Goal: Use online tool/utility: Utilize a website feature to perform a specific function

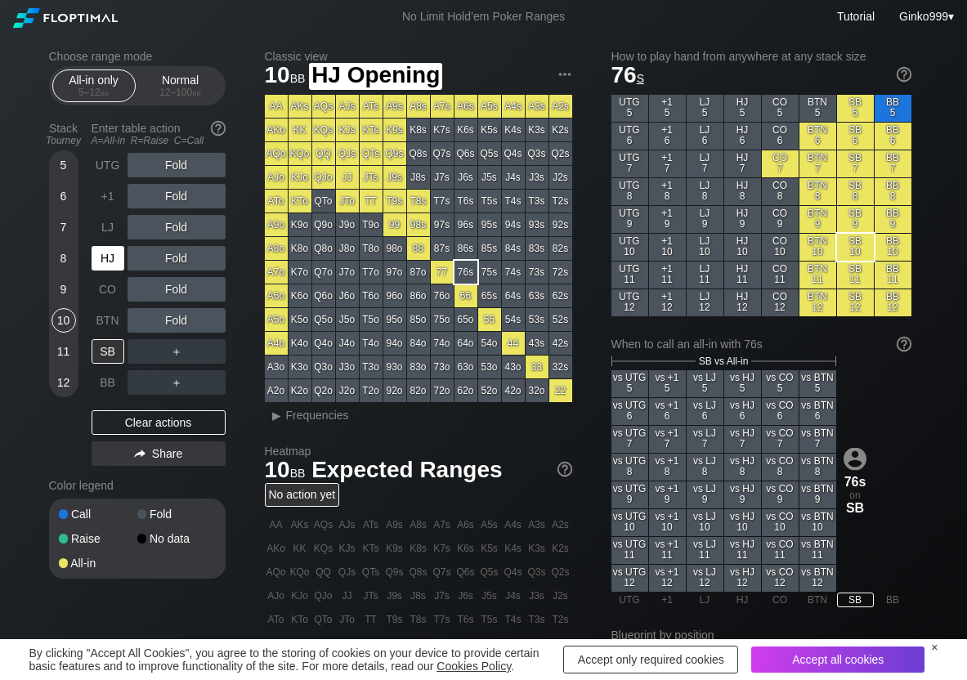
click at [108, 258] on div "HJ" at bounding box center [108, 258] width 33 height 25
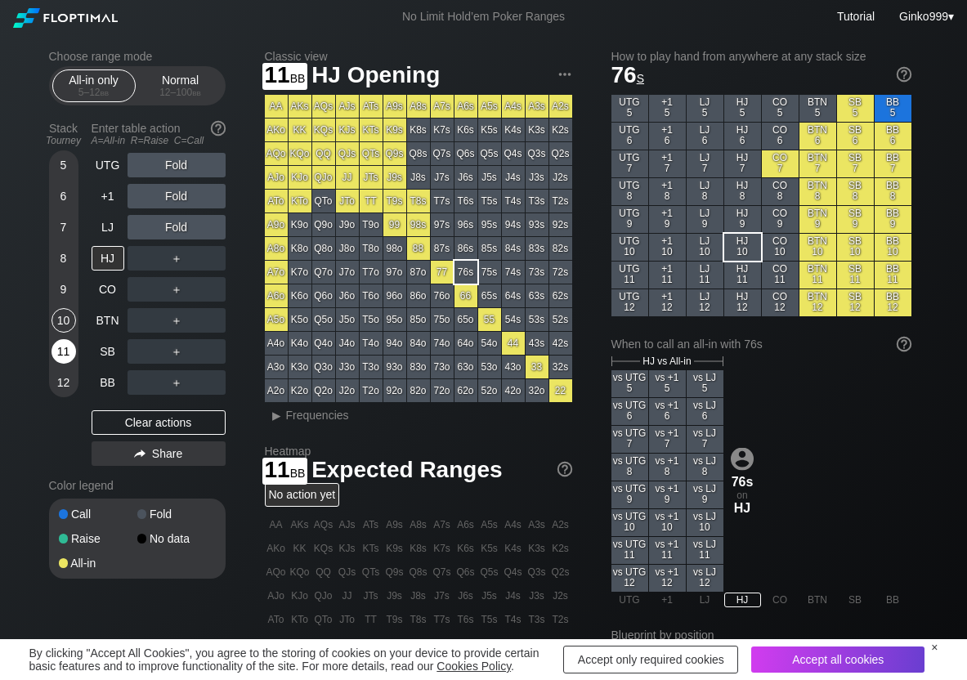
click at [73, 346] on div "11" at bounding box center [64, 351] width 25 height 25
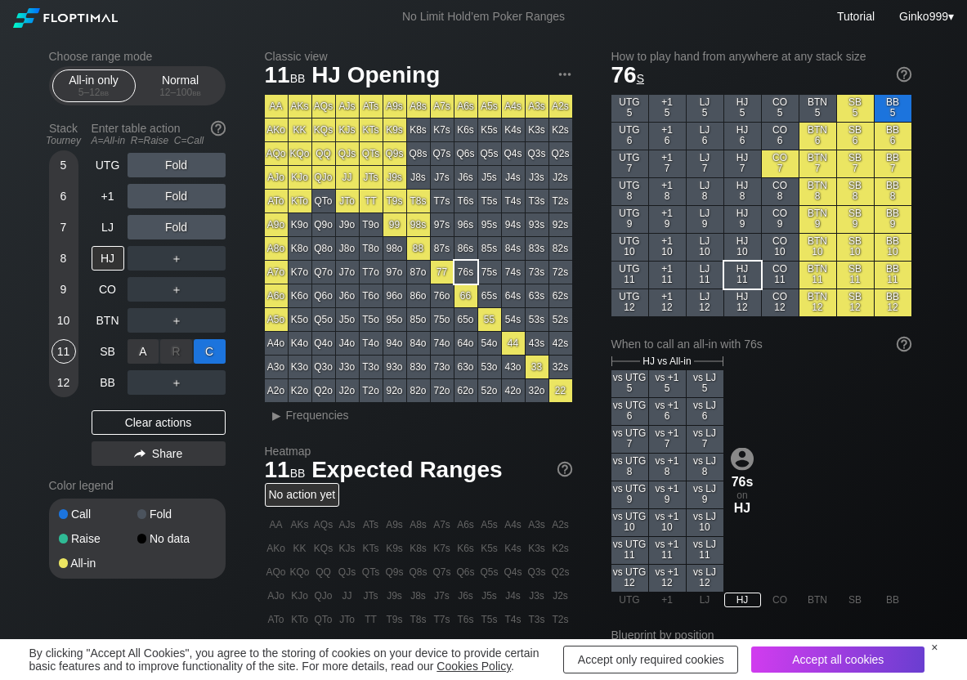
click at [209, 344] on div "C ✕" at bounding box center [210, 351] width 32 height 25
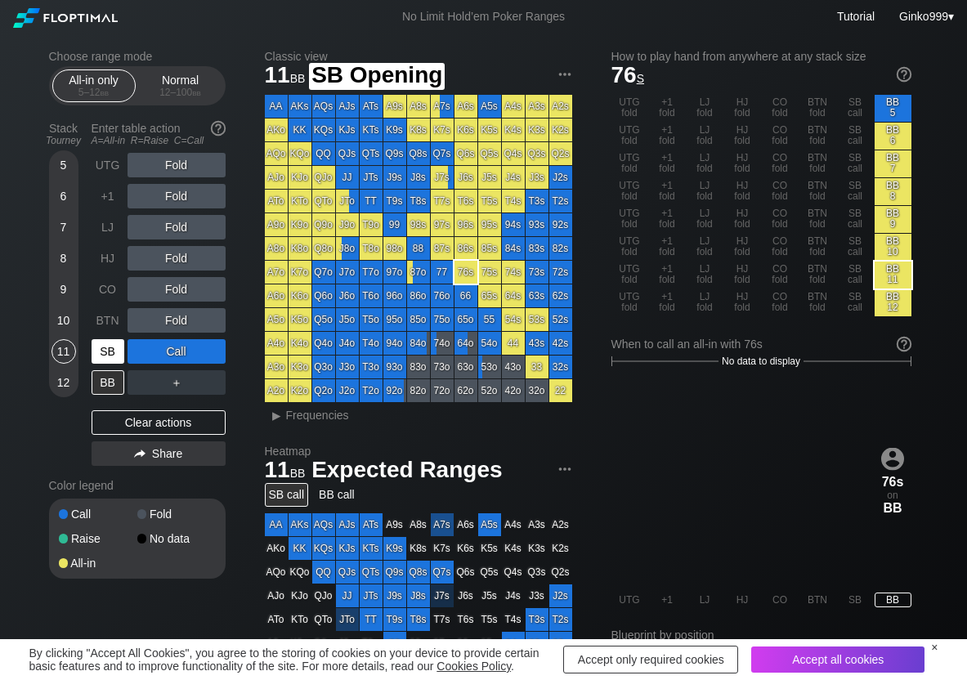
click at [118, 351] on div "SB" at bounding box center [108, 351] width 33 height 25
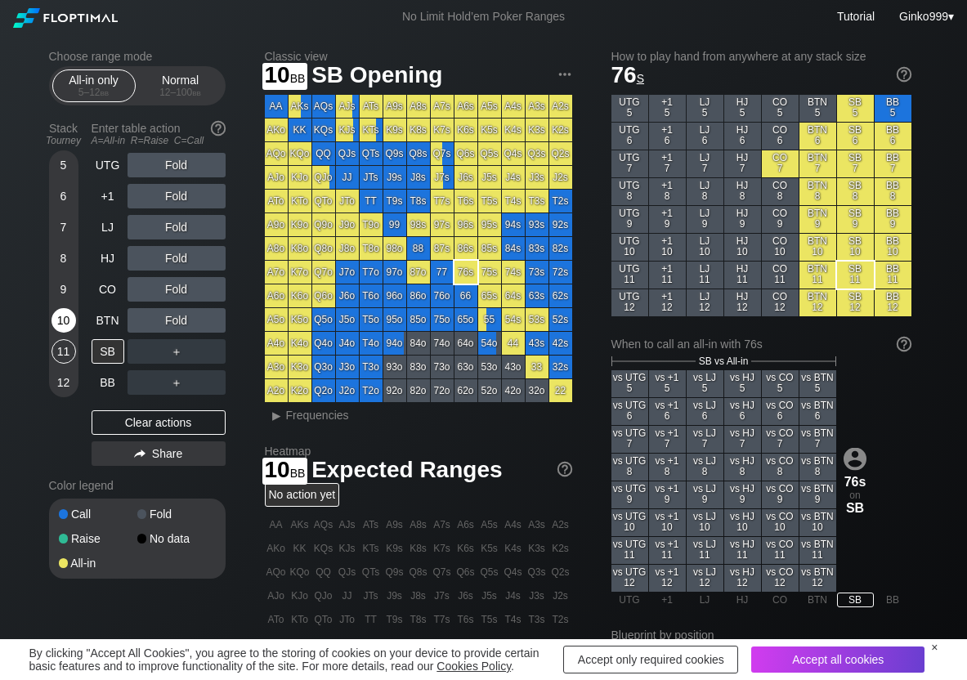
click at [62, 321] on div "10" at bounding box center [64, 320] width 25 height 25
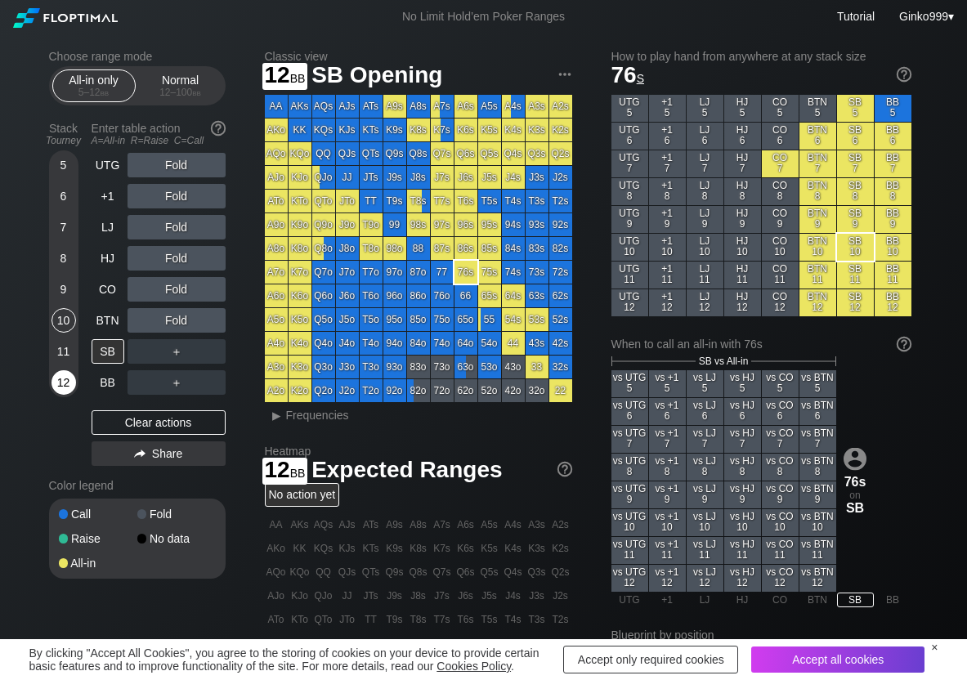
click at [64, 380] on div "12" at bounding box center [64, 382] width 25 height 25
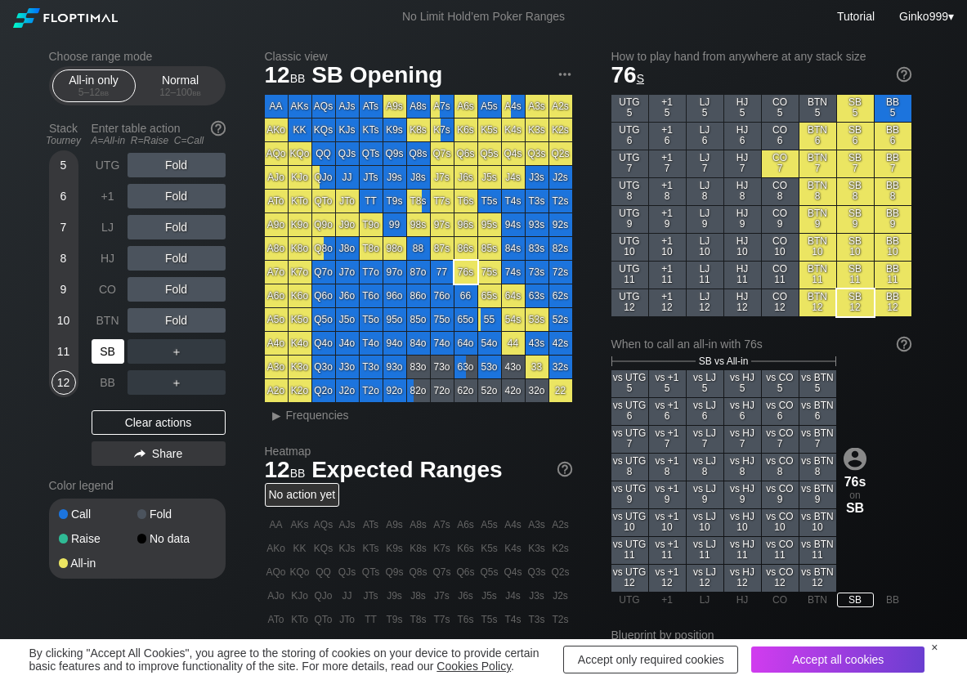
click at [104, 349] on div "SB" at bounding box center [108, 351] width 33 height 25
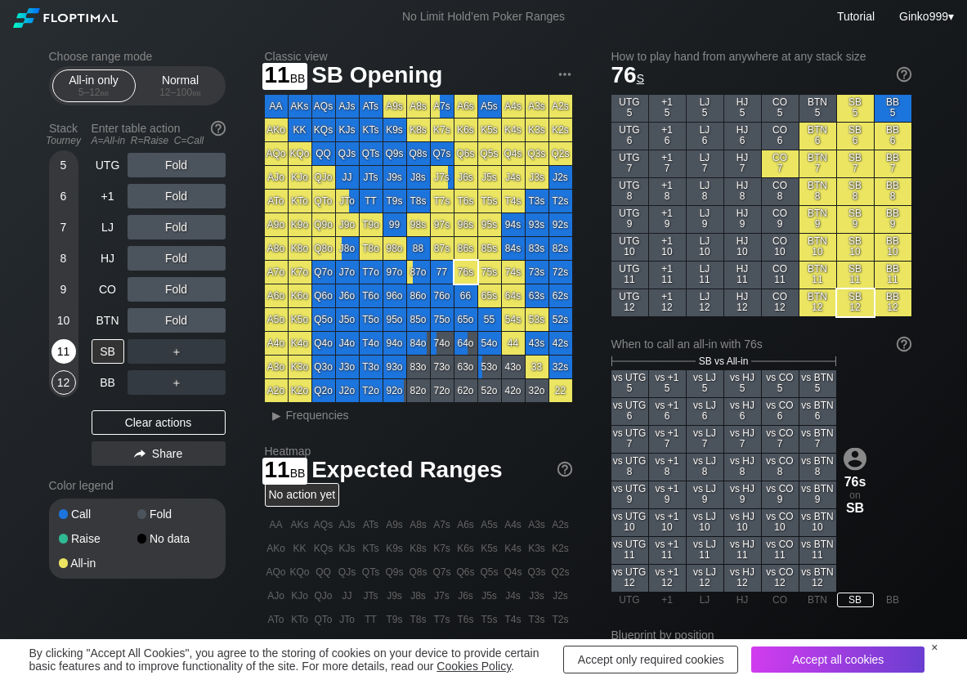
click at [62, 363] on div "11" at bounding box center [64, 354] width 25 height 31
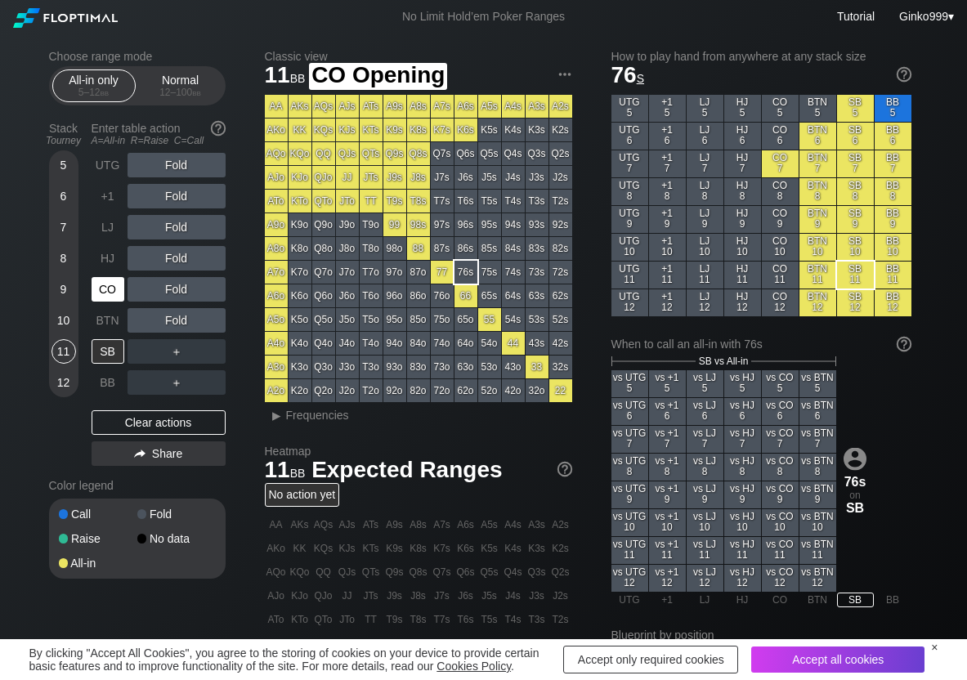
click at [111, 297] on div "CO" at bounding box center [108, 289] width 33 height 25
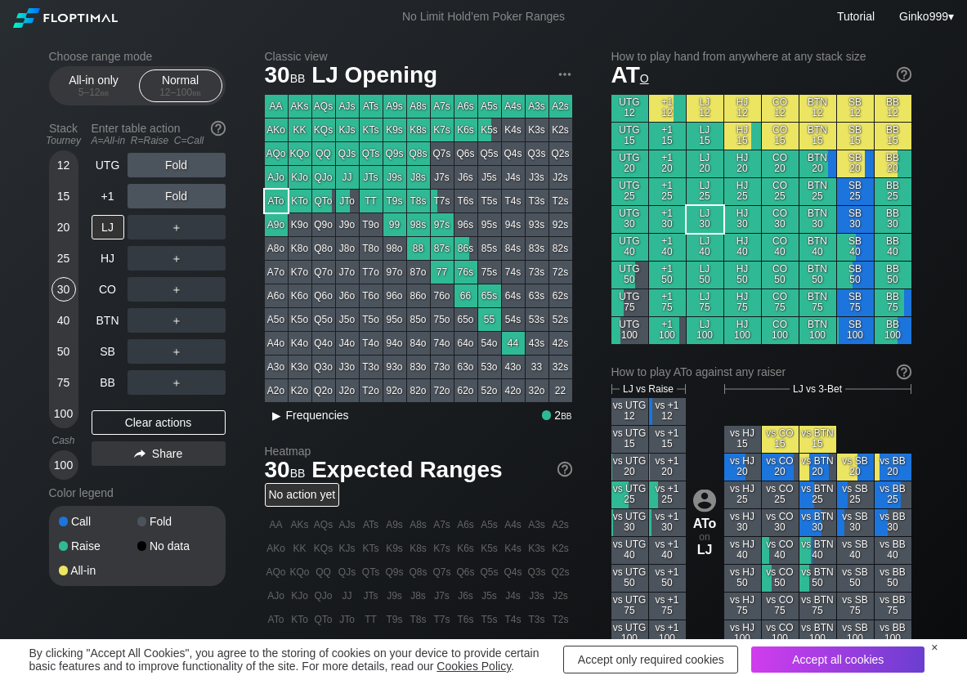
click at [304, 419] on span "Frequencies" at bounding box center [317, 415] width 63 height 13
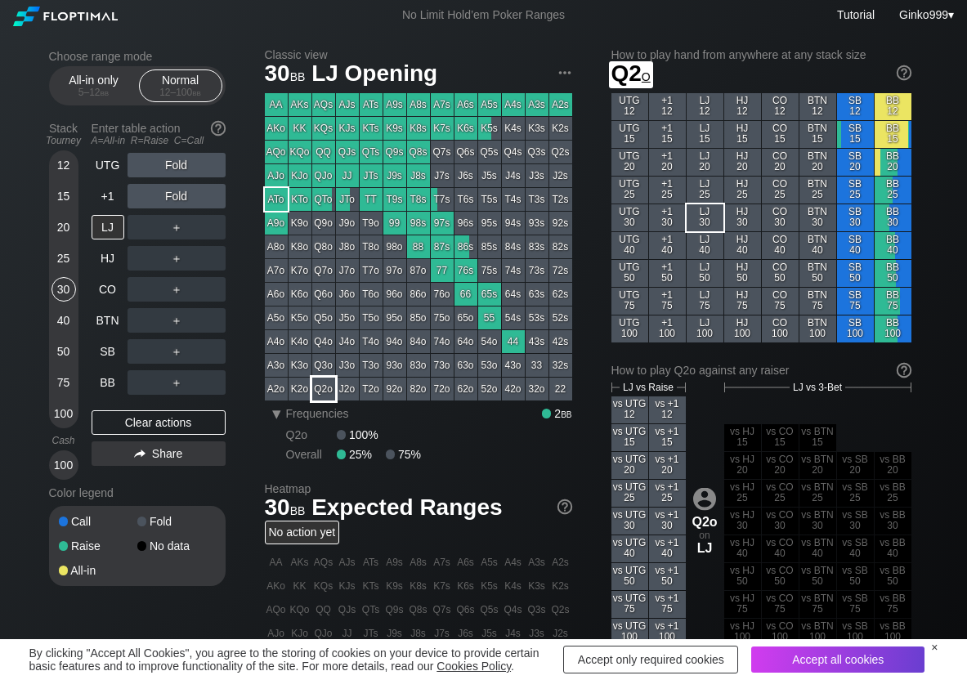
scroll to position [82, 0]
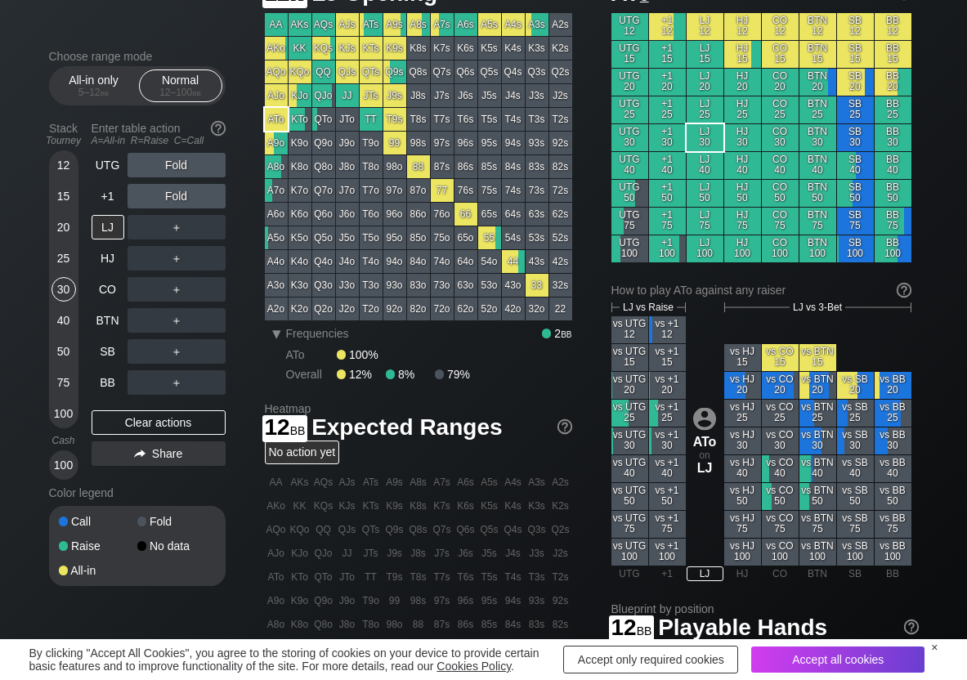
click at [66, 168] on div "12" at bounding box center [64, 165] width 25 height 25
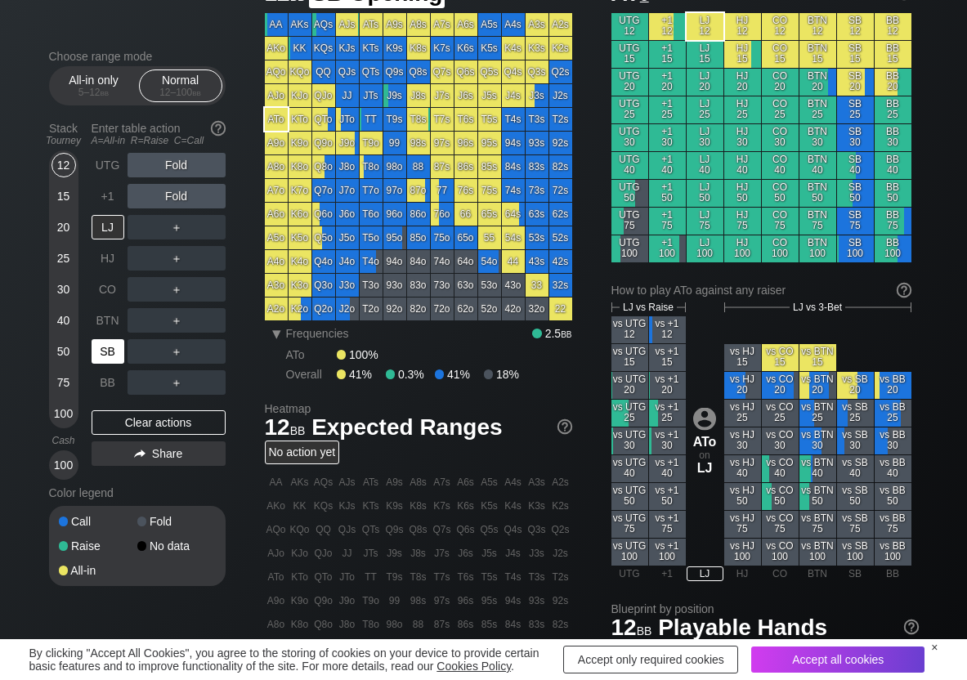
click at [123, 352] on div "SB" at bounding box center [108, 351] width 33 height 25
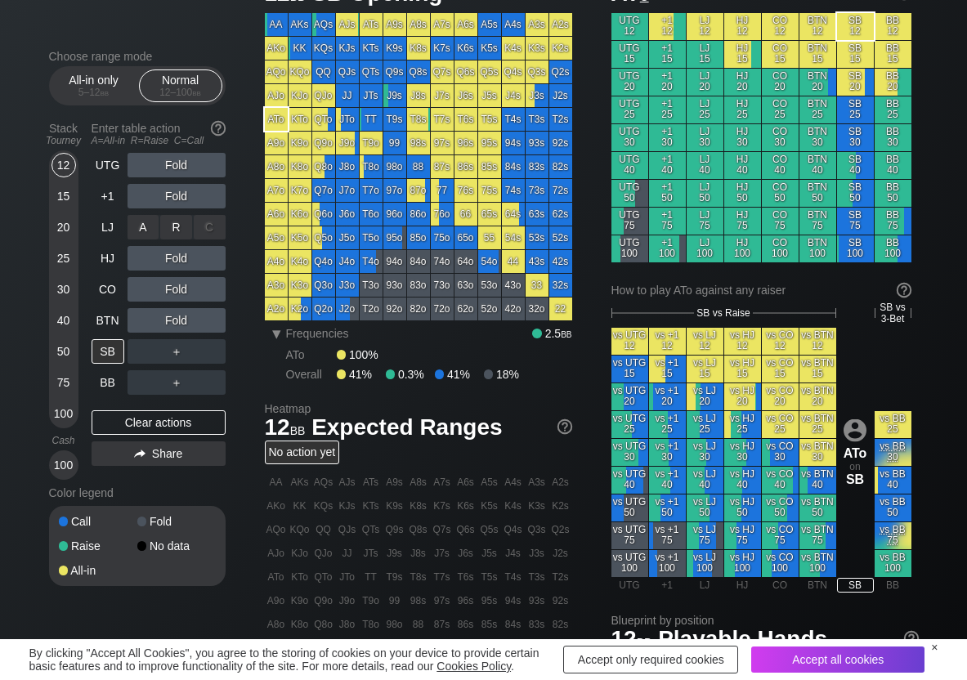
drag, startPoint x: 181, startPoint y: 229, endPoint x: 40, endPoint y: 229, distance: 140.6
click at [176, 229] on div "R ✕" at bounding box center [176, 227] width 32 height 25
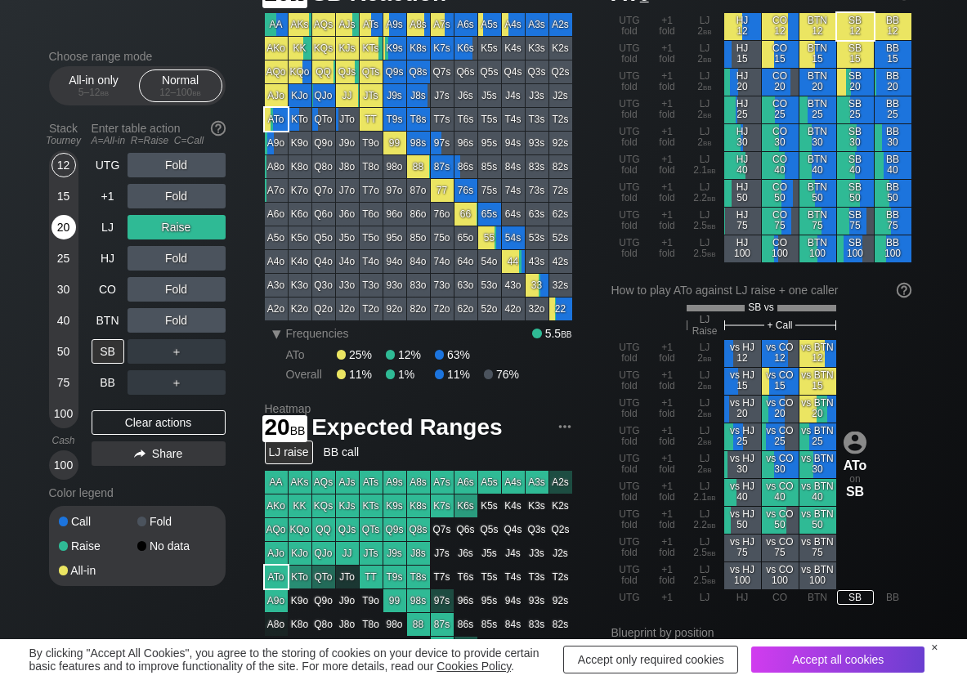
click at [65, 222] on div "20" at bounding box center [64, 227] width 25 height 25
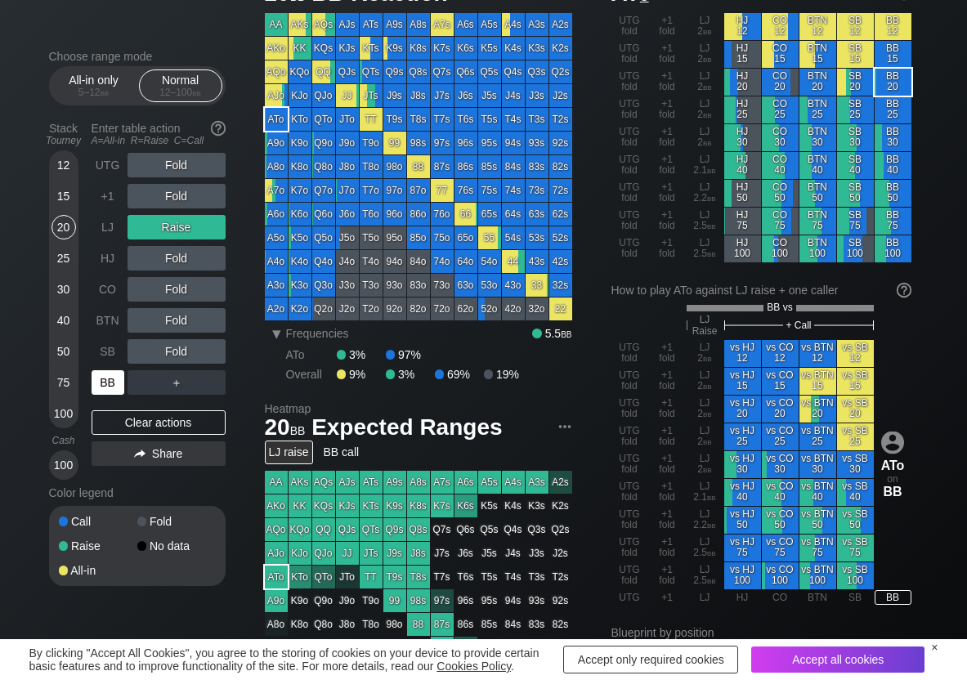
click at [106, 381] on div "BB" at bounding box center [108, 382] width 33 height 25
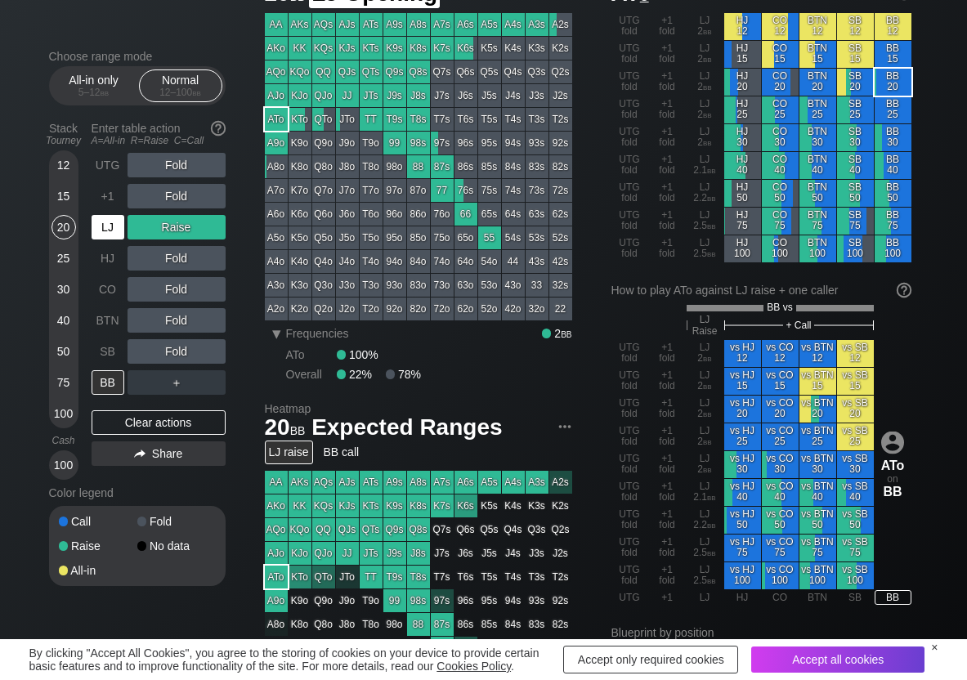
drag, startPoint x: 104, startPoint y: 224, endPoint x: 160, endPoint y: 274, distance: 75.3
click at [105, 227] on div "LJ" at bounding box center [108, 227] width 33 height 25
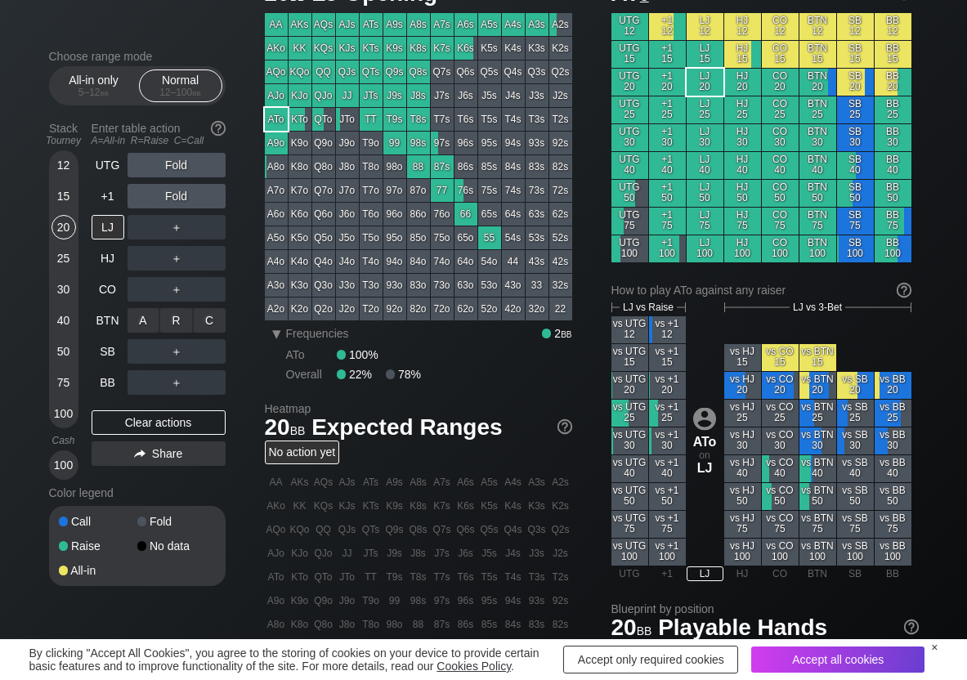
click at [179, 316] on div "R ✕" at bounding box center [176, 320] width 32 height 25
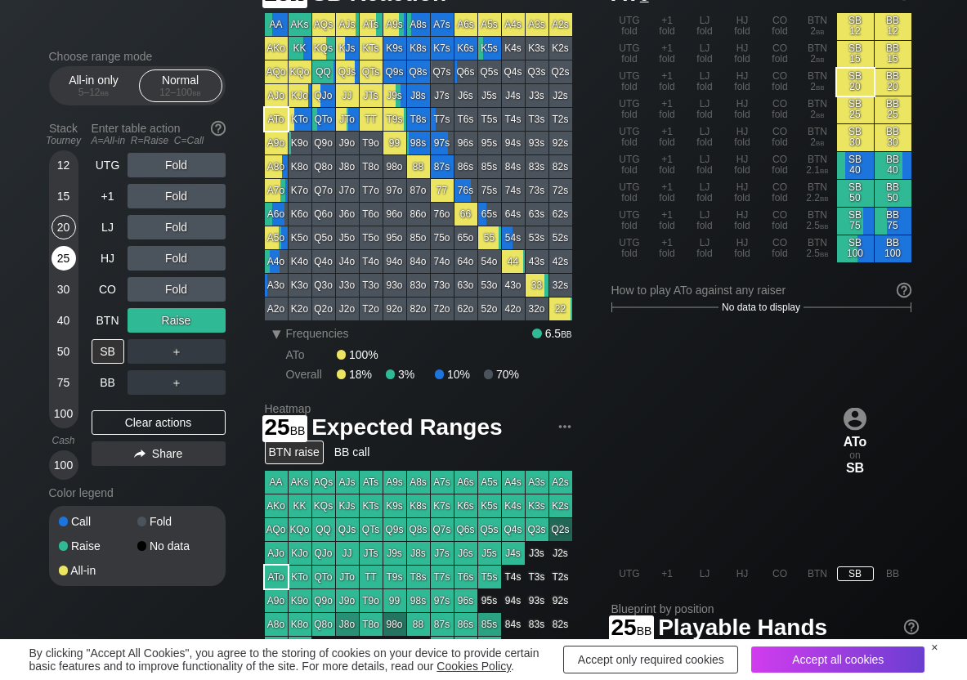
click at [60, 260] on div "25" at bounding box center [64, 258] width 25 height 25
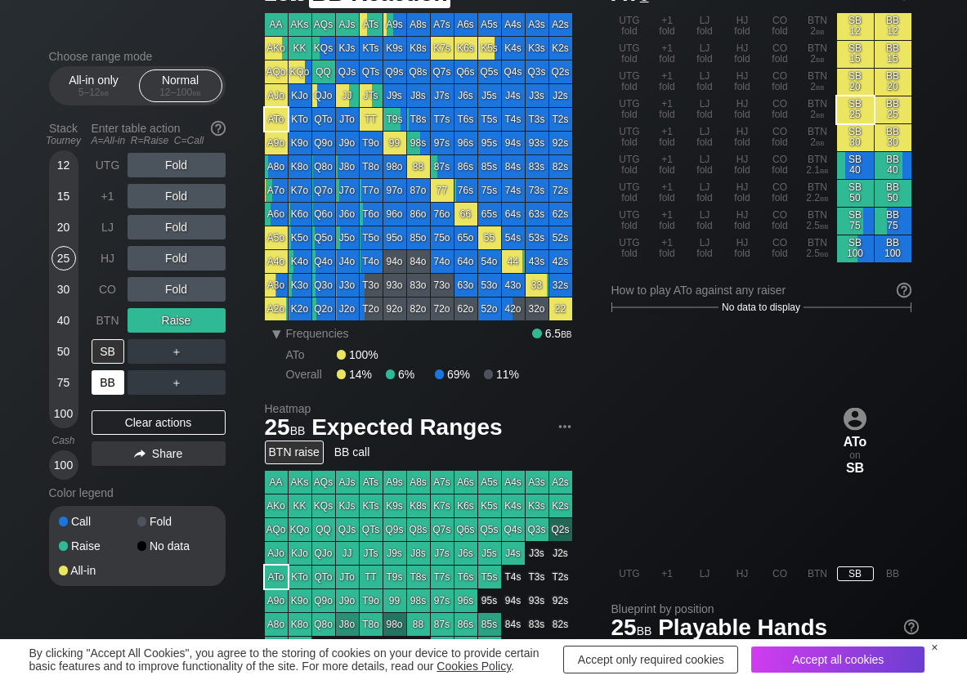
click at [108, 381] on div "BB" at bounding box center [108, 382] width 33 height 25
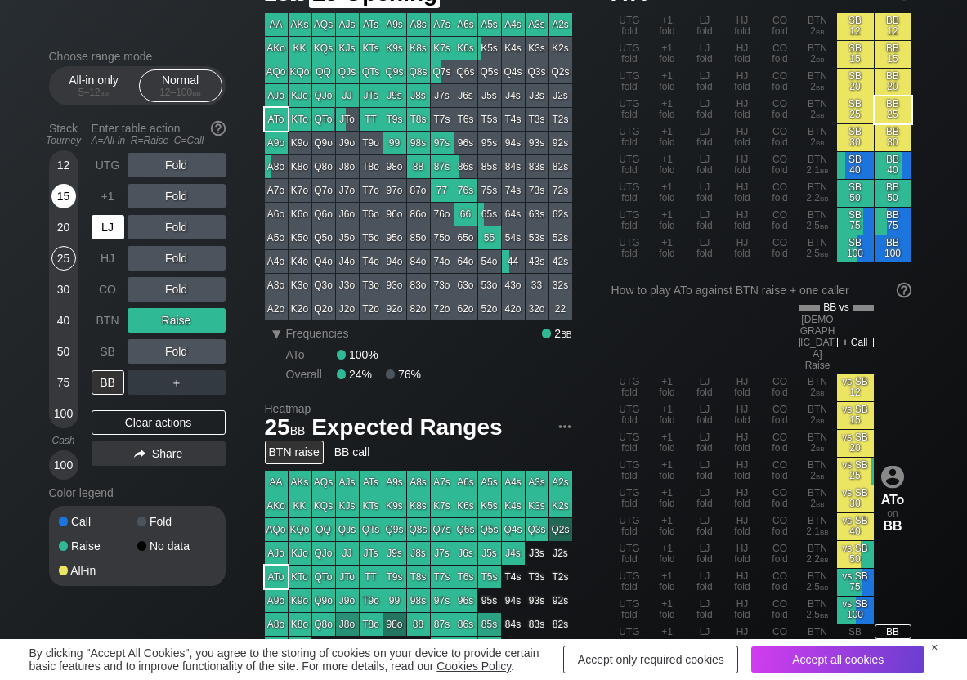
drag, startPoint x: 125, startPoint y: 220, endPoint x: 74, endPoint y: 205, distance: 52.8
click at [118, 222] on div "LJ" at bounding box center [110, 227] width 36 height 31
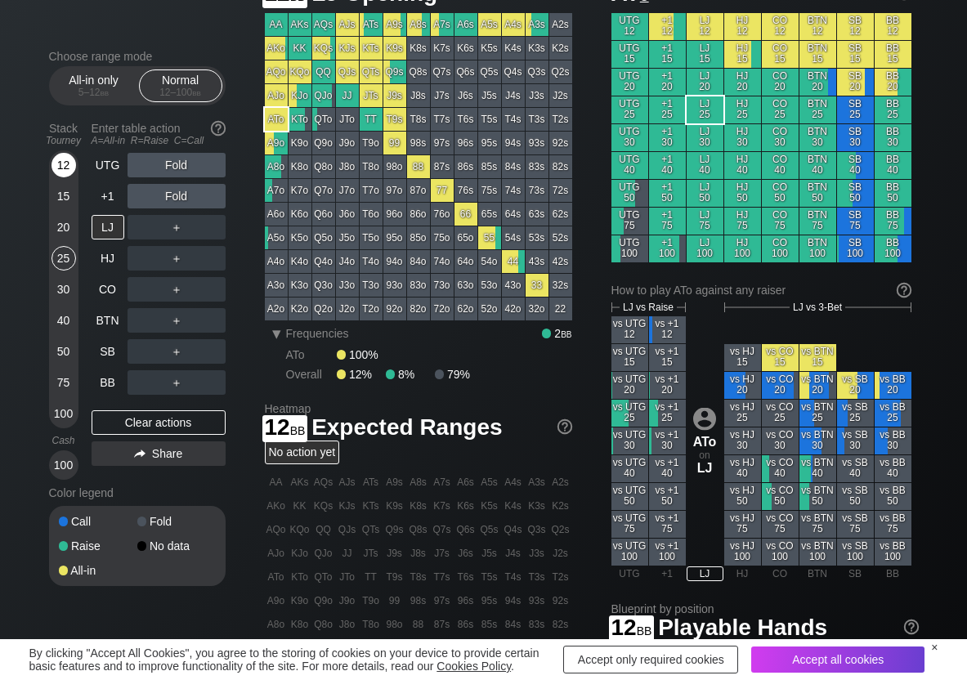
click at [65, 154] on div "12" at bounding box center [64, 165] width 25 height 25
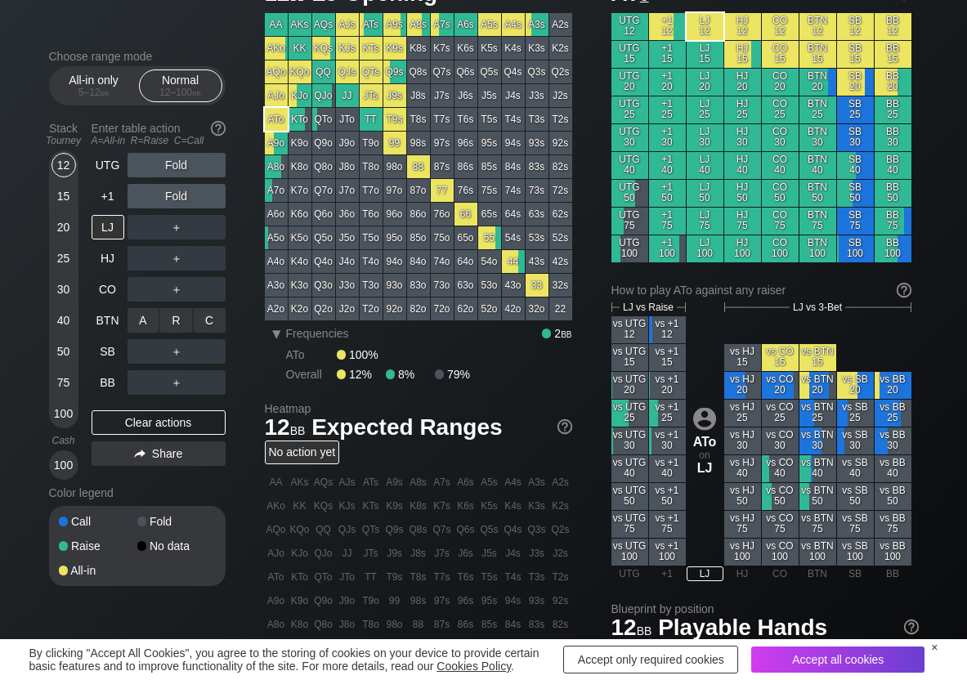
click at [173, 315] on div "R ✕" at bounding box center [176, 320] width 32 height 25
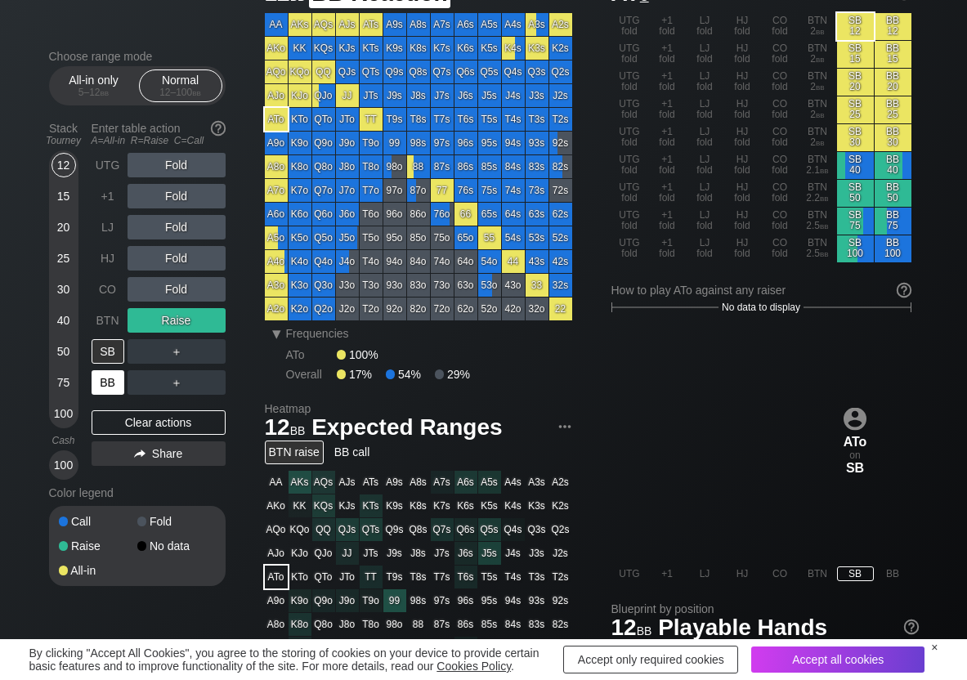
click at [106, 388] on div "BB" at bounding box center [108, 382] width 33 height 25
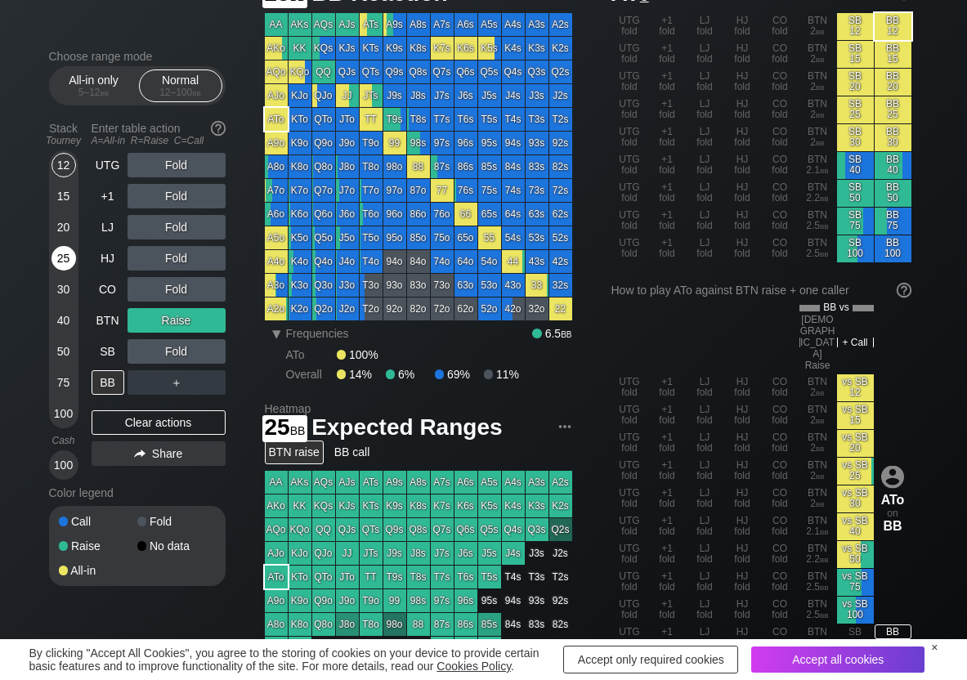
click at [71, 259] on div "25" at bounding box center [64, 258] width 25 height 25
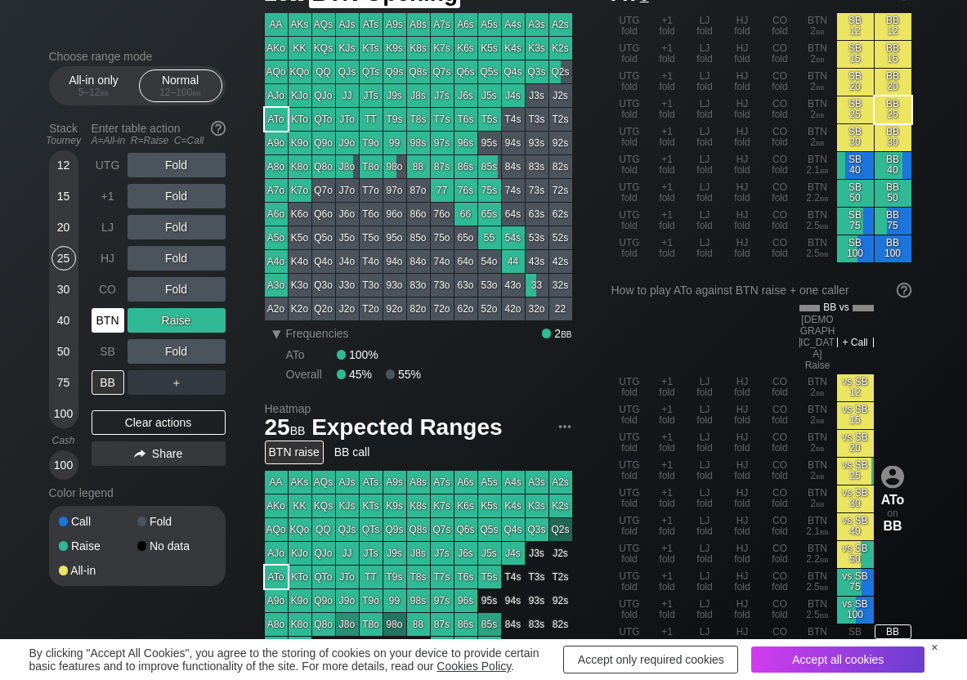
click at [100, 325] on div "BTN" at bounding box center [108, 320] width 33 height 25
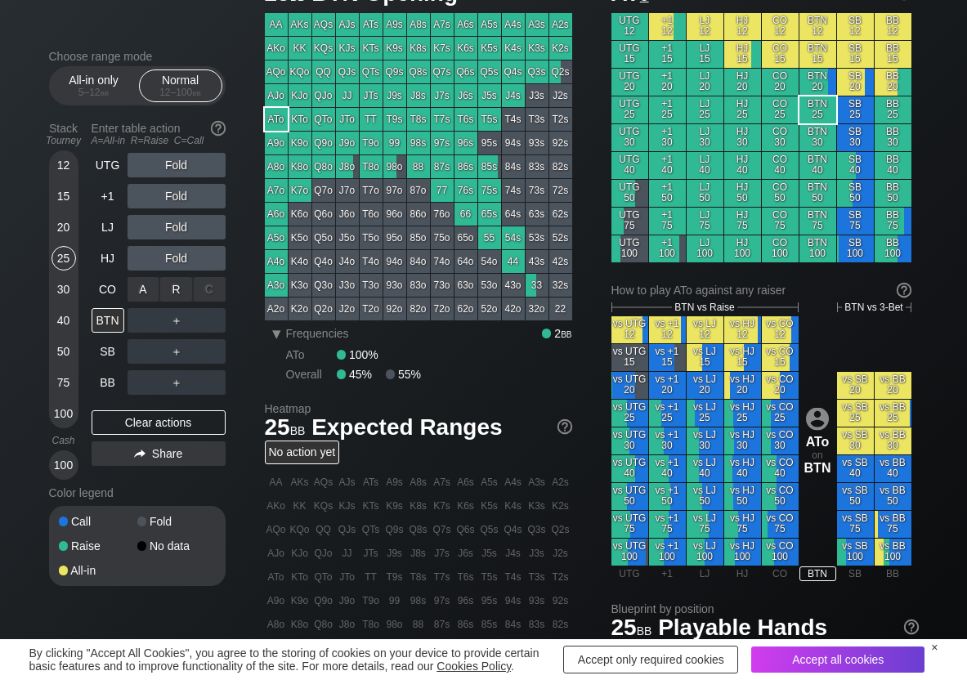
click at [183, 285] on div "R ✕" at bounding box center [176, 289] width 32 height 25
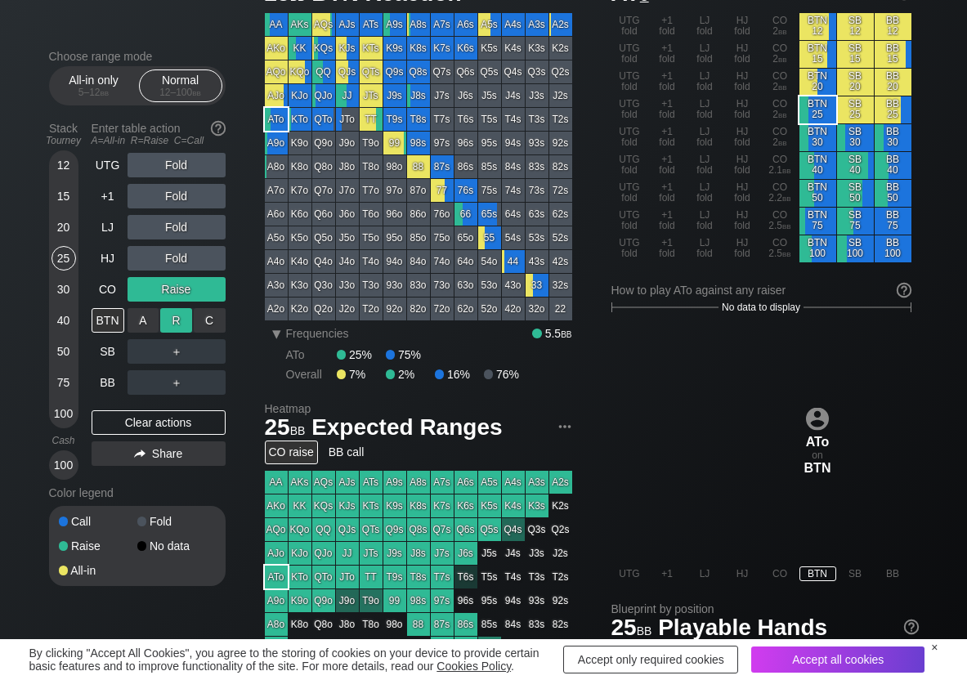
click at [177, 329] on div "R ✕" at bounding box center [176, 320] width 32 height 25
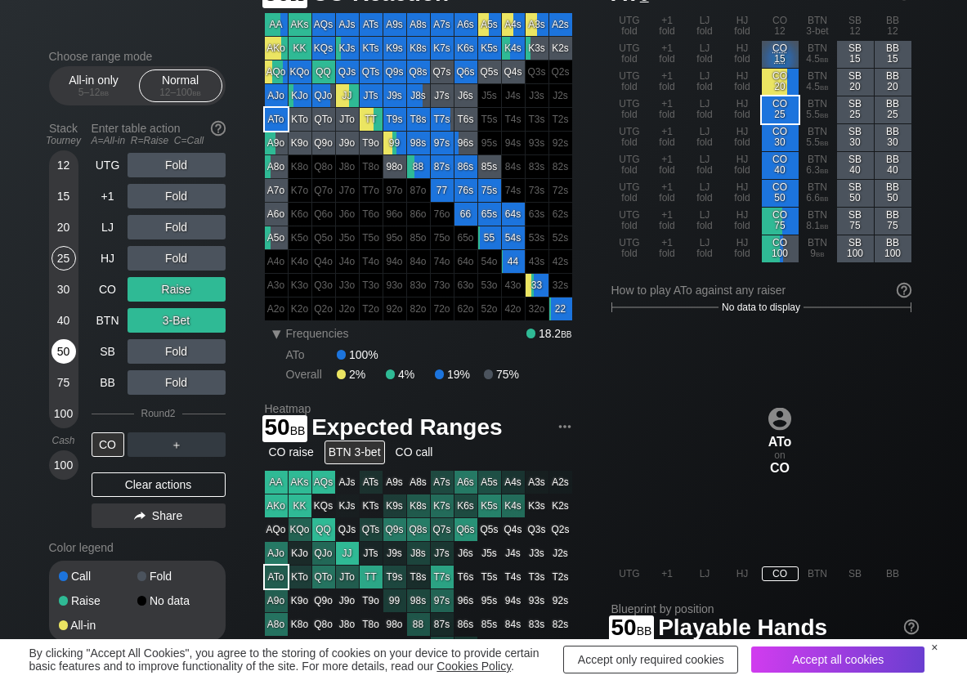
drag, startPoint x: 68, startPoint y: 351, endPoint x: 55, endPoint y: 353, distance: 13.3
click at [65, 352] on div "50" at bounding box center [64, 351] width 25 height 25
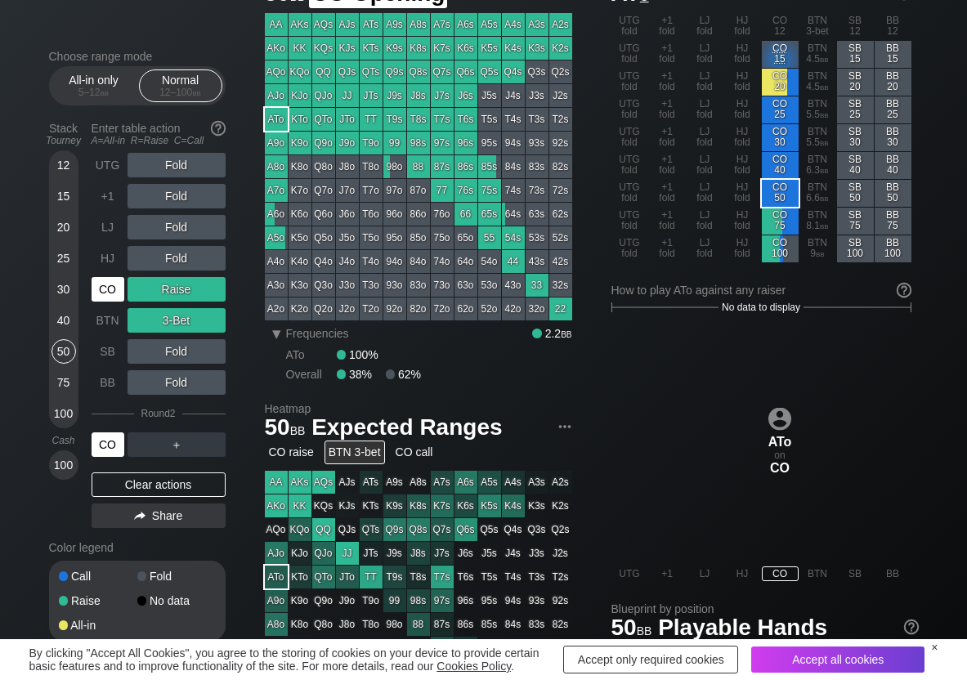
click at [107, 296] on div "CO" at bounding box center [108, 289] width 33 height 25
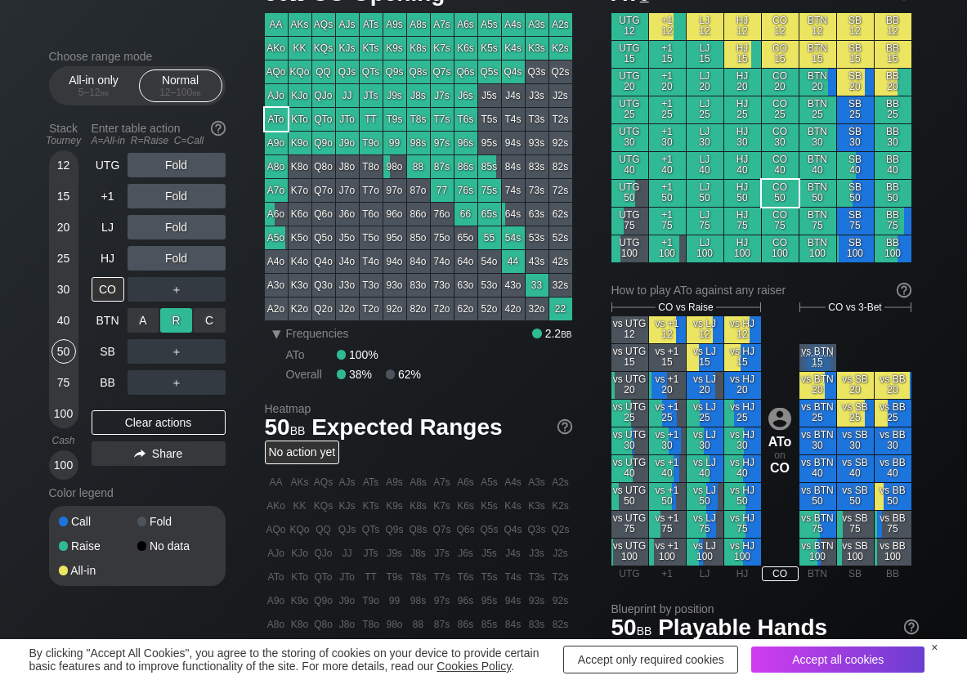
click at [191, 315] on div "R ✕" at bounding box center [176, 320] width 32 height 25
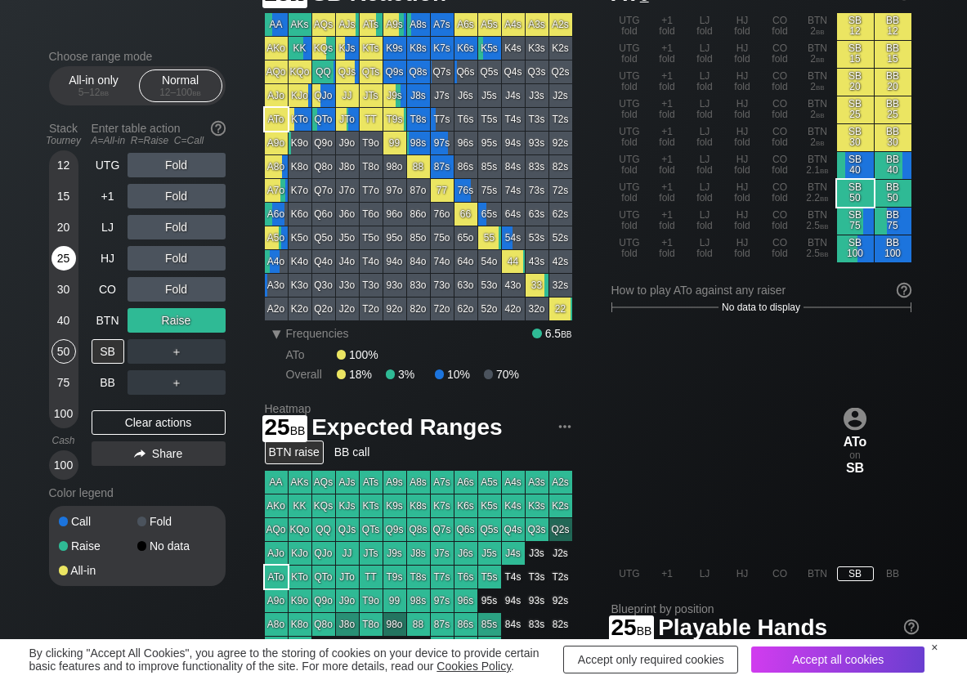
click at [58, 258] on div "25" at bounding box center [64, 258] width 25 height 25
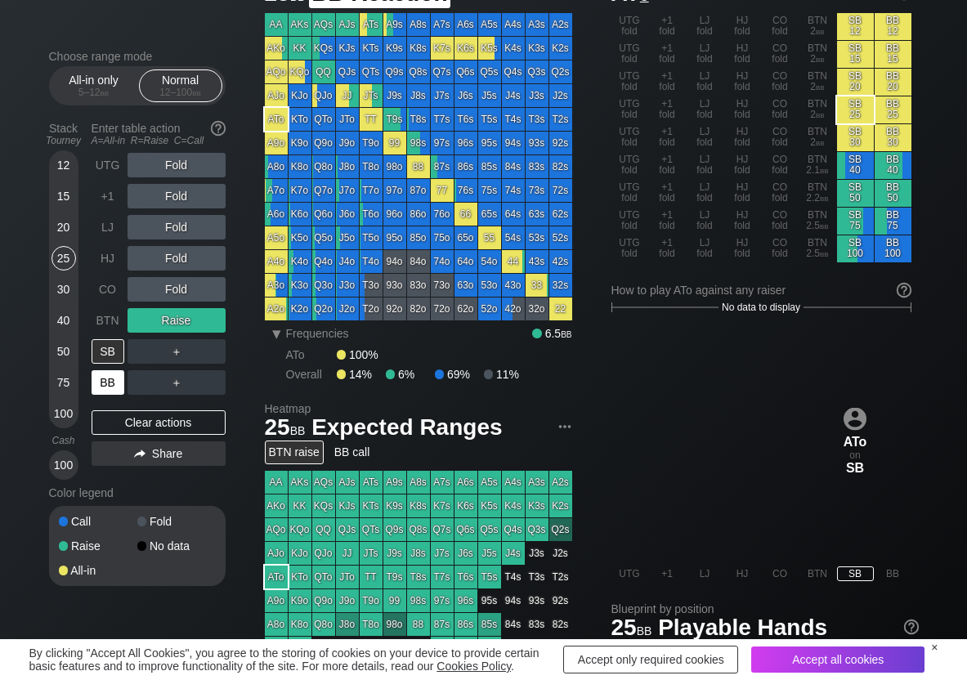
click at [105, 391] on div "BB" at bounding box center [108, 382] width 33 height 25
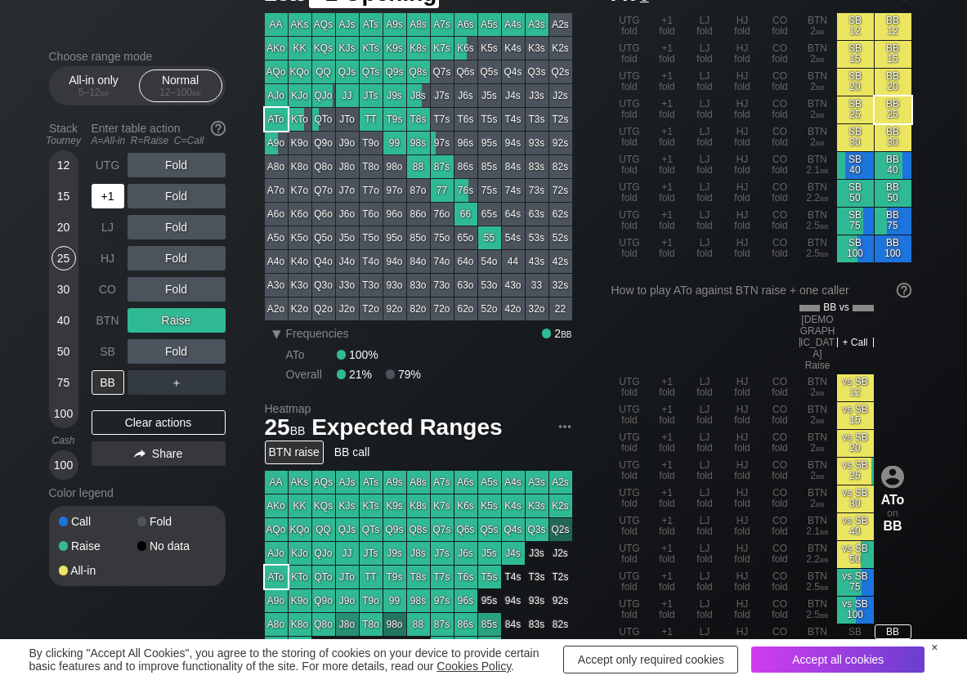
click at [117, 182] on div "+1" at bounding box center [110, 196] width 36 height 31
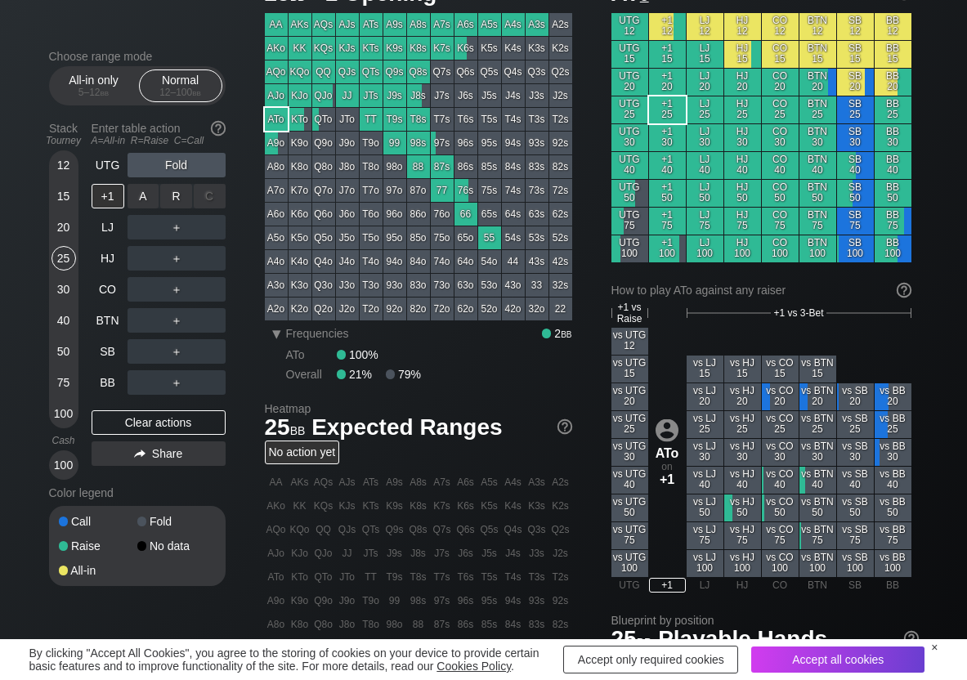
click at [173, 190] on div "R ✕" at bounding box center [176, 196] width 32 height 25
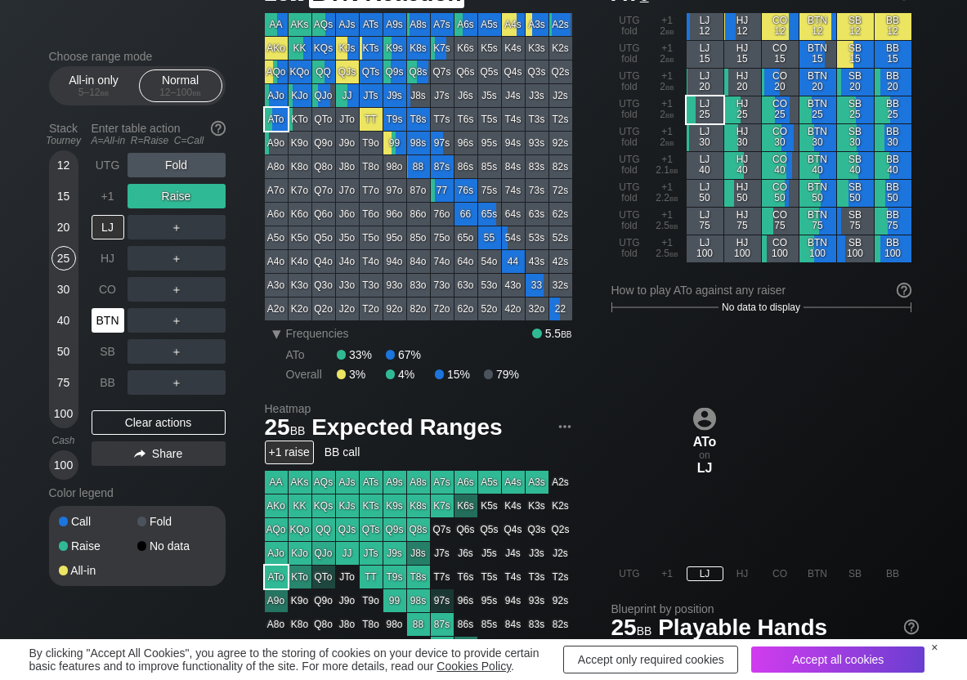
click at [111, 321] on div "BTN" at bounding box center [108, 320] width 33 height 25
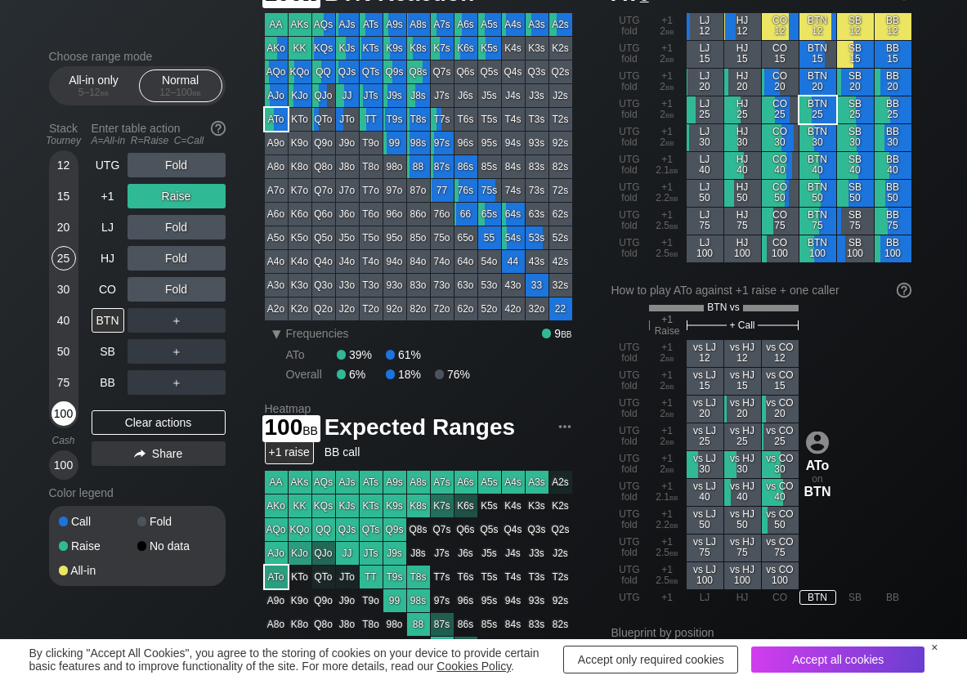
click at [63, 417] on div "100" at bounding box center [64, 413] width 25 height 25
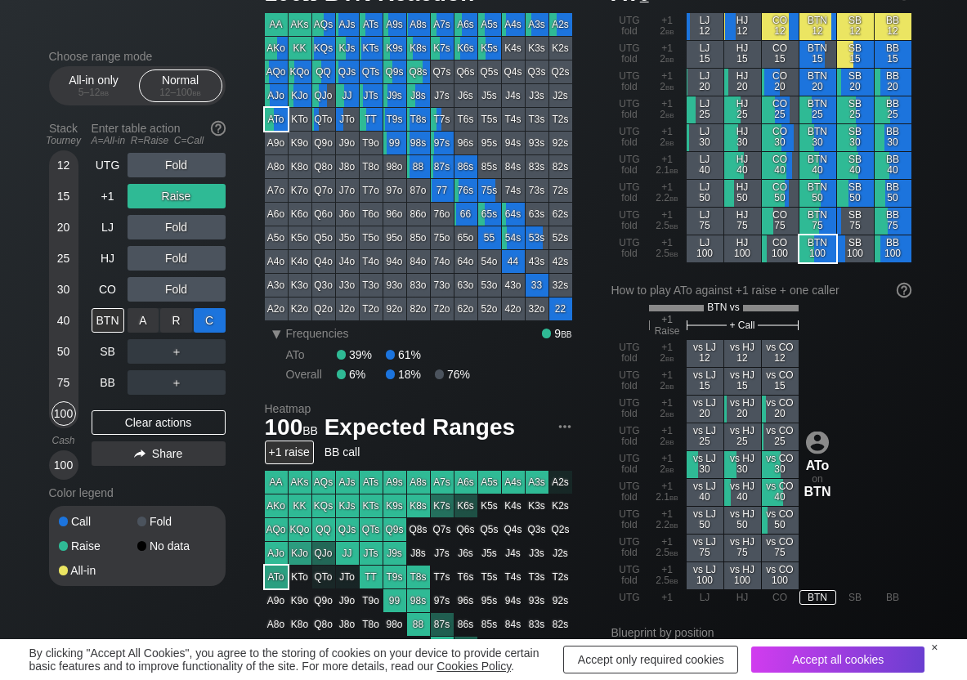
click at [208, 321] on div "C ✕" at bounding box center [210, 320] width 32 height 25
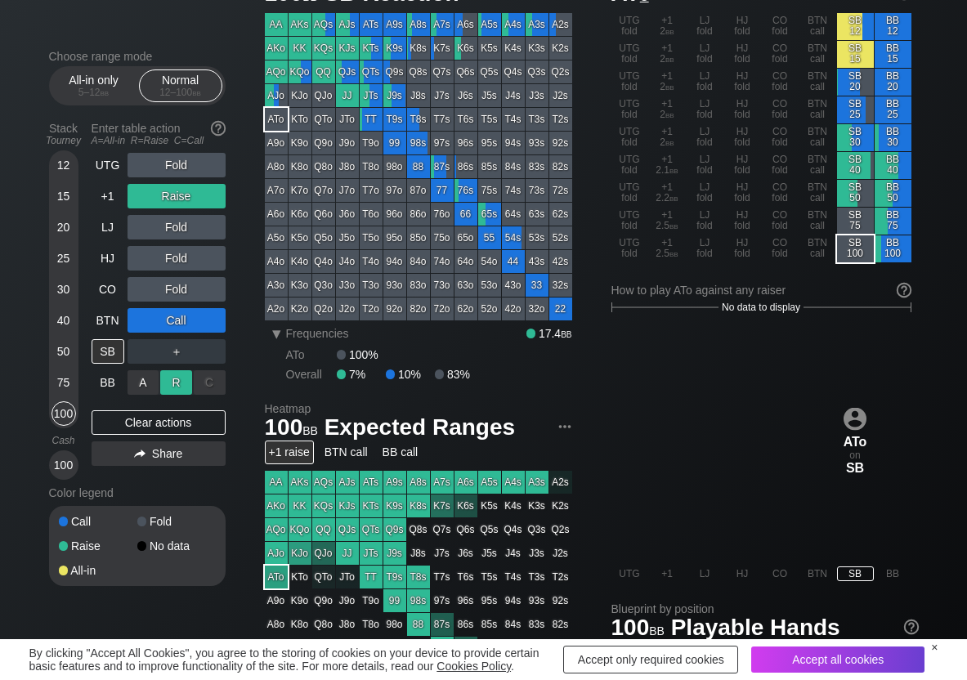
click at [182, 388] on div "R ✕" at bounding box center [176, 382] width 32 height 25
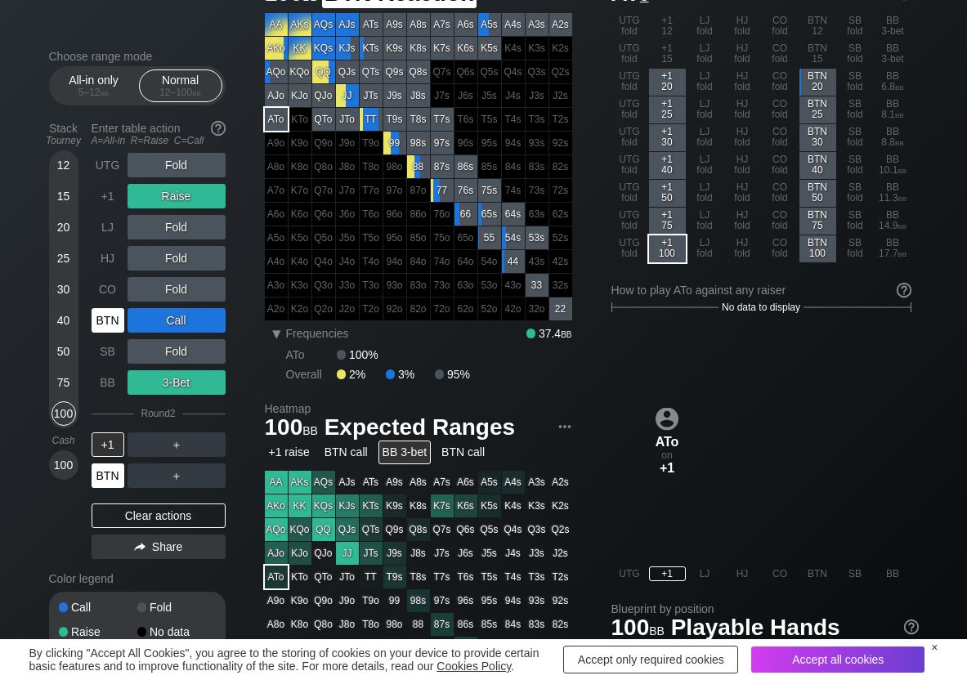
click at [102, 473] on div "BTN" at bounding box center [108, 476] width 33 height 25
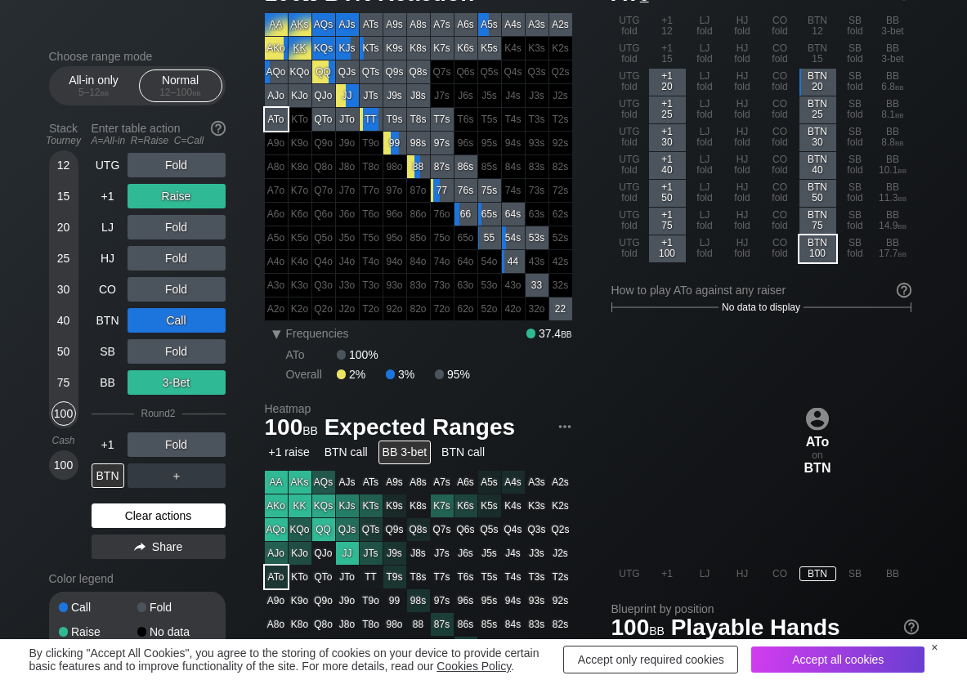
click at [102, 523] on div "Clear actions" at bounding box center [159, 516] width 134 height 25
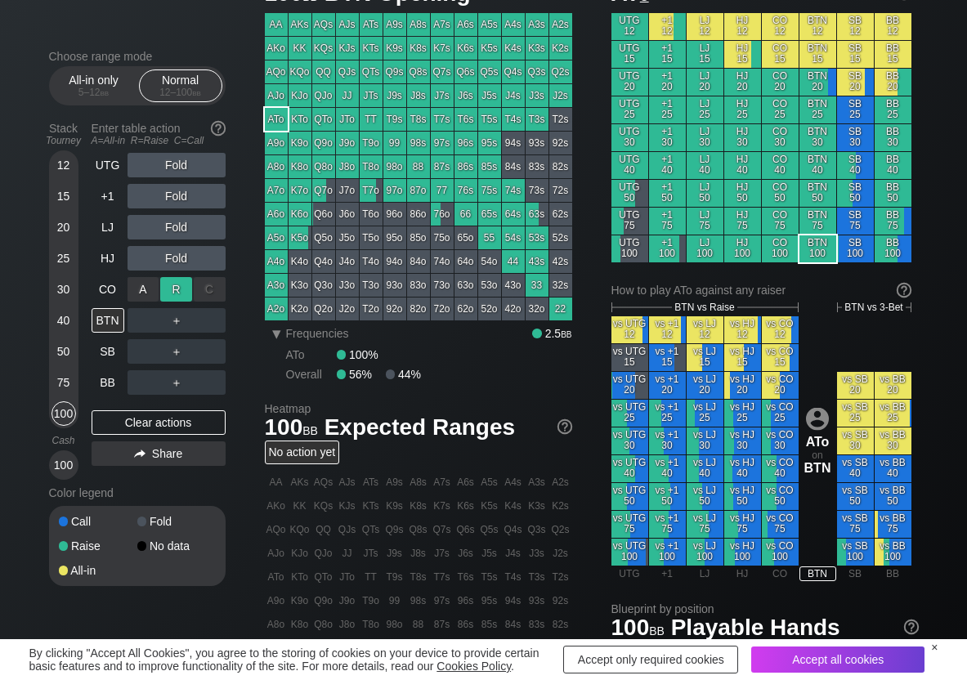
click at [171, 296] on div "R ✕" at bounding box center [176, 289] width 32 height 25
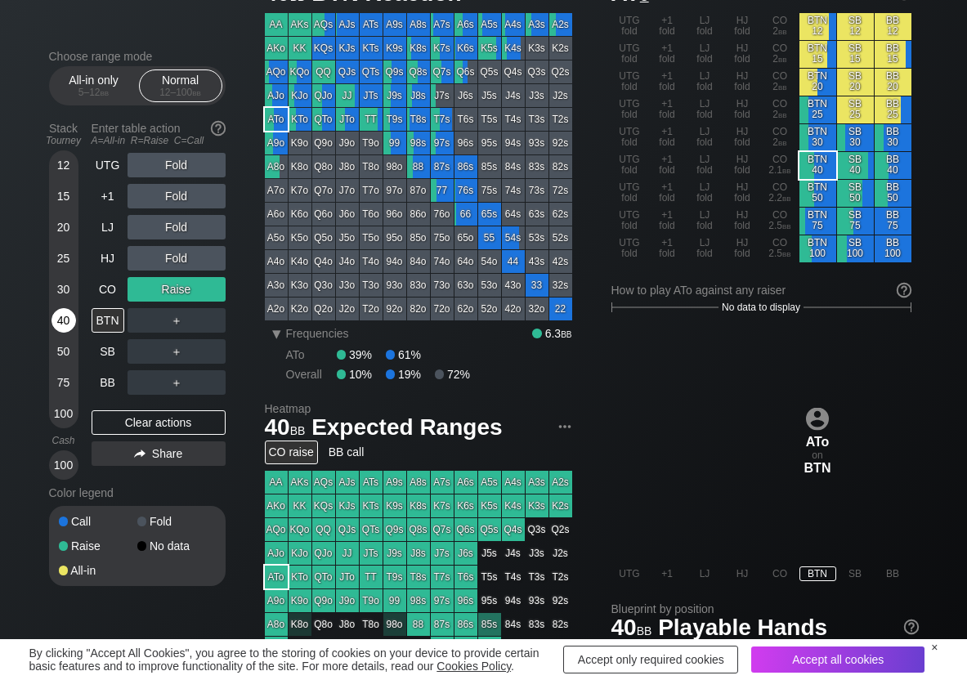
click at [56, 318] on div "40" at bounding box center [64, 320] width 25 height 25
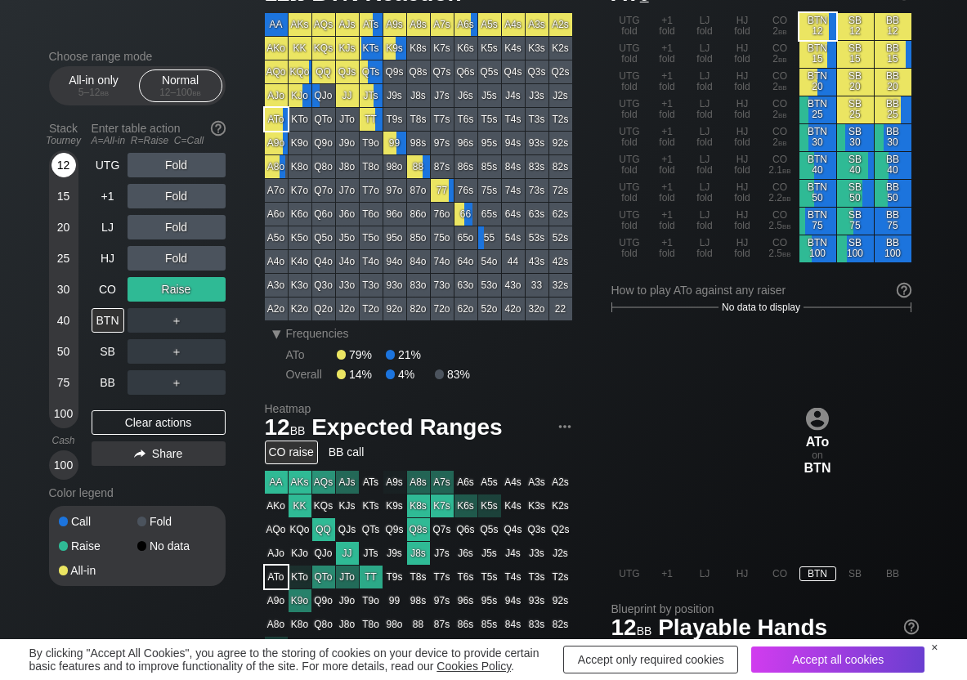
click at [68, 154] on div "12" at bounding box center [64, 165] width 25 height 25
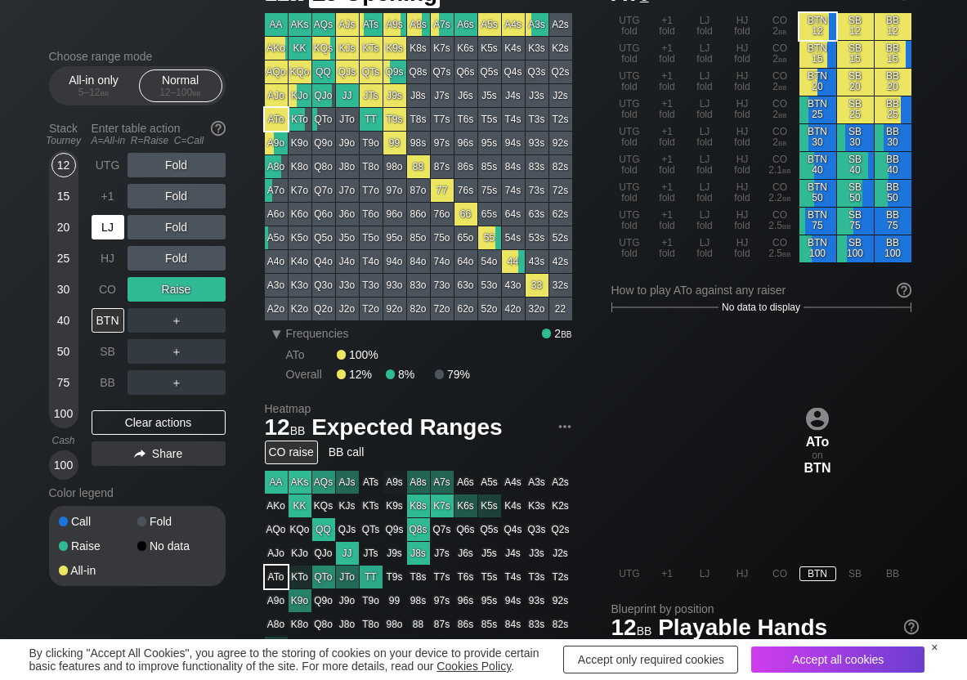
drag, startPoint x: 114, startPoint y: 234, endPoint x: 128, endPoint y: 235, distance: 13.1
click at [117, 235] on div "LJ" at bounding box center [108, 227] width 33 height 25
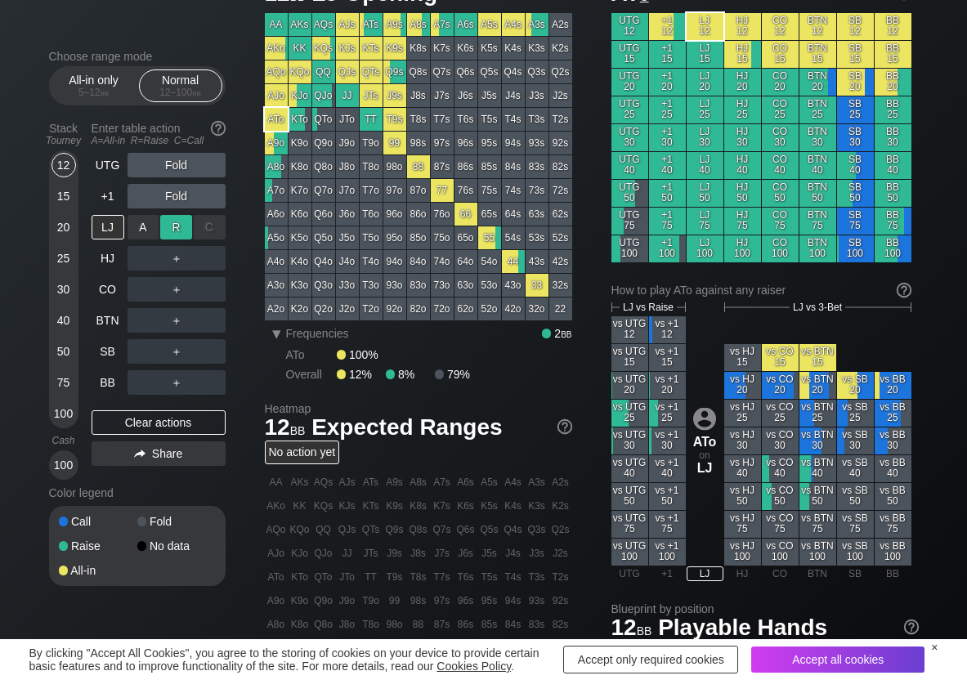
click at [173, 233] on div "R ✕" at bounding box center [176, 227] width 32 height 25
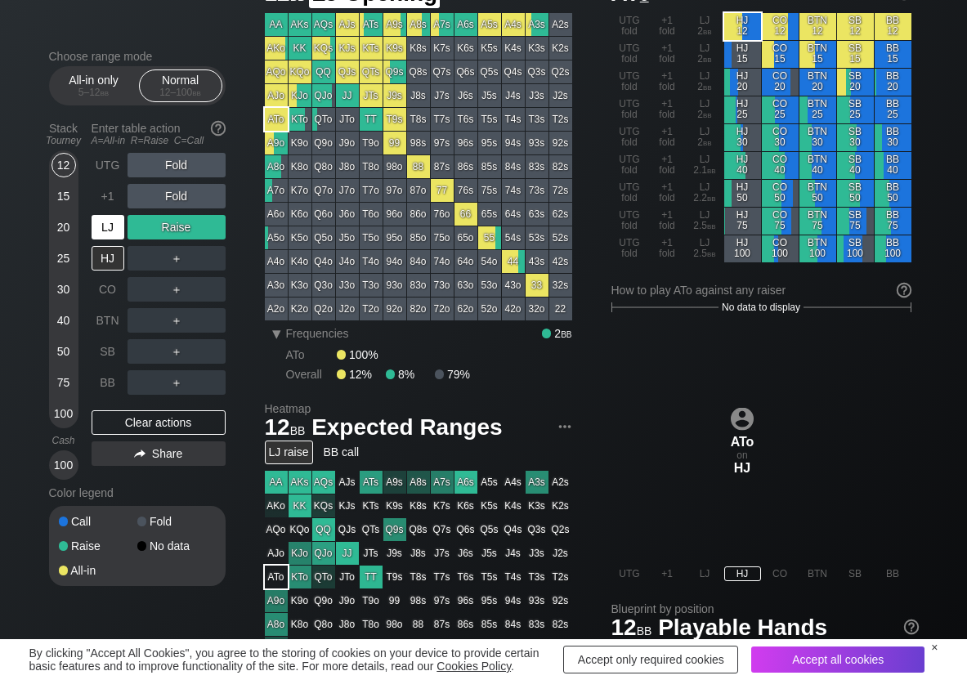
click at [107, 227] on div "LJ" at bounding box center [108, 227] width 33 height 25
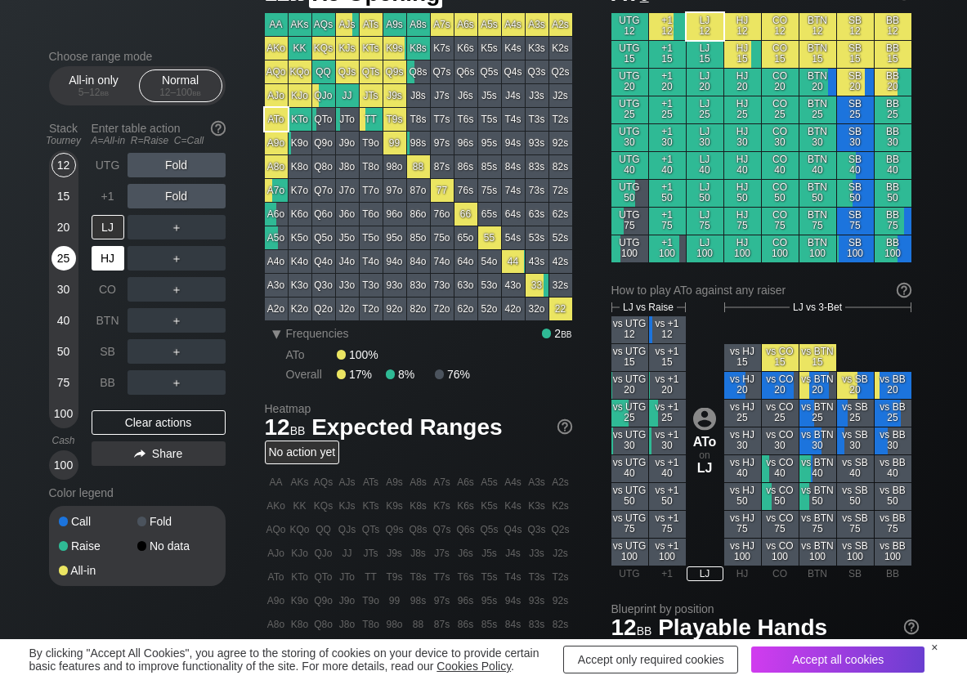
drag, startPoint x: 98, startPoint y: 257, endPoint x: 70, endPoint y: 254, distance: 28.7
click at [97, 258] on div "HJ" at bounding box center [108, 258] width 33 height 25
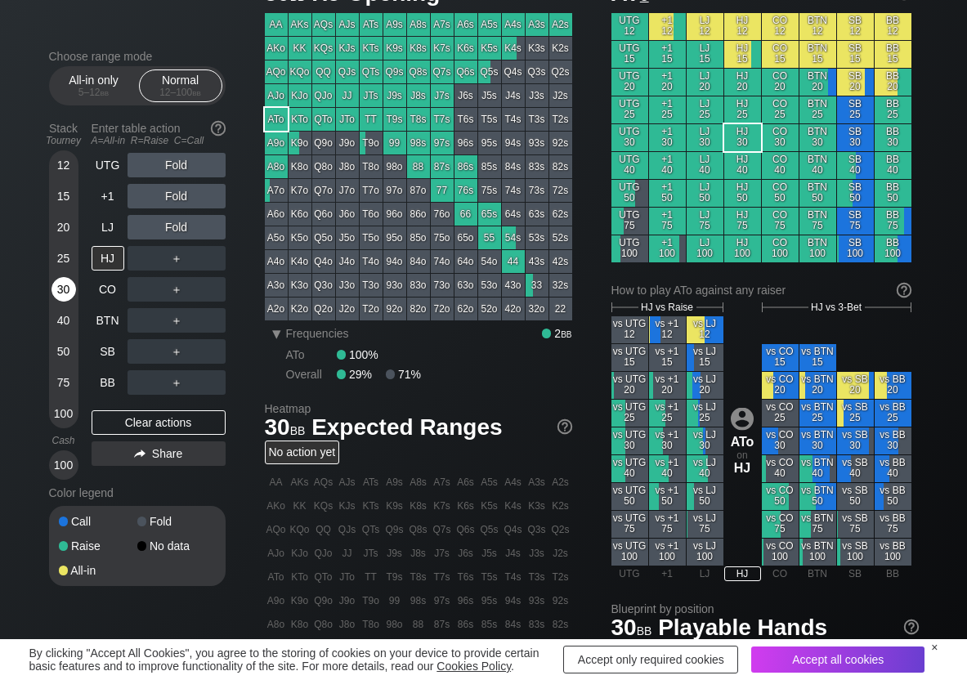
click at [62, 299] on div "30" at bounding box center [64, 289] width 25 height 25
drag, startPoint x: 173, startPoint y: 282, endPoint x: 113, endPoint y: 330, distance: 77.4
click at [171, 285] on div "R ✕" at bounding box center [176, 289] width 32 height 25
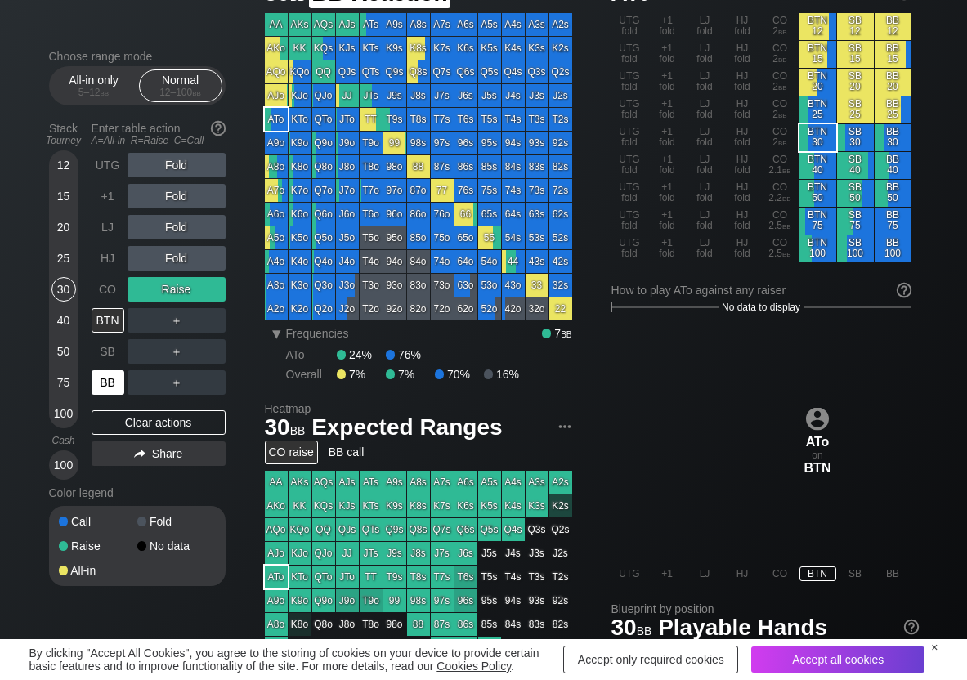
click at [117, 393] on div "BB" at bounding box center [108, 382] width 33 height 25
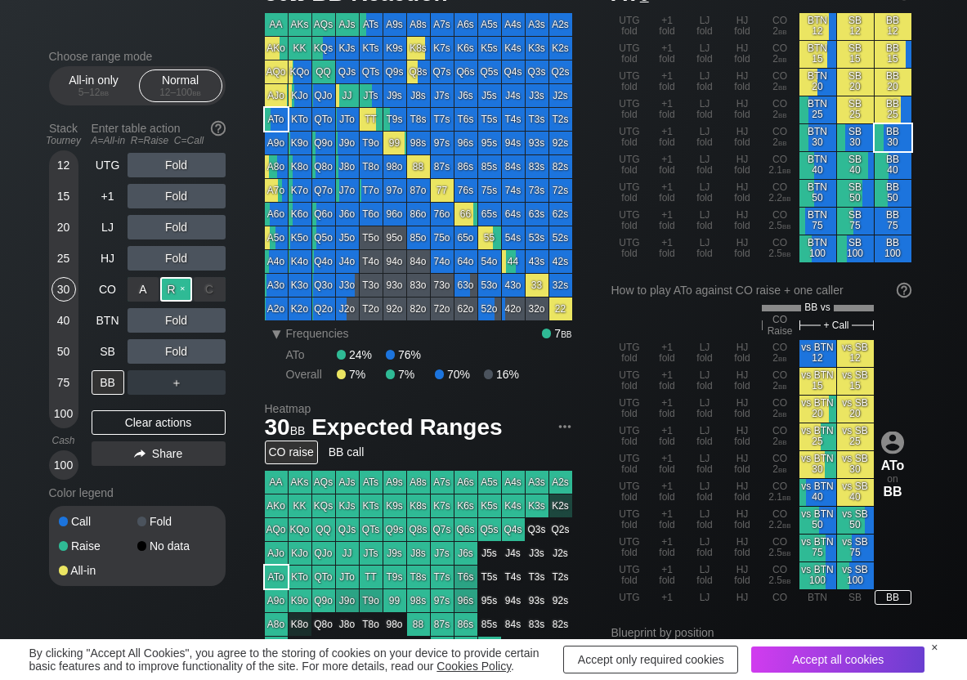
click at [186, 297] on div "R ✕" at bounding box center [176, 289] width 32 height 25
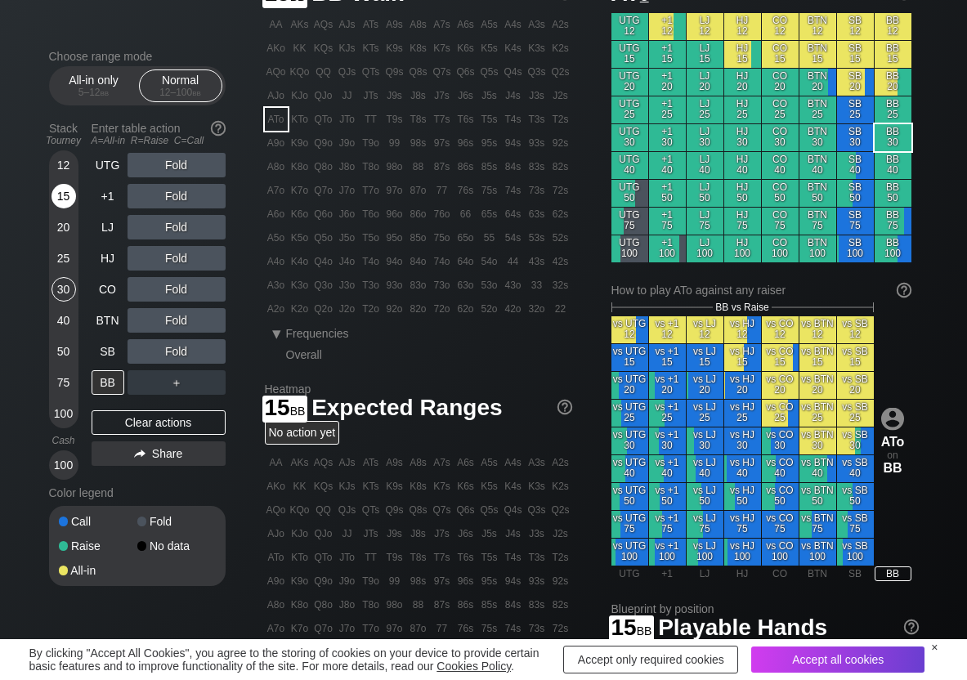
click at [65, 204] on div "15" at bounding box center [64, 196] width 25 height 25
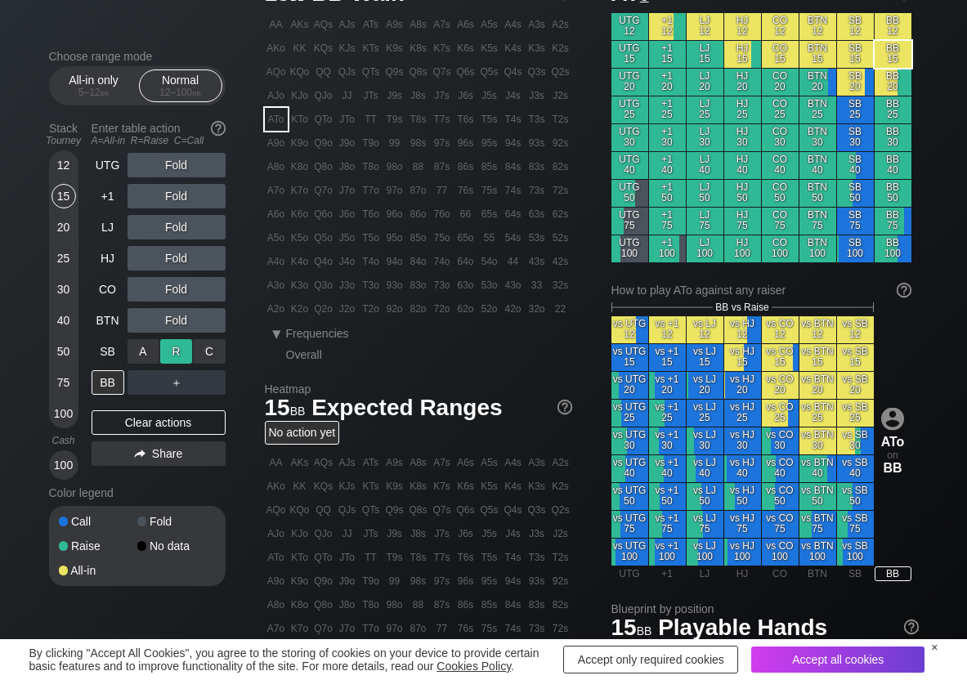
click at [167, 355] on div "R ✕" at bounding box center [176, 351] width 32 height 25
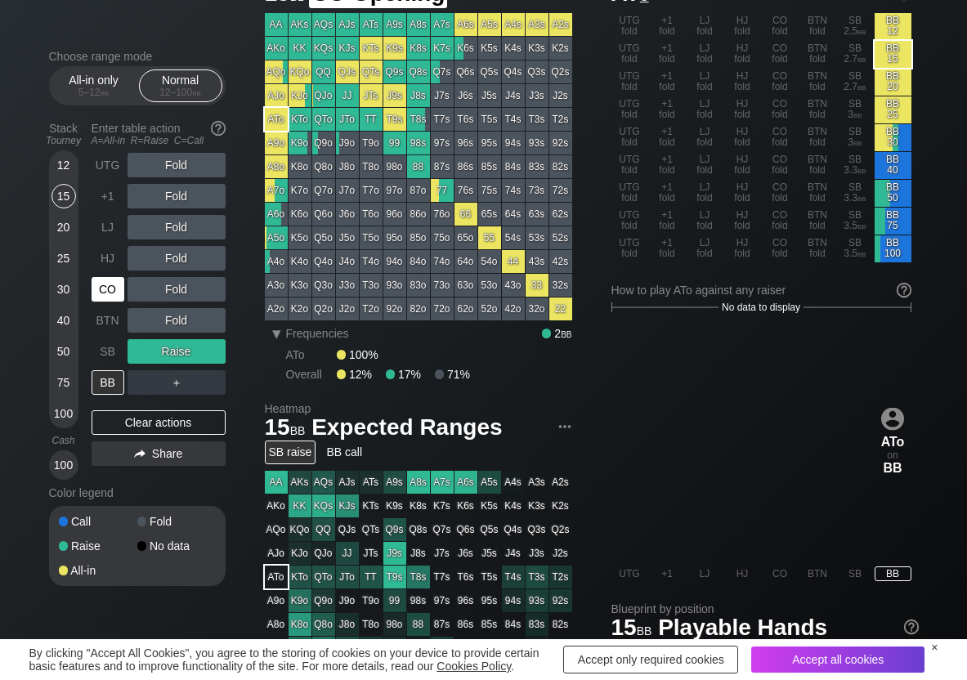
click at [108, 288] on div "CO" at bounding box center [108, 289] width 33 height 25
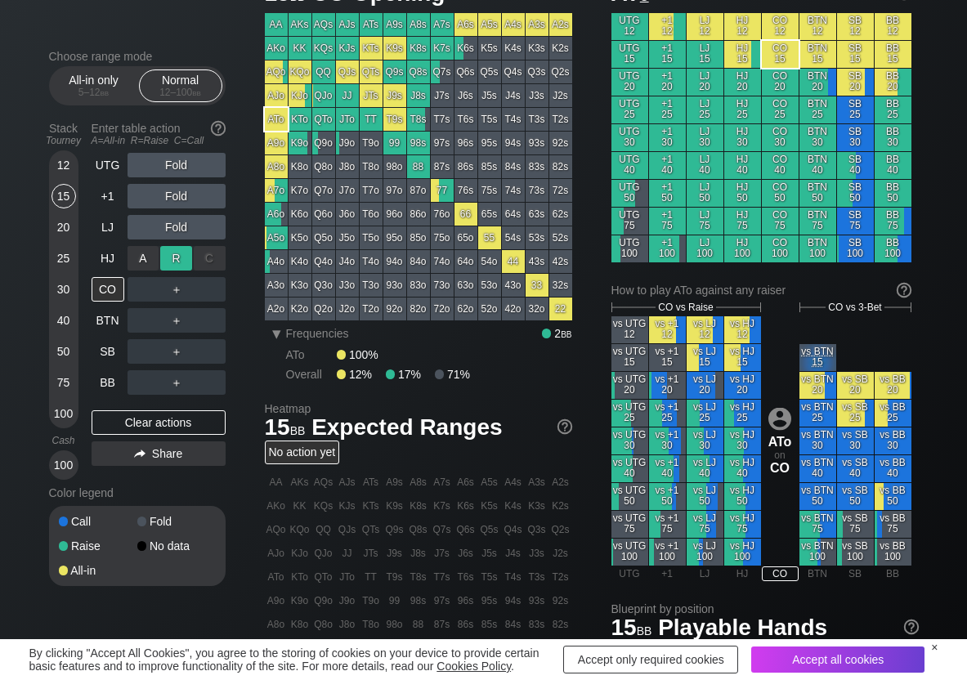
click at [176, 254] on div "R ✕" at bounding box center [176, 258] width 32 height 25
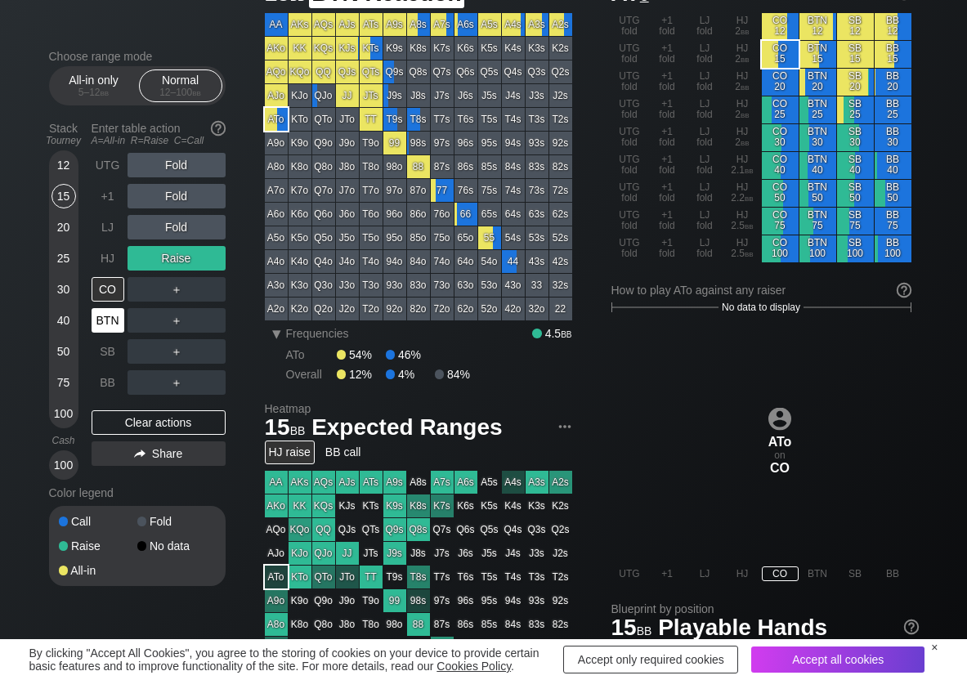
click at [116, 321] on div "BTN" at bounding box center [108, 320] width 33 height 25
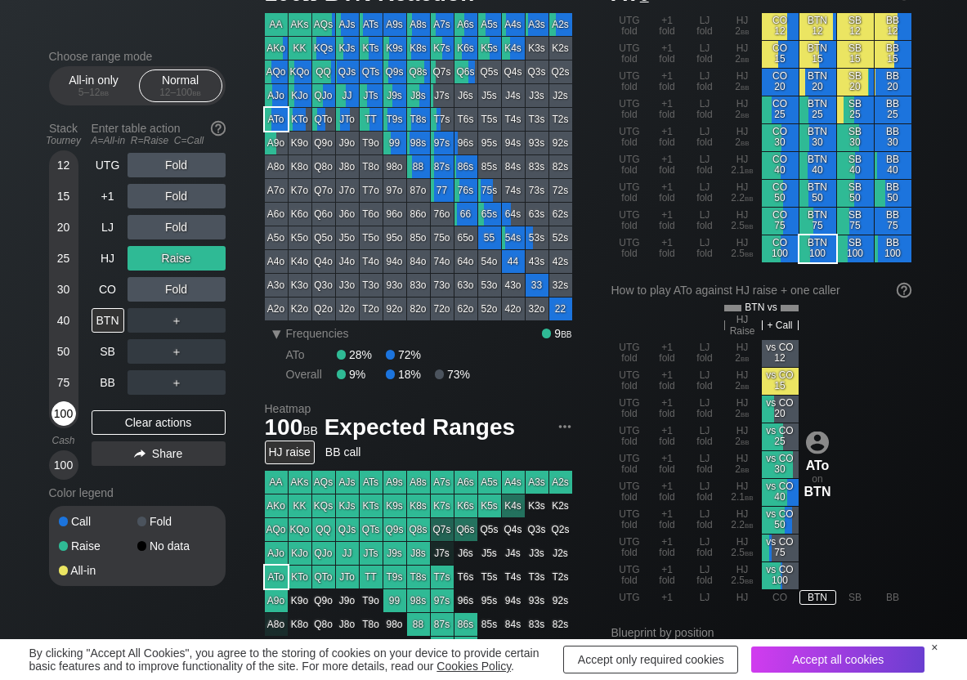
click at [64, 414] on div "100" at bounding box center [64, 413] width 25 height 25
click at [124, 432] on div "Clear actions" at bounding box center [159, 422] width 134 height 25
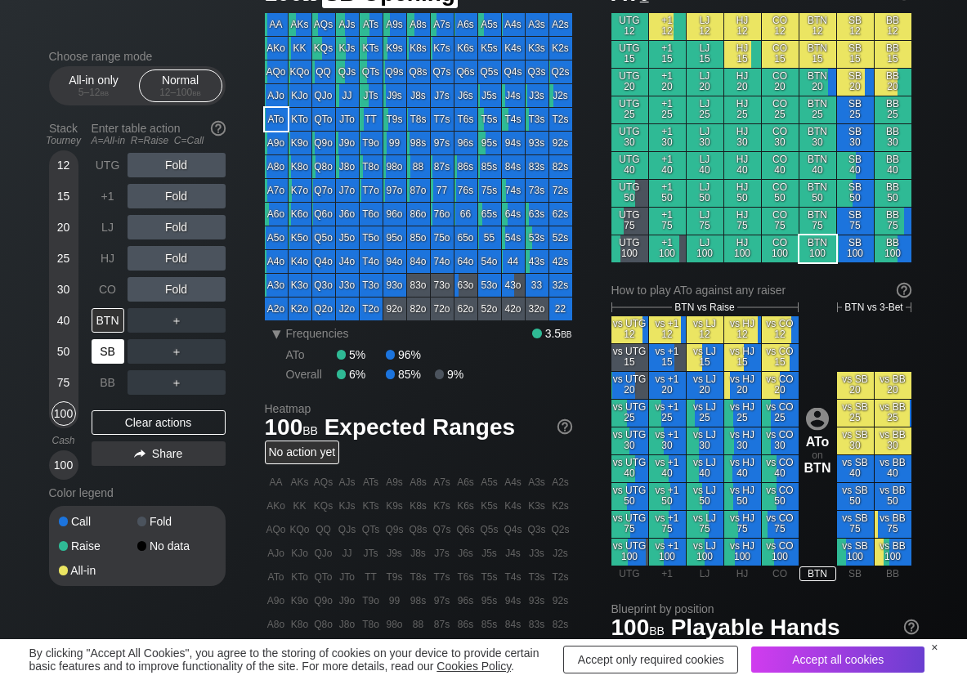
drag, startPoint x: 118, startPoint y: 344, endPoint x: 110, endPoint y: 346, distance: 8.3
click at [117, 346] on div "SB" at bounding box center [108, 351] width 33 height 25
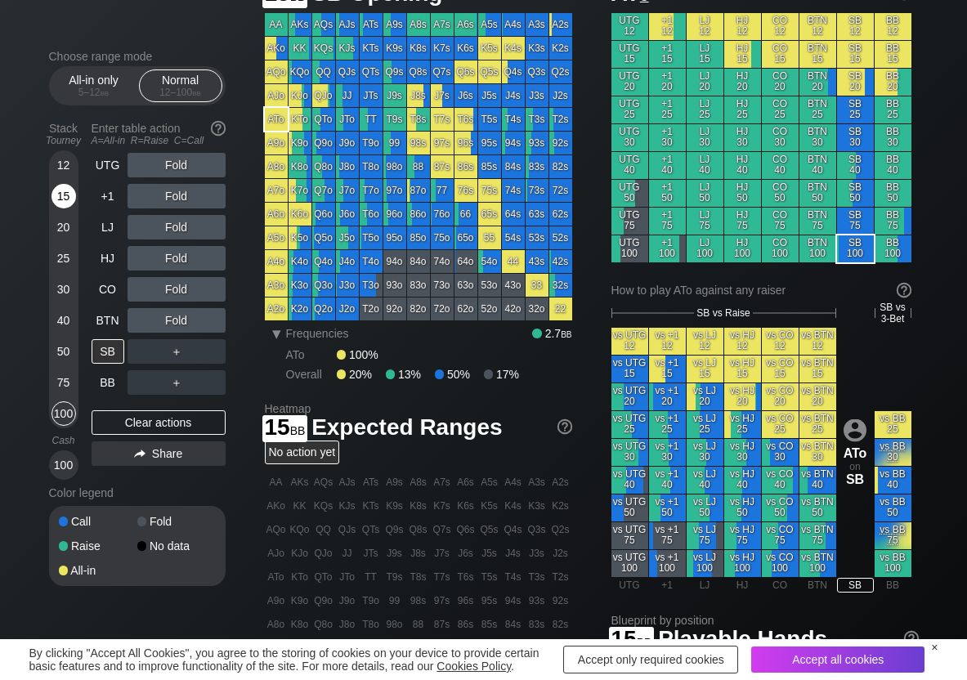
click at [62, 200] on div "15" at bounding box center [64, 196] width 25 height 25
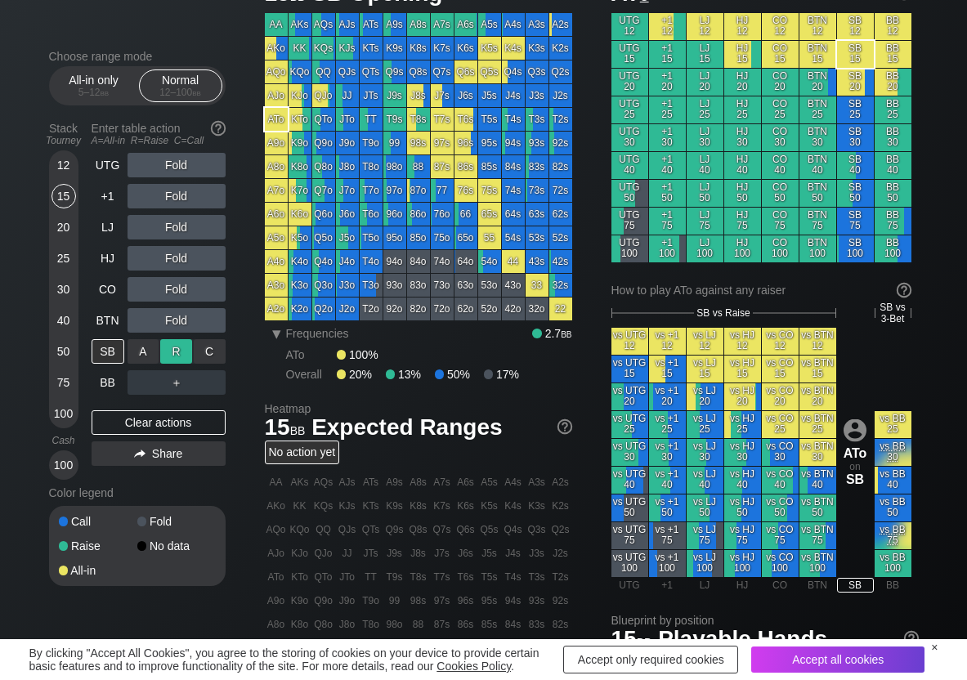
click at [168, 352] on div "R ✕" at bounding box center [176, 351] width 32 height 25
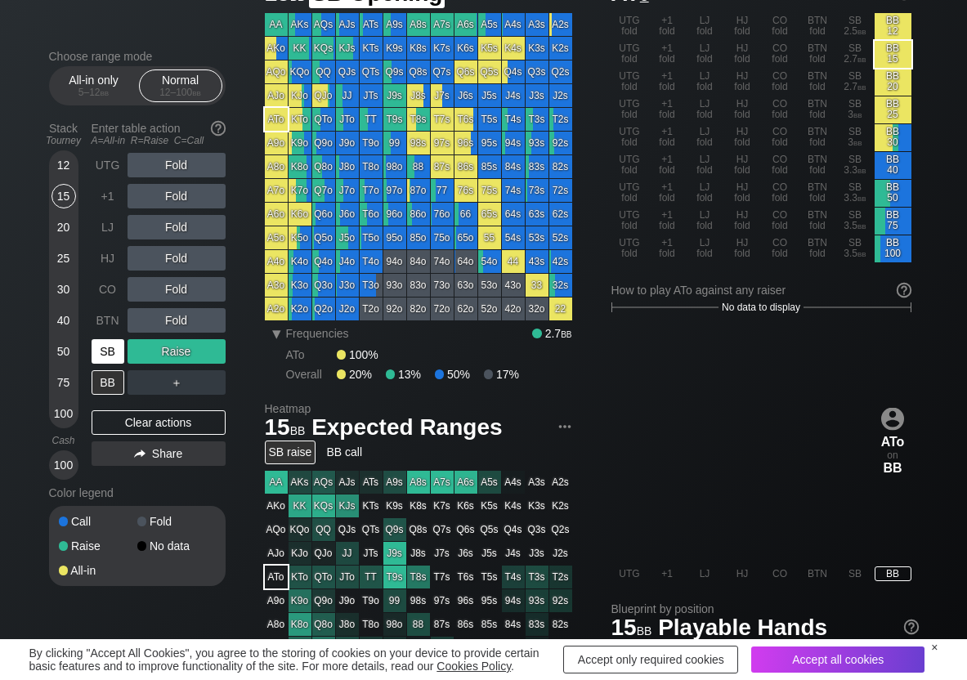
click at [121, 347] on div "SB" at bounding box center [108, 351] width 33 height 25
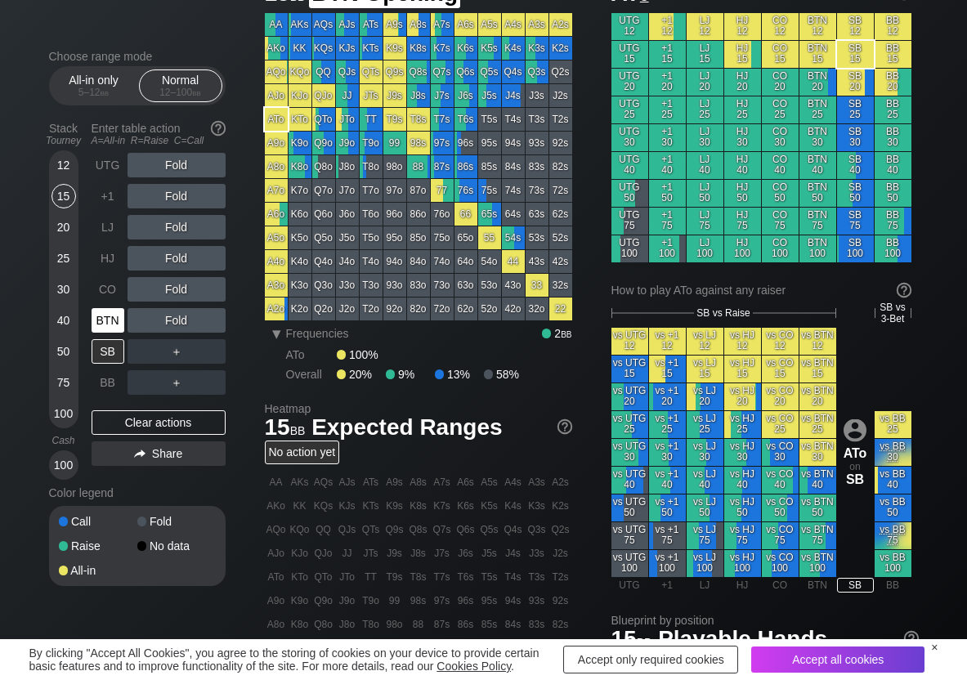
click at [112, 312] on div "BTN" at bounding box center [108, 320] width 33 height 25
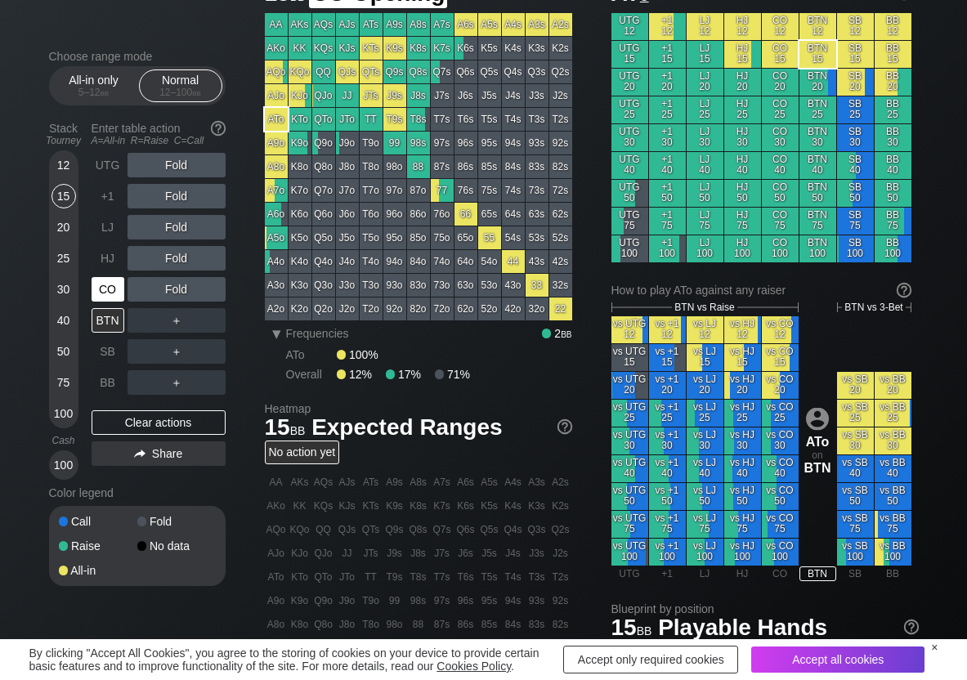
click at [109, 297] on div "CO" at bounding box center [108, 289] width 33 height 25
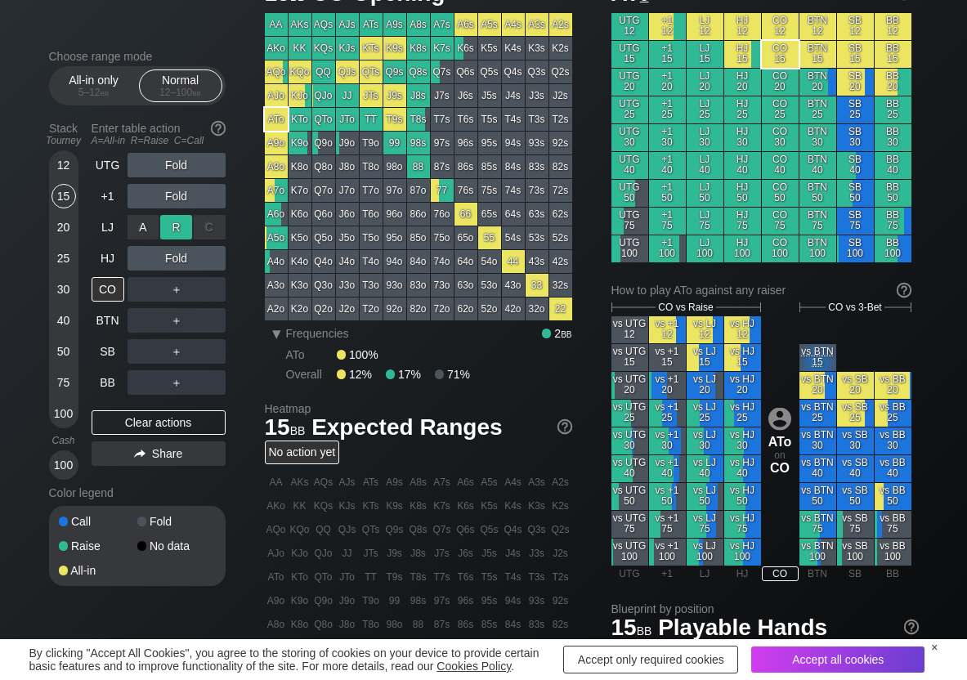
click at [178, 225] on div "R ✕" at bounding box center [176, 227] width 32 height 25
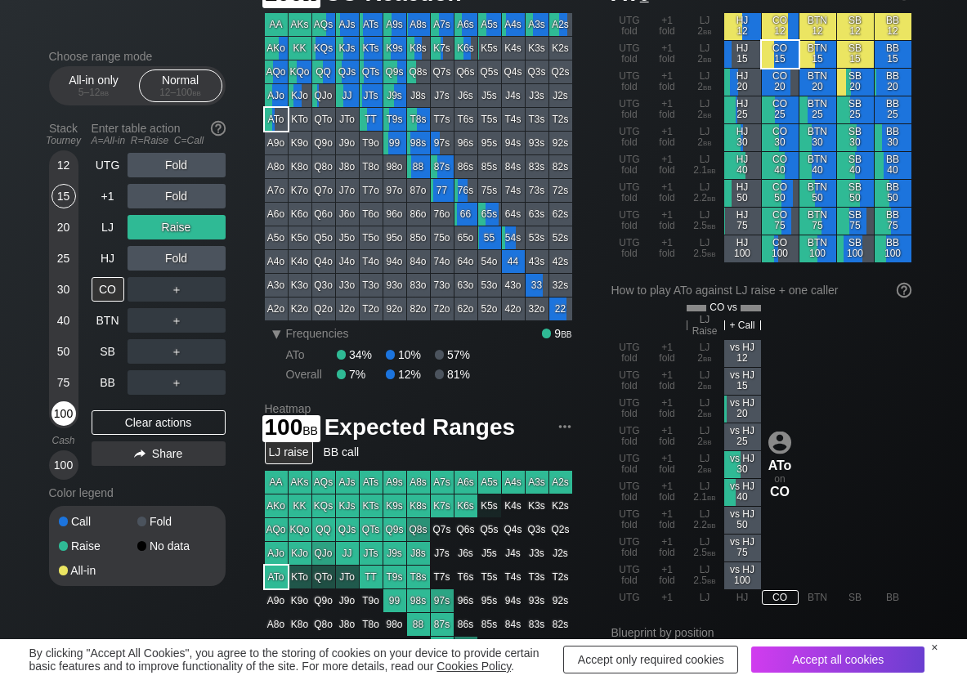
click at [65, 419] on div "100" at bounding box center [64, 413] width 25 height 25
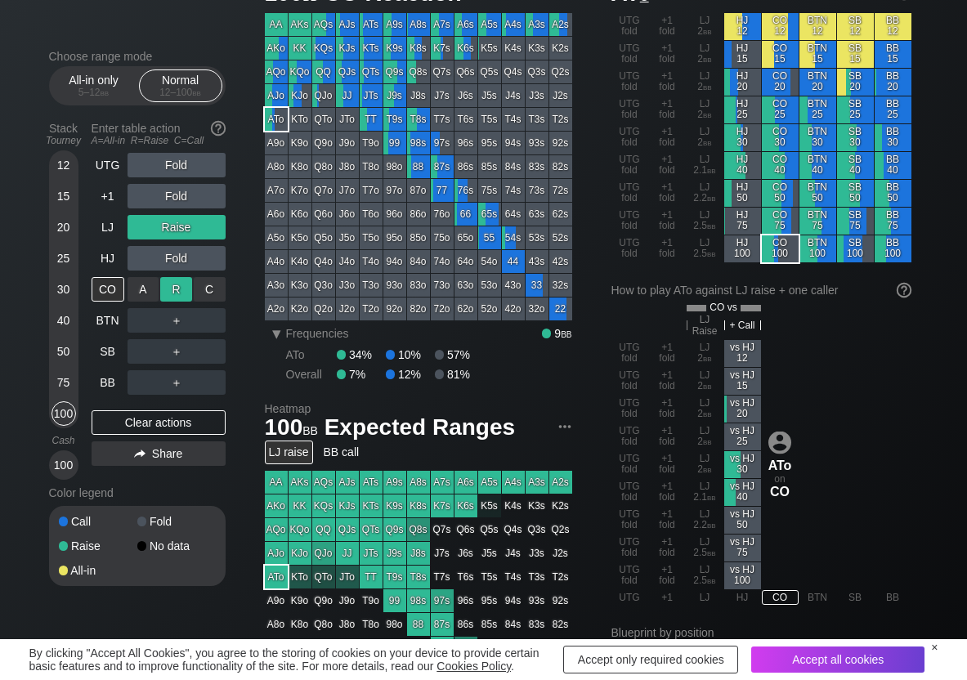
click at [188, 295] on div "R ✕" at bounding box center [176, 289] width 32 height 25
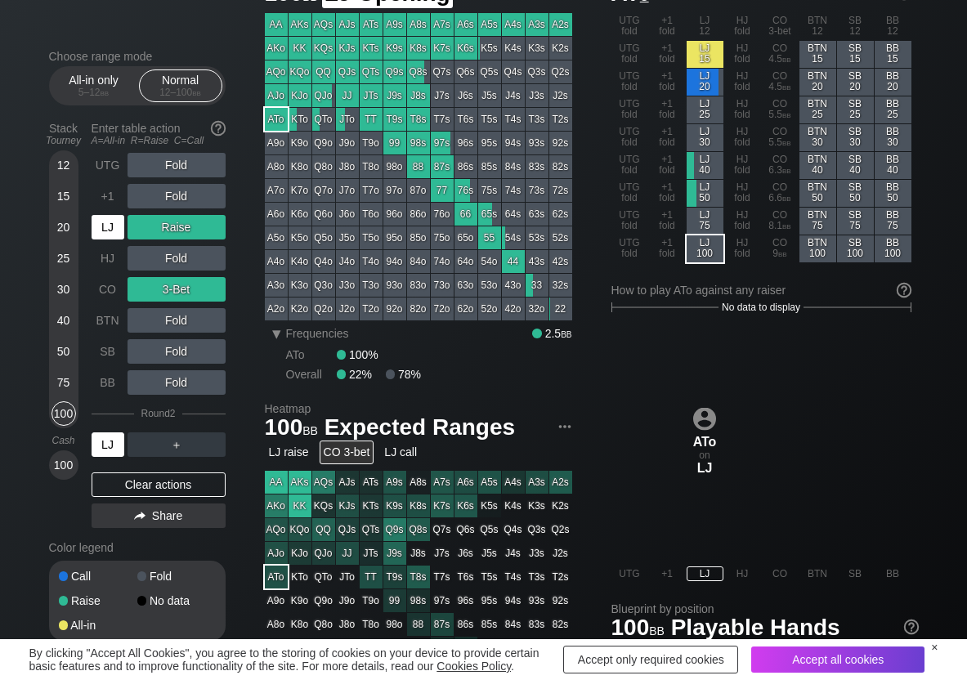
click at [105, 222] on div "LJ" at bounding box center [108, 227] width 33 height 25
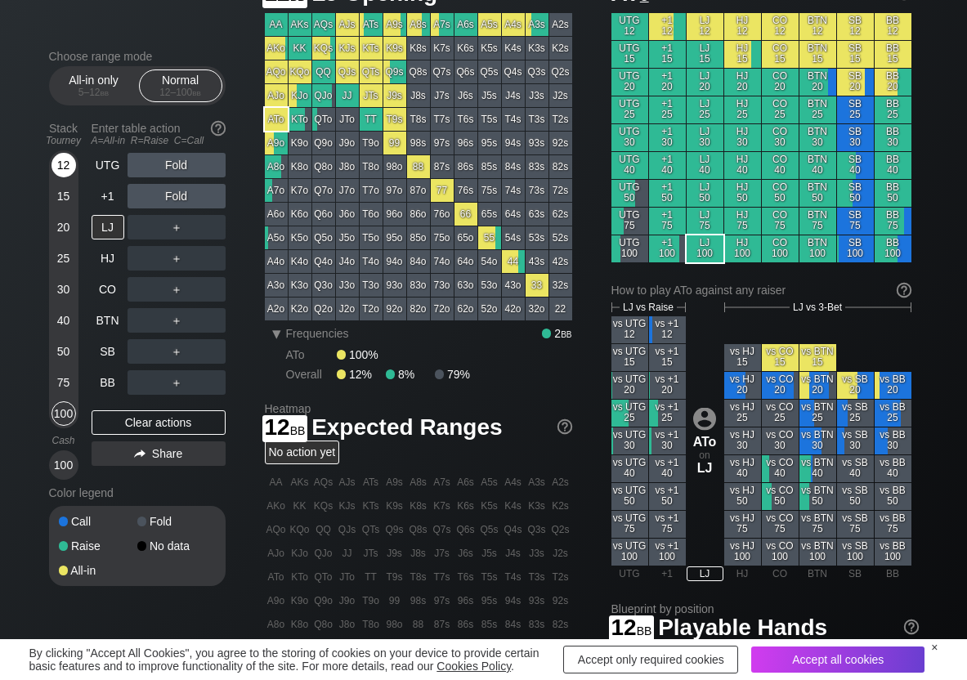
drag, startPoint x: 66, startPoint y: 164, endPoint x: 65, endPoint y: 174, distance: 10.8
click at [65, 168] on div "12" at bounding box center [64, 165] width 25 height 25
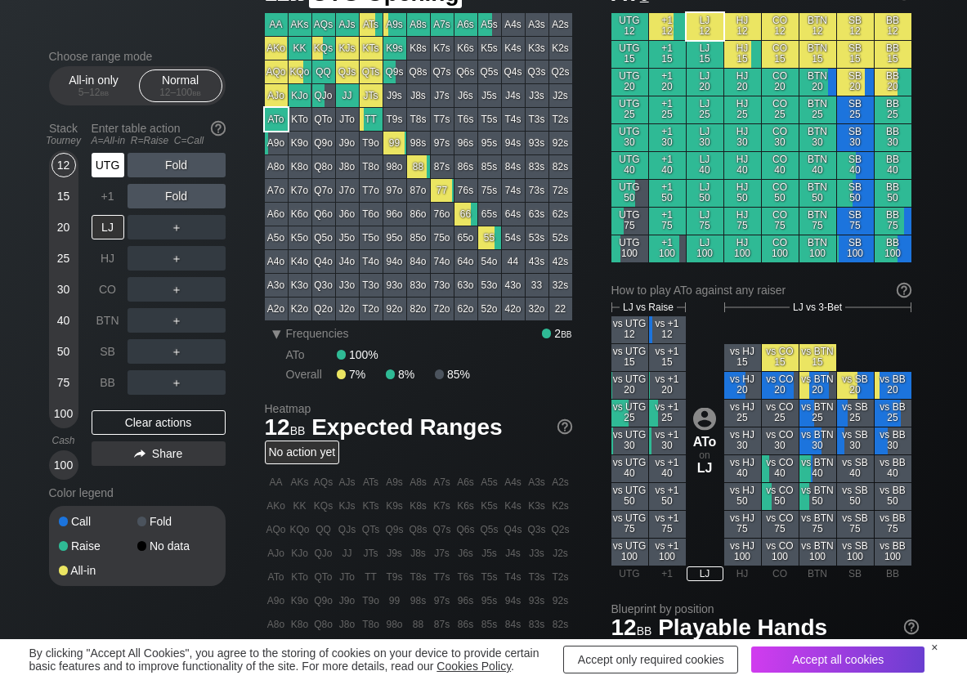
click at [100, 162] on div "UTG" at bounding box center [108, 165] width 33 height 25
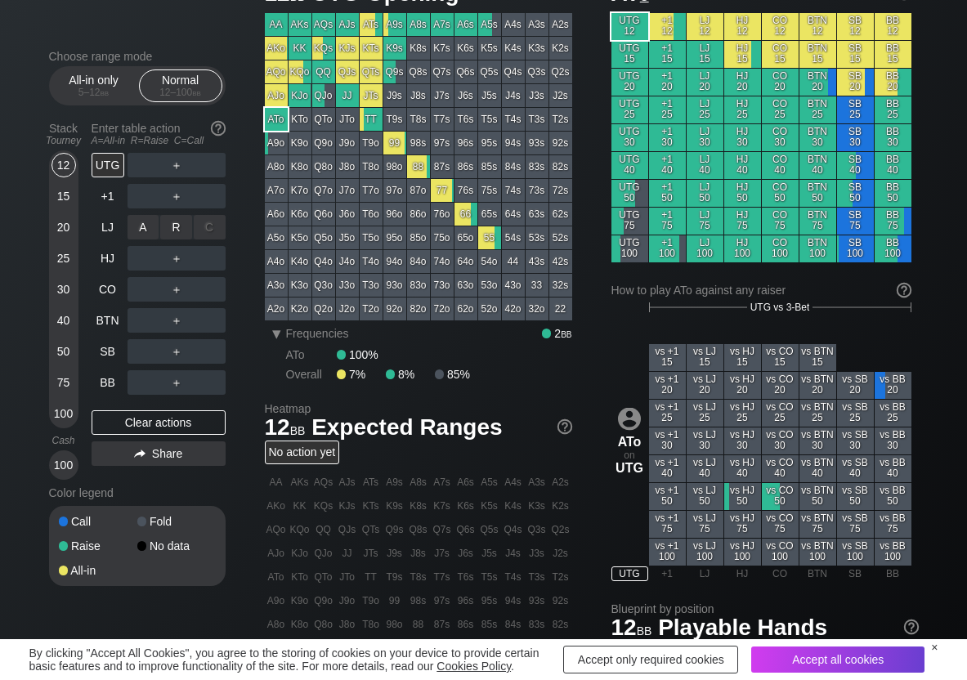
drag, startPoint x: 180, startPoint y: 227, endPoint x: 159, endPoint y: 283, distance: 59.5
click at [180, 229] on div "R ✕" at bounding box center [176, 227] width 32 height 25
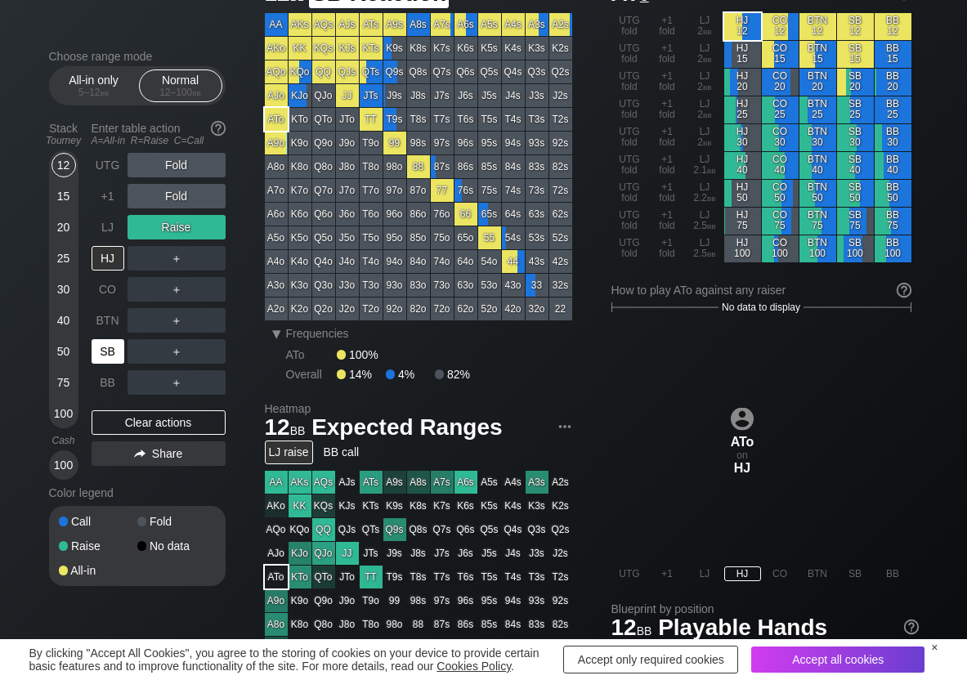
click at [110, 366] on div "SB" at bounding box center [110, 351] width 36 height 31
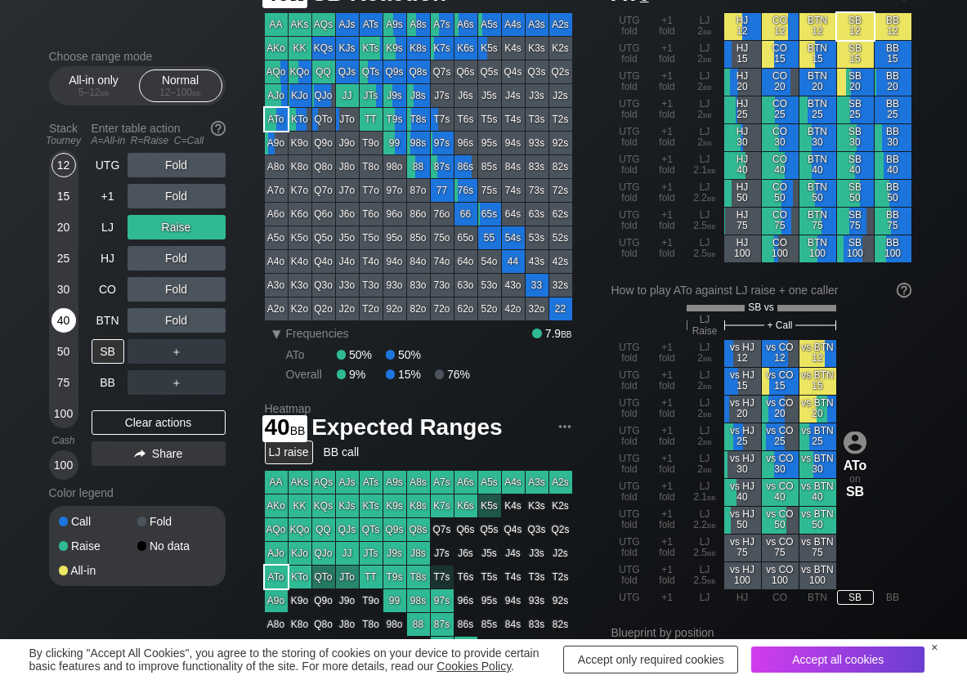
click at [63, 327] on div "40" at bounding box center [64, 320] width 25 height 25
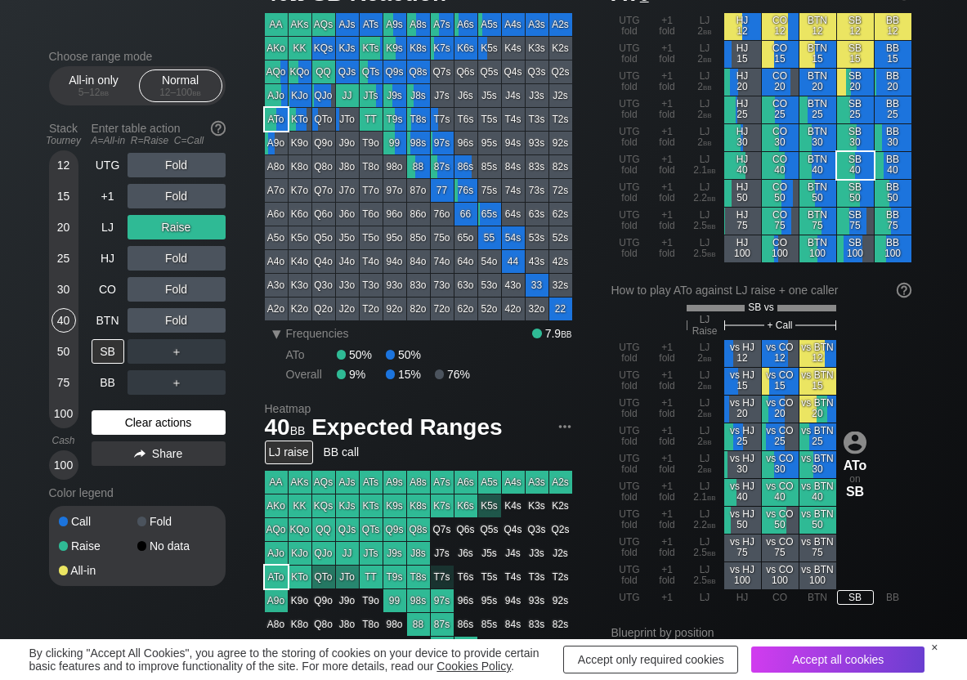
click at [137, 417] on div "Clear actions" at bounding box center [159, 422] width 134 height 25
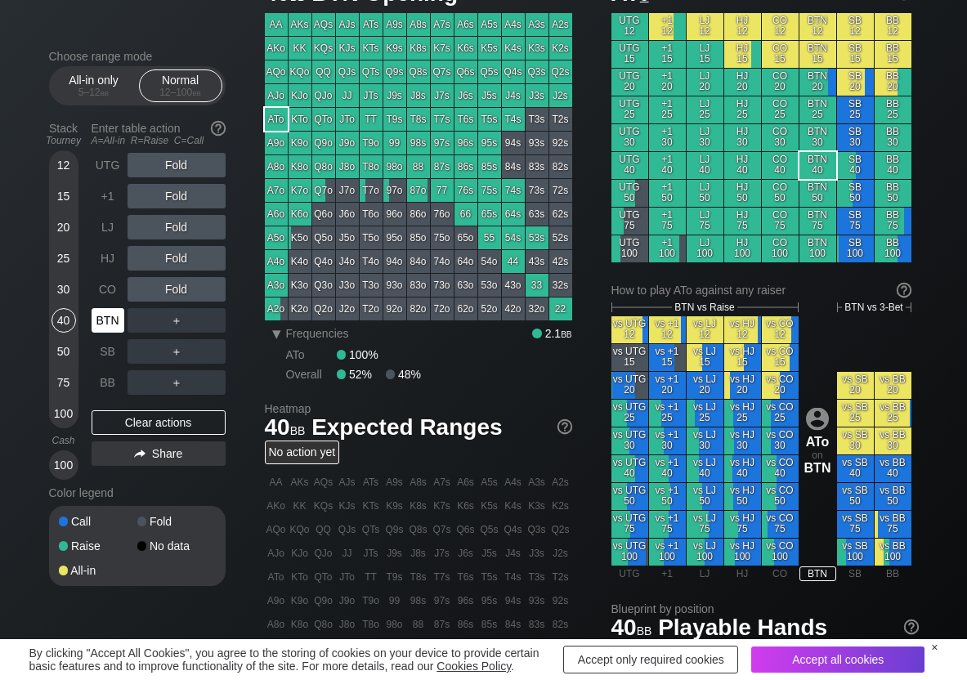
click at [108, 317] on div "BTN" at bounding box center [108, 320] width 33 height 25
click at [182, 312] on div "R ✕" at bounding box center [176, 320] width 32 height 25
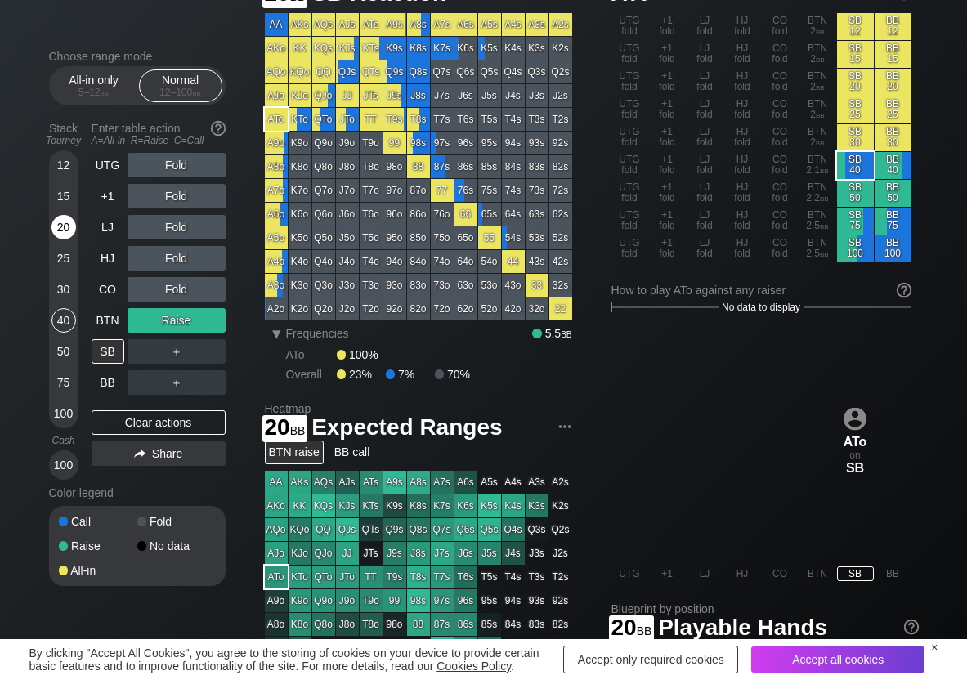
click at [56, 226] on div "20" at bounding box center [64, 227] width 25 height 25
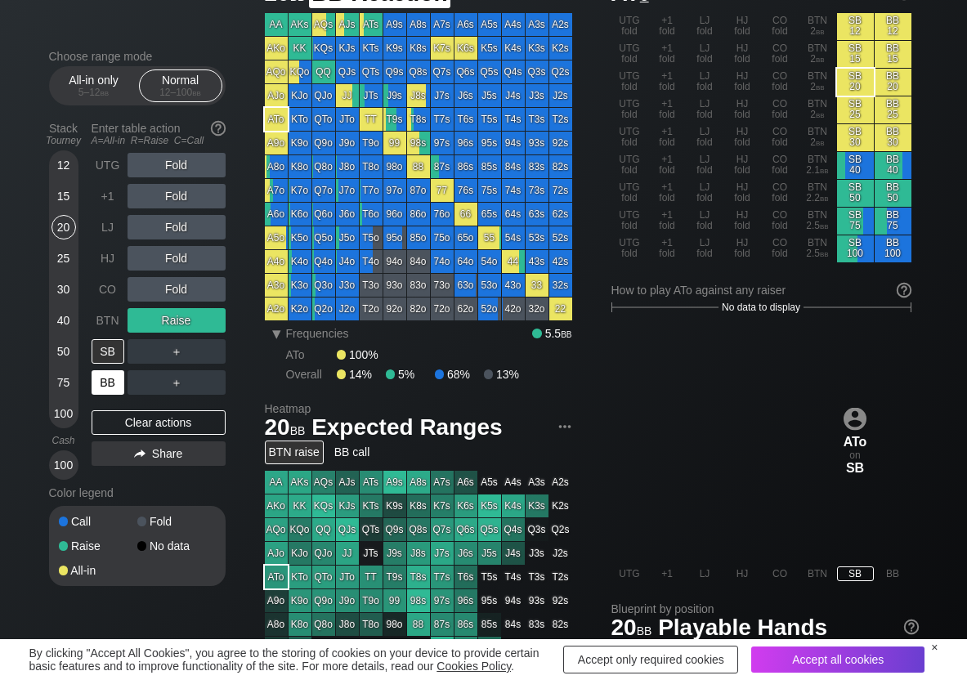
click at [102, 386] on div "BB" at bounding box center [108, 382] width 33 height 25
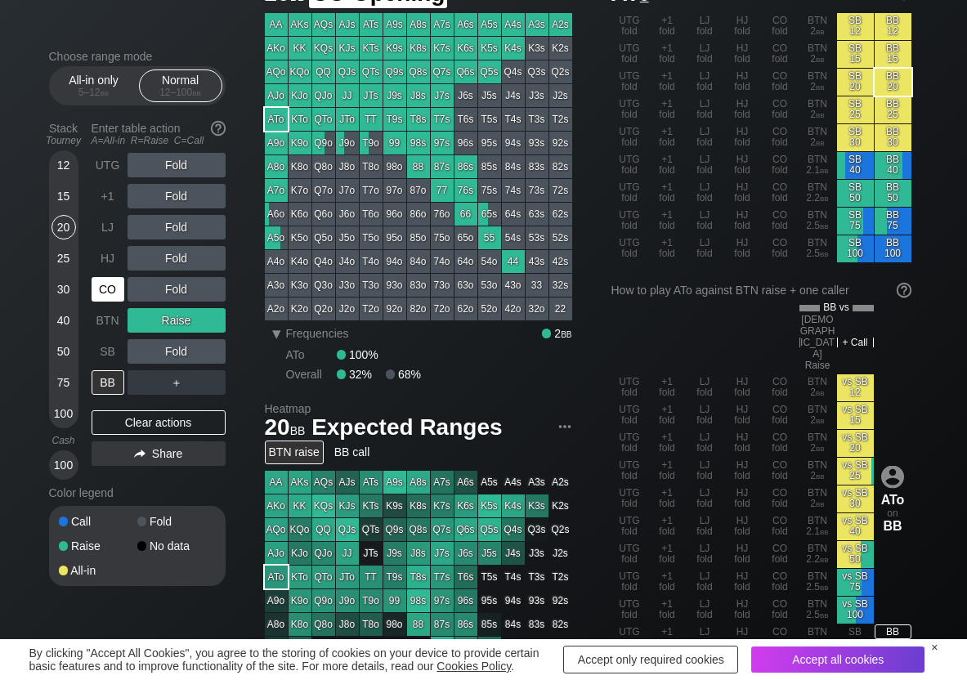
click at [110, 301] on div "CO" at bounding box center [108, 289] width 33 height 25
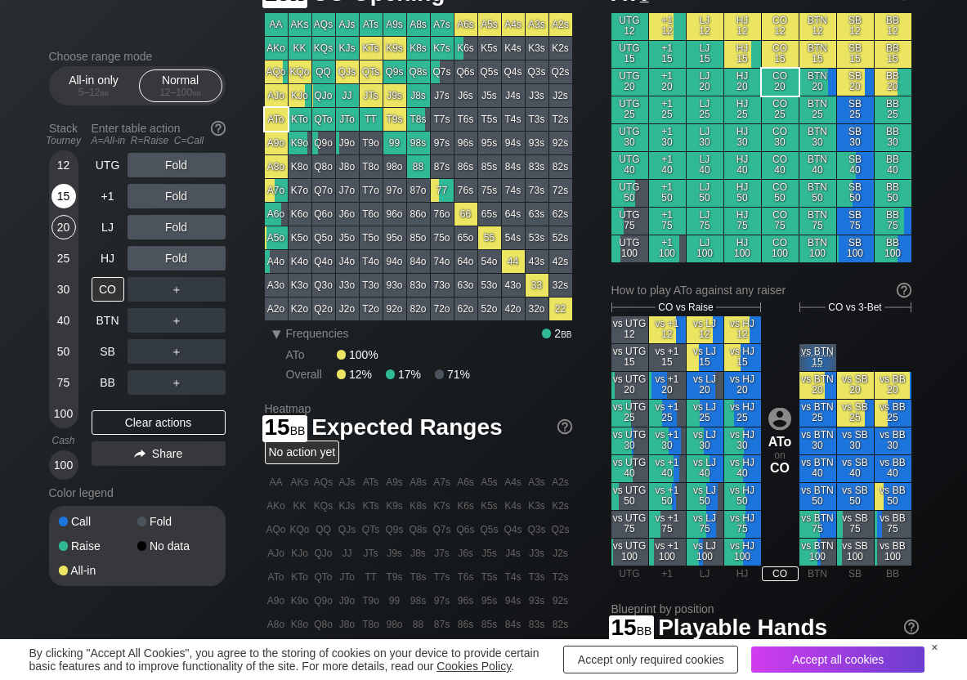
click at [59, 201] on div "15" at bounding box center [64, 196] width 25 height 25
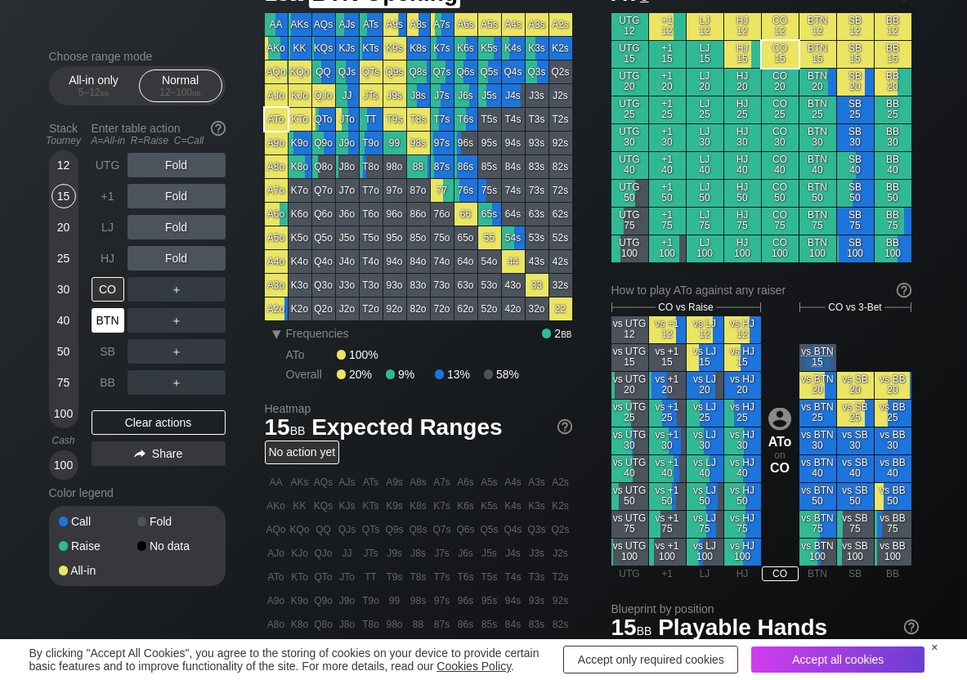
click at [106, 320] on div "BTN" at bounding box center [108, 320] width 33 height 25
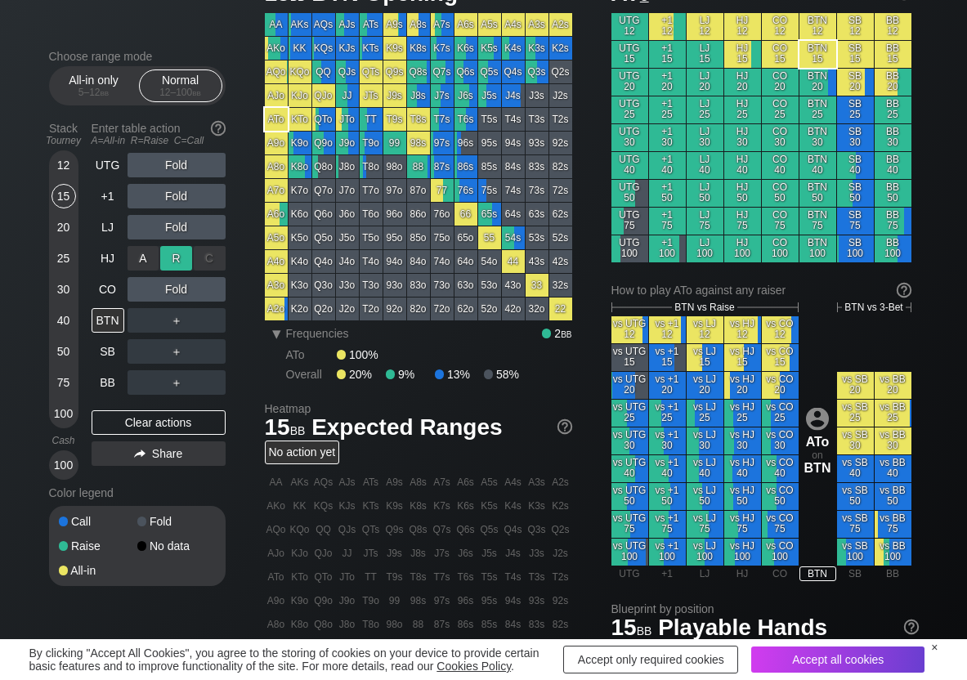
click at [172, 256] on div "R ✕" at bounding box center [176, 258] width 32 height 25
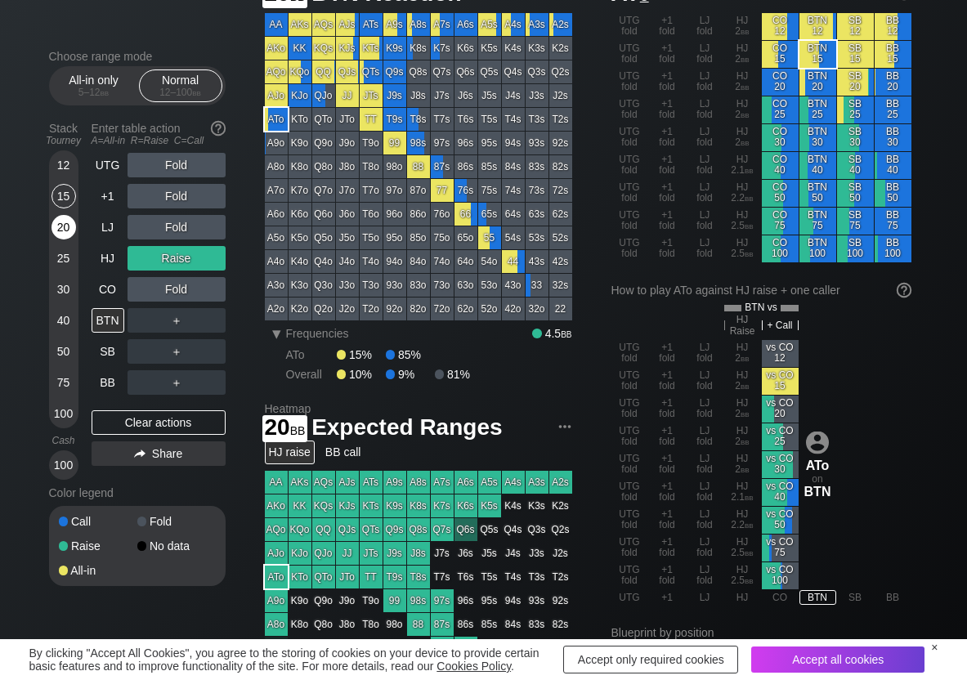
click at [67, 227] on div "20" at bounding box center [64, 227] width 25 height 25
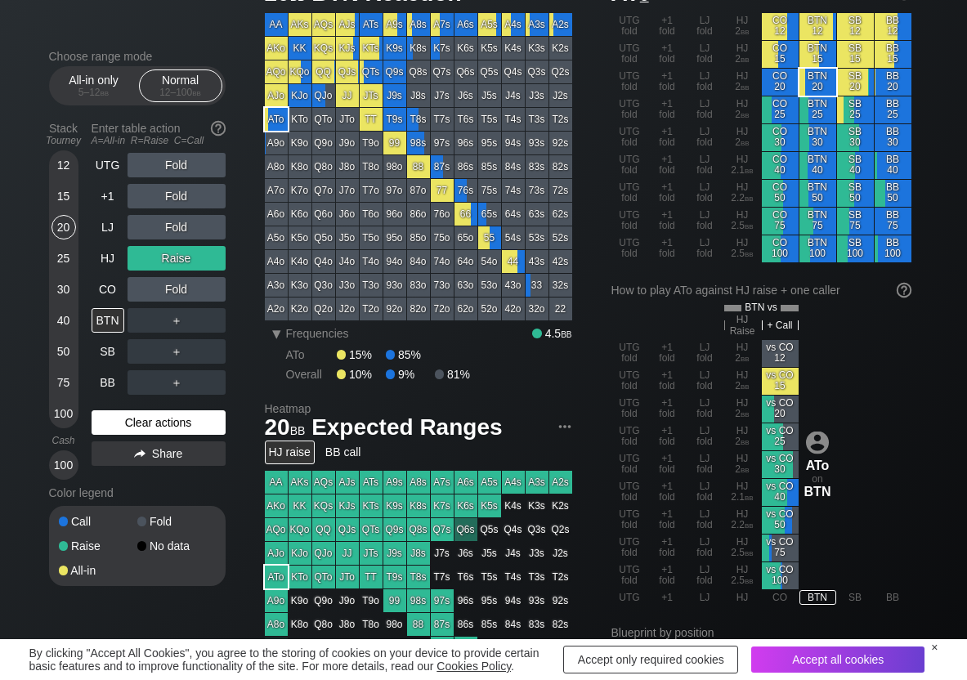
click at [116, 433] on div "Clear actions" at bounding box center [159, 422] width 134 height 25
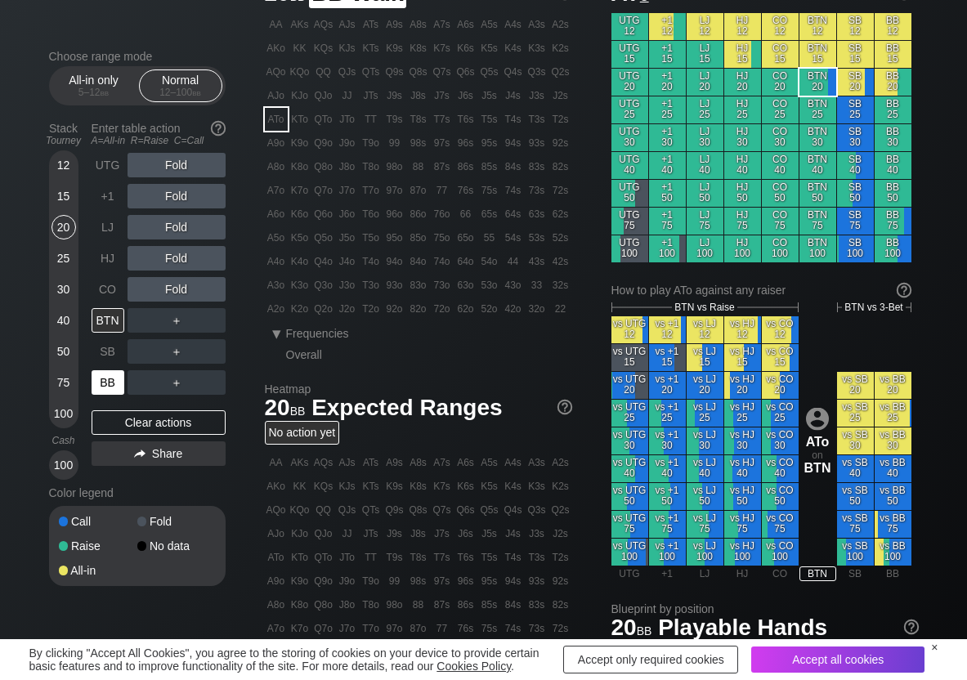
click at [108, 383] on div "BB" at bounding box center [108, 382] width 33 height 25
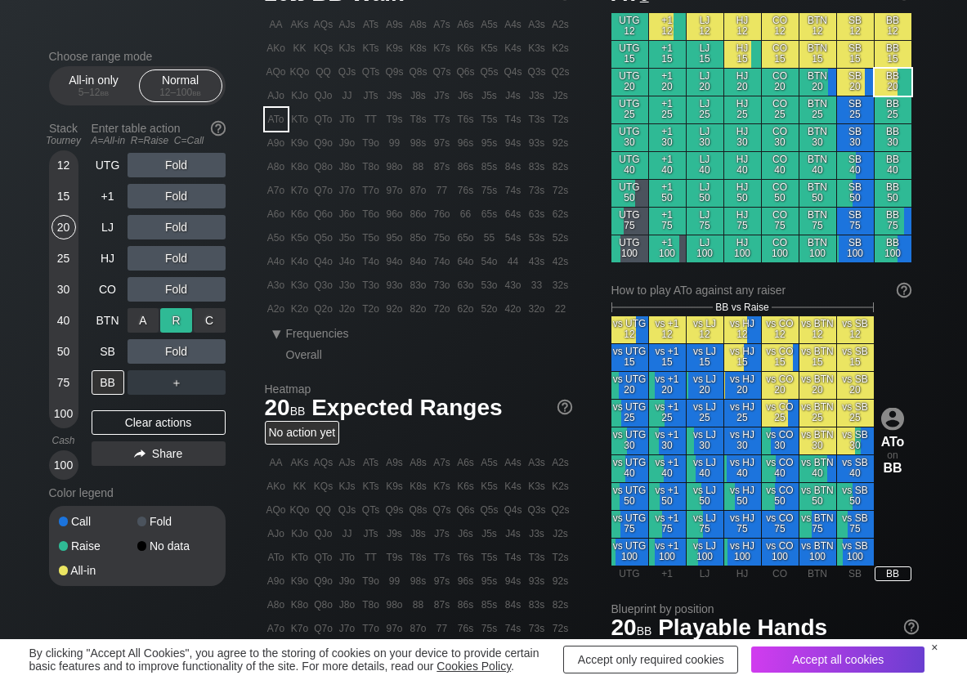
click at [181, 317] on div "R ✕" at bounding box center [176, 320] width 32 height 25
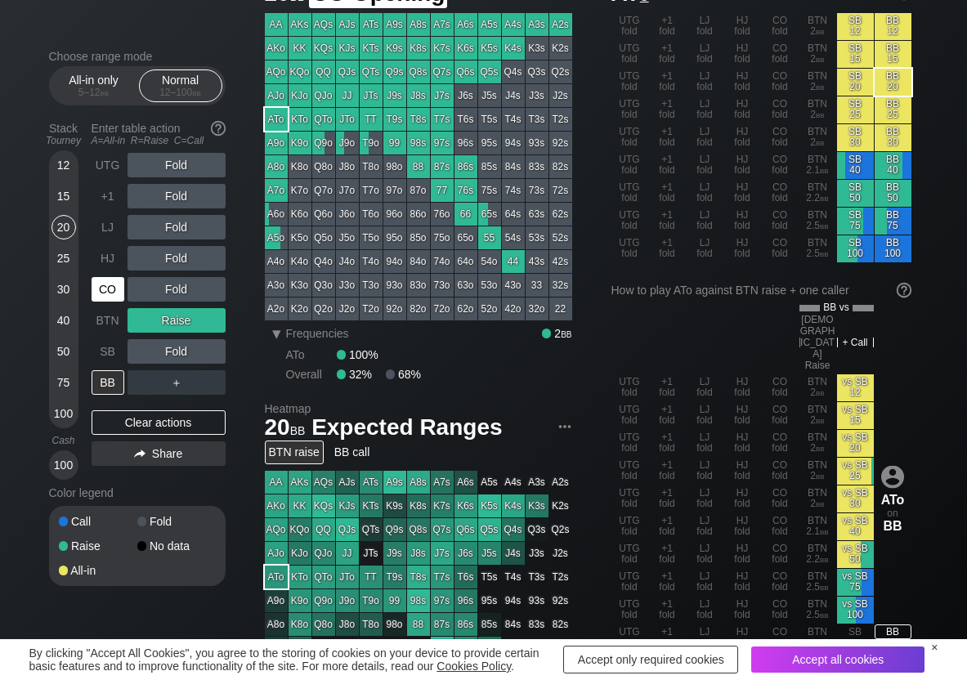
click at [103, 286] on div "CO" at bounding box center [108, 289] width 33 height 25
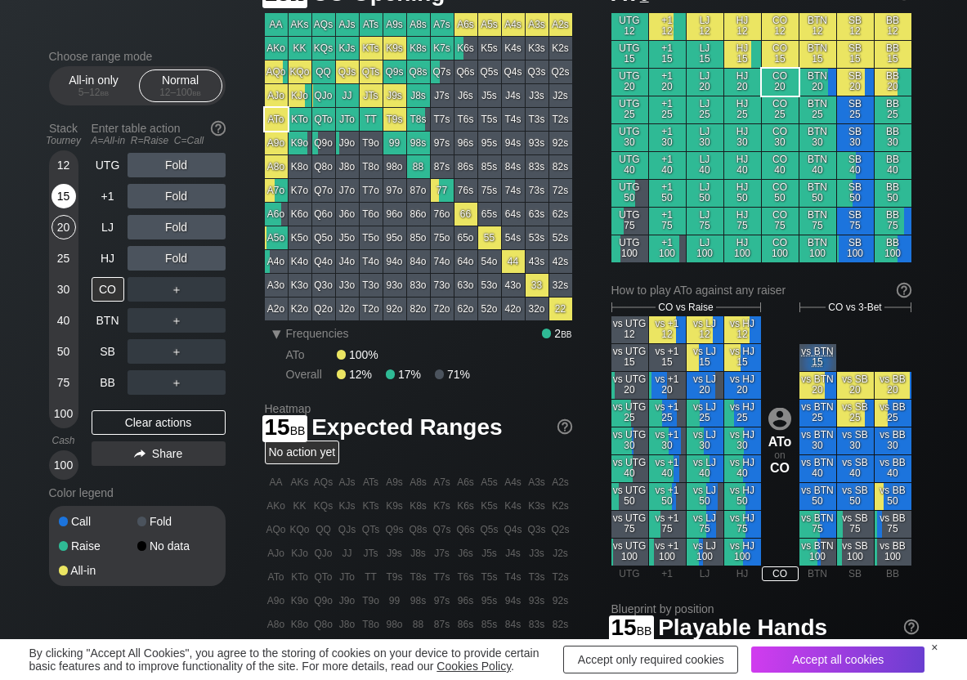
click at [59, 202] on div "15" at bounding box center [64, 196] width 25 height 25
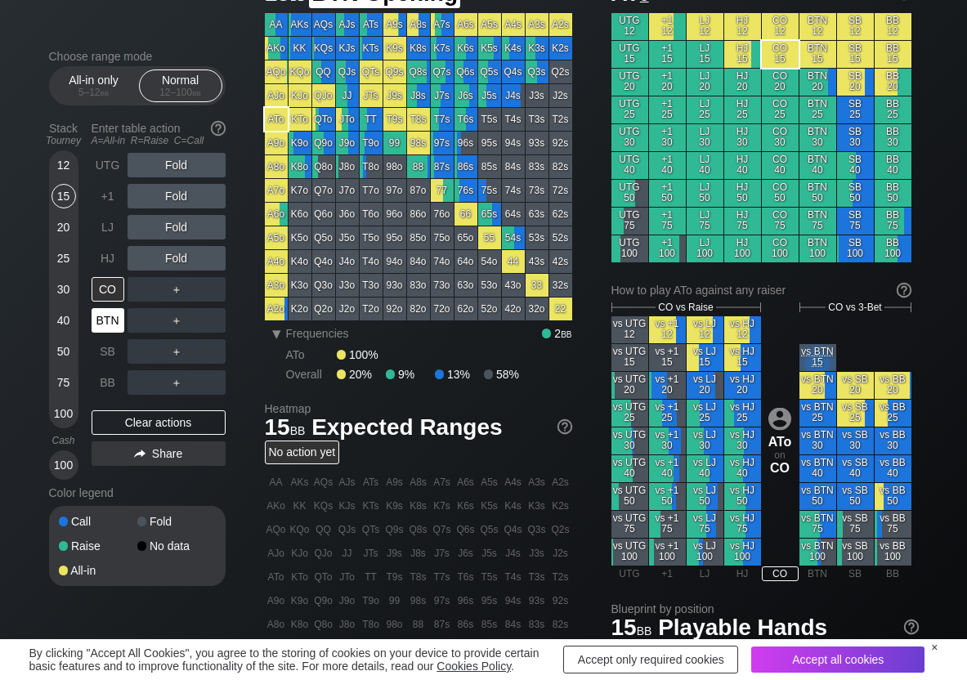
click at [102, 319] on div "BTN" at bounding box center [108, 320] width 33 height 25
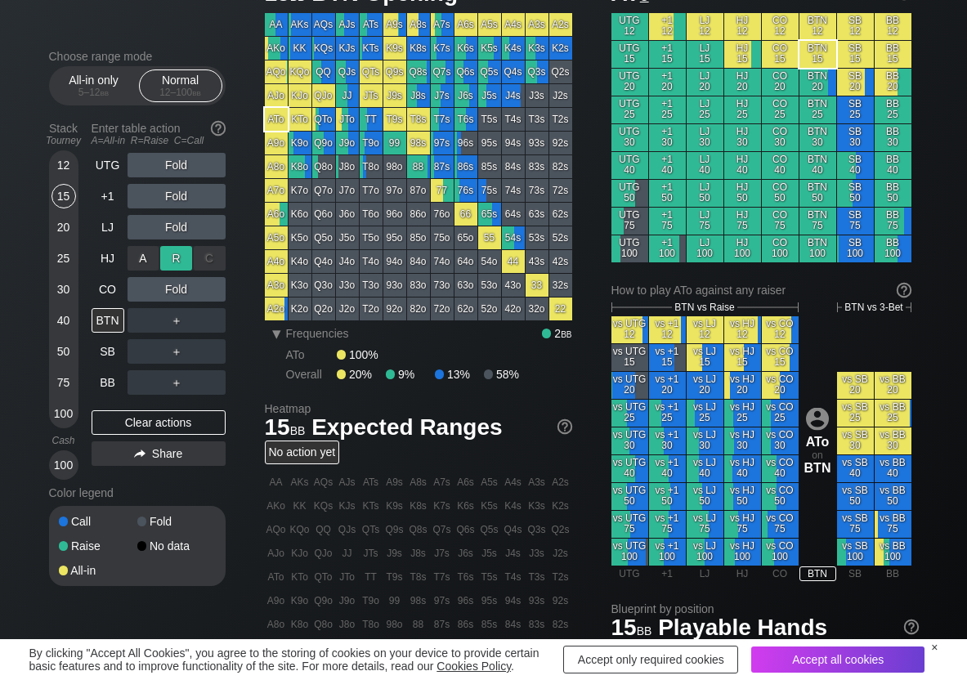
click at [176, 263] on div "R ✕" at bounding box center [176, 258] width 32 height 25
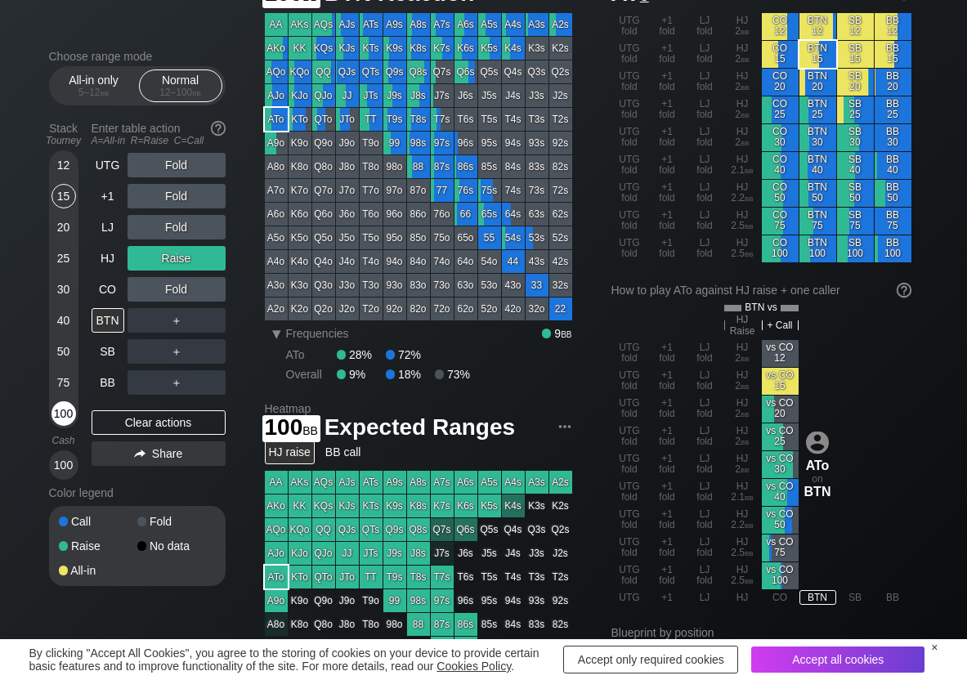
click at [66, 409] on div "100" at bounding box center [64, 413] width 25 height 25
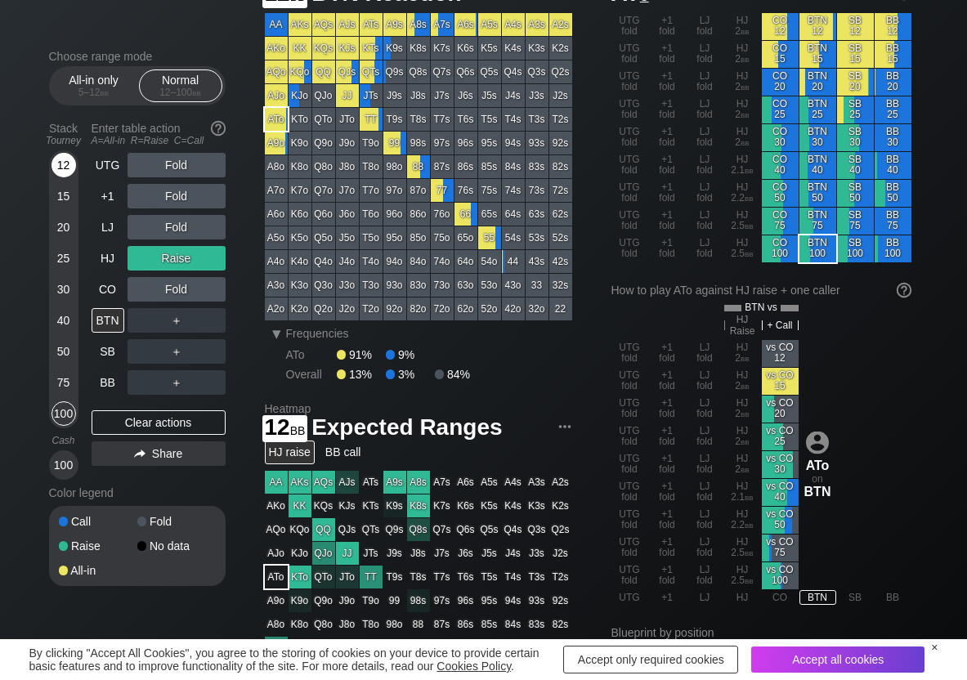
click at [66, 166] on div "12" at bounding box center [64, 165] width 25 height 25
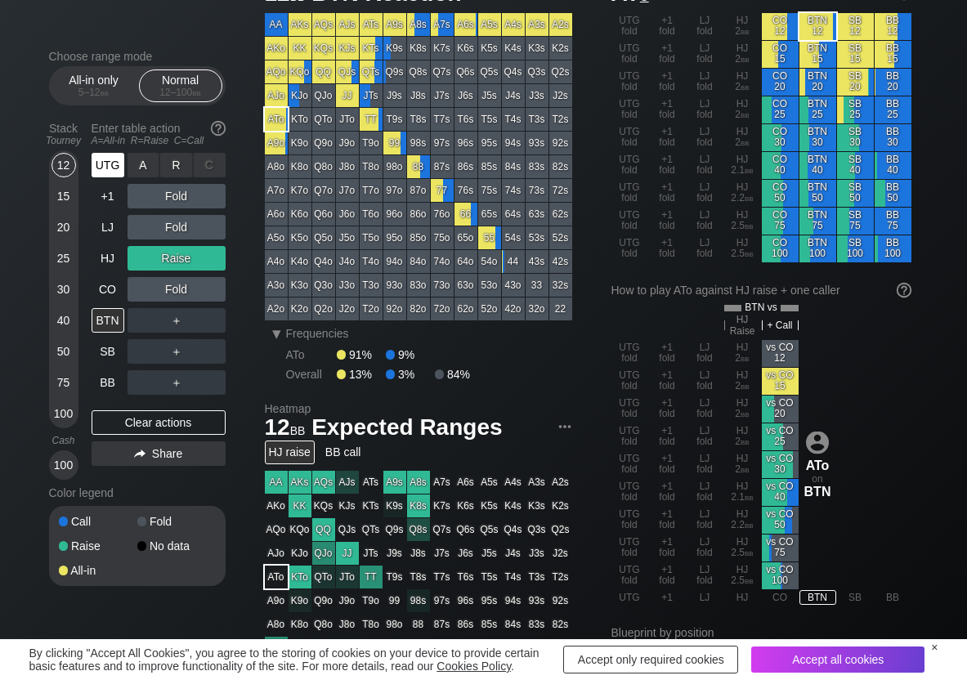
click at [118, 159] on div "UTG" at bounding box center [108, 165] width 33 height 25
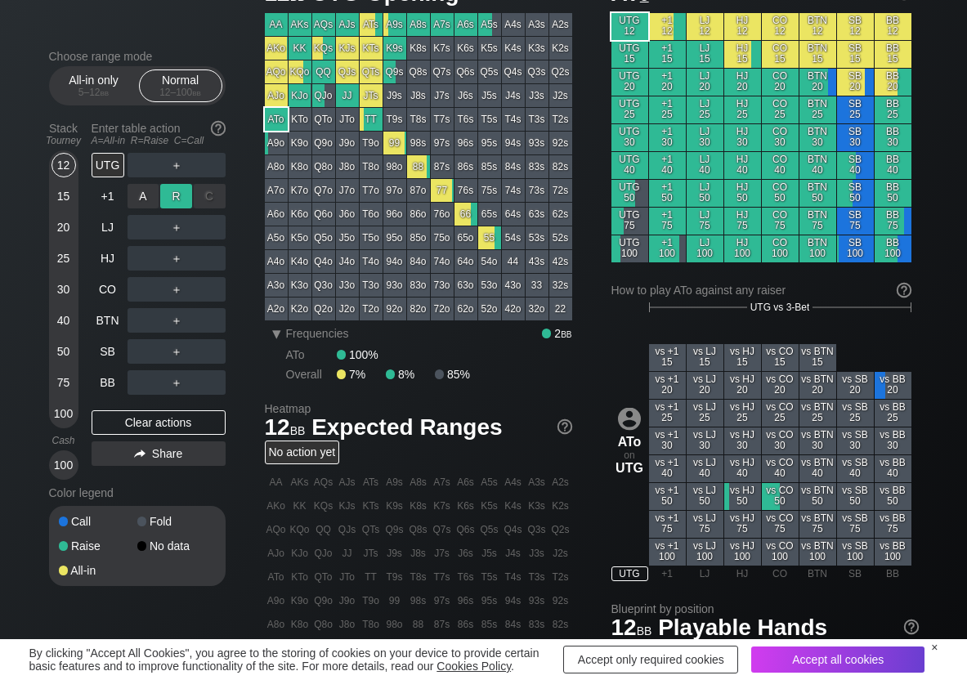
click at [180, 198] on div "R ✕" at bounding box center [176, 196] width 32 height 25
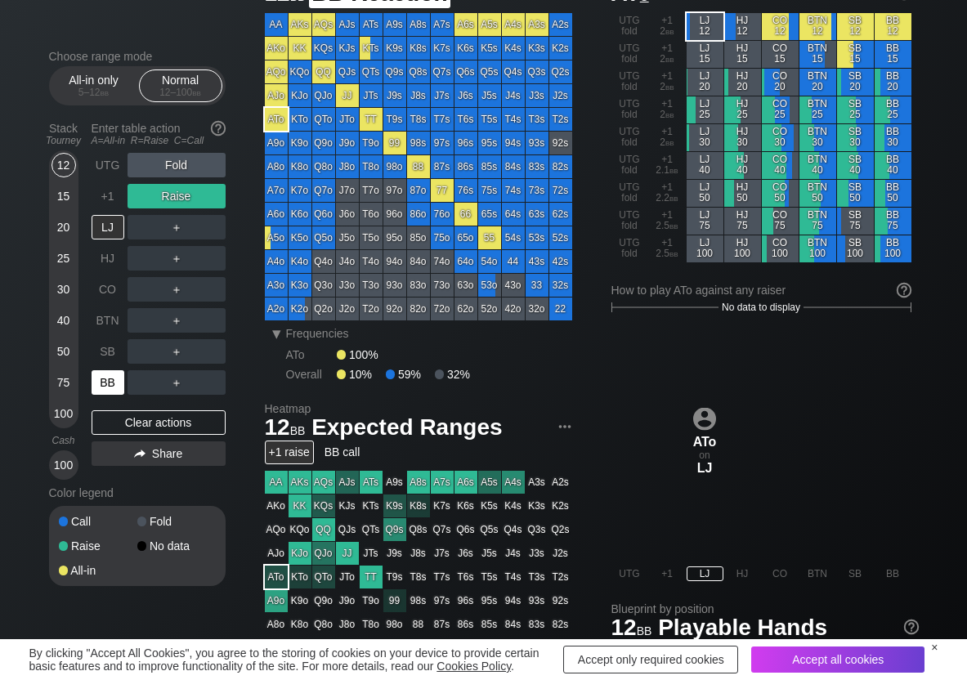
click at [110, 385] on div "BB" at bounding box center [108, 382] width 33 height 25
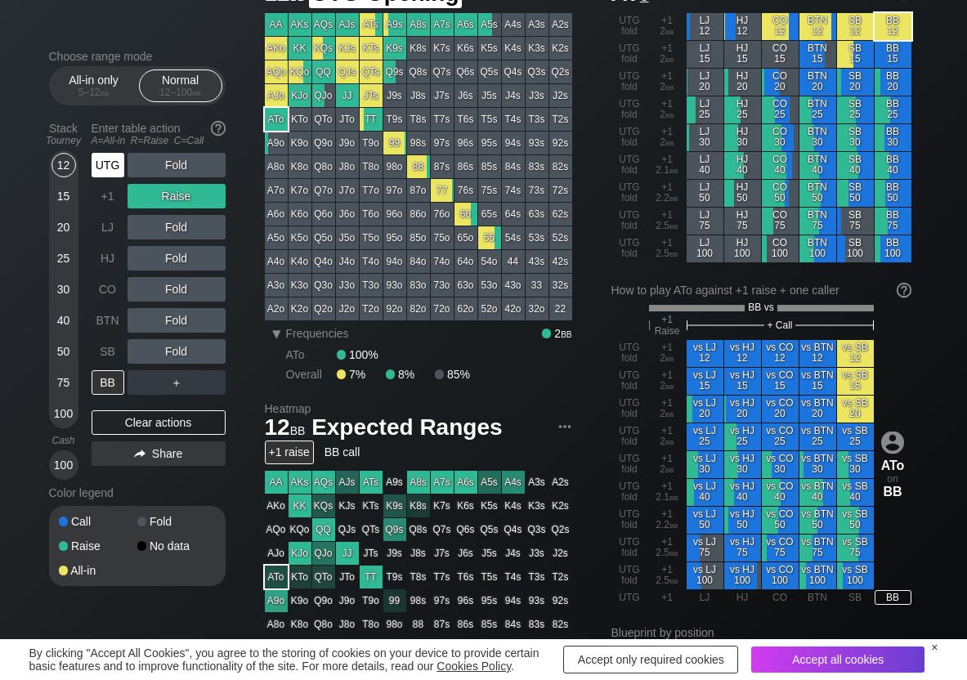
click at [107, 177] on div "UTG" at bounding box center [108, 165] width 33 height 25
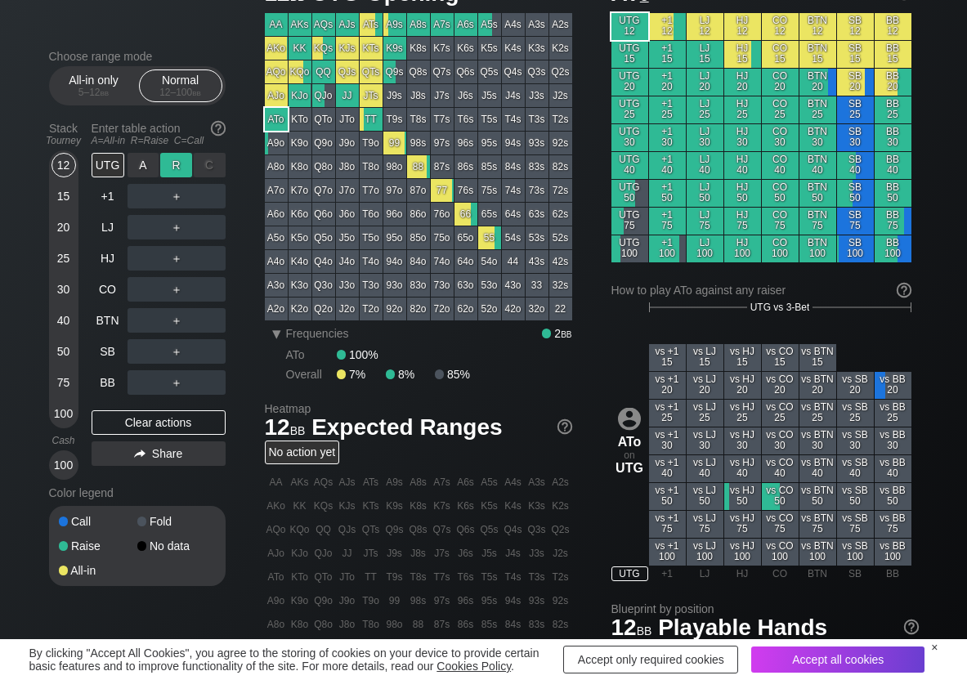
drag, startPoint x: 184, startPoint y: 163, endPoint x: 173, endPoint y: 171, distance: 14.1
click at [184, 163] on div "R ✕" at bounding box center [176, 165] width 32 height 25
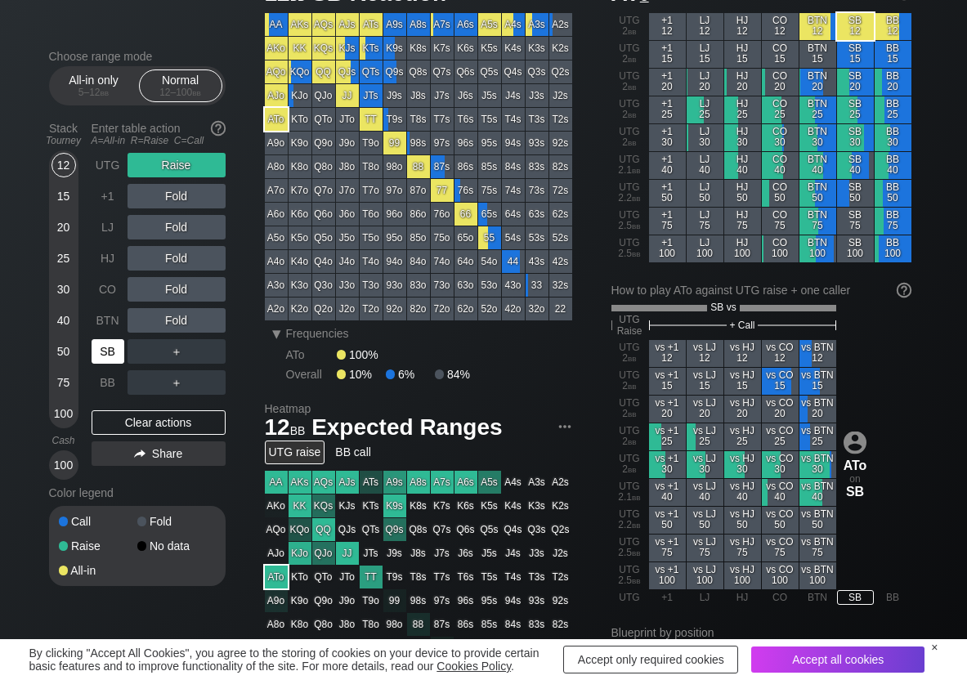
click at [118, 357] on div "SB" at bounding box center [108, 351] width 33 height 25
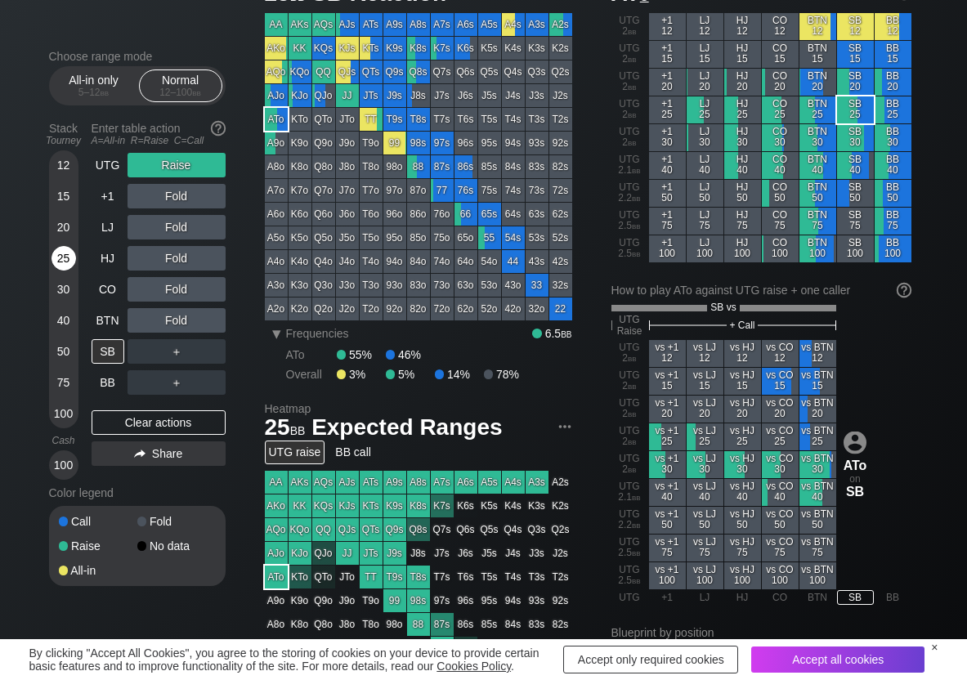
click at [64, 258] on div "25" at bounding box center [64, 258] width 25 height 25
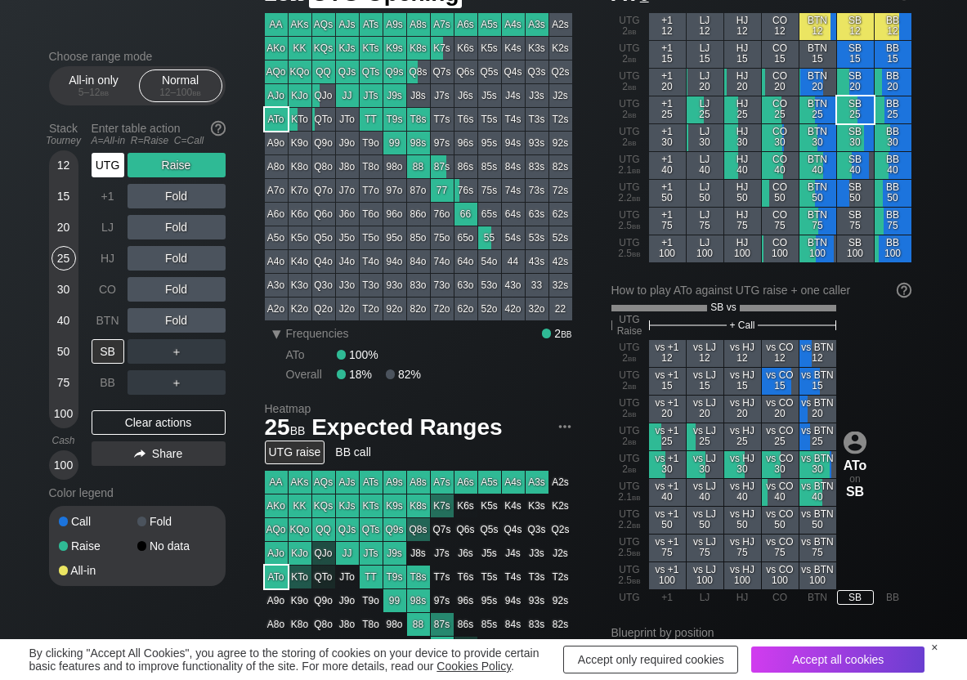
click at [112, 174] on div "UTG" at bounding box center [108, 165] width 33 height 25
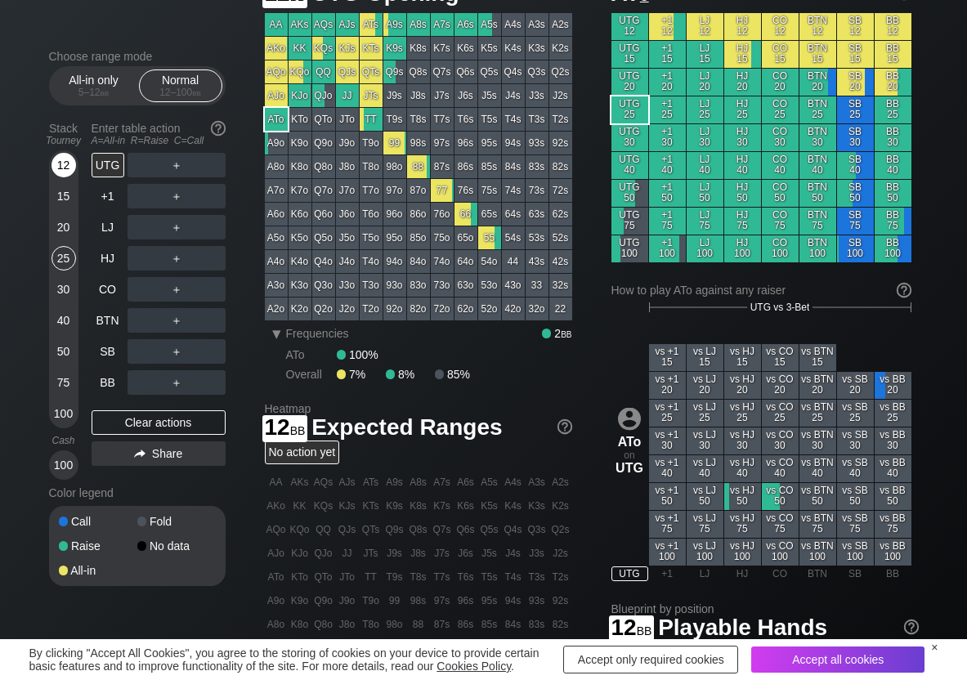
click at [65, 168] on div "12" at bounding box center [64, 165] width 25 height 25
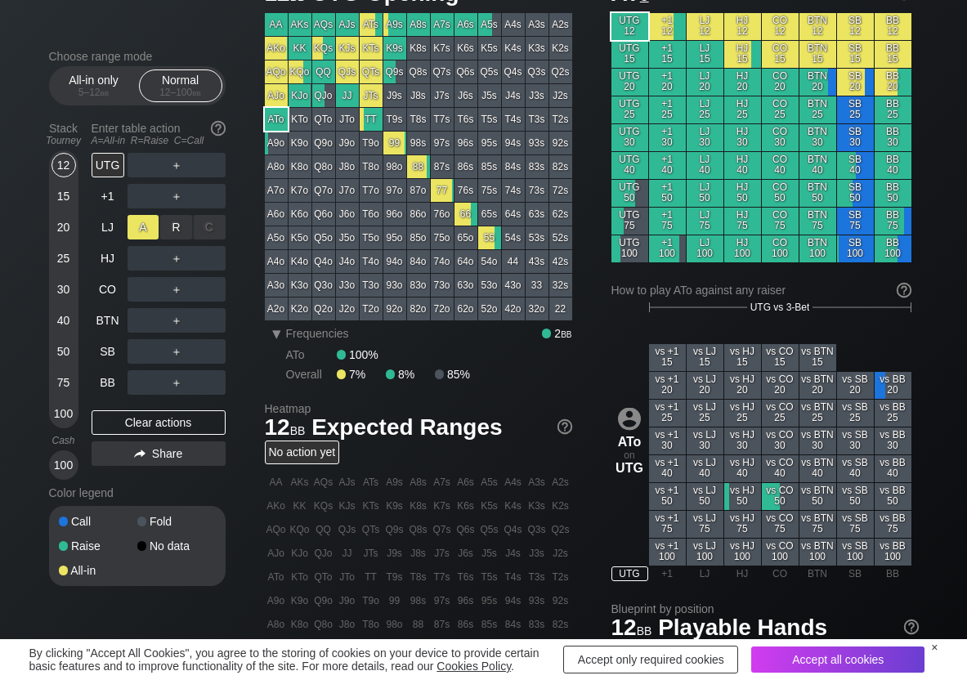
click at [146, 235] on div "A ✕" at bounding box center [144, 227] width 32 height 25
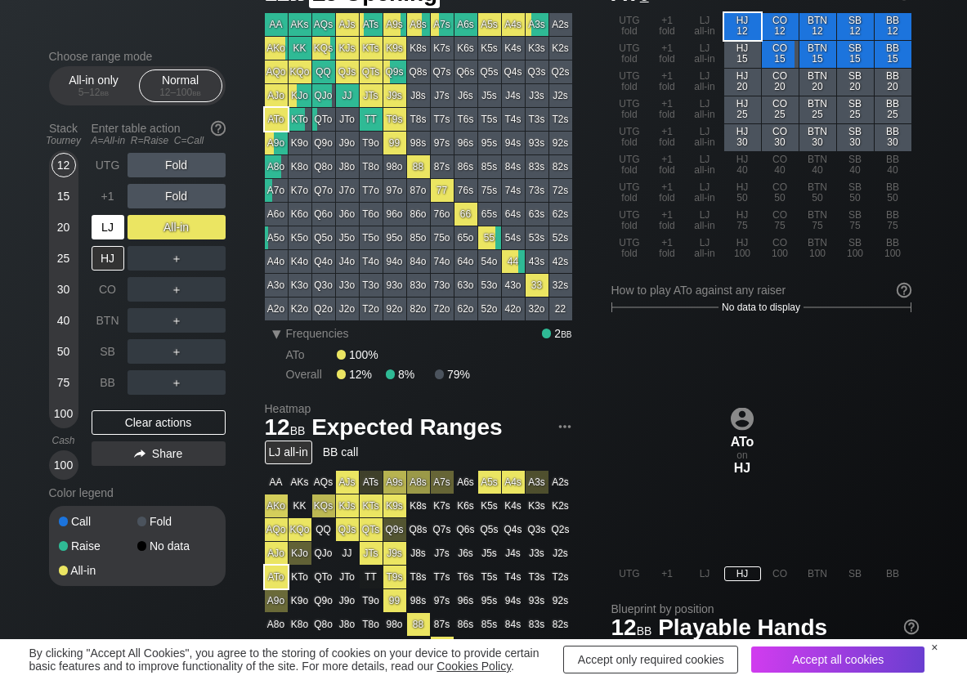
click at [104, 229] on div "LJ" at bounding box center [108, 227] width 33 height 25
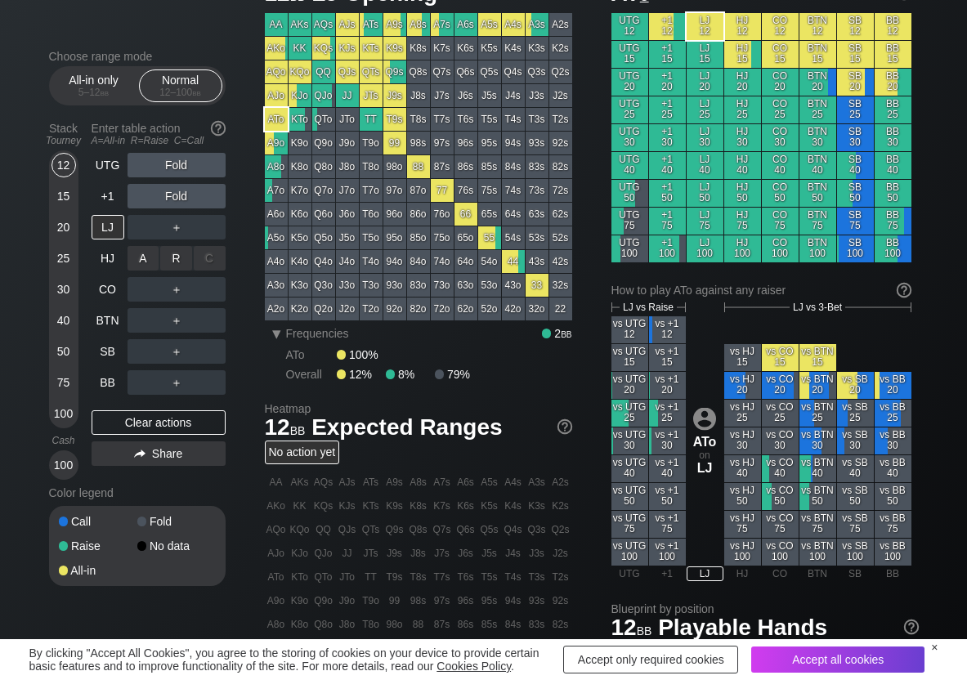
click at [166, 262] on div "R ✕" at bounding box center [176, 258] width 32 height 25
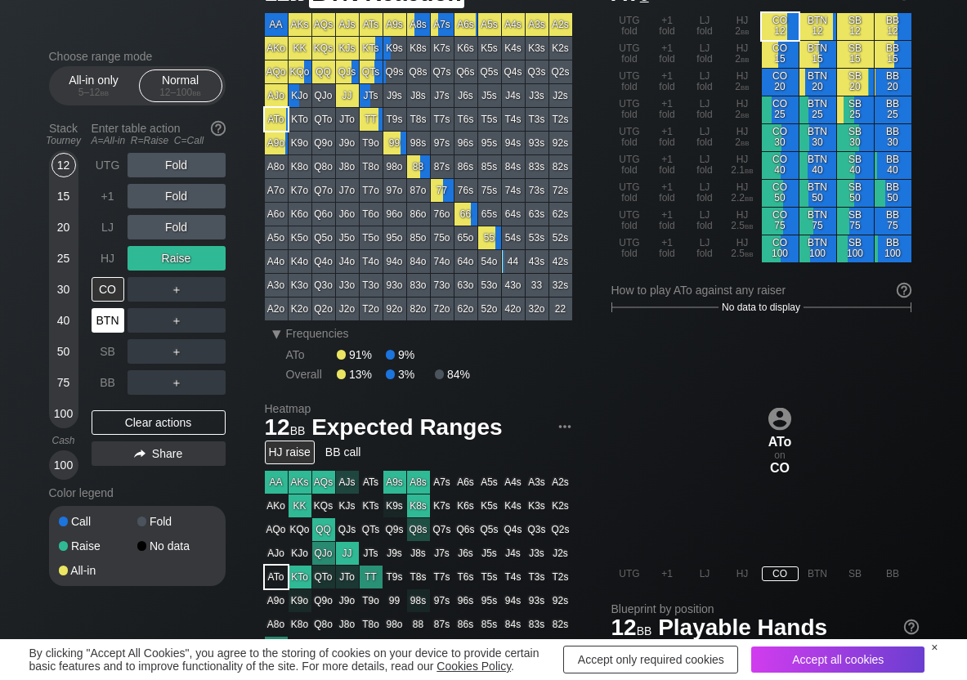
click at [120, 325] on div "BTN" at bounding box center [108, 320] width 33 height 25
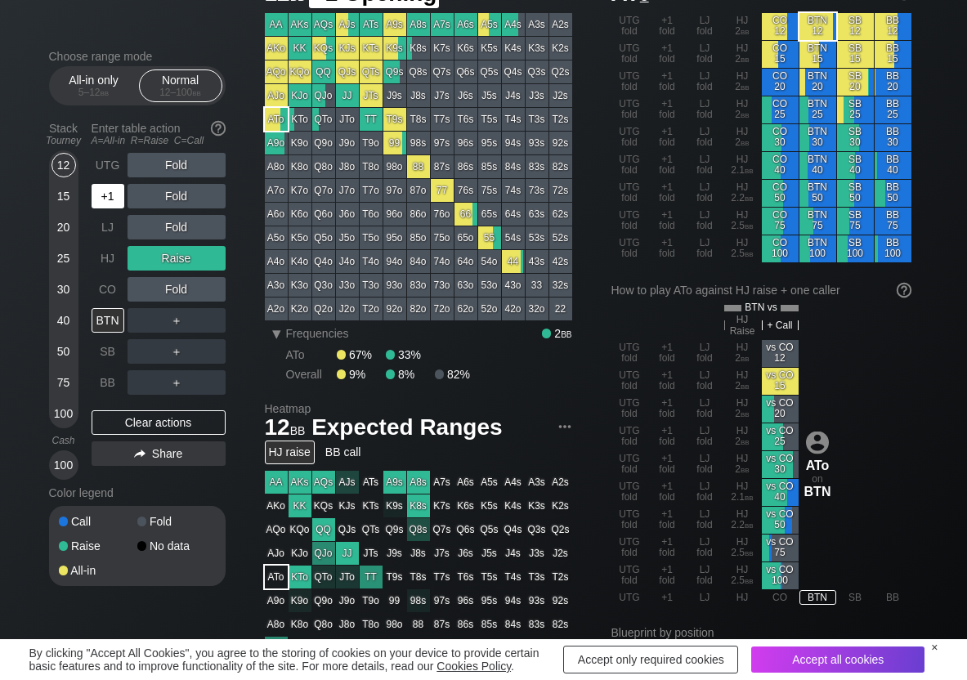
click at [100, 198] on div "+1" at bounding box center [108, 196] width 33 height 25
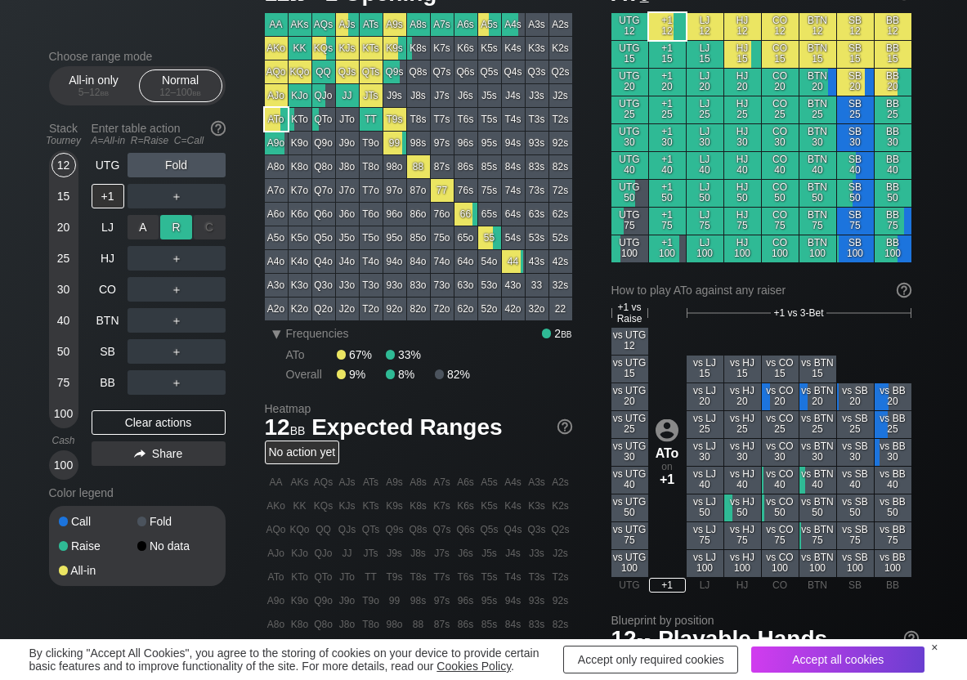
click at [172, 222] on div "R ✕" at bounding box center [176, 227] width 32 height 25
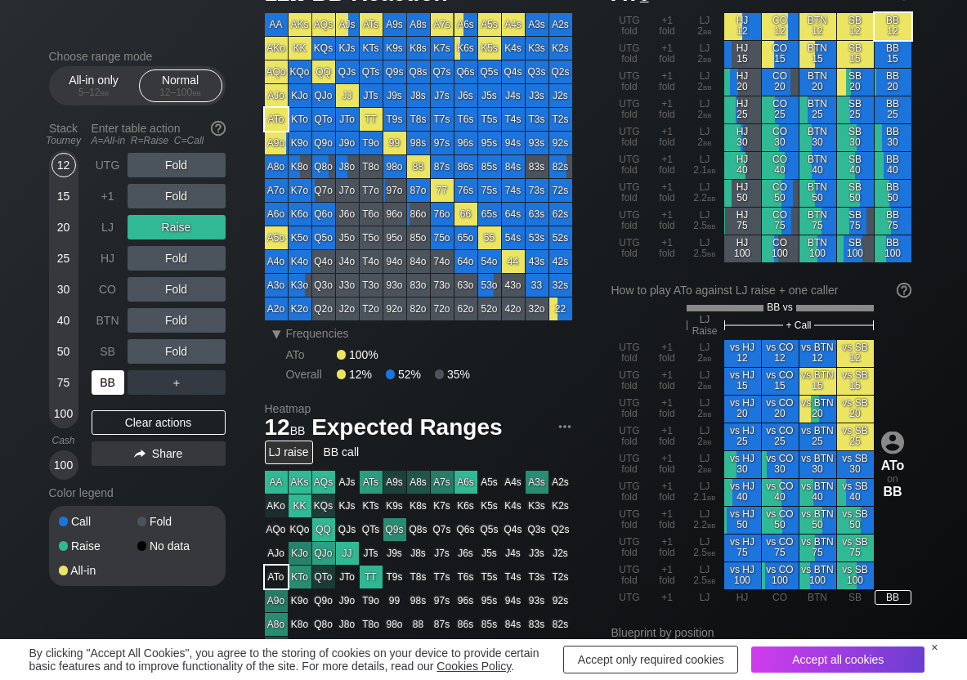
click at [97, 383] on div "BB" at bounding box center [108, 382] width 33 height 25
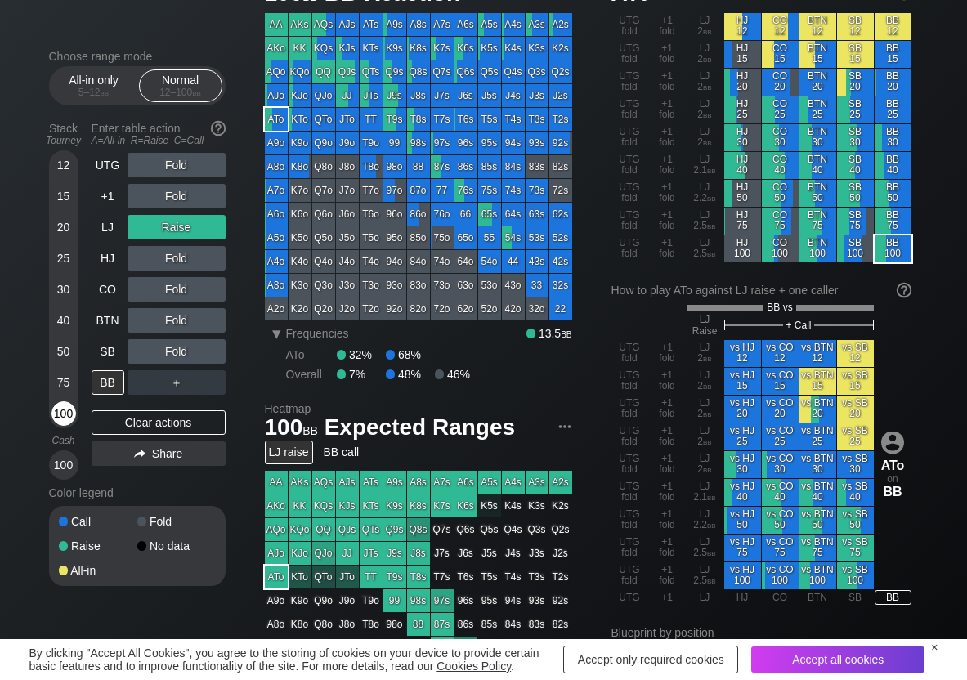
click at [68, 413] on div "100" at bounding box center [64, 413] width 25 height 25
click at [211, 318] on div "C ✕" at bounding box center [210, 320] width 32 height 25
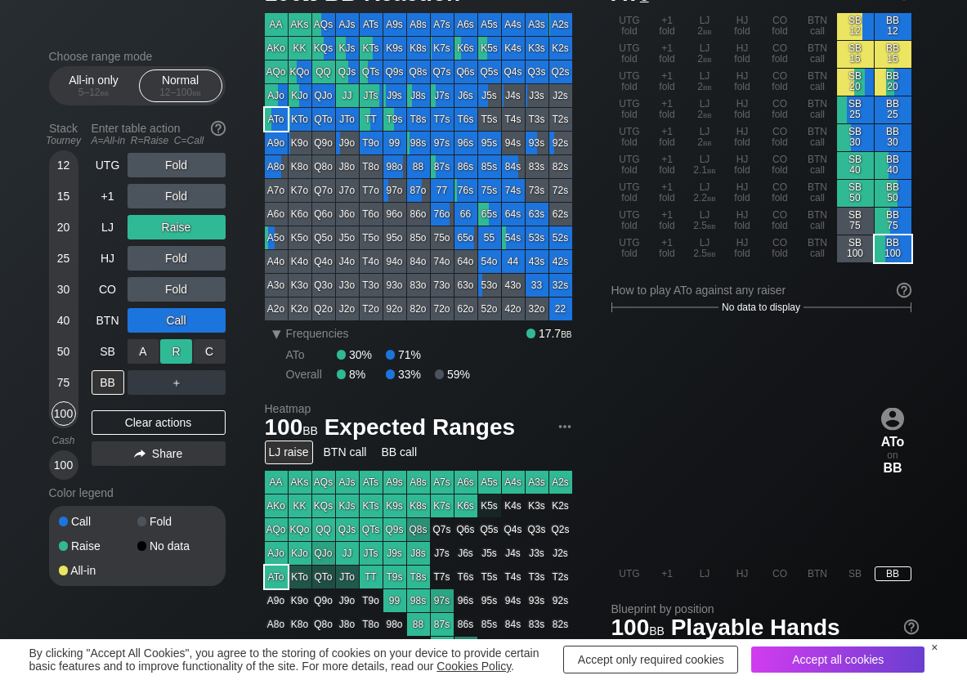
click at [186, 352] on div "R ✕" at bounding box center [176, 351] width 32 height 25
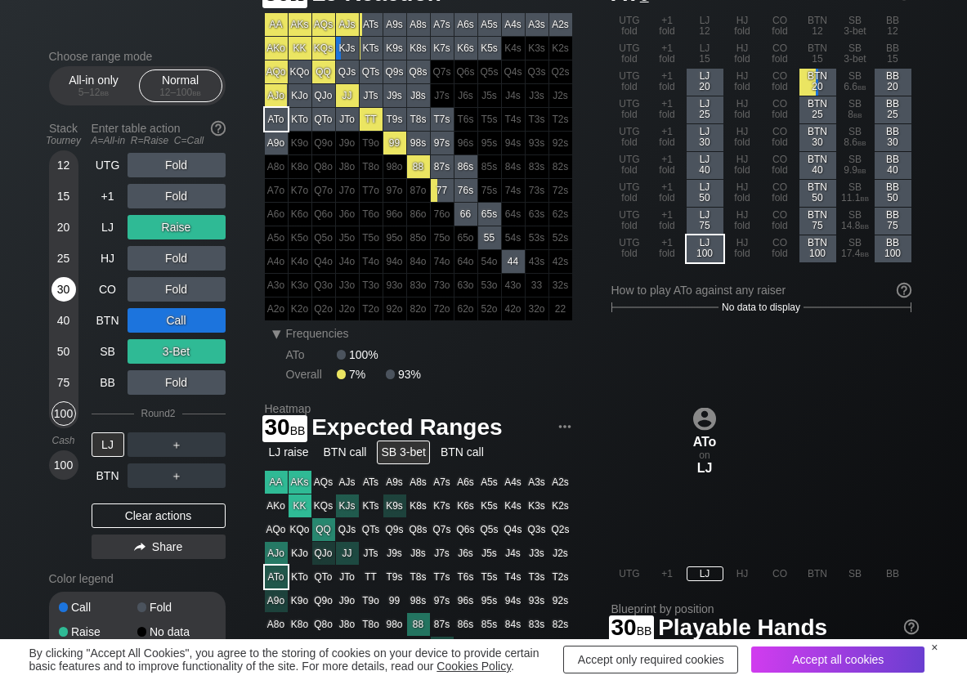
click at [65, 287] on div "30" at bounding box center [64, 289] width 25 height 25
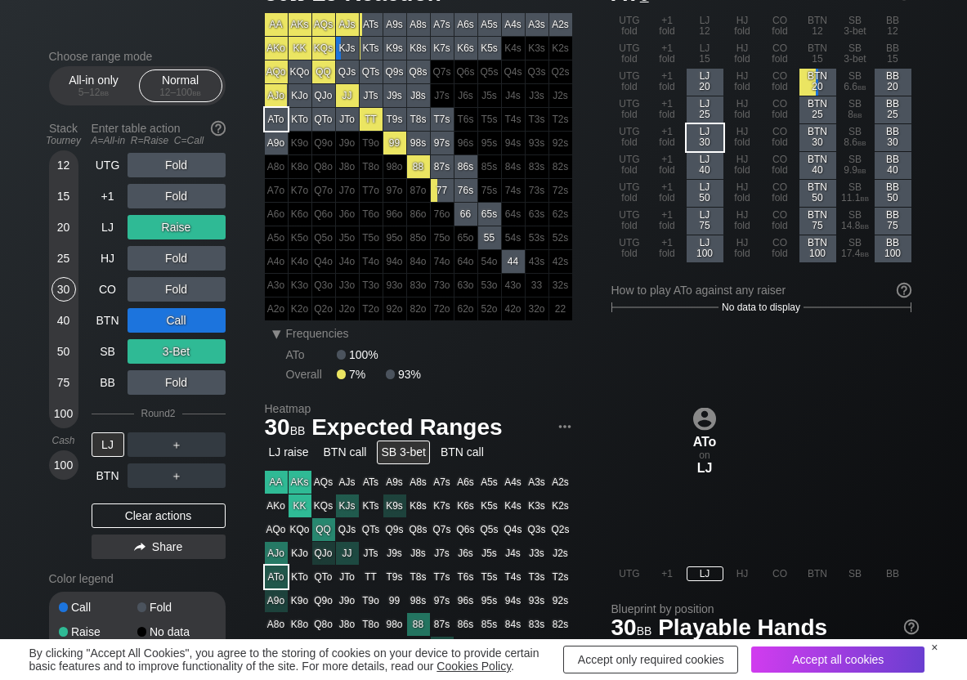
click at [130, 500] on div "UTG Fold +1 Fold LJ Raise HJ Fold CO Fold BTN Call SB 3-Bet BB Fold Round 2 LJ …" at bounding box center [159, 359] width 134 height 413
click at [131, 519] on div "Clear actions" at bounding box center [159, 516] width 134 height 25
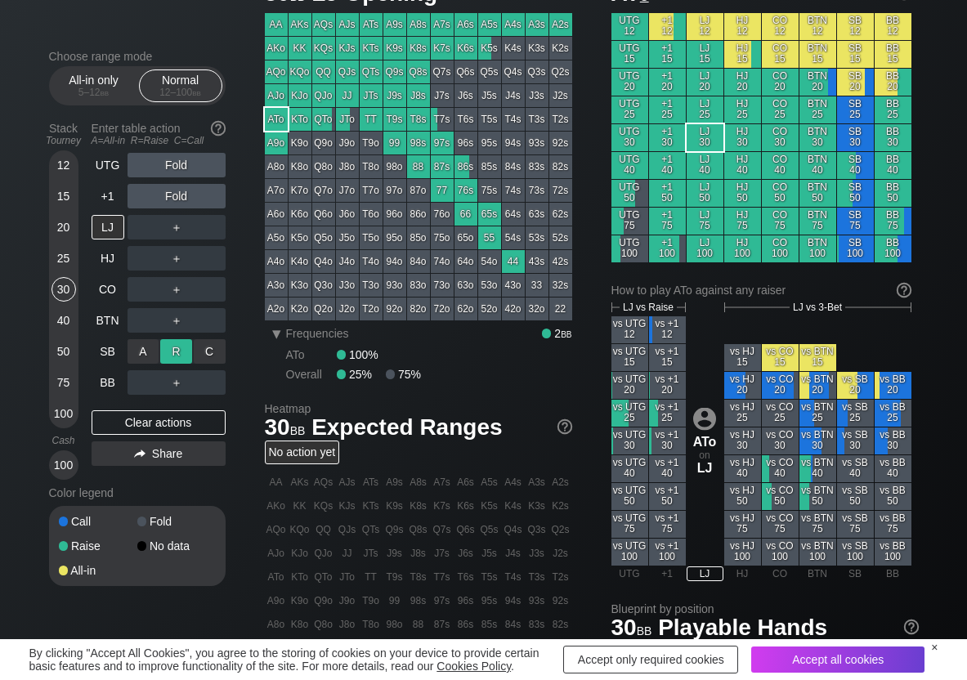
click at [166, 348] on div "R ✕" at bounding box center [176, 351] width 32 height 25
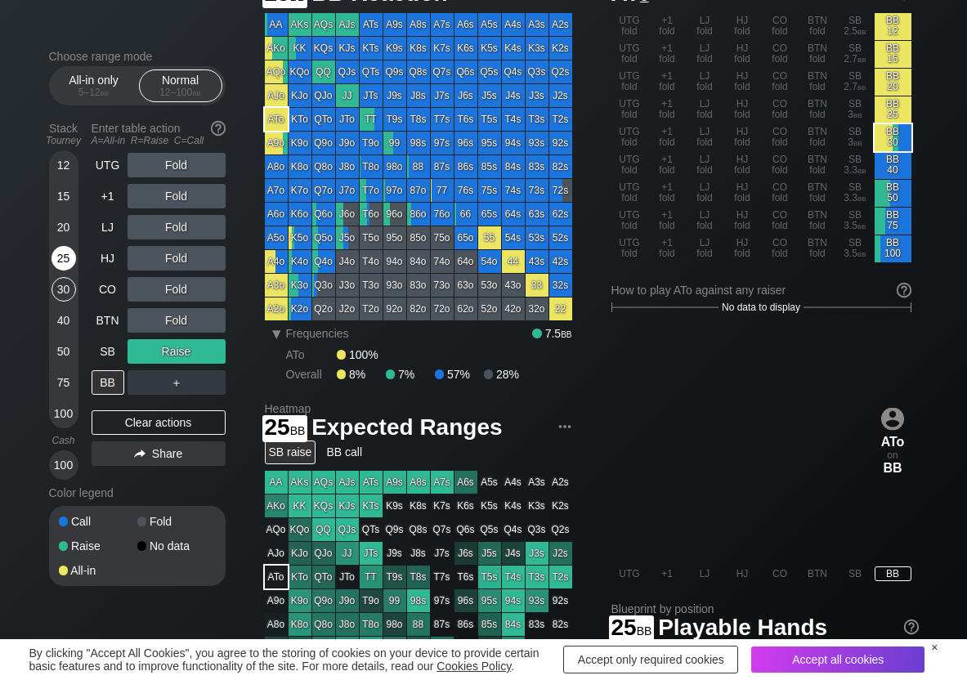
click at [63, 261] on div "25" at bounding box center [64, 258] width 25 height 25
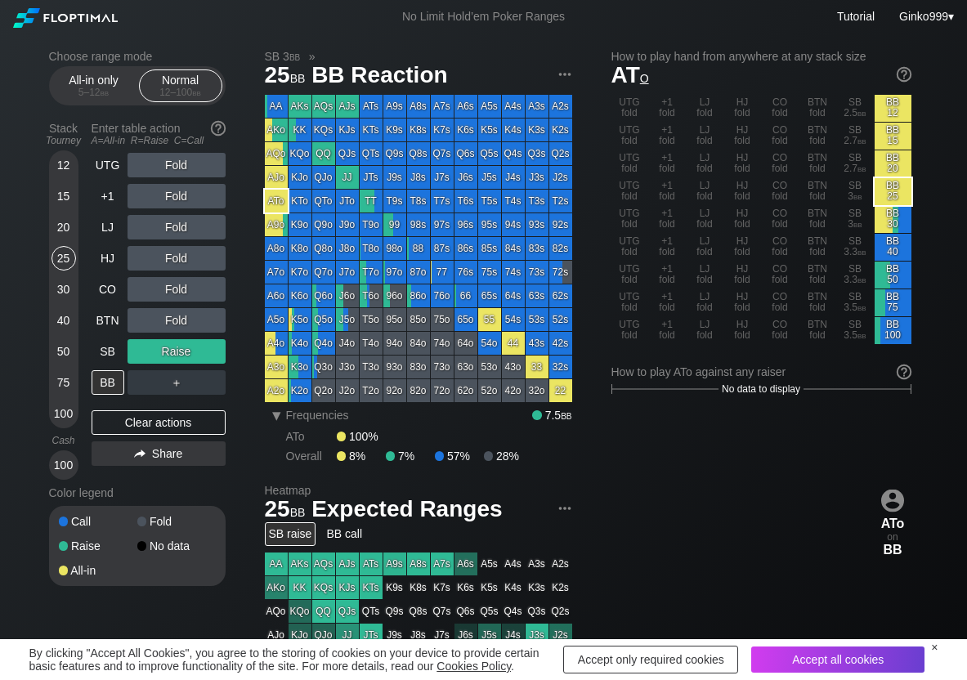
scroll to position [82, 0]
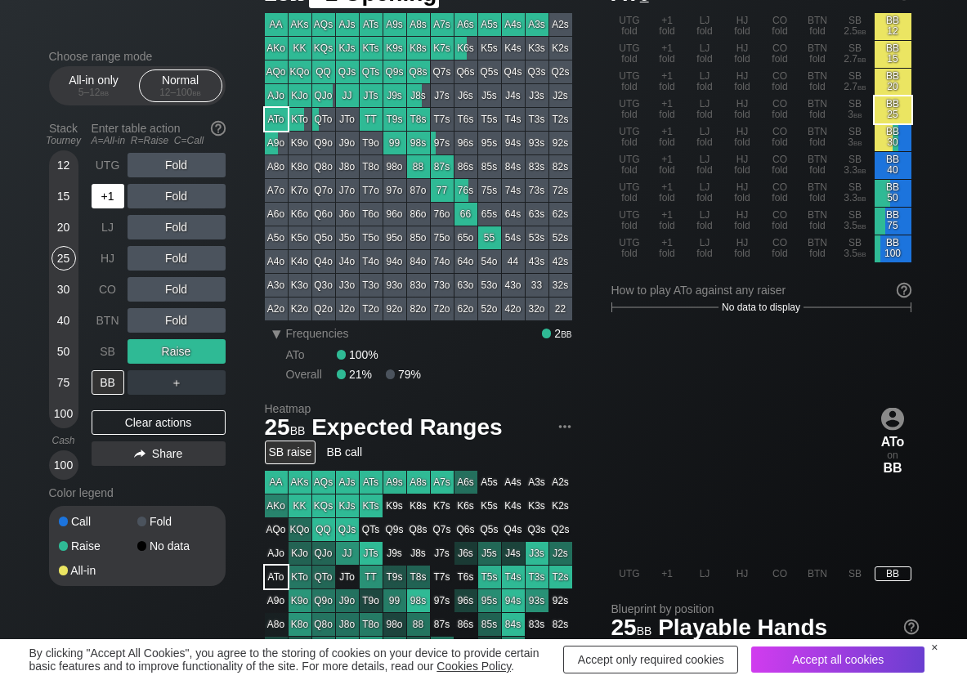
click at [106, 199] on div "+1" at bounding box center [108, 196] width 33 height 25
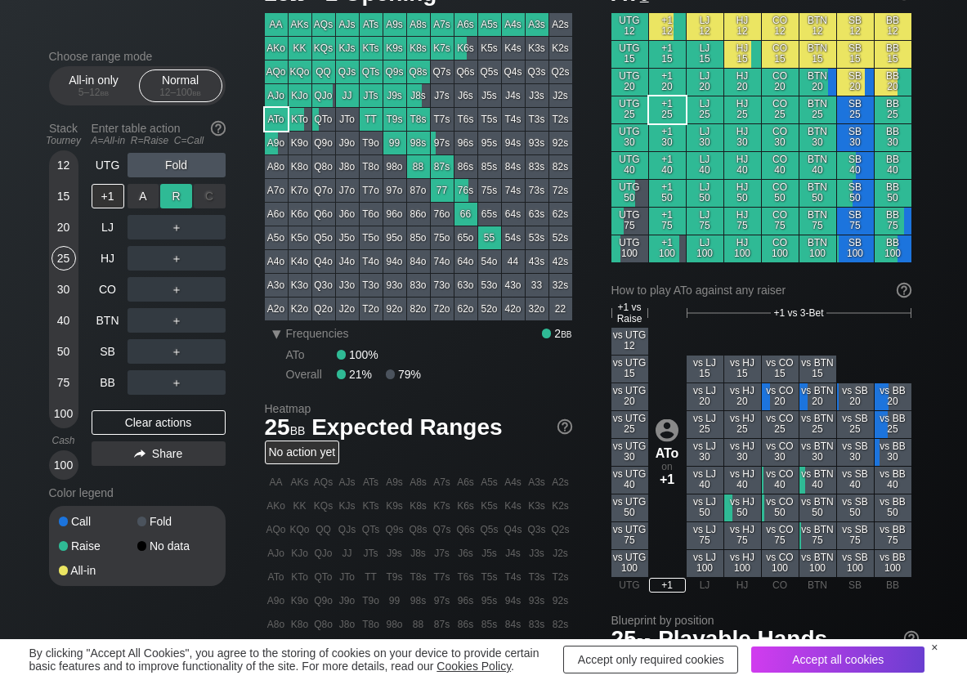
click at [170, 199] on div "R ✕" at bounding box center [176, 196] width 32 height 25
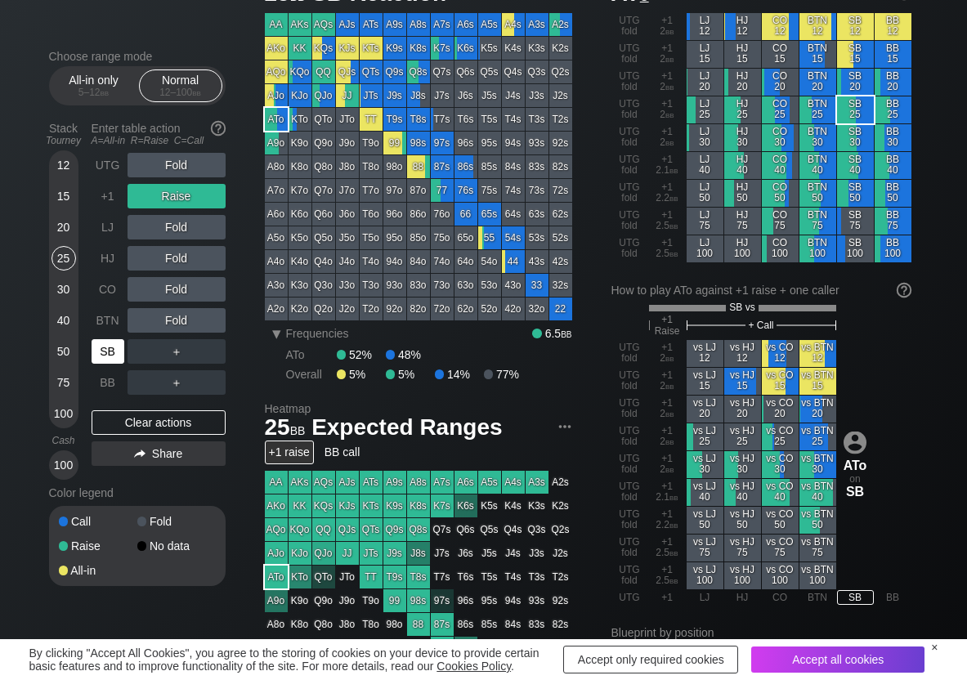
click at [110, 361] on div "SB" at bounding box center [108, 351] width 33 height 25
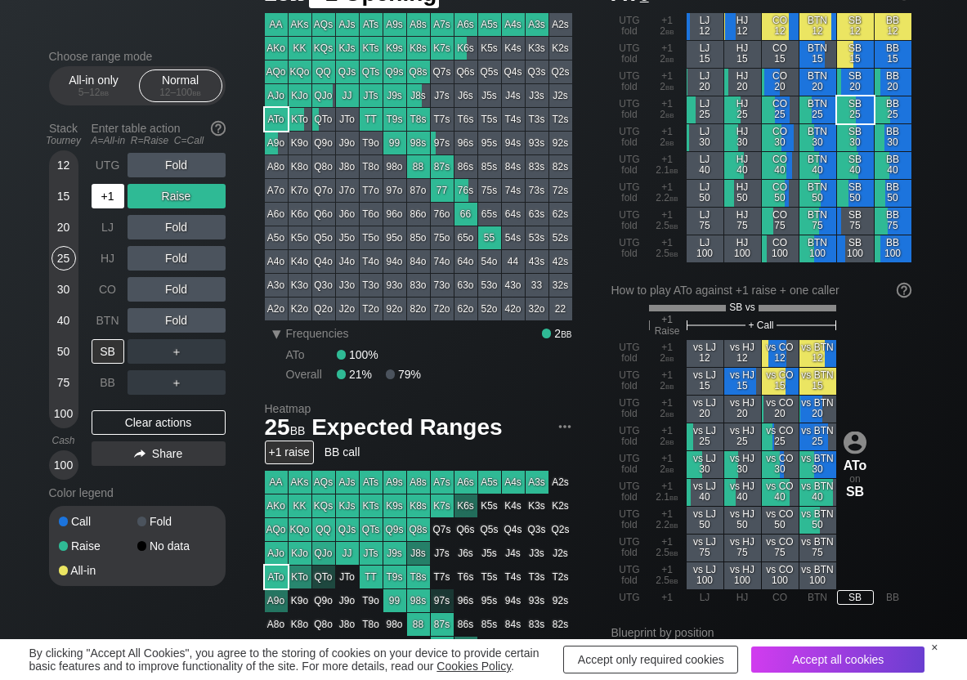
click at [115, 198] on div "+1" at bounding box center [108, 196] width 33 height 25
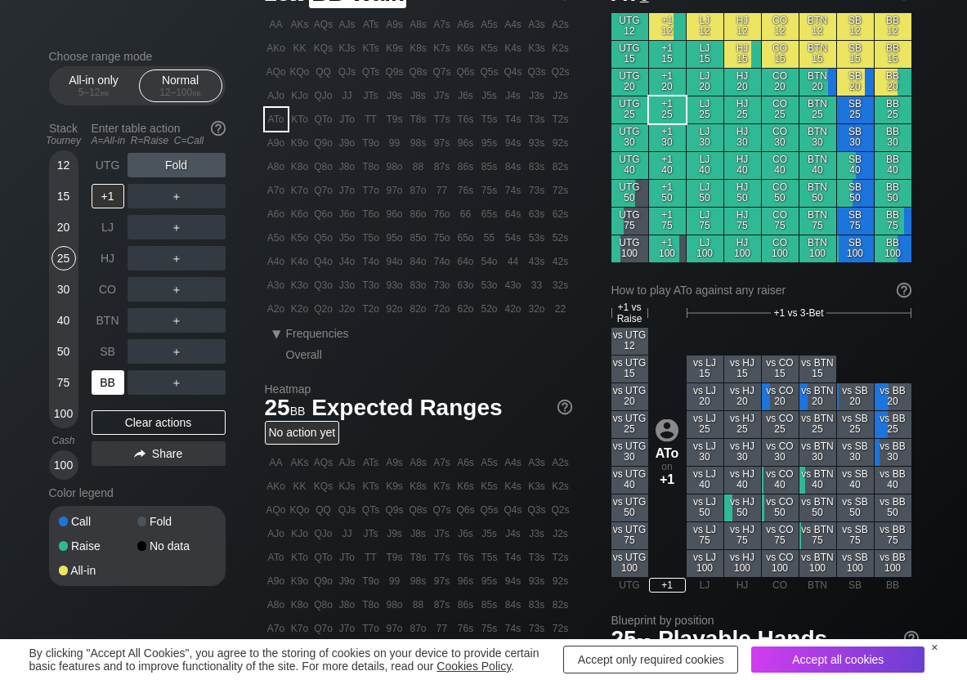
click at [124, 373] on div "BB" at bounding box center [110, 382] width 36 height 31
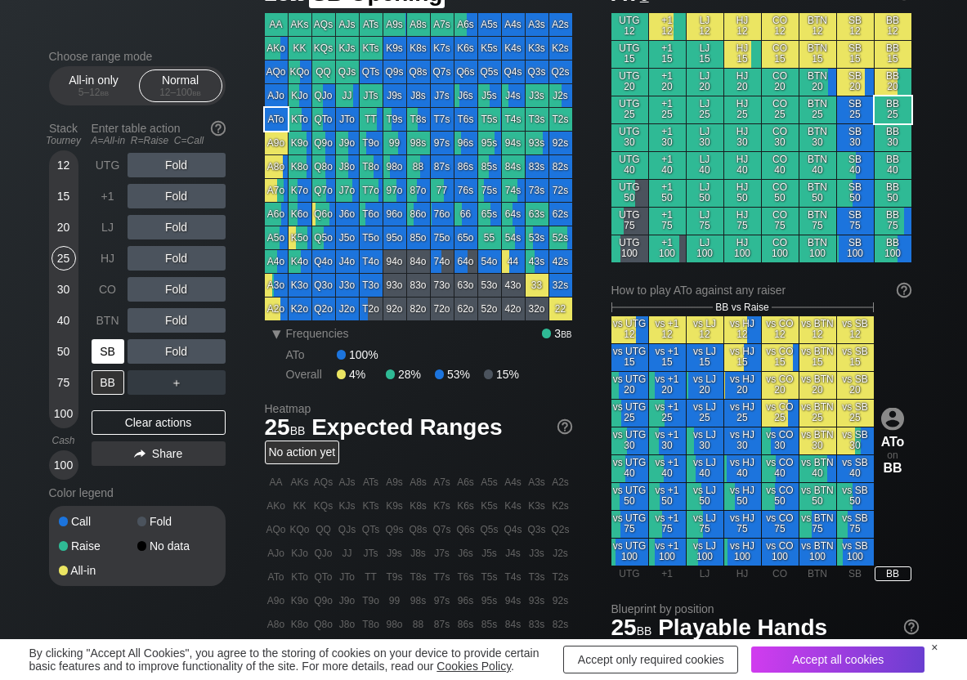
click at [116, 348] on div "SB" at bounding box center [108, 351] width 33 height 25
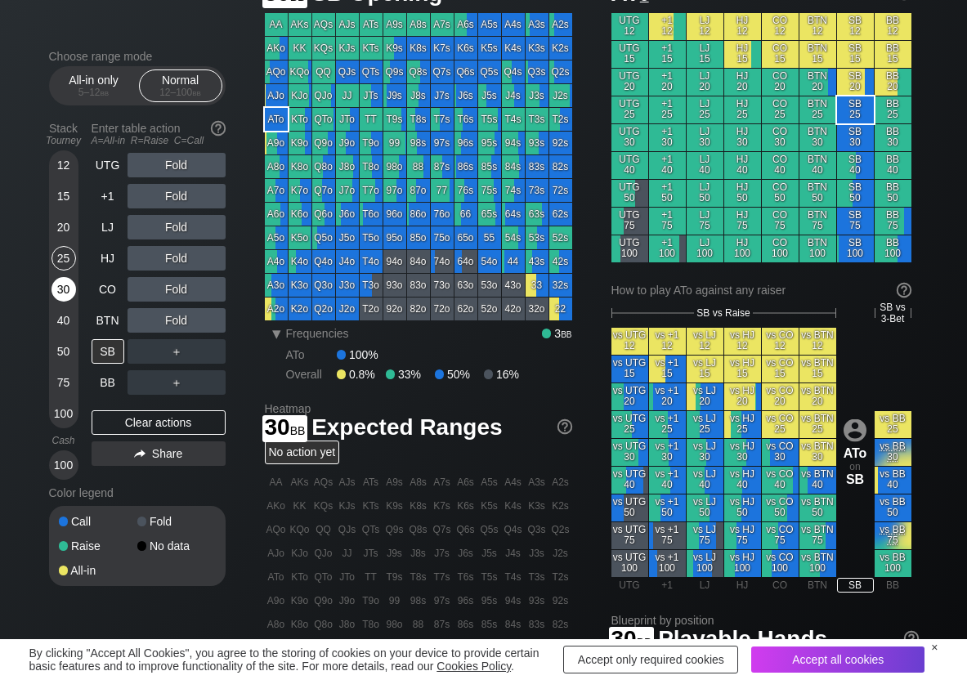
click at [56, 298] on div "30" at bounding box center [64, 289] width 25 height 25
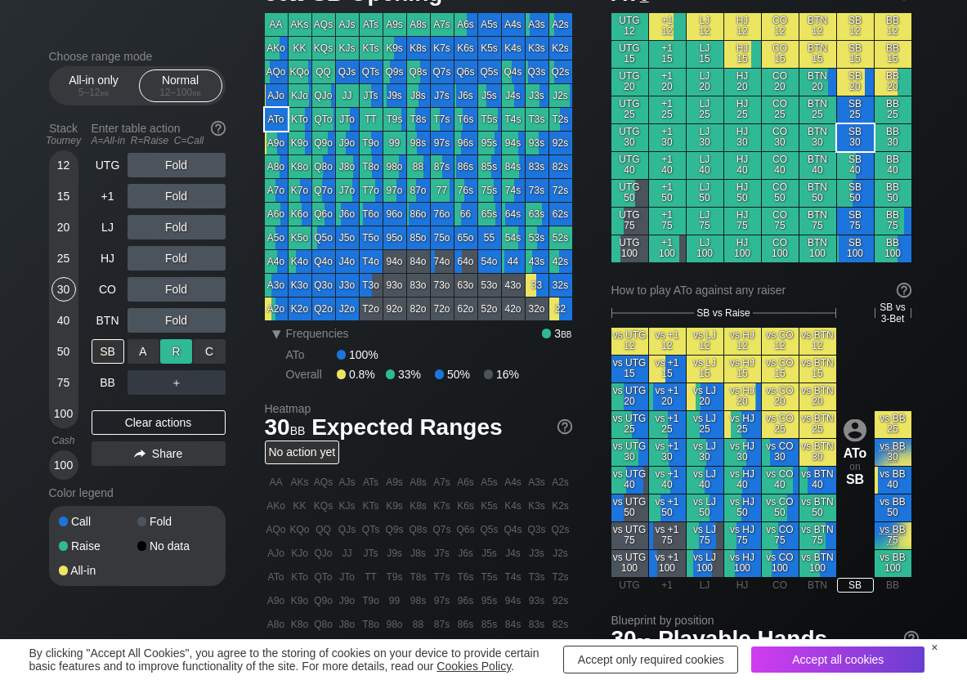
click at [177, 347] on div "R ✕" at bounding box center [176, 351] width 32 height 25
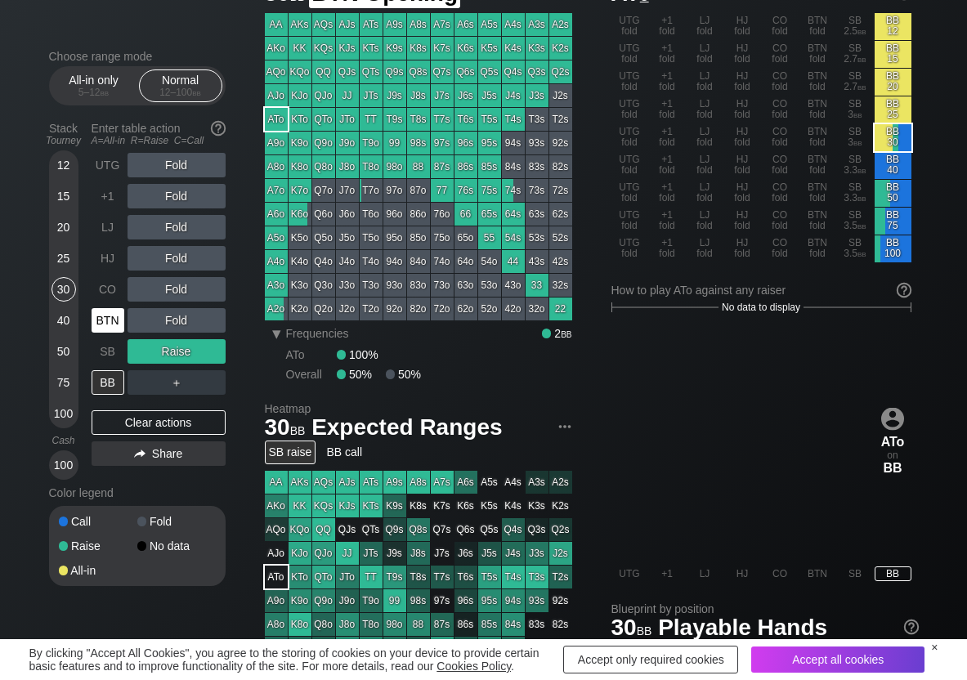
click at [108, 316] on div "BTN" at bounding box center [108, 320] width 33 height 25
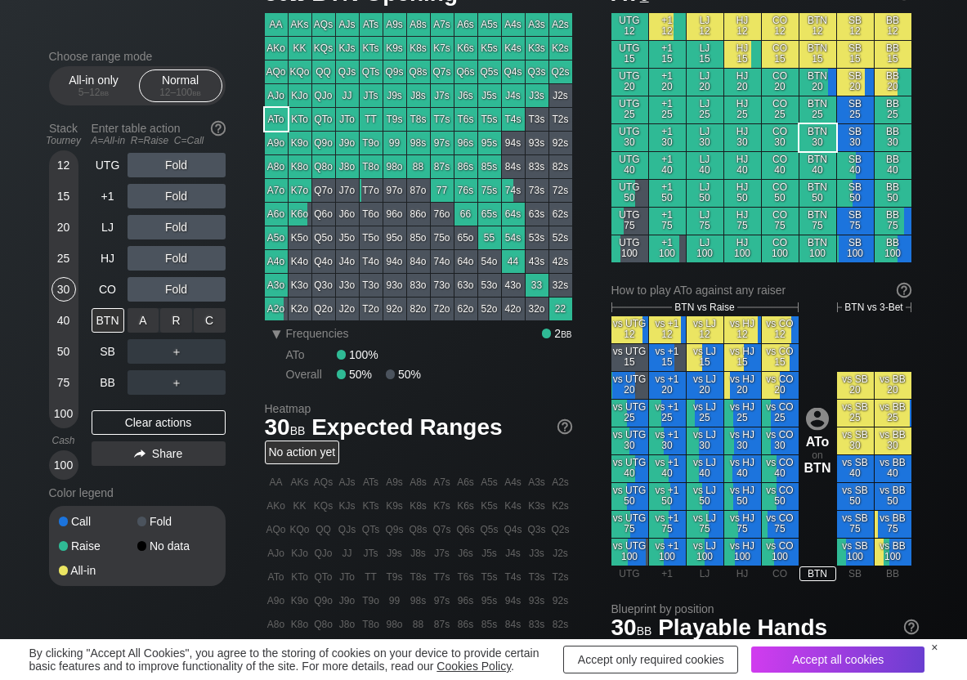
click at [183, 317] on div "R ✕" at bounding box center [176, 320] width 32 height 25
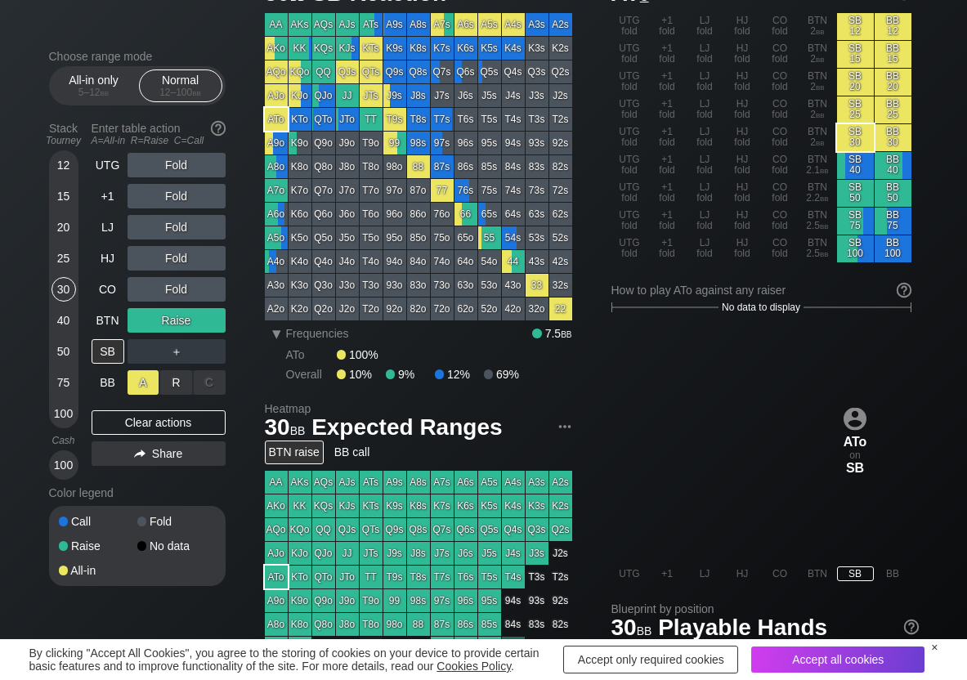
click at [136, 380] on div "A ✕" at bounding box center [144, 382] width 32 height 25
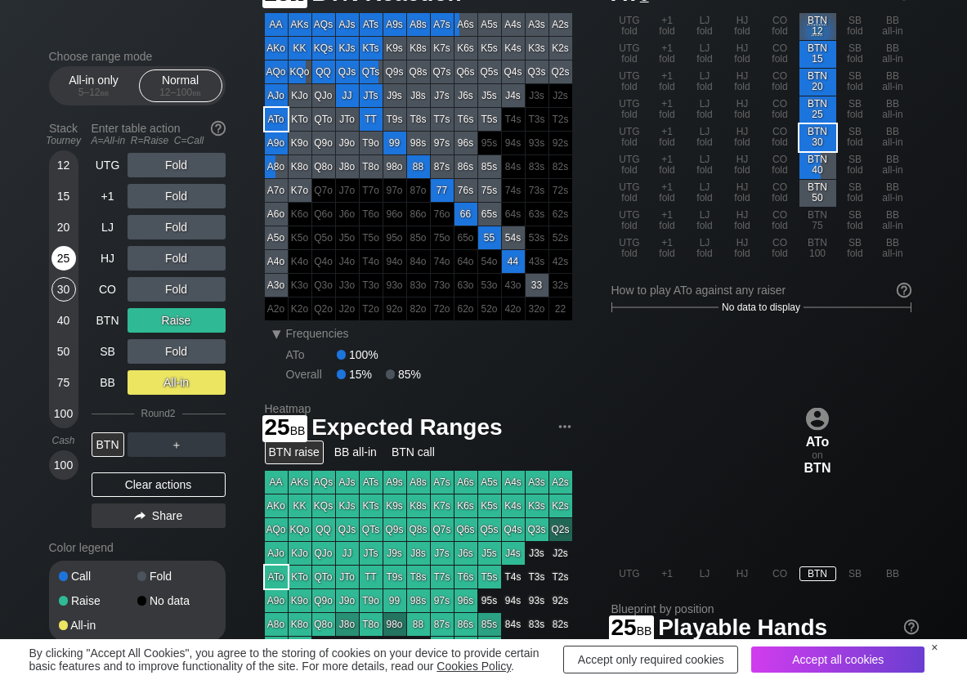
click at [67, 255] on div "25" at bounding box center [64, 258] width 25 height 25
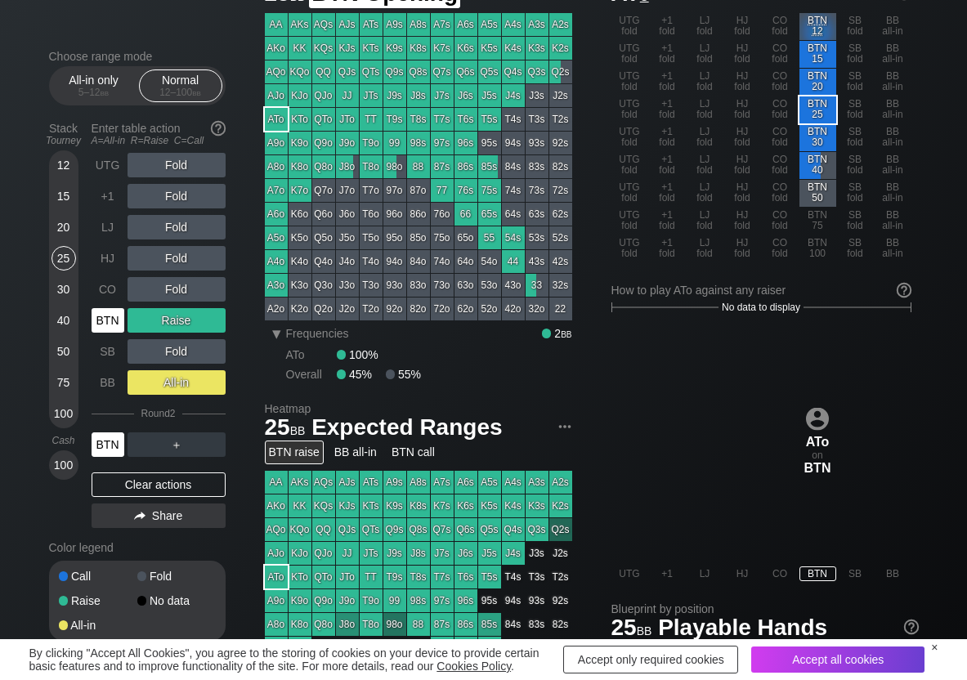
click at [106, 324] on div "BTN" at bounding box center [108, 320] width 33 height 25
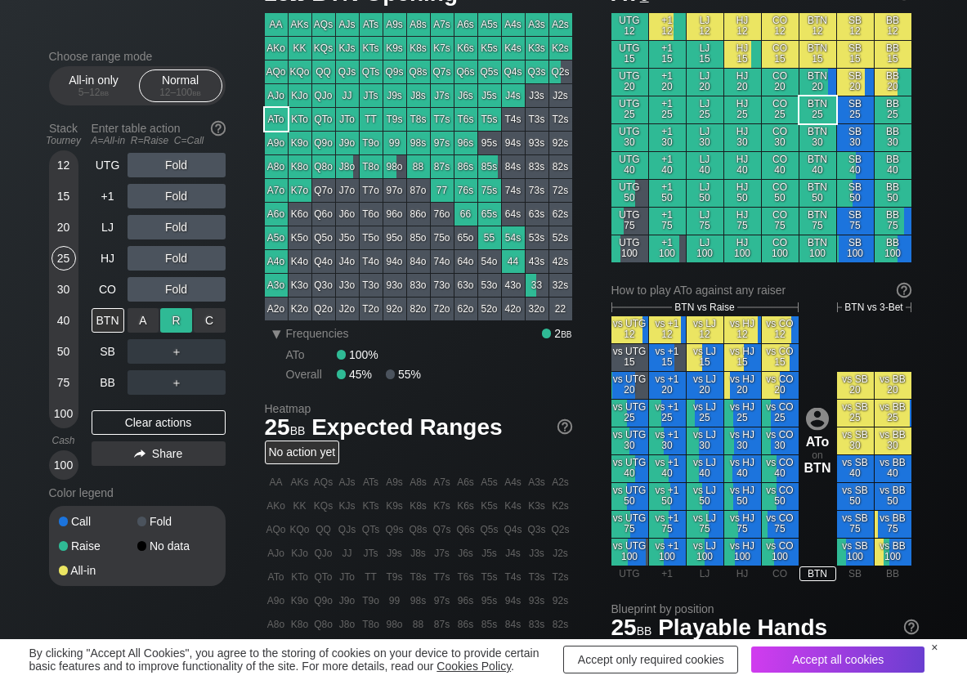
click at [172, 316] on div "R ✕" at bounding box center [176, 320] width 32 height 25
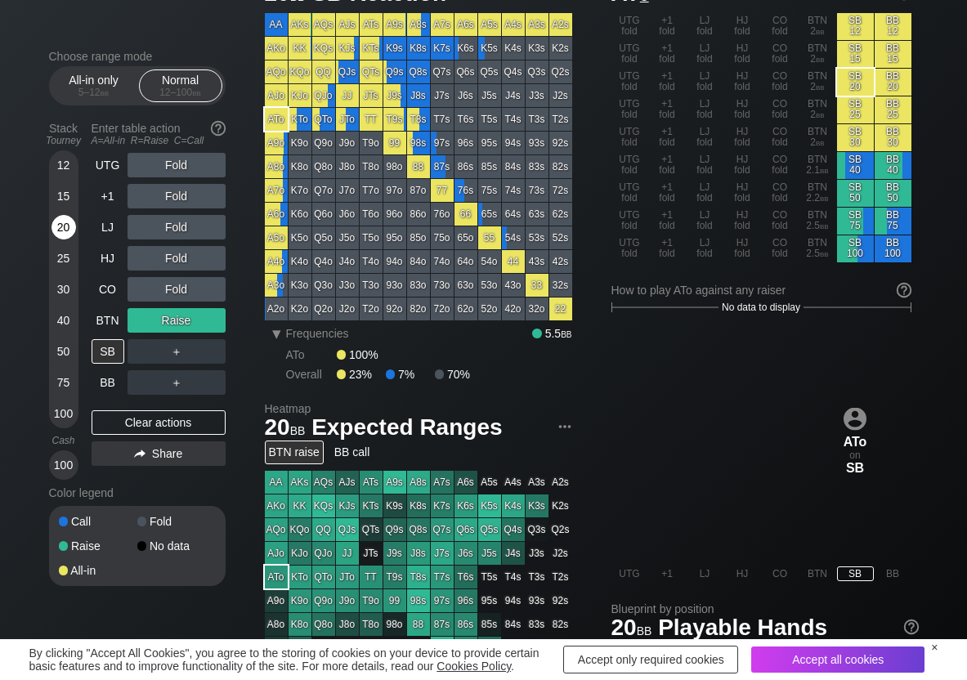
click at [59, 238] on div "20" at bounding box center [64, 227] width 25 height 25
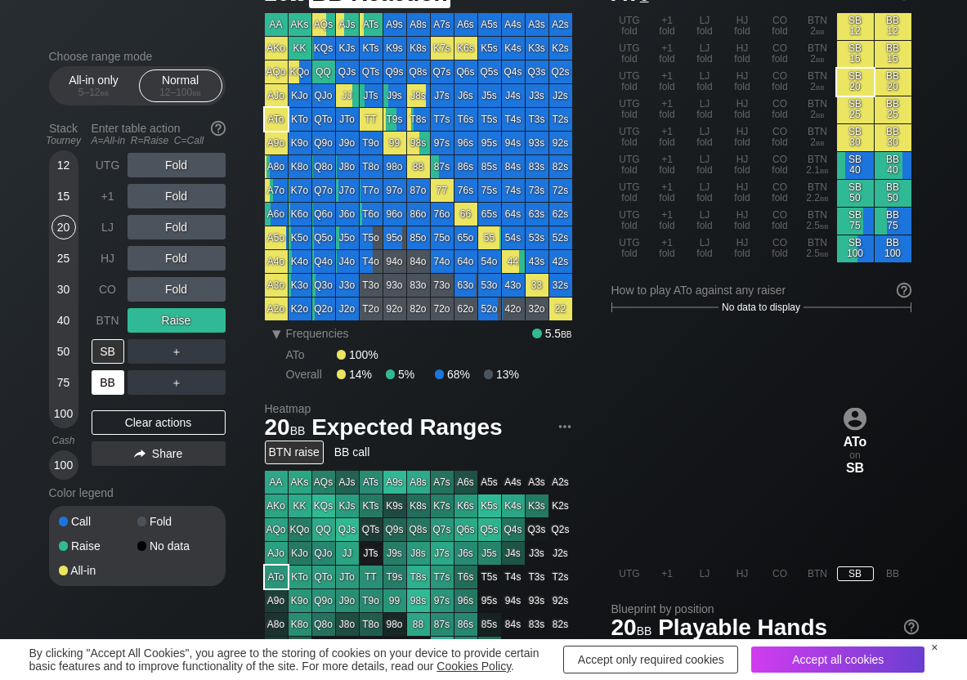
click at [123, 381] on div "BB" at bounding box center [108, 382] width 33 height 25
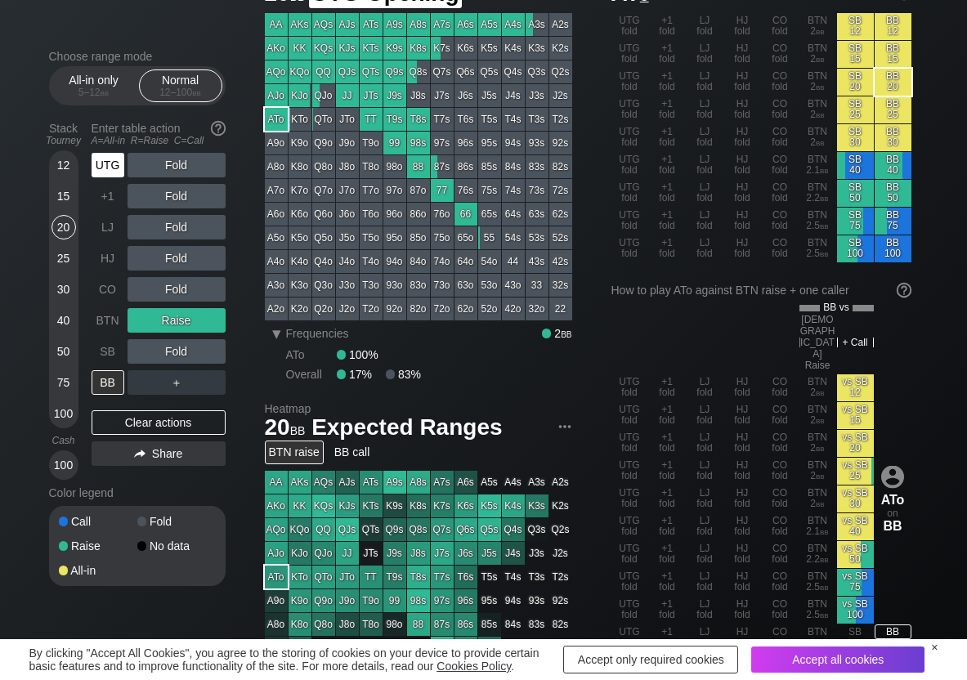
click at [114, 168] on div "UTG" at bounding box center [108, 165] width 33 height 25
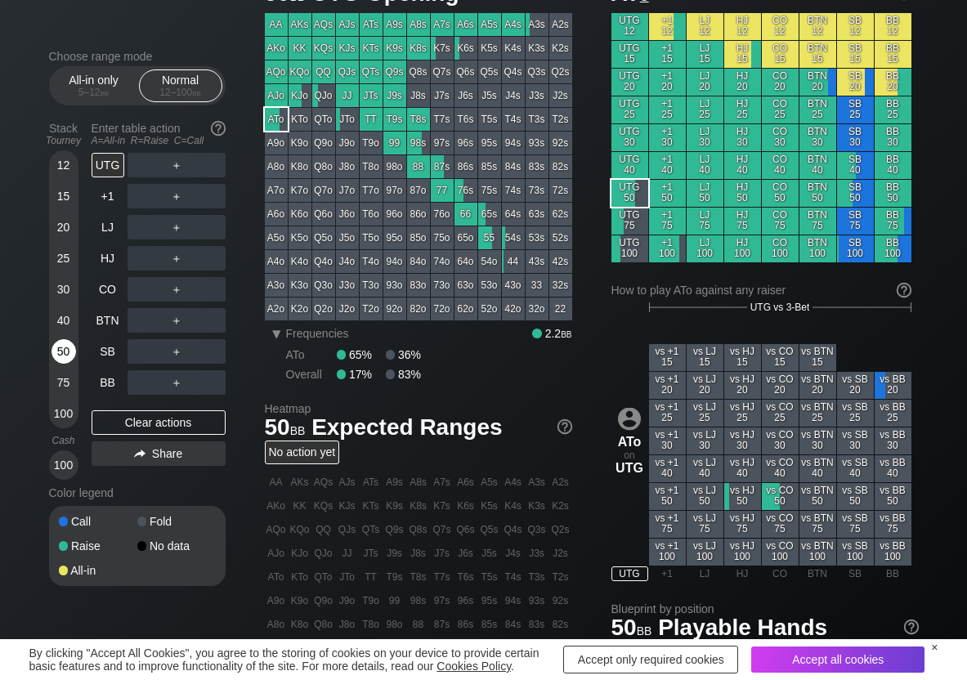
click at [64, 352] on div "50" at bounding box center [64, 351] width 25 height 25
click at [186, 170] on div "R ✕" at bounding box center [176, 165] width 32 height 25
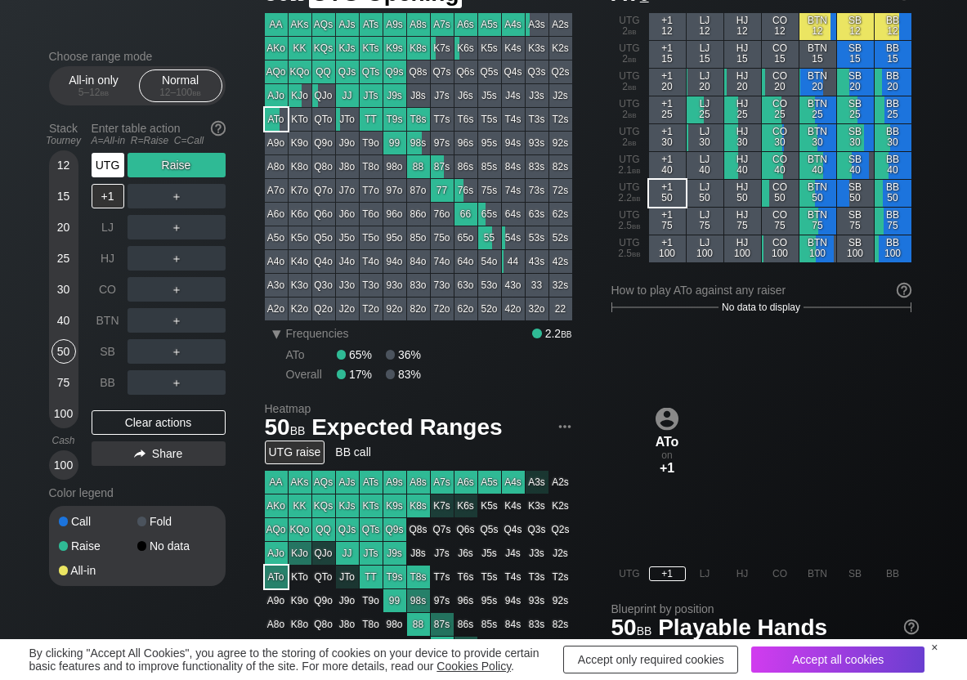
click at [110, 164] on div "UTG" at bounding box center [108, 165] width 33 height 25
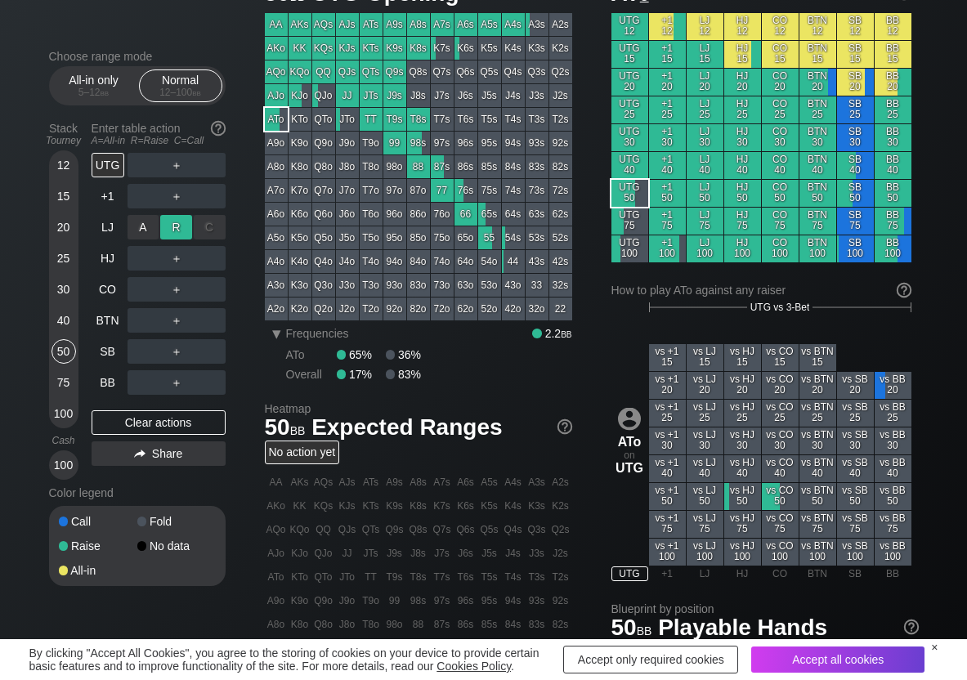
click at [168, 225] on div "R ✕" at bounding box center [176, 227] width 32 height 25
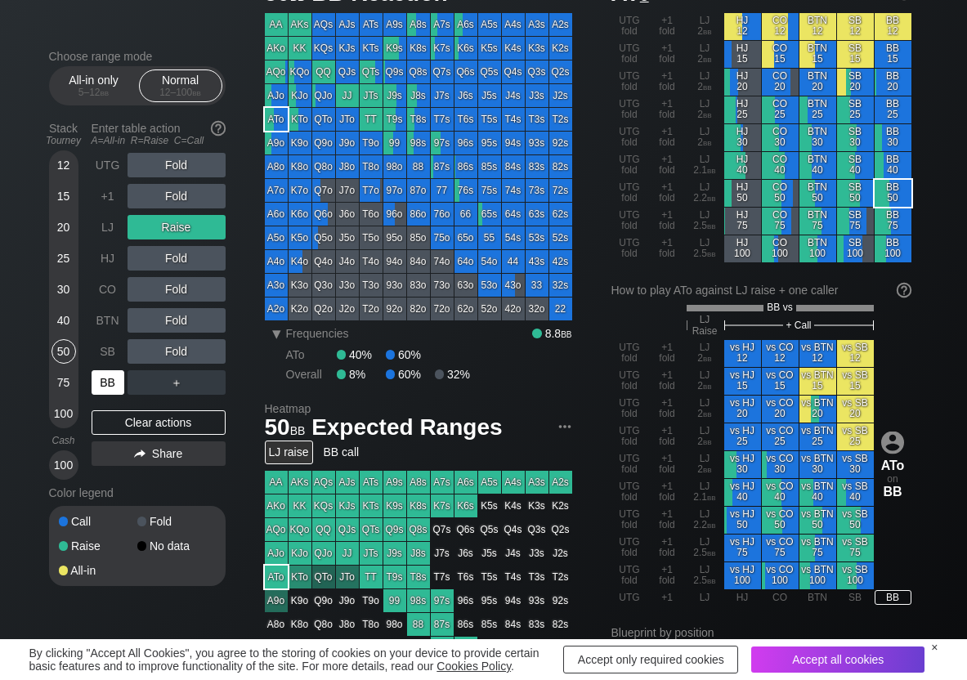
click at [120, 379] on div "BB" at bounding box center [108, 382] width 33 height 25
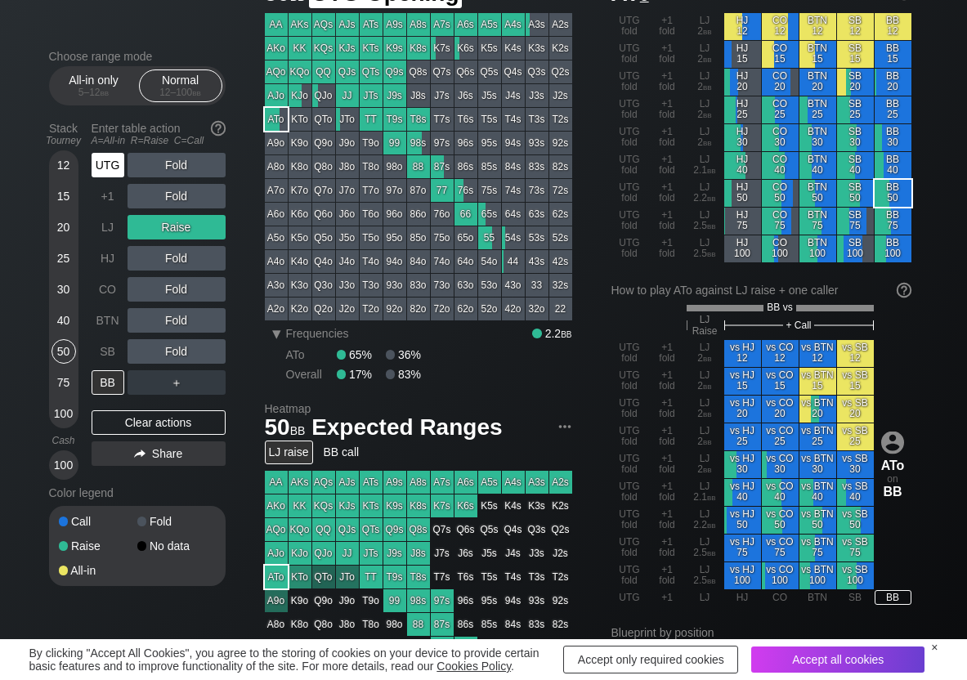
click at [112, 157] on div "UTG" at bounding box center [108, 165] width 33 height 25
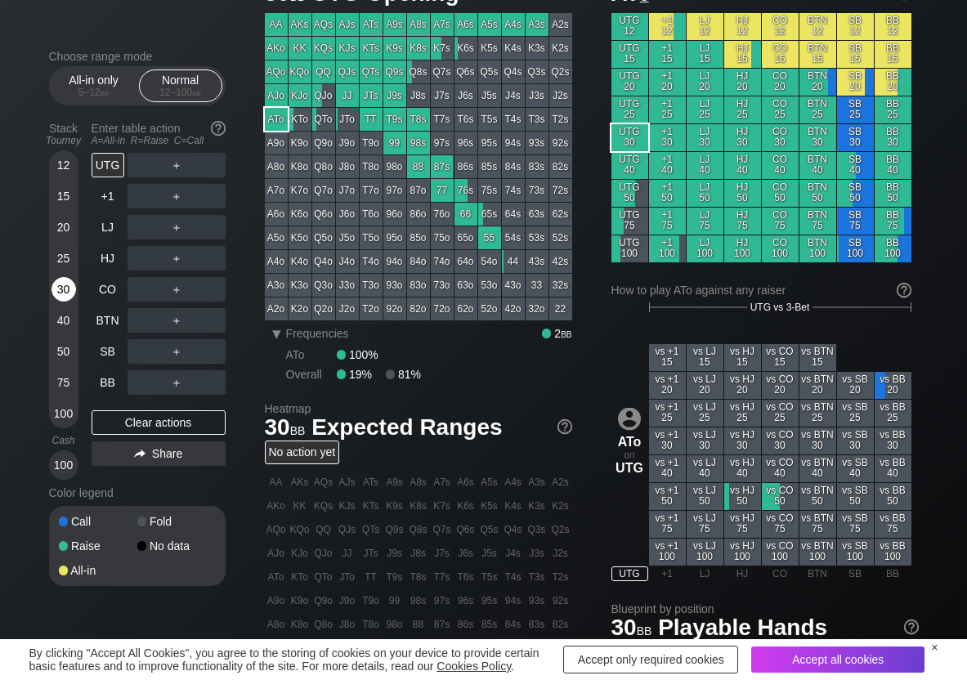
click at [64, 290] on div "30" at bounding box center [64, 289] width 25 height 25
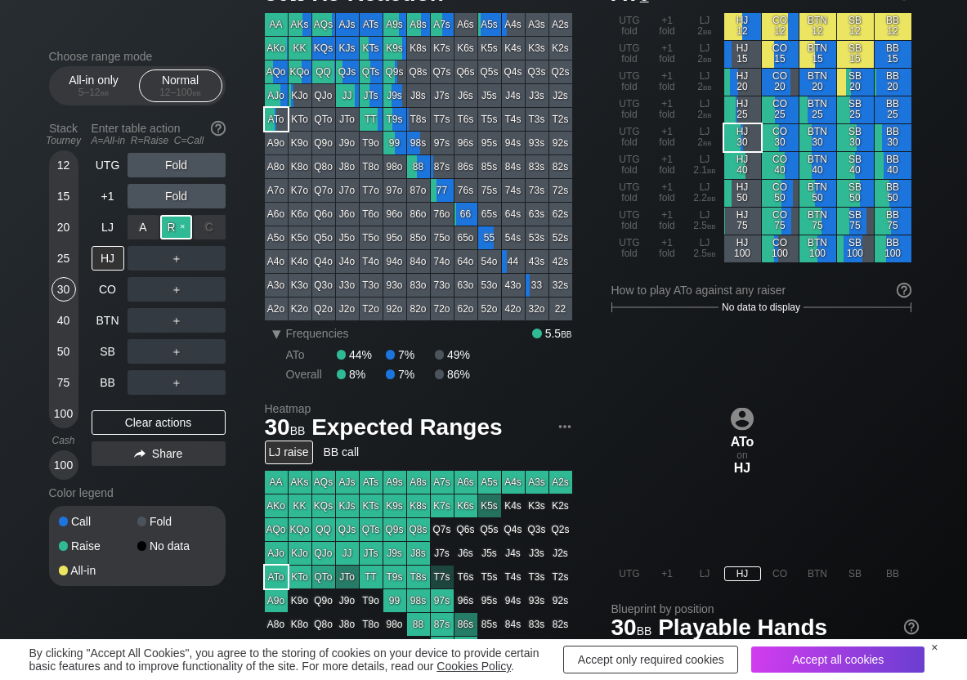
click at [168, 227] on div "R ✕" at bounding box center [176, 227] width 32 height 25
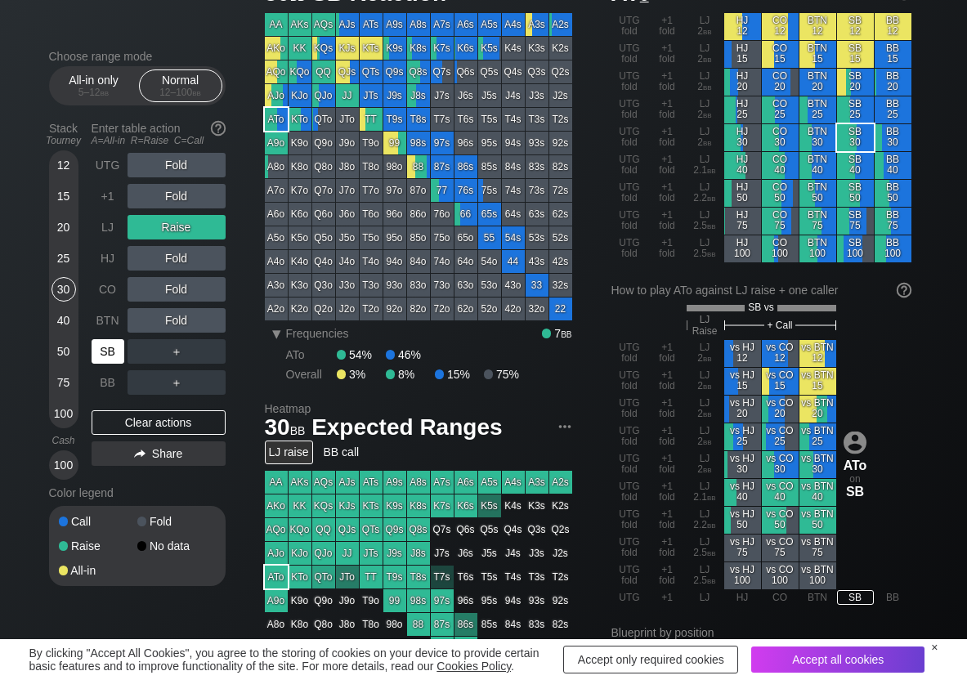
click at [115, 346] on div "SB" at bounding box center [108, 351] width 33 height 25
click at [223, 294] on div "C ✕" at bounding box center [210, 289] width 32 height 25
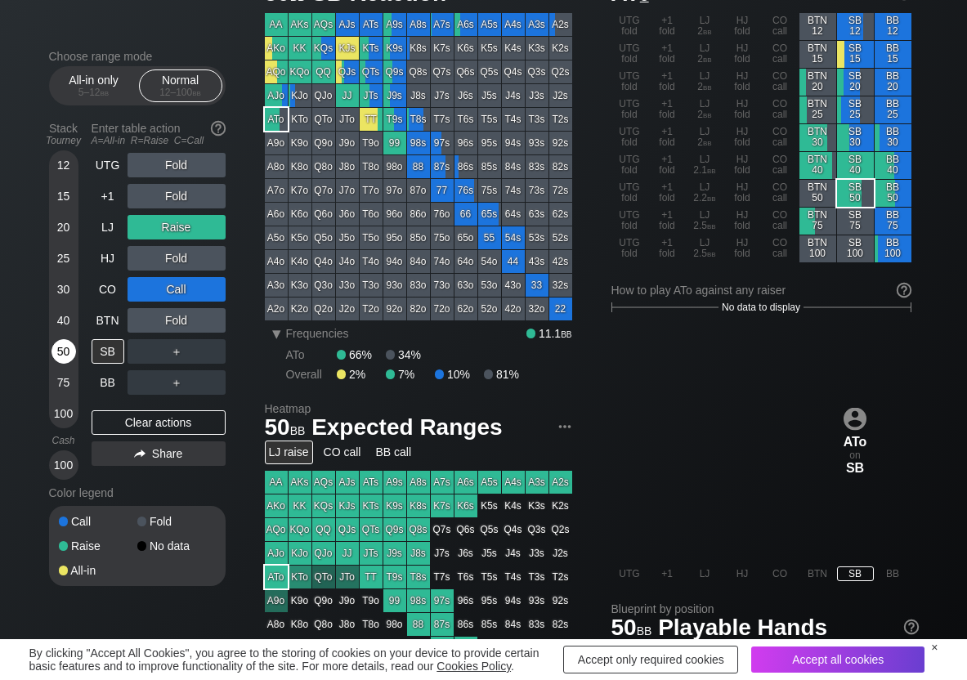
click at [67, 347] on div "50" at bounding box center [64, 351] width 25 height 25
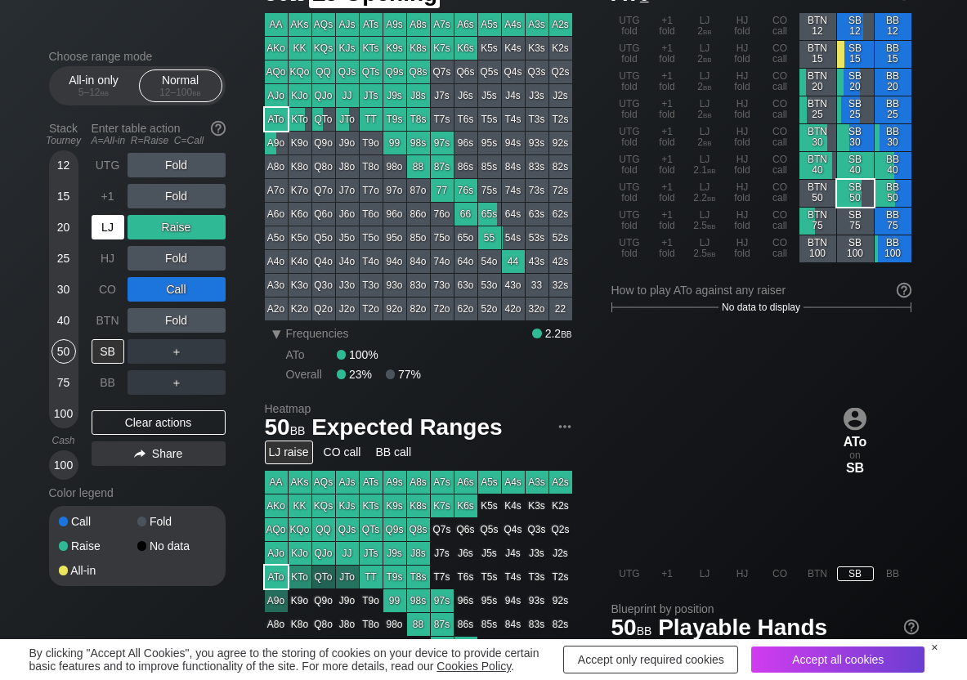
click at [104, 223] on div "LJ" at bounding box center [108, 227] width 33 height 25
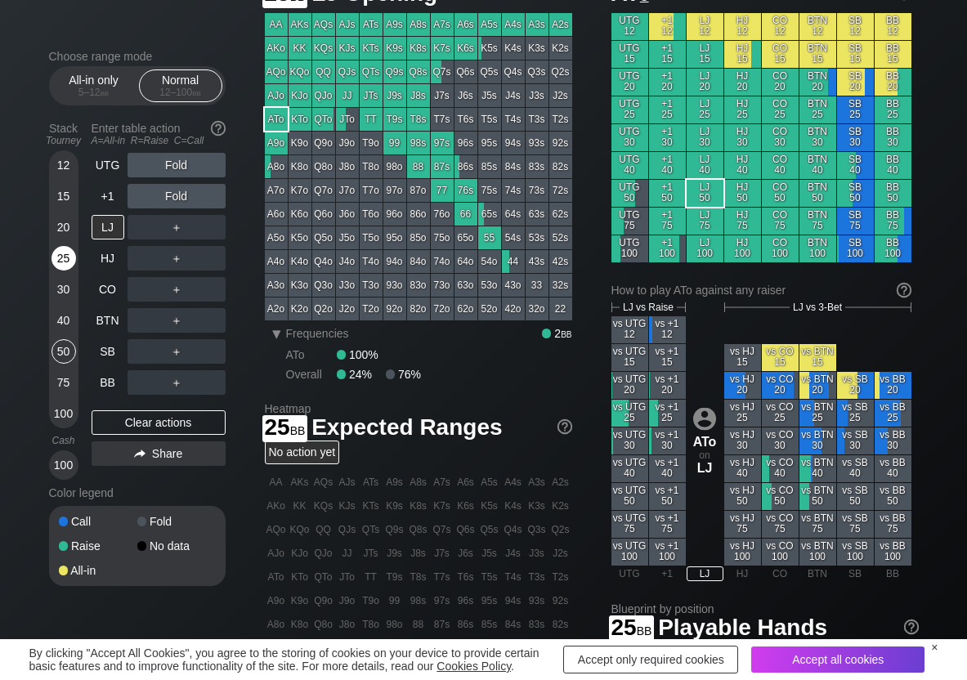
click at [63, 251] on div "25" at bounding box center [64, 258] width 25 height 25
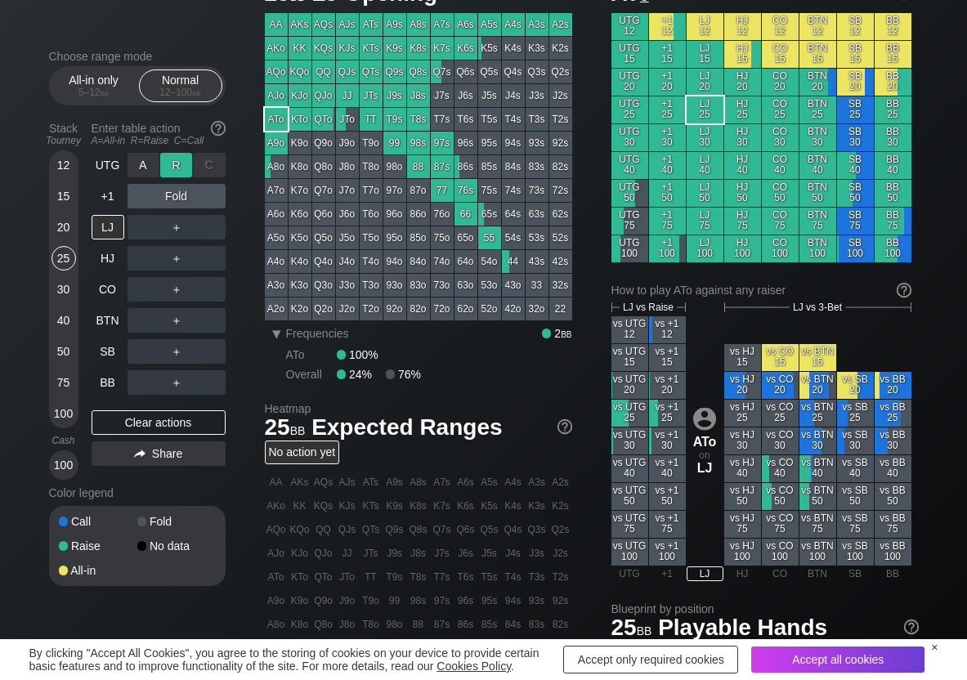
click at [168, 163] on div "R ✕" at bounding box center [176, 165] width 32 height 25
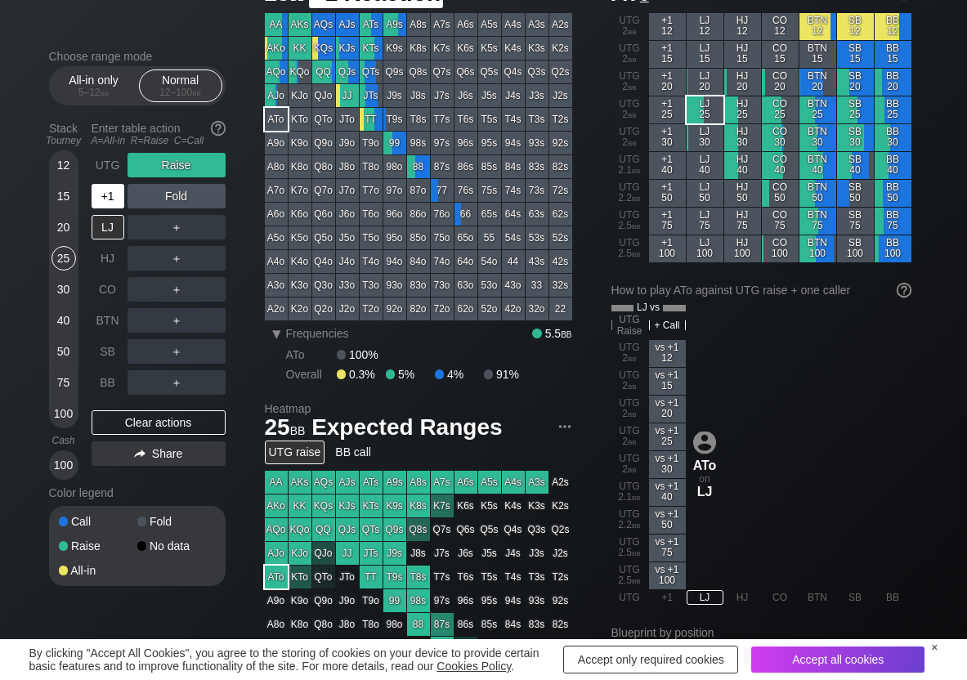
click at [112, 195] on div "+1" at bounding box center [108, 196] width 33 height 25
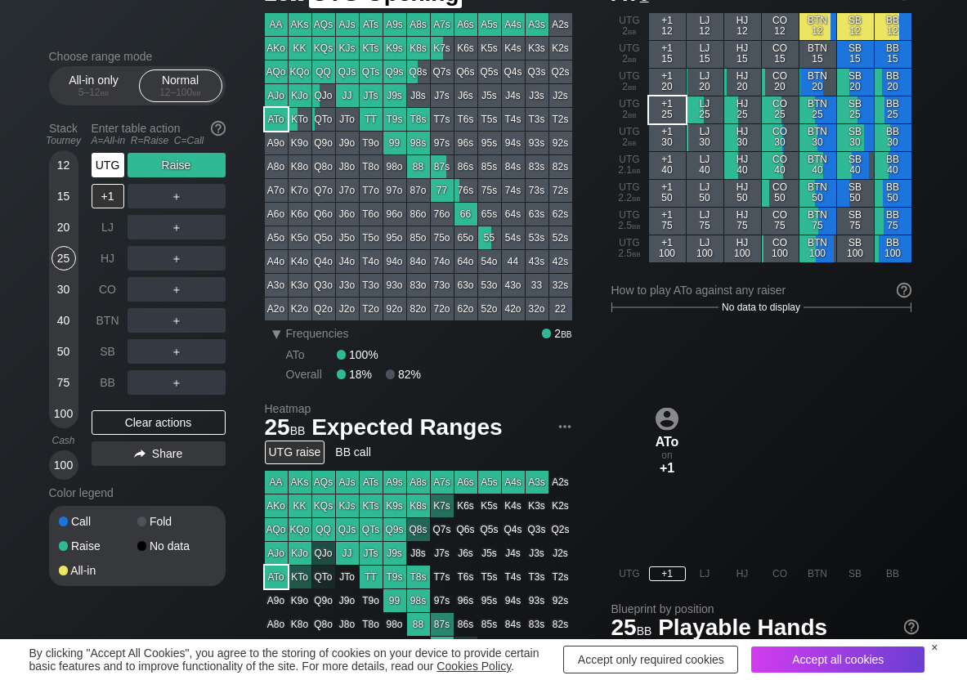
click at [109, 169] on div "UTG" at bounding box center [108, 165] width 33 height 25
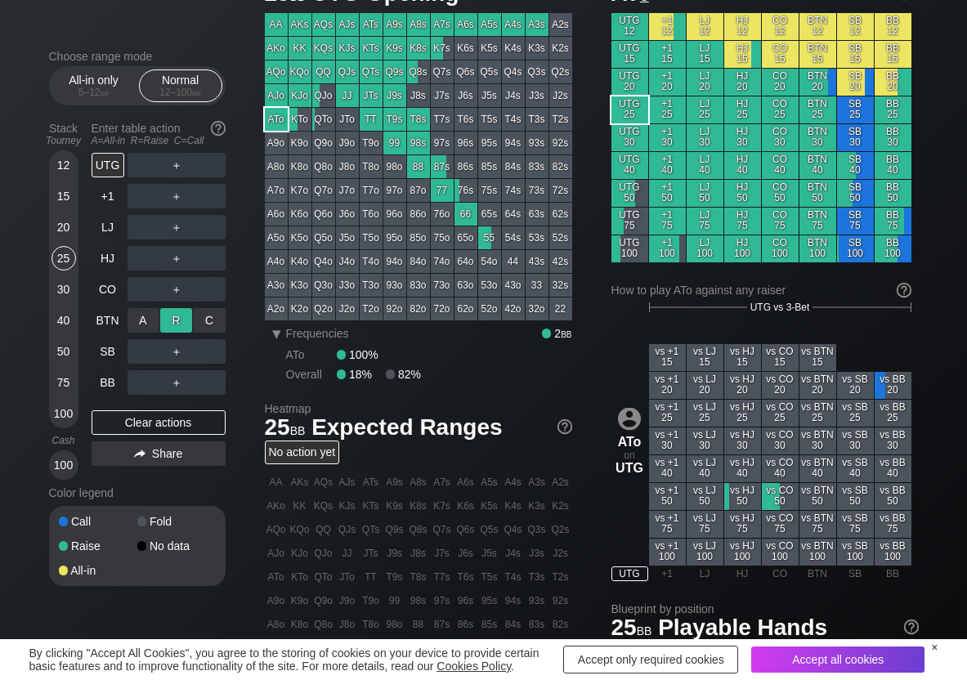
click at [173, 315] on div "R ✕" at bounding box center [176, 320] width 32 height 25
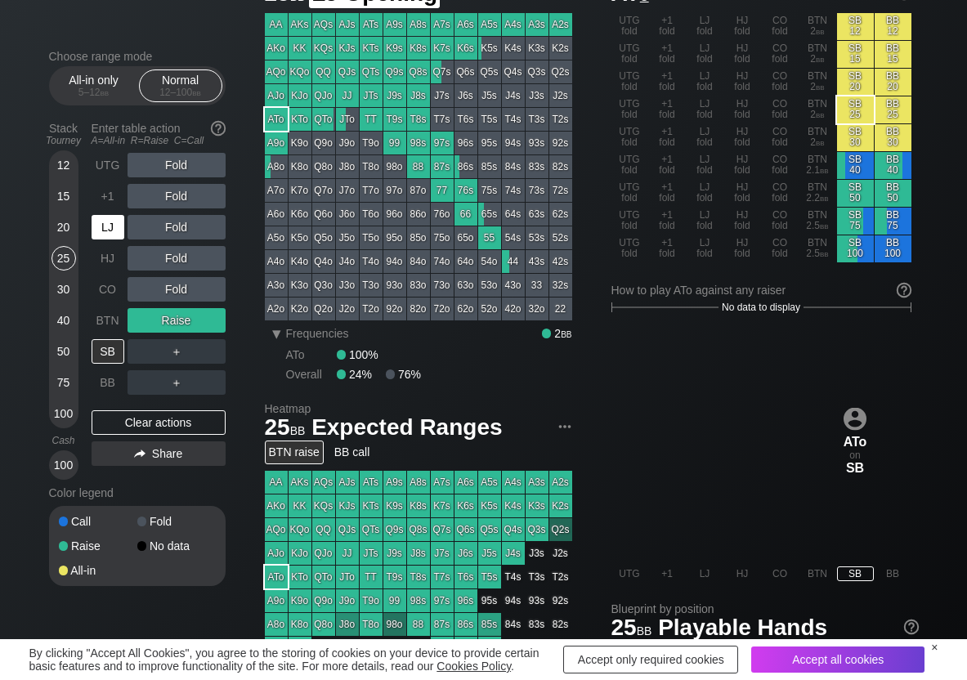
click at [106, 223] on div "LJ" at bounding box center [108, 227] width 33 height 25
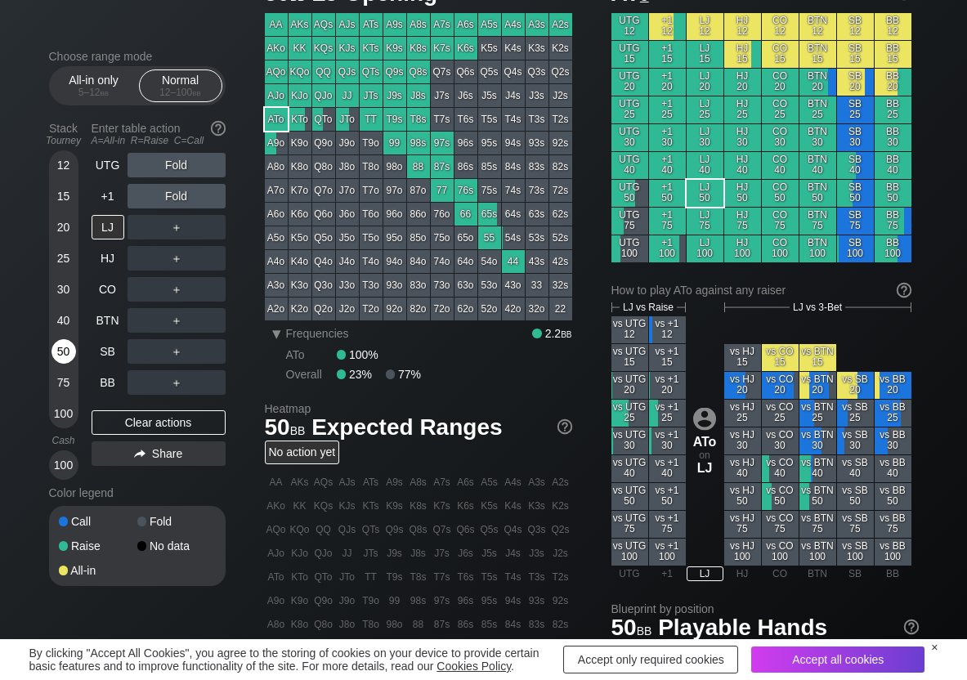
click at [62, 339] on div "50" at bounding box center [64, 351] width 25 height 25
click at [164, 158] on div "R ✕" at bounding box center [176, 165] width 32 height 25
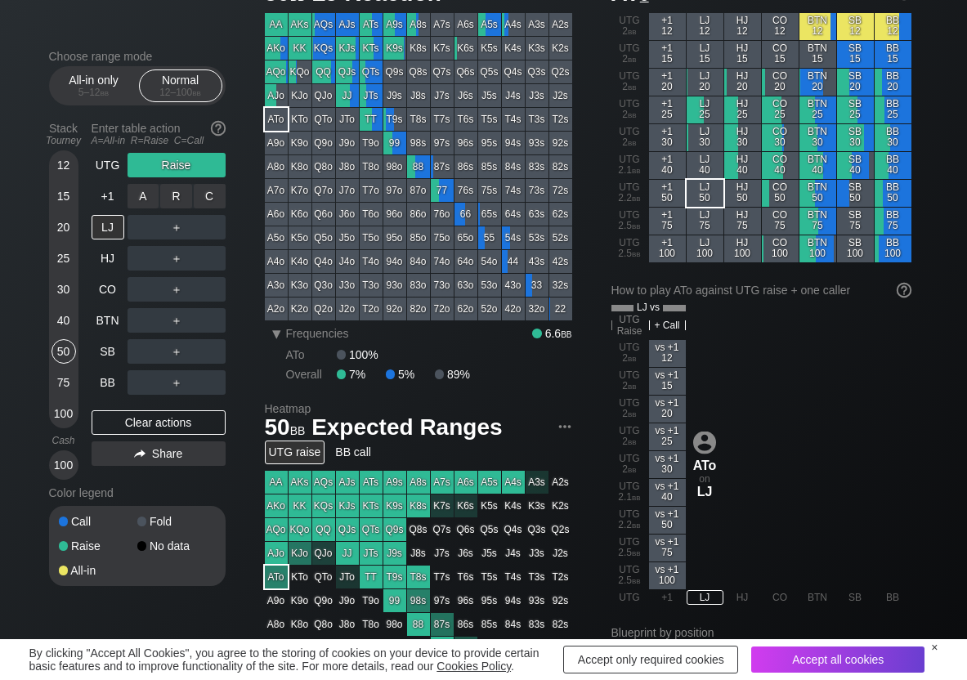
click at [175, 196] on div "R ✕" at bounding box center [176, 196] width 32 height 25
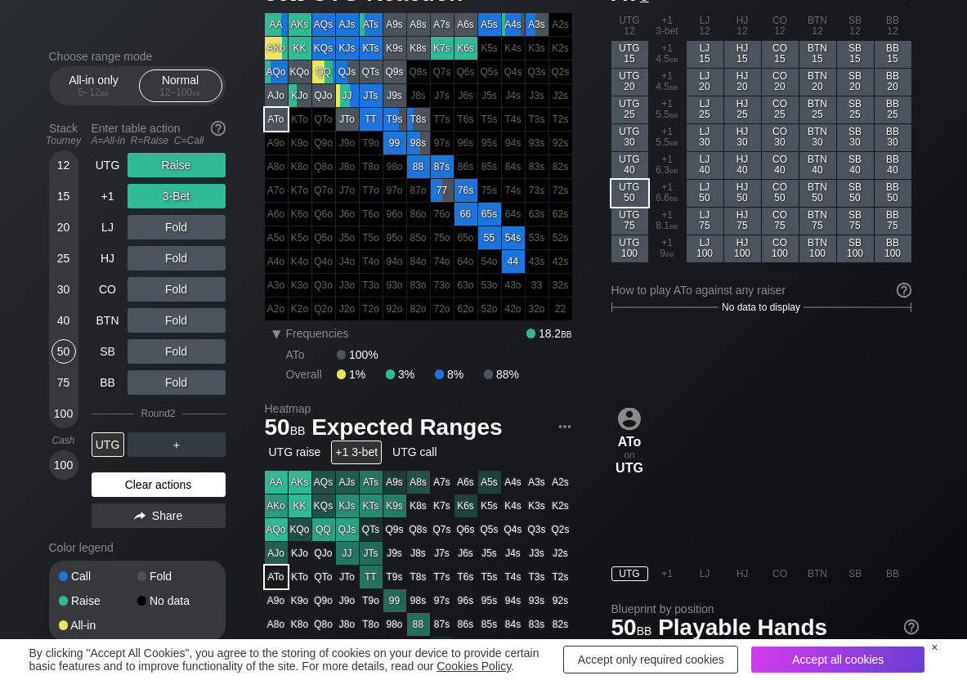
click at [109, 486] on div "Clear actions" at bounding box center [159, 485] width 134 height 25
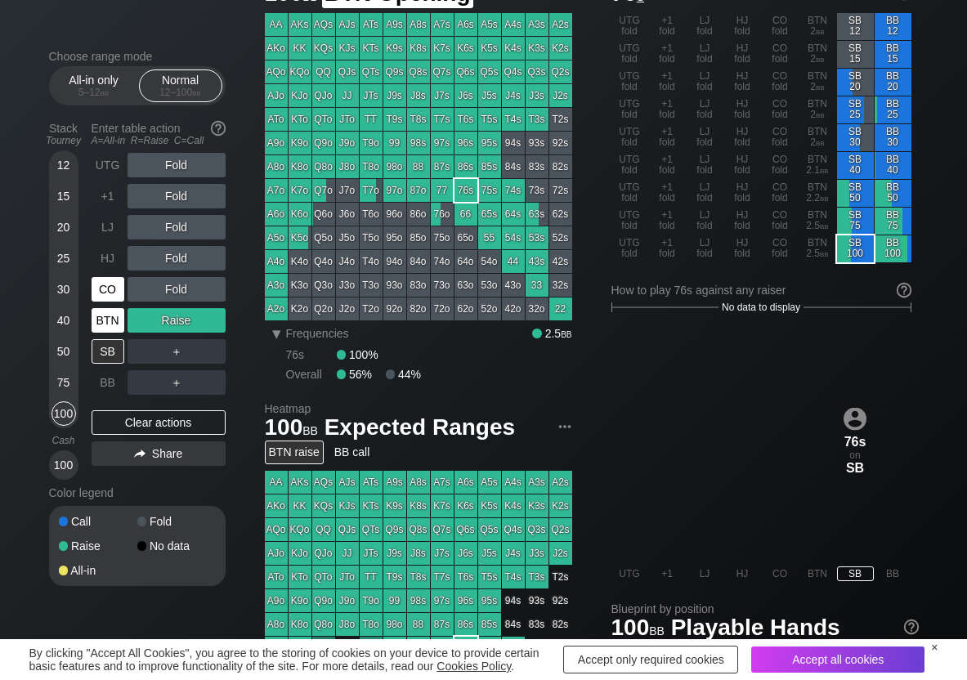
click at [105, 304] on div "CO" at bounding box center [110, 289] width 36 height 31
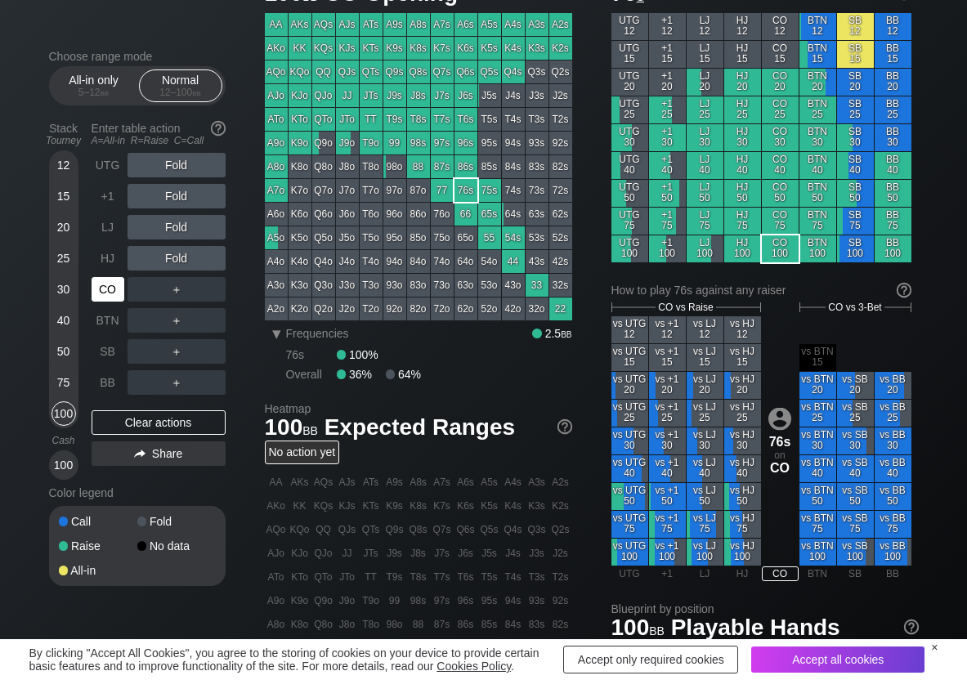
scroll to position [82, 0]
drag, startPoint x: 161, startPoint y: 235, endPoint x: 123, endPoint y: 228, distance: 38.3
click at [173, 222] on div "R ✕" at bounding box center [176, 227] width 32 height 25
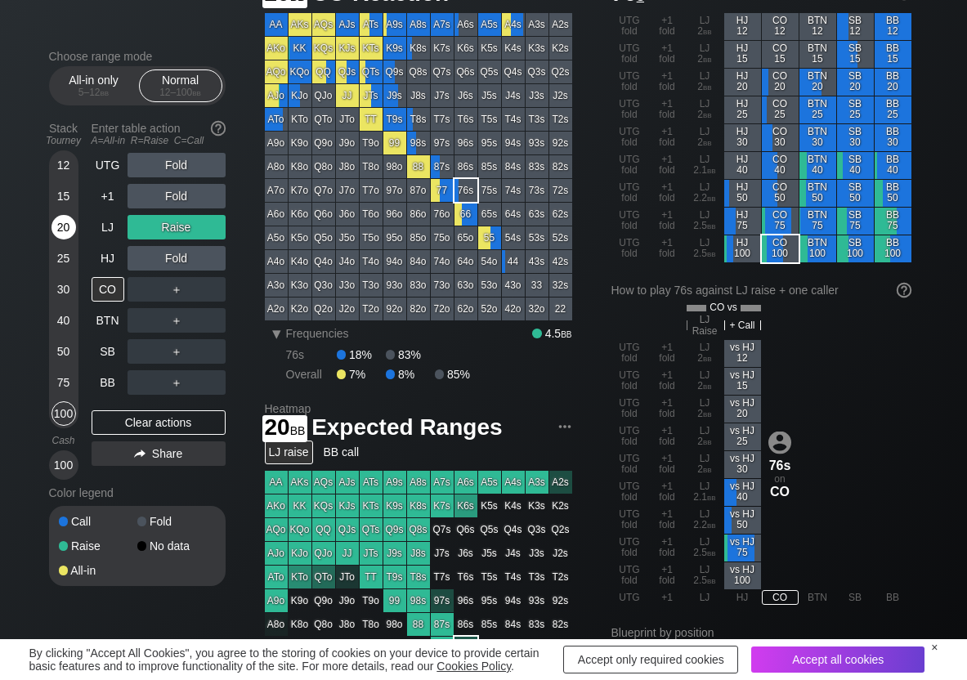
click at [63, 227] on div "20" at bounding box center [64, 227] width 25 height 25
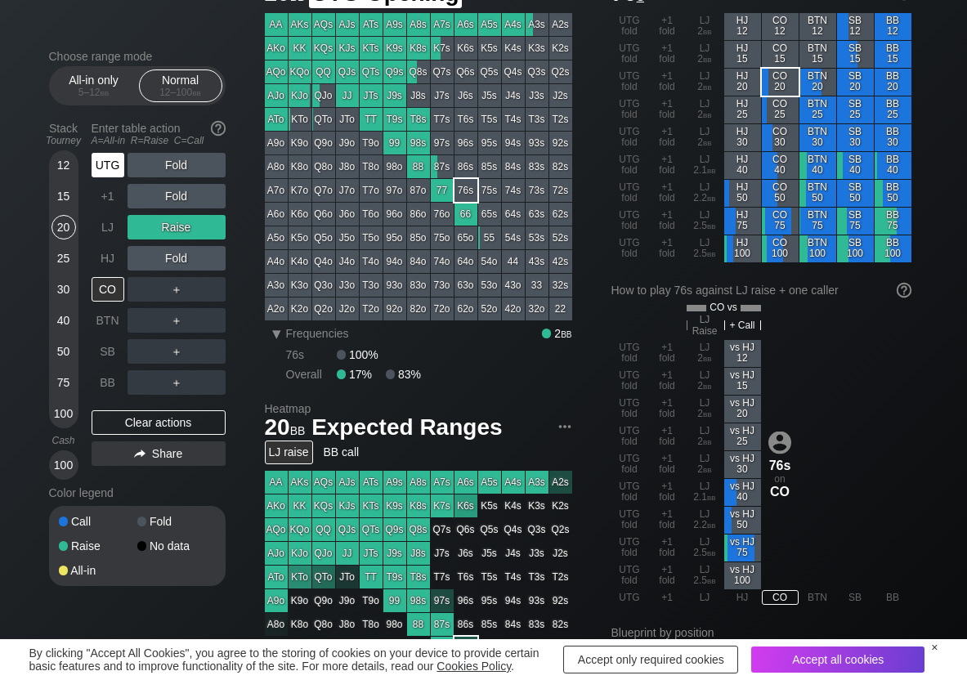
click at [98, 160] on div "UTG" at bounding box center [108, 165] width 33 height 25
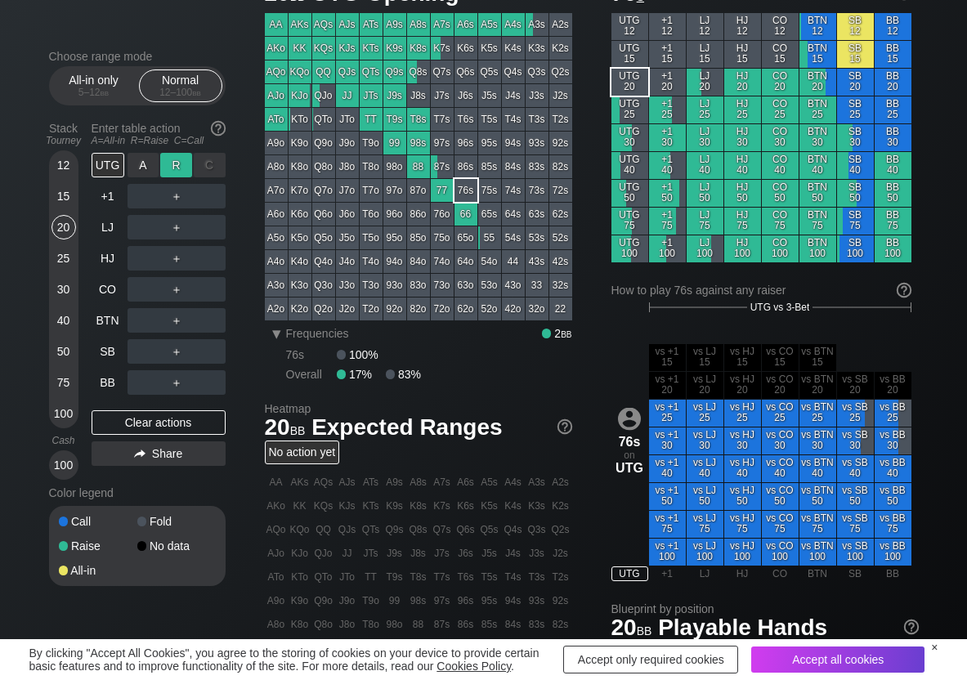
click at [166, 164] on div "R ✕" at bounding box center [176, 165] width 32 height 25
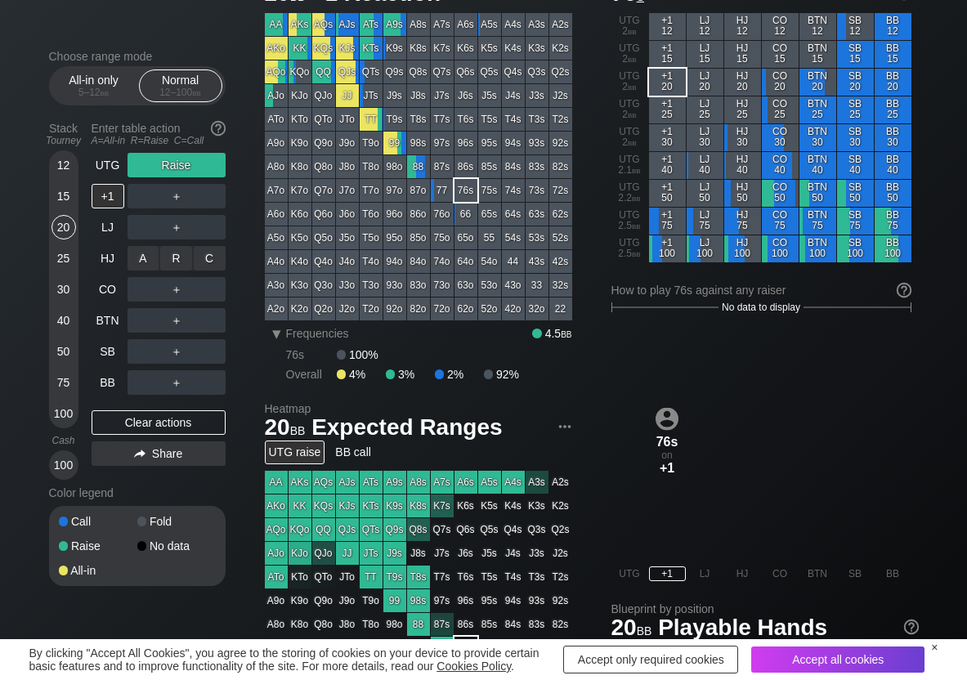
click at [174, 262] on div "R ✕" at bounding box center [176, 258] width 32 height 25
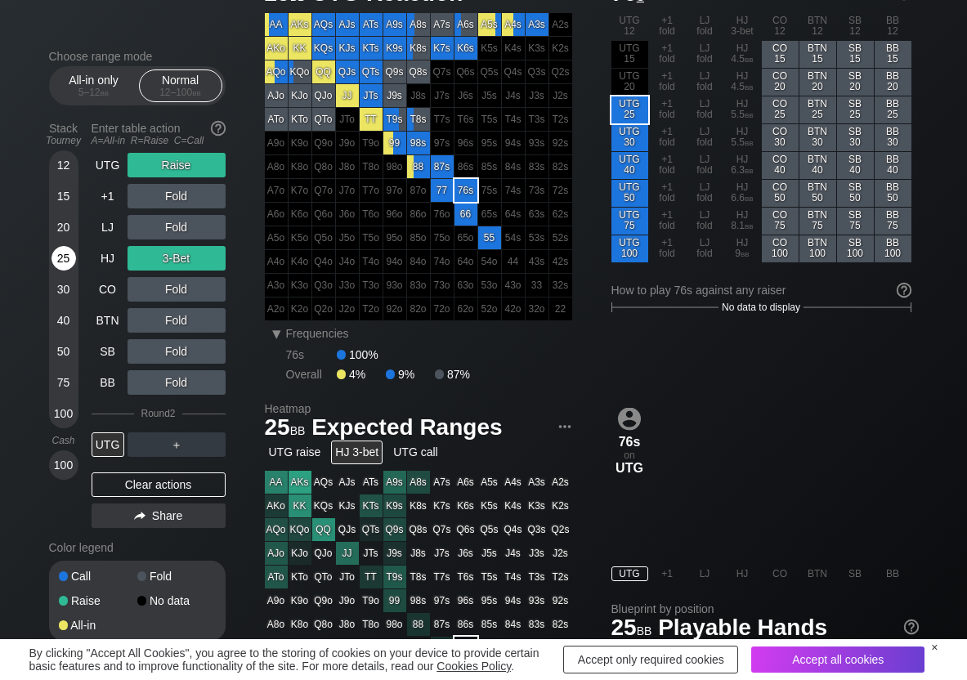
click at [61, 260] on div "25" at bounding box center [64, 258] width 25 height 25
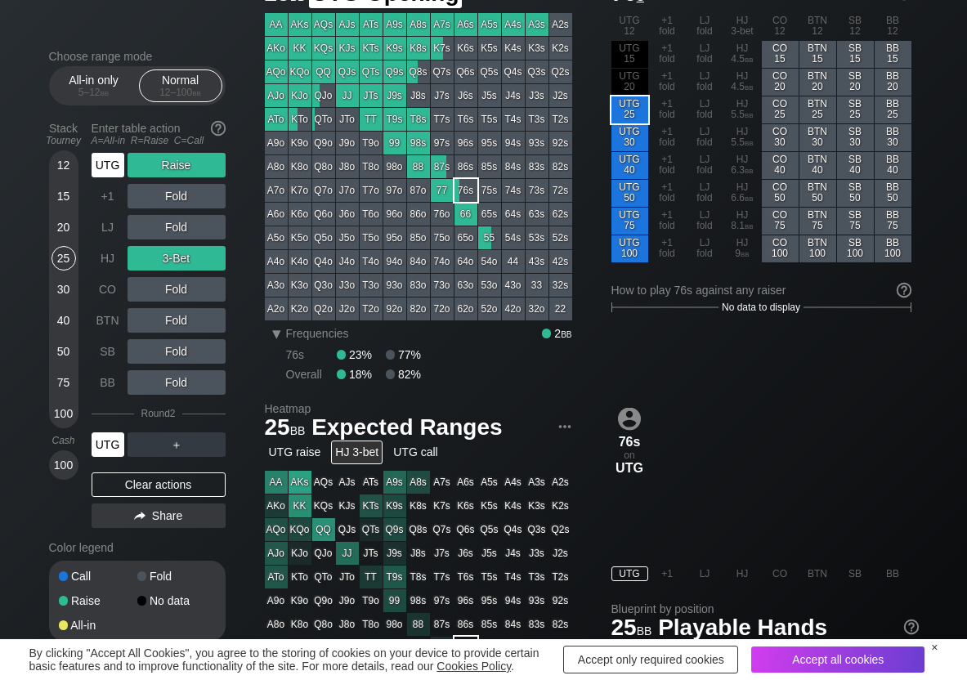
click at [110, 172] on div "UTG" at bounding box center [108, 165] width 33 height 25
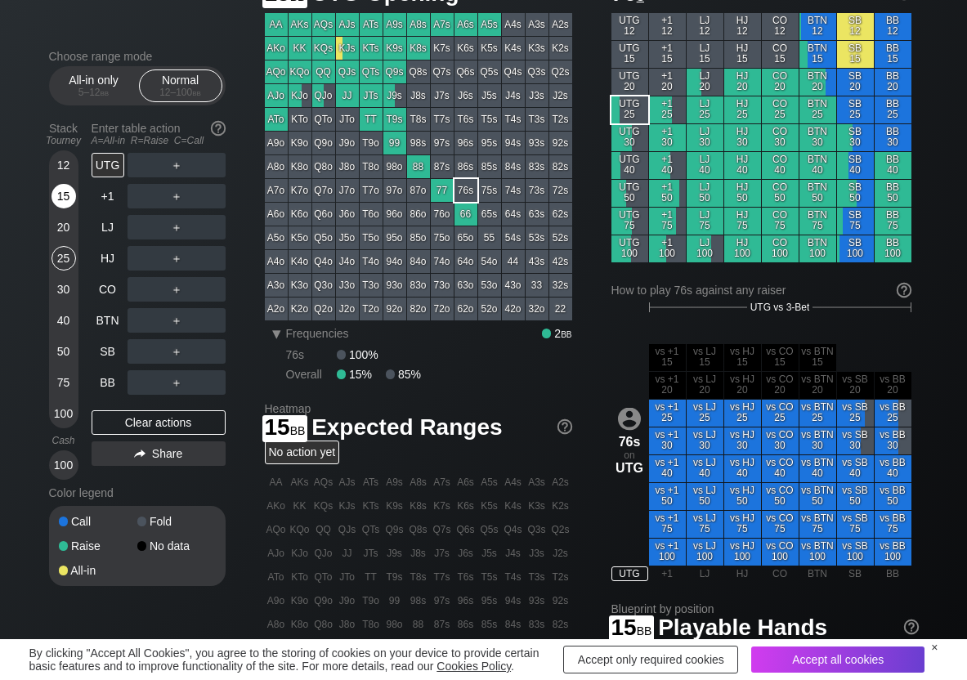
click at [52, 204] on div "15" at bounding box center [64, 199] width 25 height 31
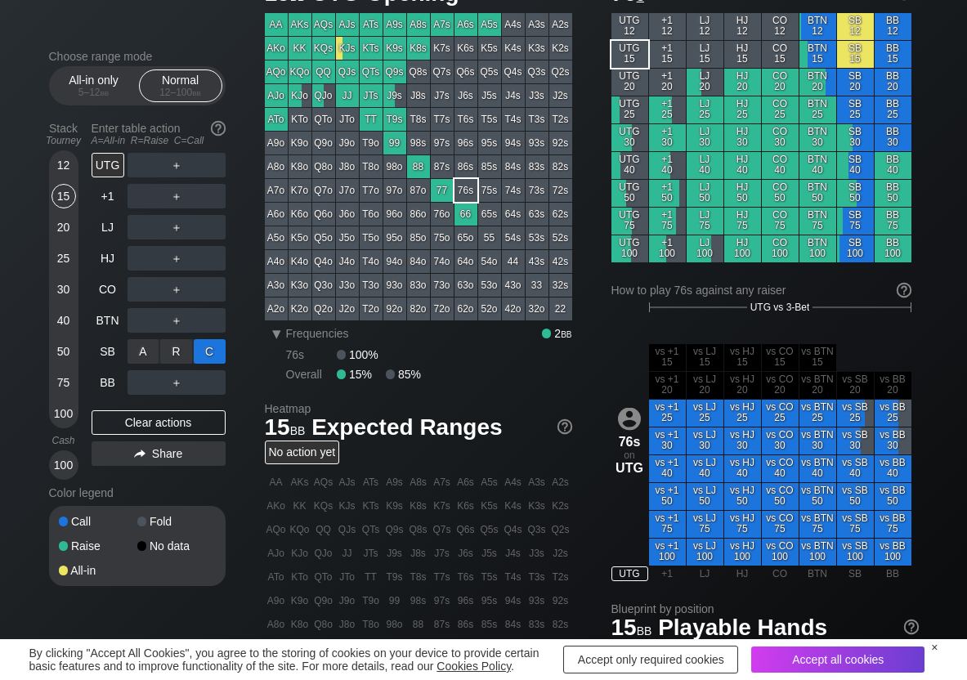
click at [201, 348] on div "C ✕" at bounding box center [210, 351] width 32 height 25
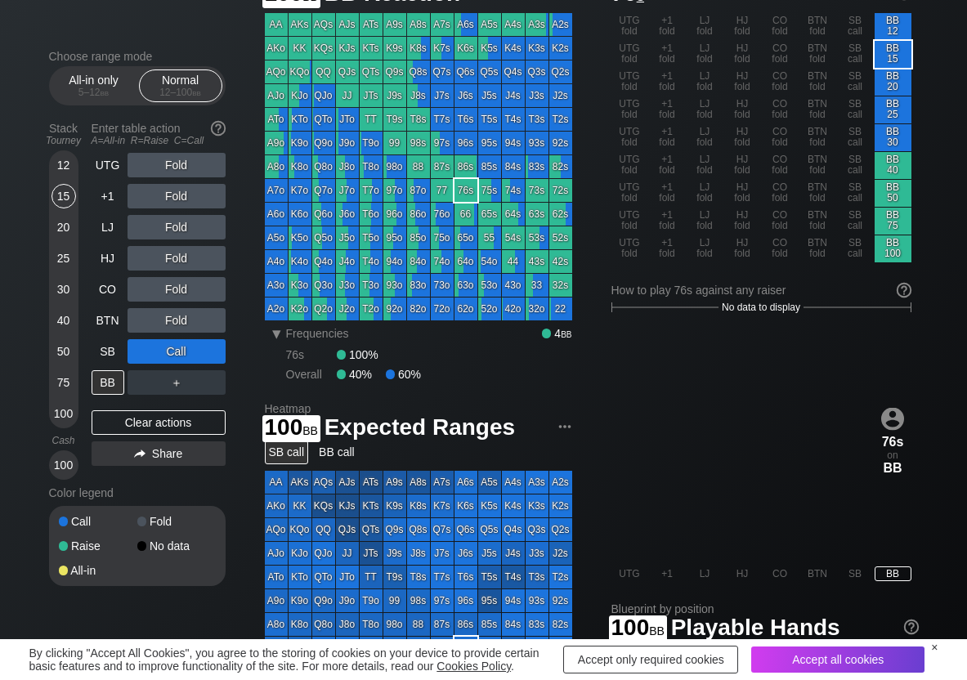
drag, startPoint x: 64, startPoint y: 406, endPoint x: 17, endPoint y: 400, distance: 47.0
click at [62, 407] on div "100" at bounding box center [64, 413] width 25 height 25
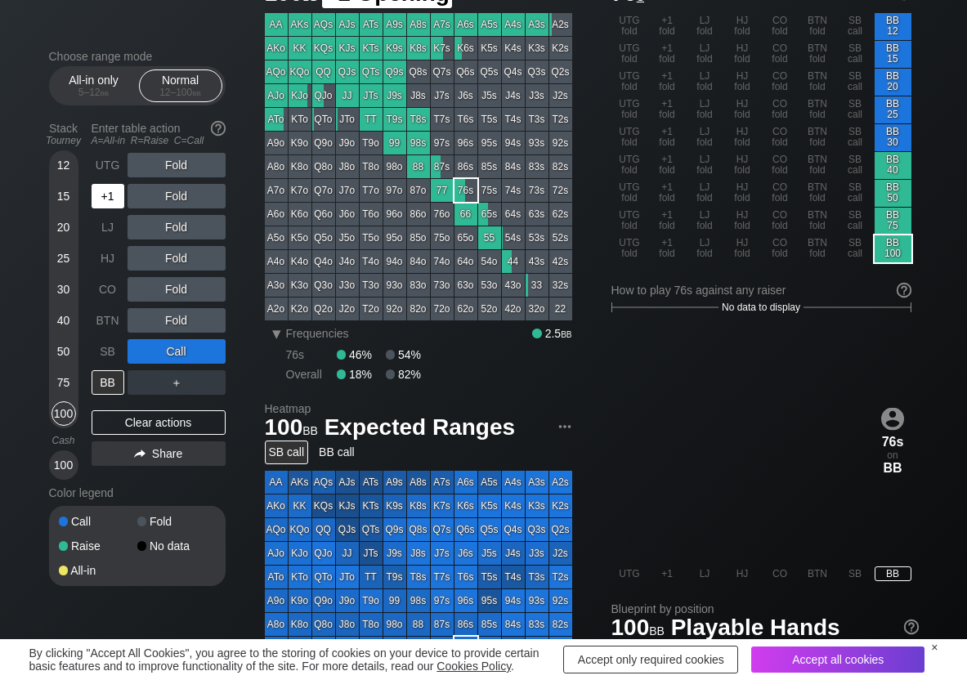
click at [105, 191] on div "+1" at bounding box center [108, 196] width 33 height 25
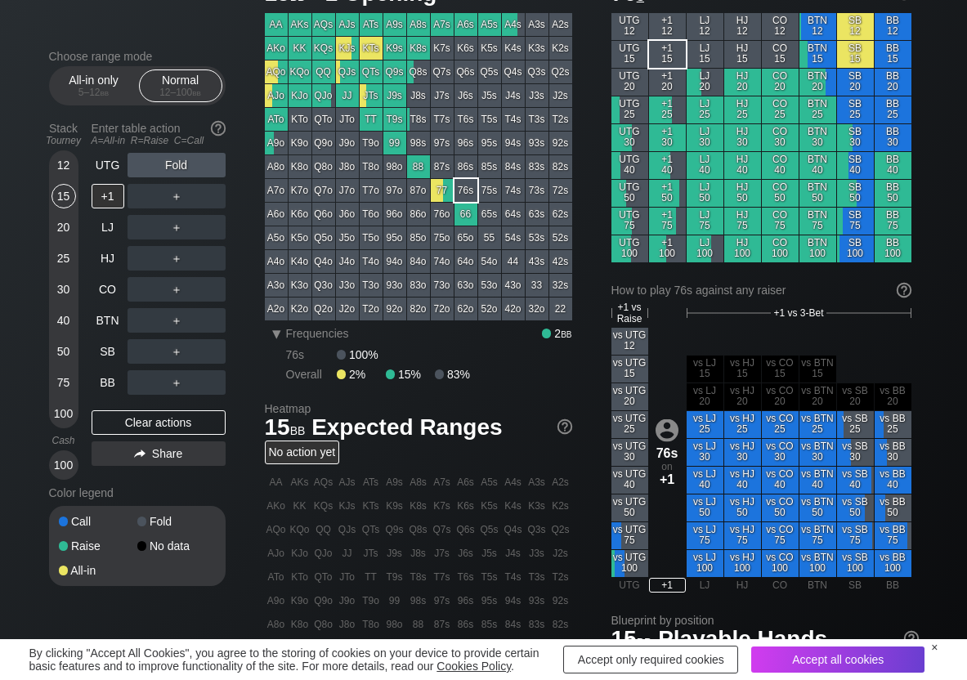
drag, startPoint x: 71, startPoint y: 191, endPoint x: 50, endPoint y: 200, distance: 23.1
click at [68, 191] on div "15" at bounding box center [64, 196] width 25 height 25
click at [168, 186] on div "R ✕" at bounding box center [176, 196] width 32 height 25
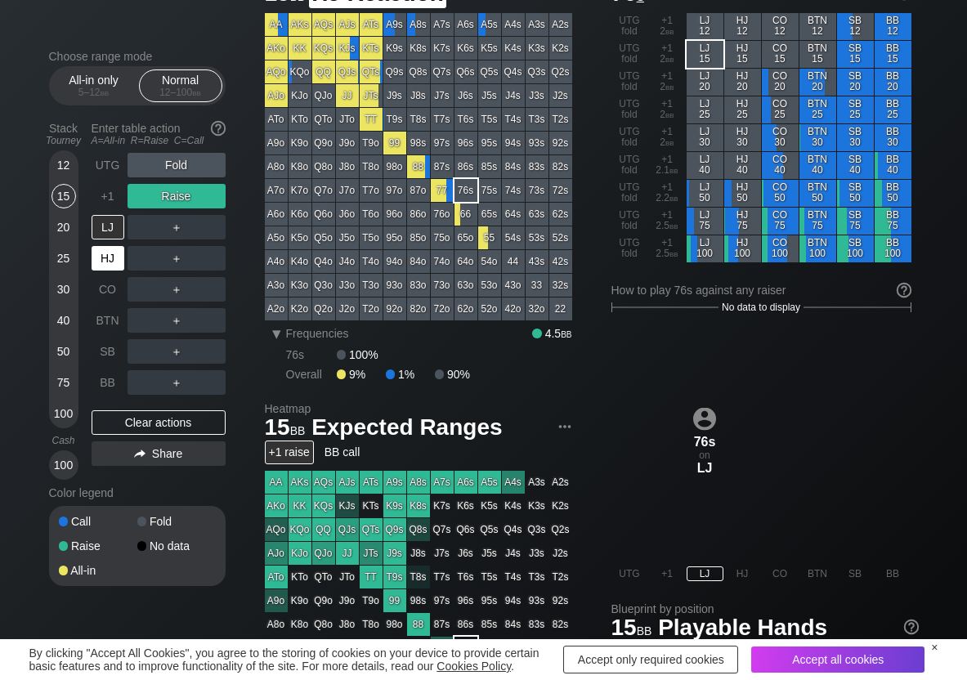
click at [116, 262] on div "HJ" at bounding box center [108, 258] width 33 height 25
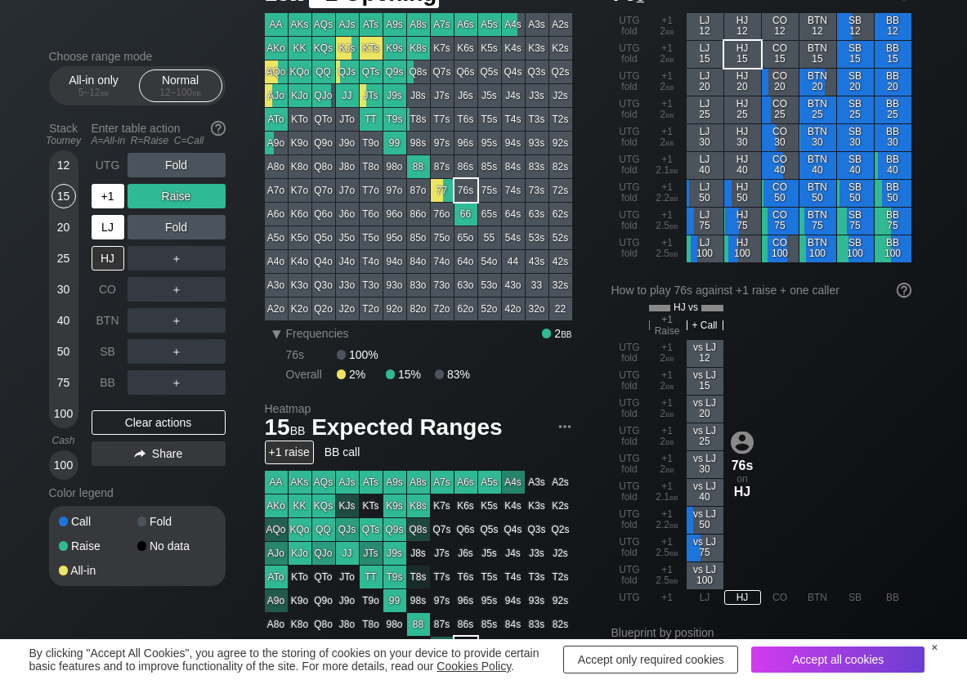
click at [111, 200] on div "+1" at bounding box center [108, 196] width 33 height 25
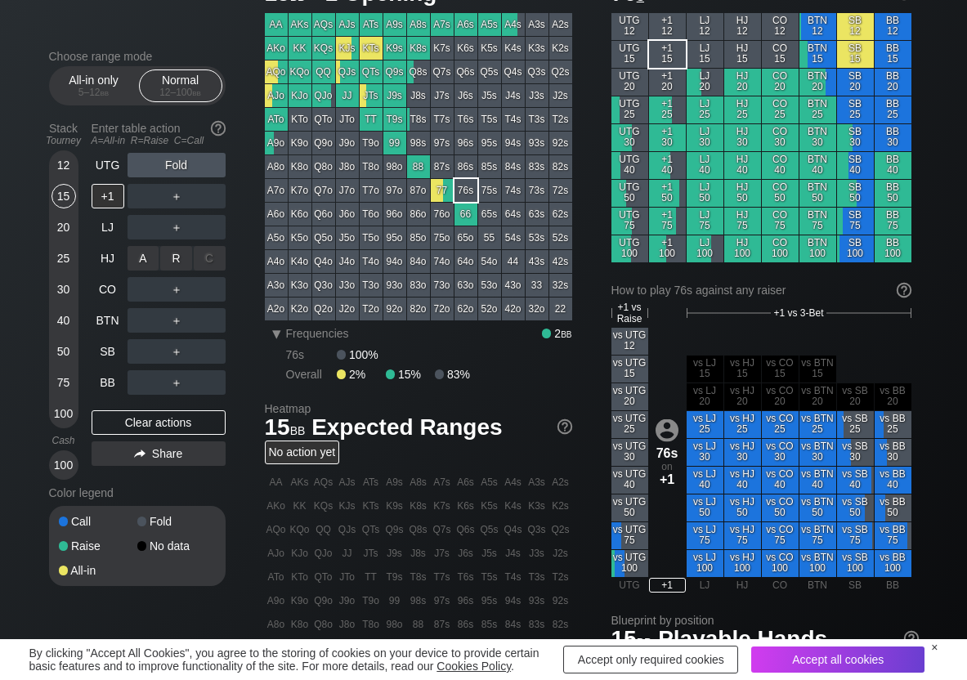
drag, startPoint x: 178, startPoint y: 258, endPoint x: 182, endPoint y: 276, distance: 18.3
click at [179, 258] on div "R ✕" at bounding box center [176, 258] width 32 height 25
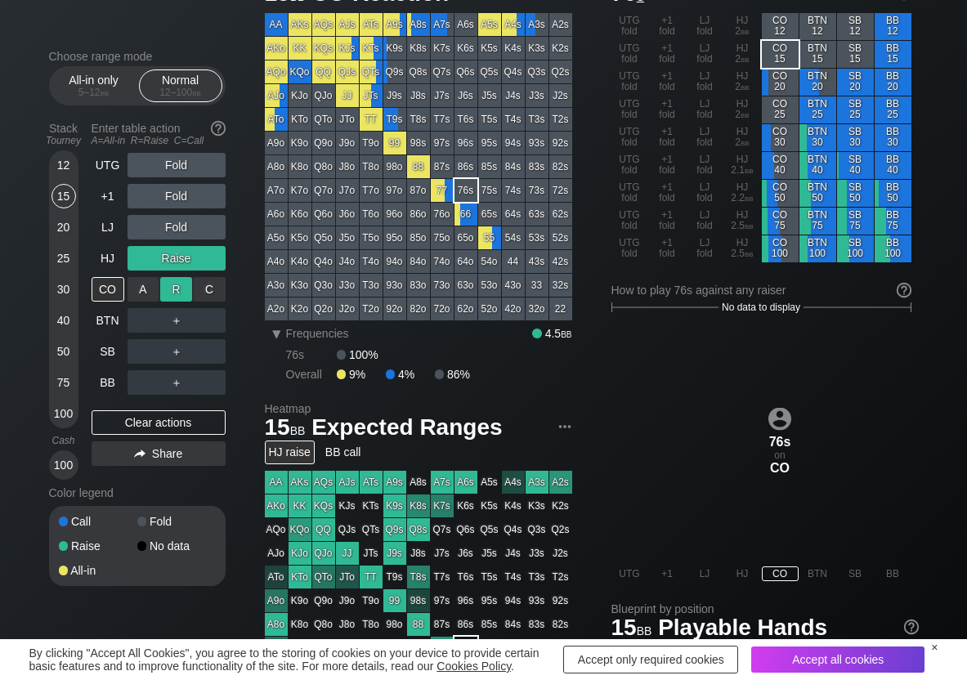
click at [173, 290] on div "R ✕" at bounding box center [176, 289] width 32 height 25
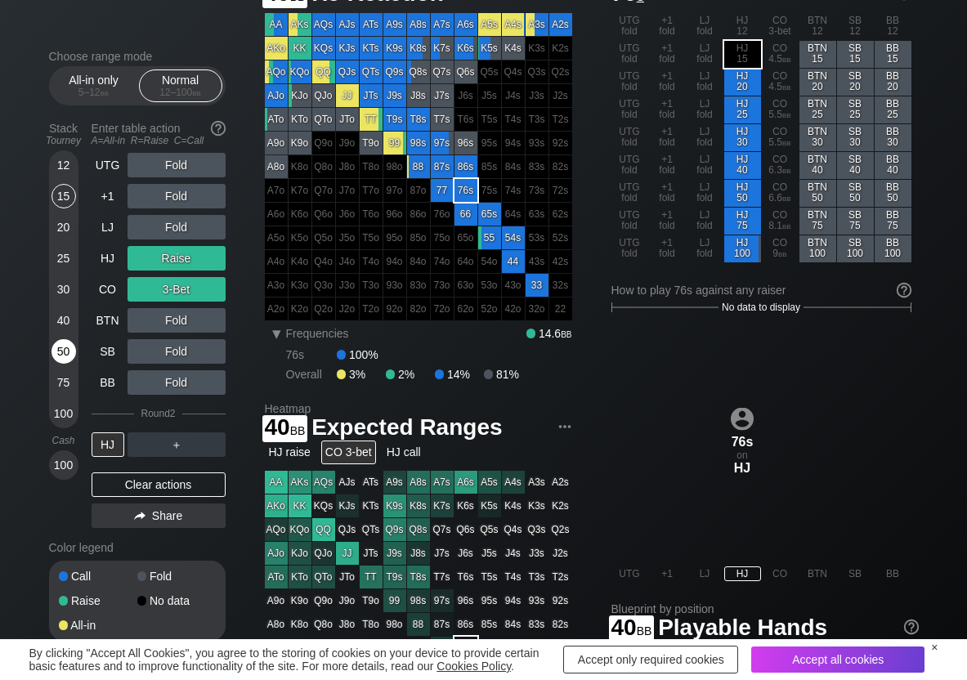
click at [65, 343] on div "50" at bounding box center [64, 351] width 25 height 25
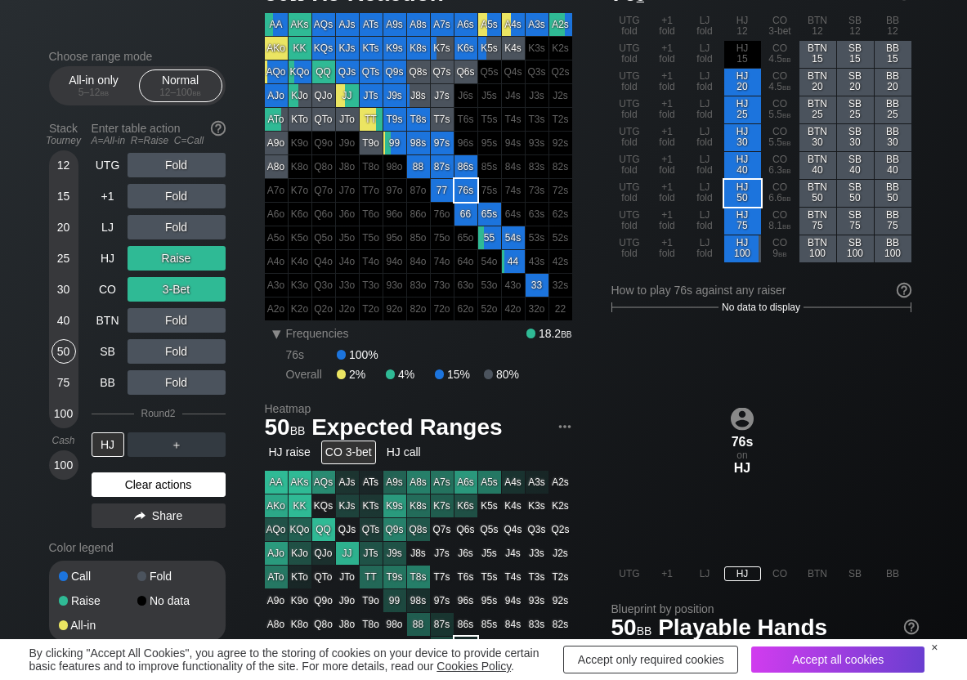
click at [183, 476] on div "Clear actions" at bounding box center [159, 485] width 134 height 25
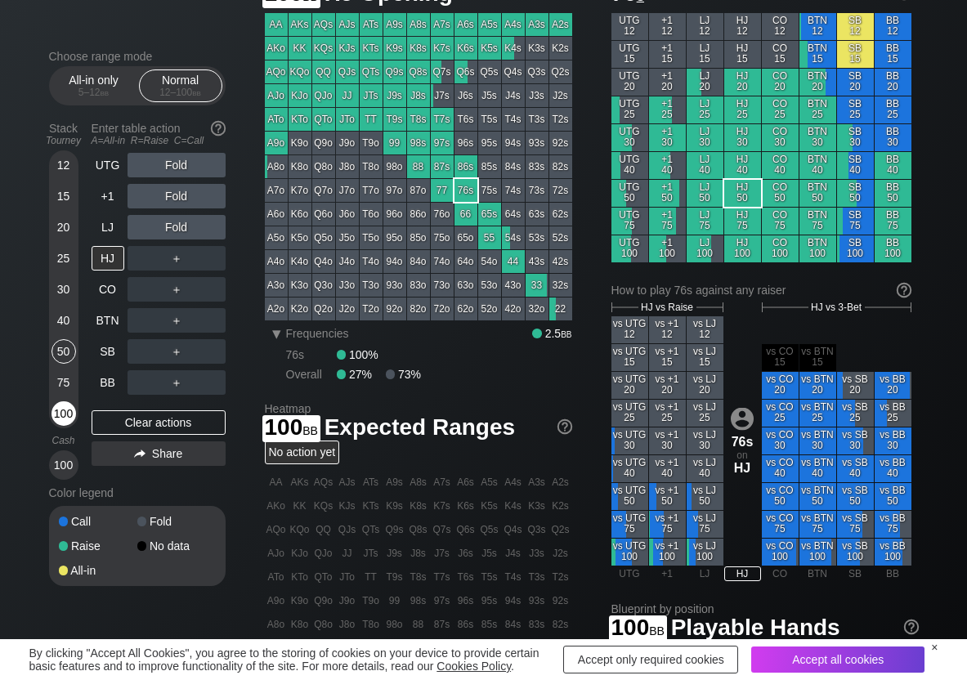
click at [60, 415] on div "100" at bounding box center [64, 413] width 25 height 25
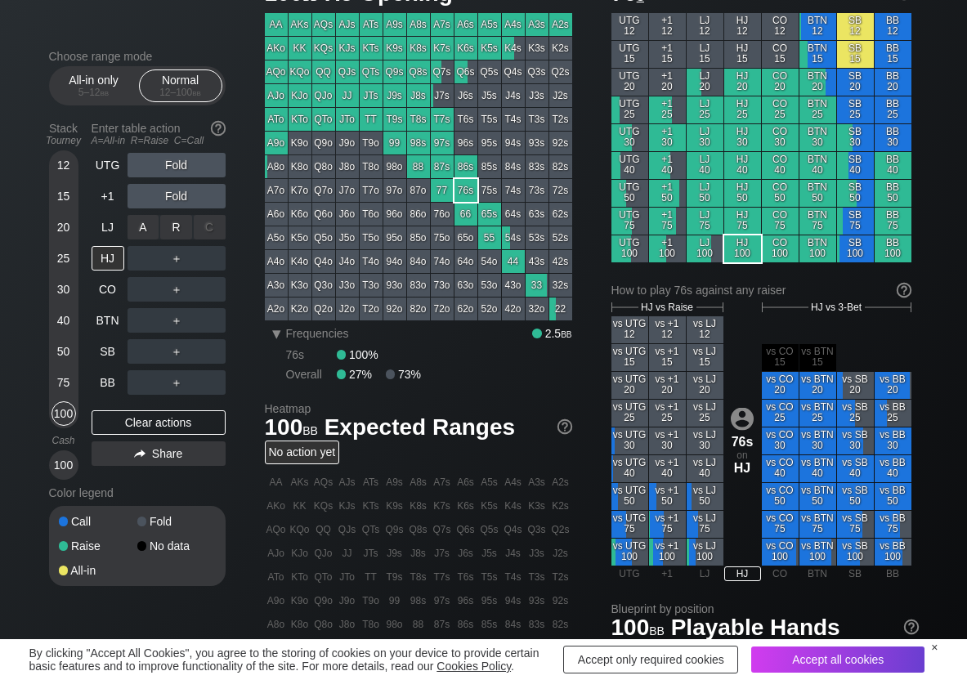
click at [175, 227] on div "R ✕" at bounding box center [176, 227] width 32 height 25
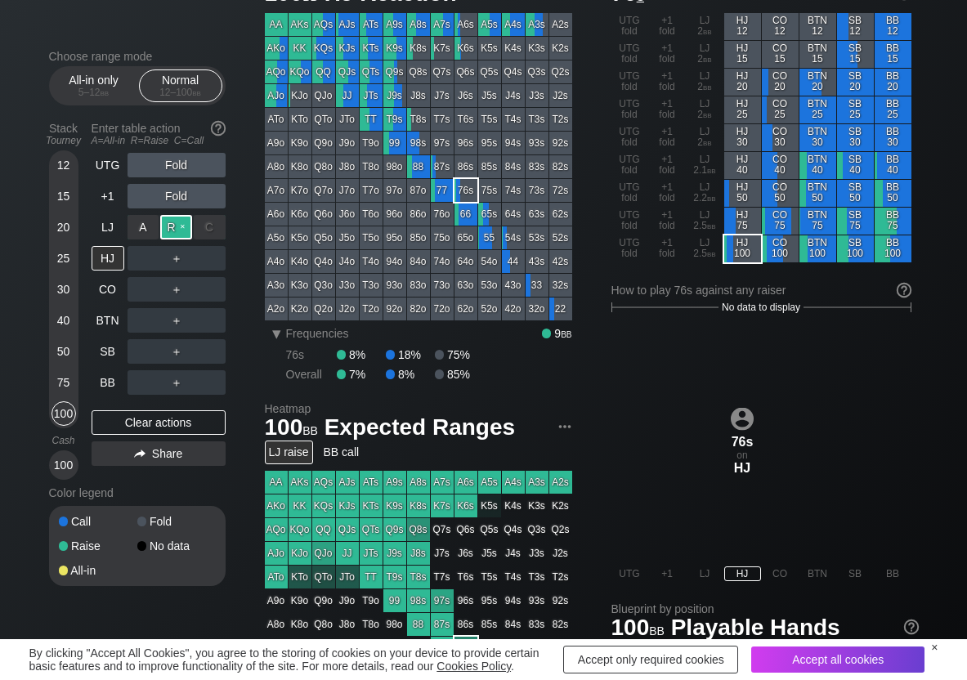
click at [174, 229] on div "R ✕" at bounding box center [176, 227] width 32 height 25
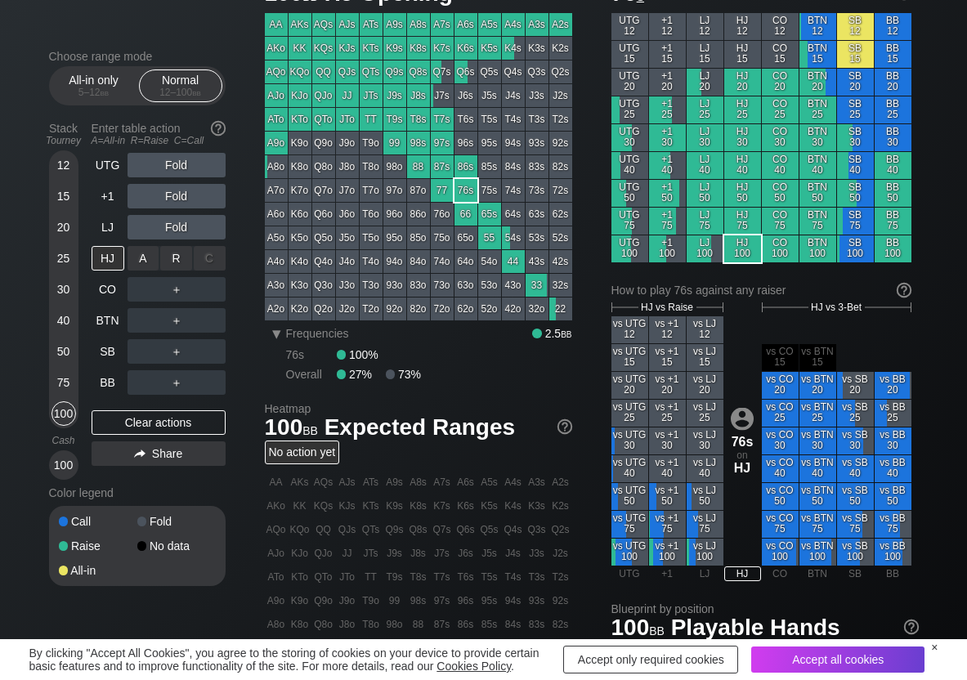
click at [177, 258] on div "R ✕" at bounding box center [176, 258] width 32 height 25
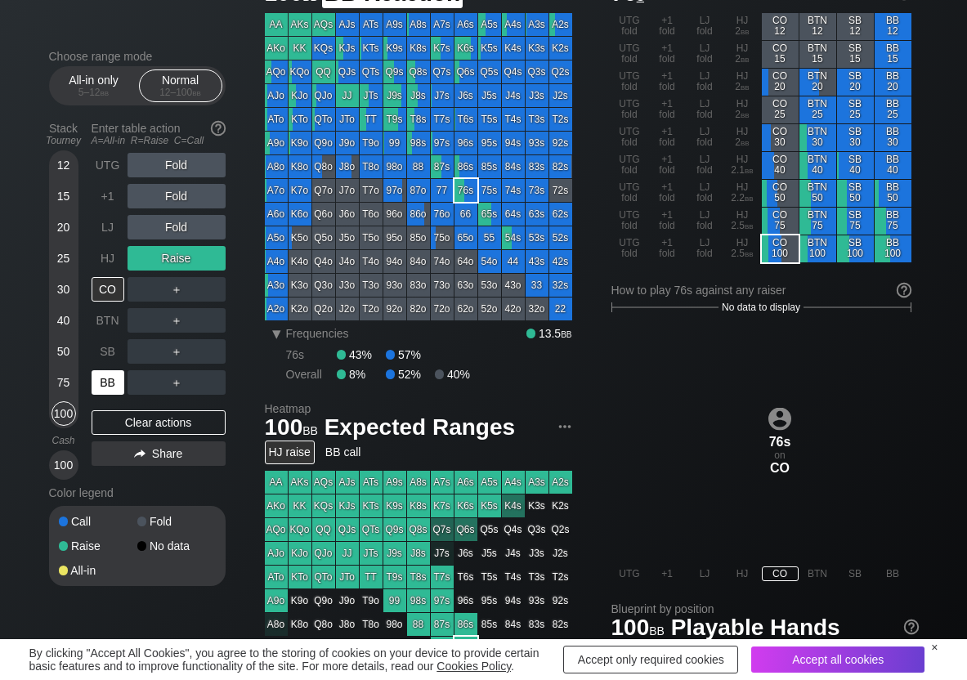
click at [114, 383] on div "BB" at bounding box center [108, 382] width 33 height 25
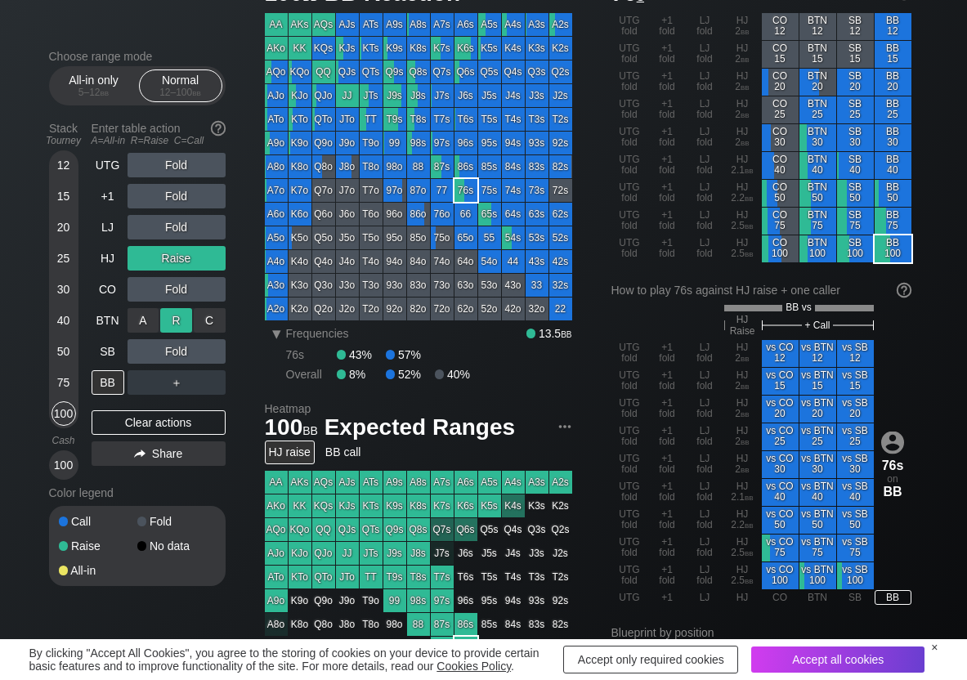
click at [174, 318] on div "R ✕" at bounding box center [176, 320] width 32 height 25
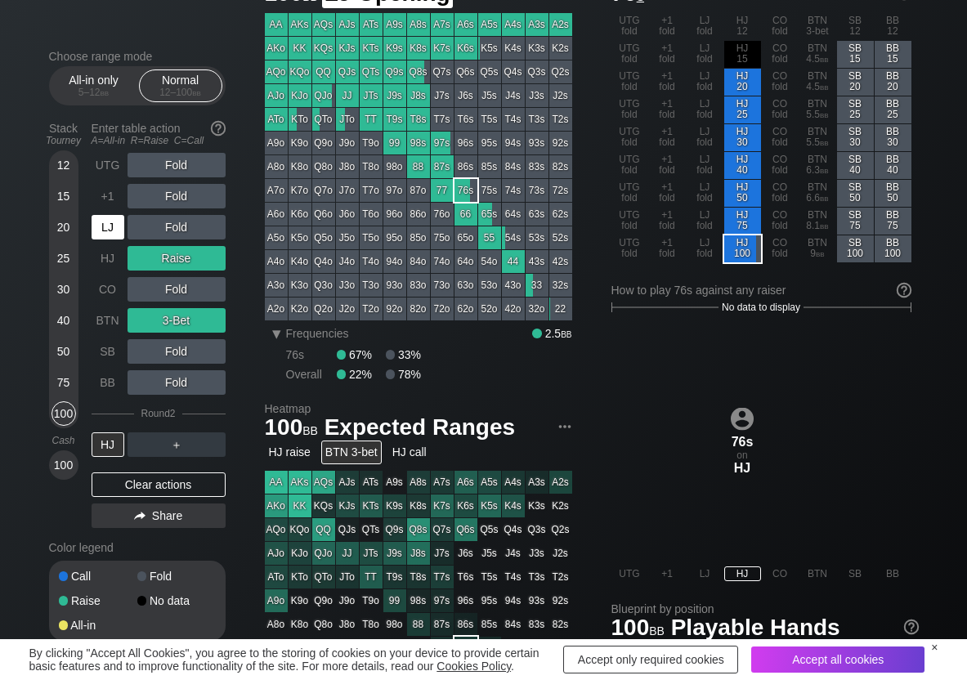
click at [113, 229] on div "LJ" at bounding box center [108, 227] width 33 height 25
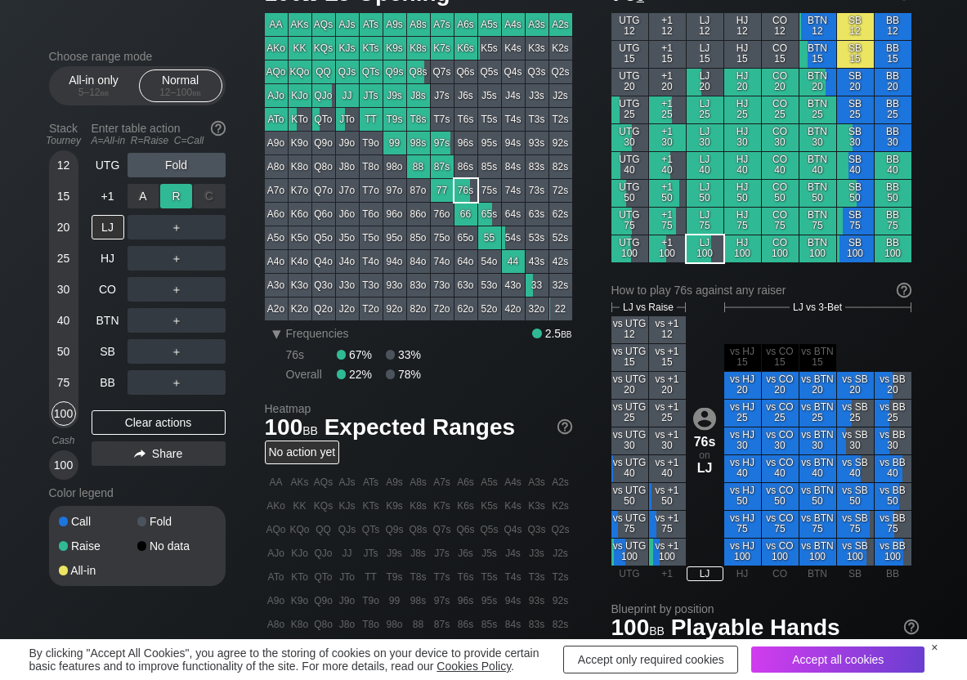
click at [169, 202] on div "R ✕" at bounding box center [176, 196] width 32 height 25
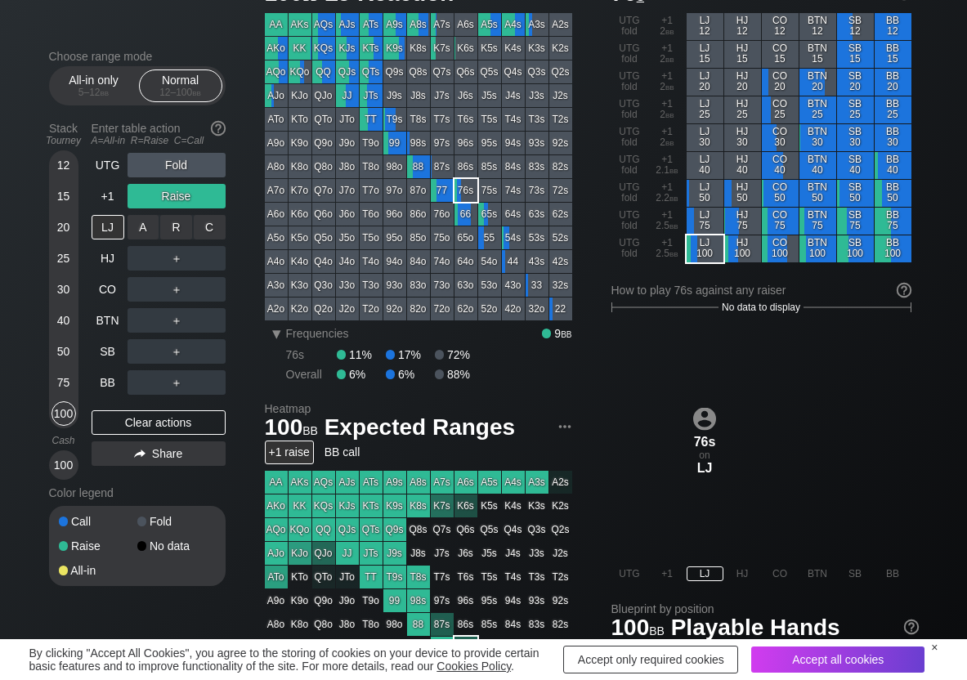
click at [211, 232] on div "C ✕" at bounding box center [210, 227] width 32 height 25
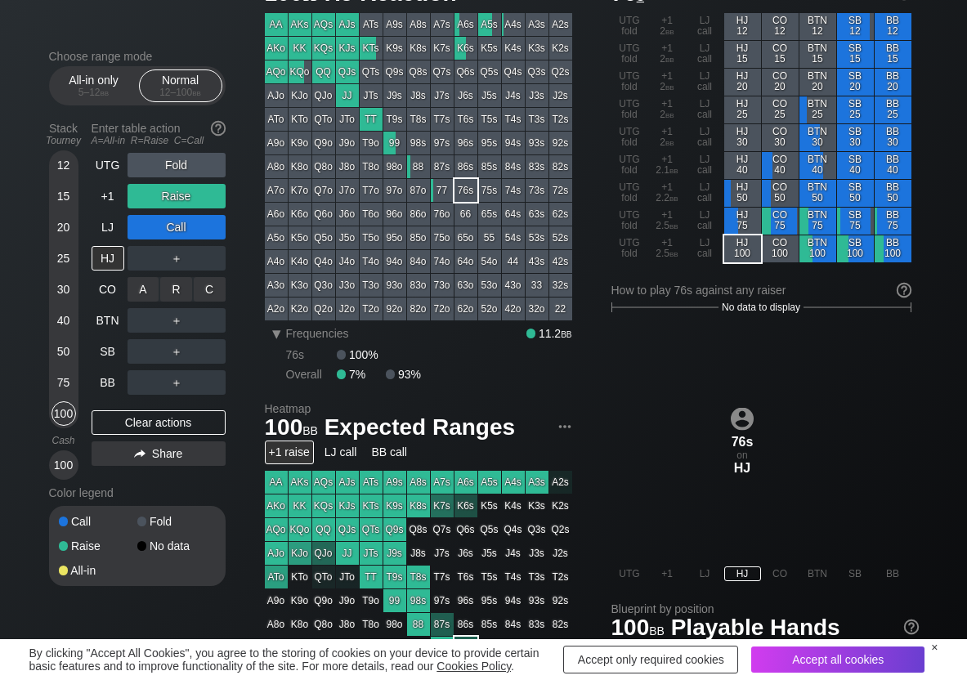
click at [189, 294] on div "R ✕" at bounding box center [176, 289] width 32 height 25
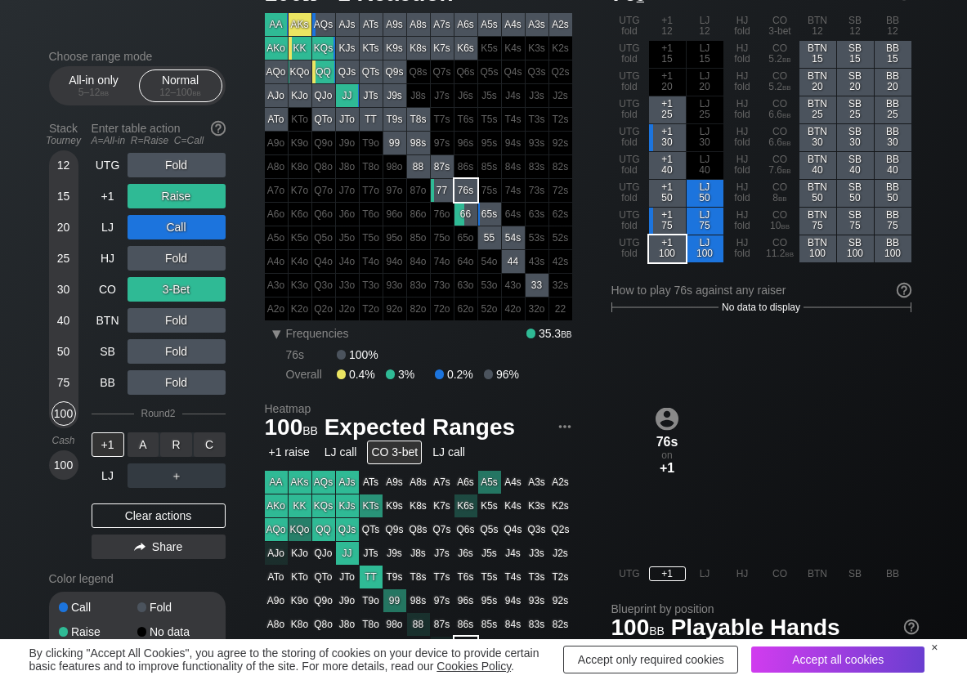
click at [214, 451] on div "C ✕" at bounding box center [210, 445] width 32 height 25
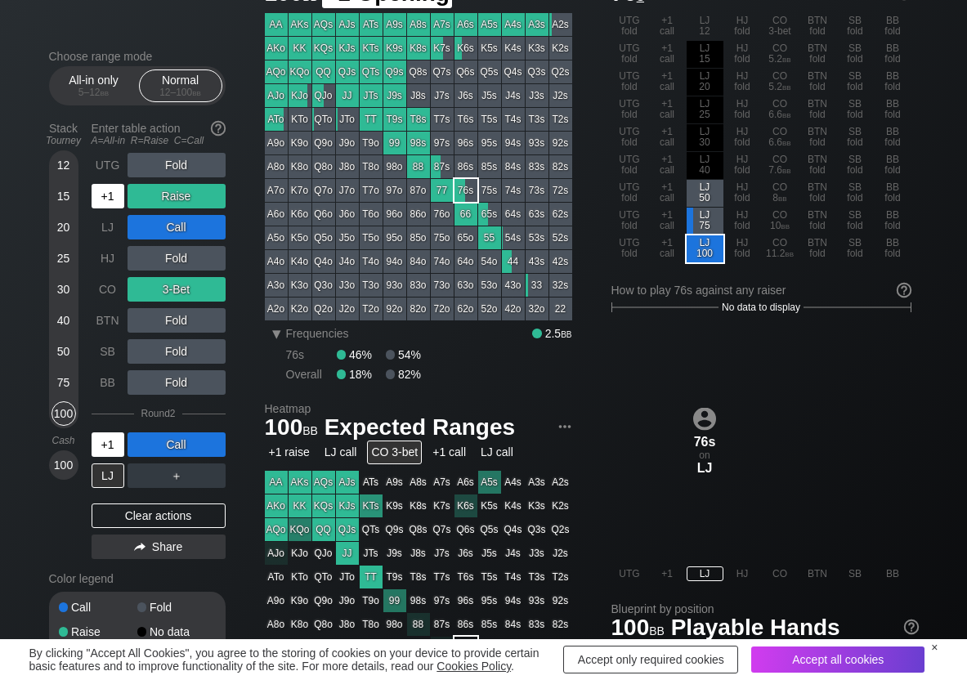
click at [112, 203] on div "+1" at bounding box center [108, 196] width 33 height 25
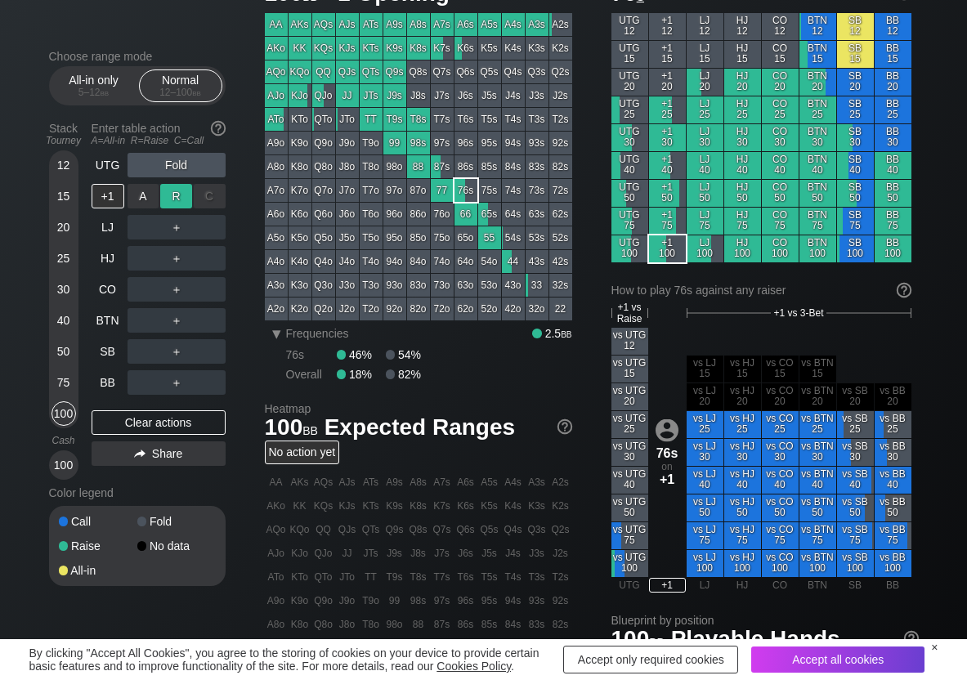
click at [191, 200] on div "R ✕" at bounding box center [176, 196] width 32 height 25
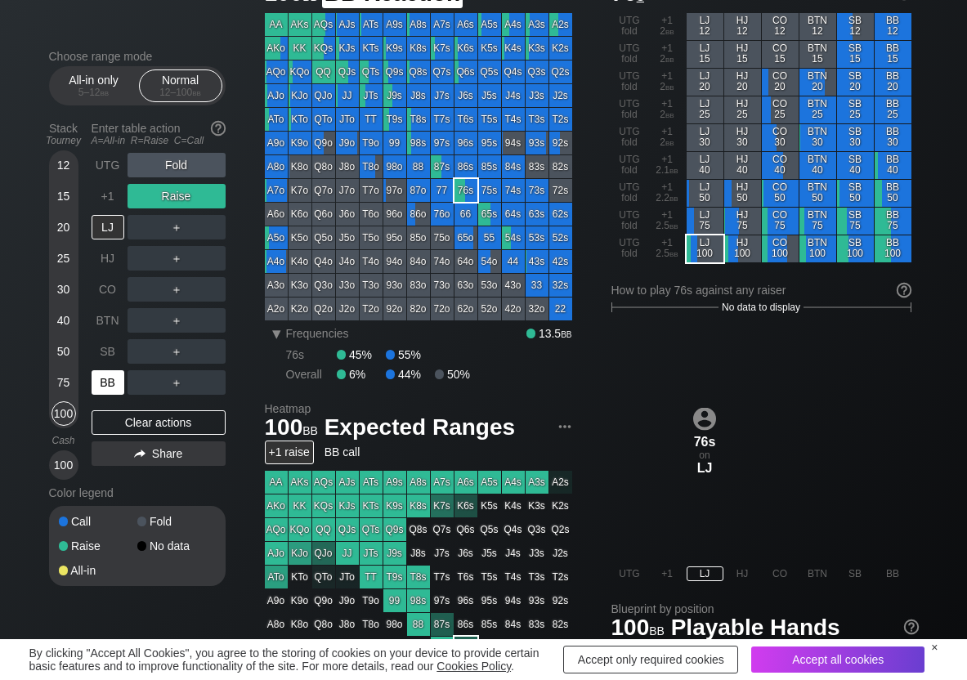
click at [99, 388] on div "BB" at bounding box center [108, 382] width 33 height 25
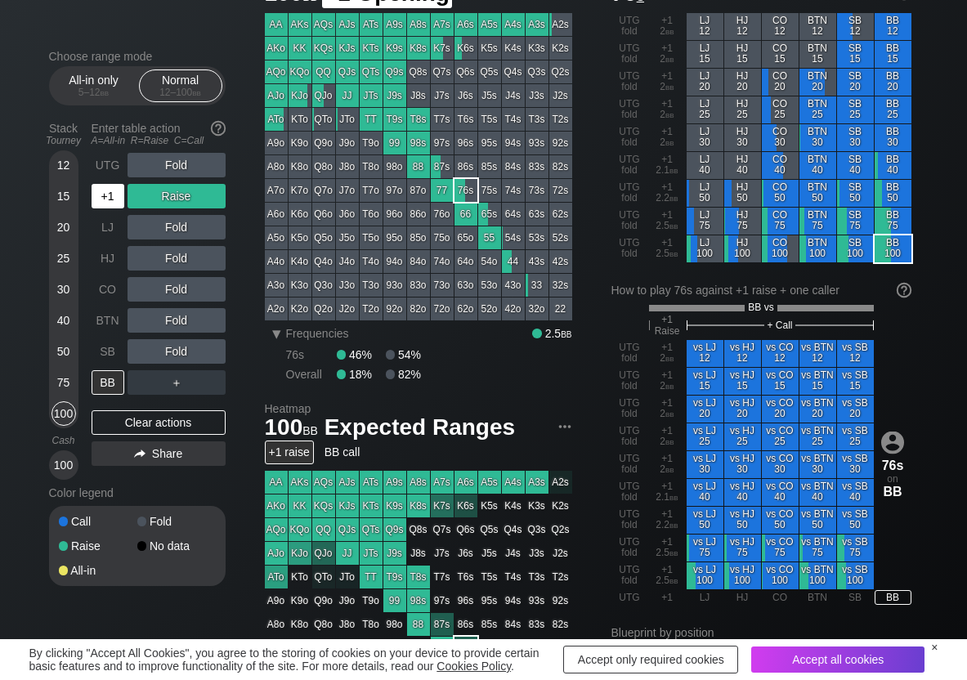
click at [100, 201] on div "+1" at bounding box center [108, 196] width 33 height 25
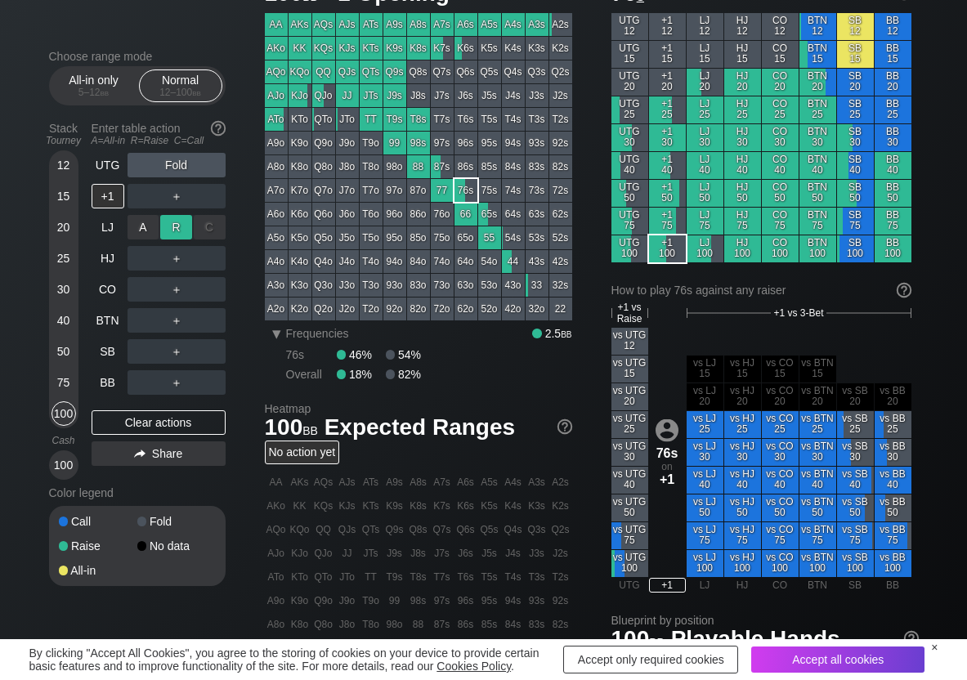
drag, startPoint x: 187, startPoint y: 220, endPoint x: 166, endPoint y: 249, distance: 35.7
click at [185, 222] on div "R ✕" at bounding box center [176, 227] width 32 height 25
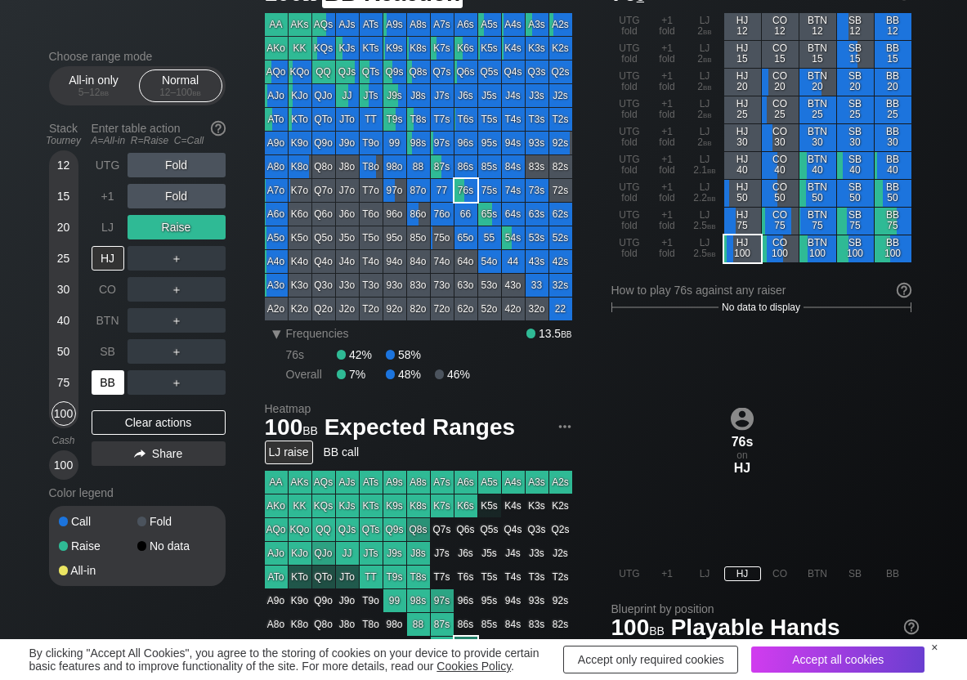
click at [114, 379] on div "BB" at bounding box center [108, 382] width 33 height 25
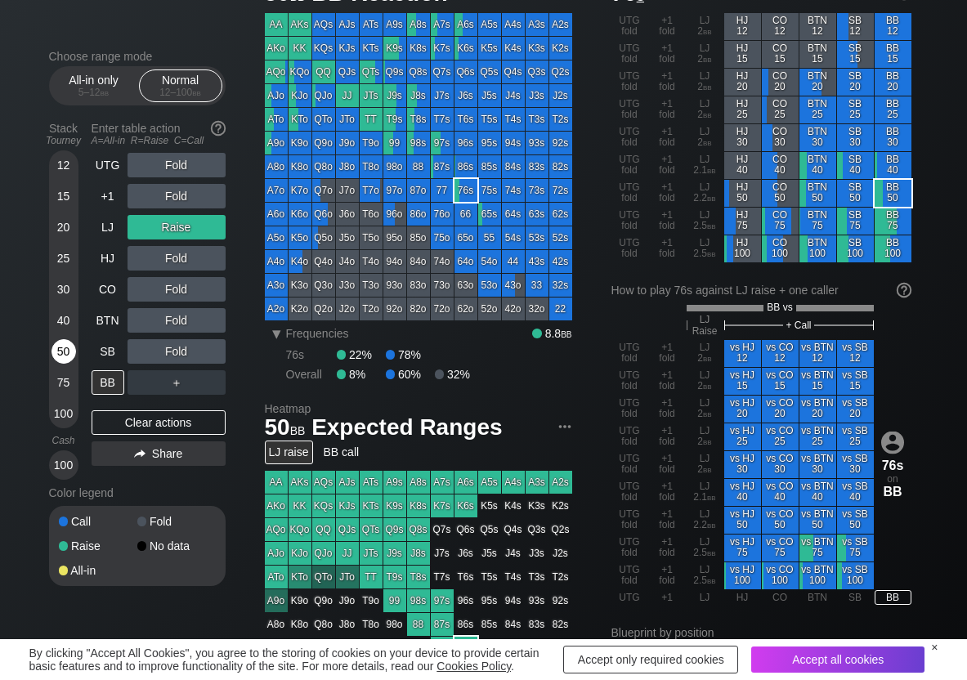
click at [66, 357] on div "50" at bounding box center [64, 351] width 25 height 25
click at [213, 350] on div "C ✕" at bounding box center [210, 351] width 32 height 25
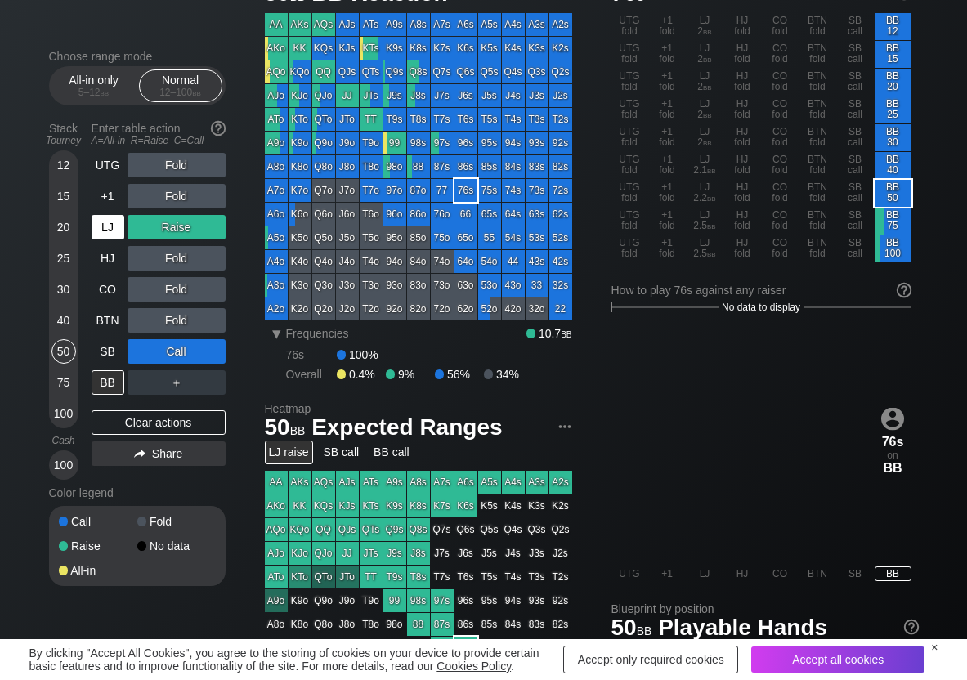
click at [110, 228] on div "LJ" at bounding box center [108, 227] width 33 height 25
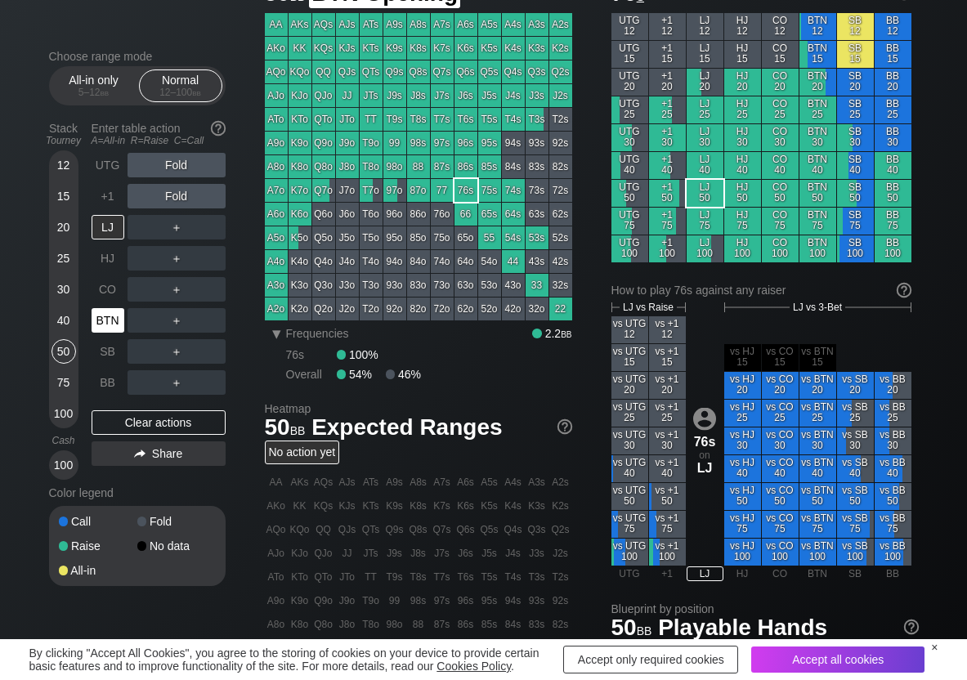
click at [103, 325] on div "BTN" at bounding box center [108, 320] width 33 height 25
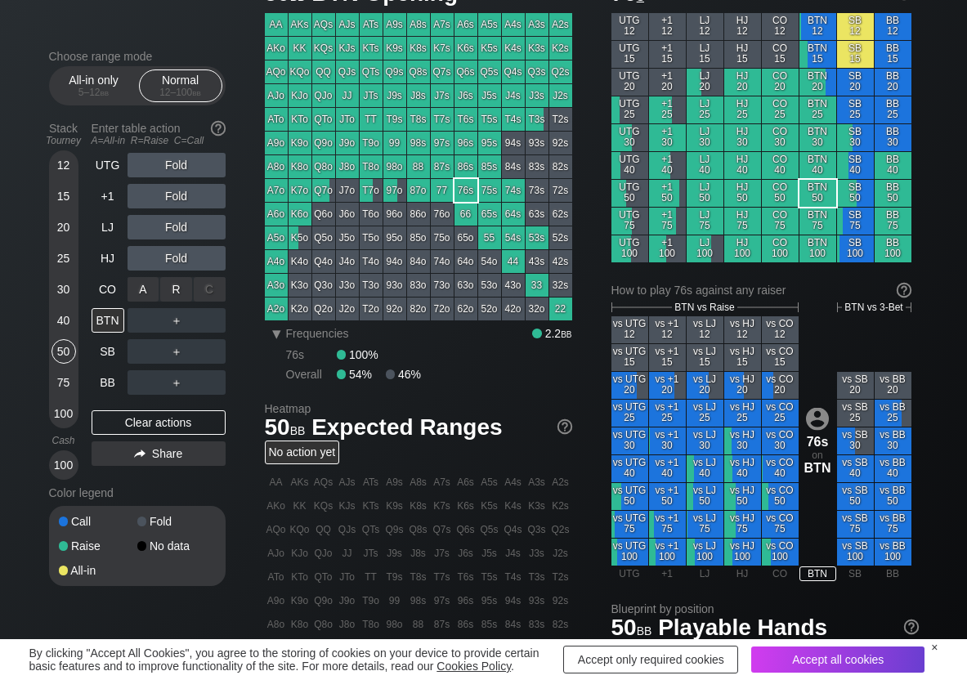
click at [177, 300] on div "R ✕" at bounding box center [176, 289] width 32 height 25
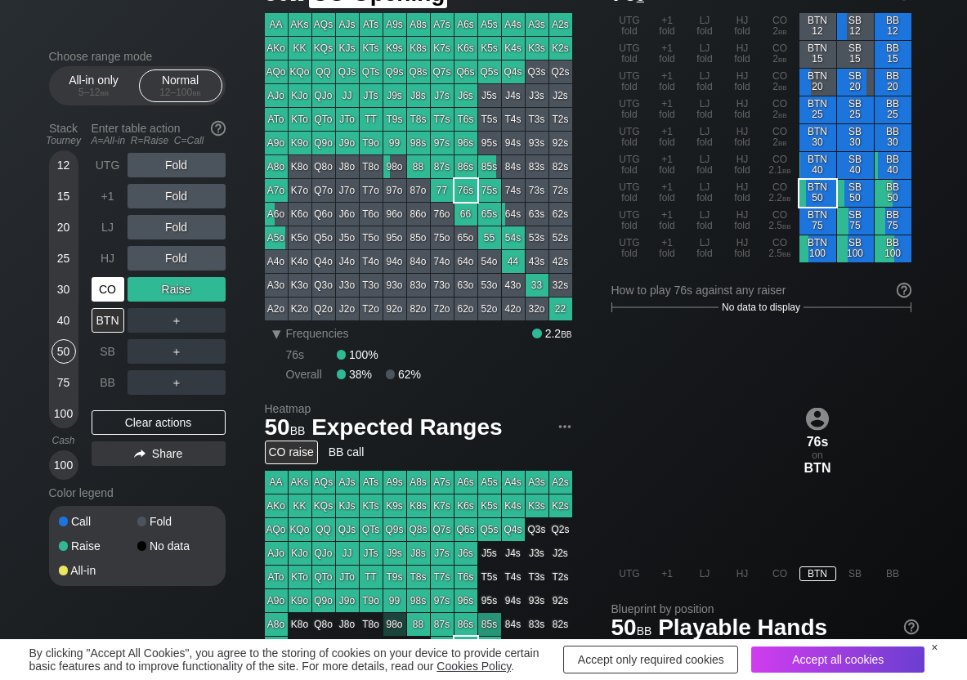
click at [97, 291] on div "CO" at bounding box center [108, 289] width 33 height 25
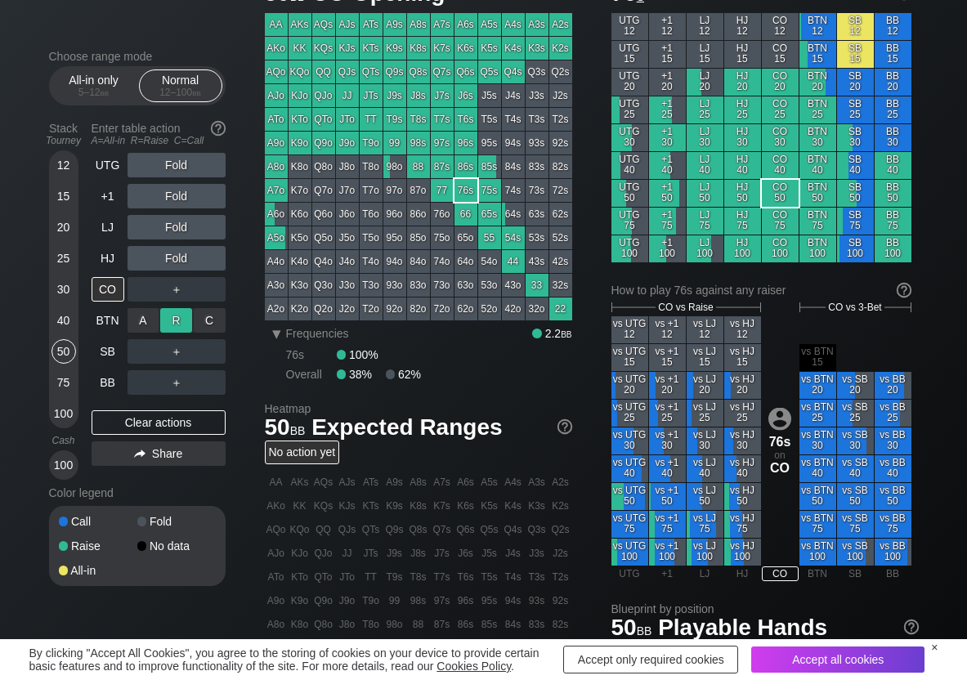
click at [190, 326] on div "R ✕" at bounding box center [176, 320] width 32 height 25
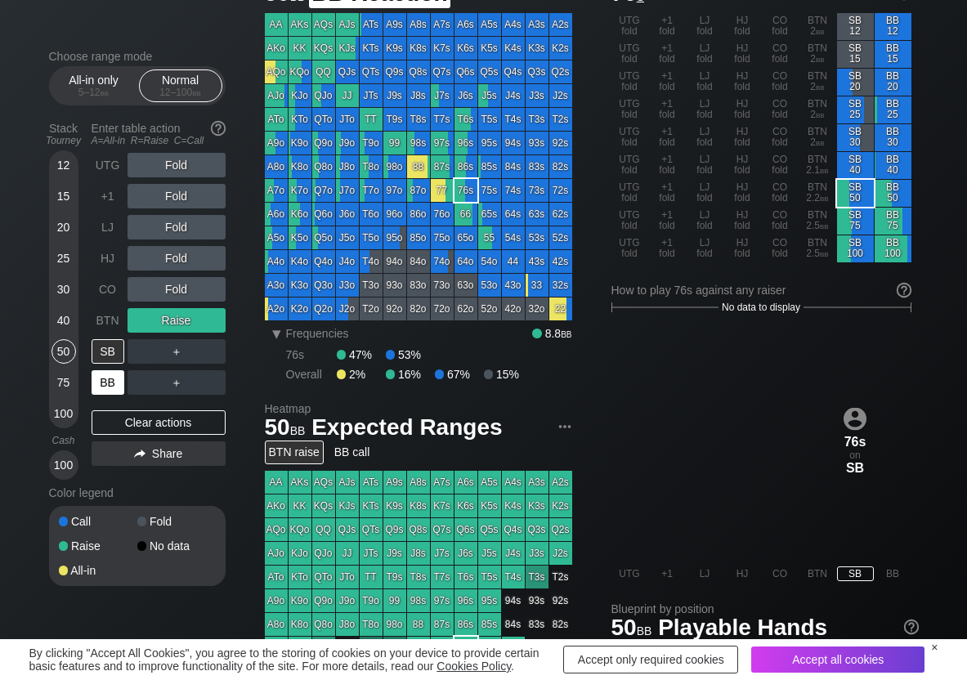
click at [116, 391] on div "BB" at bounding box center [108, 382] width 33 height 25
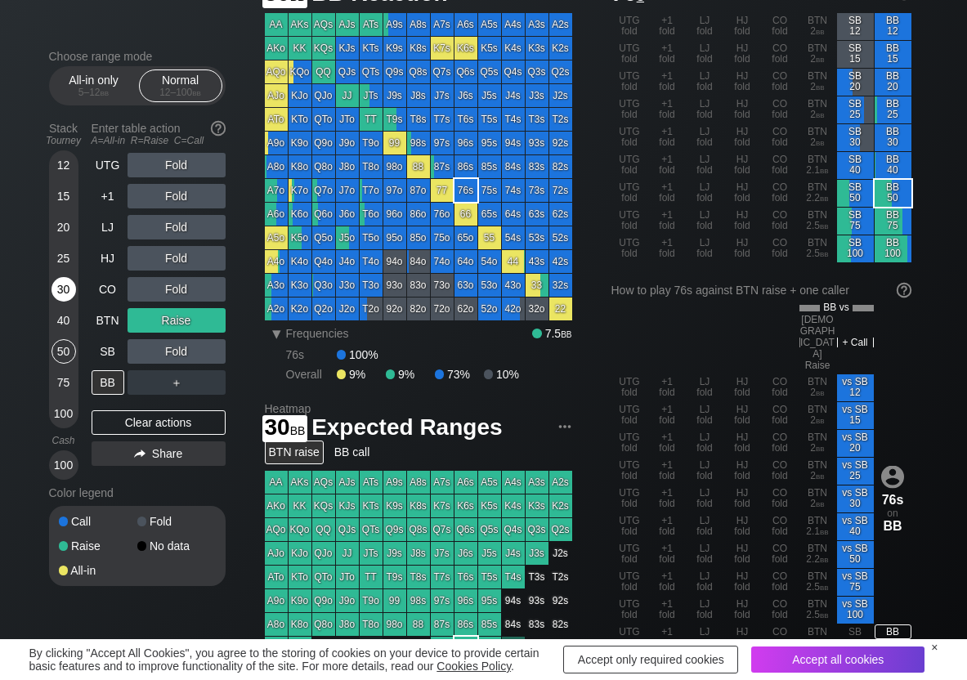
click at [66, 288] on div "30" at bounding box center [64, 289] width 25 height 25
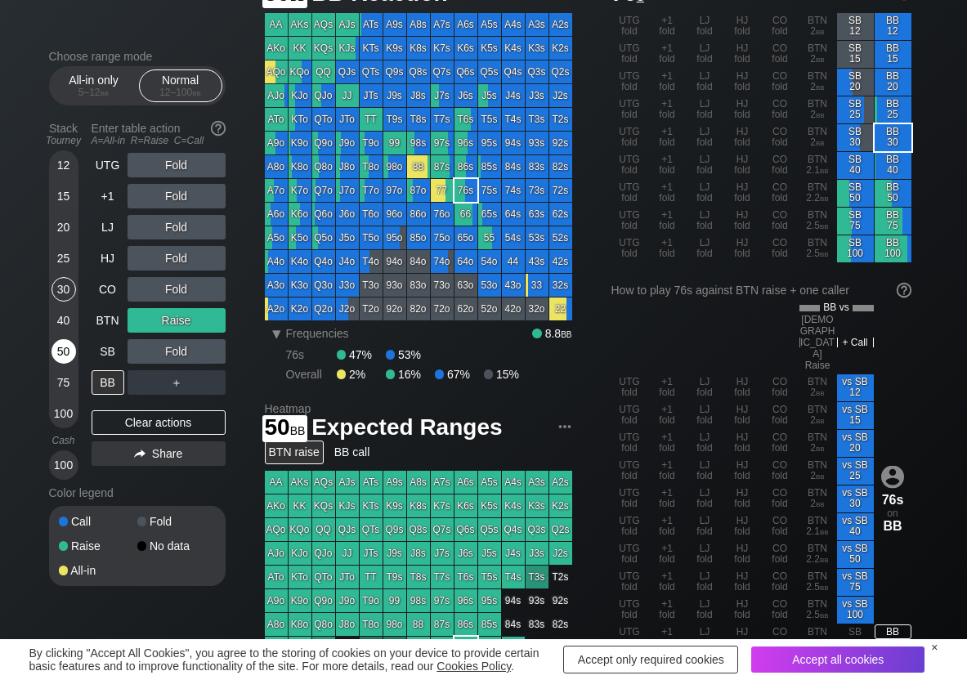
click at [62, 353] on div "50" at bounding box center [64, 351] width 25 height 25
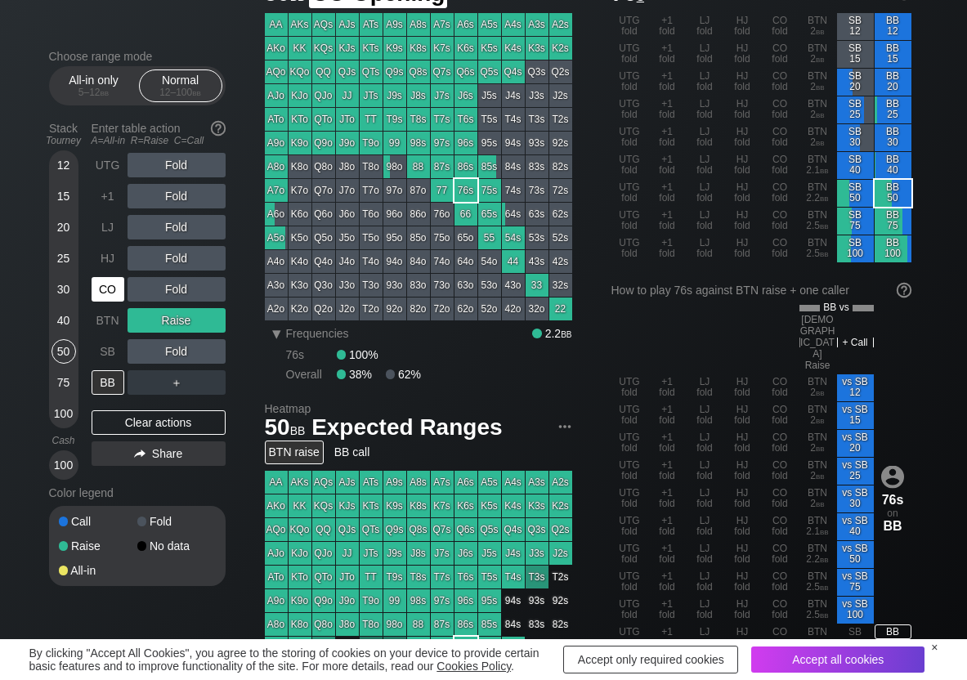
click at [104, 288] on div "CO" at bounding box center [108, 289] width 33 height 25
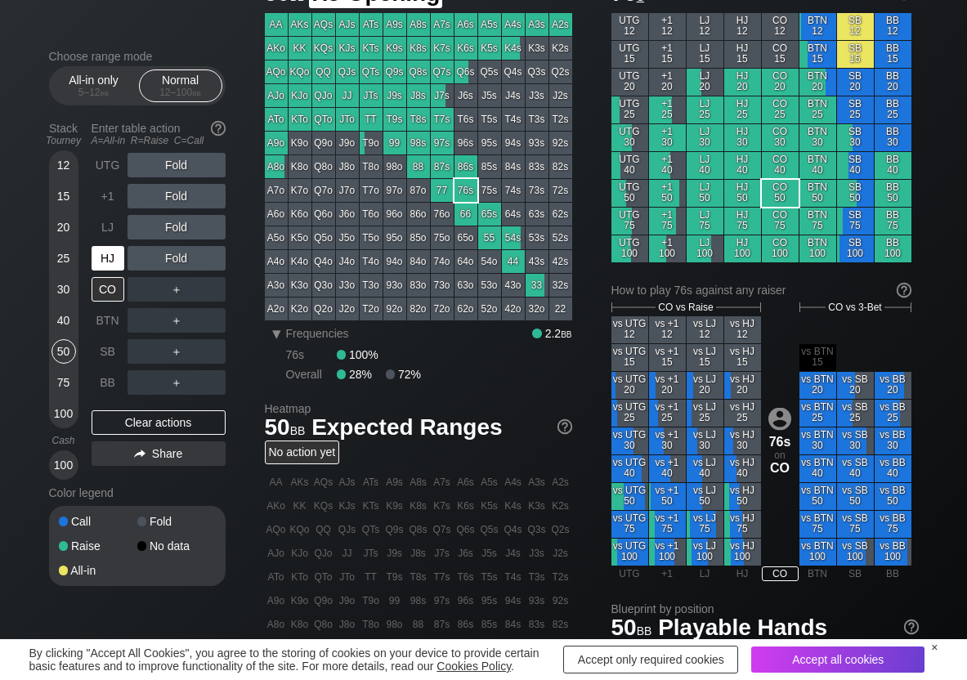
drag, startPoint x: 103, startPoint y: 259, endPoint x: 131, endPoint y: 243, distance: 32.3
click at [103, 258] on div "HJ" at bounding box center [108, 258] width 33 height 25
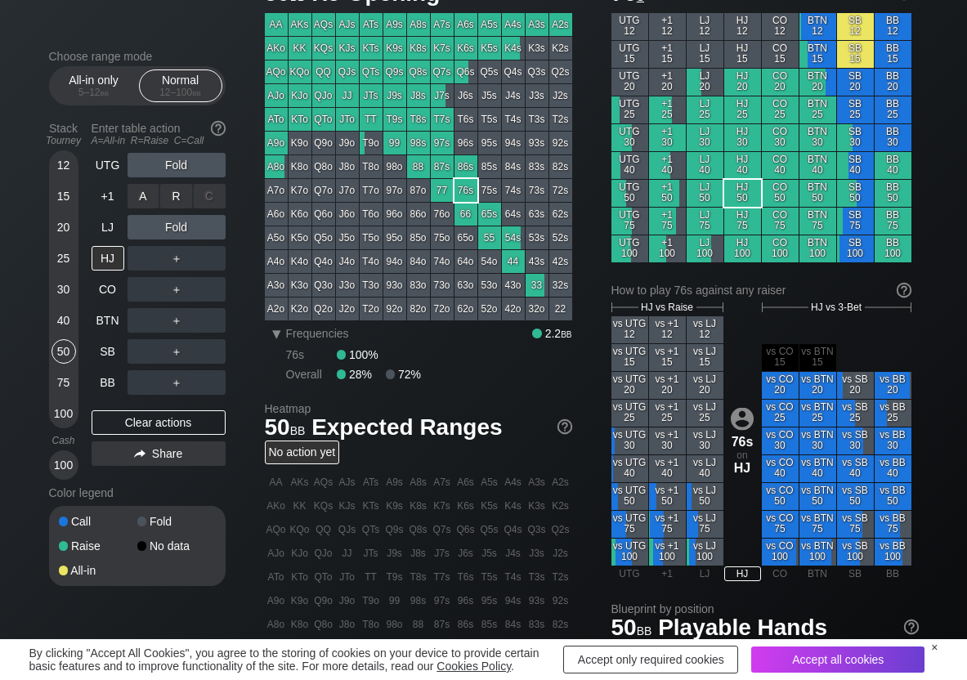
click at [183, 186] on div "R ✕" at bounding box center [176, 196] width 32 height 25
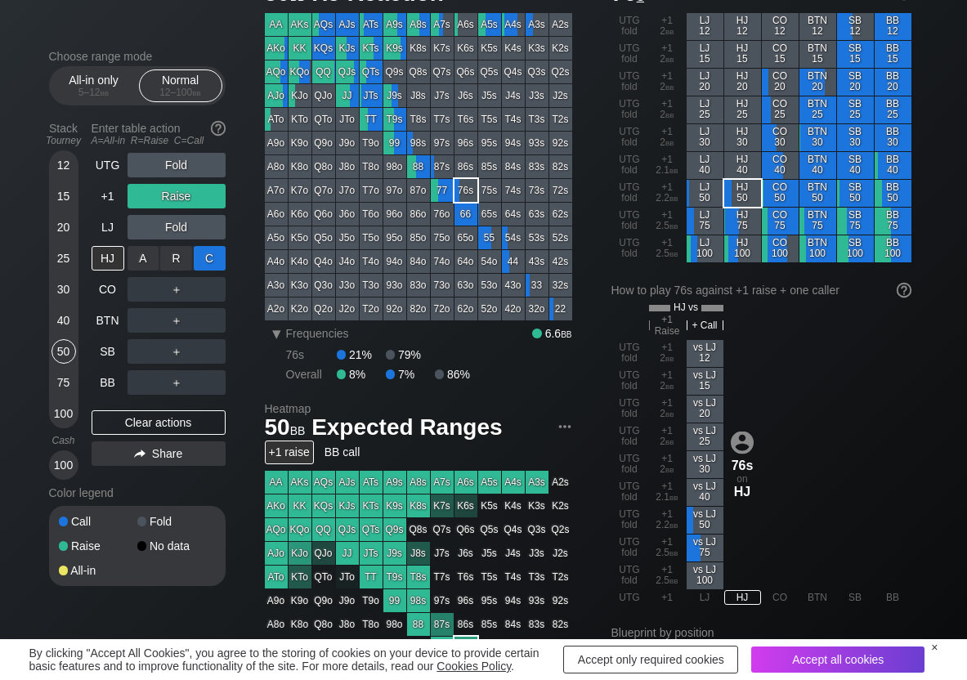
click at [215, 265] on div "C ✕" at bounding box center [210, 258] width 32 height 25
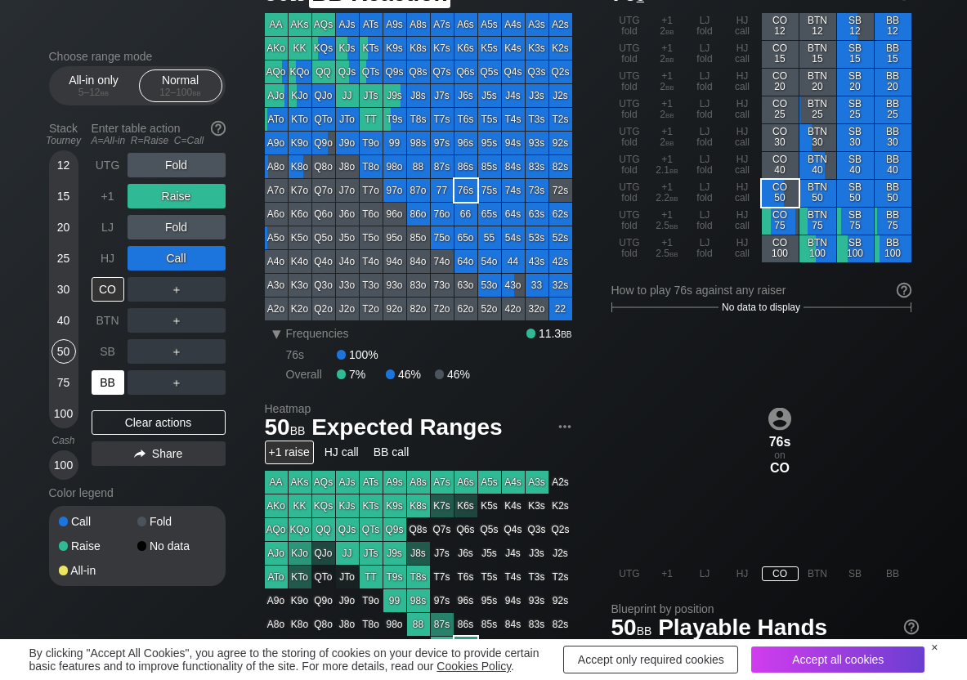
click at [99, 384] on div "BB" at bounding box center [108, 382] width 33 height 25
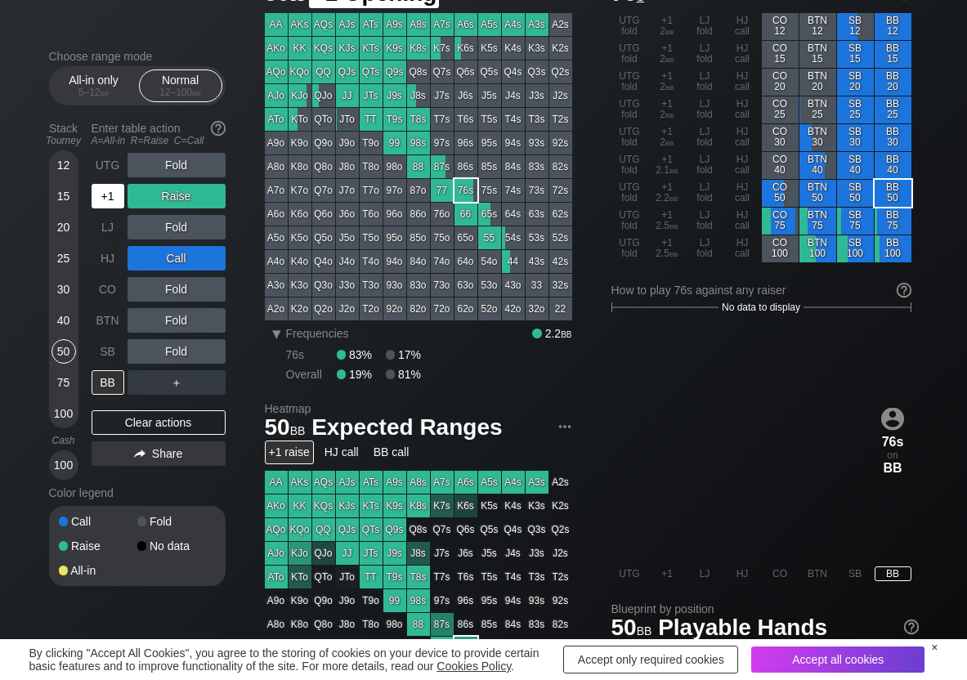
click at [105, 207] on div "+1" at bounding box center [108, 196] width 33 height 25
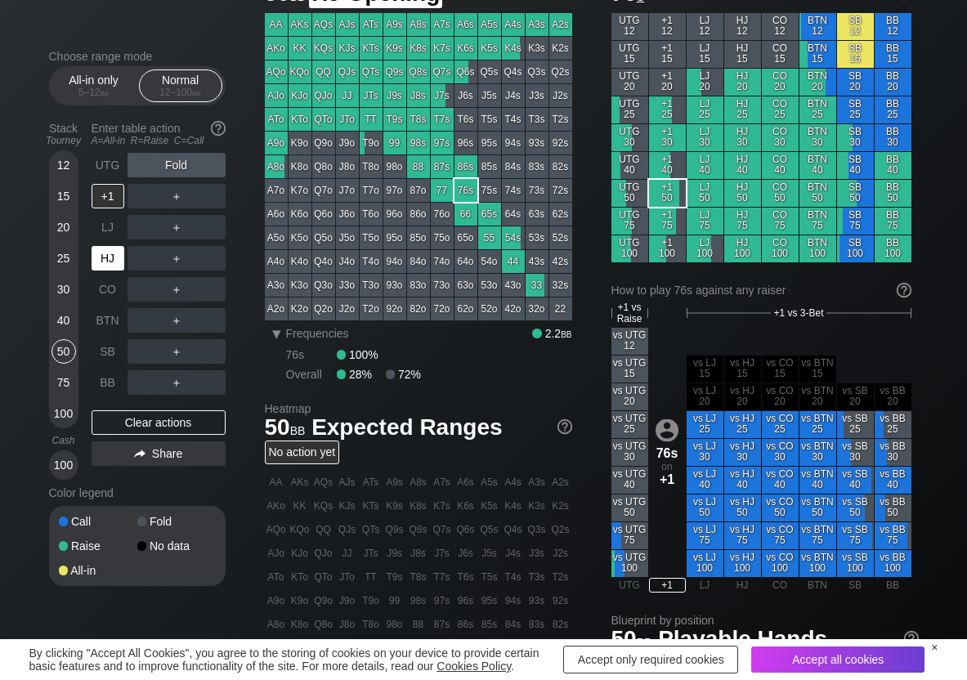
click at [108, 255] on div "HJ" at bounding box center [108, 258] width 33 height 25
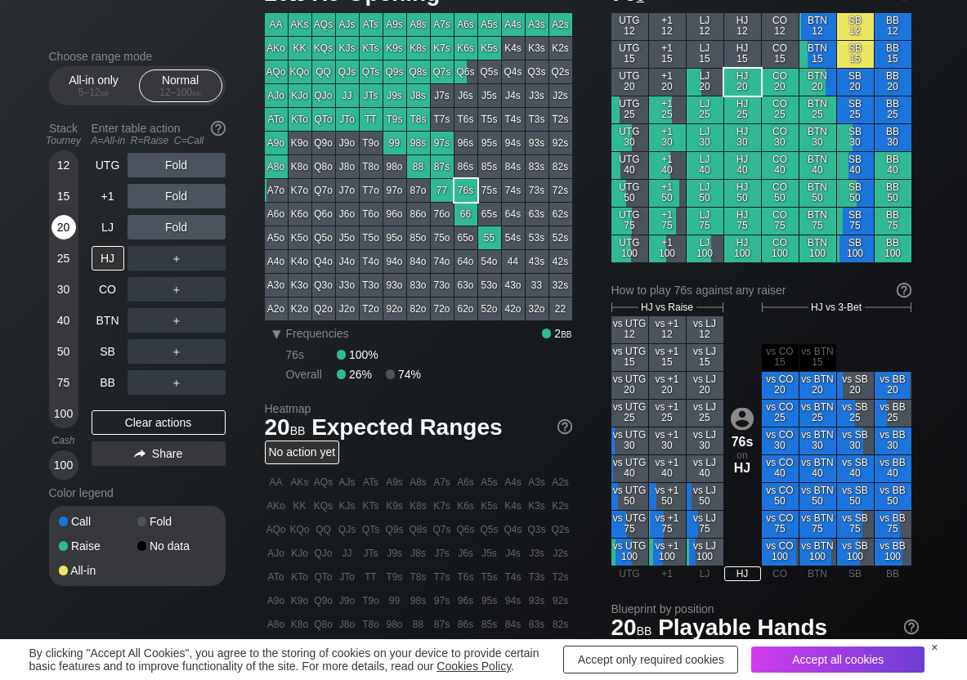
click at [61, 223] on div "20" at bounding box center [64, 227] width 25 height 25
click at [175, 204] on div "R ✕" at bounding box center [176, 196] width 32 height 25
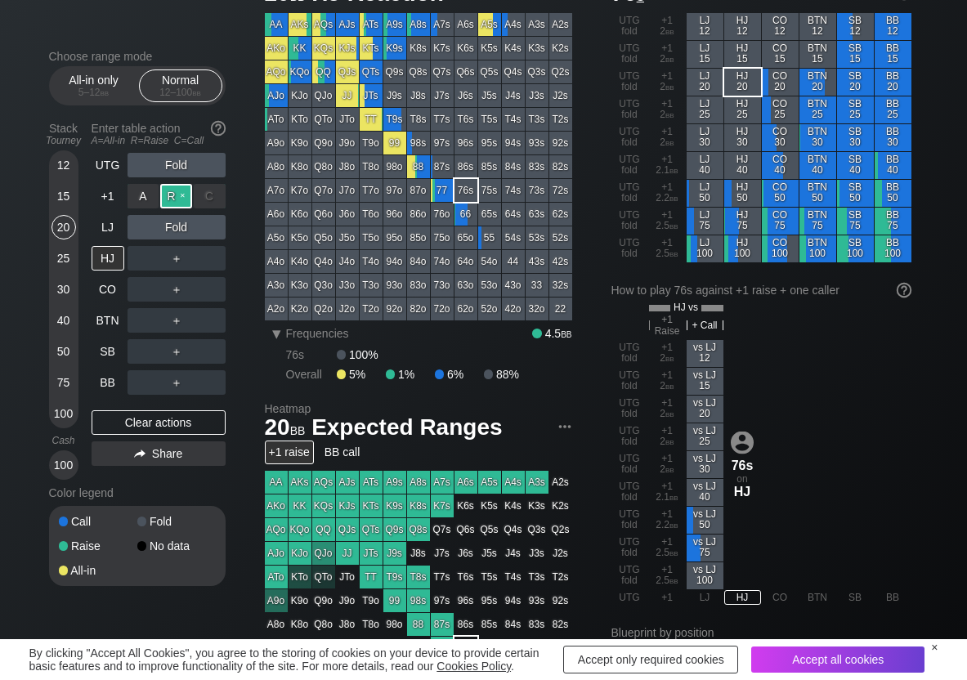
click at [175, 204] on div "R ✕" at bounding box center [176, 196] width 32 height 25
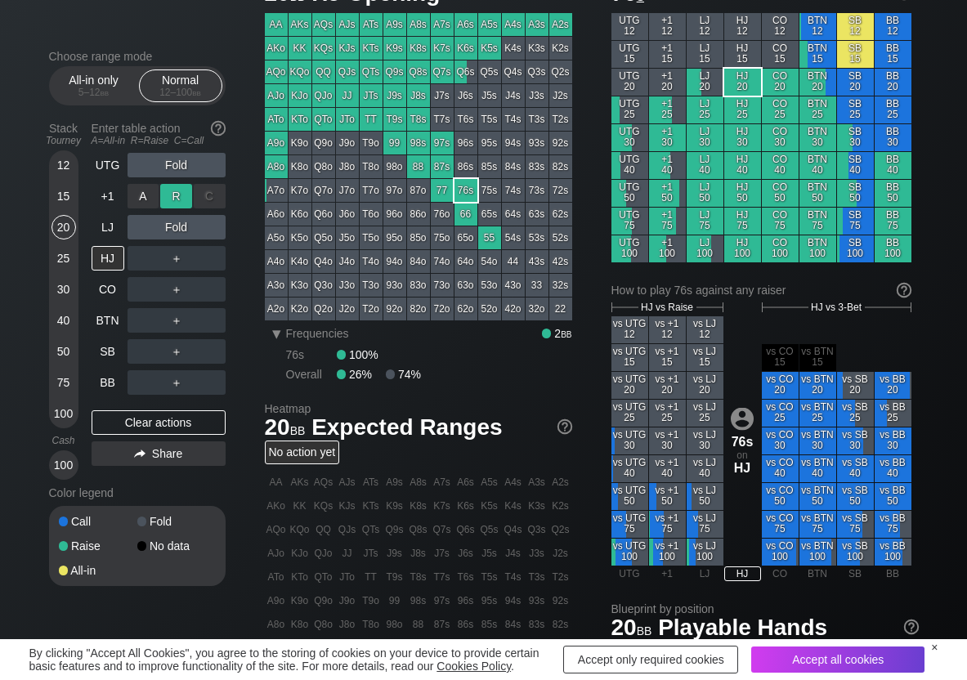
drag, startPoint x: 182, startPoint y: 201, endPoint x: 174, endPoint y: 209, distance: 10.4
click at [181, 200] on div "R ✕" at bounding box center [176, 196] width 32 height 25
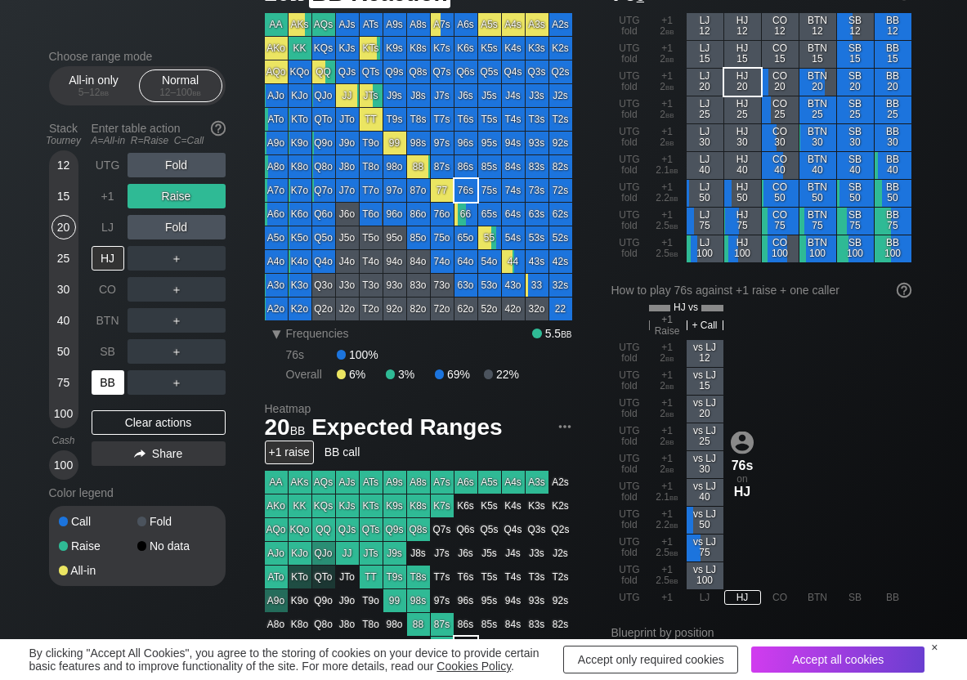
click at [116, 377] on div "BB" at bounding box center [108, 382] width 33 height 25
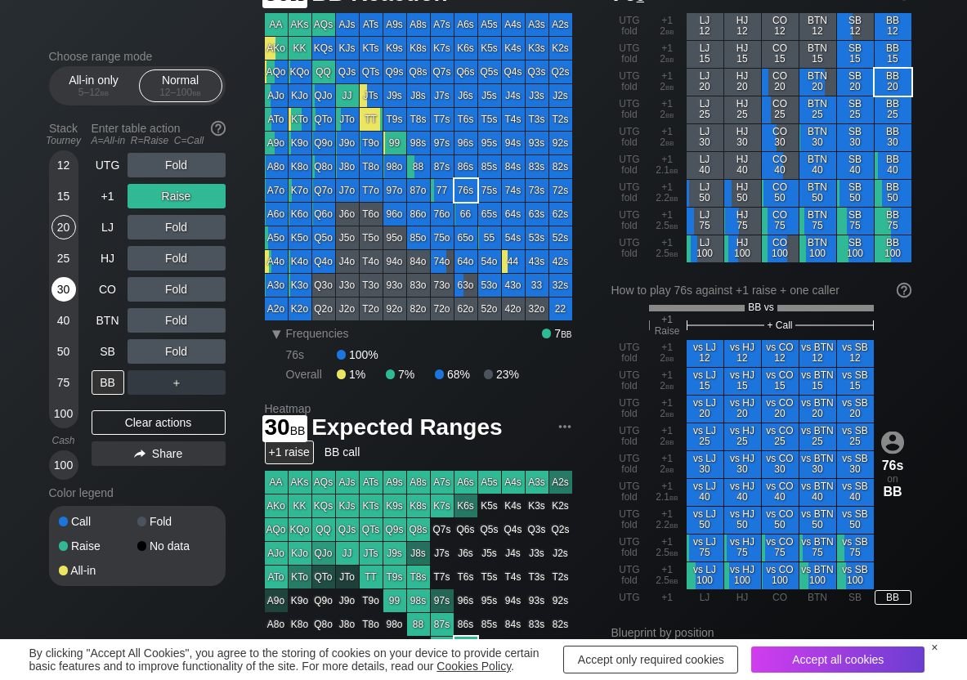
click at [63, 289] on div "30" at bounding box center [64, 289] width 25 height 25
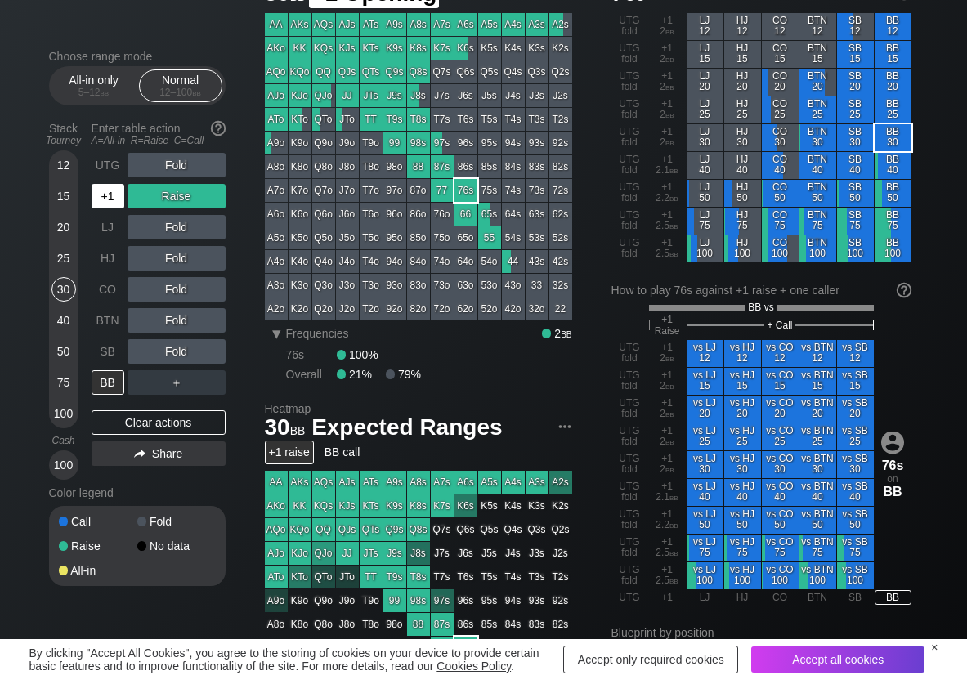
click at [115, 202] on div "+1" at bounding box center [108, 196] width 33 height 25
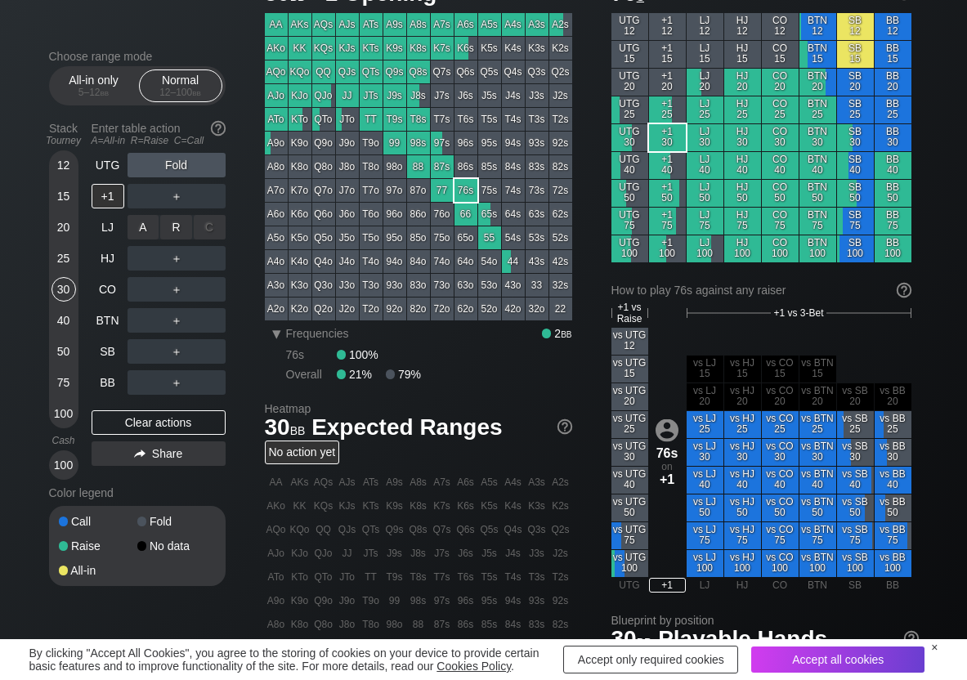
click at [168, 230] on div "R ✕" at bounding box center [176, 227] width 32 height 25
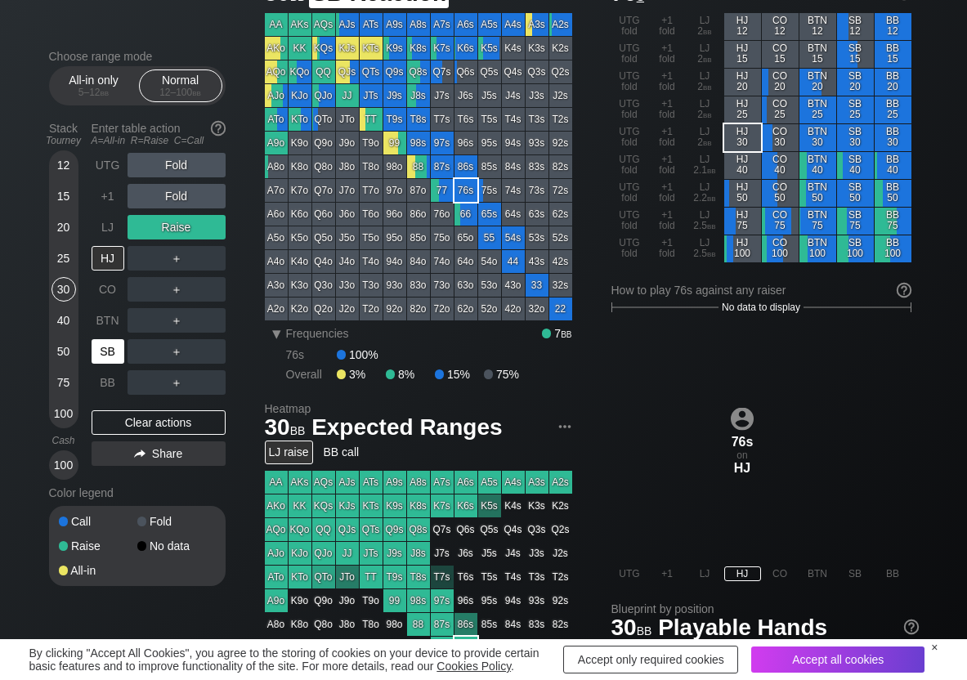
click at [105, 361] on div "SB" at bounding box center [108, 351] width 33 height 25
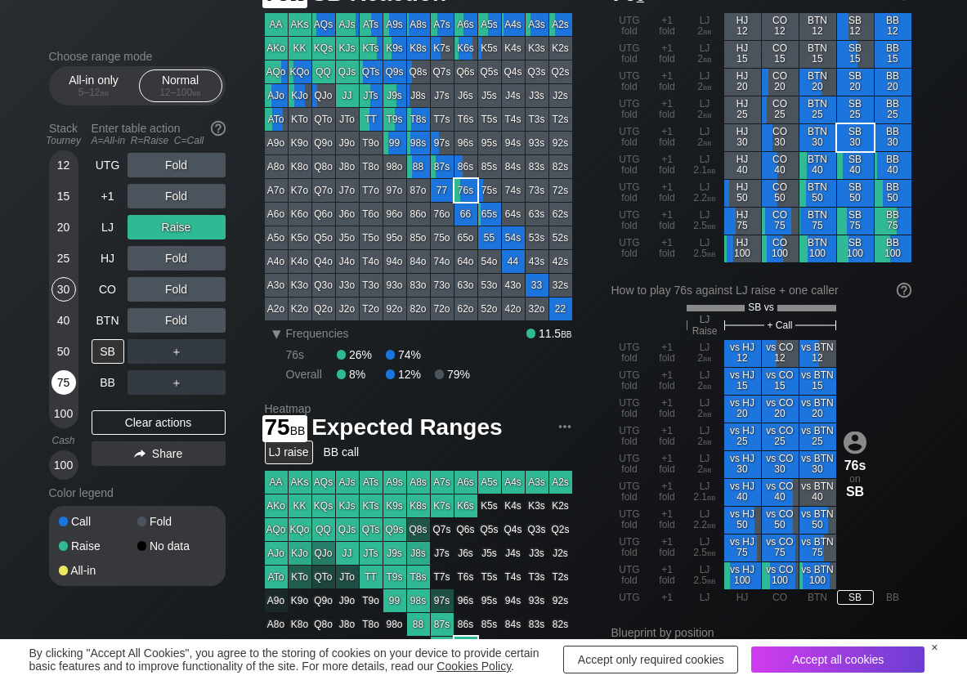
click at [60, 382] on div "75" at bounding box center [64, 382] width 25 height 25
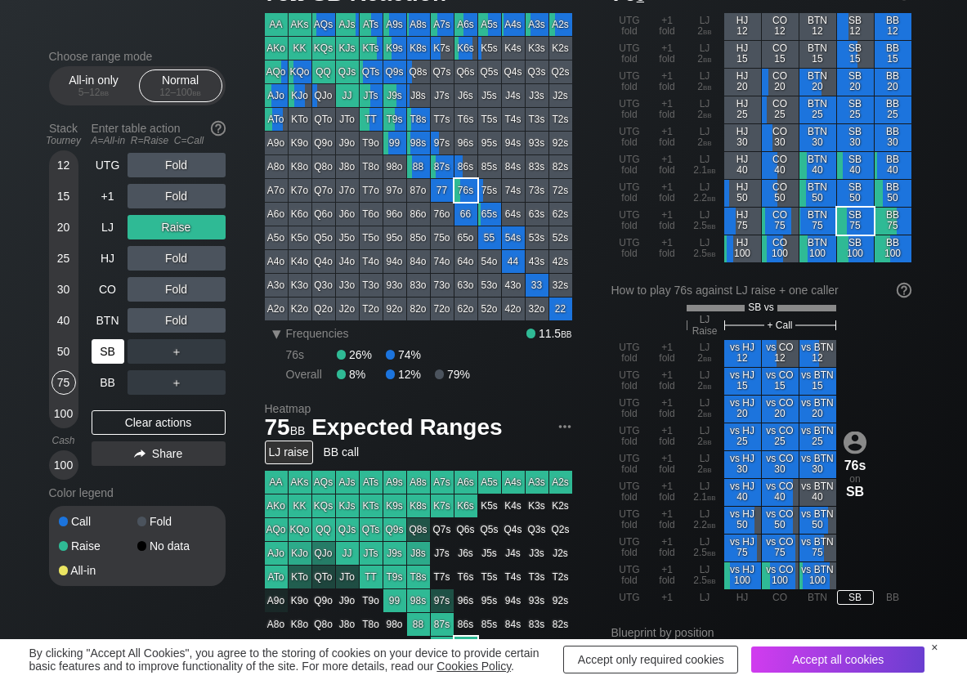
drag, startPoint x: 104, startPoint y: 411, endPoint x: 103, endPoint y: 342, distance: 69.5
click at [105, 410] on div "Clear actions" at bounding box center [159, 422] width 134 height 25
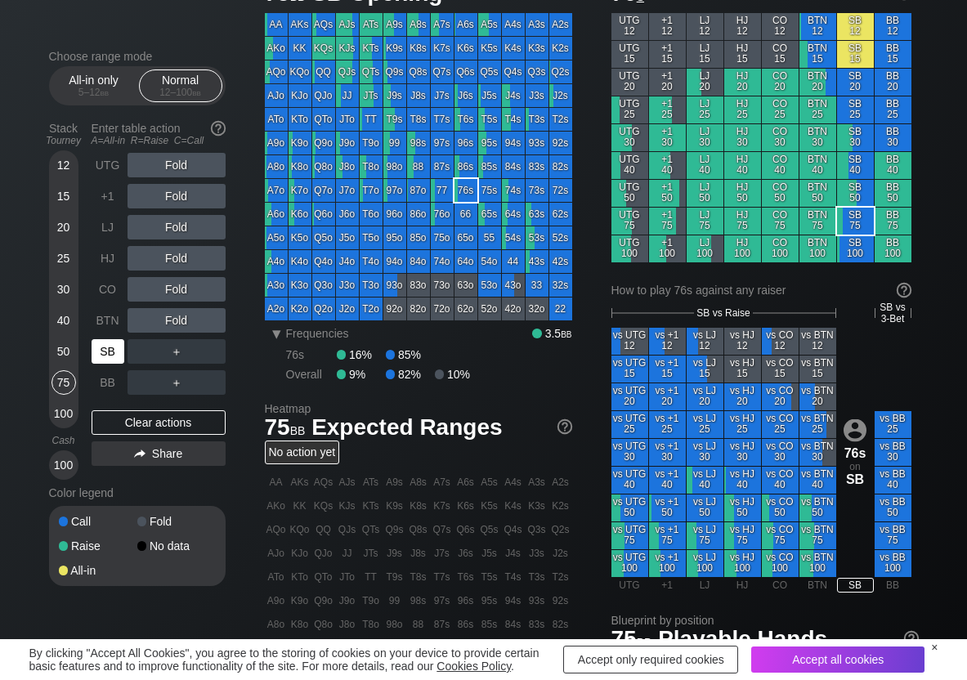
click at [103, 341] on div "SB" at bounding box center [108, 351] width 33 height 25
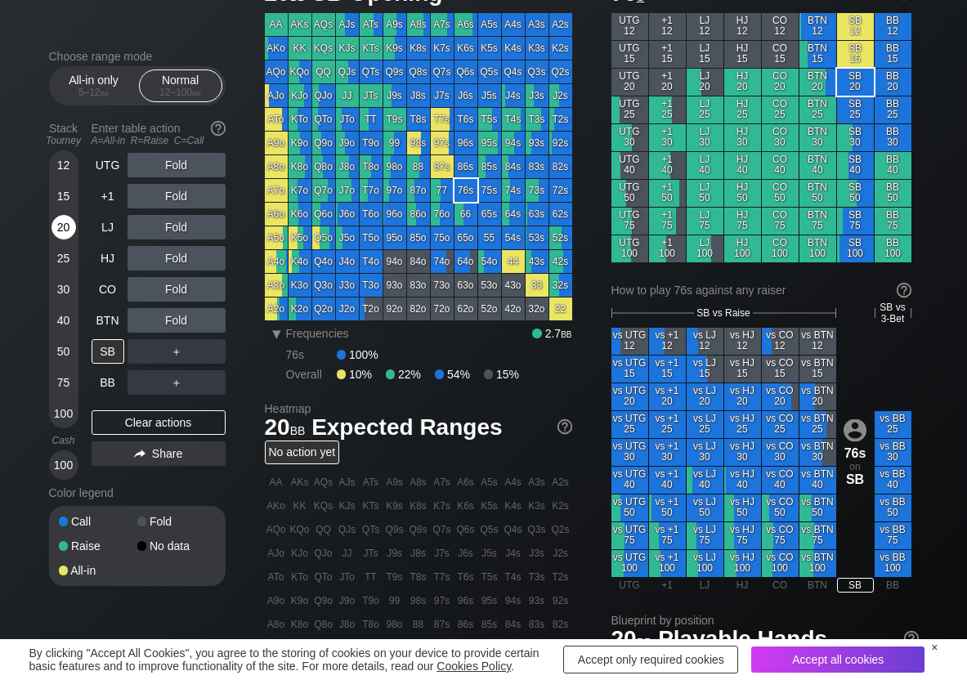
click at [56, 231] on div "20" at bounding box center [64, 227] width 25 height 25
click at [168, 194] on div "R ✕" at bounding box center [176, 196] width 32 height 25
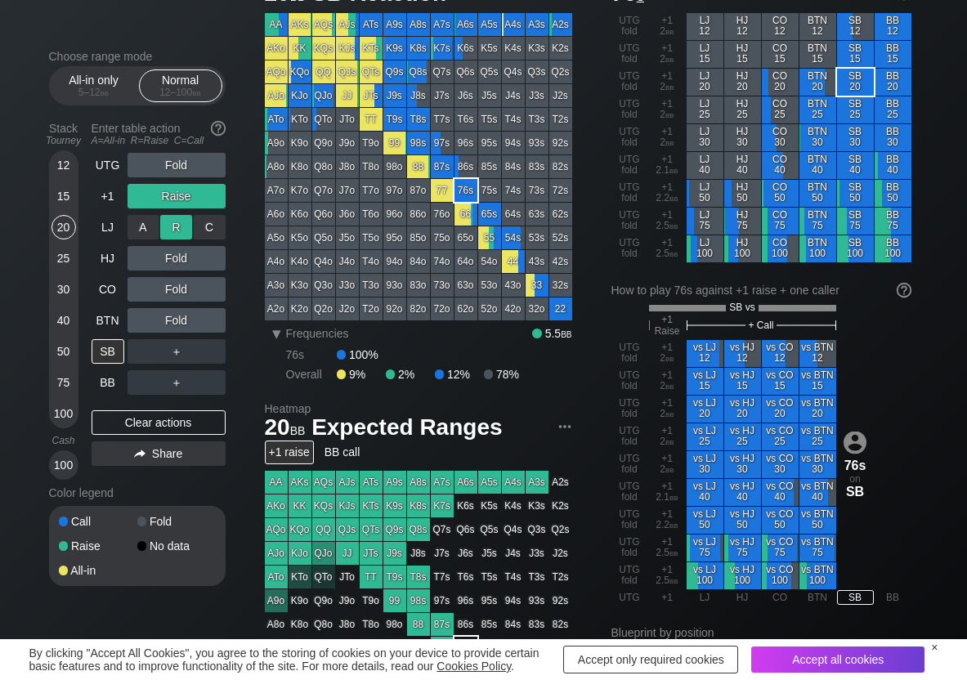
click at [178, 227] on div "R ✕" at bounding box center [176, 227] width 32 height 25
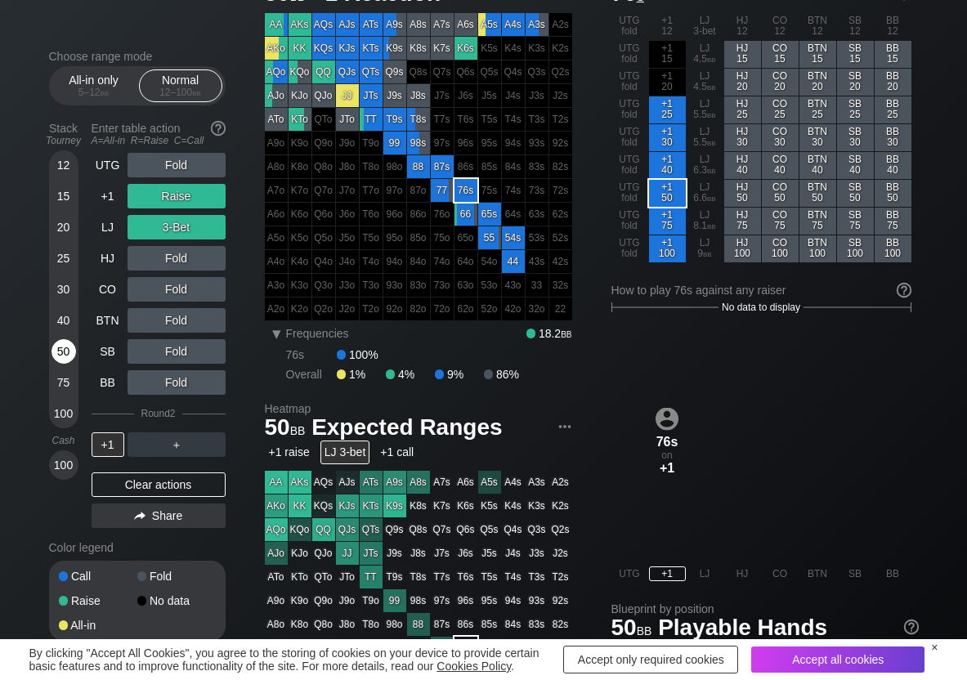
drag, startPoint x: 61, startPoint y: 345, endPoint x: 56, endPoint y: 352, distance: 9.3
click at [61, 347] on div "50" at bounding box center [64, 351] width 25 height 25
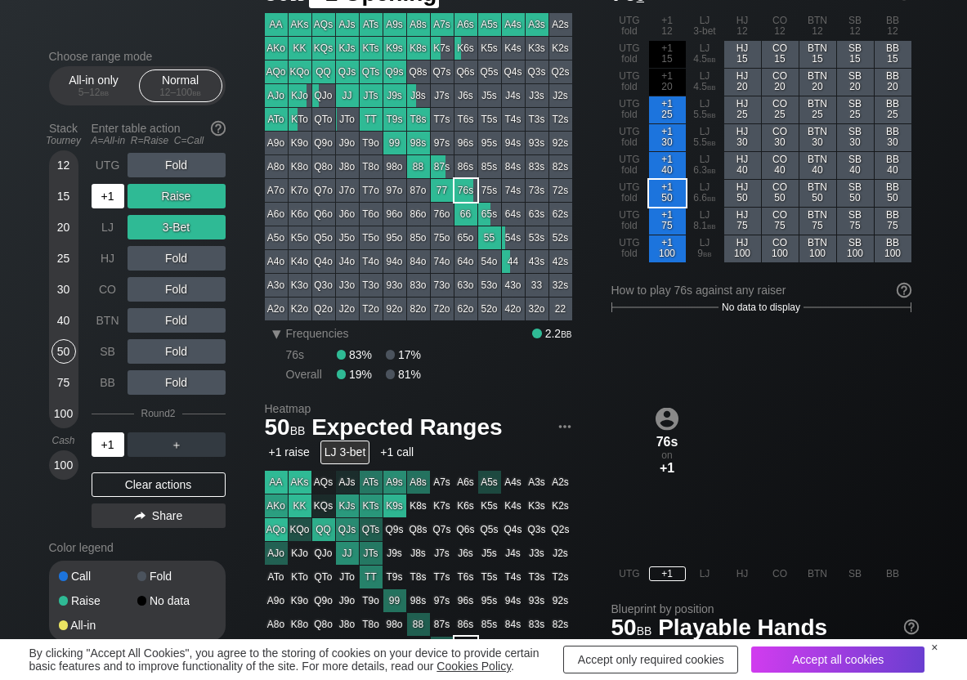
click at [110, 194] on div "+1" at bounding box center [108, 196] width 33 height 25
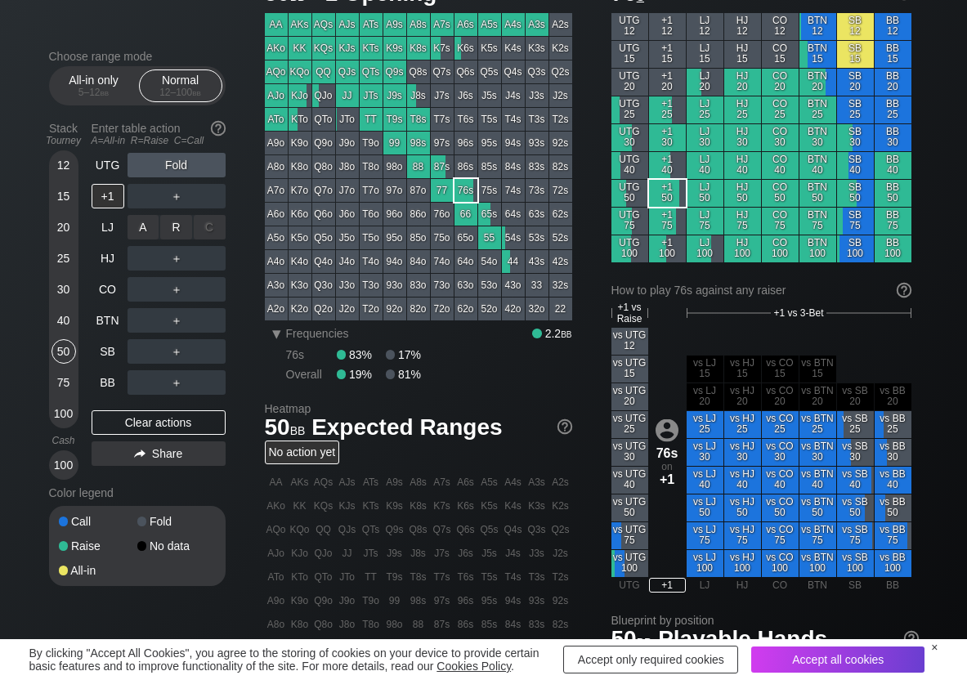
click at [179, 229] on div "R ✕" at bounding box center [176, 227] width 32 height 25
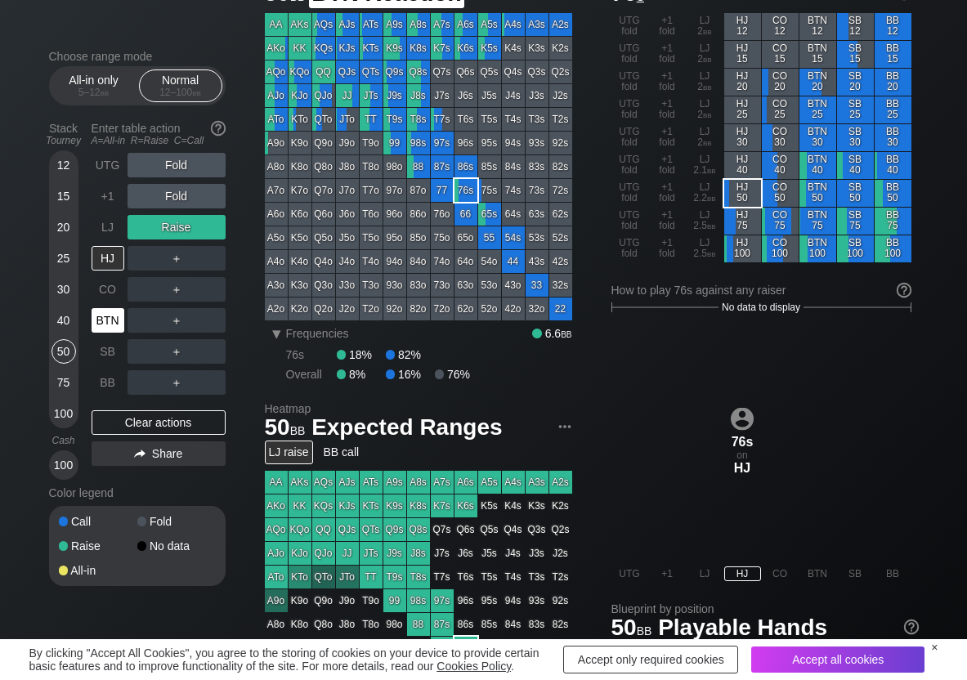
click at [104, 335] on div "BTN" at bounding box center [110, 320] width 36 height 31
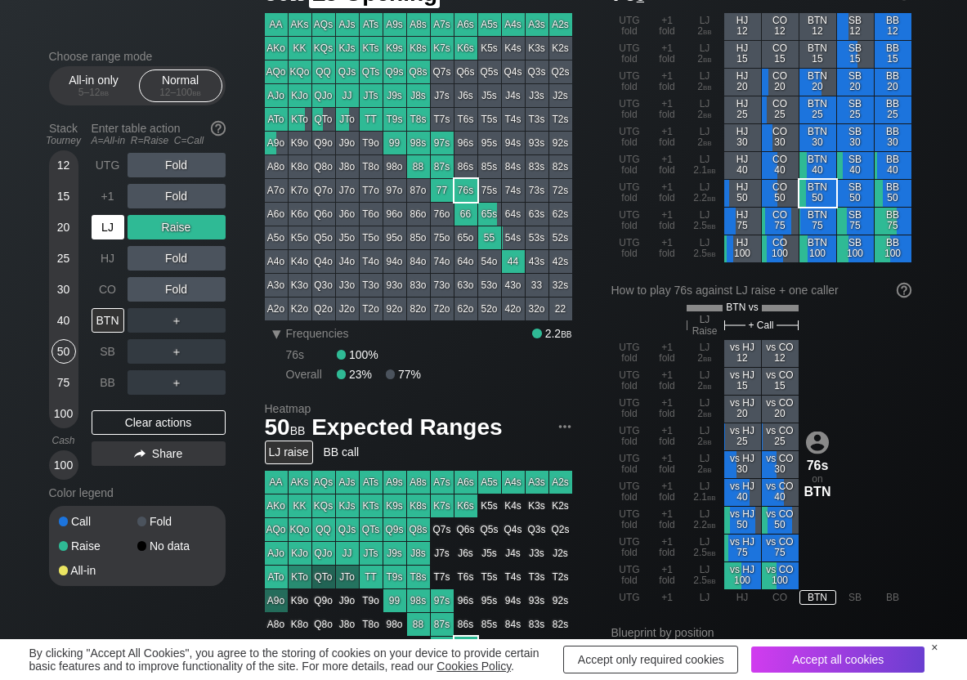
click at [119, 229] on div "LJ" at bounding box center [108, 227] width 33 height 25
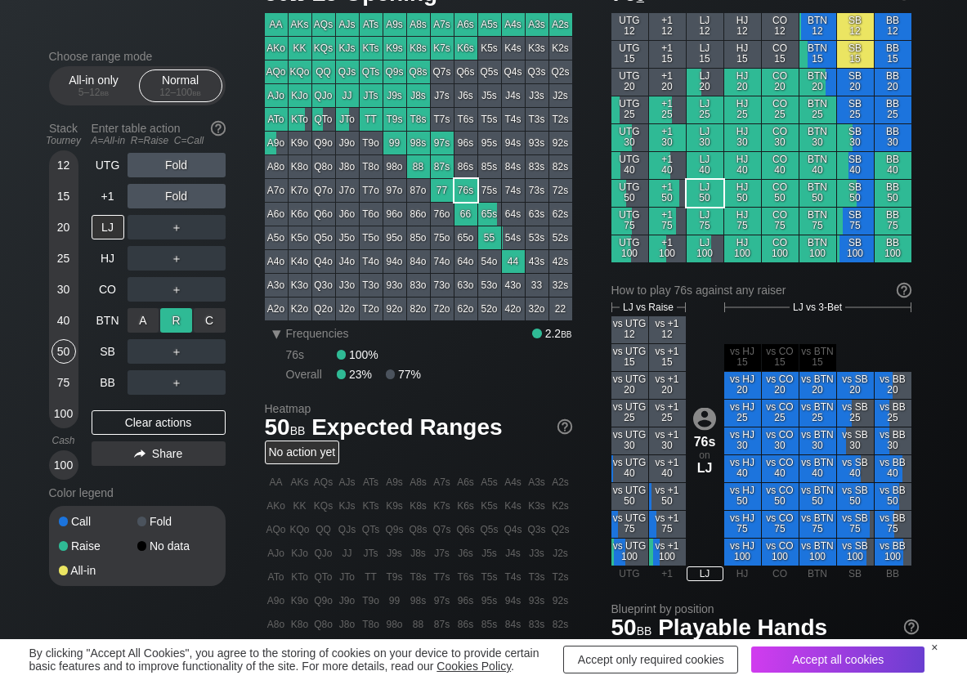
click at [174, 323] on div "R ✕" at bounding box center [176, 320] width 32 height 25
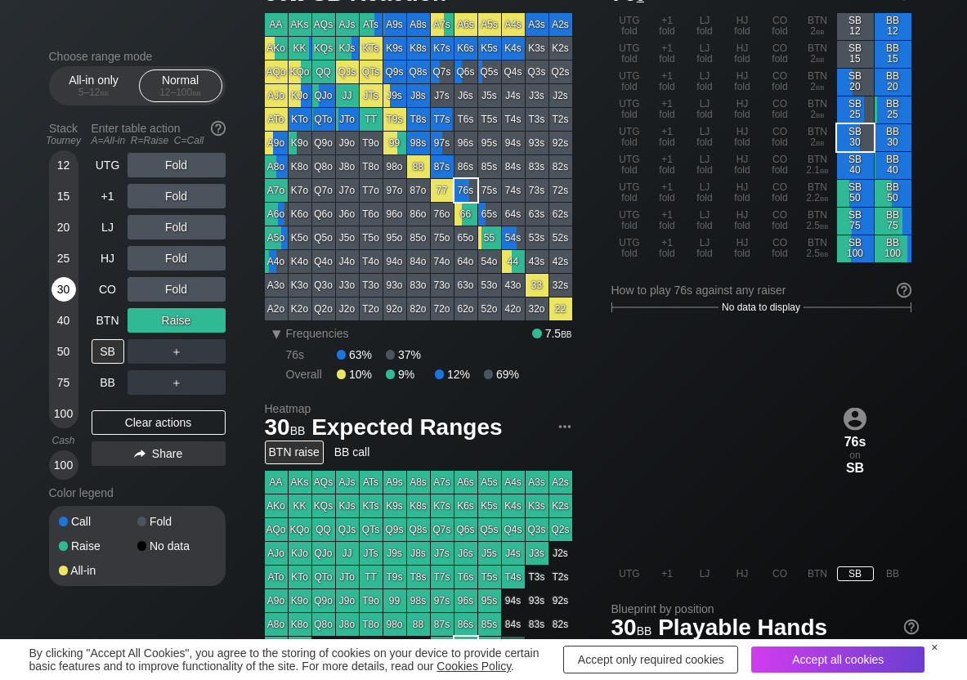
click at [61, 280] on div "30" at bounding box center [64, 289] width 25 height 25
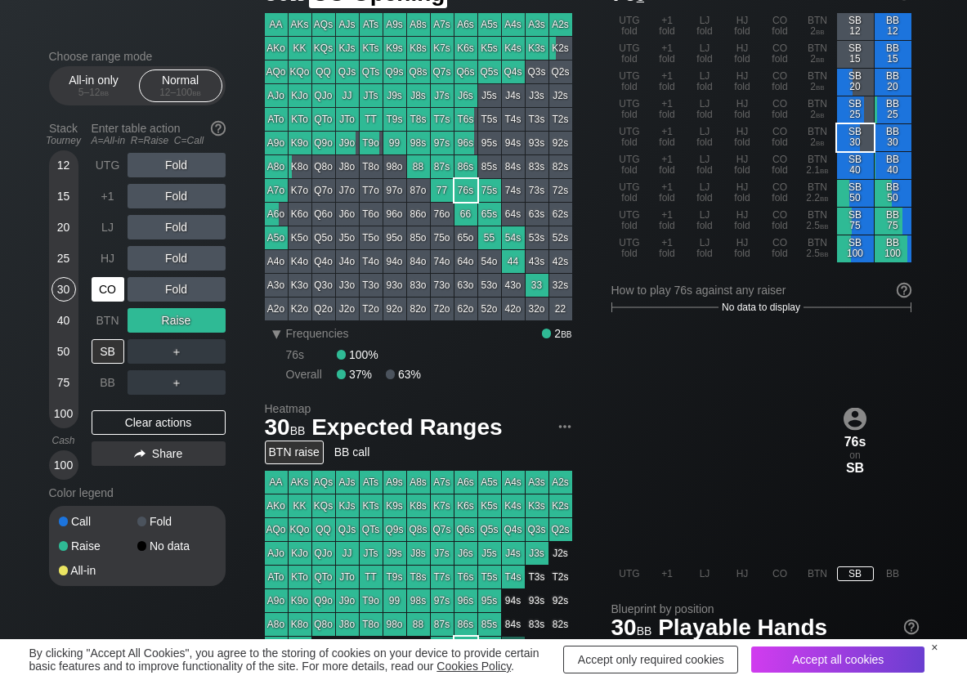
click at [106, 289] on div "CO" at bounding box center [108, 289] width 33 height 25
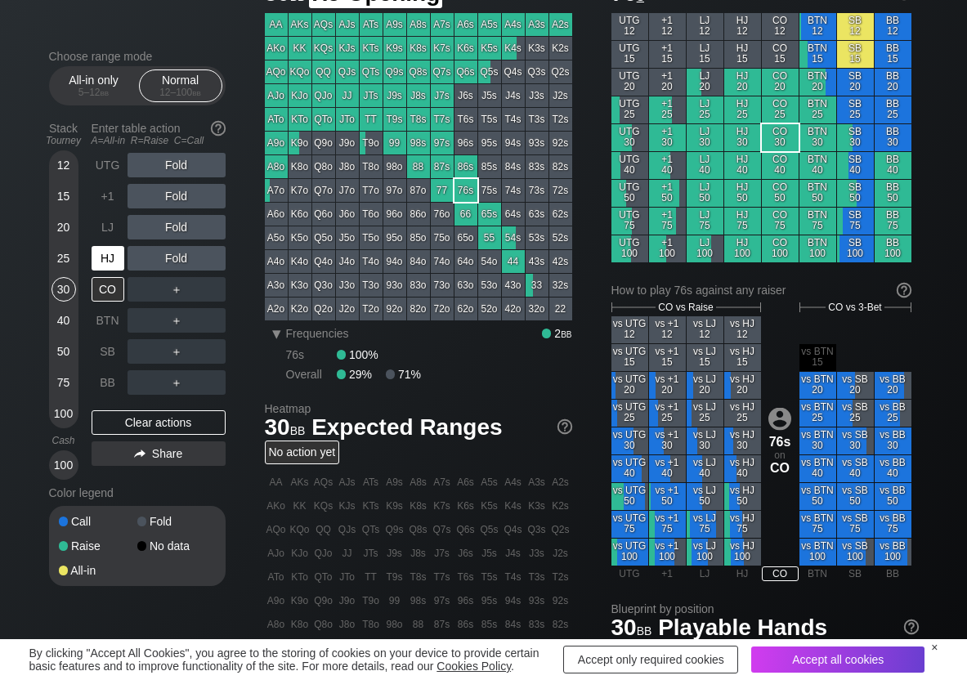
click at [94, 257] on div "HJ" at bounding box center [108, 258] width 33 height 25
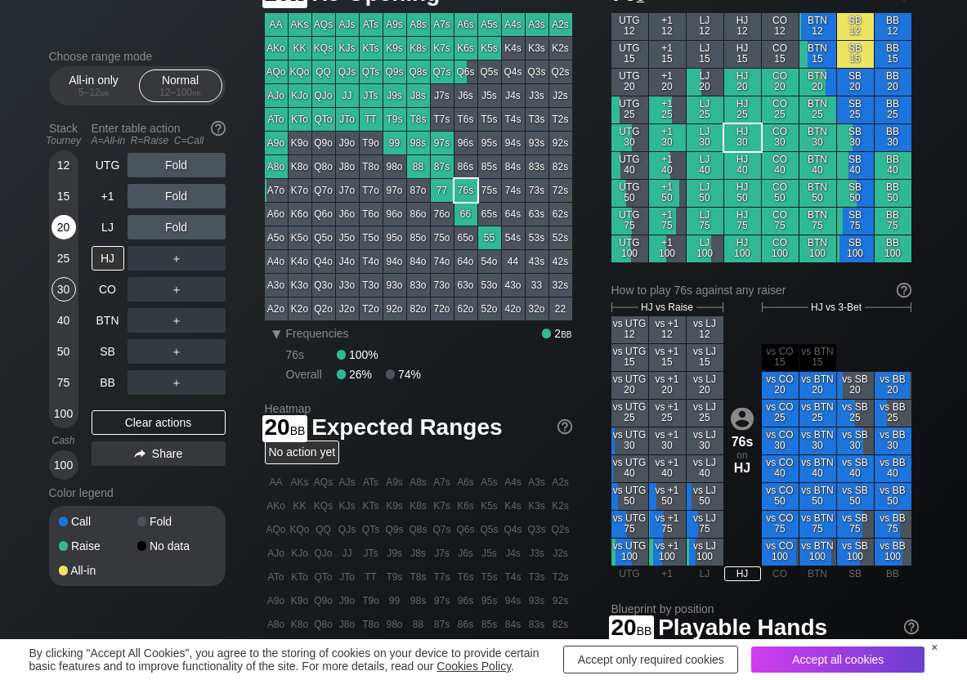
click at [70, 227] on div "20" at bounding box center [64, 227] width 25 height 25
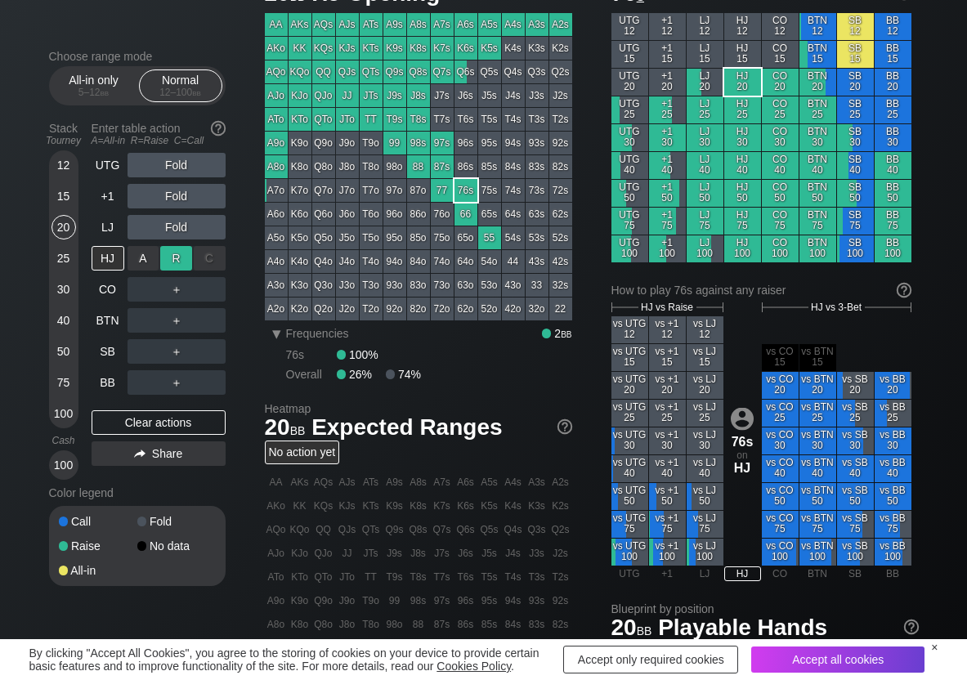
click at [168, 257] on div "R ✕" at bounding box center [176, 258] width 32 height 25
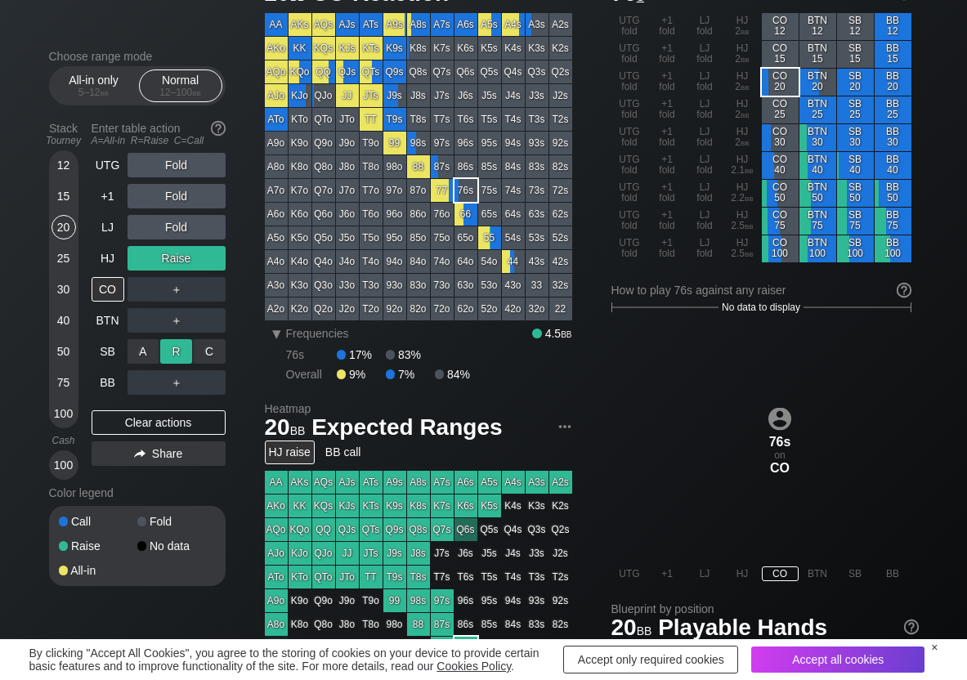
click at [176, 357] on div "R ✕" at bounding box center [176, 351] width 32 height 25
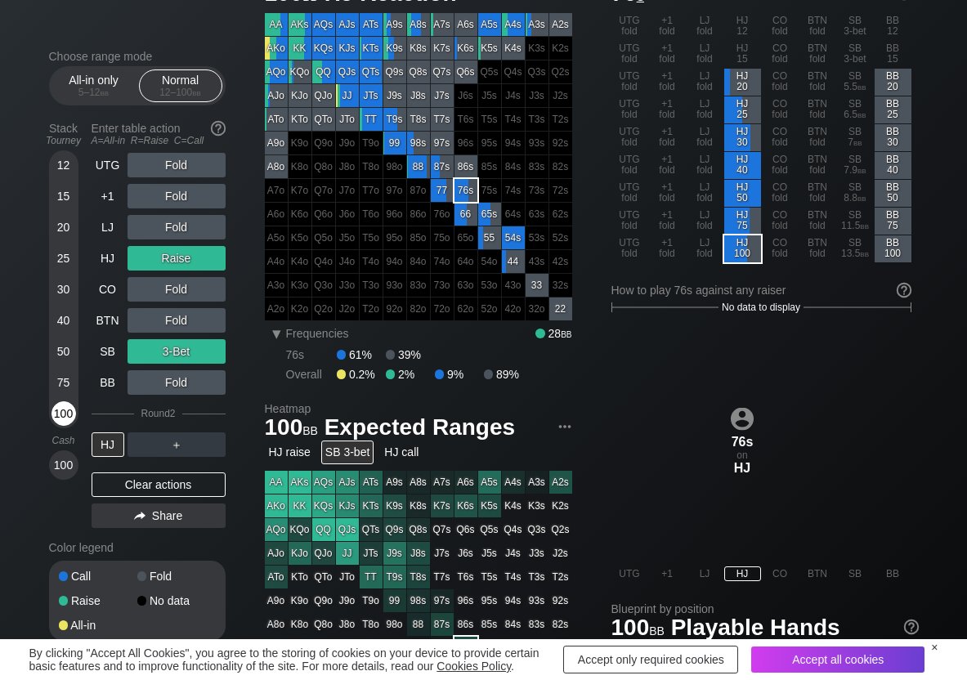
click at [65, 424] on div "100" at bounding box center [64, 413] width 25 height 25
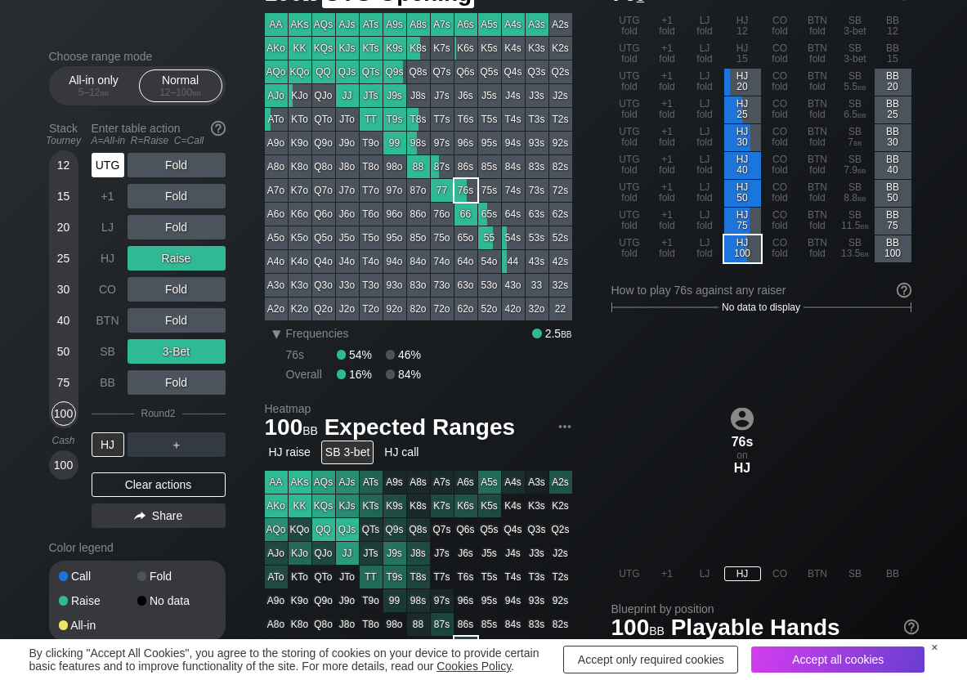
click at [105, 165] on div "UTG" at bounding box center [108, 165] width 33 height 25
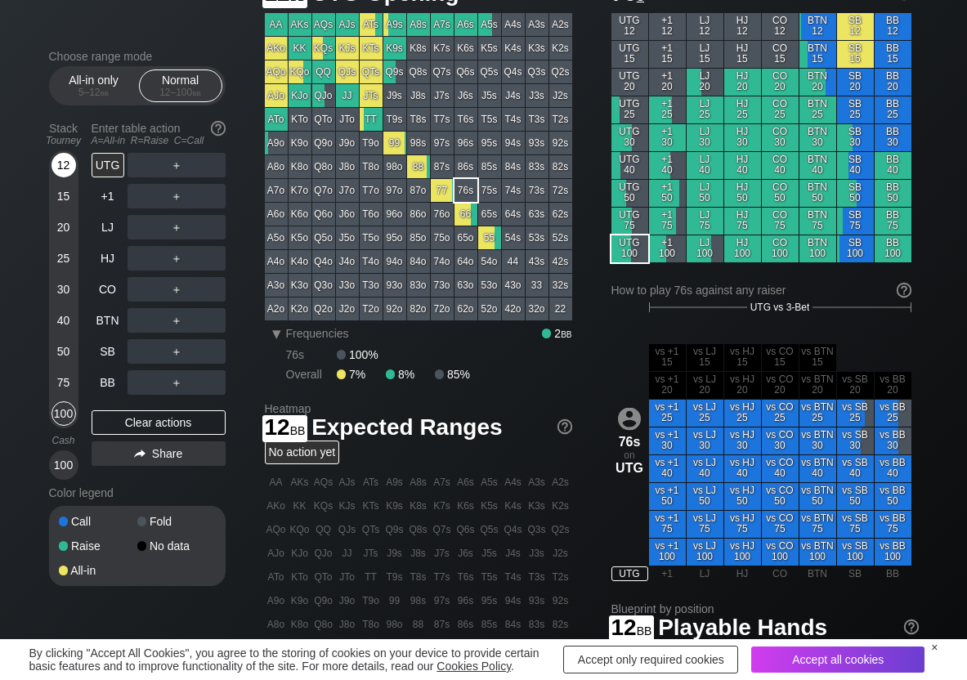
click at [66, 169] on div "12" at bounding box center [64, 165] width 25 height 25
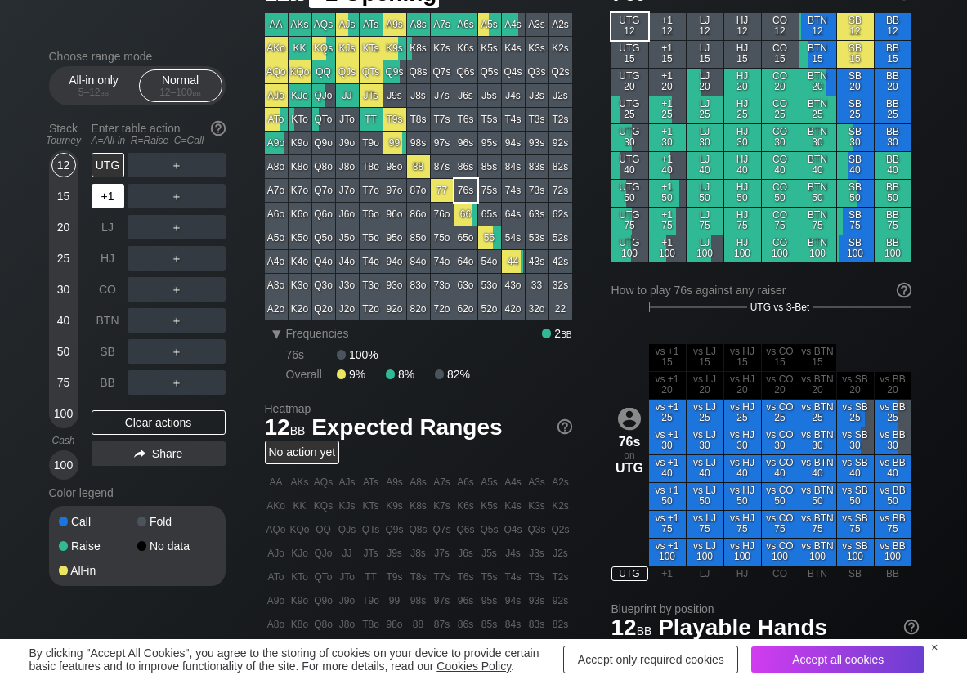
click at [117, 197] on div "+1" at bounding box center [108, 196] width 33 height 25
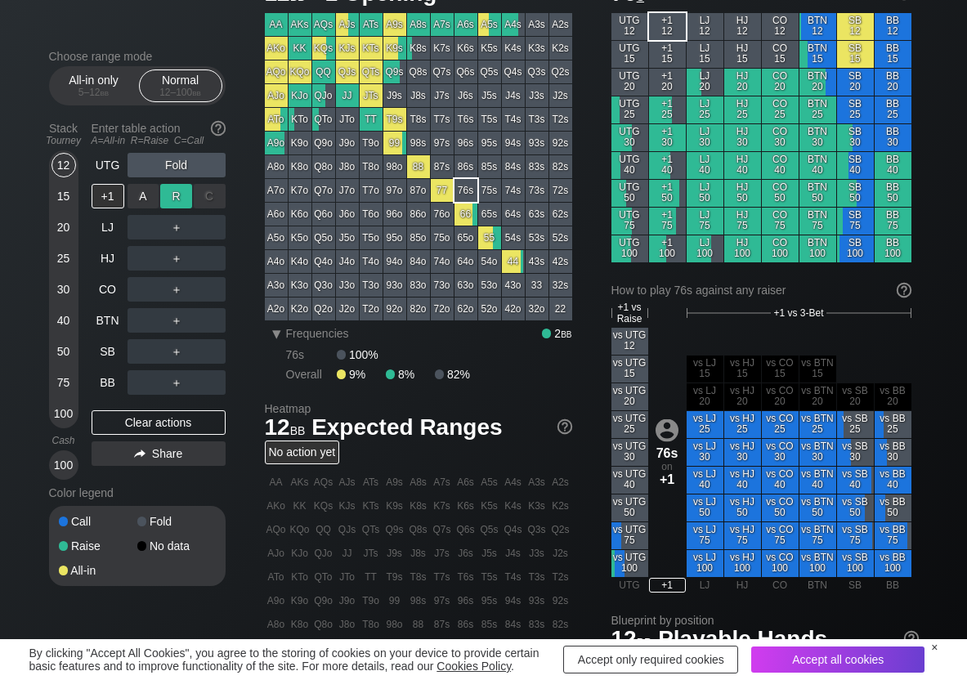
click at [173, 205] on div "R ✕" at bounding box center [176, 196] width 32 height 25
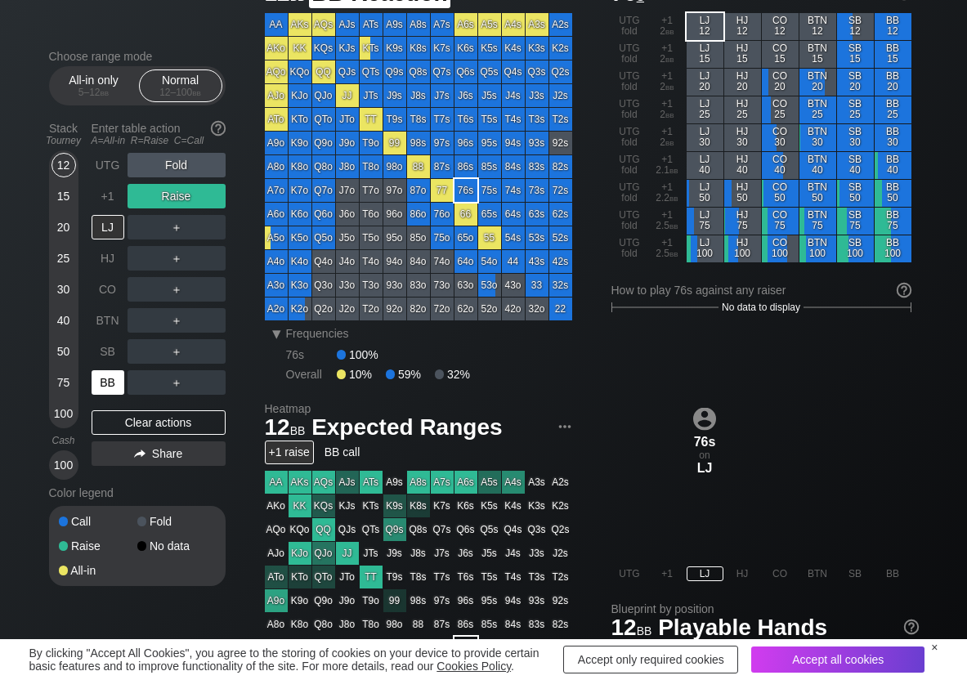
click at [105, 379] on div "BB" at bounding box center [108, 382] width 33 height 25
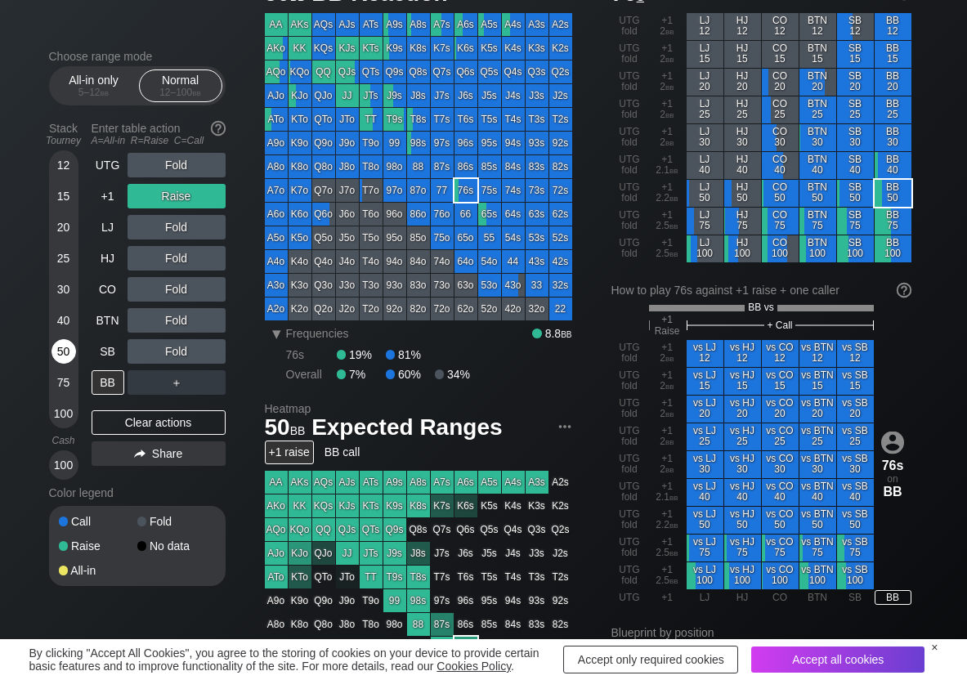
click at [59, 355] on div "50" at bounding box center [64, 351] width 25 height 25
click at [139, 377] on div "A ✕" at bounding box center [144, 382] width 32 height 25
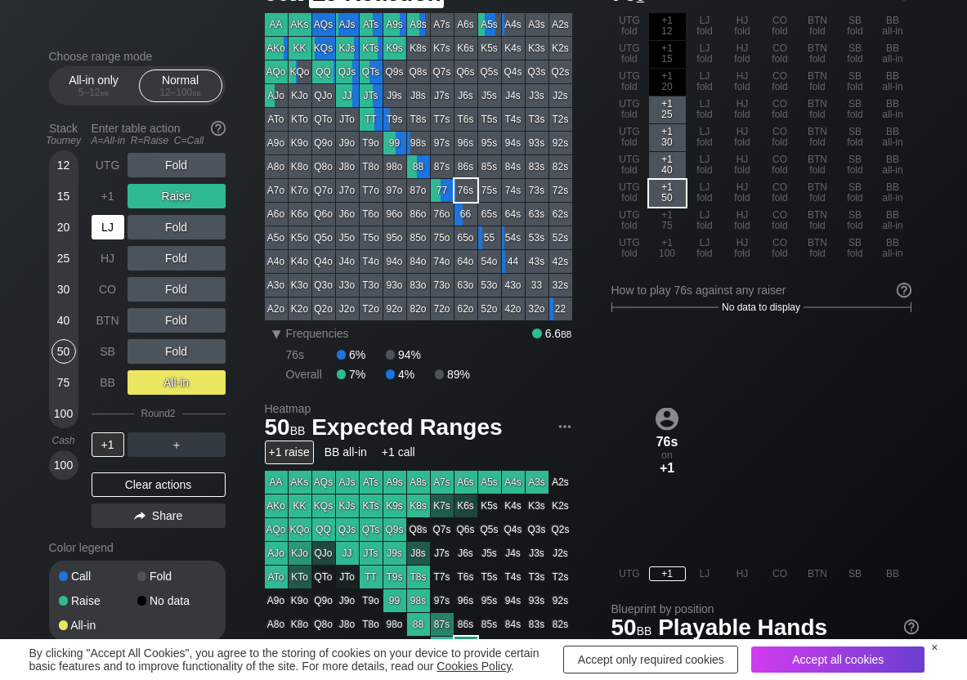
click at [109, 212] on div "LJ" at bounding box center [110, 227] width 36 height 31
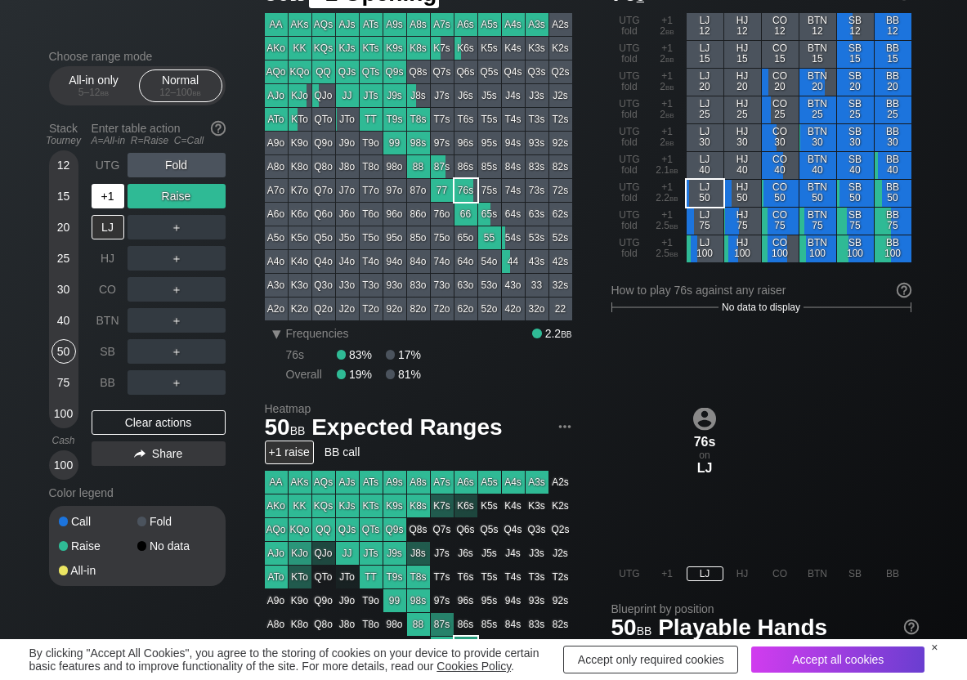
click at [110, 207] on div "+1" at bounding box center [108, 196] width 33 height 25
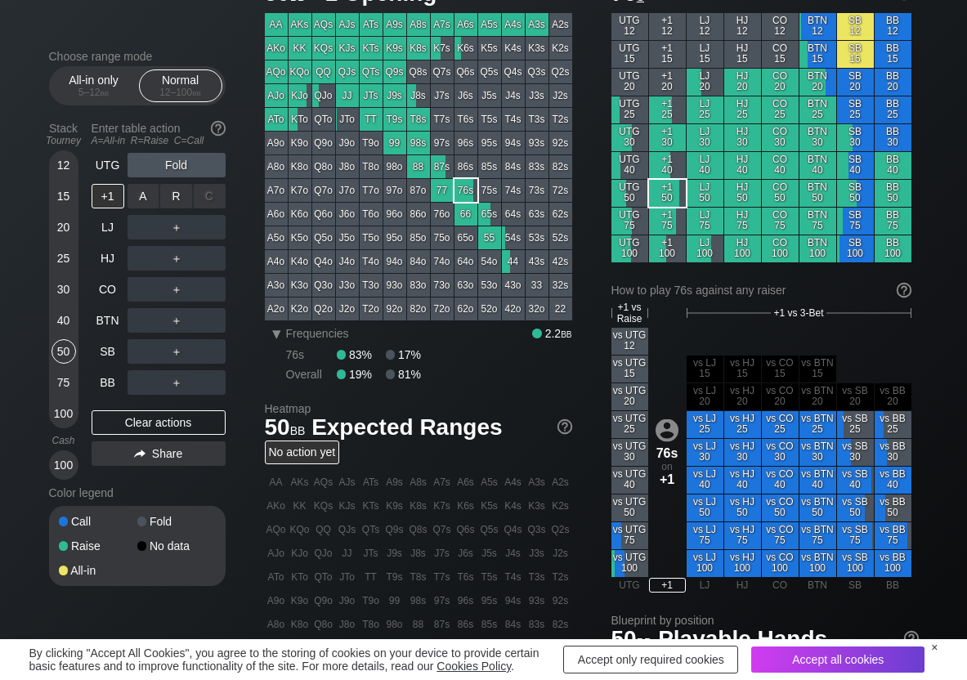
drag, startPoint x: 164, startPoint y: 208, endPoint x: 181, endPoint y: 196, distance: 20.0
click at [186, 193] on div "R ✕" at bounding box center [176, 196] width 32 height 25
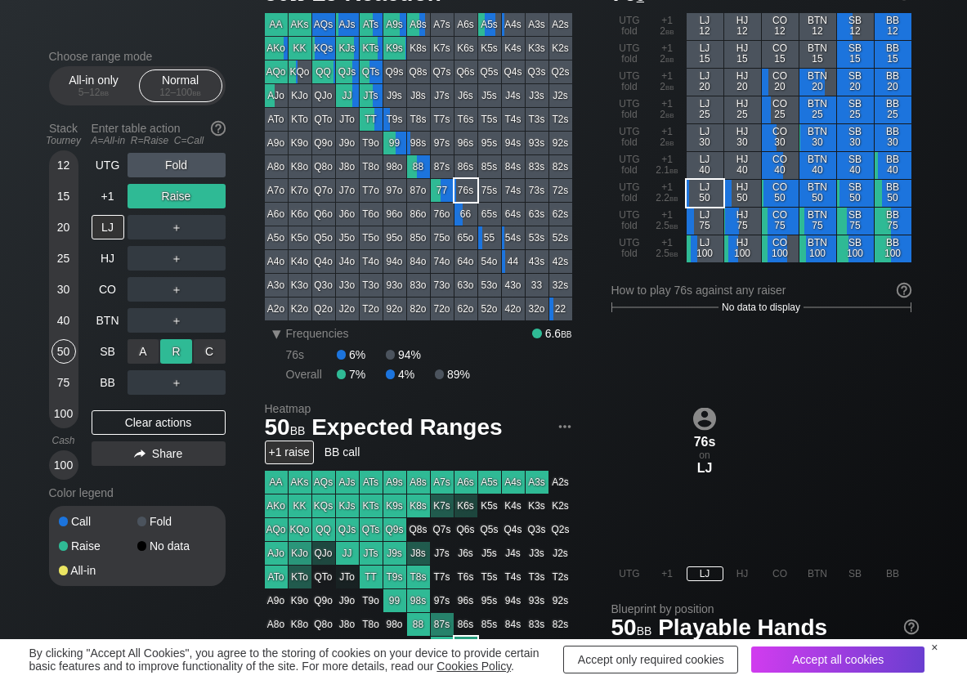
click at [177, 350] on div "R ✕" at bounding box center [176, 351] width 32 height 25
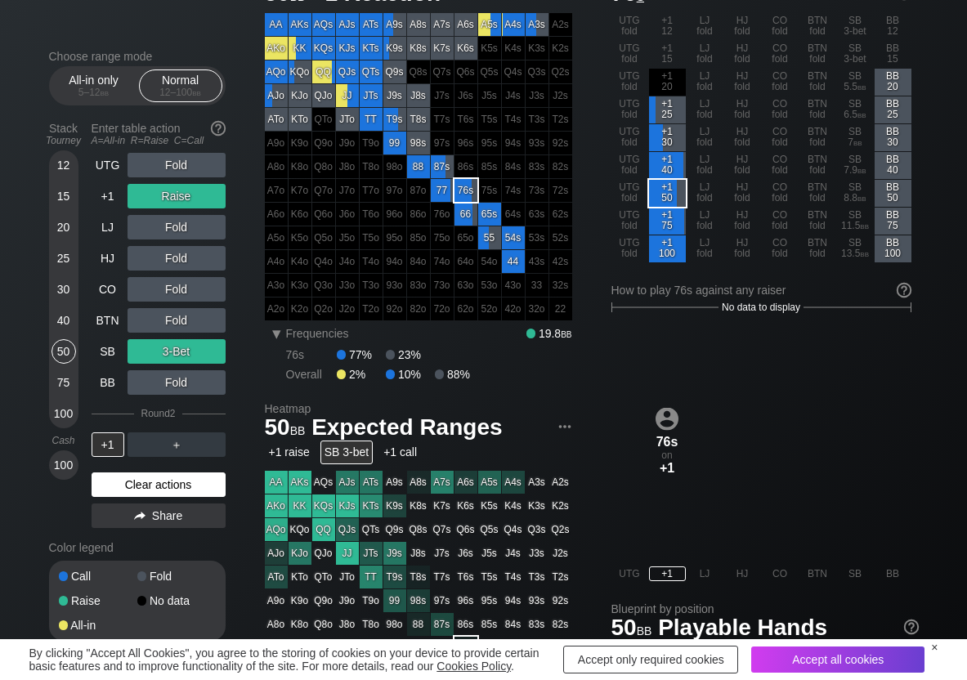
click at [117, 478] on div "Clear actions" at bounding box center [159, 485] width 134 height 25
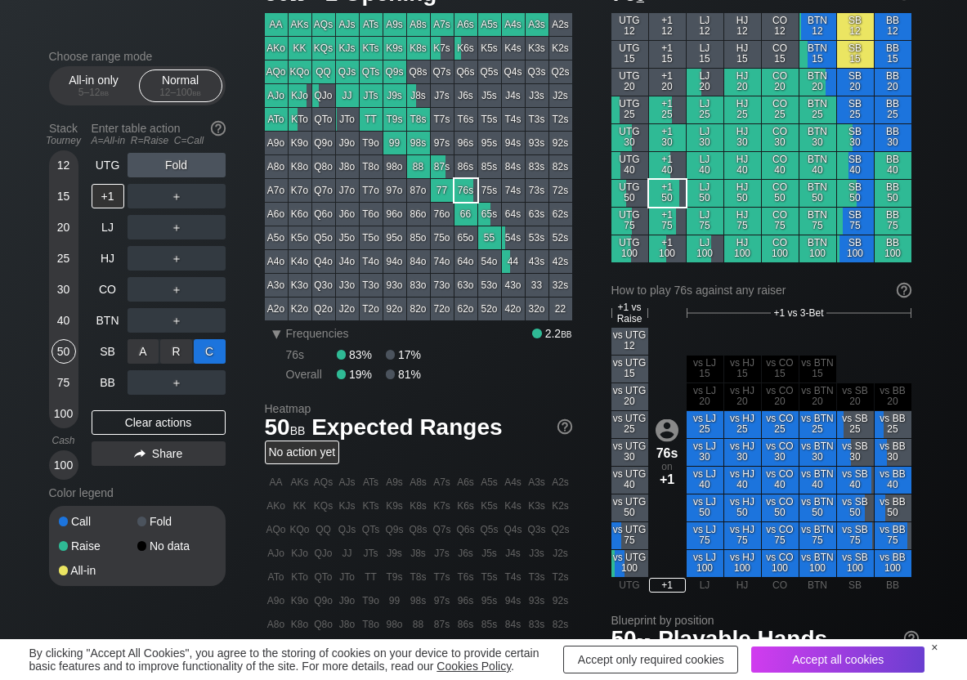
click at [209, 359] on div "C ✕" at bounding box center [210, 351] width 32 height 25
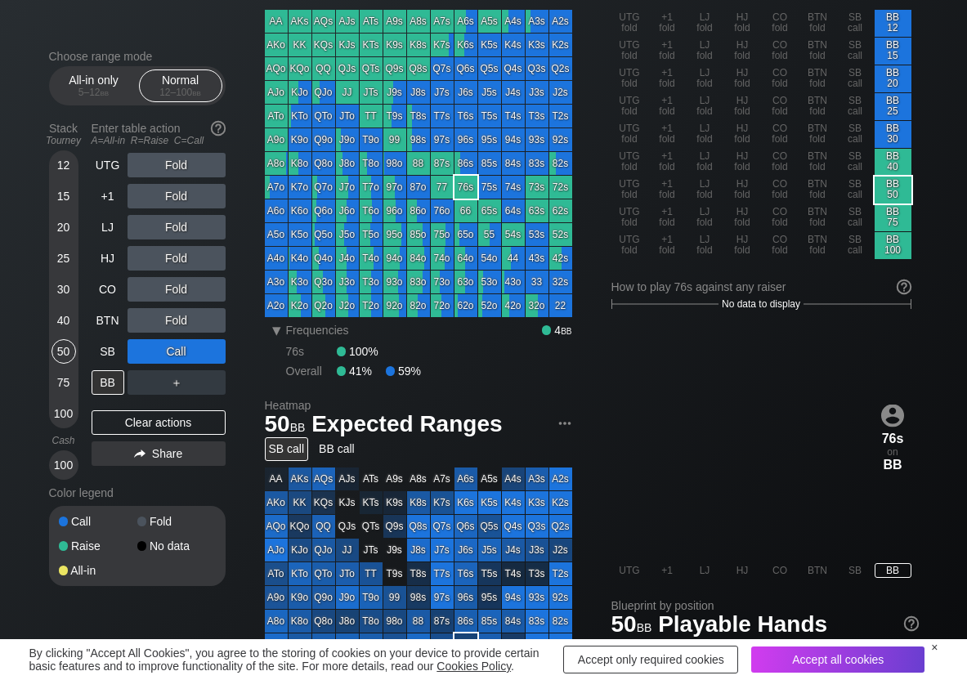
scroll to position [82, 0]
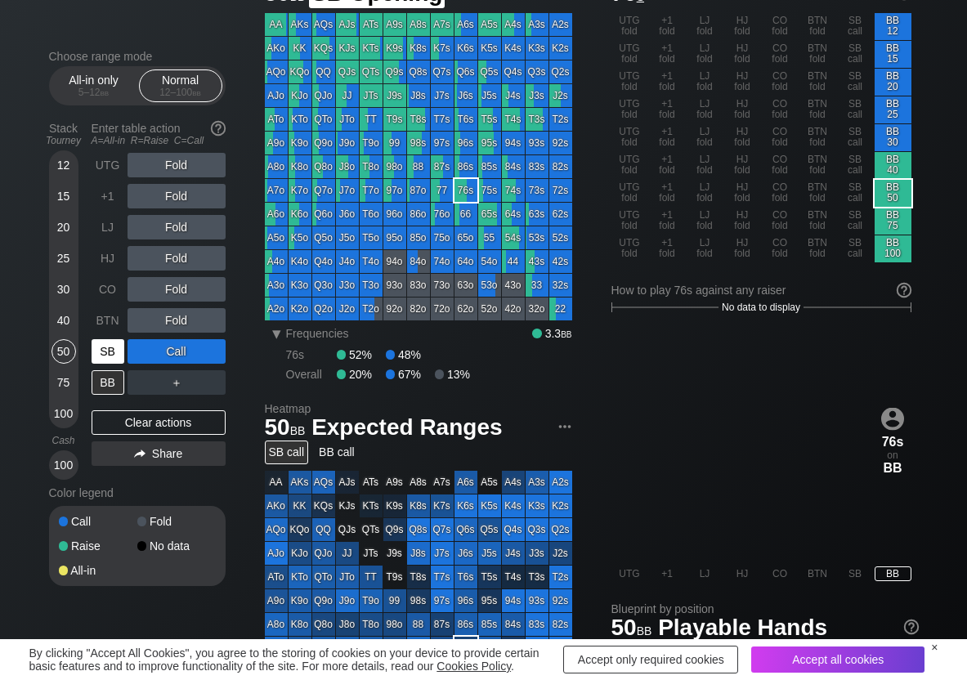
click at [113, 352] on div "SB" at bounding box center [108, 351] width 33 height 25
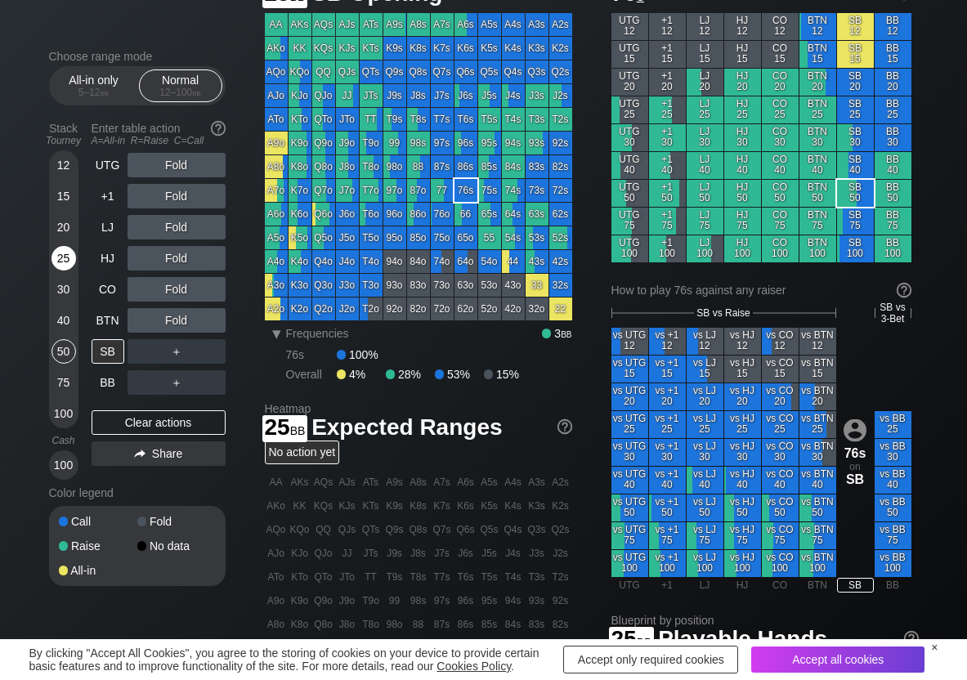
click at [62, 253] on div "25" at bounding box center [64, 258] width 25 height 25
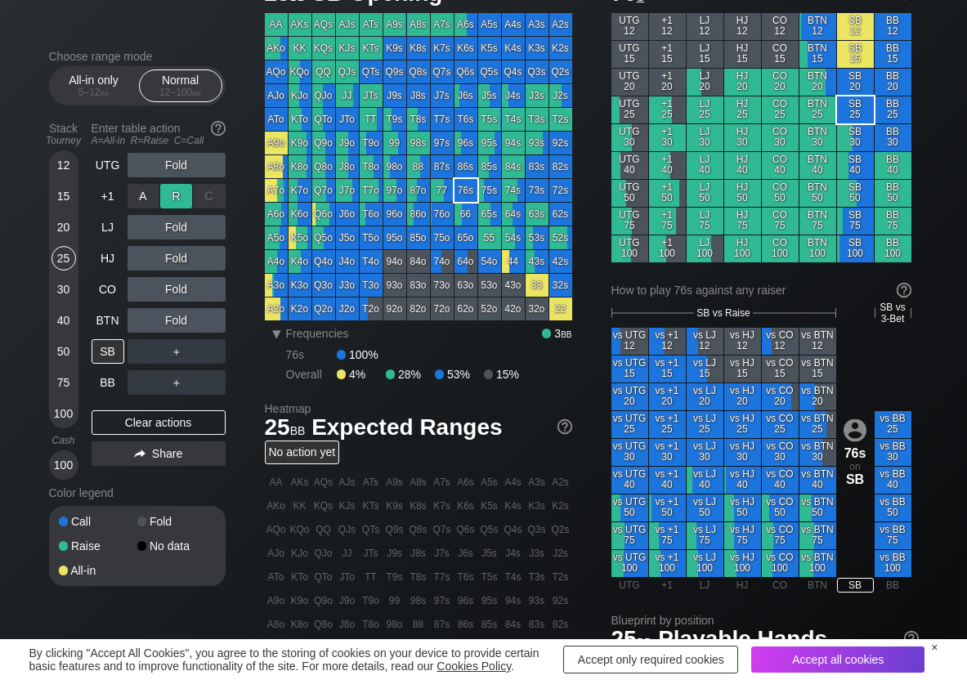
click at [183, 200] on div "R ✕" at bounding box center [176, 196] width 32 height 25
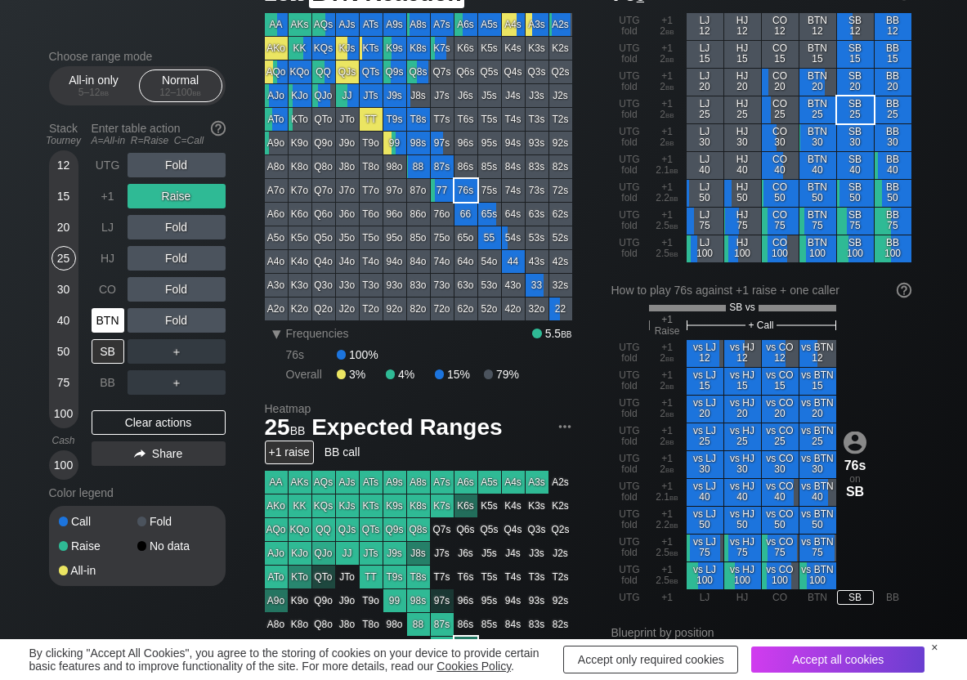
click at [106, 325] on div "BTN" at bounding box center [108, 320] width 33 height 25
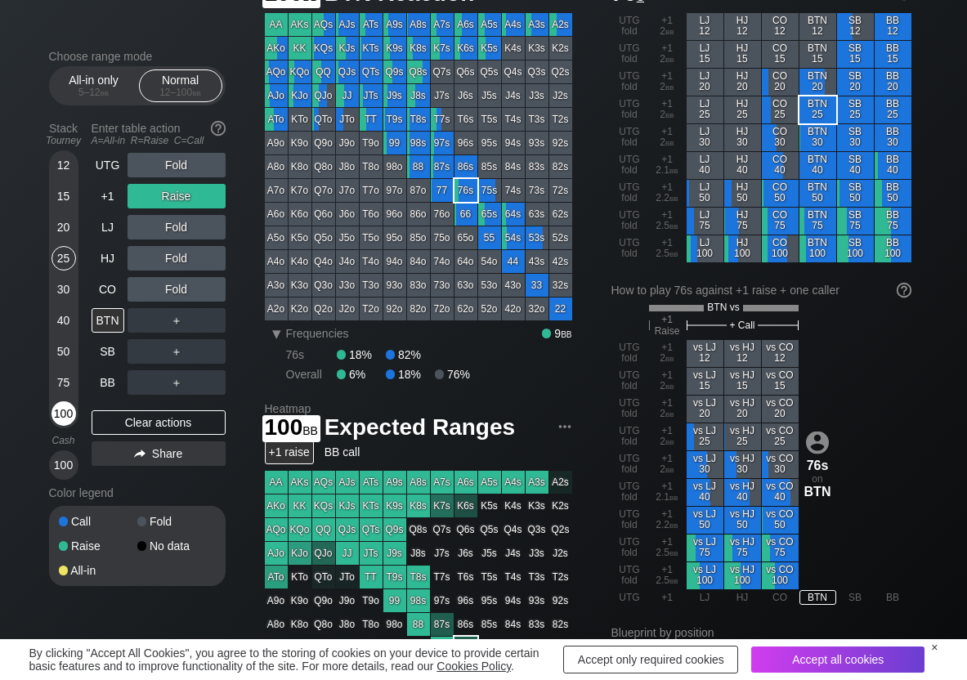
click at [68, 415] on div "100" at bounding box center [64, 413] width 25 height 25
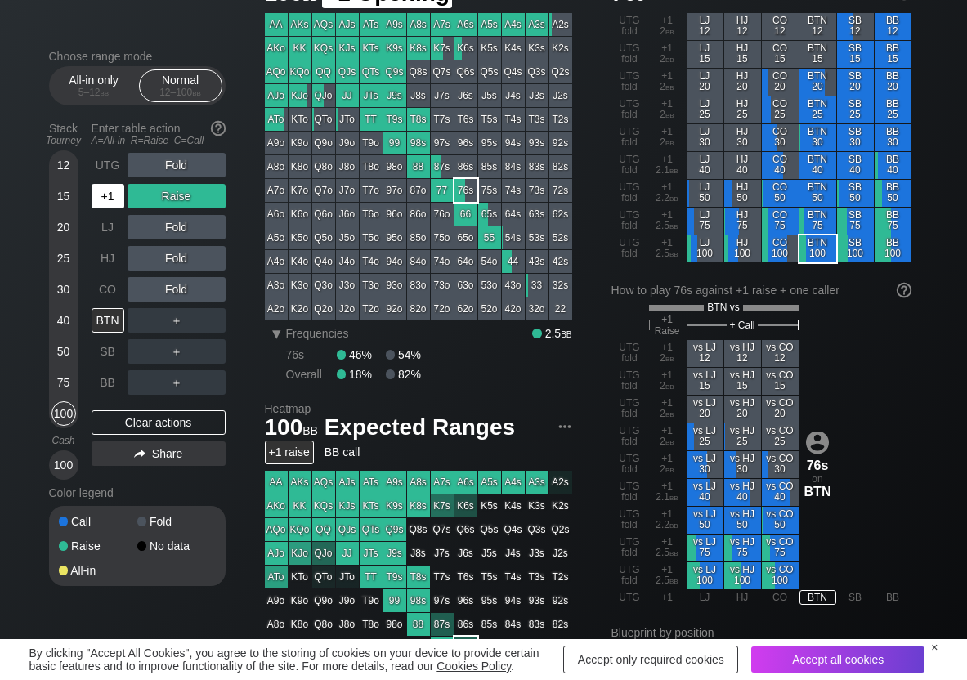
click at [118, 191] on div "+1" at bounding box center [108, 196] width 33 height 25
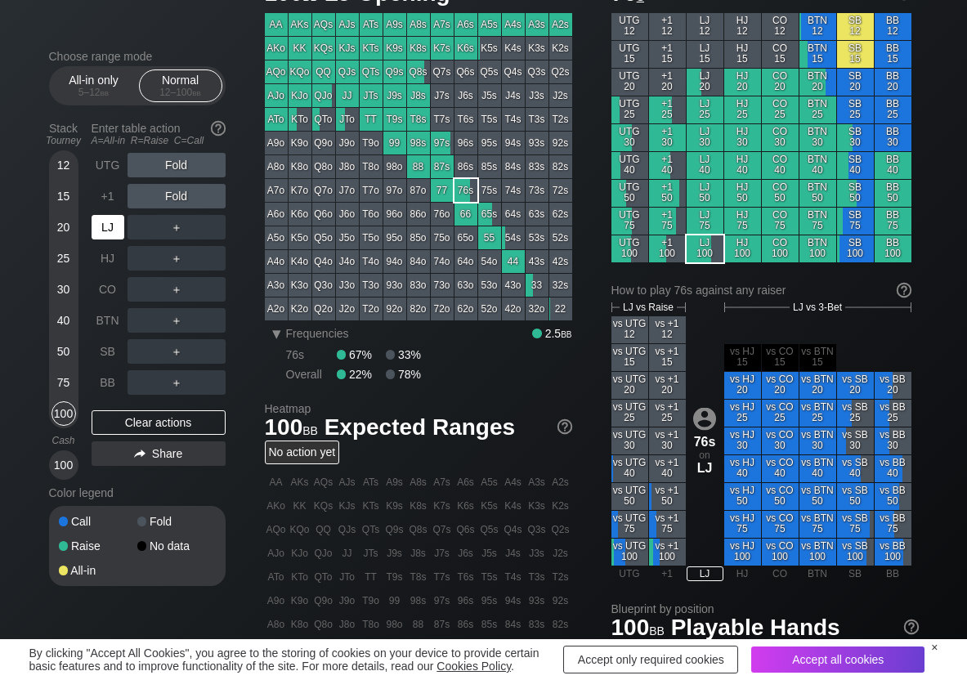
click at [112, 217] on div "LJ" at bounding box center [108, 227] width 33 height 25
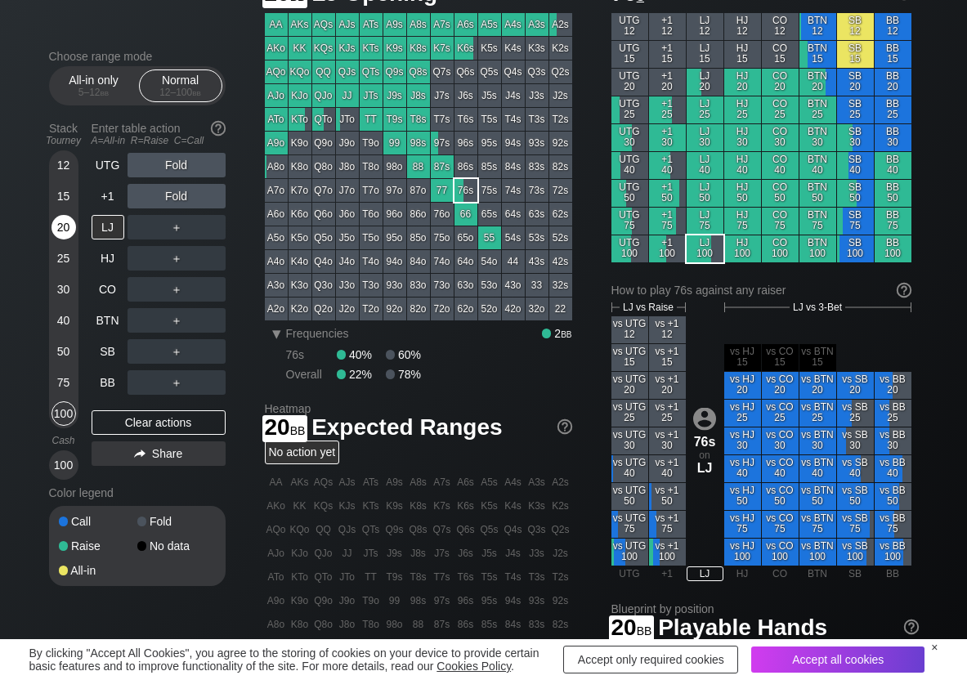
click at [56, 230] on div "20" at bounding box center [64, 227] width 25 height 25
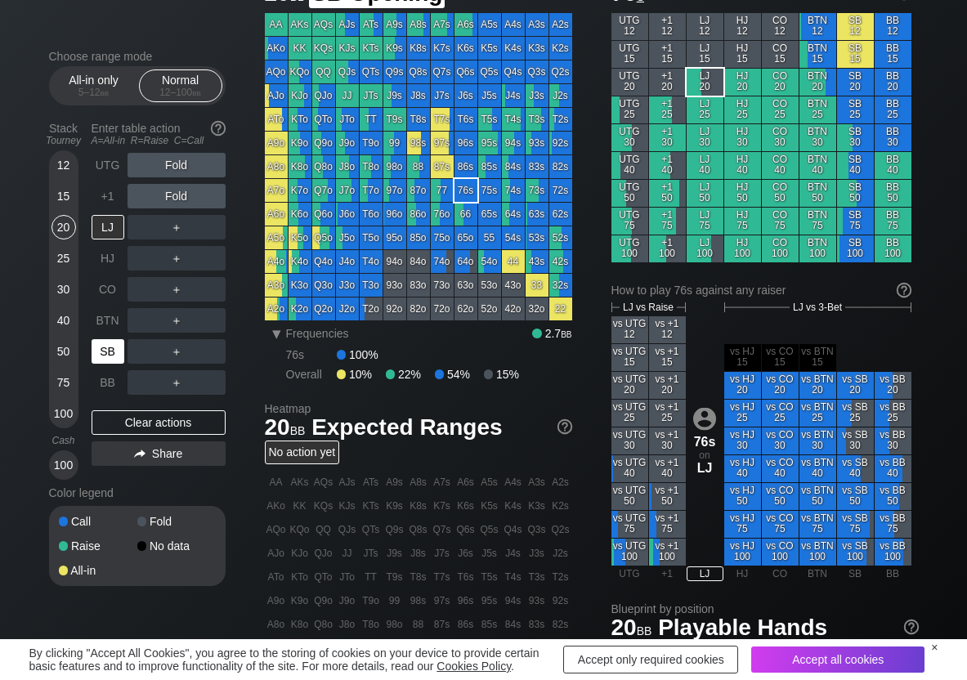
click at [103, 352] on div "SB" at bounding box center [108, 351] width 33 height 25
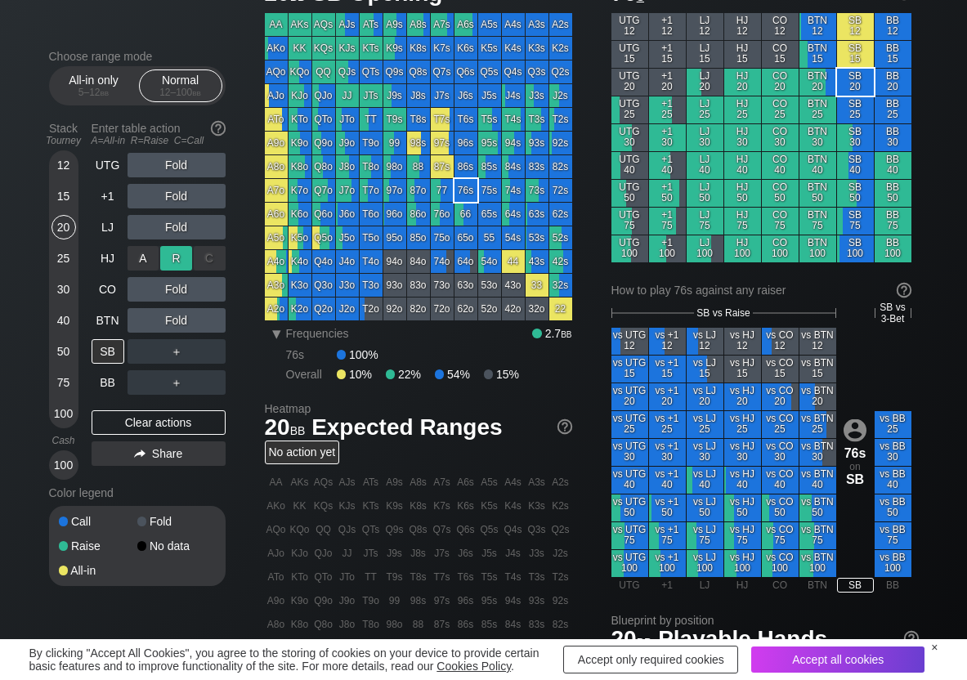
click at [178, 259] on div "R ✕" at bounding box center [176, 258] width 32 height 25
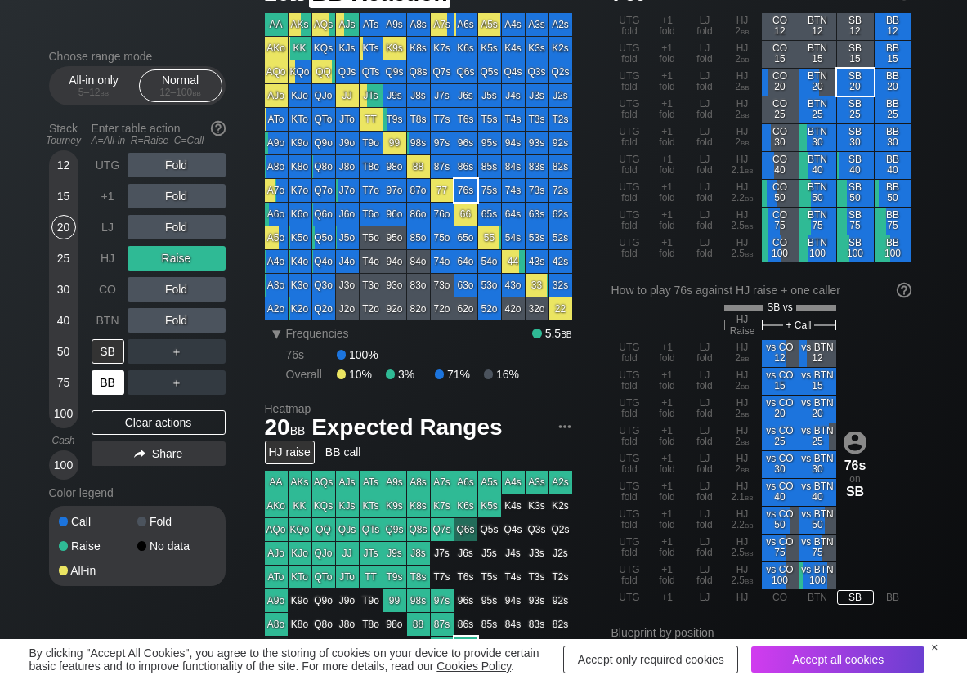
click at [111, 376] on div "BB" at bounding box center [108, 382] width 33 height 25
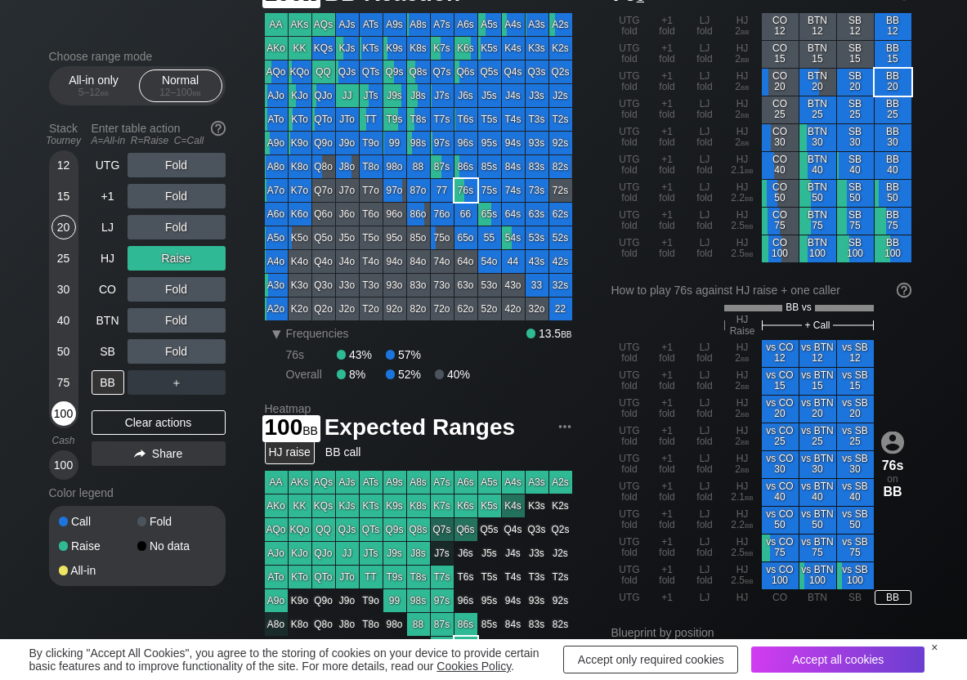
click at [60, 414] on div "100" at bounding box center [64, 413] width 25 height 25
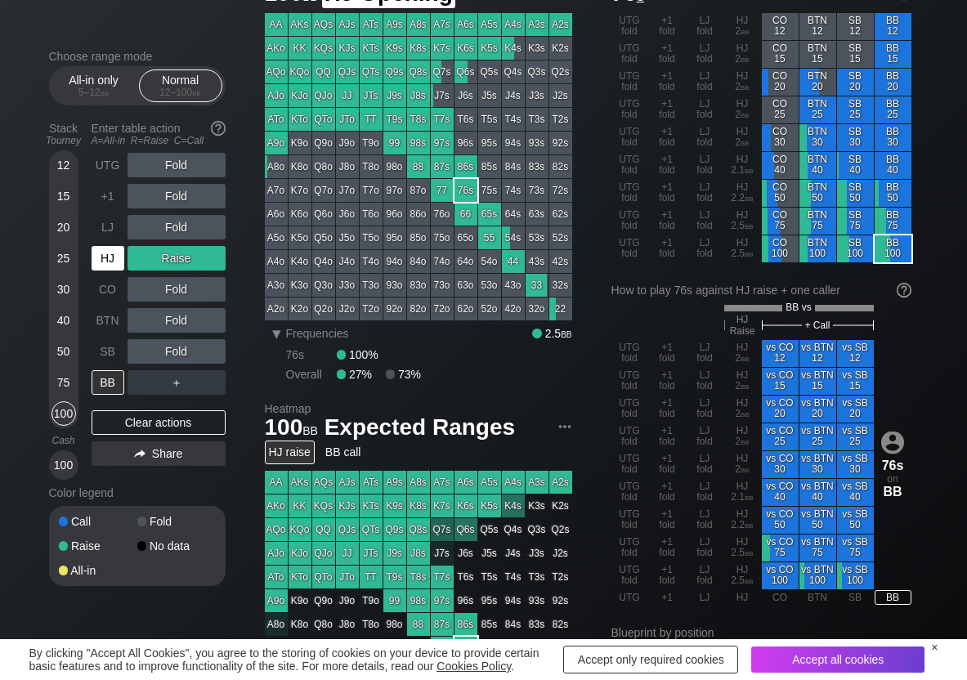
click at [112, 261] on div "HJ" at bounding box center [108, 258] width 33 height 25
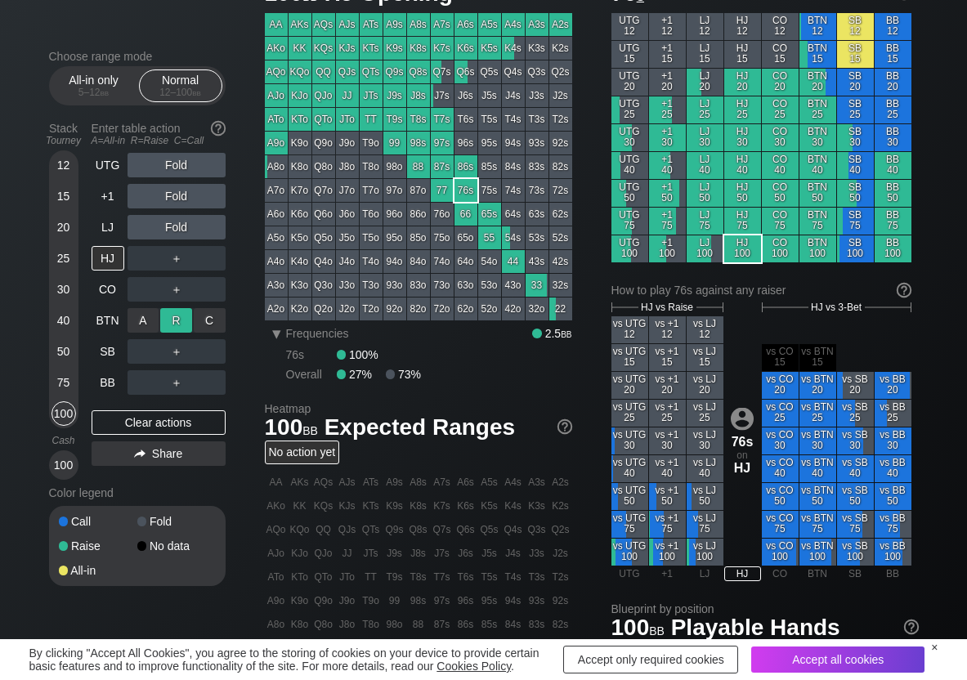
click at [173, 320] on div "R ✕" at bounding box center [176, 320] width 32 height 25
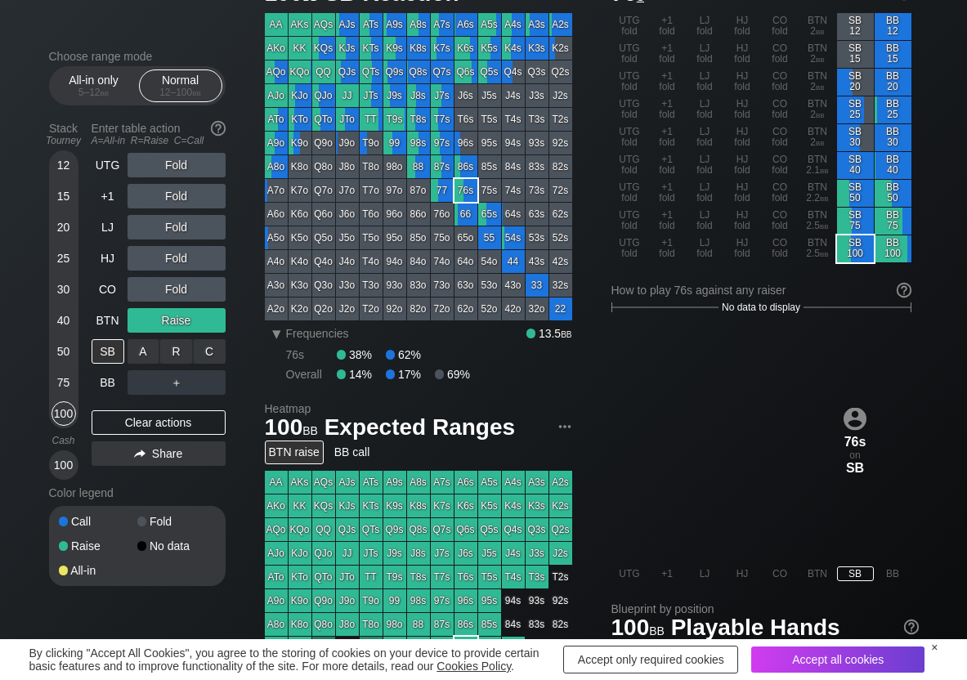
drag, startPoint x: 176, startPoint y: 354, endPoint x: 87, endPoint y: 335, distance: 91.1
click at [175, 355] on div "R ✕" at bounding box center [176, 351] width 32 height 25
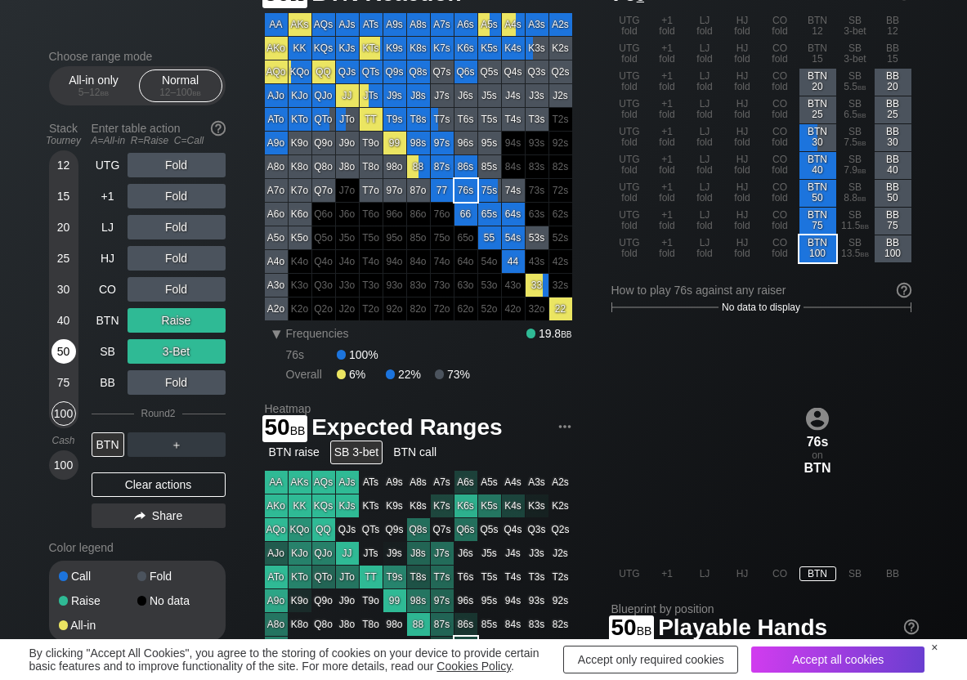
click at [65, 352] on div "50" at bounding box center [64, 351] width 25 height 25
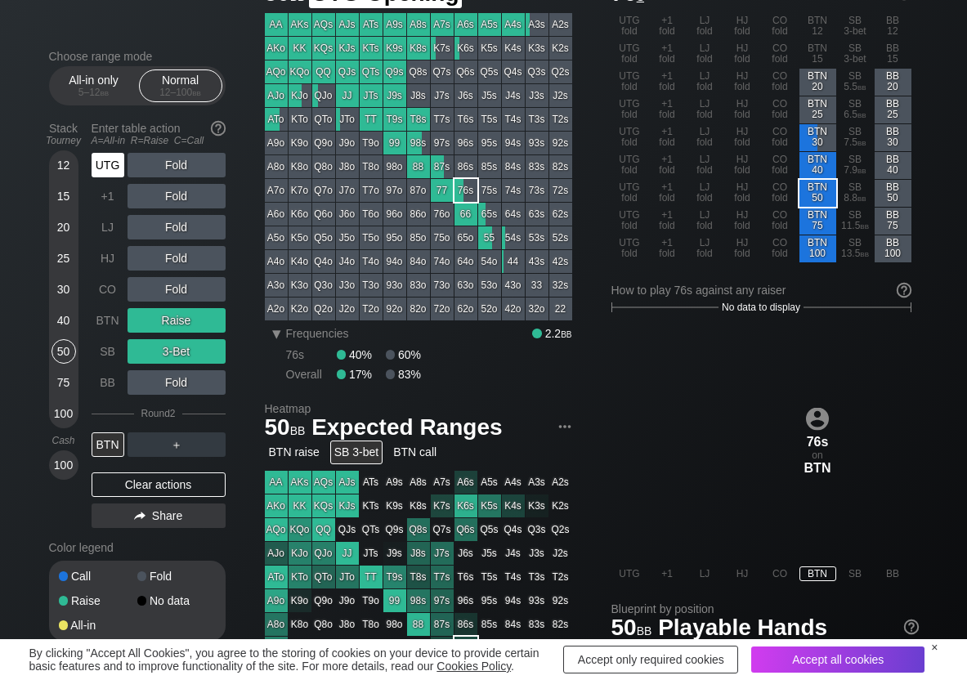
click at [112, 165] on div "UTG" at bounding box center [108, 165] width 33 height 25
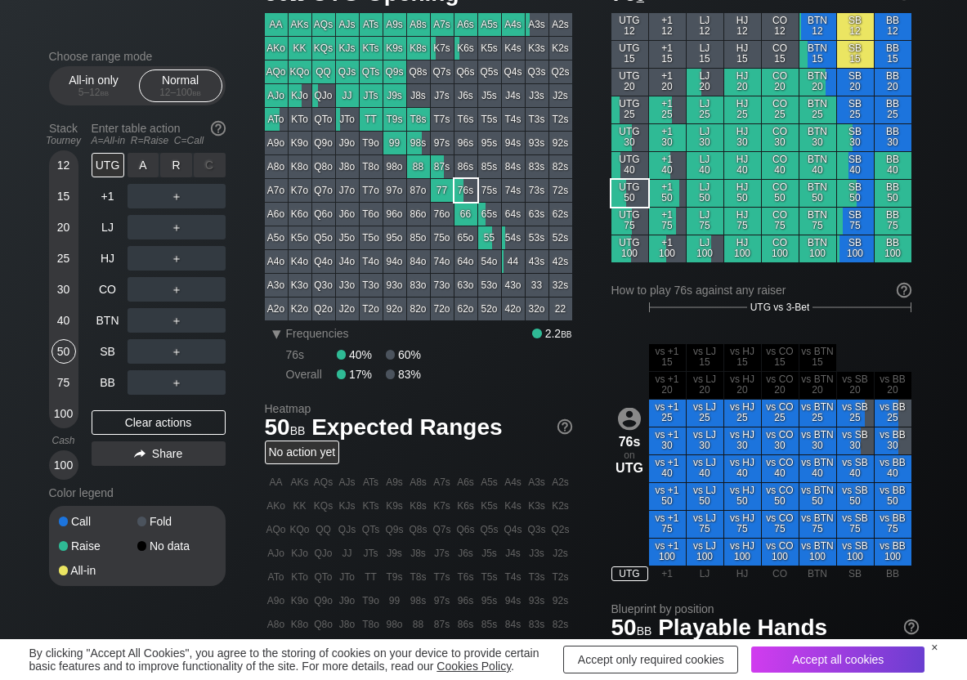
drag, startPoint x: 172, startPoint y: 163, endPoint x: 157, endPoint y: 182, distance: 23.9
click at [170, 164] on div "R ✕" at bounding box center [176, 165] width 32 height 25
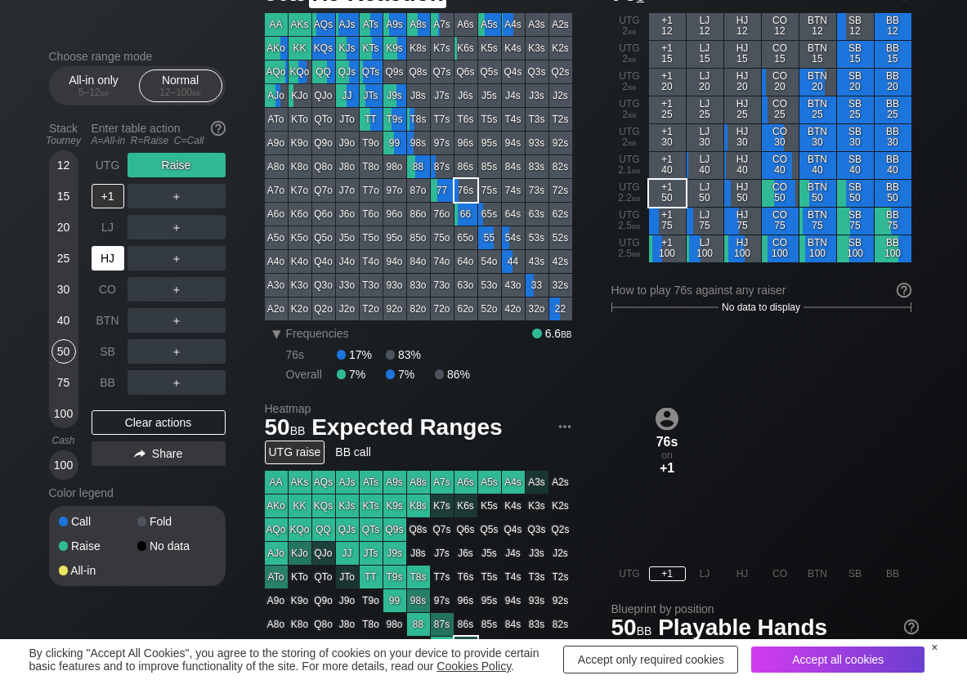
click at [110, 255] on div "HJ" at bounding box center [108, 258] width 33 height 25
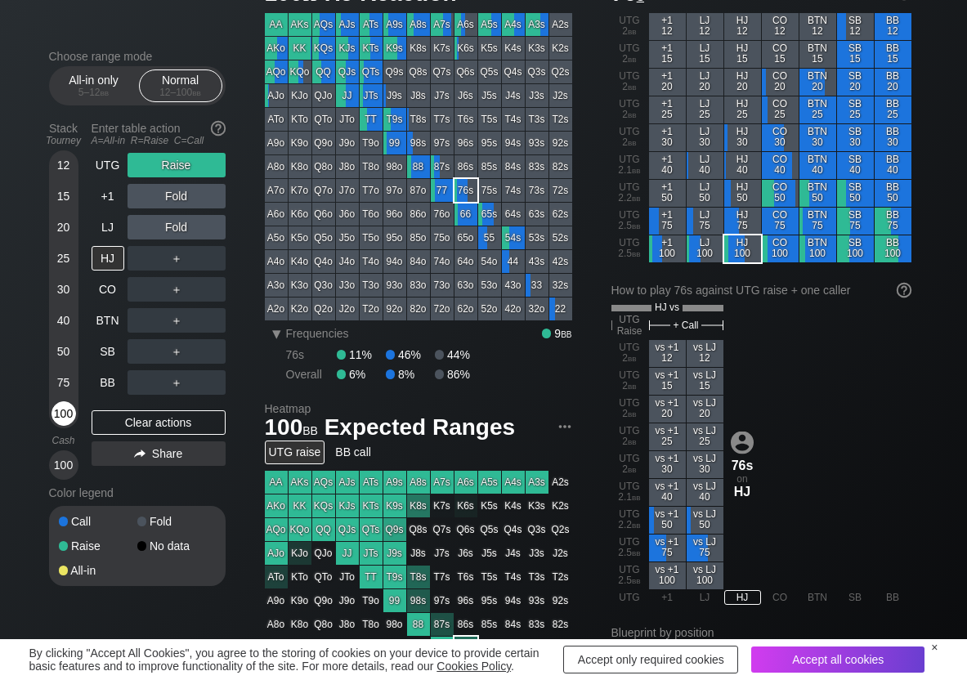
click at [61, 413] on div "100" at bounding box center [64, 413] width 25 height 25
click at [140, 423] on div "Clear actions" at bounding box center [159, 422] width 134 height 25
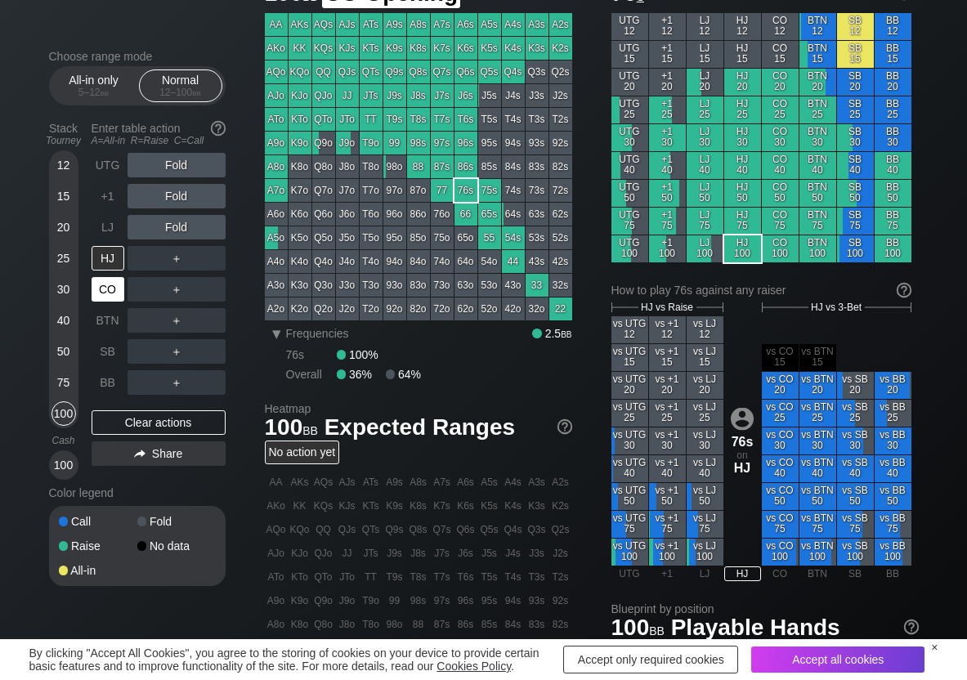
click at [117, 298] on div "CO" at bounding box center [108, 289] width 33 height 25
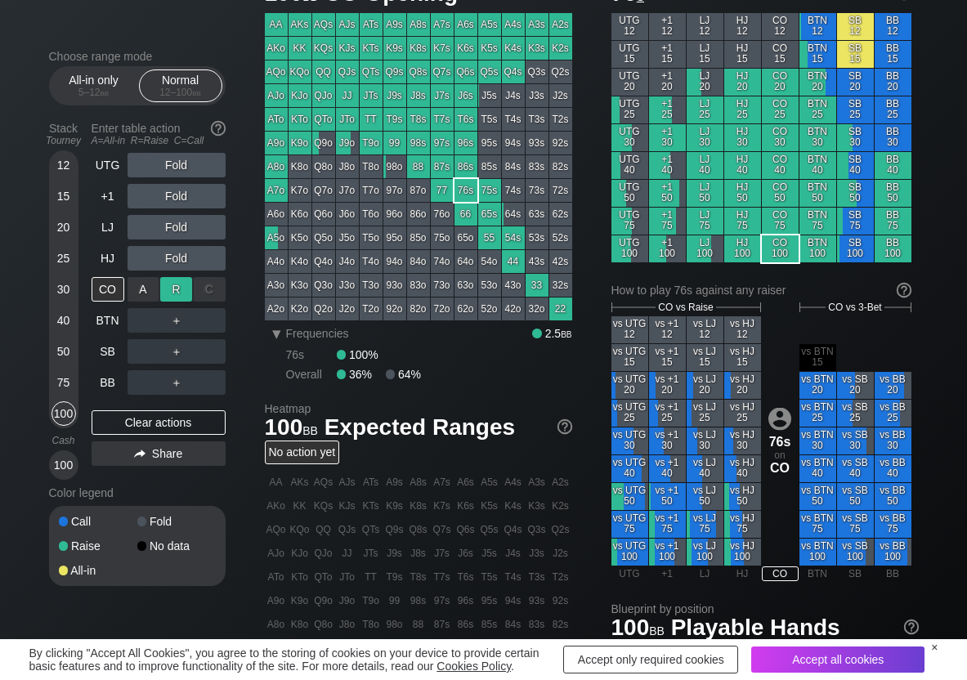
click at [179, 294] on div "R ✕" at bounding box center [176, 289] width 32 height 25
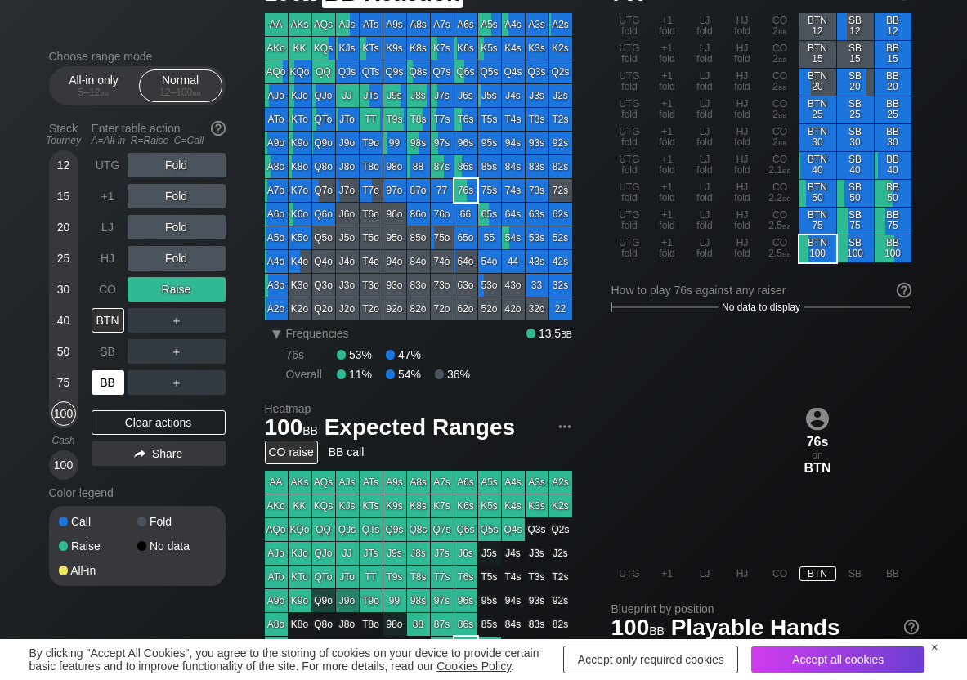
click at [110, 394] on div "BB" at bounding box center [108, 382] width 33 height 25
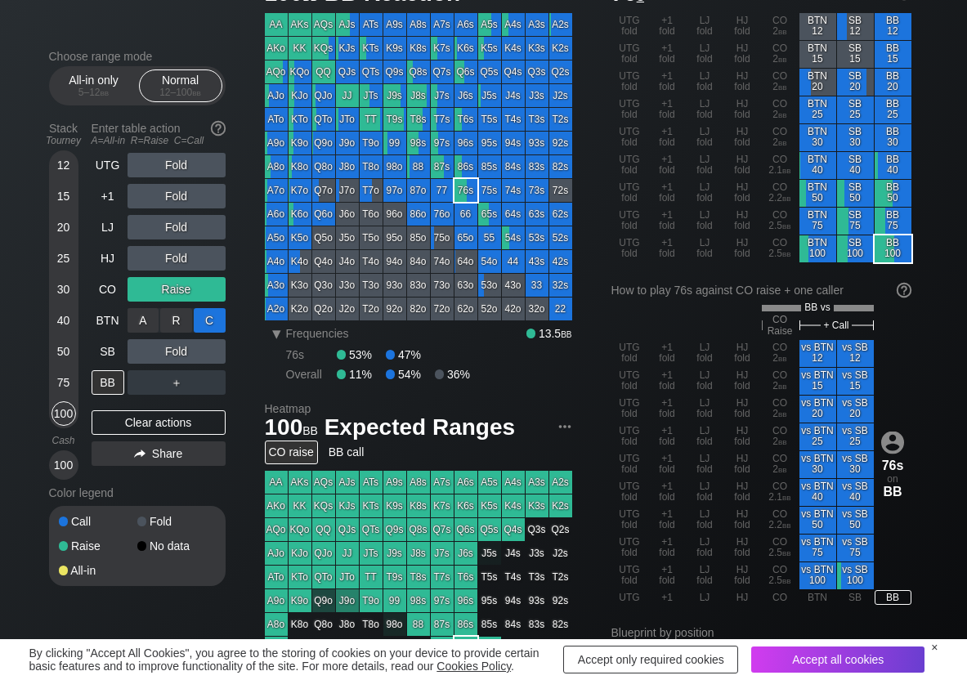
click at [211, 312] on div "C ✕" at bounding box center [210, 320] width 32 height 25
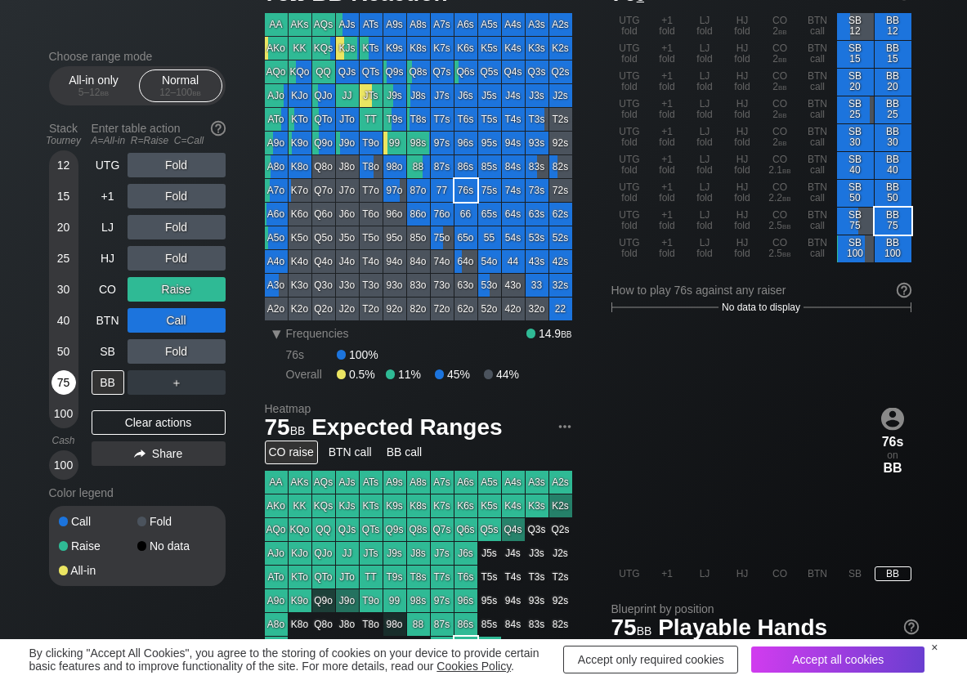
click at [69, 375] on div "75" at bounding box center [64, 382] width 25 height 25
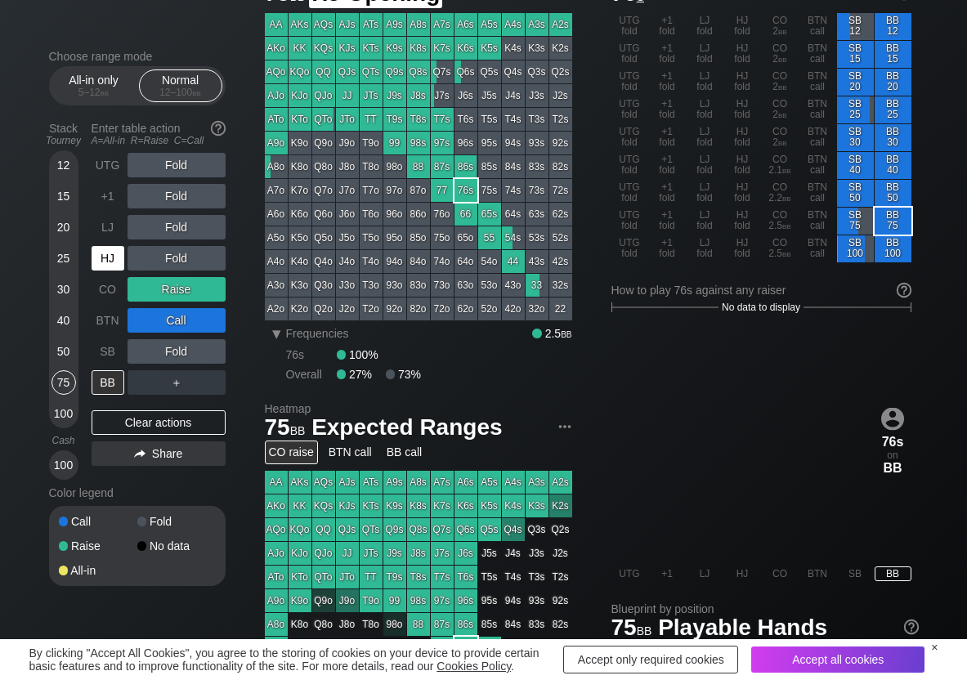
click at [105, 266] on div "HJ" at bounding box center [108, 258] width 33 height 25
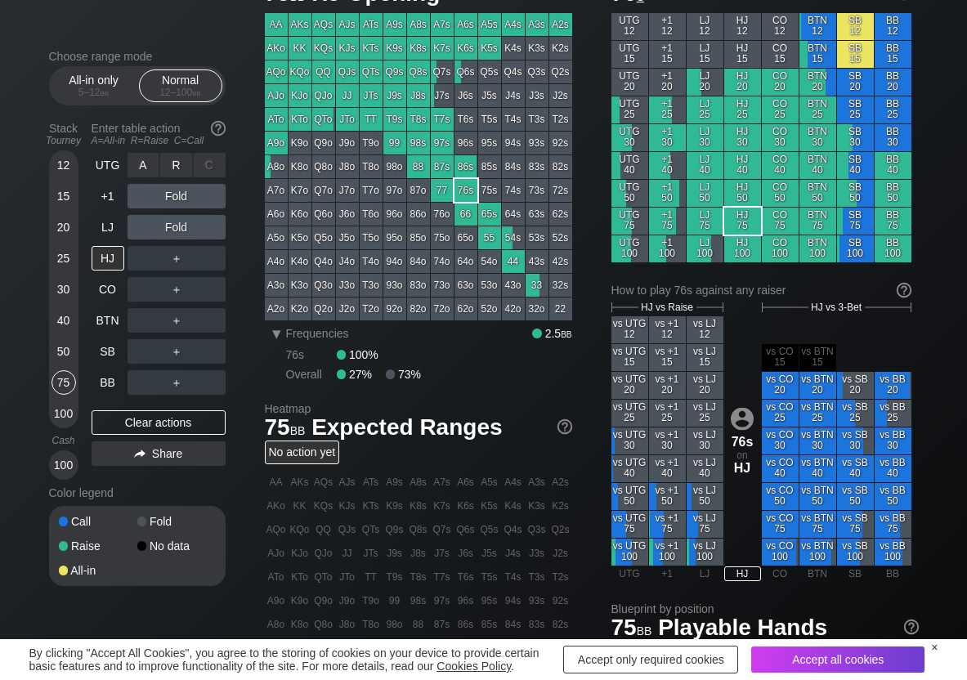
drag, startPoint x: 183, startPoint y: 162, endPoint x: 157, endPoint y: 179, distance: 31.3
click at [182, 164] on div "R ✕" at bounding box center [176, 165] width 32 height 25
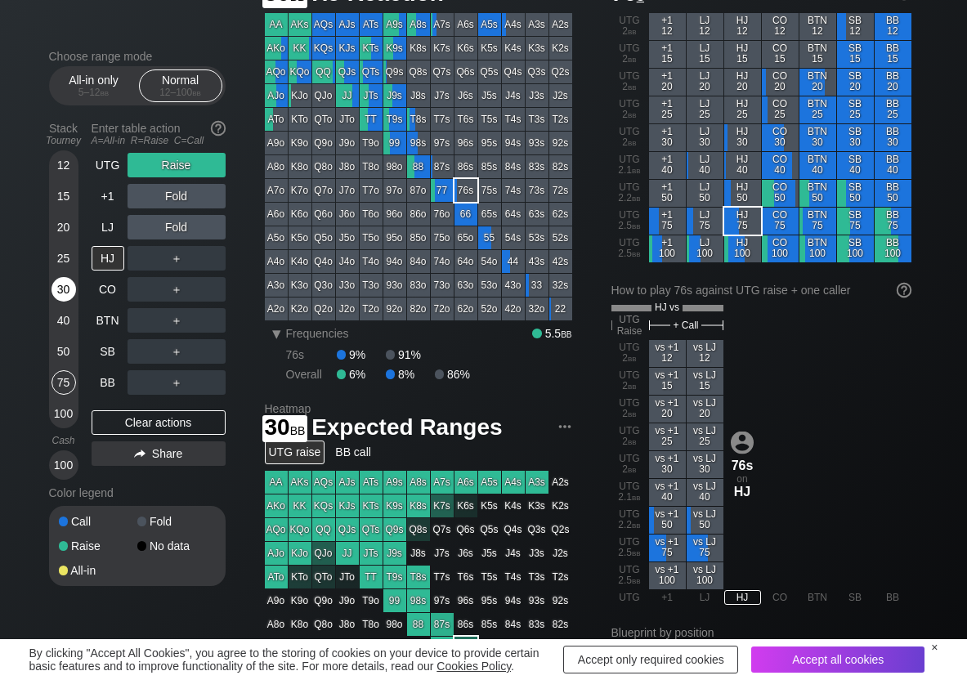
click at [65, 295] on div "30" at bounding box center [64, 289] width 25 height 25
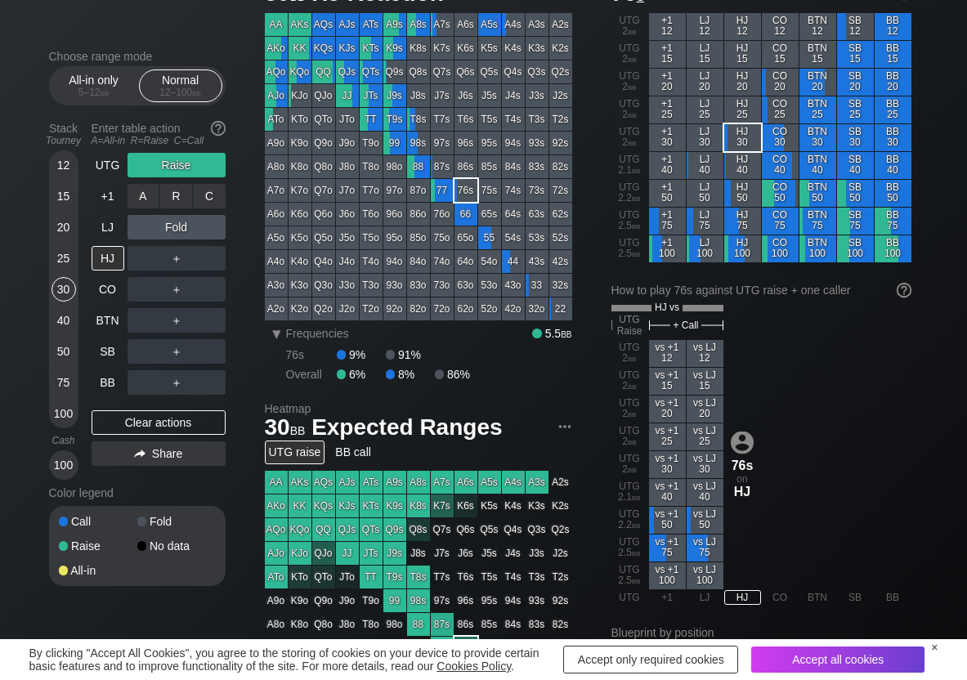
click at [134, 203] on div "A ✕" at bounding box center [144, 196] width 32 height 25
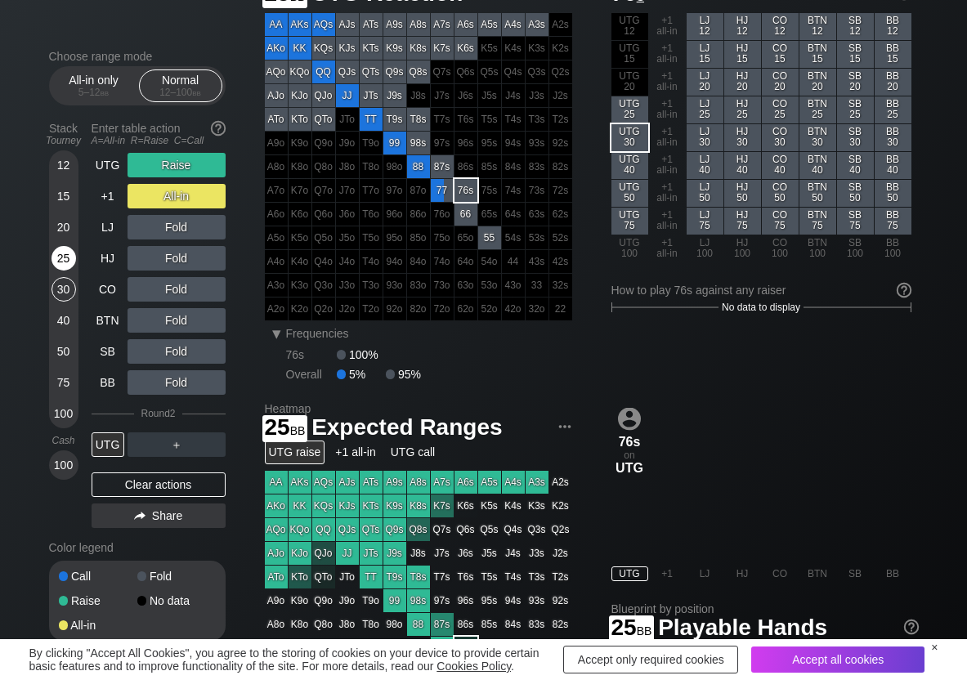
click at [60, 256] on div "25" at bounding box center [64, 258] width 25 height 25
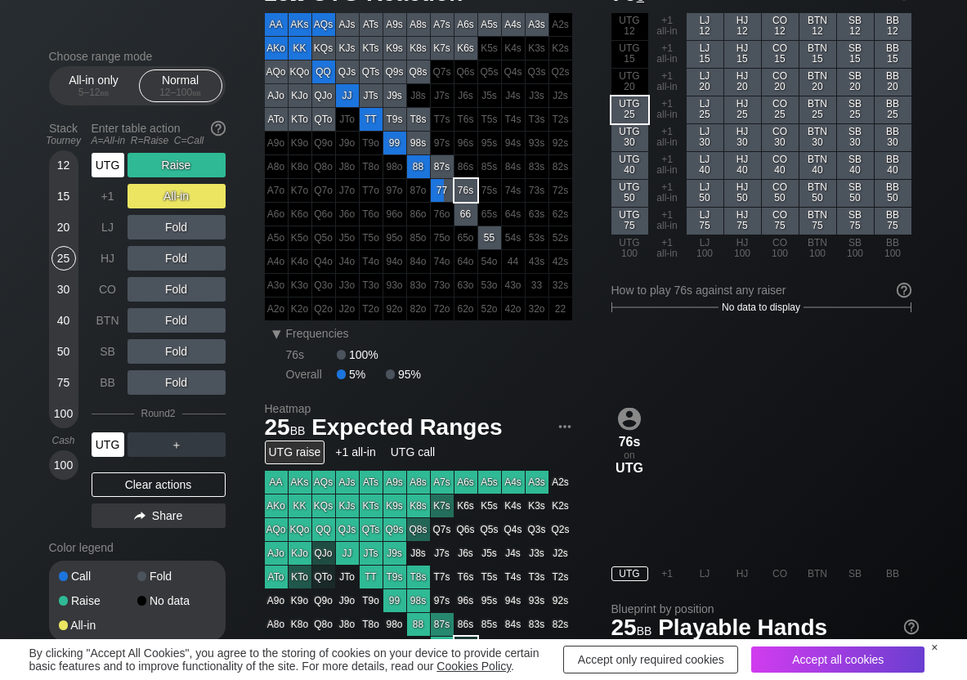
click at [97, 453] on div "UTG" at bounding box center [108, 445] width 33 height 25
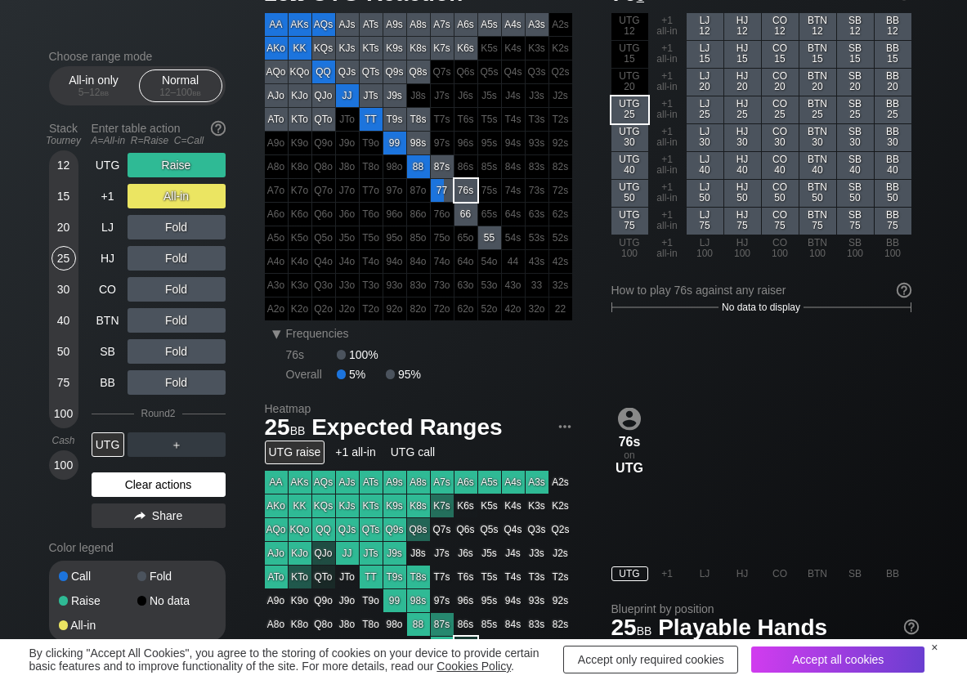
click at [134, 482] on div "Clear actions" at bounding box center [159, 485] width 134 height 25
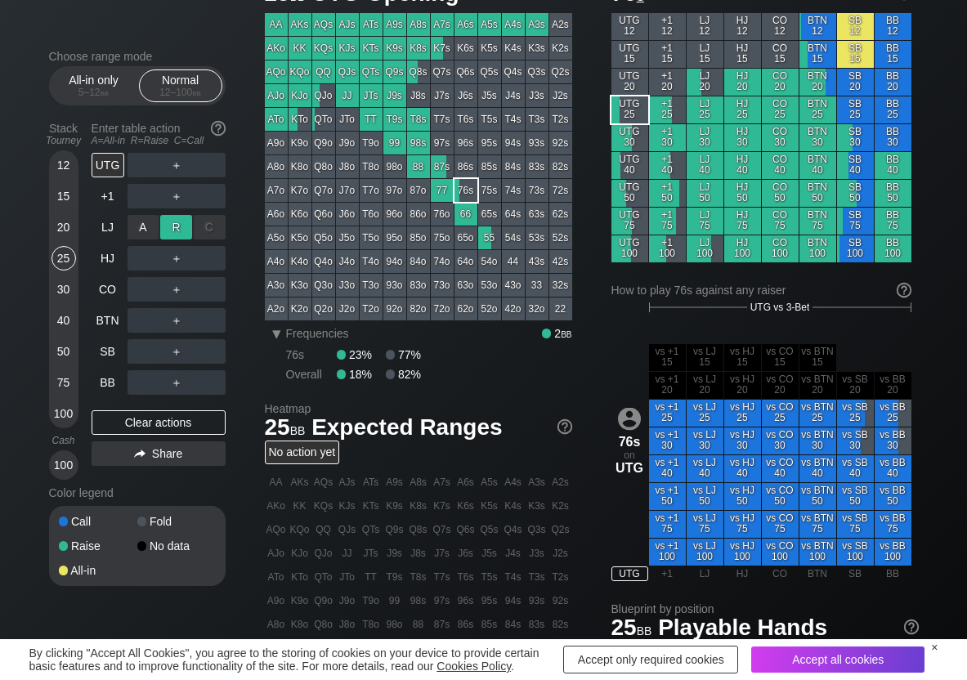
click at [167, 215] on div "R ✕" at bounding box center [176, 227] width 32 height 25
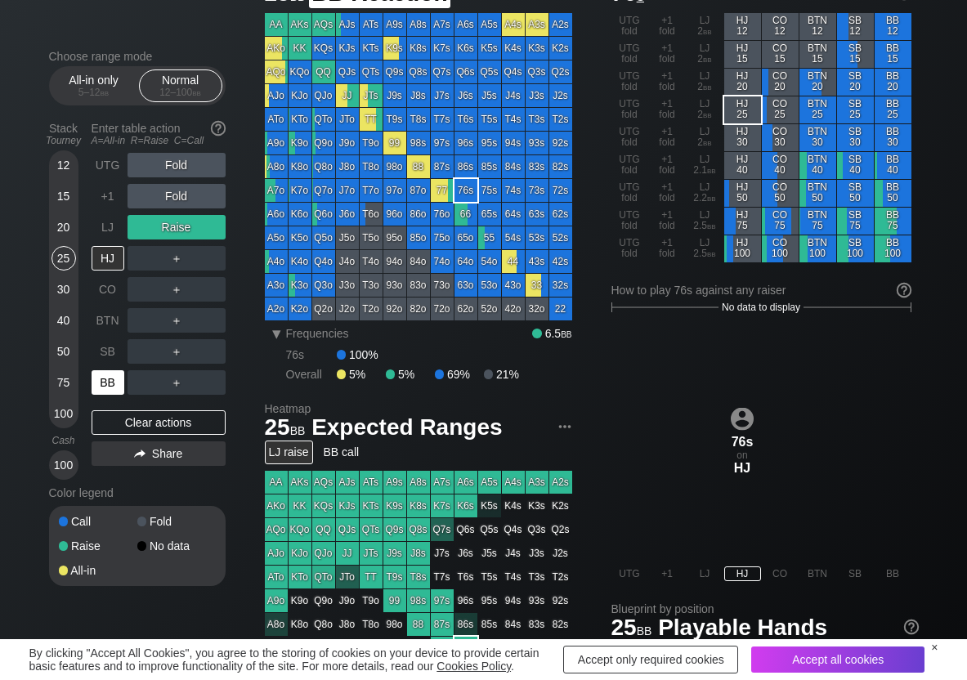
click at [101, 375] on div "BB" at bounding box center [108, 382] width 33 height 25
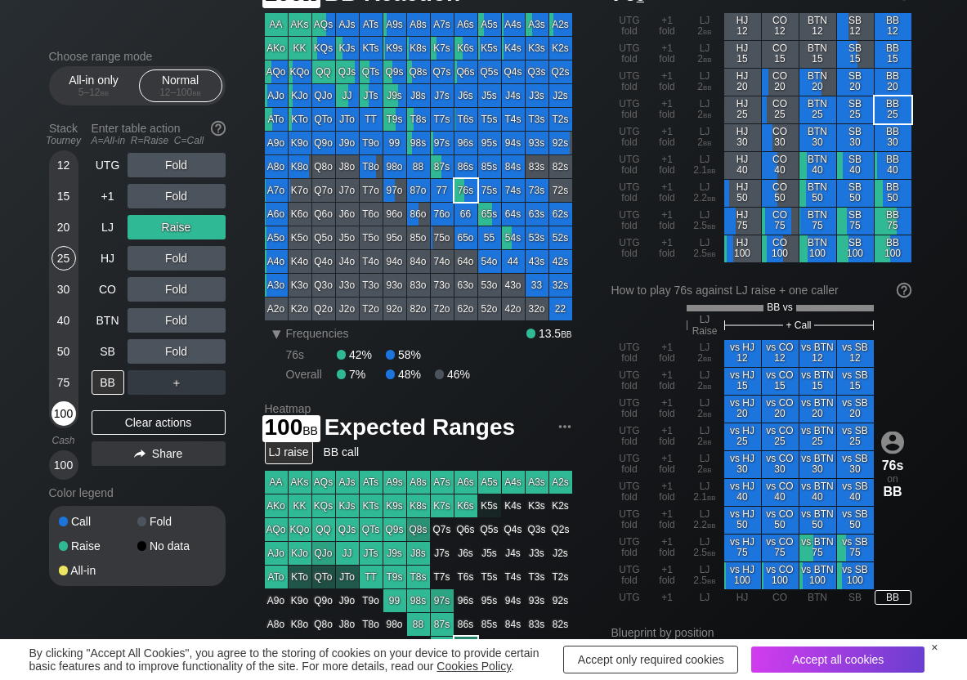
click at [59, 410] on div "100" at bounding box center [64, 413] width 25 height 25
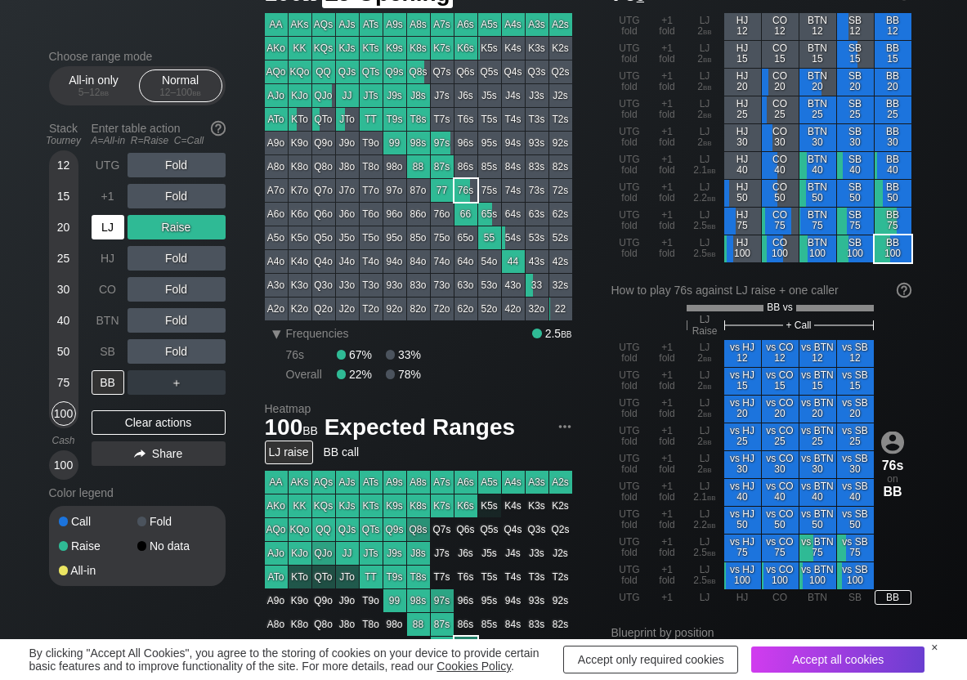
click at [99, 224] on div "LJ" at bounding box center [108, 227] width 33 height 25
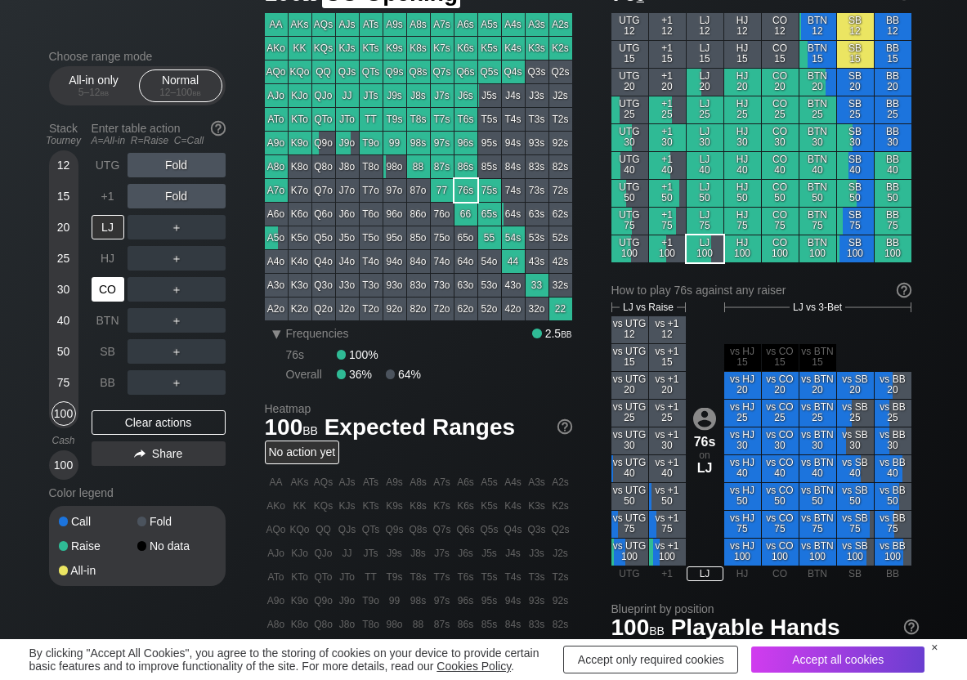
click at [122, 288] on div "CO" at bounding box center [108, 289] width 33 height 25
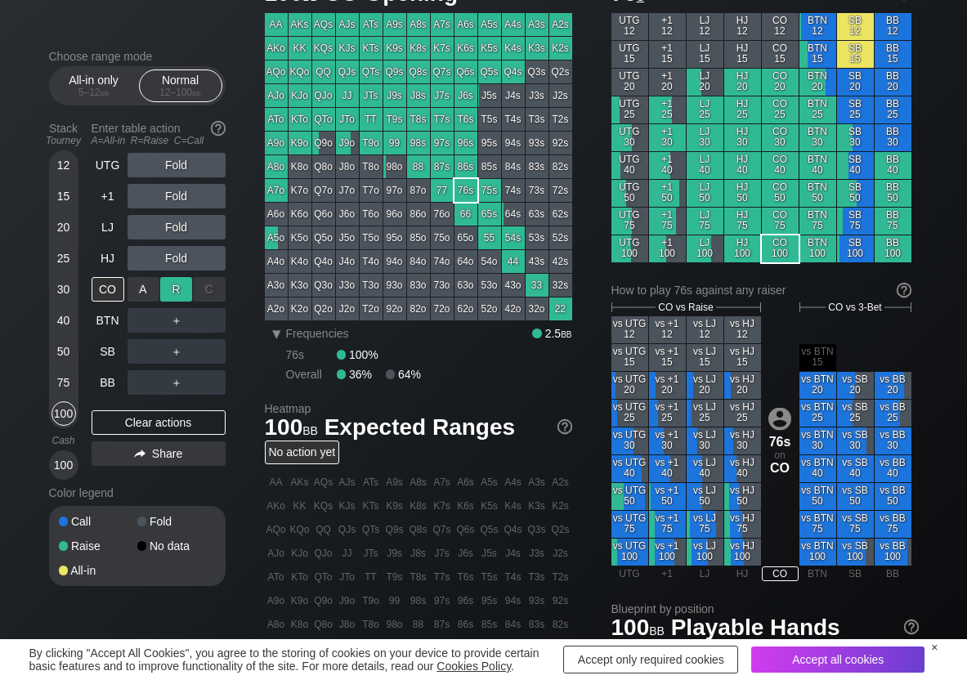
click at [186, 285] on div "R ✕" at bounding box center [176, 289] width 32 height 25
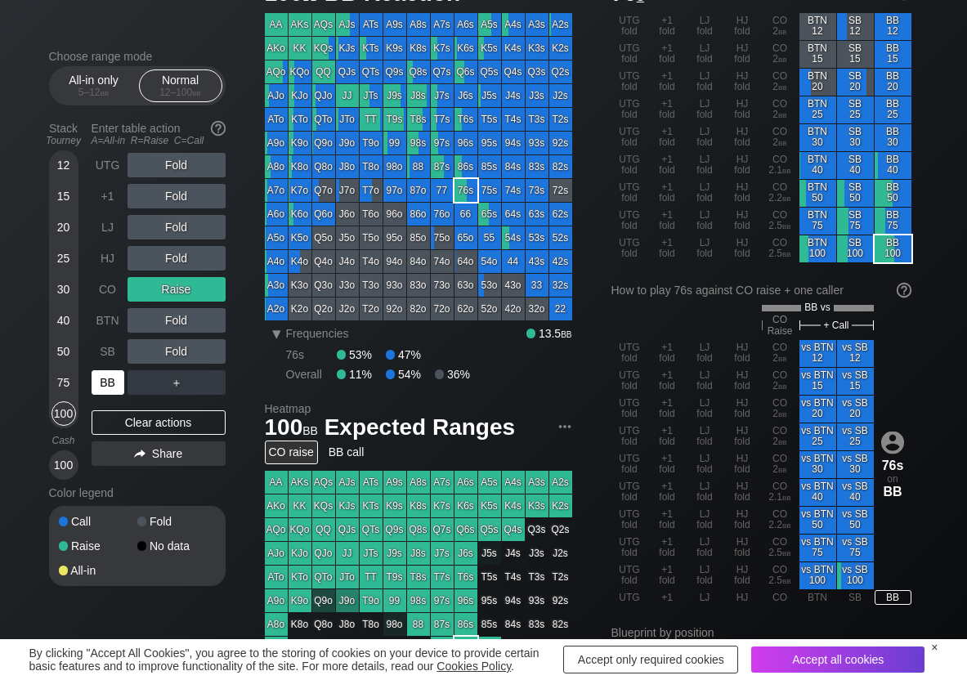
click at [98, 389] on div "BB" at bounding box center [108, 382] width 33 height 25
click at [212, 346] on div "C ✕" at bounding box center [210, 351] width 32 height 25
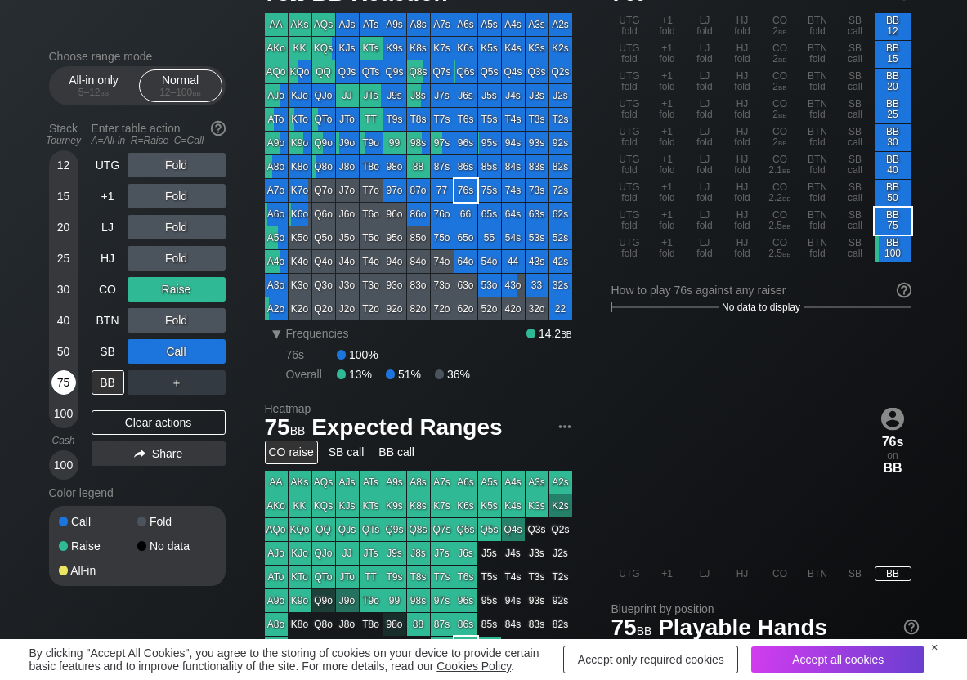
click at [60, 374] on div "75" at bounding box center [64, 382] width 25 height 25
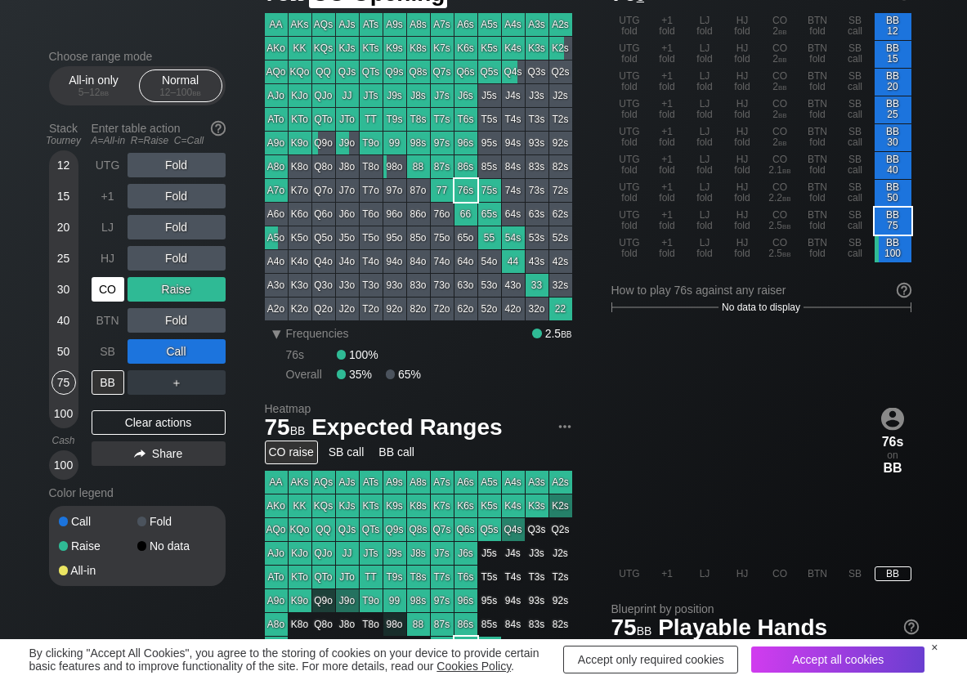
click at [114, 276] on div "CO" at bounding box center [110, 289] width 36 height 31
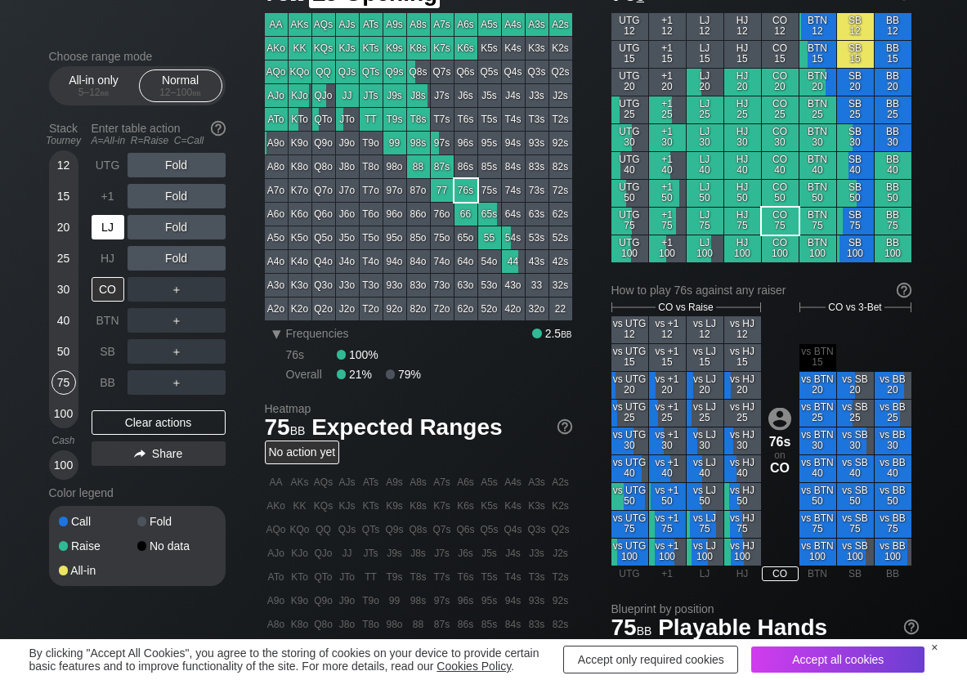
click at [115, 230] on div "LJ" at bounding box center [108, 227] width 33 height 25
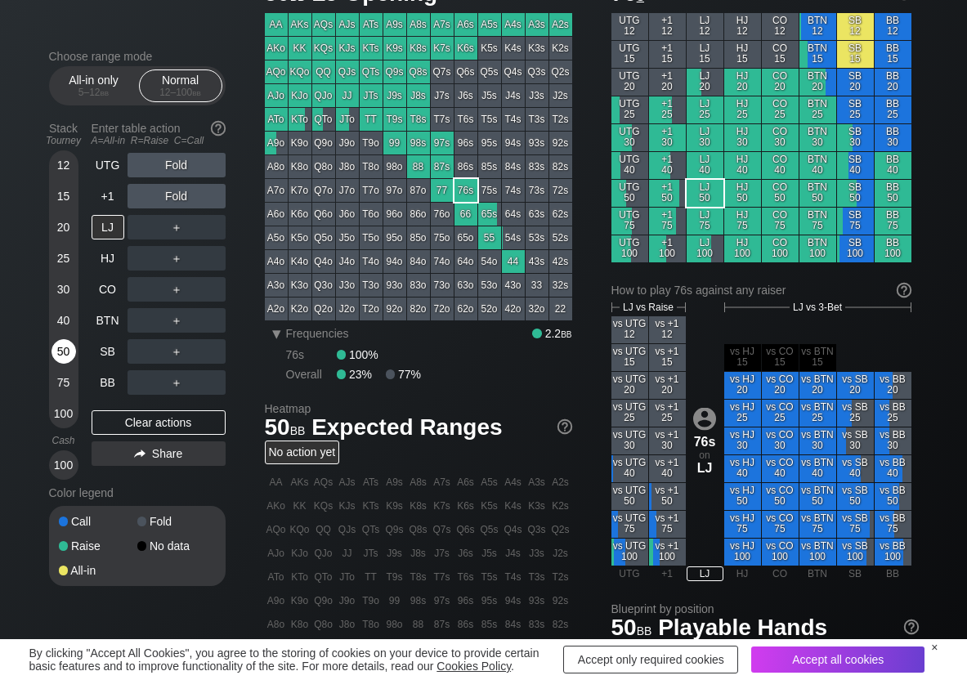
click at [61, 357] on div "50" at bounding box center [64, 351] width 25 height 25
click at [173, 221] on div "R ✕" at bounding box center [176, 227] width 32 height 25
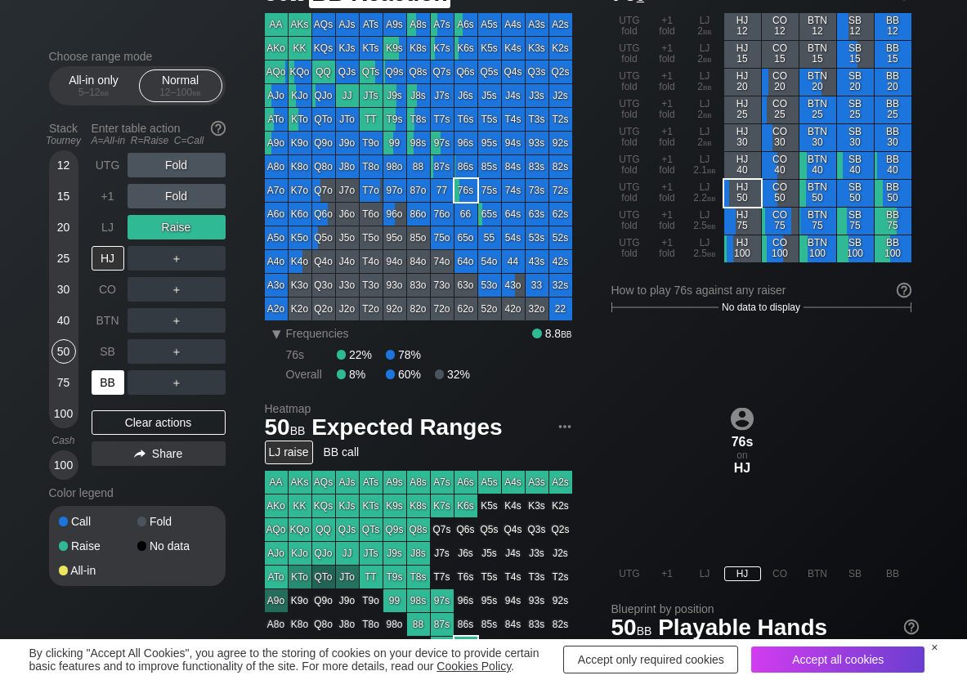
click at [110, 386] on div "BB" at bounding box center [108, 382] width 33 height 25
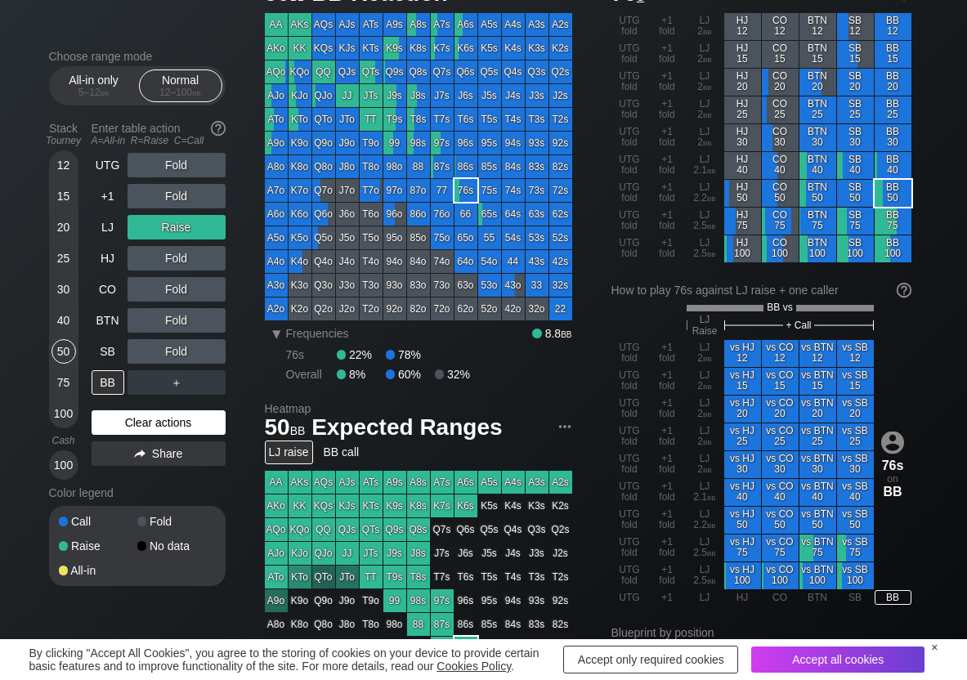
click at [150, 425] on div "Clear actions" at bounding box center [159, 422] width 134 height 25
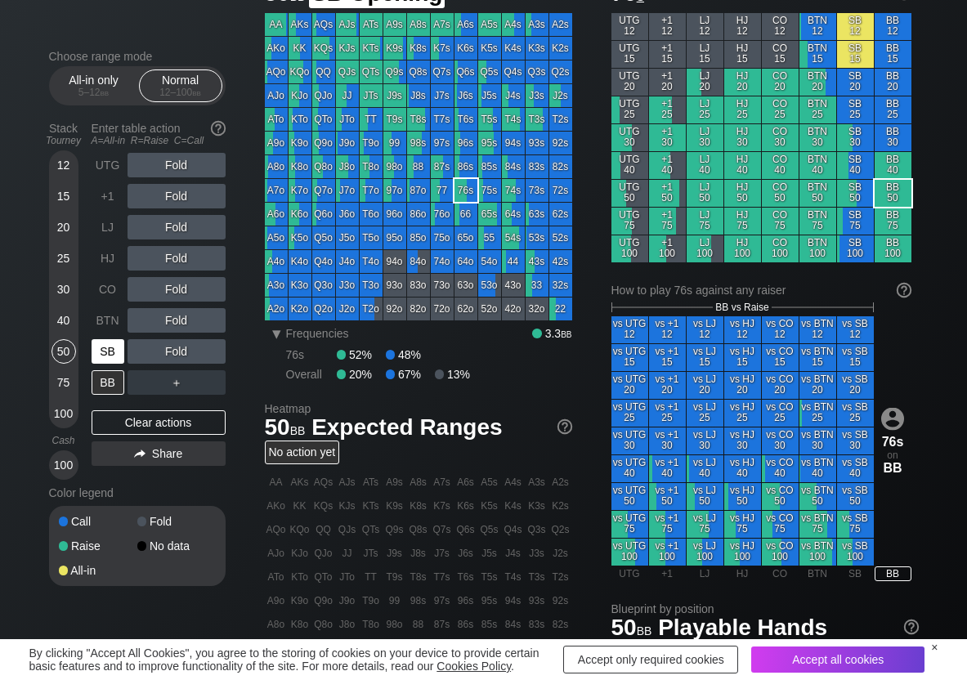
click at [100, 356] on div "SB" at bounding box center [108, 351] width 33 height 25
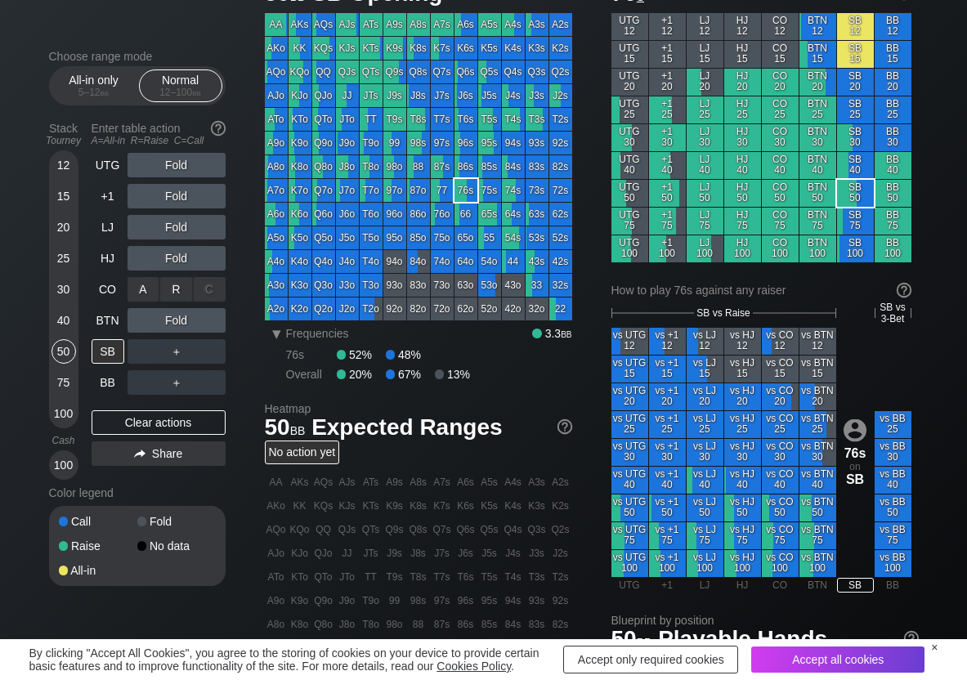
click at [168, 291] on div "R ✕" at bounding box center [176, 289] width 32 height 25
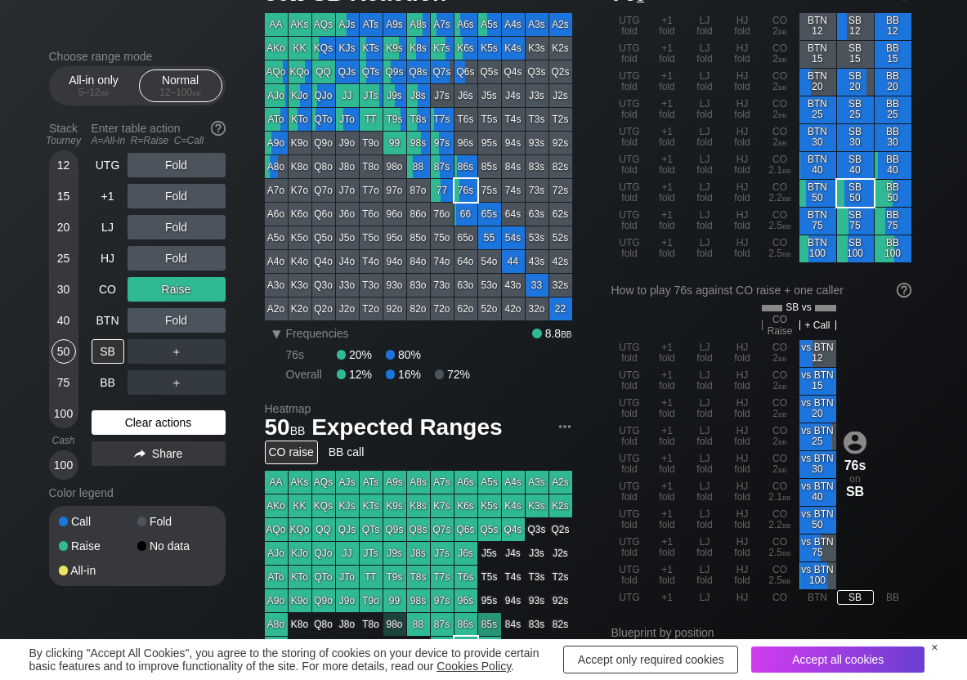
click at [139, 424] on div "Clear actions" at bounding box center [159, 422] width 134 height 25
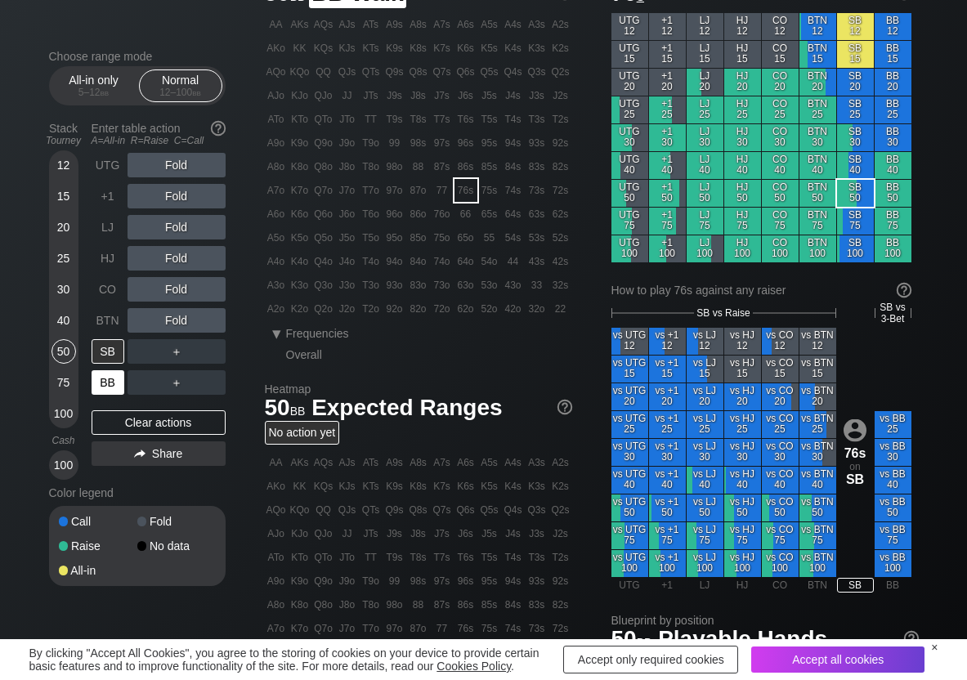
click at [119, 384] on div "BB" at bounding box center [108, 382] width 33 height 25
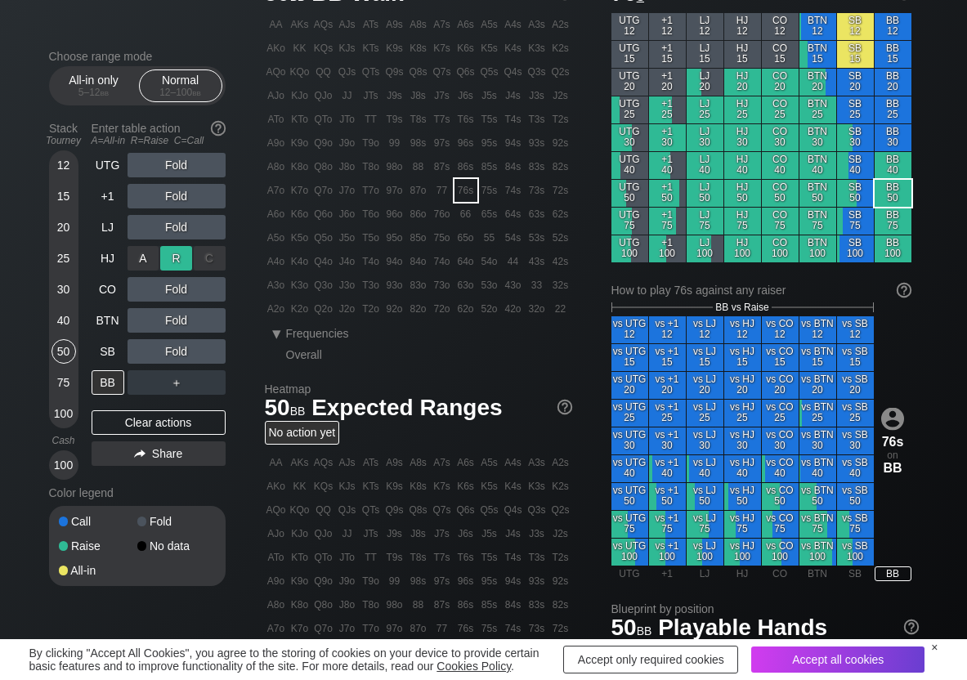
click at [179, 261] on div "R ✕" at bounding box center [176, 258] width 32 height 25
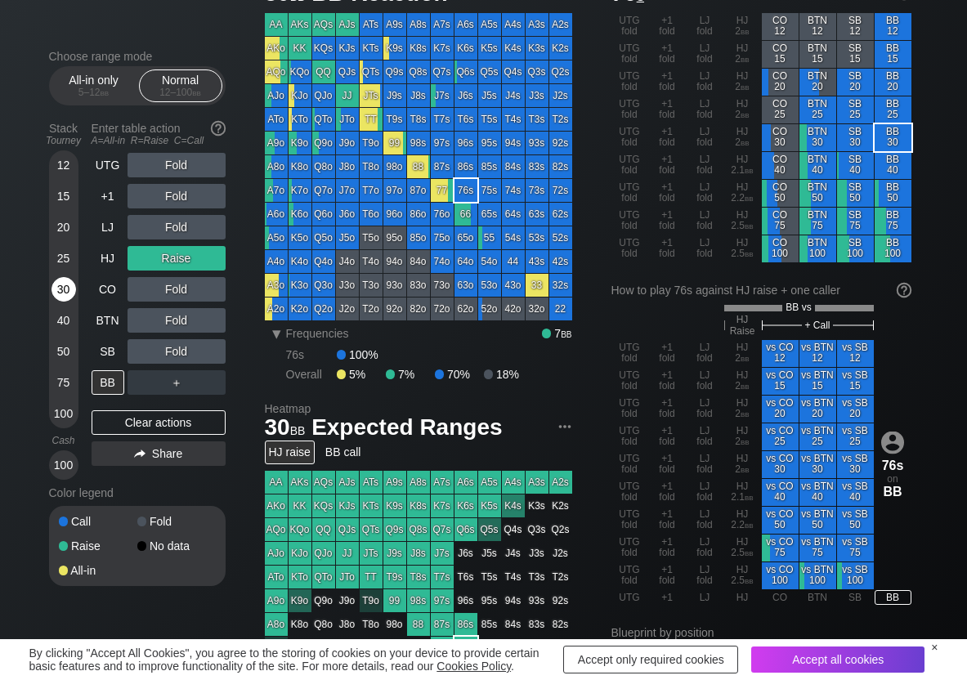
click at [61, 296] on div "30" at bounding box center [64, 289] width 25 height 25
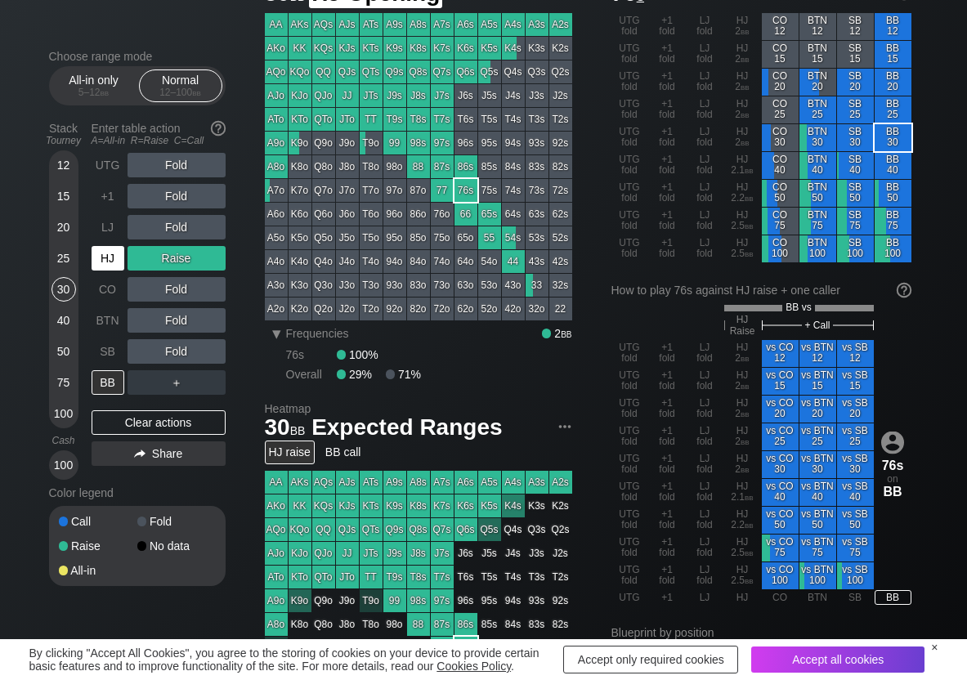
click at [117, 255] on div "HJ" at bounding box center [108, 258] width 33 height 25
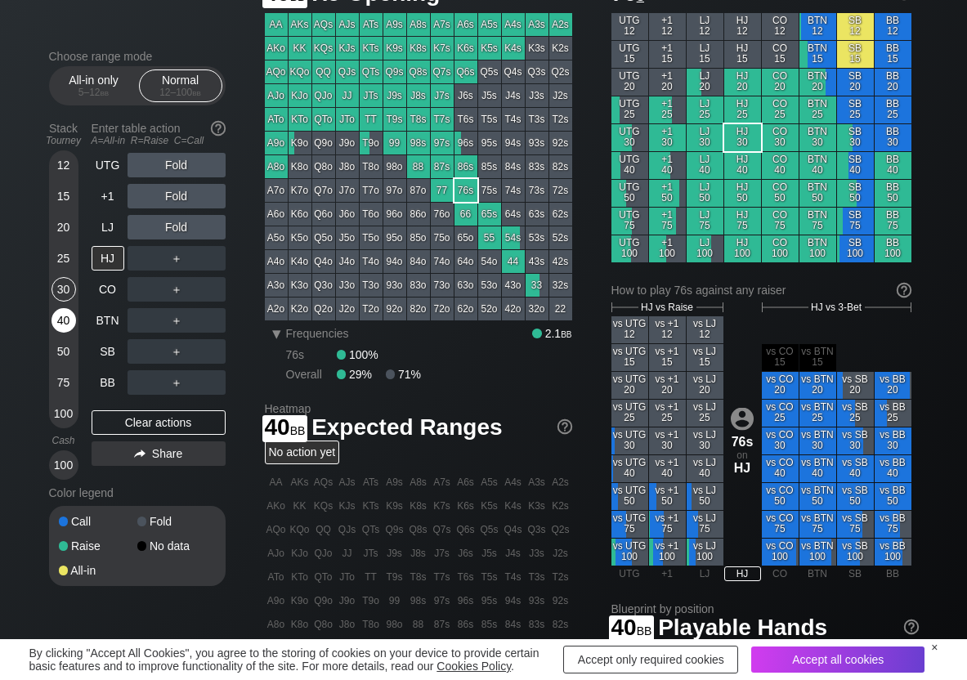
click at [63, 322] on div "40" at bounding box center [64, 320] width 25 height 25
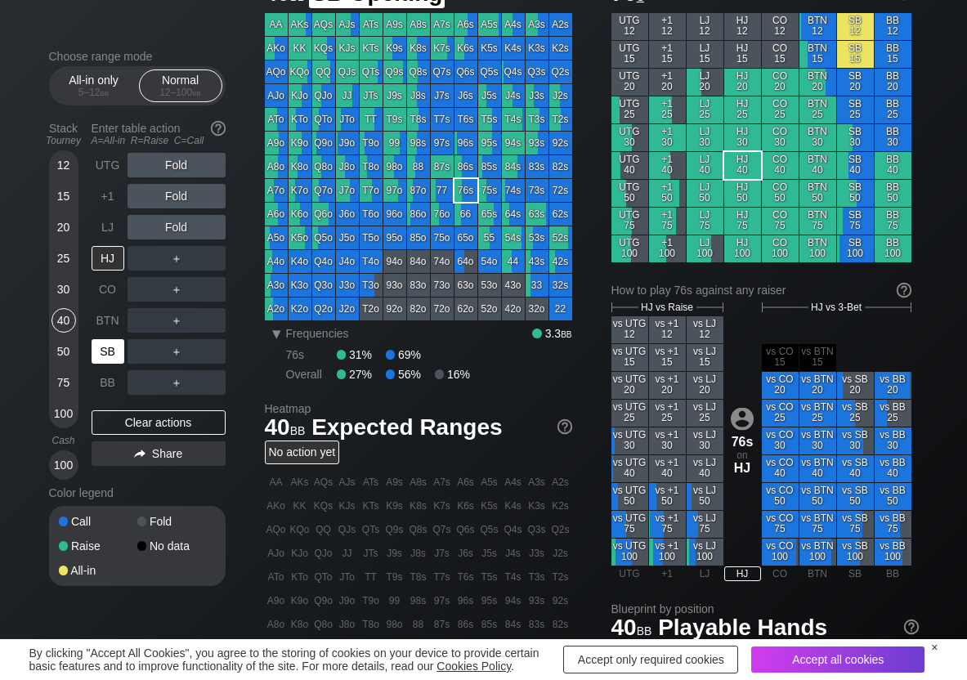
click at [102, 352] on div "SB" at bounding box center [108, 351] width 33 height 25
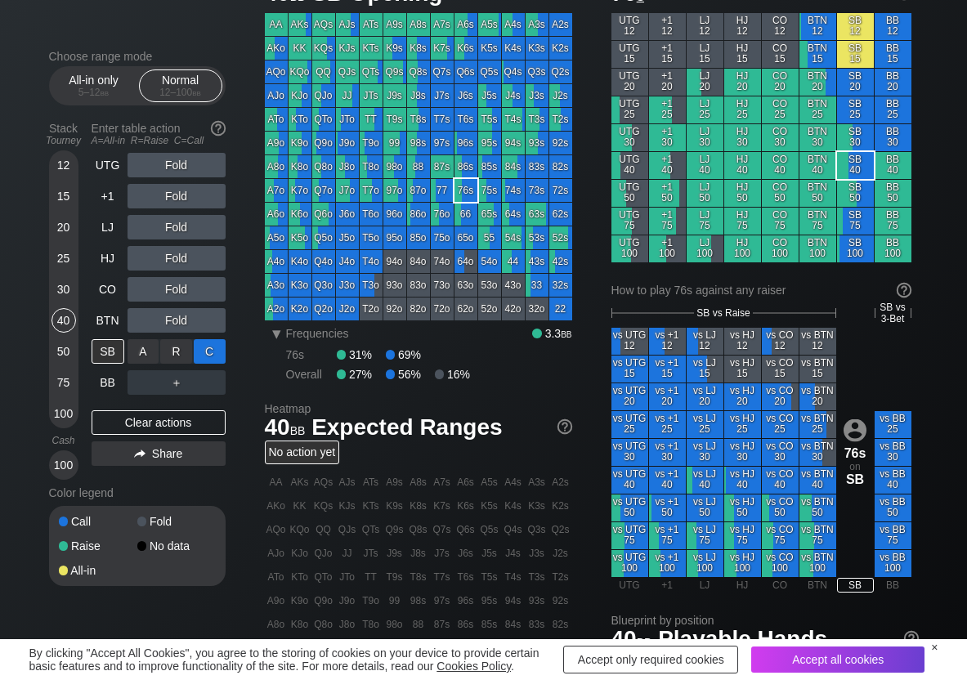
click at [221, 353] on div "C ✕" at bounding box center [210, 351] width 32 height 25
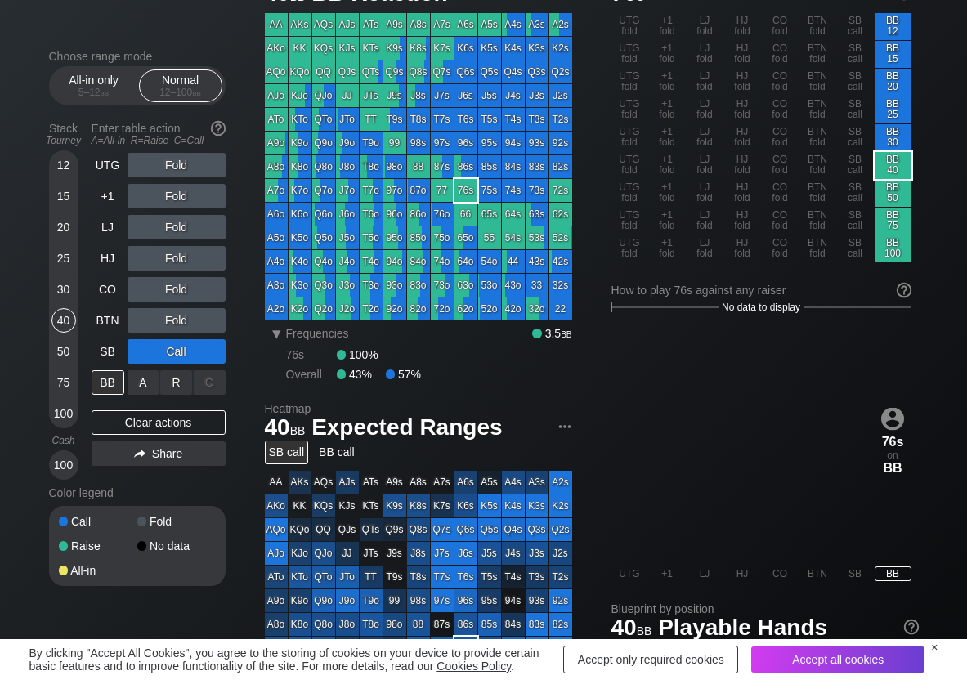
click at [175, 383] on div "R ✕" at bounding box center [176, 382] width 32 height 25
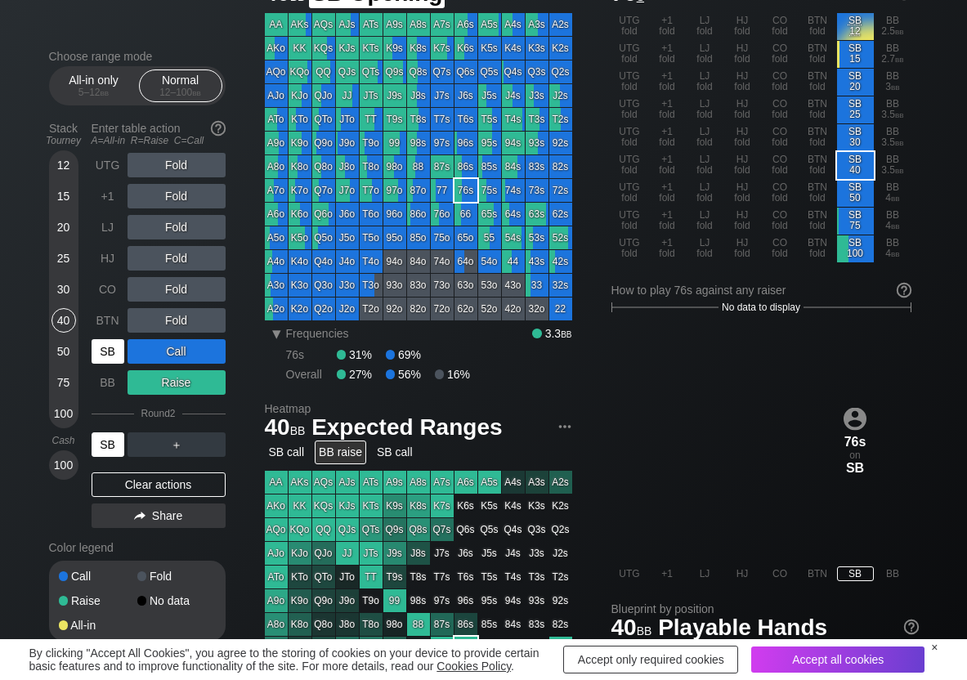
click at [114, 351] on div "SB" at bounding box center [108, 351] width 33 height 25
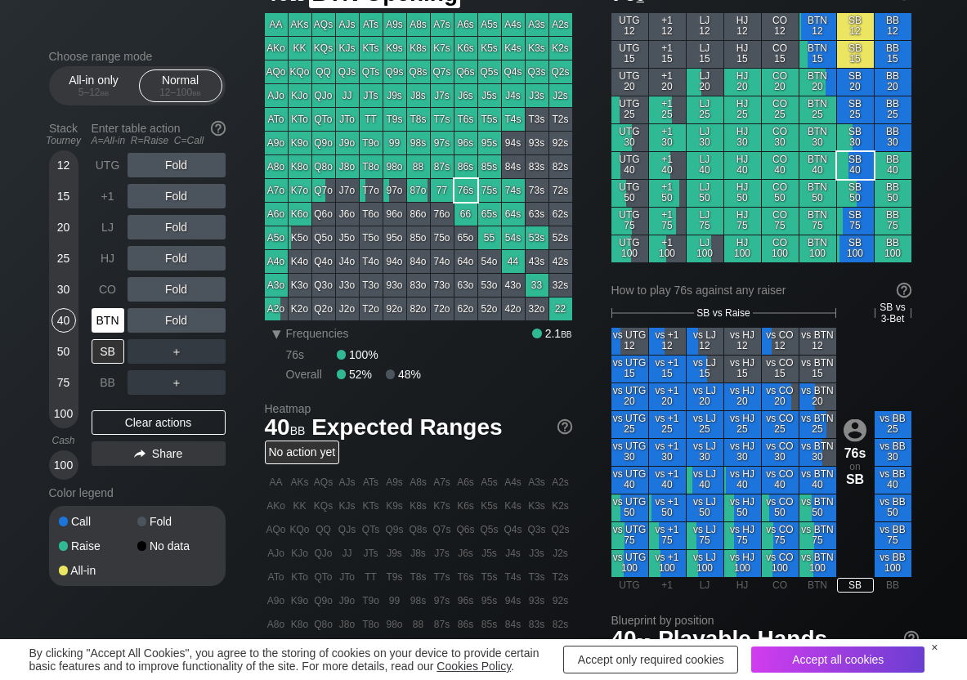
click at [110, 318] on div "BTN" at bounding box center [108, 320] width 33 height 25
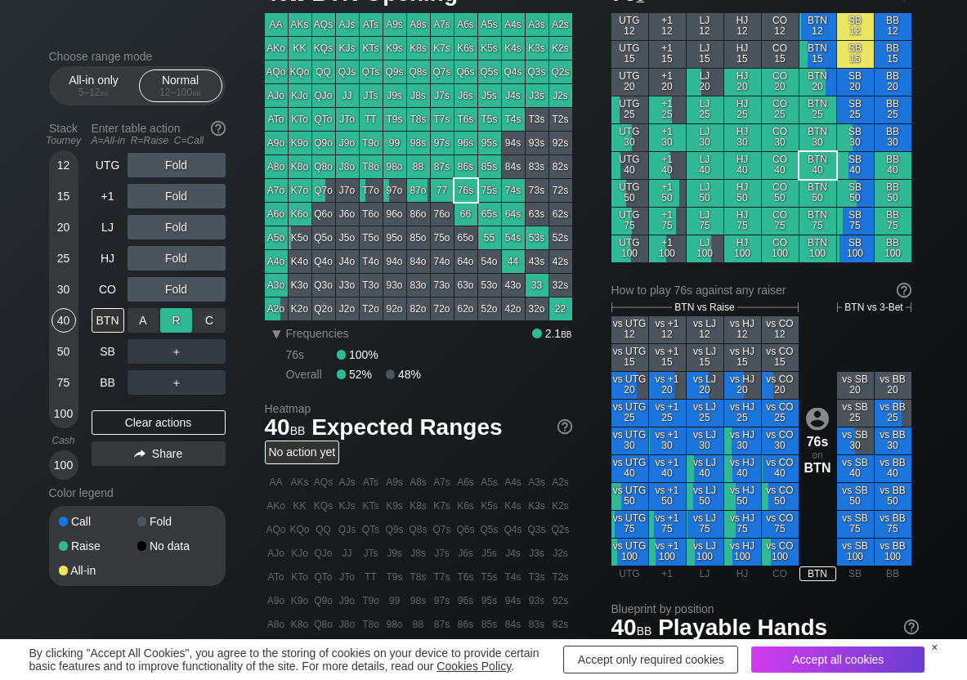
drag, startPoint x: 184, startPoint y: 321, endPoint x: 167, endPoint y: 331, distance: 20.2
click at [175, 322] on div "R ✕" at bounding box center [176, 320] width 32 height 25
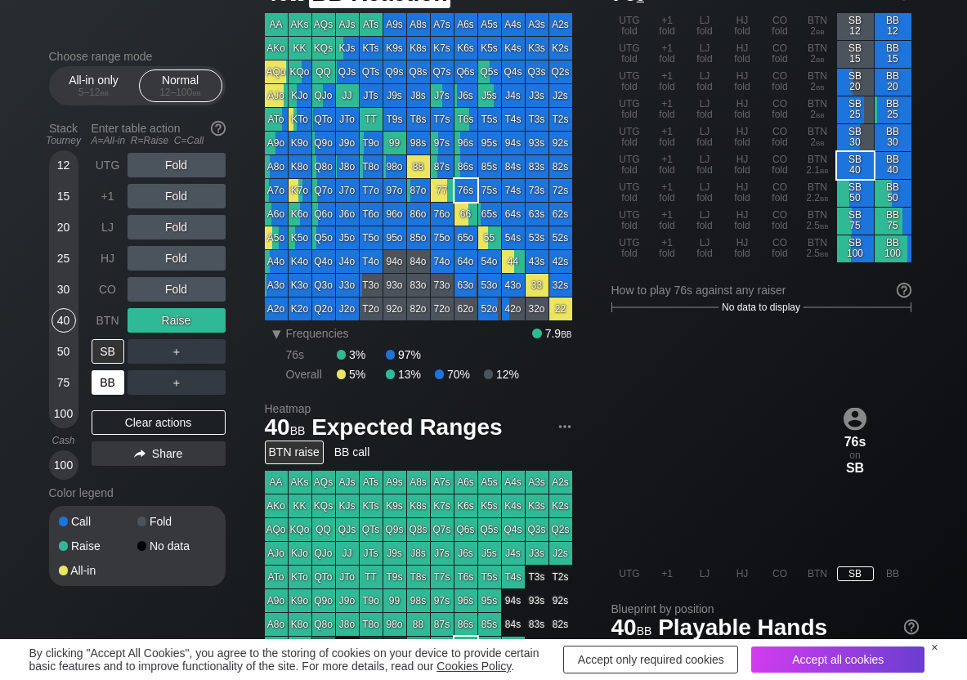
click at [115, 392] on div "BB" at bounding box center [108, 382] width 33 height 25
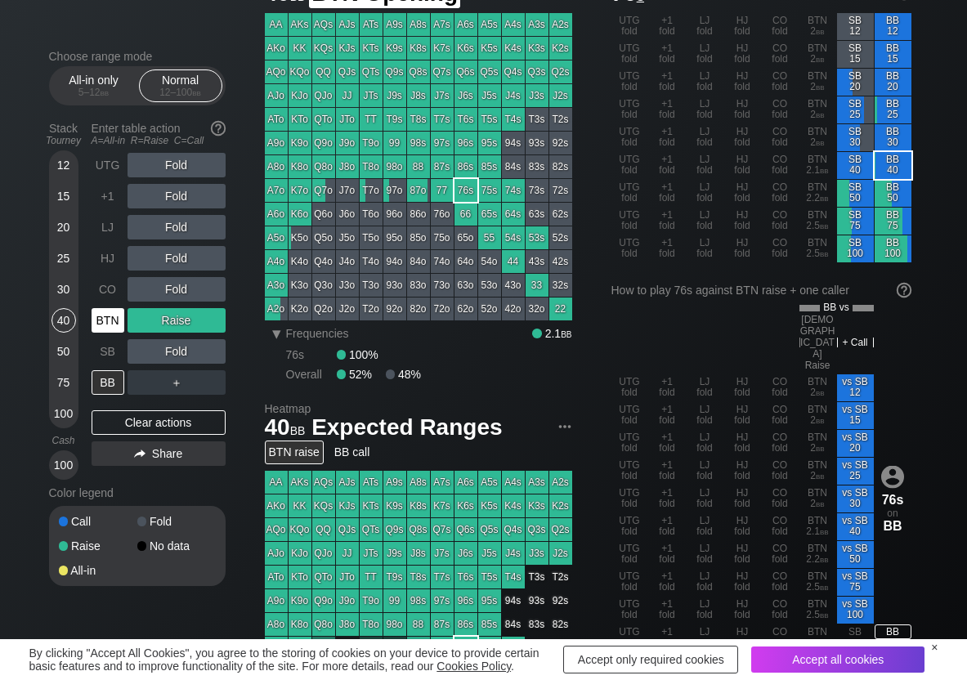
click at [101, 319] on div "BTN" at bounding box center [108, 320] width 33 height 25
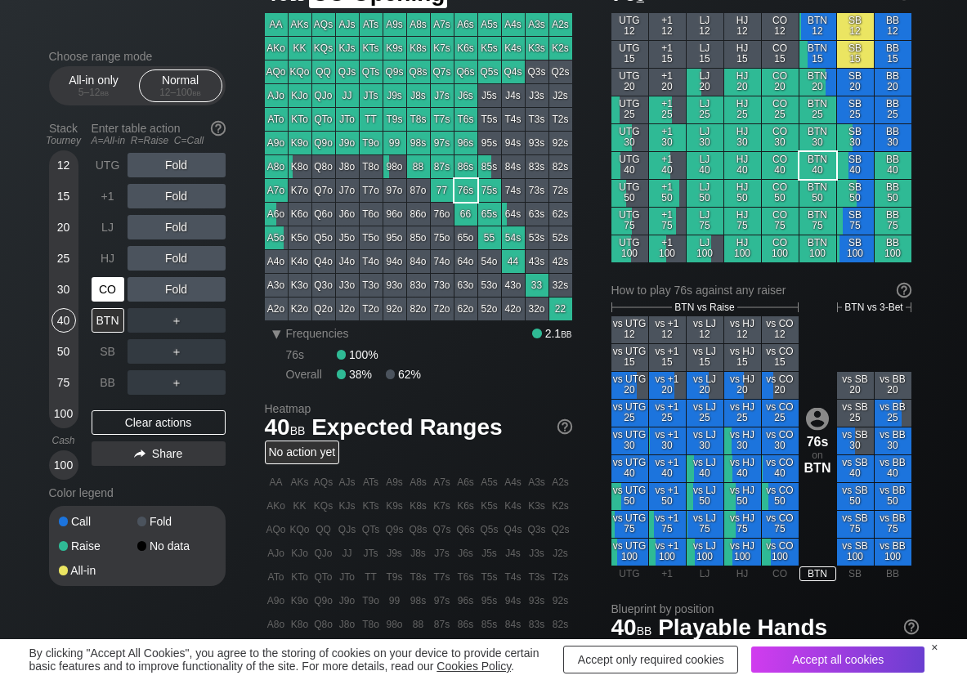
click at [107, 280] on div "CO" at bounding box center [108, 289] width 33 height 25
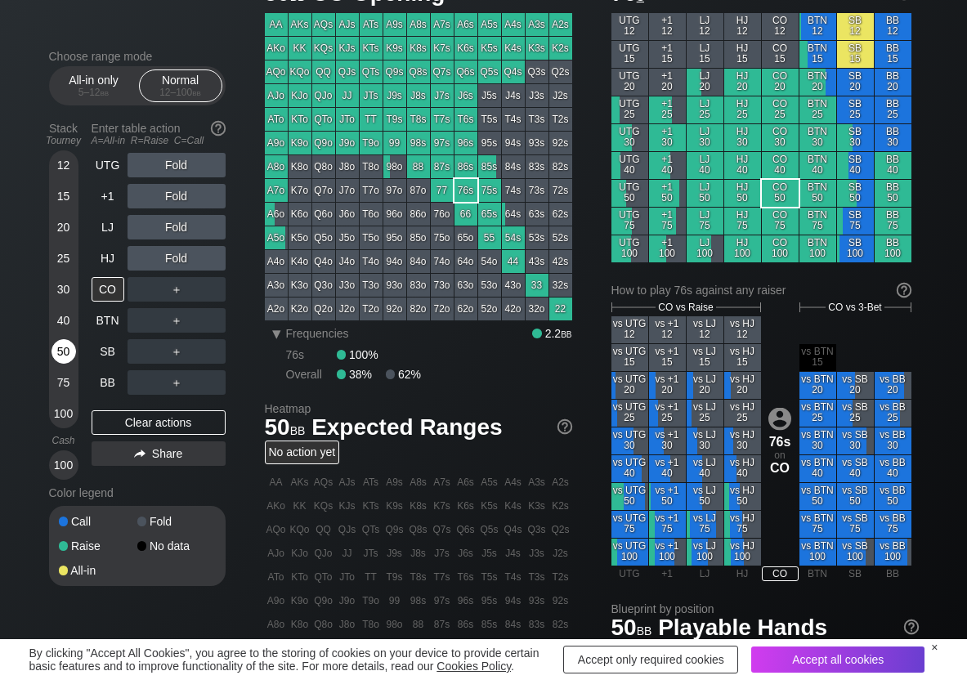
click at [56, 345] on div "50" at bounding box center [64, 351] width 25 height 25
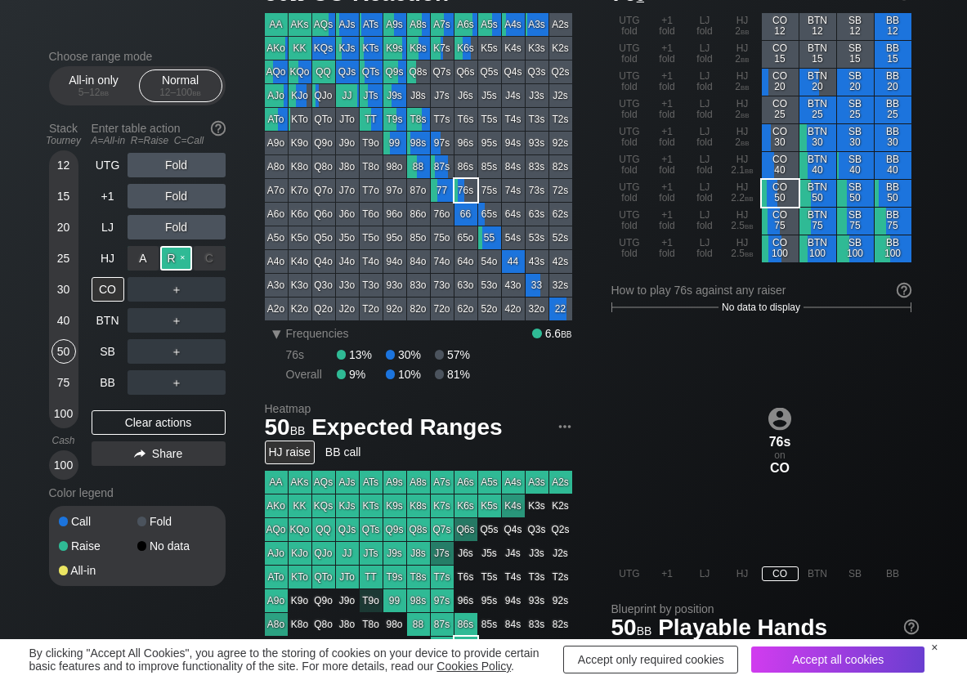
click at [173, 251] on div "R ✕" at bounding box center [176, 258] width 32 height 25
click at [183, 285] on div "R ✕" at bounding box center [176, 289] width 32 height 25
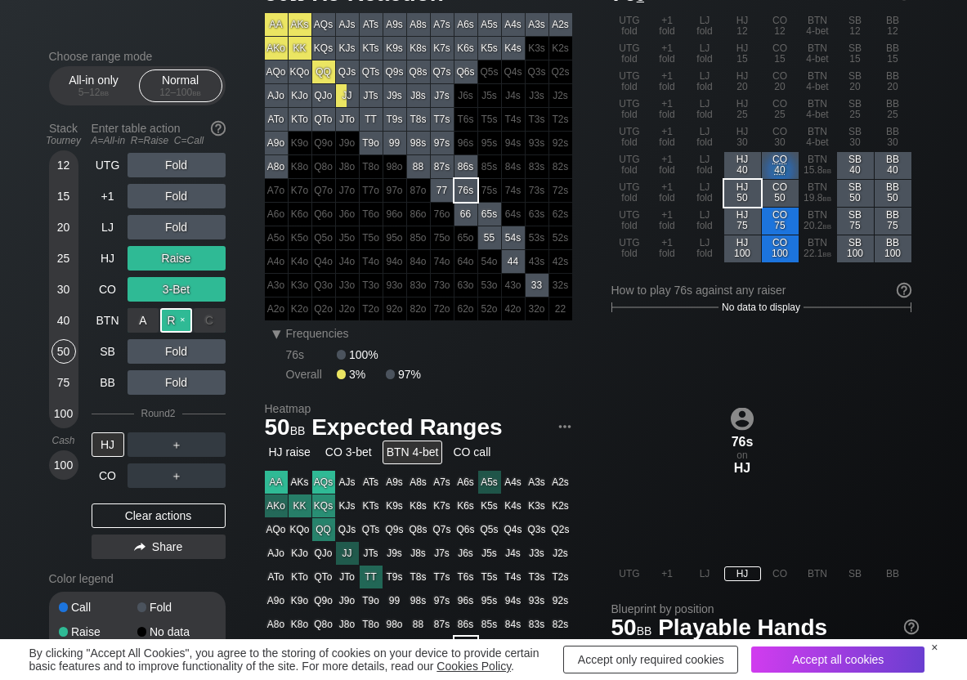
click at [179, 313] on div "R ✕" at bounding box center [176, 320] width 32 height 25
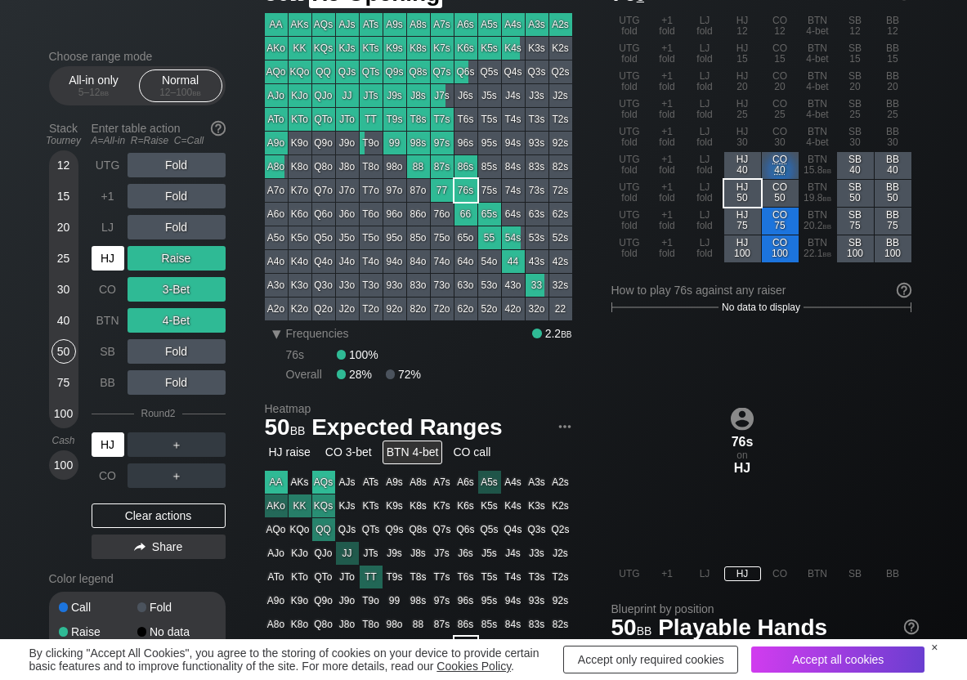
click at [105, 260] on div "HJ" at bounding box center [108, 258] width 33 height 25
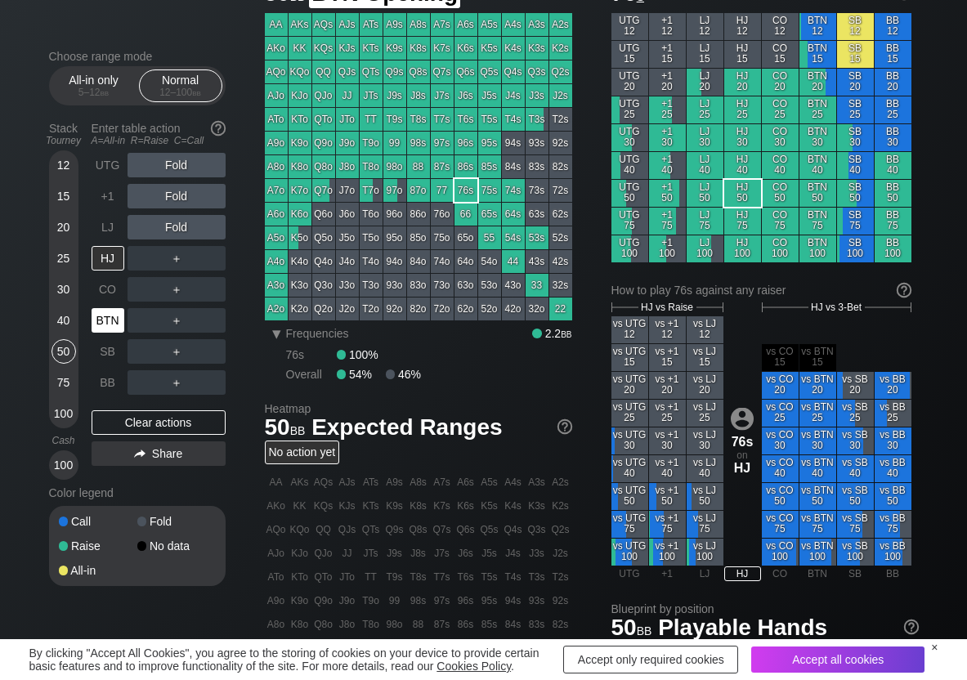
drag, startPoint x: 100, startPoint y: 322, endPoint x: 129, endPoint y: 318, distance: 29.7
click at [115, 322] on div "BTN" at bounding box center [108, 320] width 33 height 25
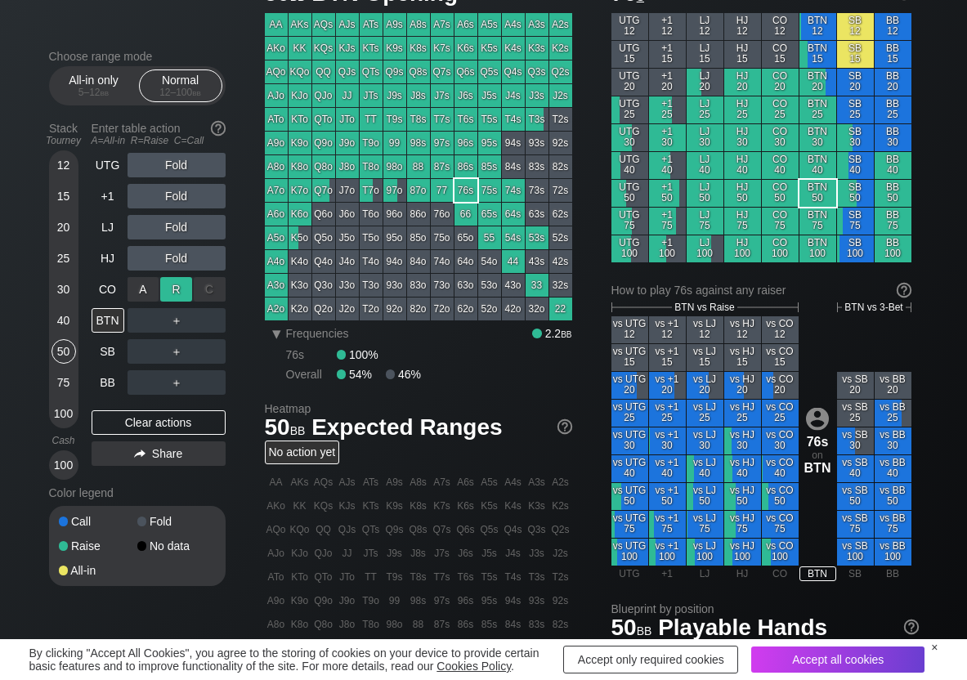
click at [177, 285] on div "R ✕" at bounding box center [176, 289] width 32 height 25
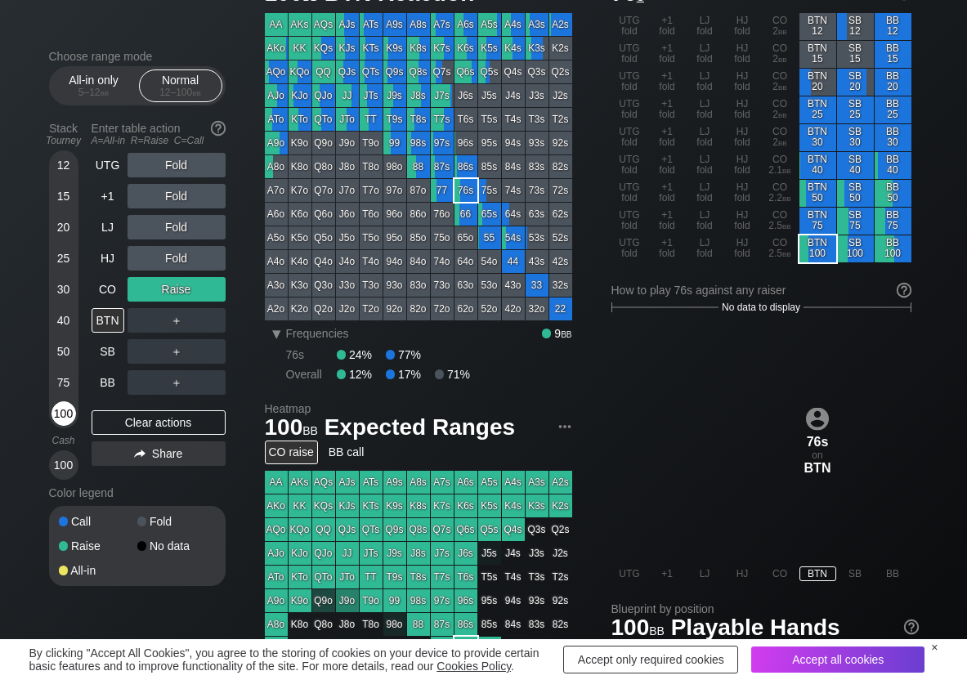
click at [58, 417] on div "100" at bounding box center [64, 413] width 25 height 25
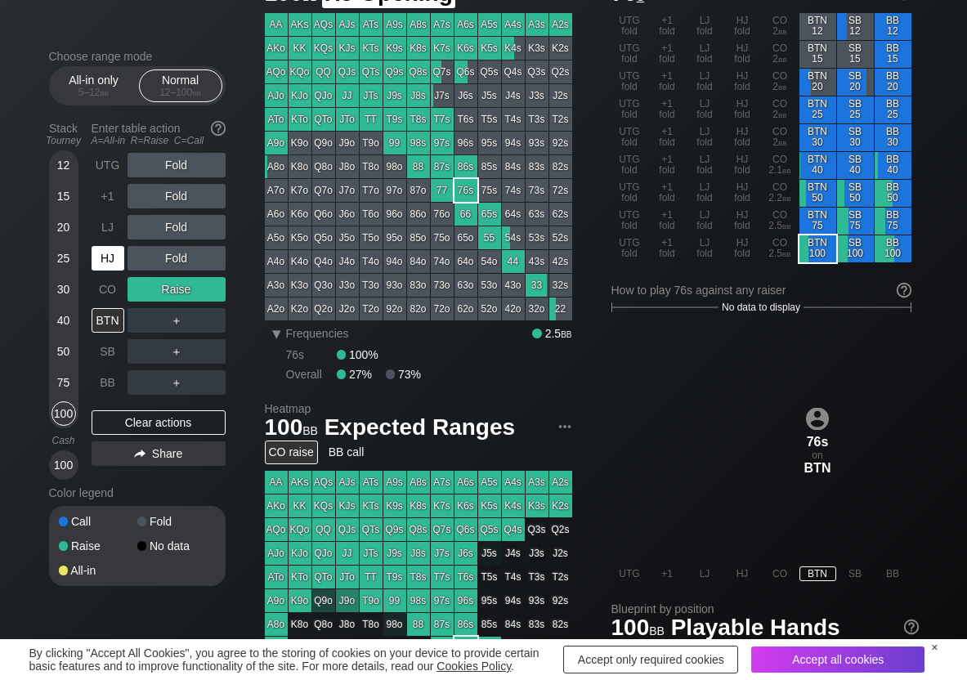
click at [110, 253] on div "HJ" at bounding box center [108, 258] width 33 height 25
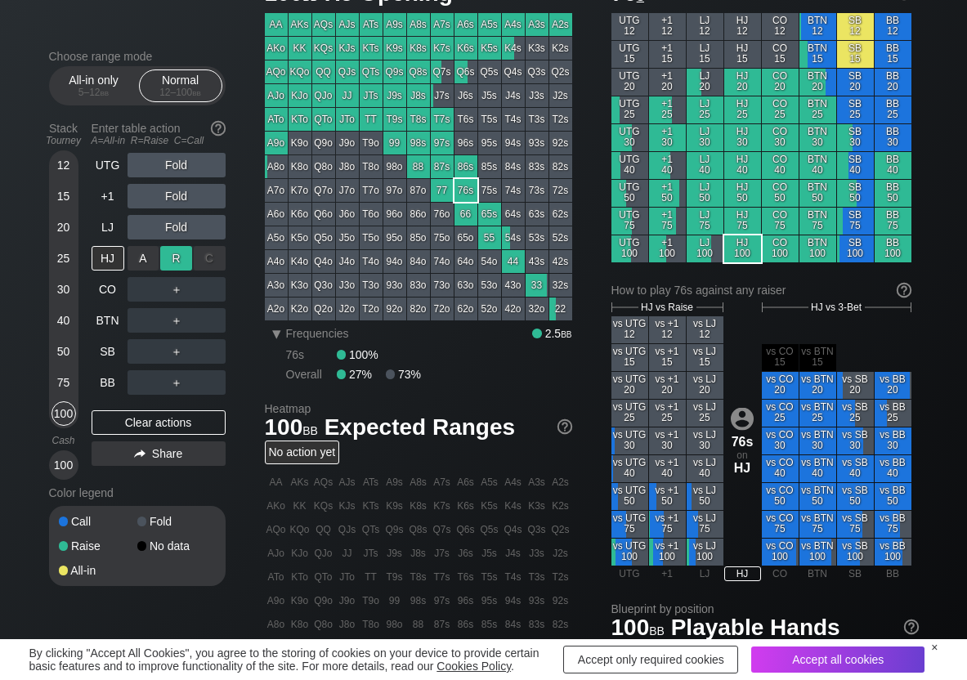
click at [178, 253] on div "R ✕" at bounding box center [176, 258] width 32 height 25
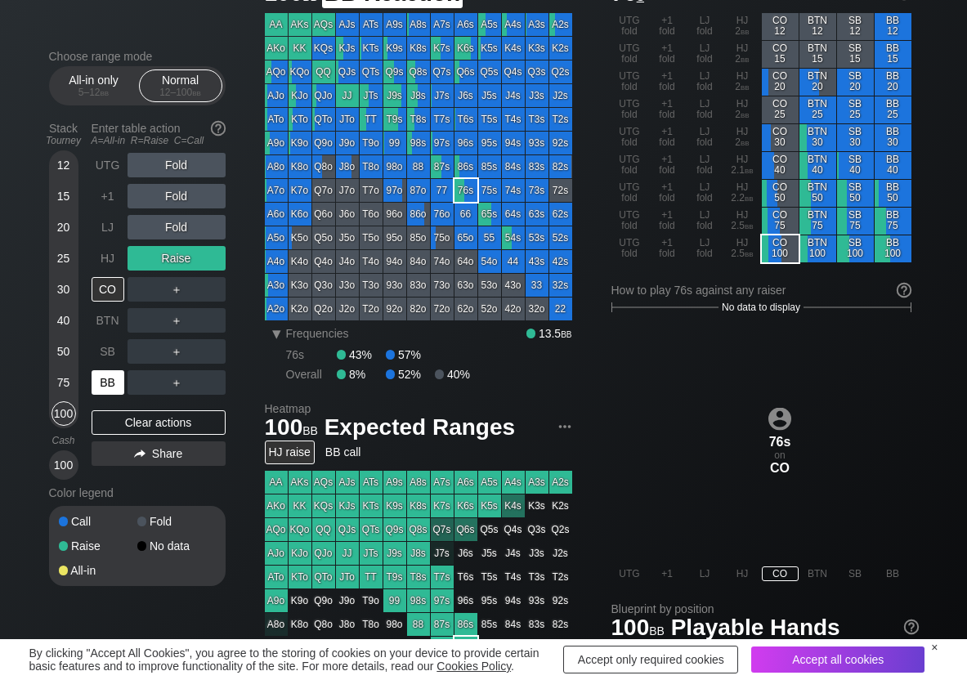
click at [110, 379] on div "BB" at bounding box center [108, 382] width 33 height 25
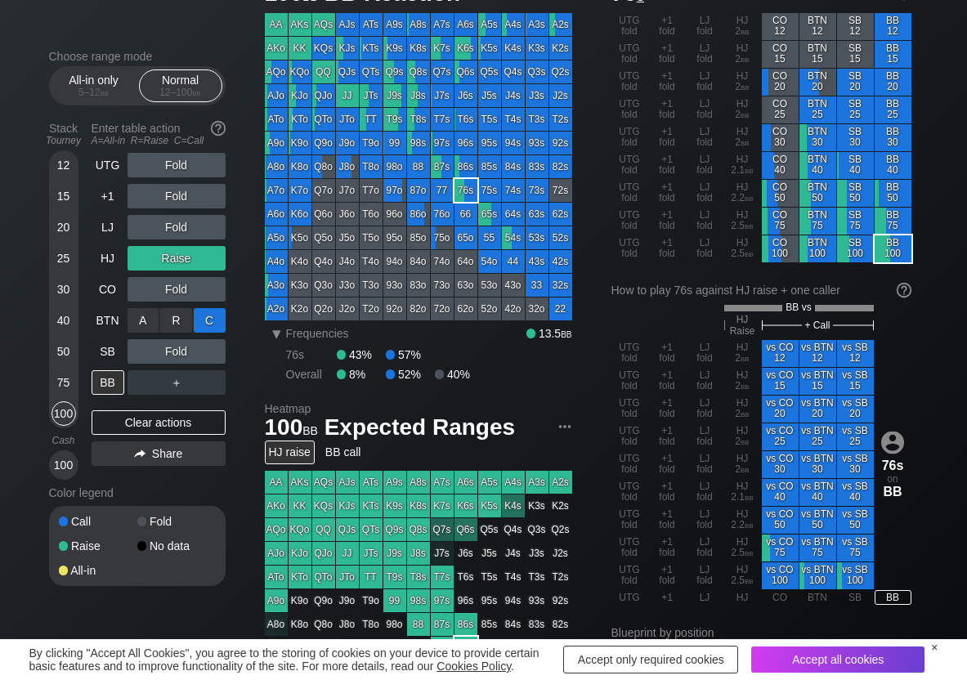
drag, startPoint x: 218, startPoint y: 317, endPoint x: 204, endPoint y: 321, distance: 14.5
click at [210, 320] on div "C ✕" at bounding box center [210, 320] width 32 height 25
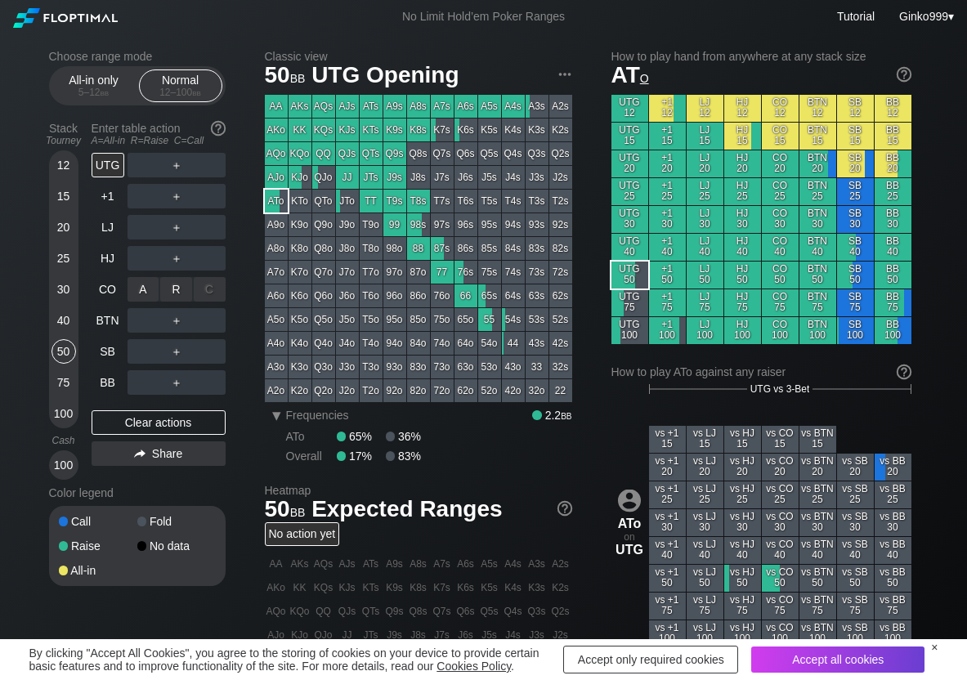
scroll to position [82, 0]
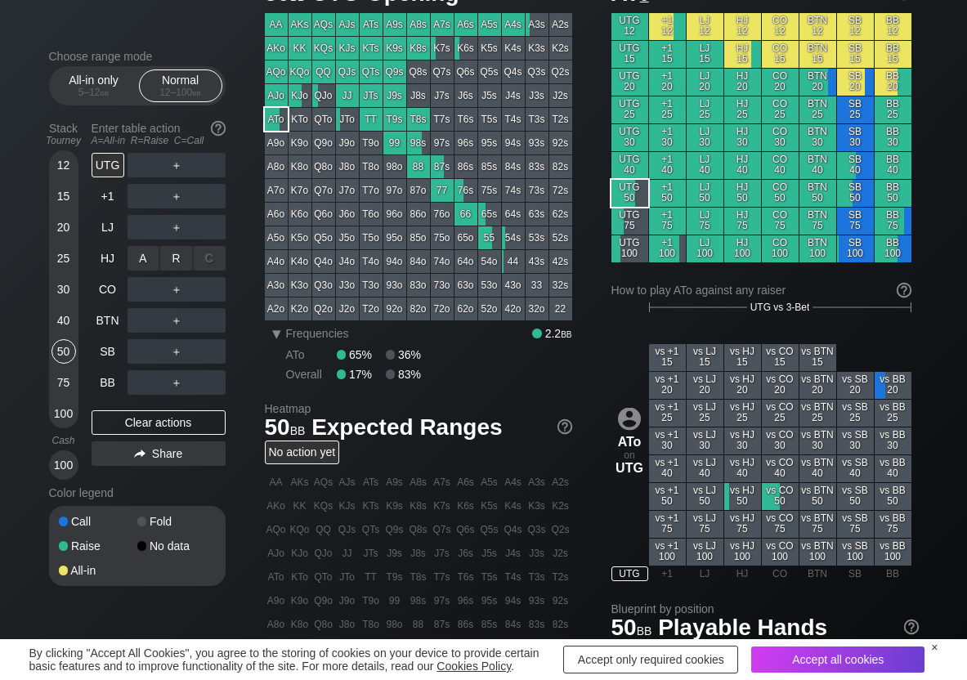
click at [164, 261] on div "R ✕" at bounding box center [176, 258] width 32 height 25
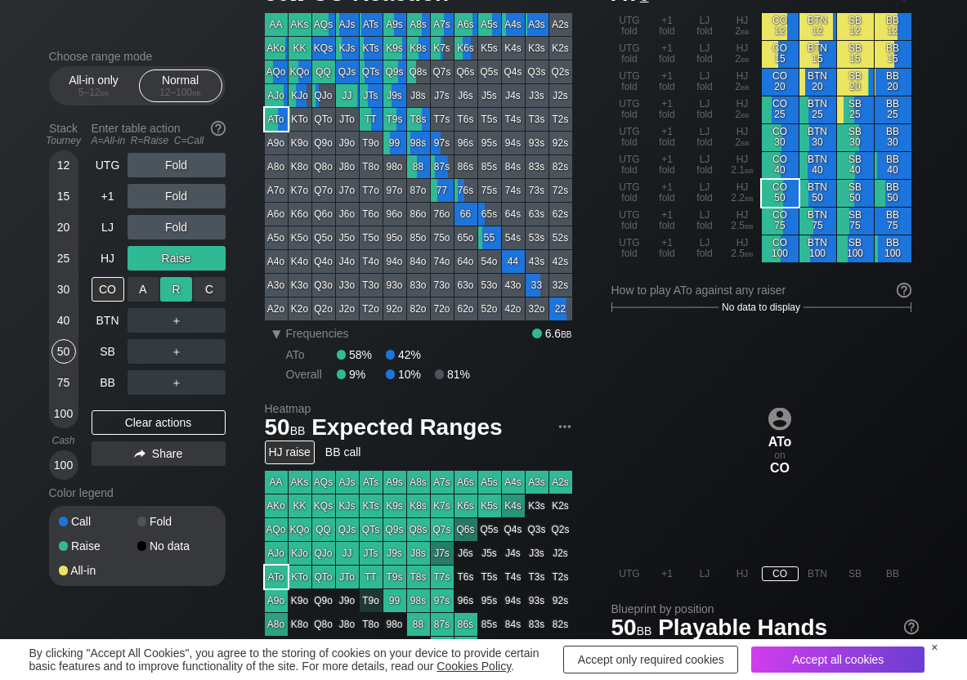
click at [173, 289] on div "R ✕" at bounding box center [176, 289] width 32 height 25
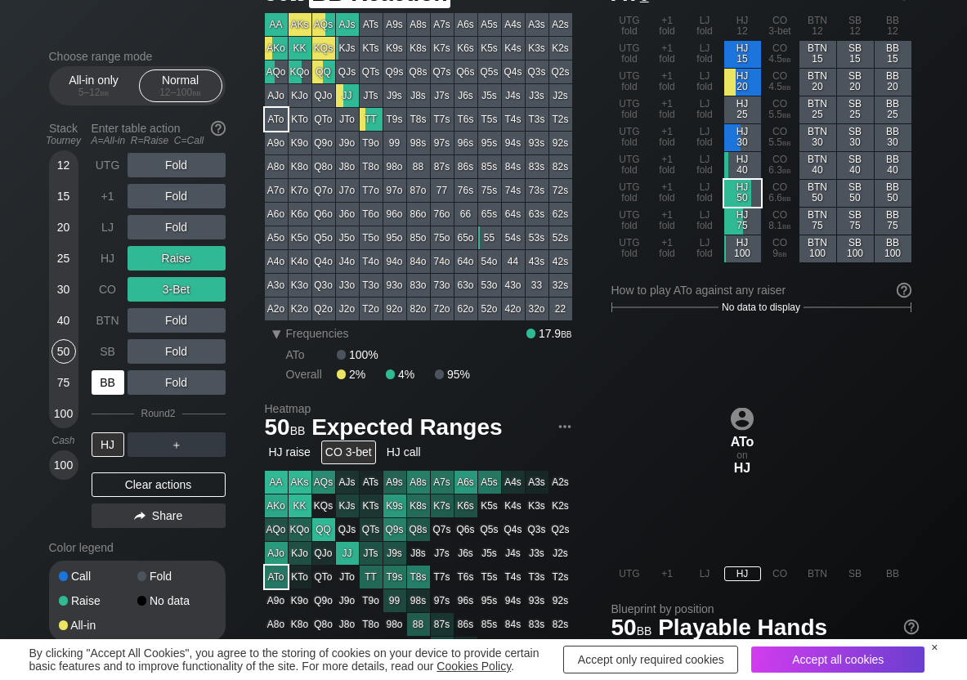
click at [116, 393] on div "BB" at bounding box center [108, 382] width 33 height 25
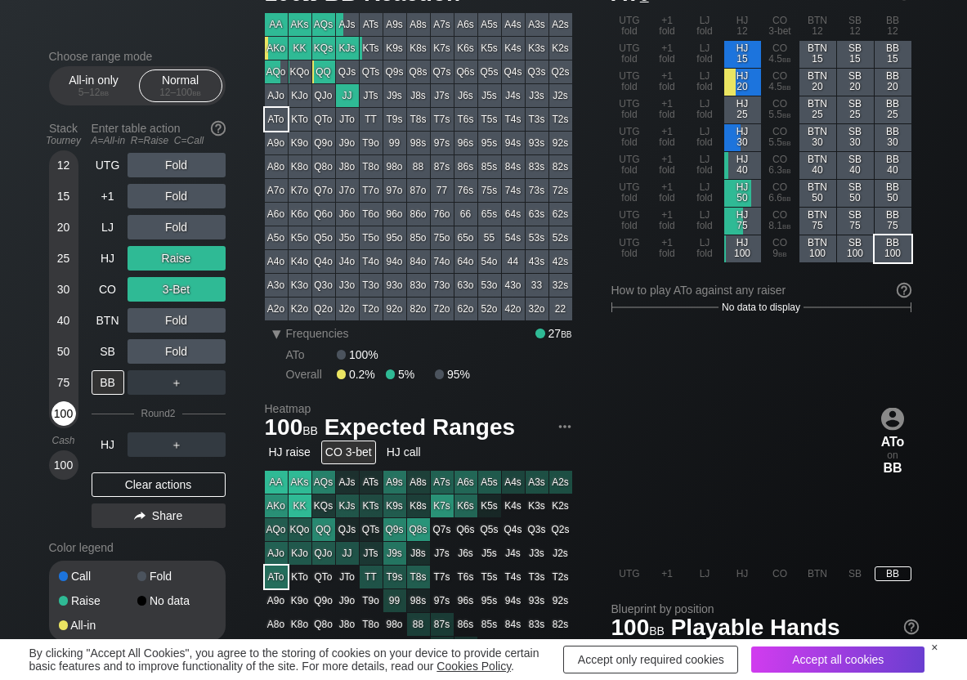
click at [62, 423] on div "100" at bounding box center [64, 413] width 25 height 25
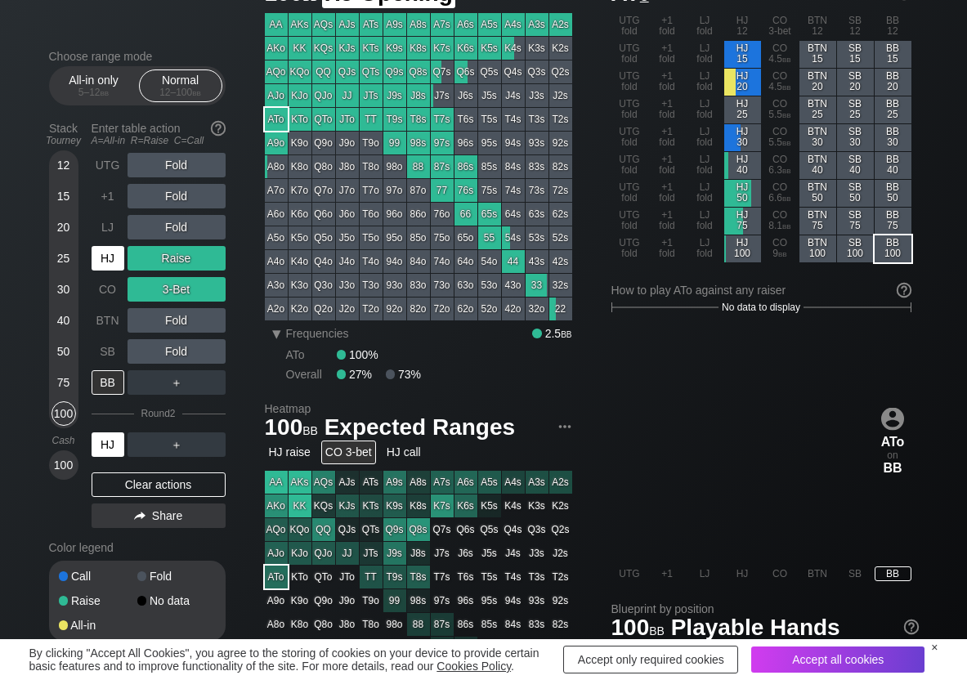
click at [115, 256] on div "HJ" at bounding box center [108, 258] width 33 height 25
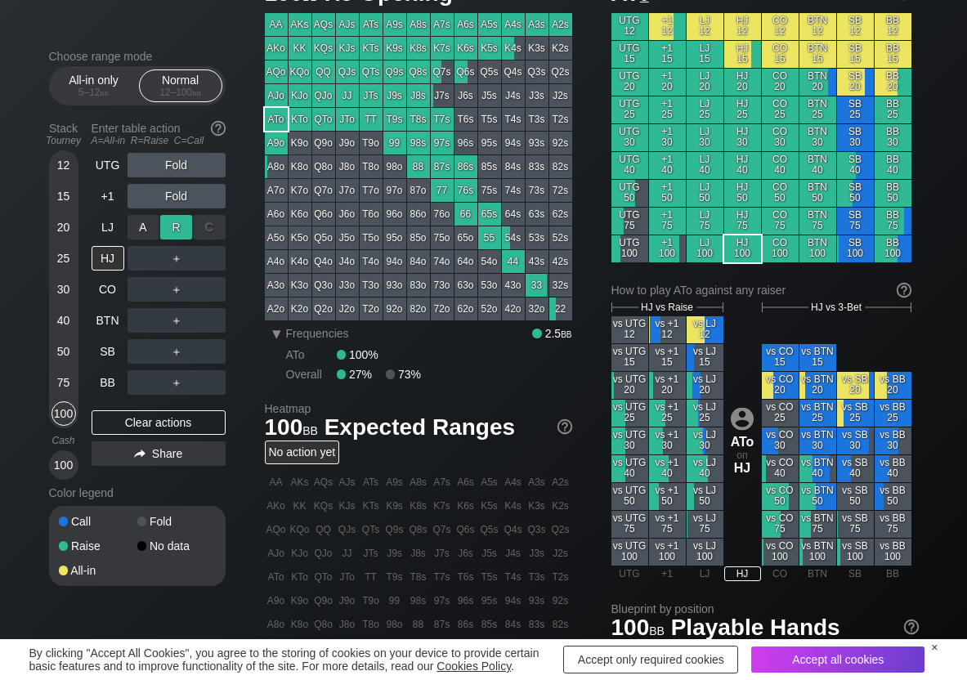
click at [172, 228] on div "R ✕" at bounding box center [176, 227] width 32 height 25
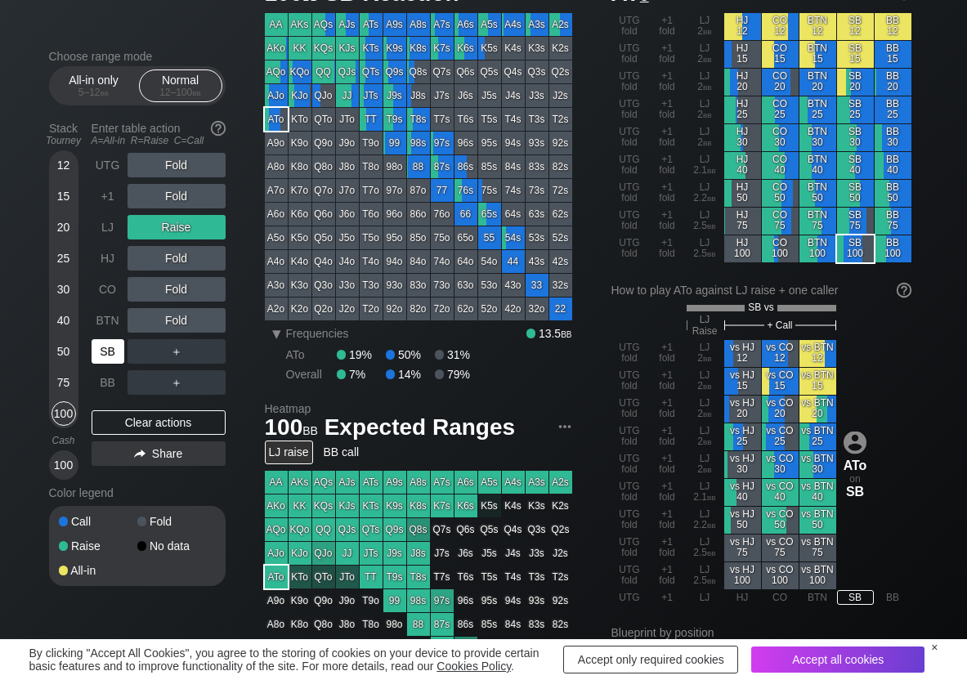
click at [117, 351] on div "SB" at bounding box center [108, 351] width 33 height 25
click at [104, 415] on div "Clear actions" at bounding box center [159, 422] width 134 height 25
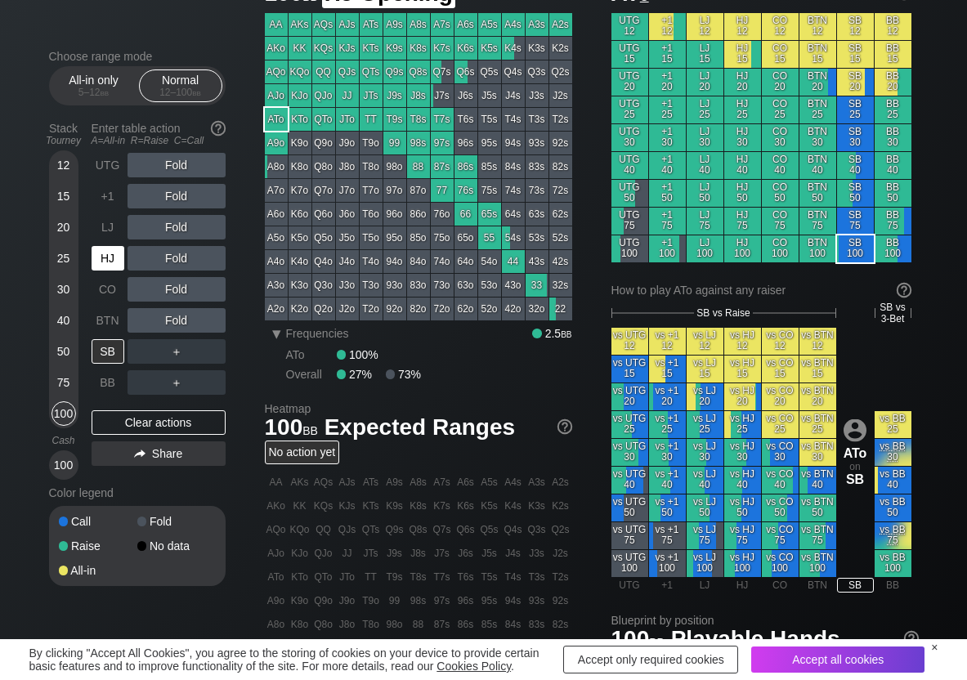
click at [102, 255] on div "HJ" at bounding box center [108, 258] width 33 height 25
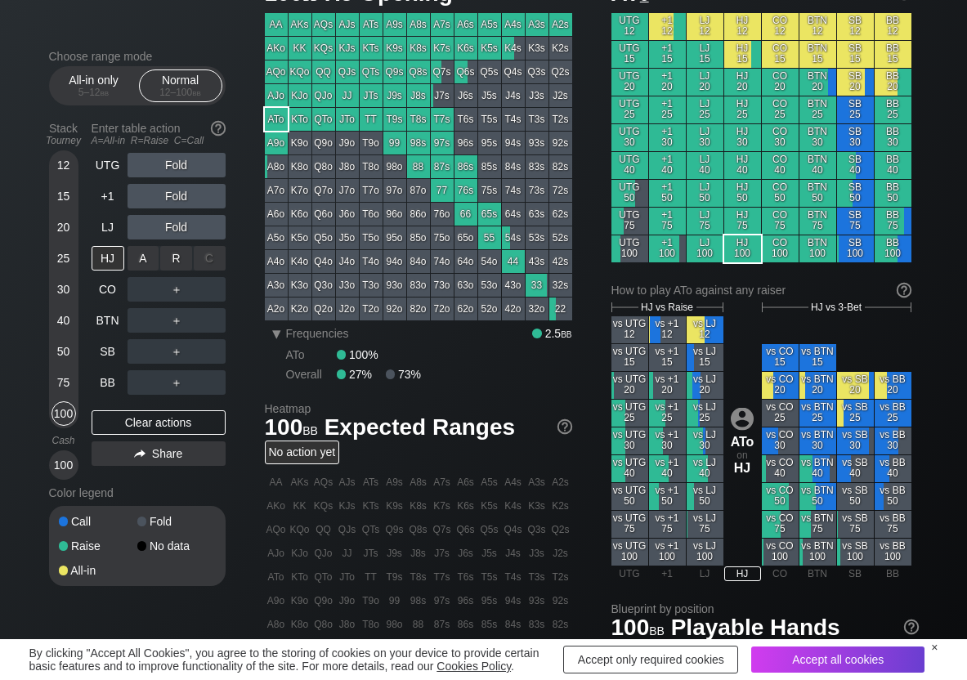
drag, startPoint x: 177, startPoint y: 260, endPoint x: 134, endPoint y: 307, distance: 63.1
click at [175, 260] on div "R ✕" at bounding box center [176, 258] width 32 height 25
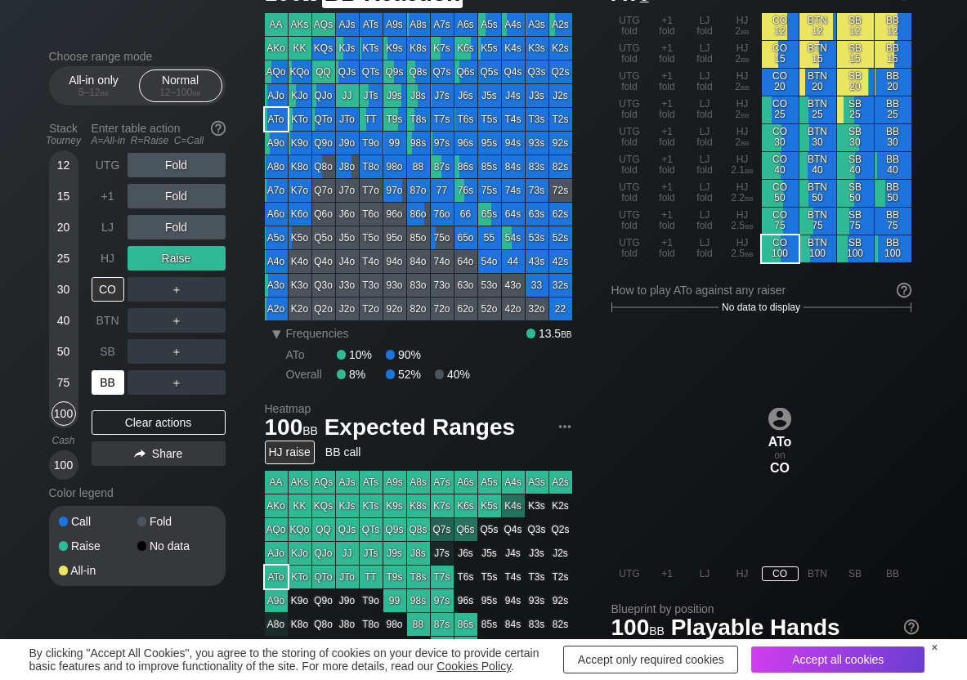
click at [103, 380] on div "BB" at bounding box center [108, 382] width 33 height 25
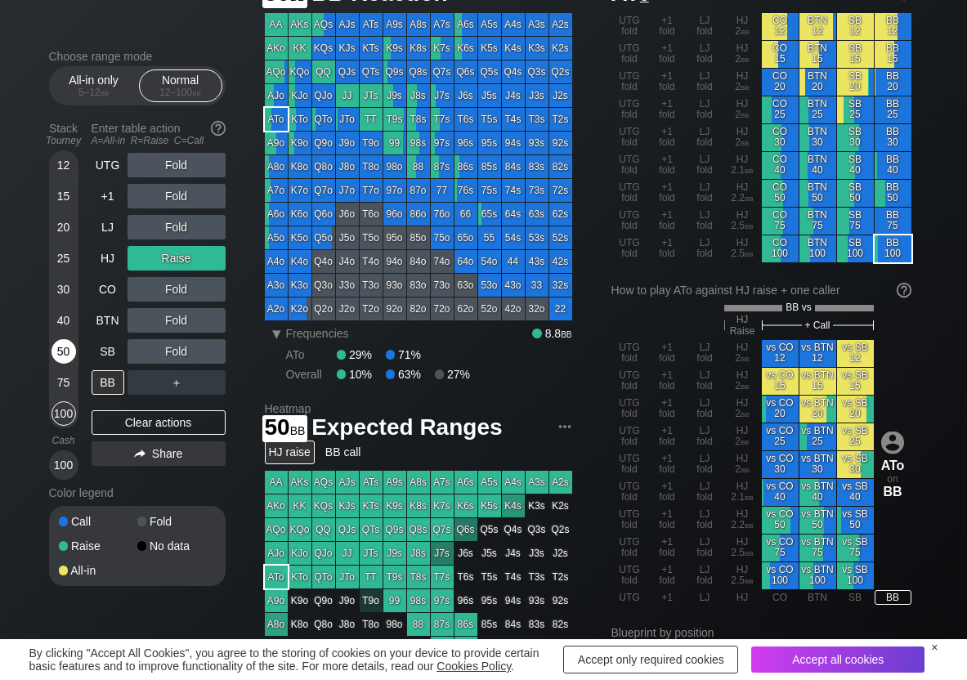
click at [72, 345] on div "50" at bounding box center [64, 351] width 25 height 25
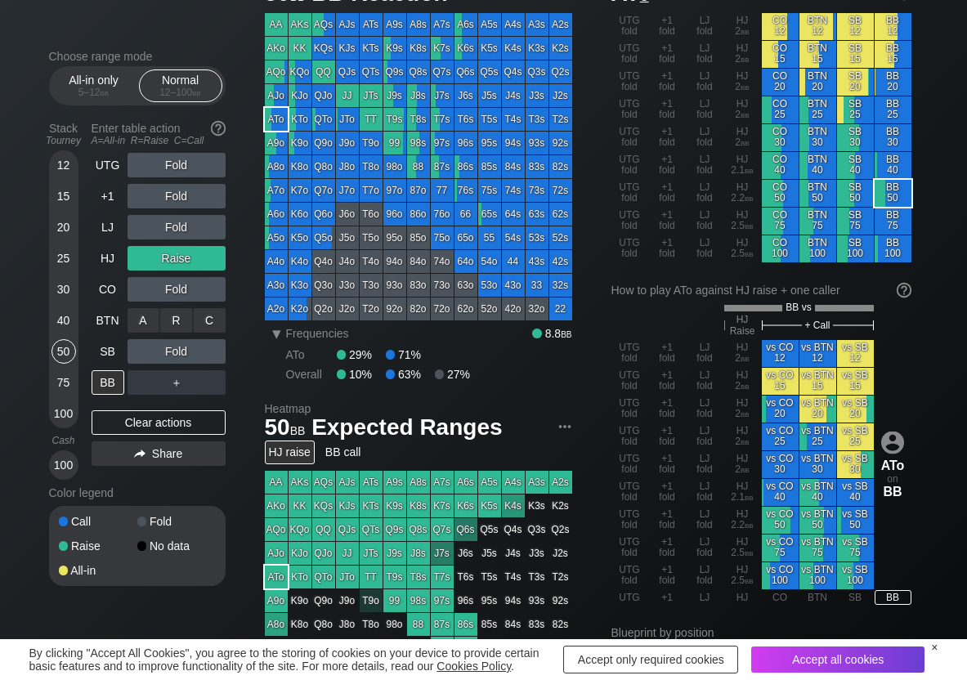
click at [224, 325] on div "C ✕" at bounding box center [210, 320] width 32 height 25
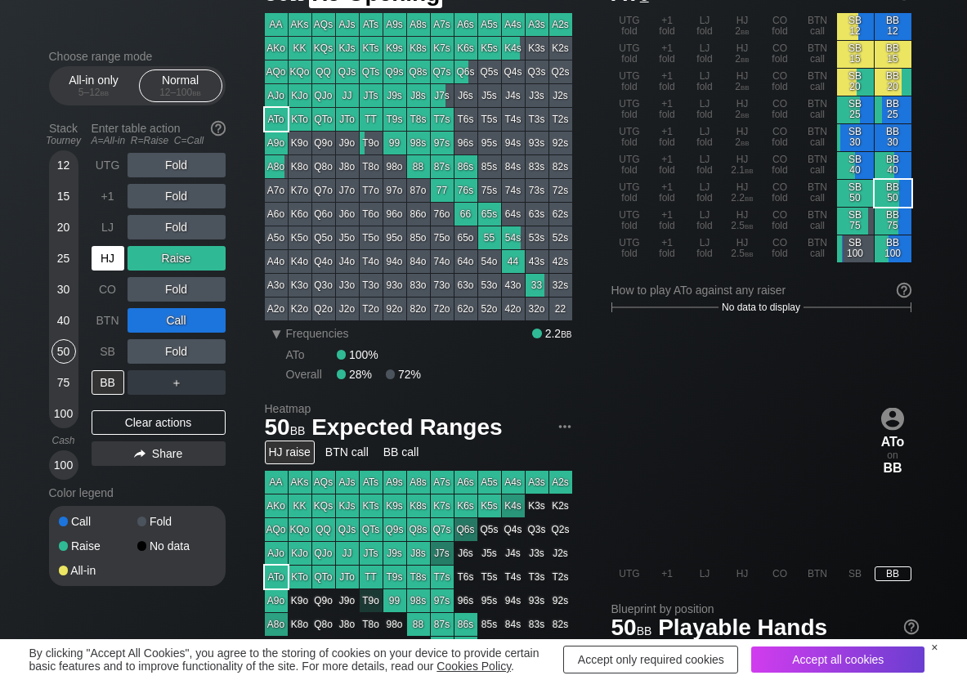
click at [105, 258] on div "HJ" at bounding box center [108, 258] width 33 height 25
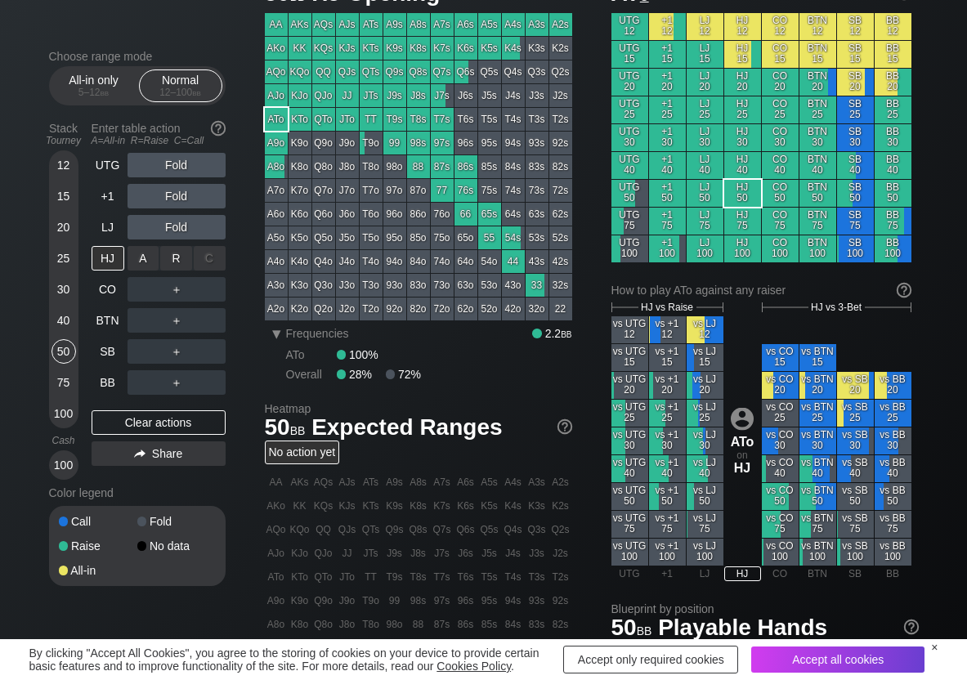
drag, startPoint x: 182, startPoint y: 259, endPoint x: 165, endPoint y: 273, distance: 21.5
click at [174, 261] on div "R ✕" at bounding box center [176, 258] width 32 height 25
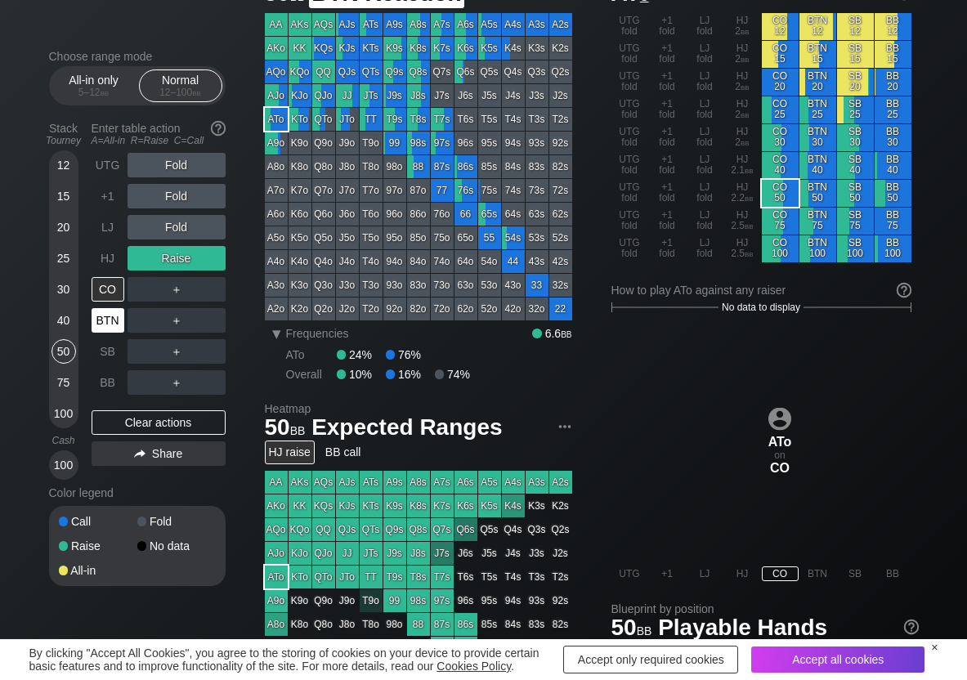
click at [113, 318] on div "BTN" at bounding box center [108, 320] width 33 height 25
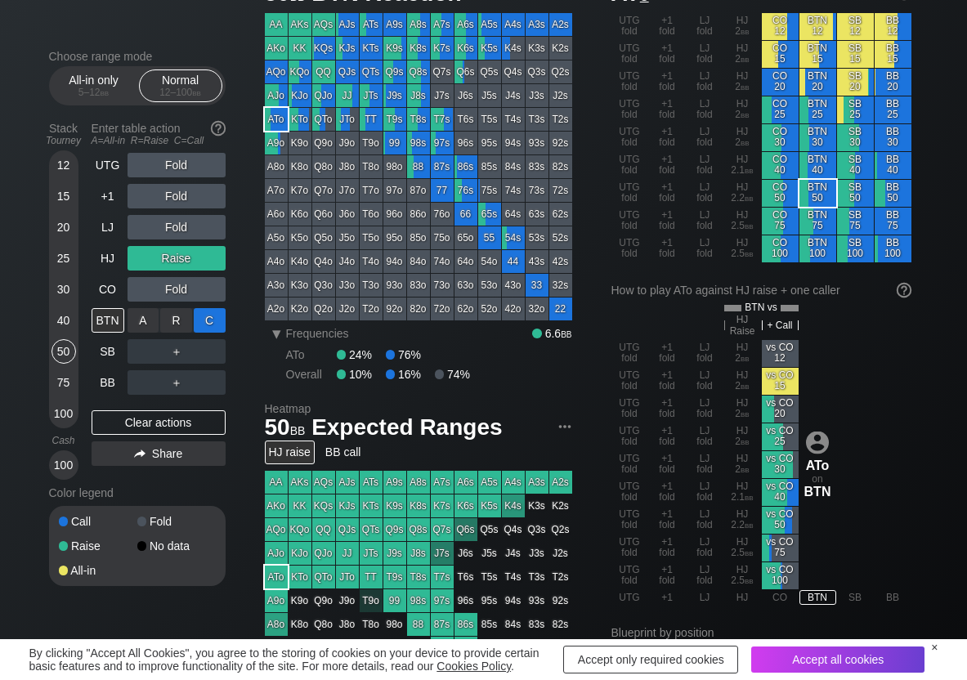
click at [206, 316] on div "C ✕" at bounding box center [210, 320] width 32 height 25
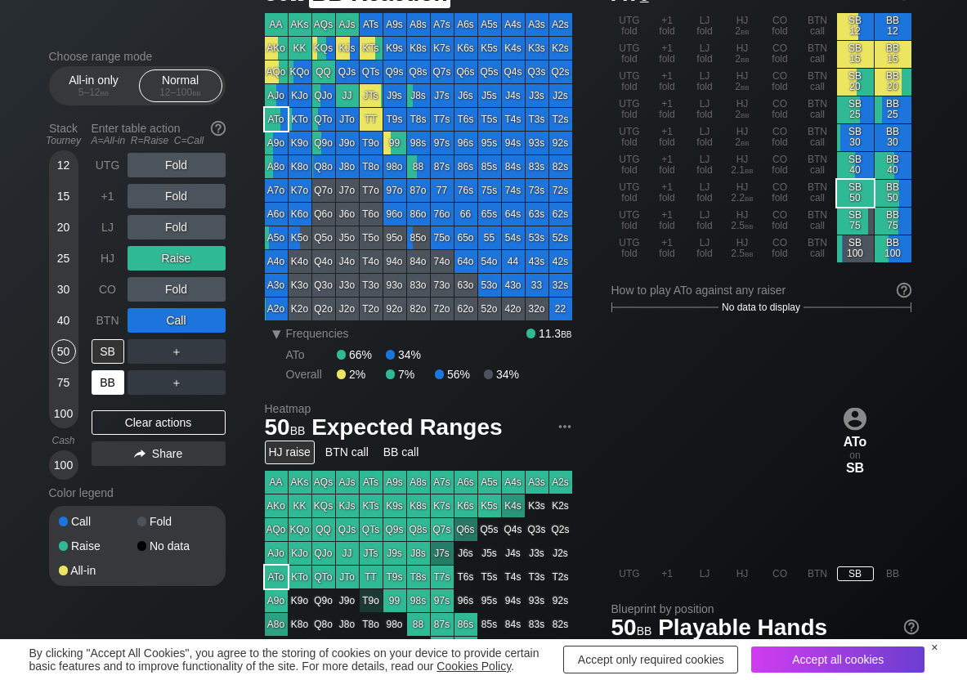
click at [108, 392] on div "BB" at bounding box center [108, 382] width 33 height 25
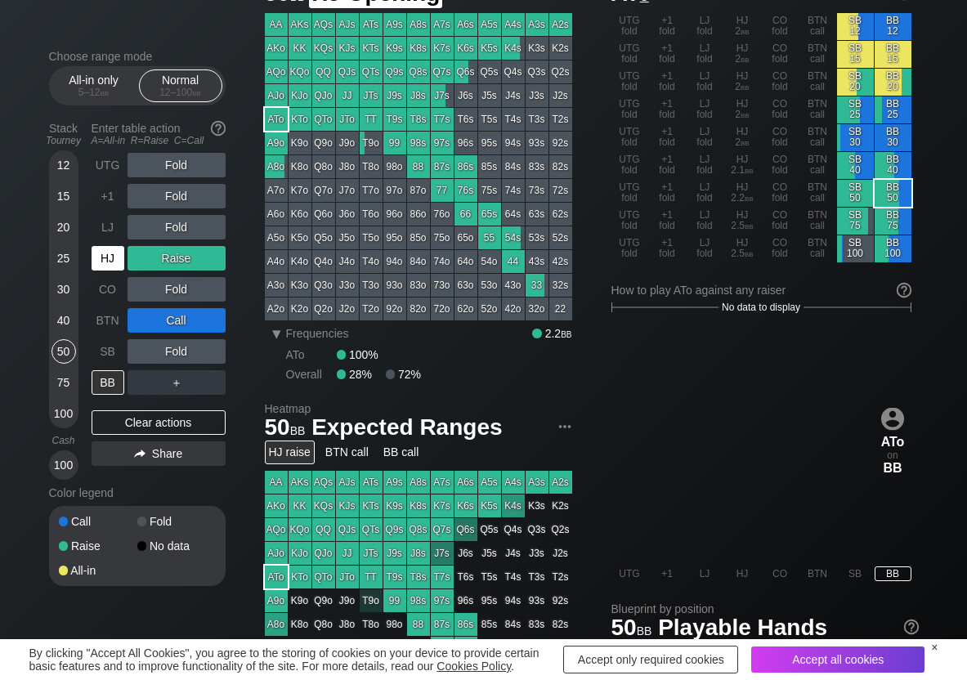
click at [101, 260] on div "HJ" at bounding box center [108, 258] width 33 height 25
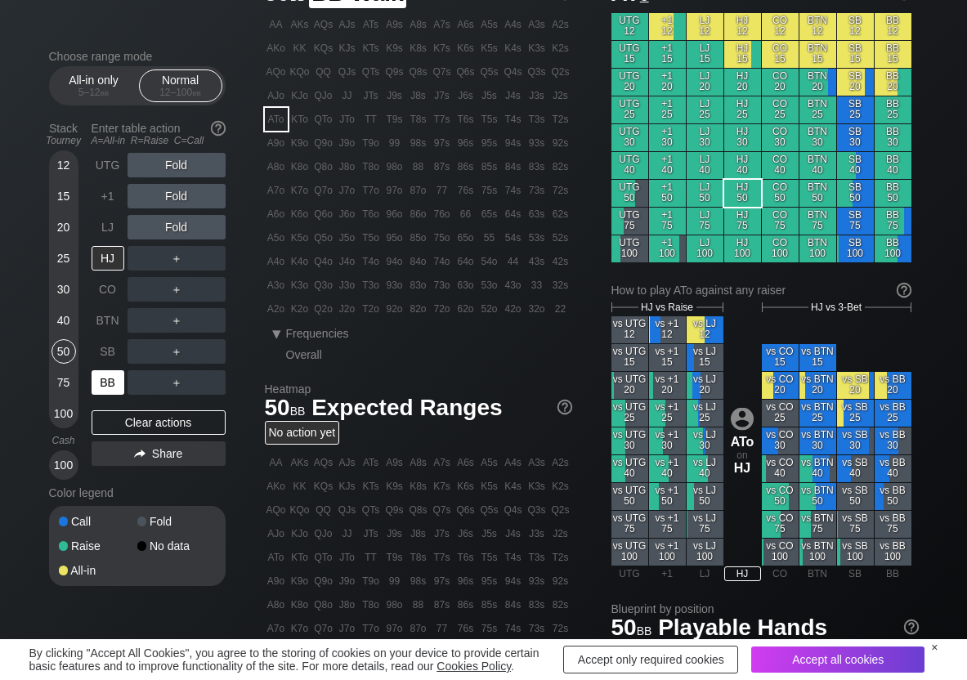
click at [110, 386] on div "BB" at bounding box center [108, 382] width 33 height 25
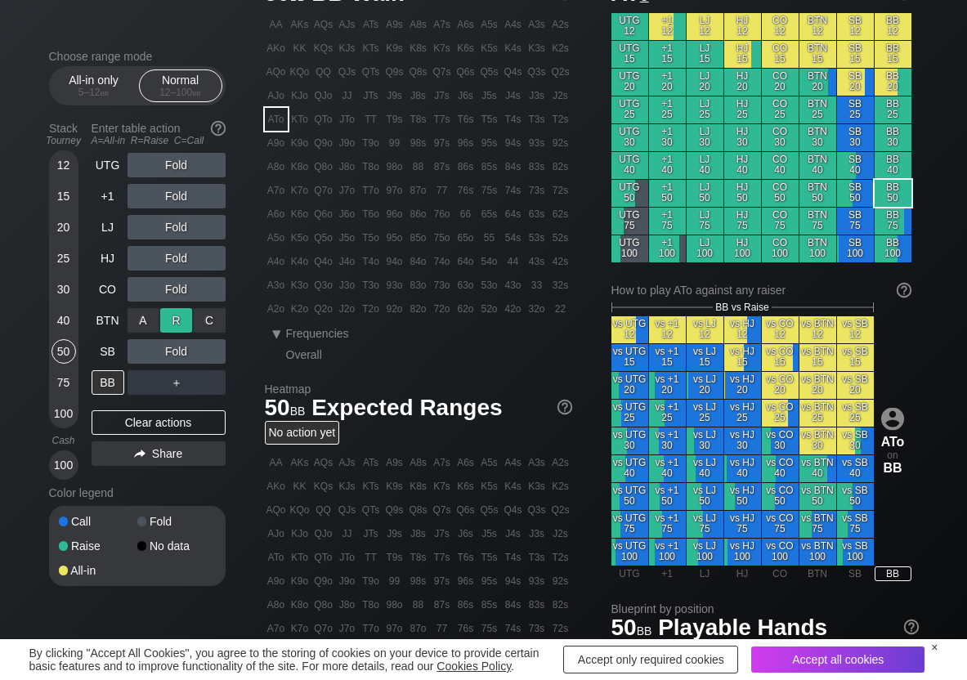
click at [169, 325] on div "R ✕" at bounding box center [176, 320] width 32 height 25
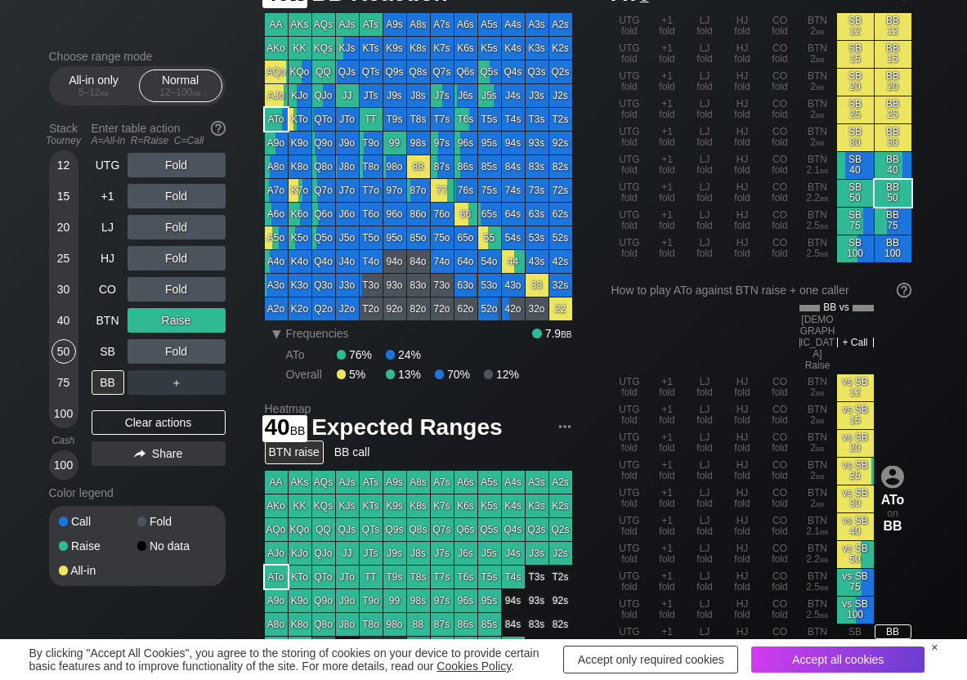
drag, startPoint x: 70, startPoint y: 322, endPoint x: 1, endPoint y: 335, distance: 70.7
click at [70, 321] on div "40" at bounding box center [64, 320] width 25 height 25
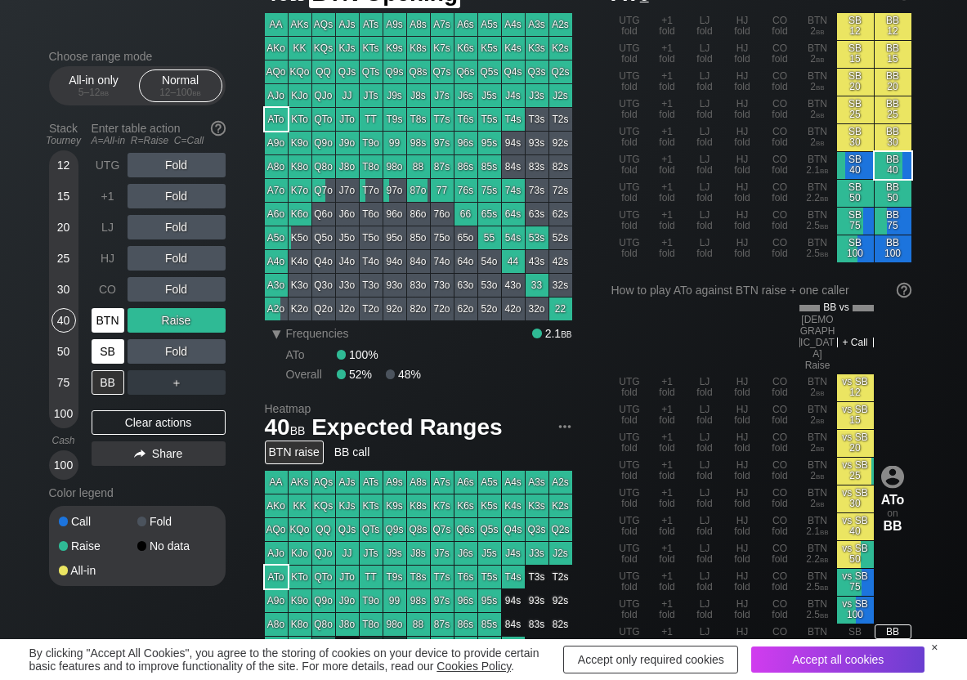
drag, startPoint x: 104, startPoint y: 315, endPoint x: 103, endPoint y: 342, distance: 27.0
click at [104, 316] on div "BTN" at bounding box center [108, 320] width 33 height 25
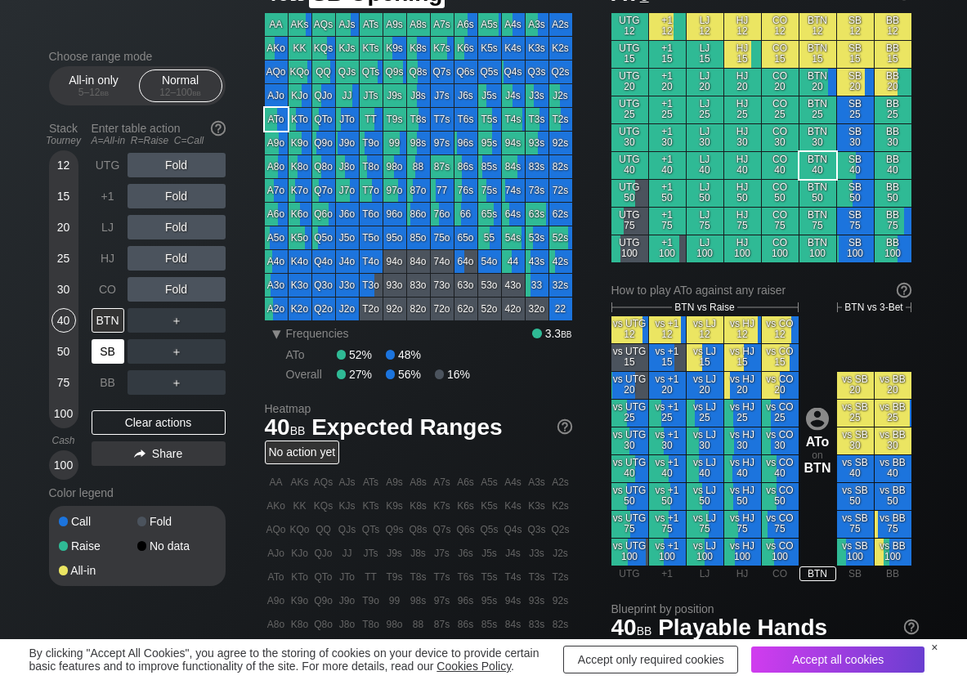
click at [104, 361] on div "SB" at bounding box center [108, 351] width 33 height 25
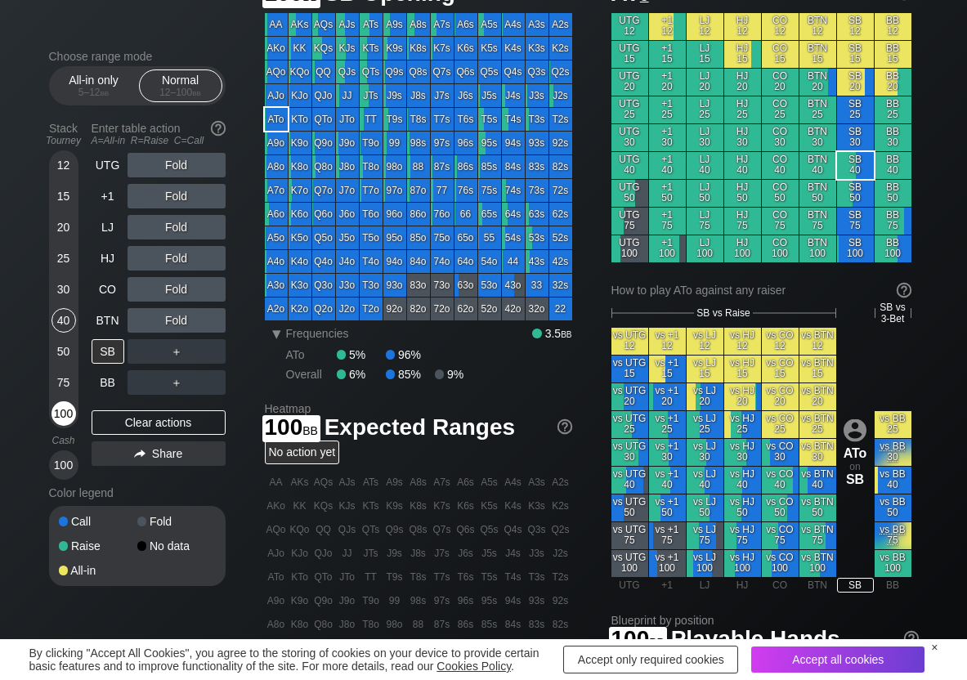
click at [56, 425] on div "100" at bounding box center [64, 413] width 25 height 25
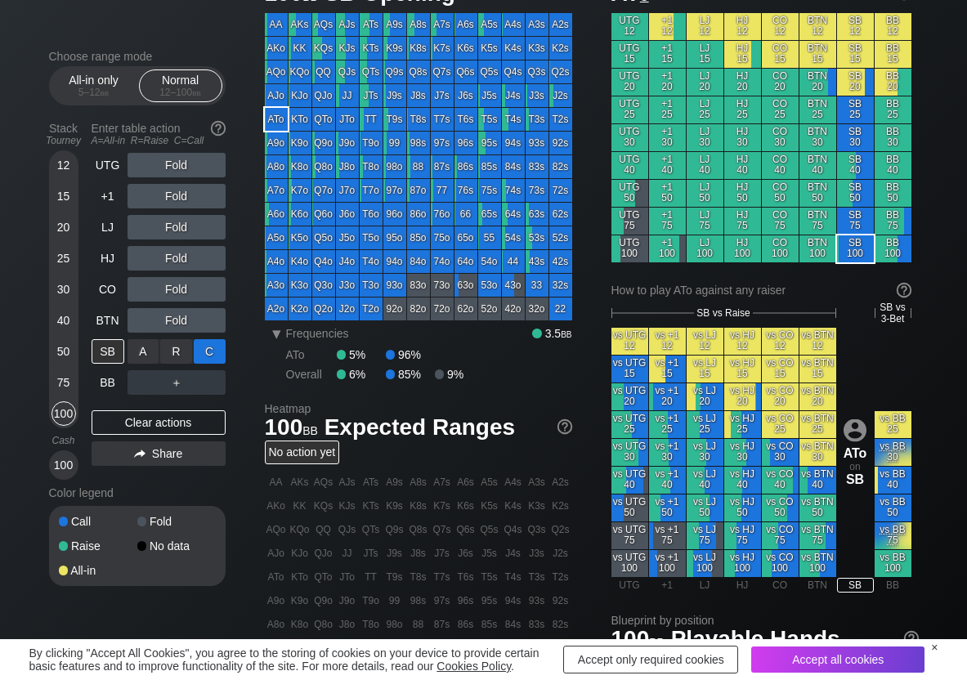
click at [206, 340] on div "C ✕" at bounding box center [210, 351] width 32 height 25
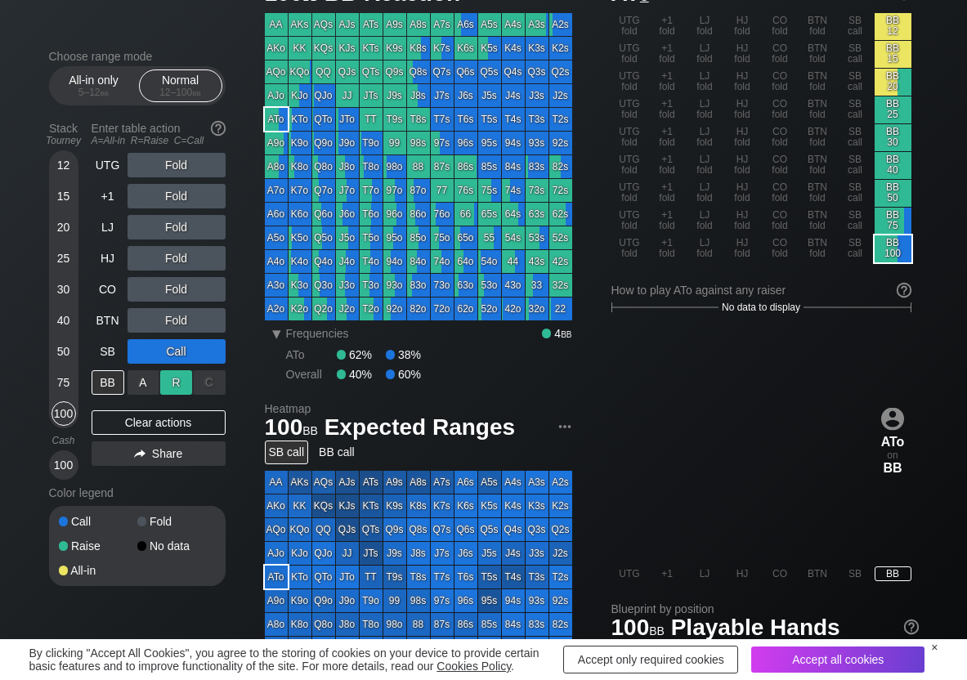
click at [186, 380] on div "R ✕" at bounding box center [176, 382] width 32 height 25
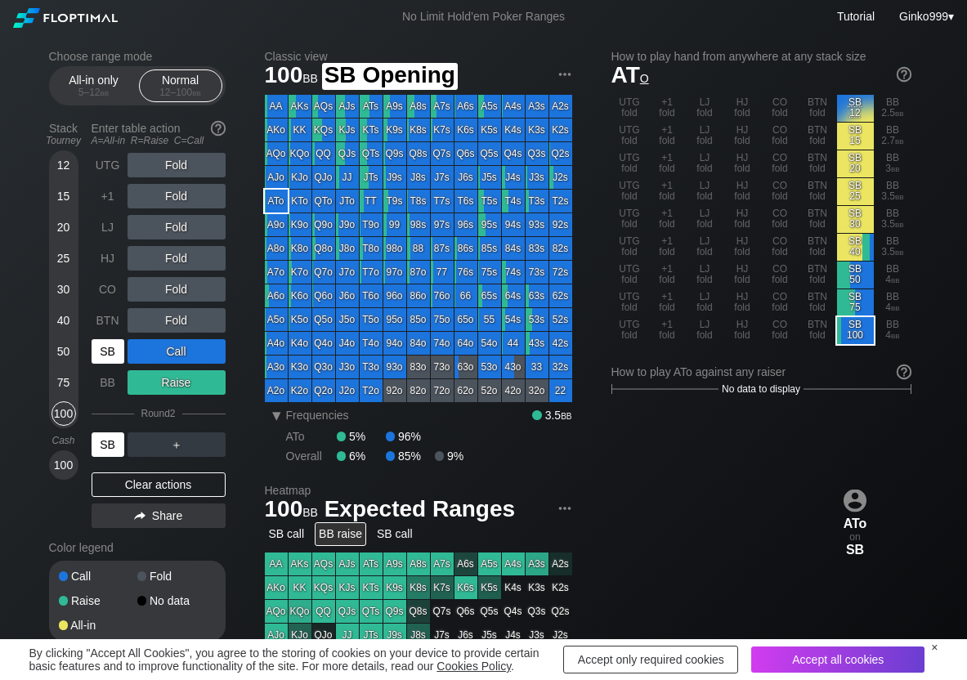
click at [119, 340] on div "SB" at bounding box center [108, 351] width 33 height 25
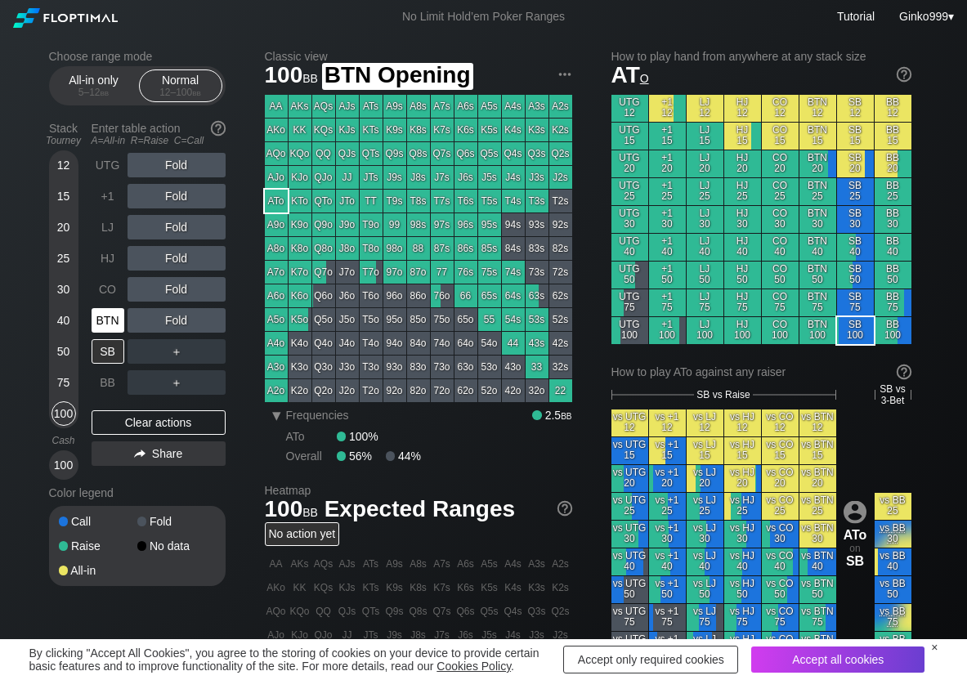
click at [114, 328] on div "BTN" at bounding box center [108, 320] width 33 height 25
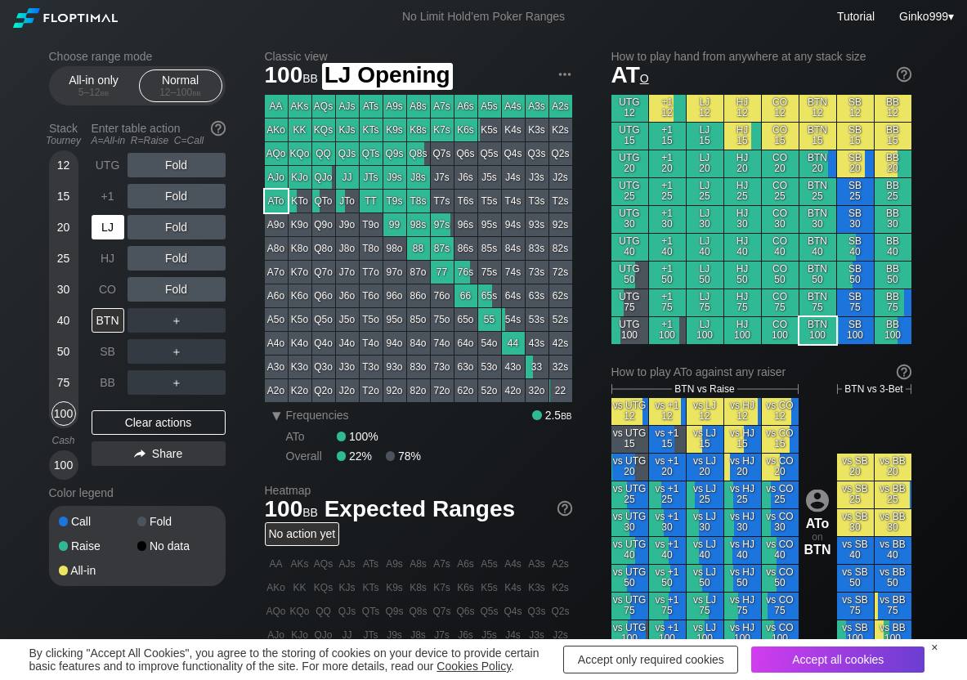
click at [117, 234] on div "LJ" at bounding box center [108, 227] width 33 height 25
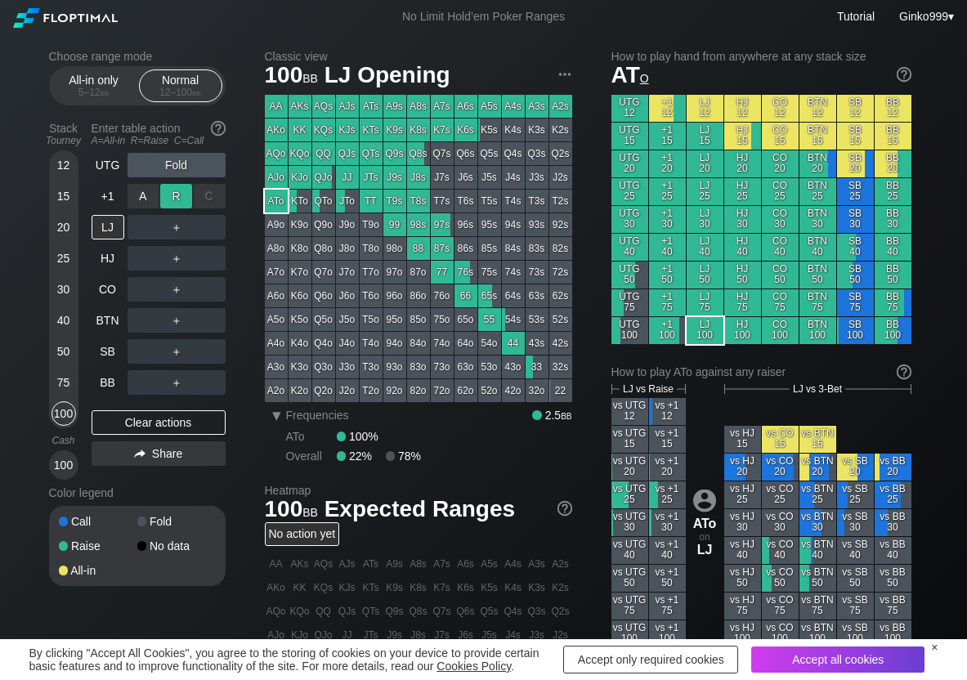
click at [168, 195] on div "R ✕" at bounding box center [176, 196] width 32 height 25
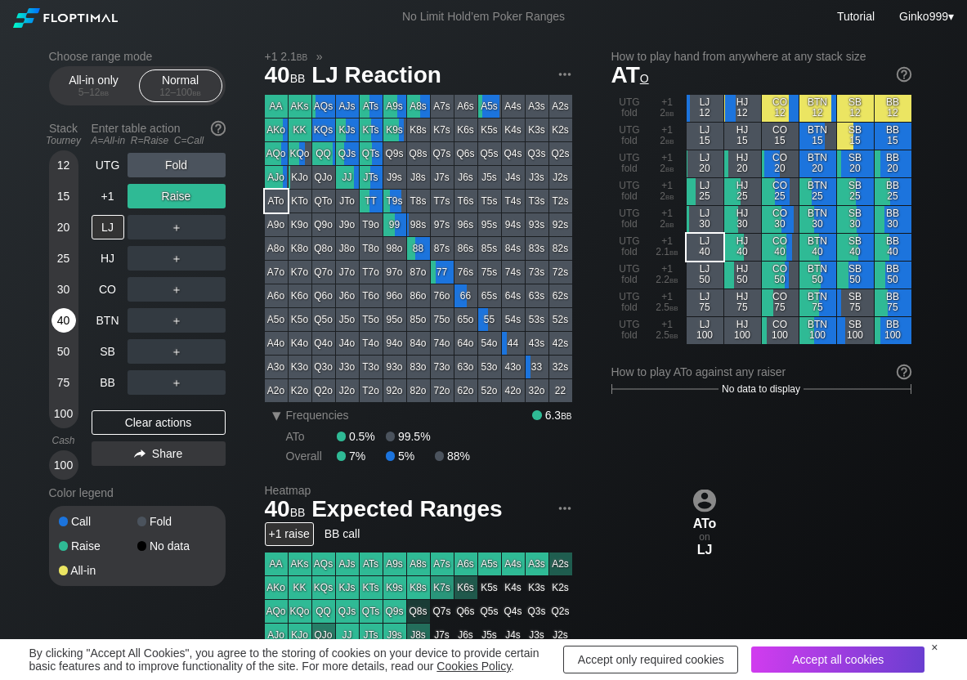
click at [60, 319] on div "40" at bounding box center [64, 320] width 25 height 25
click at [215, 222] on div "C ✕" at bounding box center [210, 227] width 32 height 25
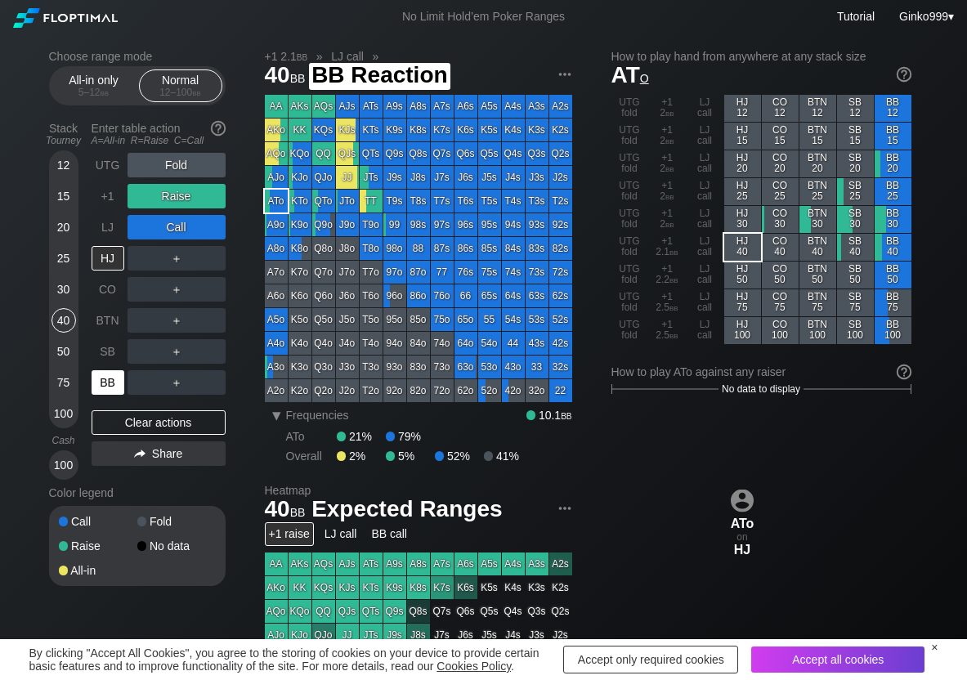
click at [124, 387] on div "BB" at bounding box center [110, 382] width 36 height 31
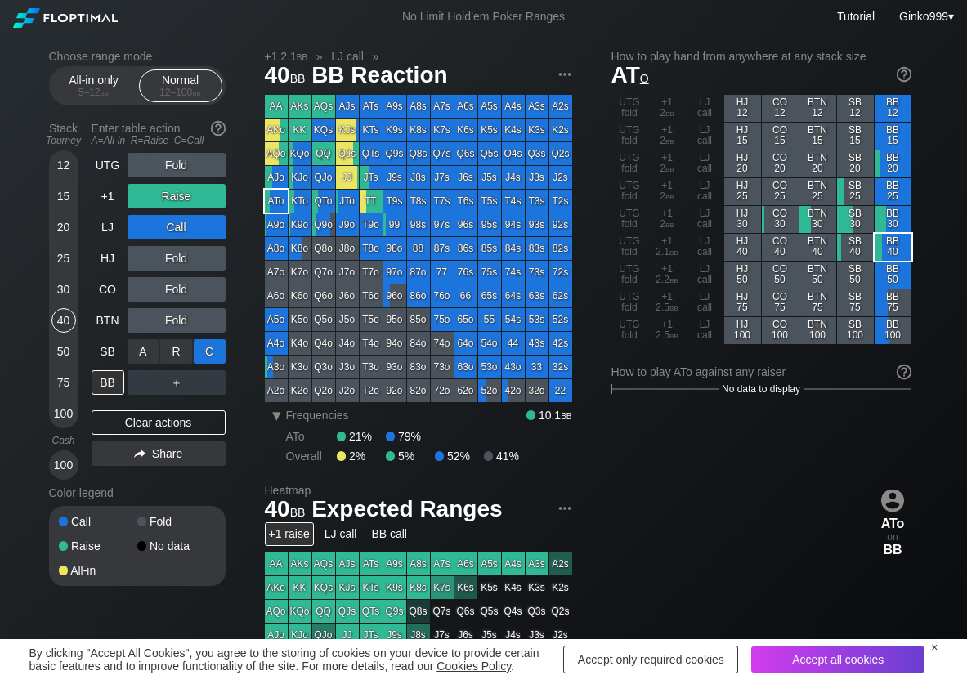
click at [216, 357] on div "C ✕" at bounding box center [210, 351] width 32 height 25
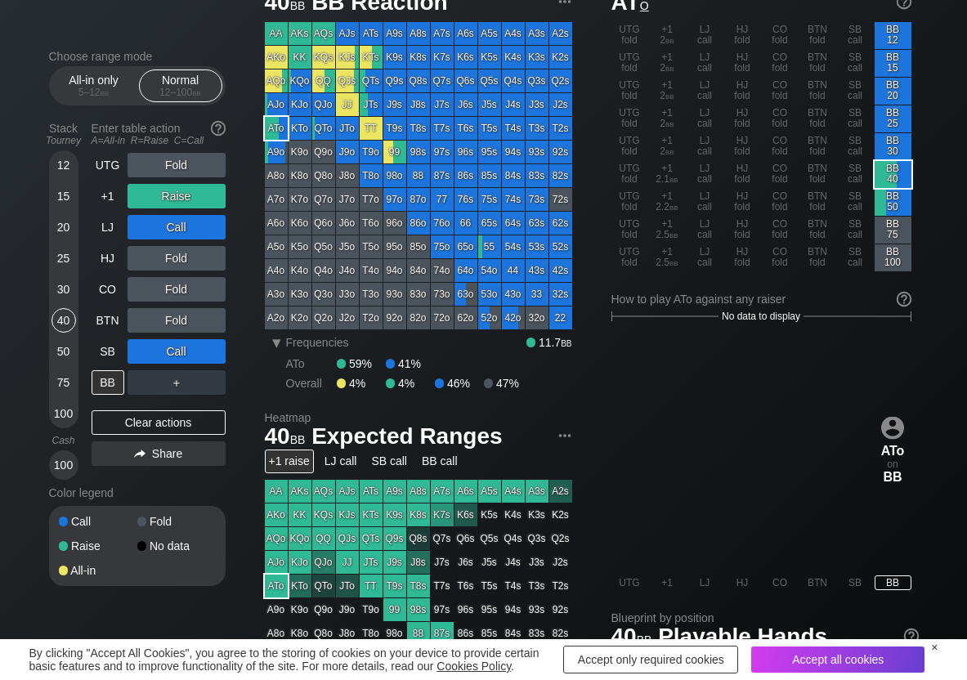
scroll to position [82, 0]
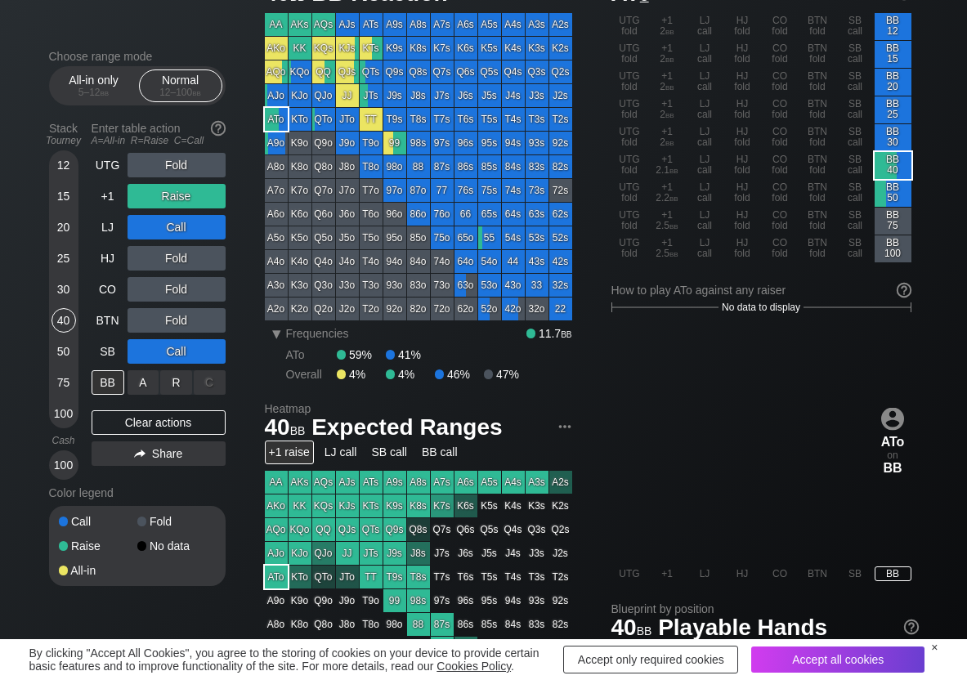
click at [178, 379] on div "R ✕" at bounding box center [176, 382] width 32 height 25
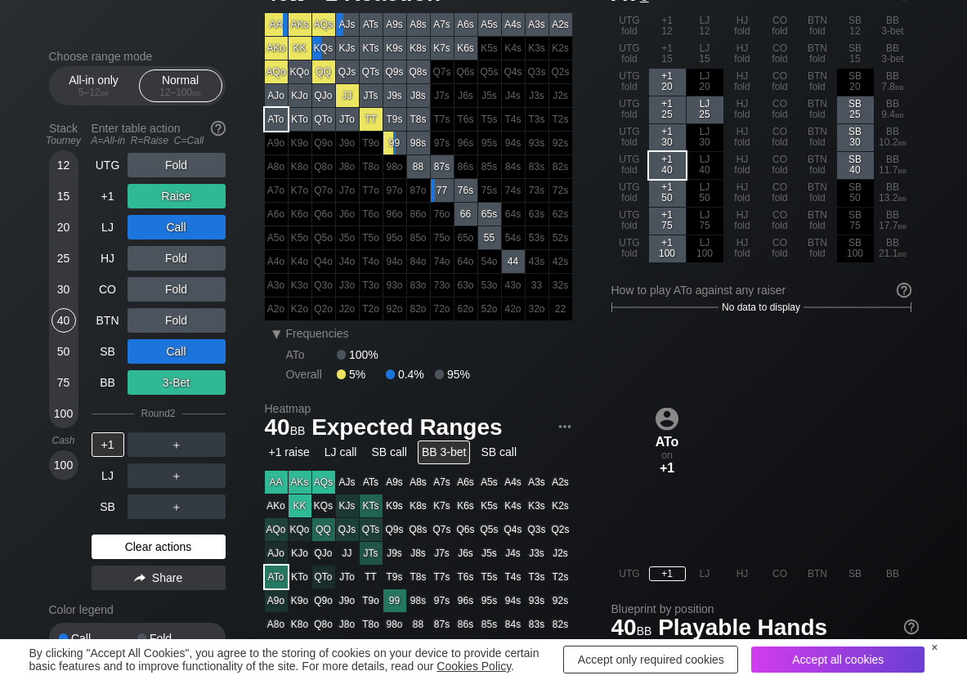
click at [107, 547] on div "Clear actions" at bounding box center [159, 547] width 134 height 25
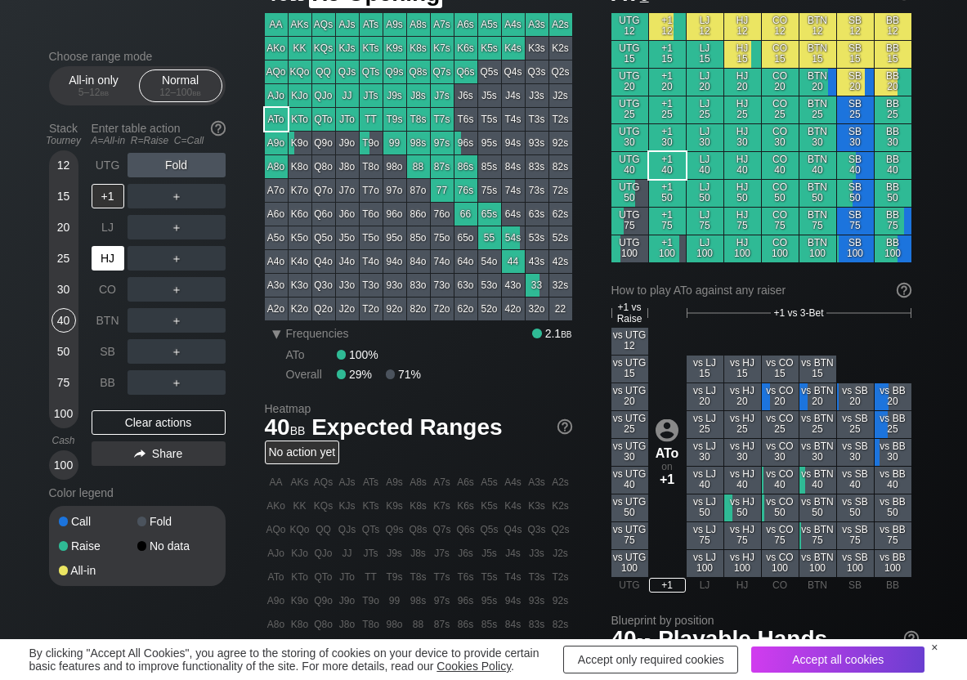
click at [101, 261] on div "HJ" at bounding box center [108, 258] width 33 height 25
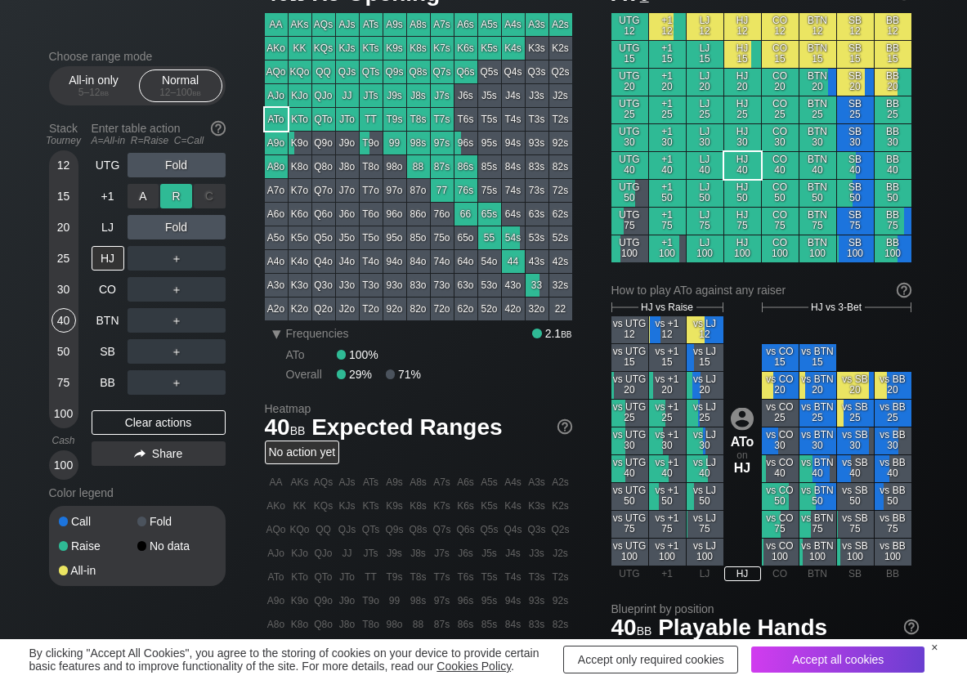
drag, startPoint x: 183, startPoint y: 186, endPoint x: 168, endPoint y: 196, distance: 17.7
click at [178, 189] on div "R ✕" at bounding box center [176, 196] width 32 height 25
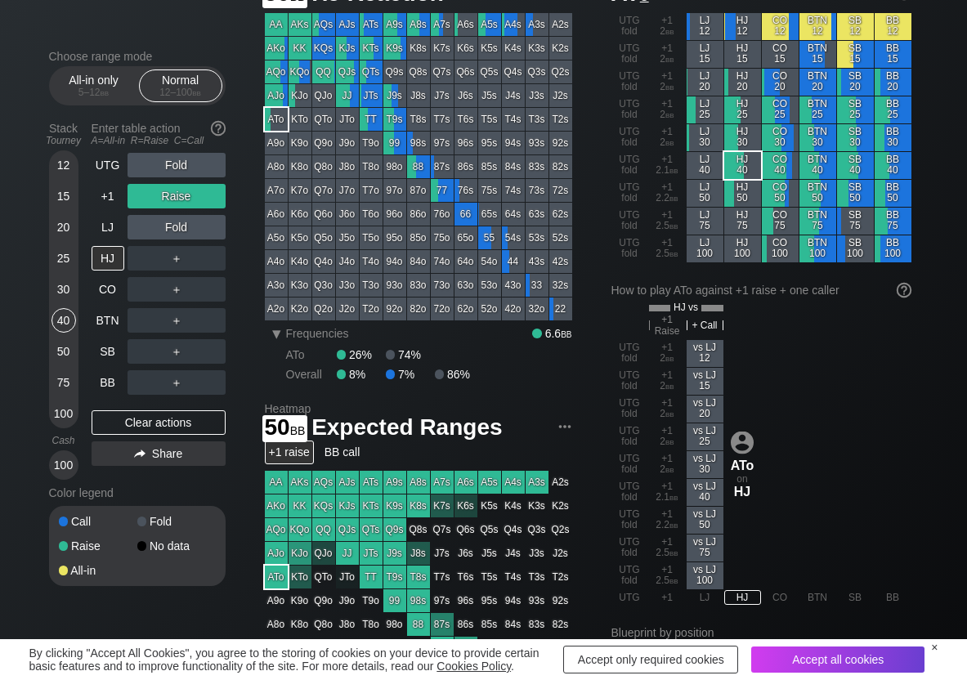
drag, startPoint x: 65, startPoint y: 352, endPoint x: 0, endPoint y: 366, distance: 66.9
click at [61, 355] on div "50" at bounding box center [64, 351] width 25 height 25
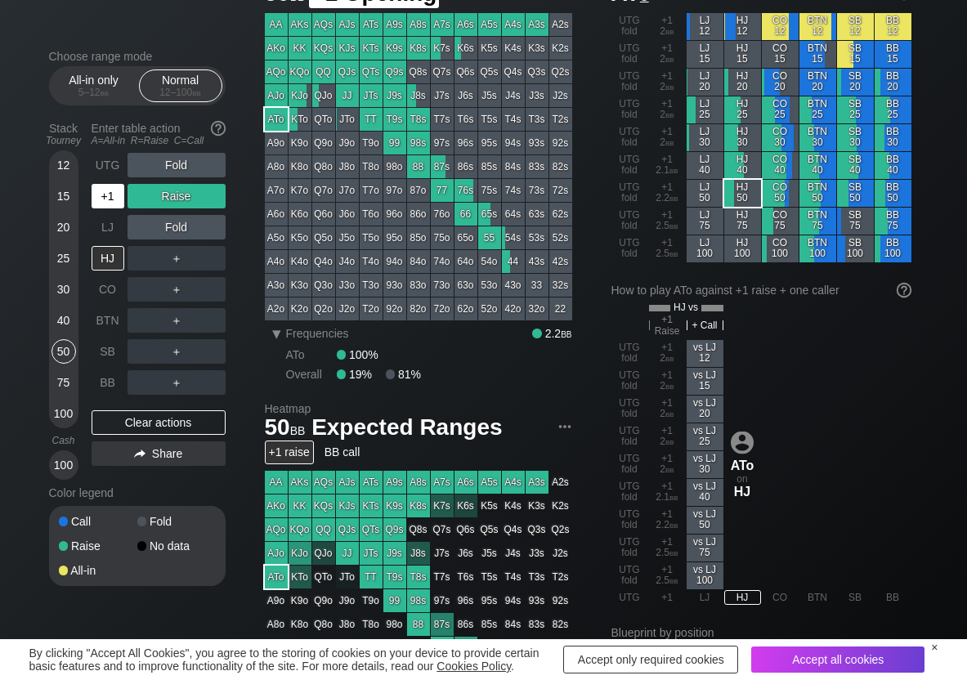
drag, startPoint x: 102, startPoint y: 202, endPoint x: 108, endPoint y: 218, distance: 17.3
click at [104, 204] on div "+1" at bounding box center [108, 196] width 33 height 25
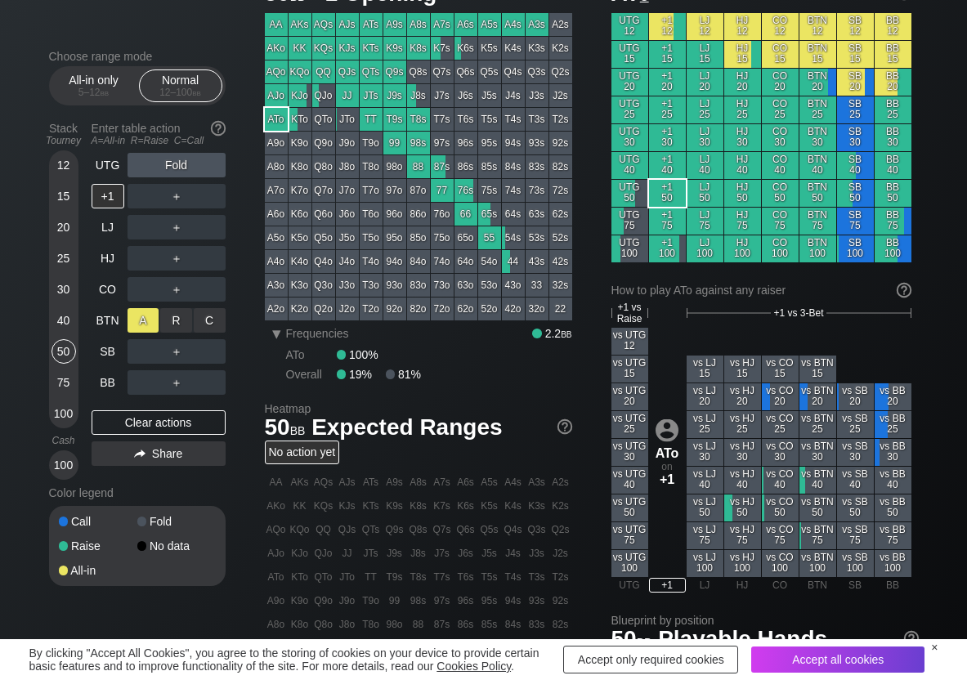
click at [168, 320] on div "R ✕" at bounding box center [176, 320] width 32 height 25
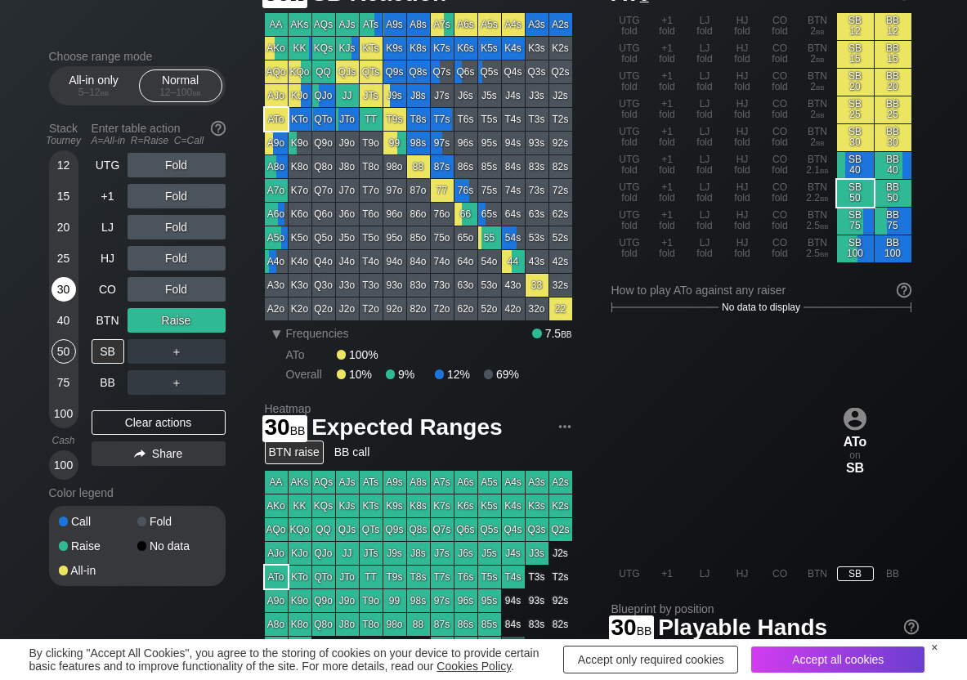
click at [62, 288] on div "30" at bounding box center [64, 289] width 25 height 25
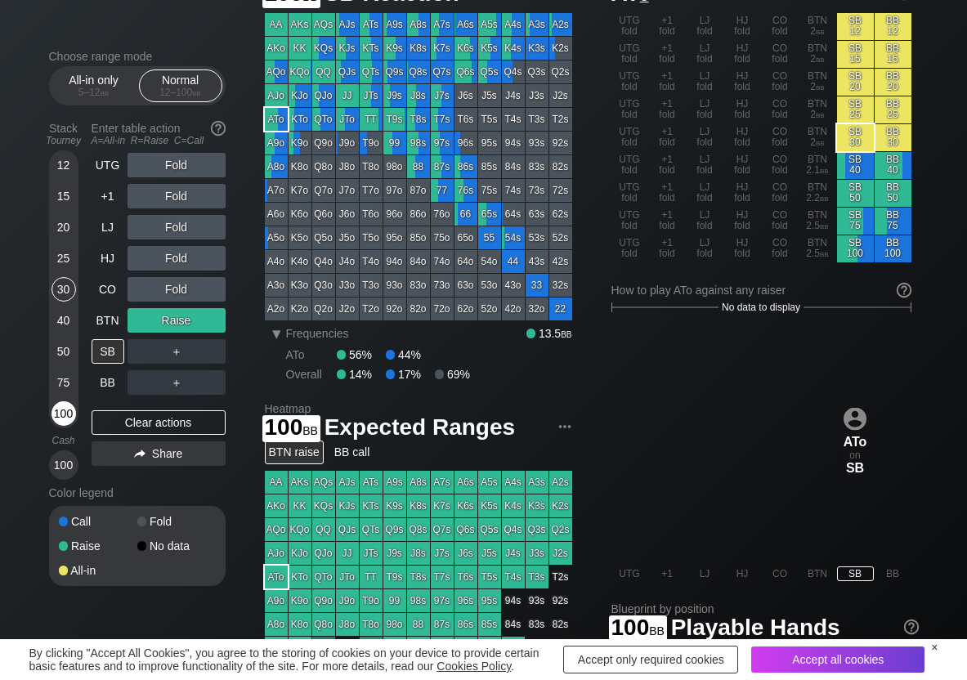
click at [70, 413] on div "100" at bounding box center [64, 413] width 25 height 25
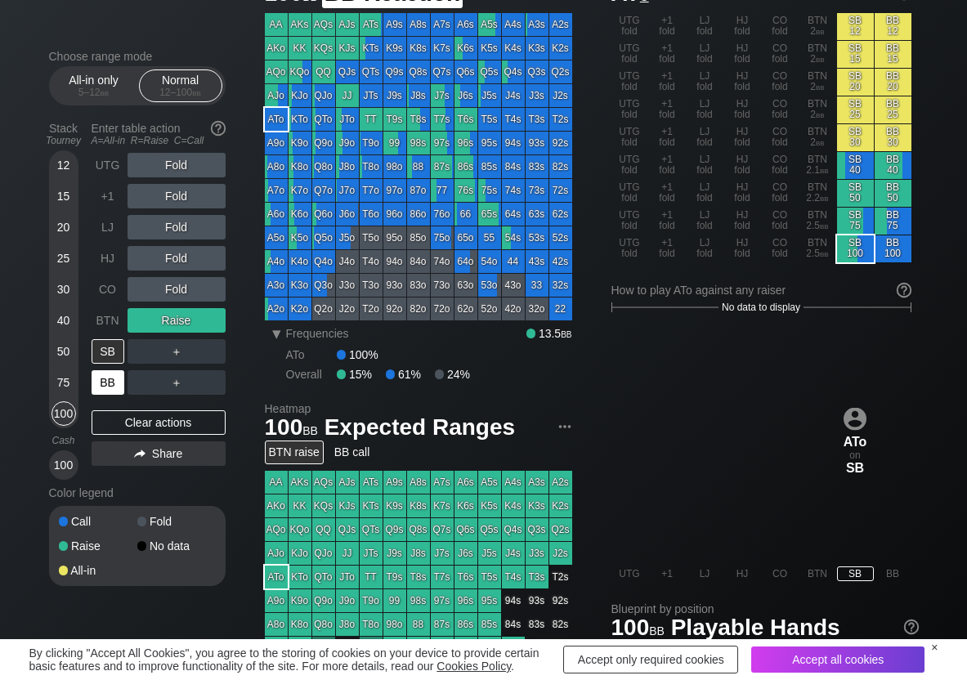
click at [104, 392] on div "BB" at bounding box center [108, 382] width 33 height 25
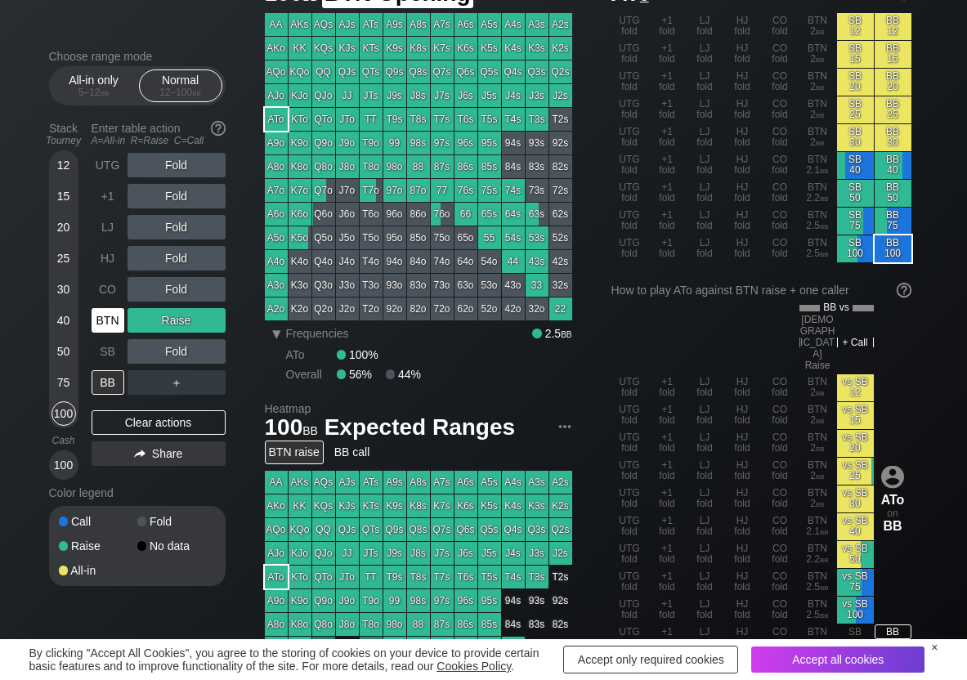
click at [101, 311] on div "BTN" at bounding box center [108, 320] width 33 height 25
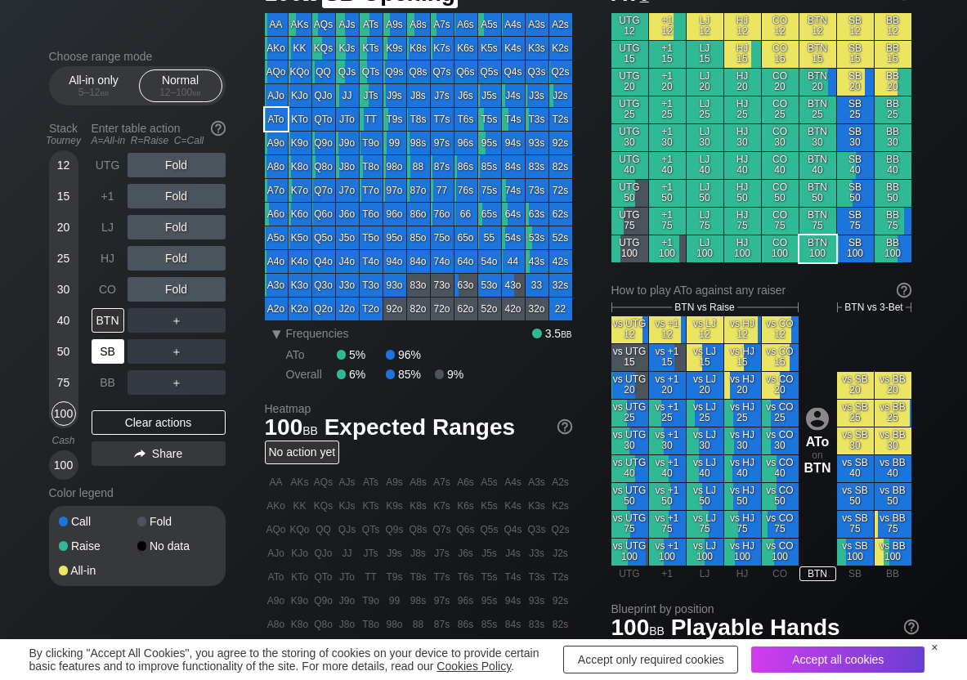
click at [101, 346] on div "SB" at bounding box center [108, 351] width 33 height 25
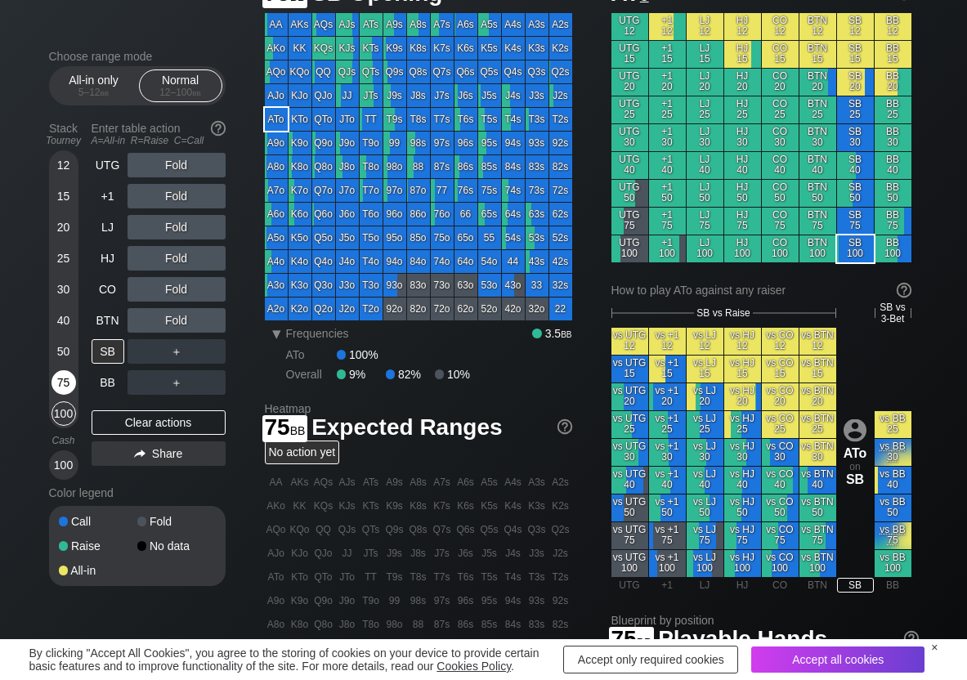
click at [68, 387] on div "75" at bounding box center [64, 382] width 25 height 25
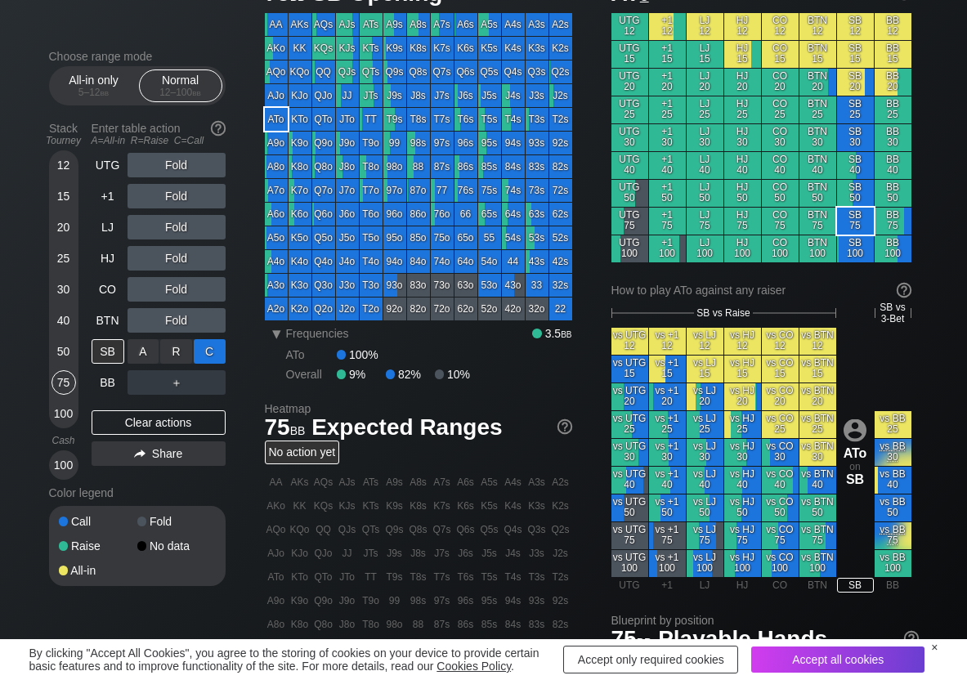
click at [221, 353] on div "C ✕" at bounding box center [210, 351] width 32 height 25
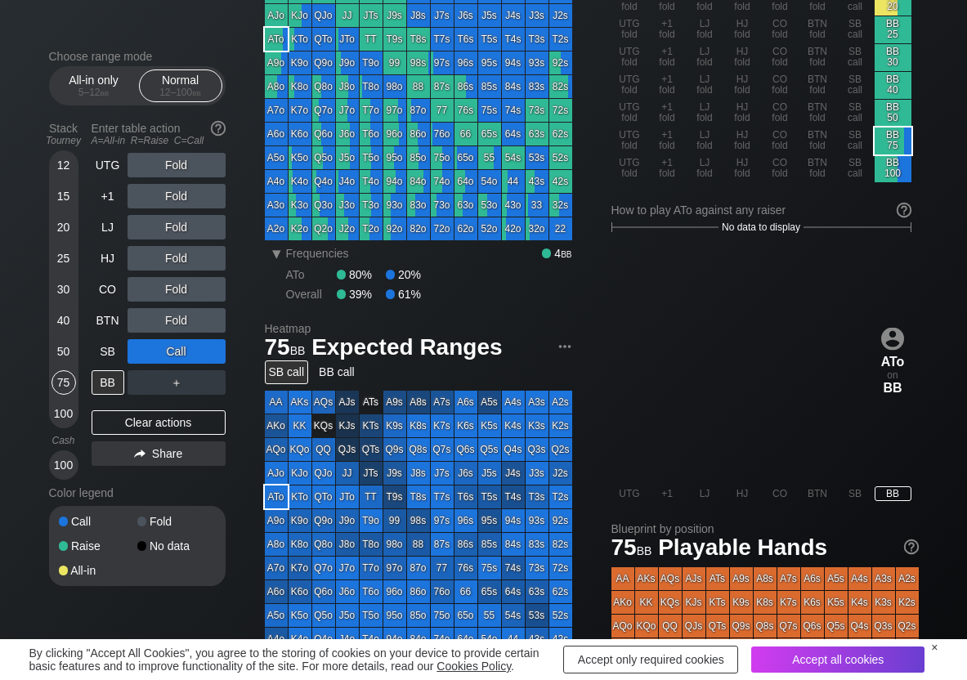
scroll to position [82, 0]
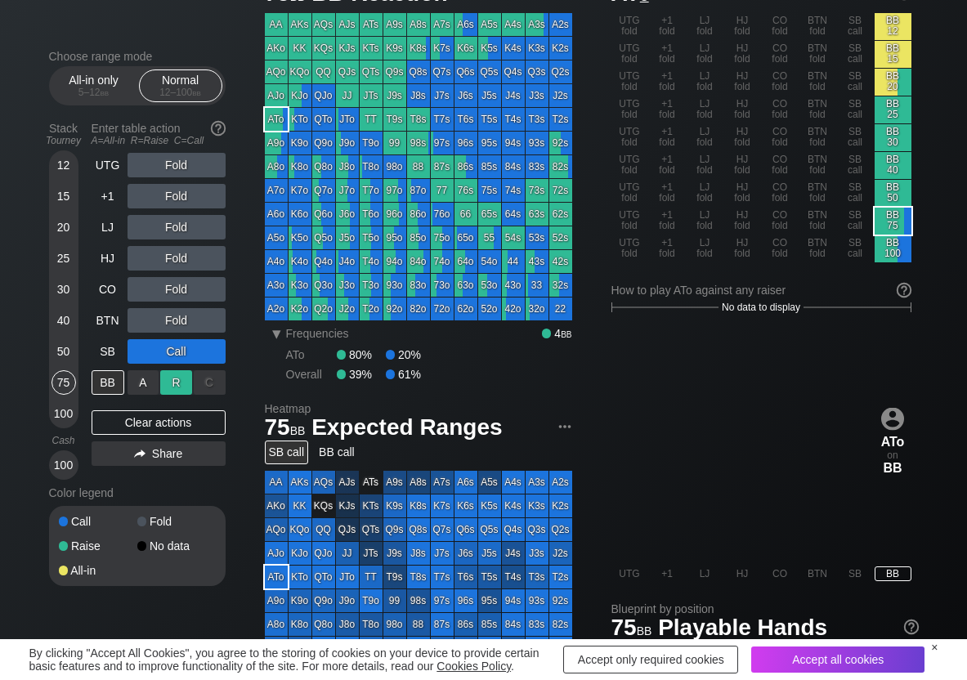
click at [176, 379] on div "R ✕" at bounding box center [176, 382] width 32 height 25
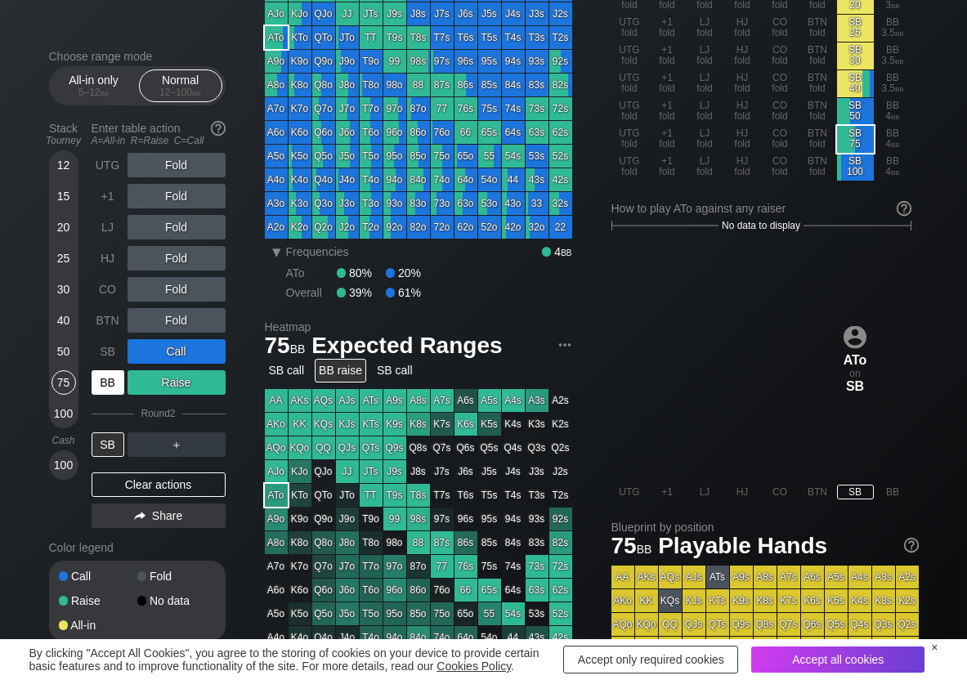
scroll to position [82, 0]
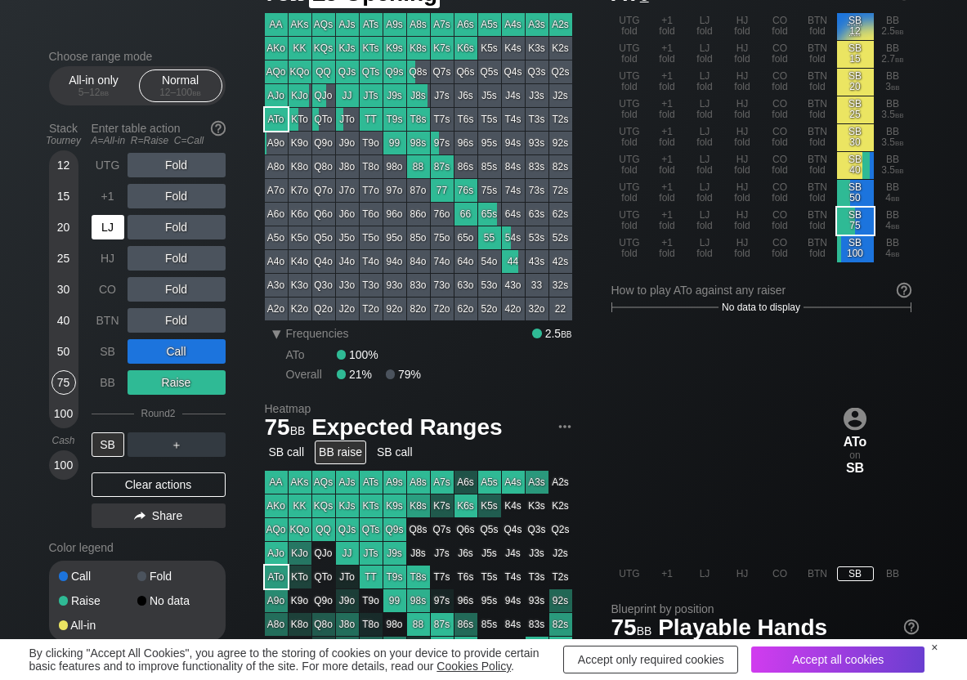
click at [118, 235] on div "LJ" at bounding box center [108, 227] width 33 height 25
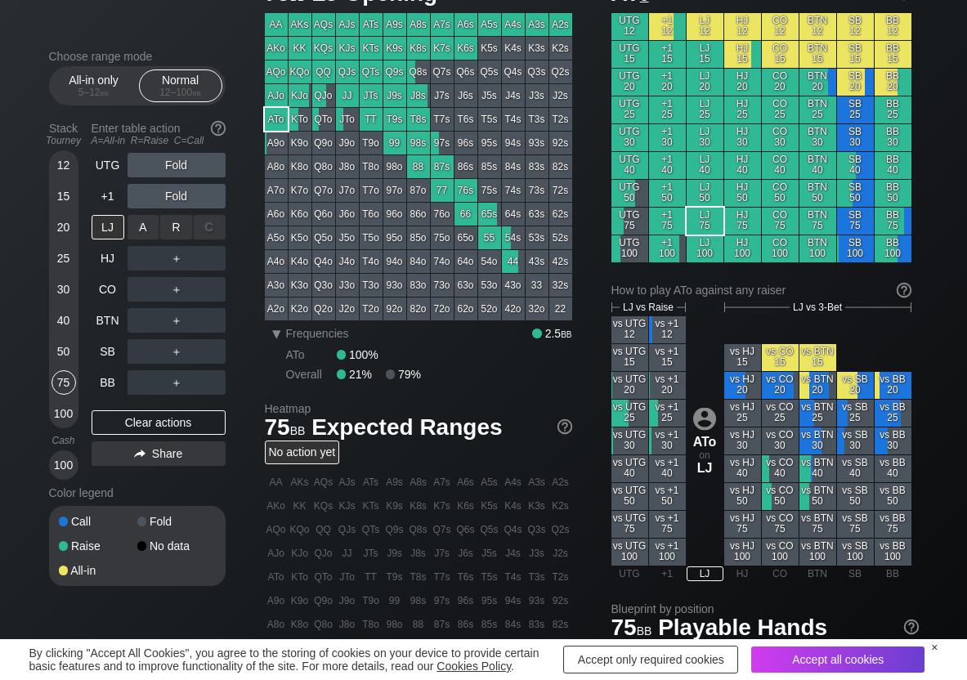
click at [169, 222] on div "R ✕" at bounding box center [176, 227] width 32 height 25
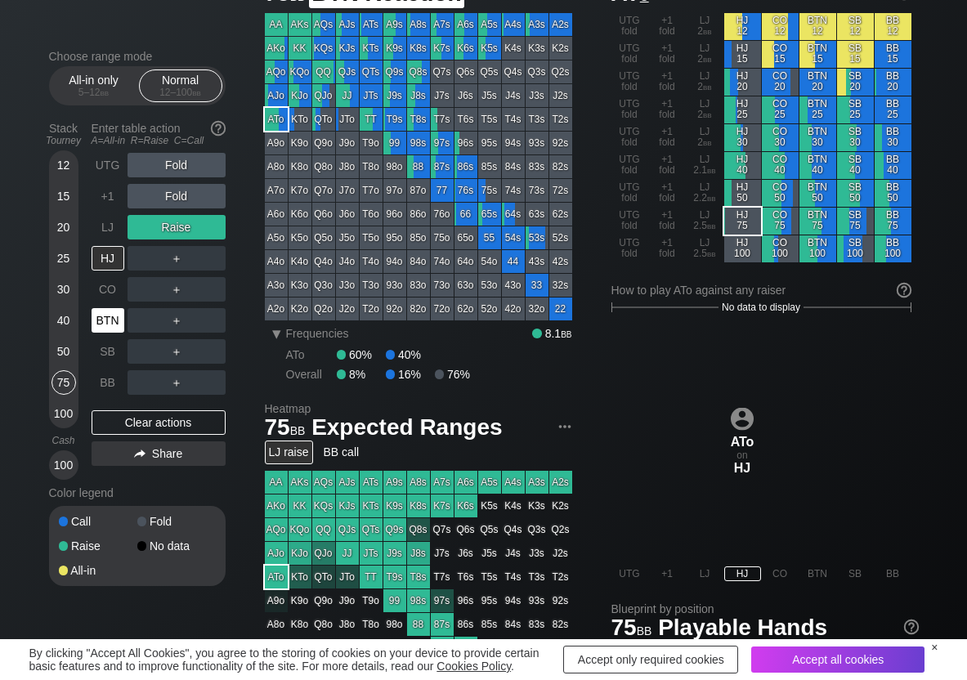
click at [121, 320] on div "BTN" at bounding box center [108, 320] width 33 height 25
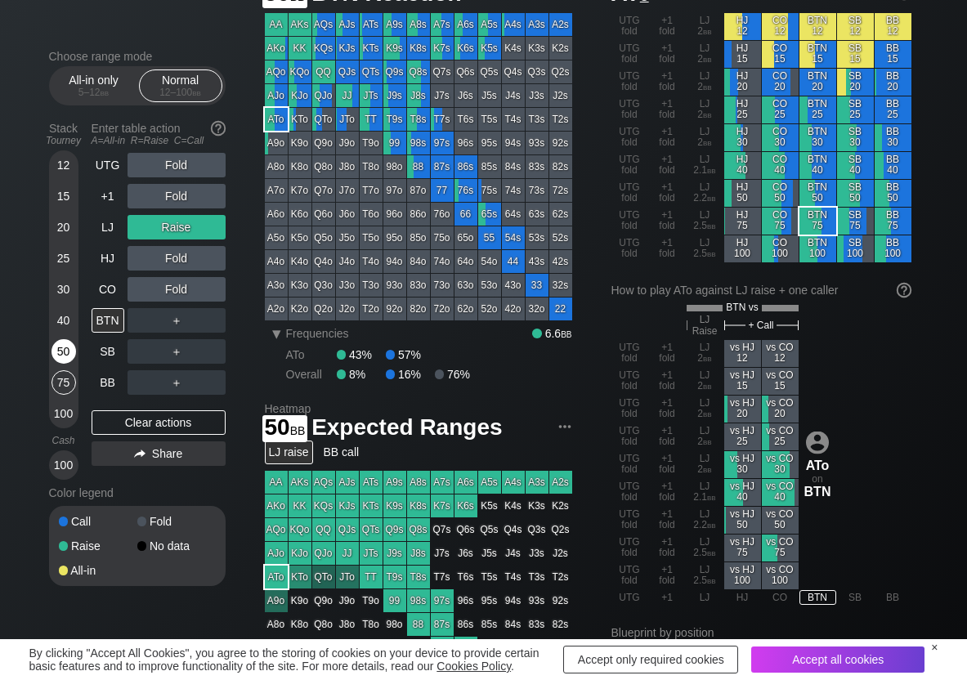
click at [56, 352] on div "50" at bounding box center [64, 351] width 25 height 25
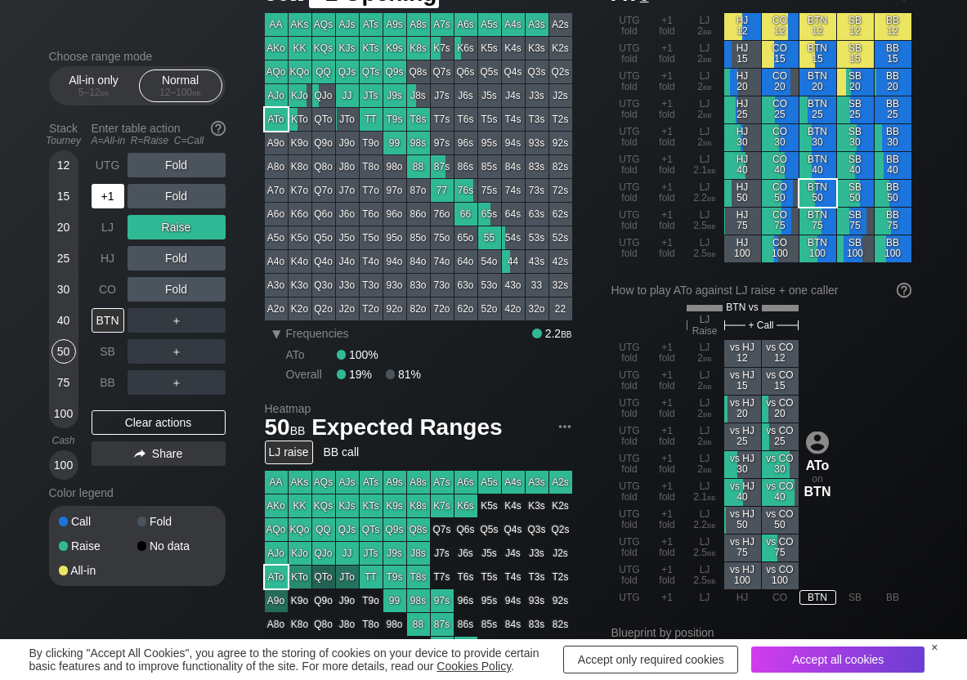
click at [104, 196] on div "+1" at bounding box center [108, 196] width 33 height 25
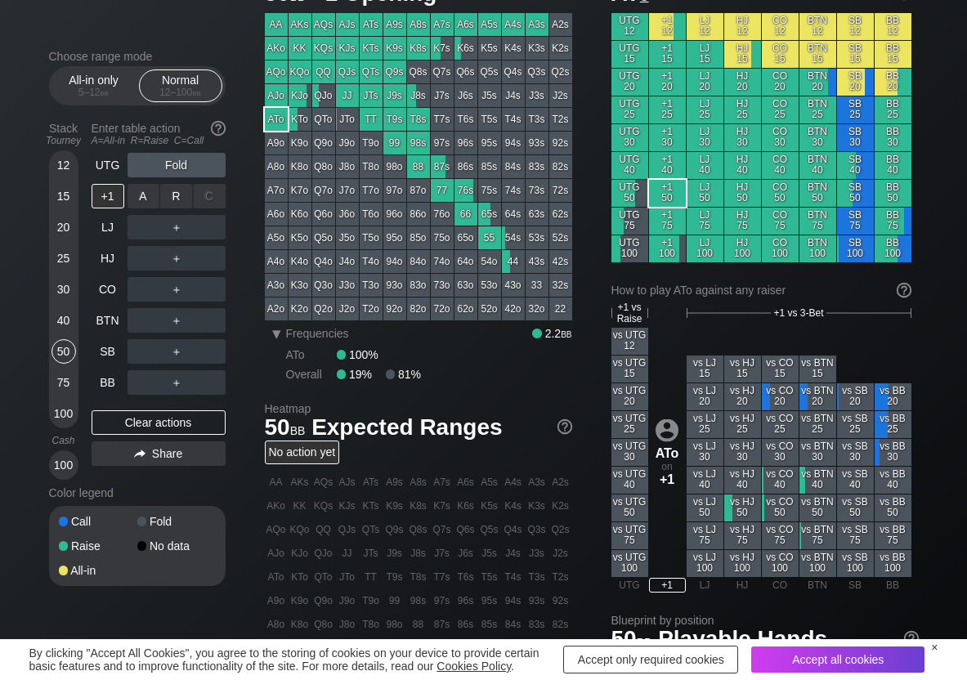
click at [171, 198] on div "R ✕" at bounding box center [176, 196] width 32 height 25
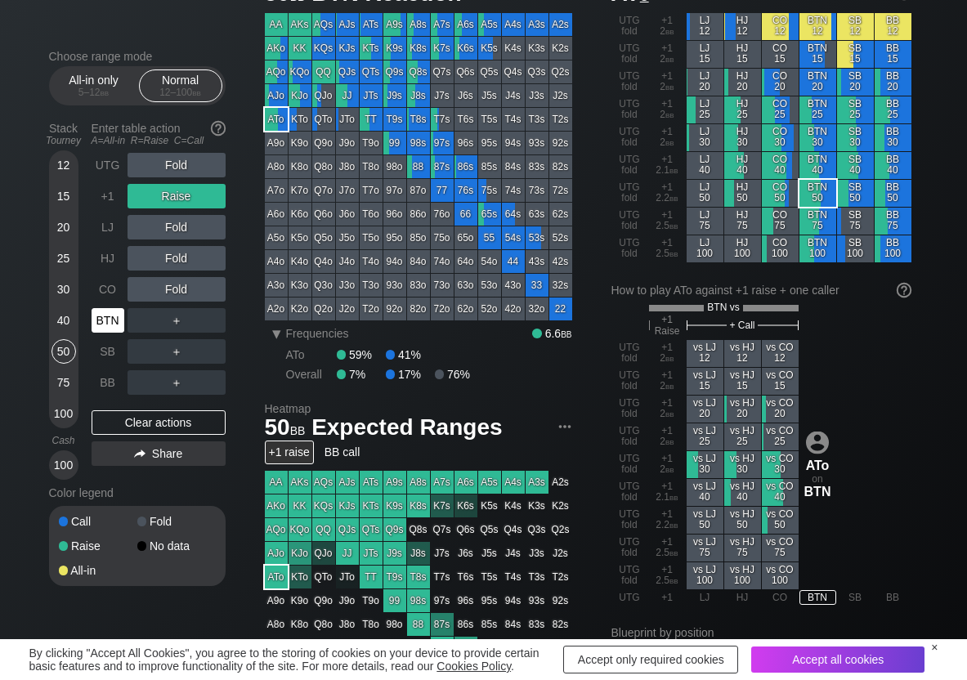
click at [99, 315] on div "BTN" at bounding box center [108, 320] width 33 height 25
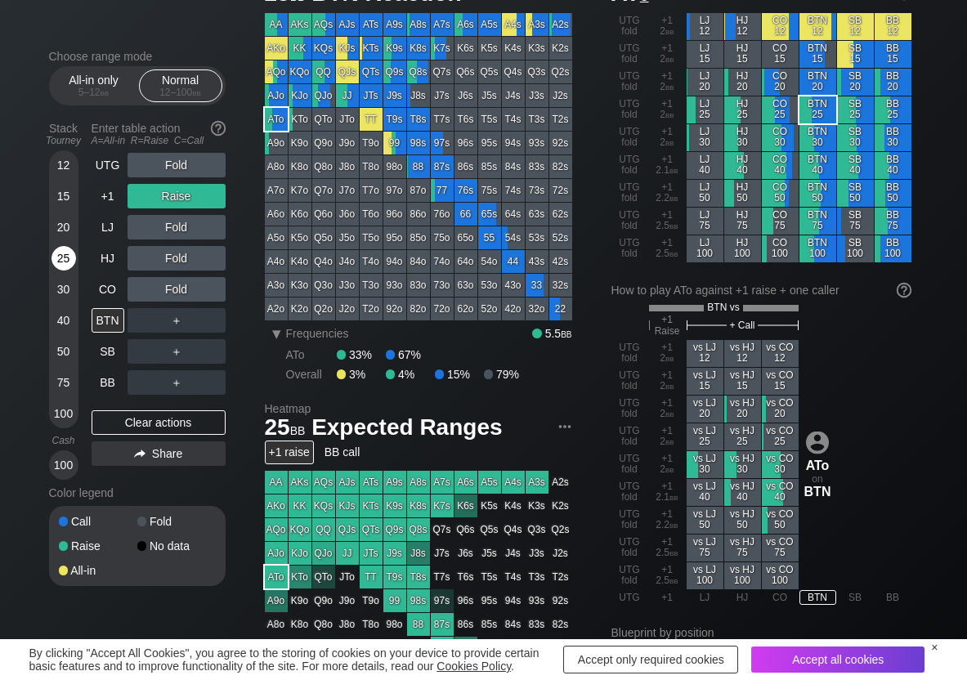
drag, startPoint x: 65, startPoint y: 259, endPoint x: 51, endPoint y: 263, distance: 14.5
click at [63, 260] on div "25" at bounding box center [64, 258] width 25 height 25
click at [183, 324] on div "R ✕" at bounding box center [176, 320] width 32 height 25
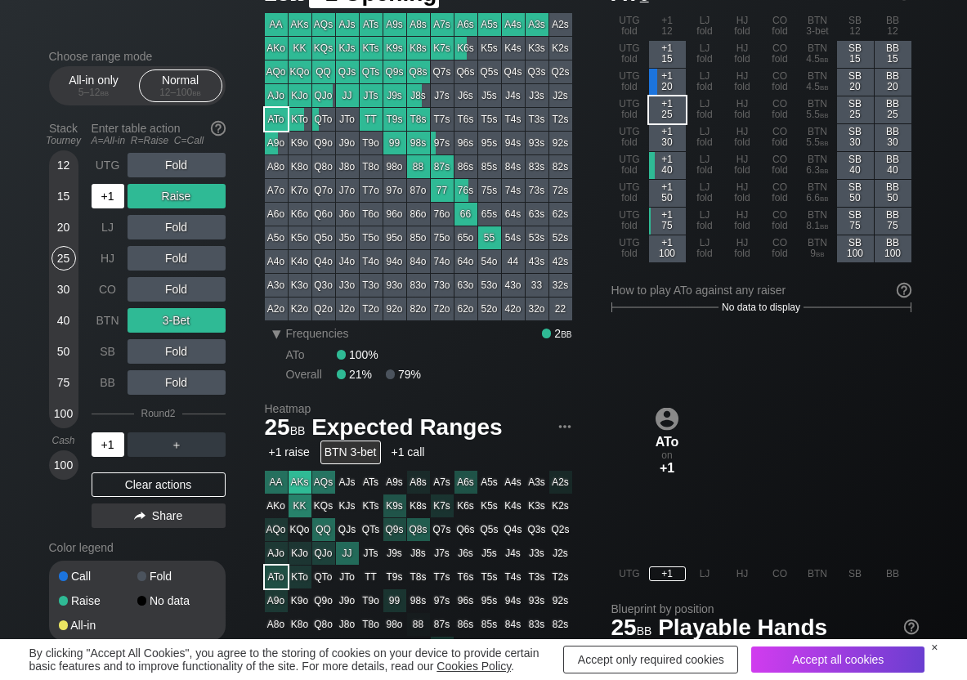
click at [110, 197] on div "+1" at bounding box center [108, 196] width 33 height 25
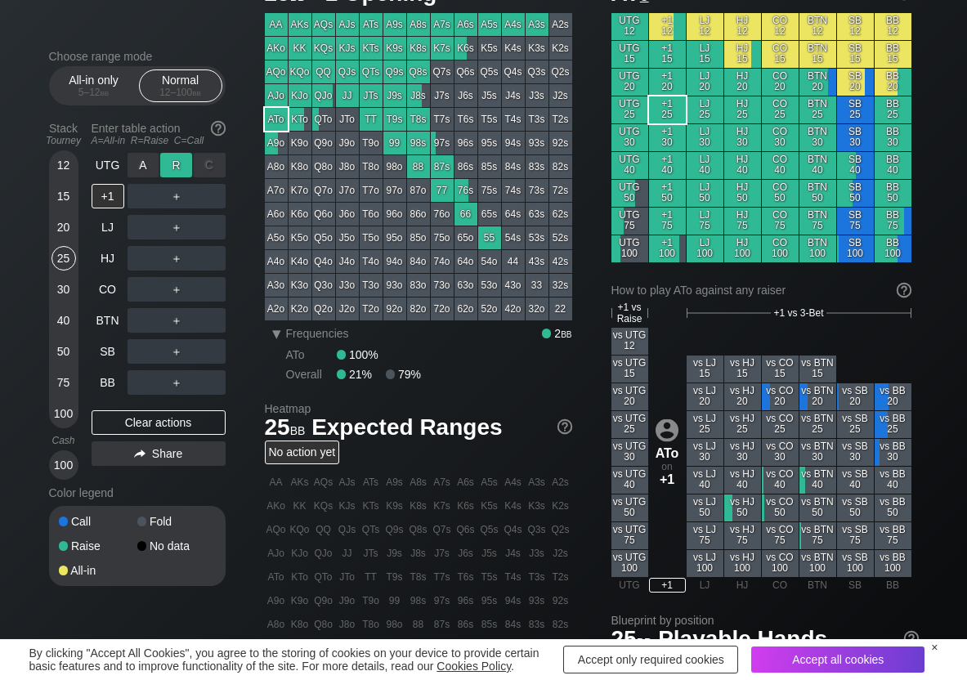
drag, startPoint x: 183, startPoint y: 164, endPoint x: 179, endPoint y: 172, distance: 8.4
click at [181, 170] on div "R ✕" at bounding box center [176, 165] width 32 height 25
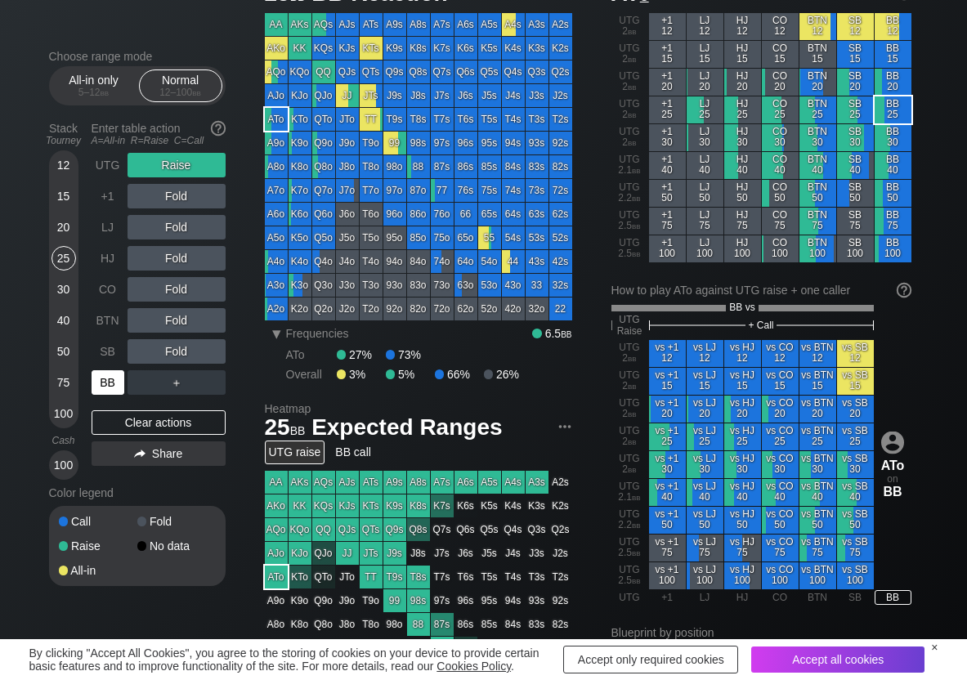
click at [99, 392] on div "BB" at bounding box center [108, 382] width 33 height 25
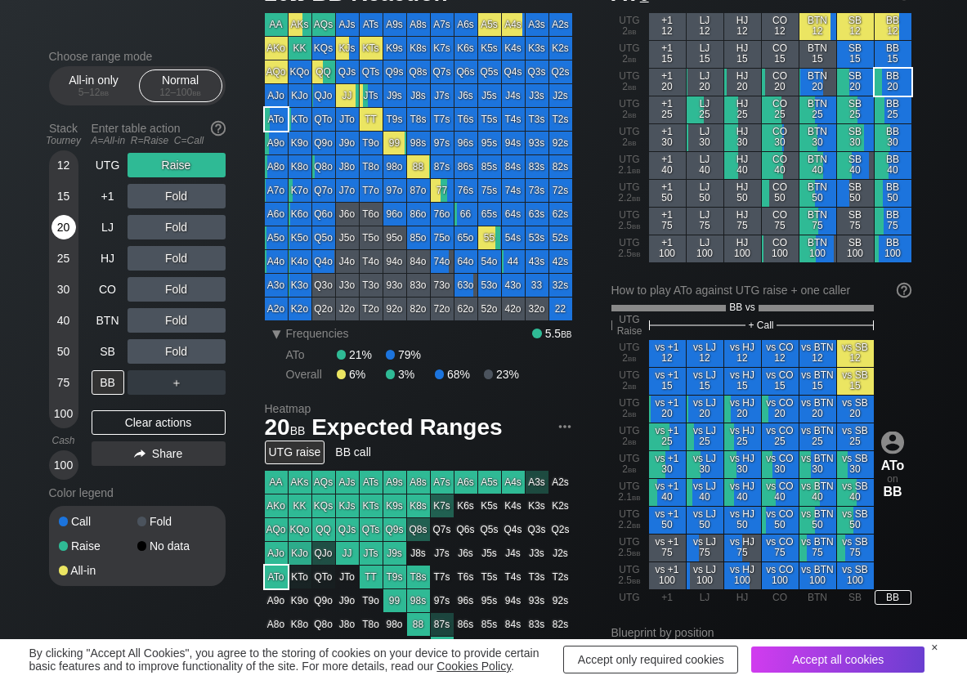
click at [67, 228] on div "20" at bounding box center [64, 227] width 25 height 25
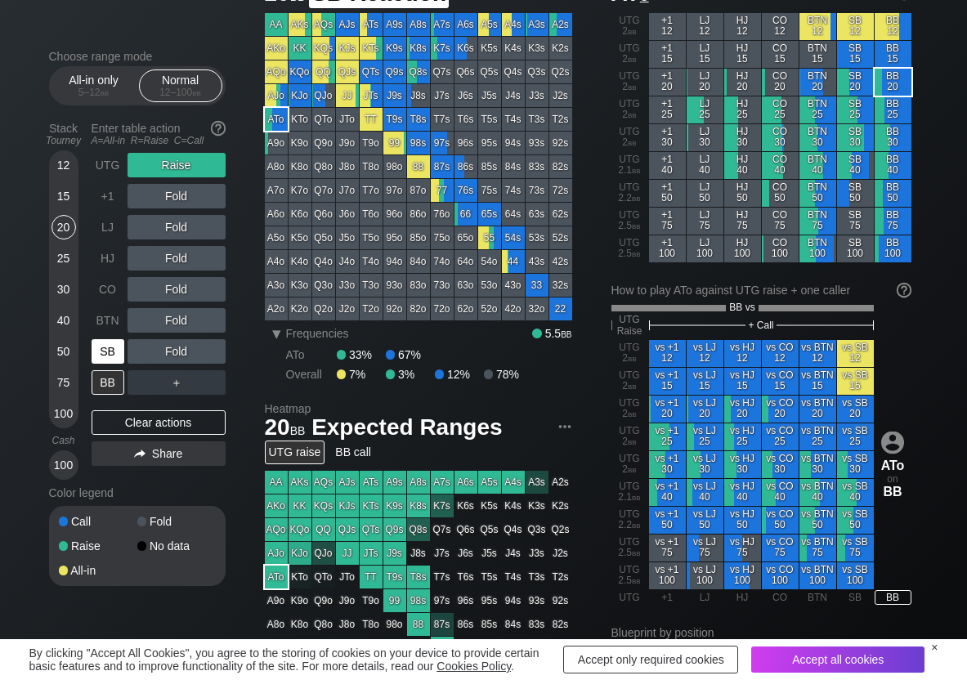
click at [110, 357] on div "SB" at bounding box center [108, 351] width 33 height 25
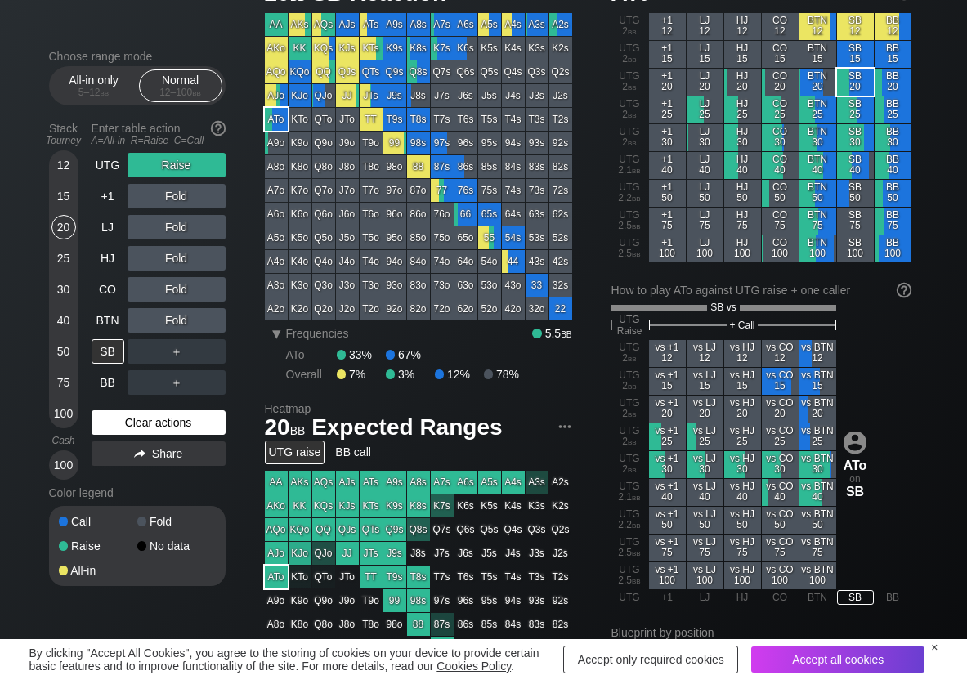
click at [133, 431] on div "Clear actions" at bounding box center [159, 422] width 134 height 25
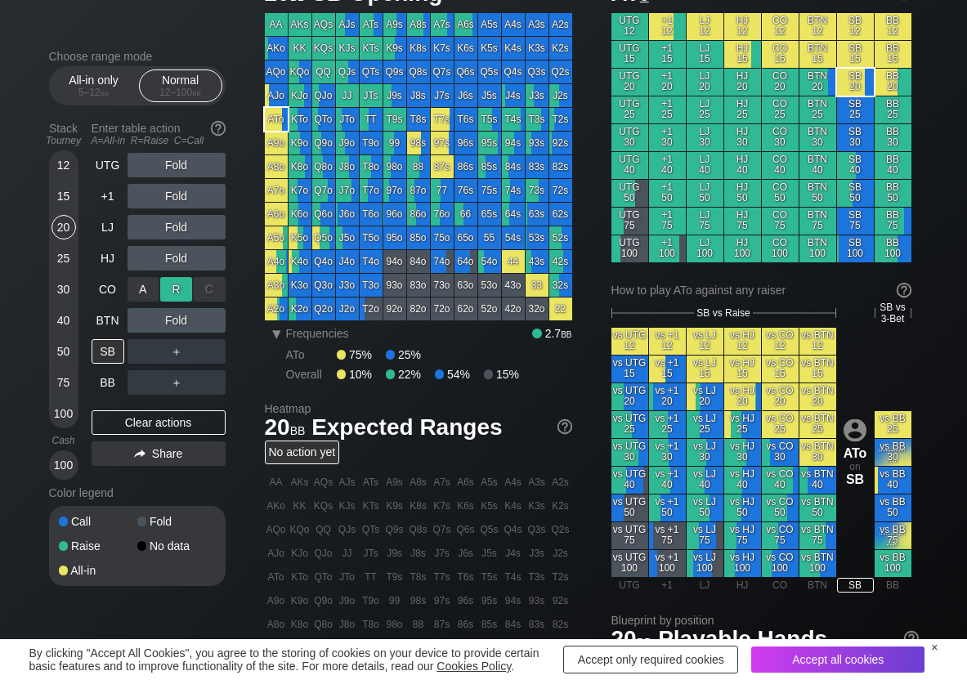
click at [177, 296] on div "R ✕" at bounding box center [176, 289] width 32 height 25
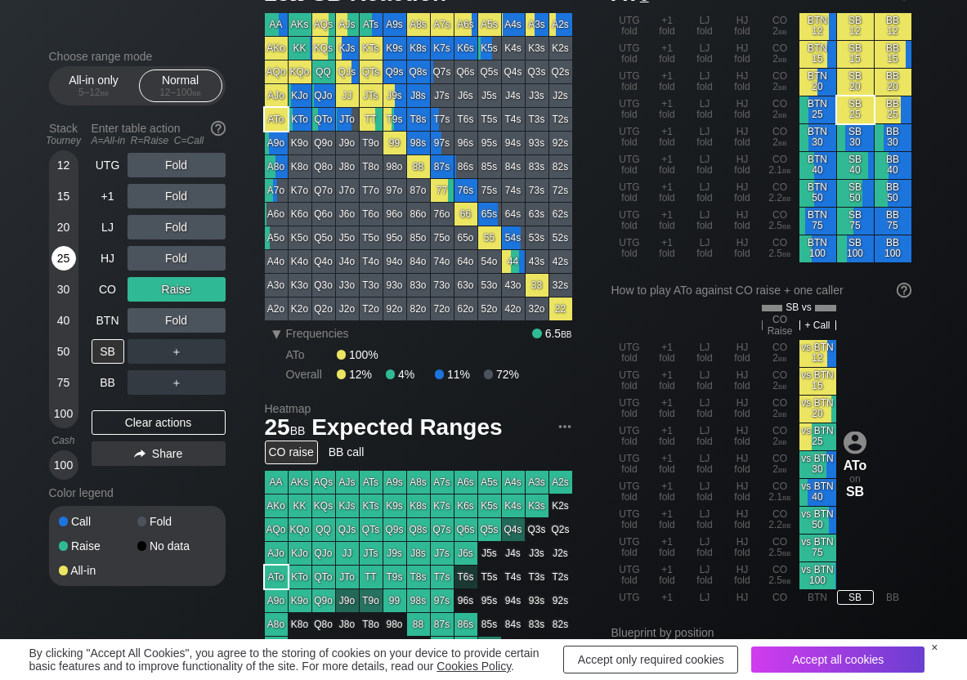
click at [54, 261] on div "25" at bounding box center [64, 258] width 25 height 25
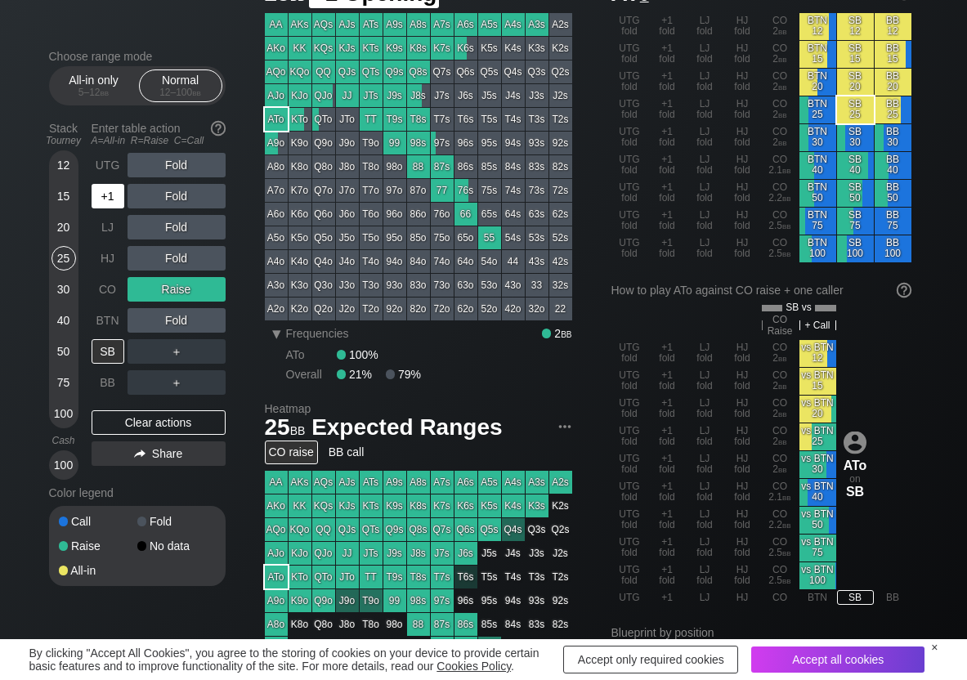
drag, startPoint x: 110, startPoint y: 203, endPoint x: 119, endPoint y: 200, distance: 10.3
click at [110, 202] on div "+1" at bounding box center [108, 196] width 33 height 25
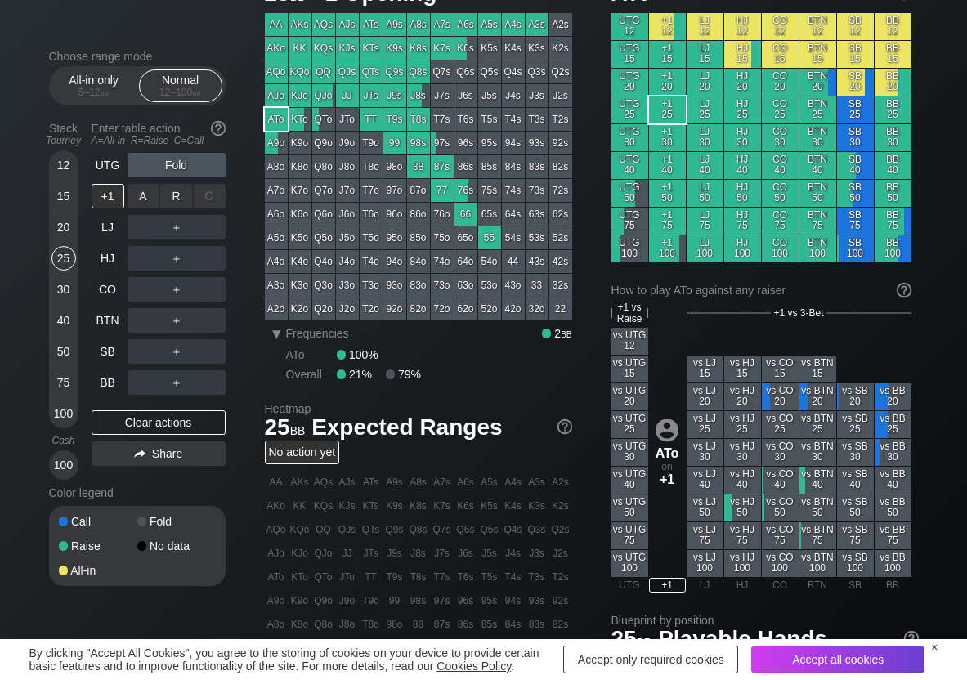
click at [177, 191] on div "R ✕" at bounding box center [176, 196] width 32 height 25
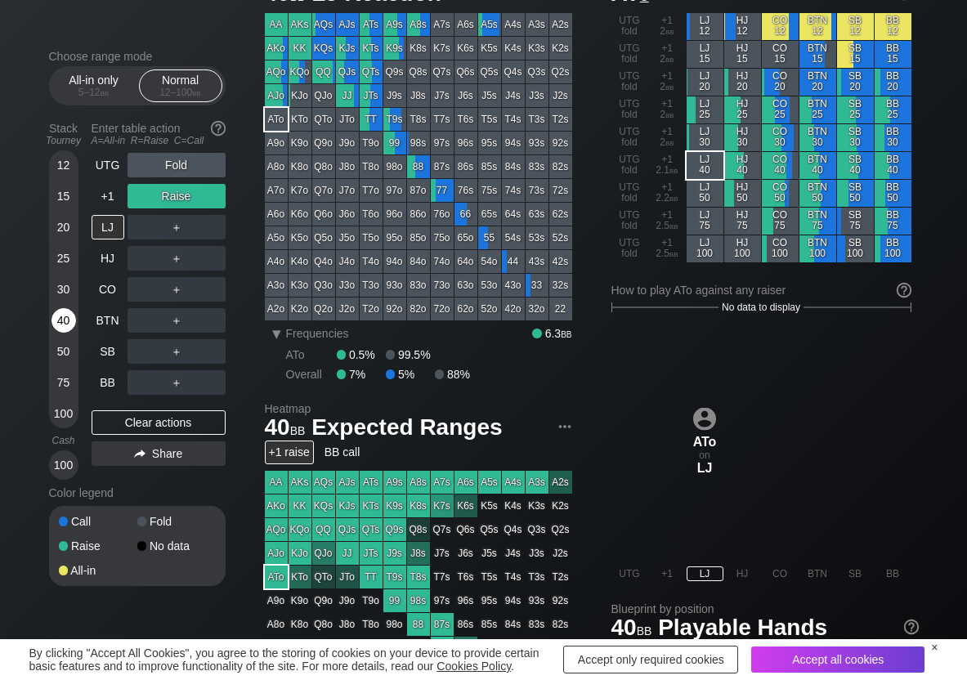
click at [74, 325] on div "40" at bounding box center [64, 320] width 25 height 25
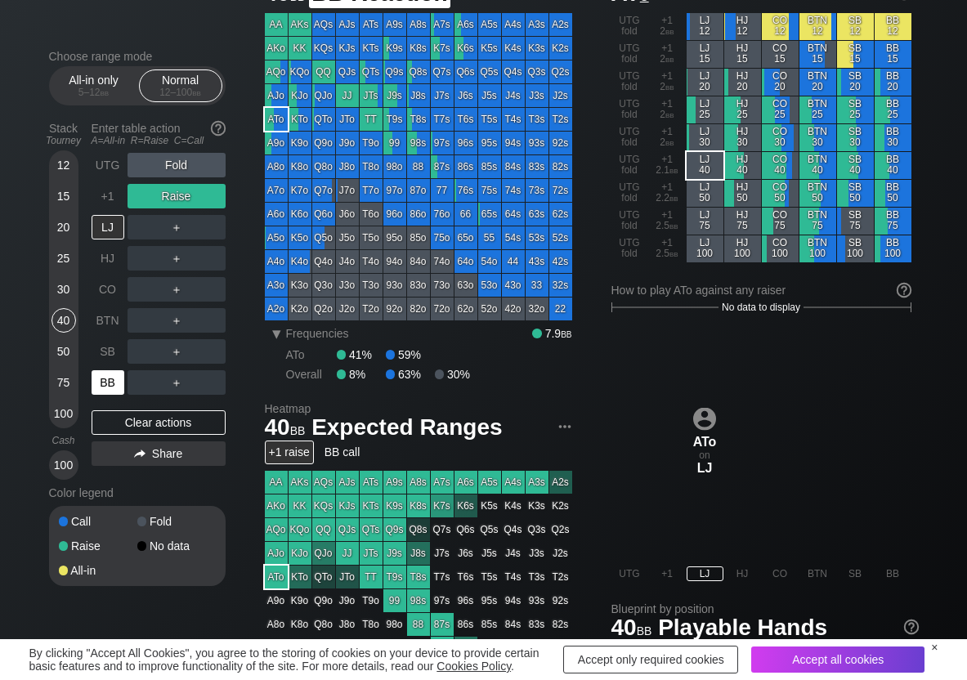
click at [113, 383] on div "BB" at bounding box center [108, 382] width 33 height 25
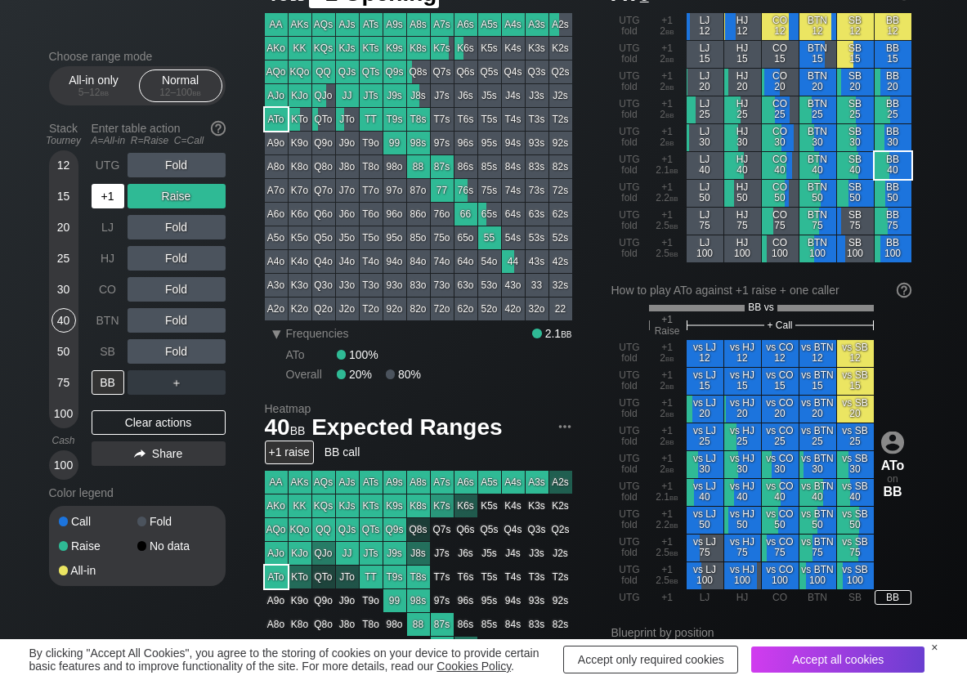
drag, startPoint x: 107, startPoint y: 196, endPoint x: 127, endPoint y: 193, distance: 19.9
click at [112, 194] on div "+1" at bounding box center [108, 196] width 33 height 25
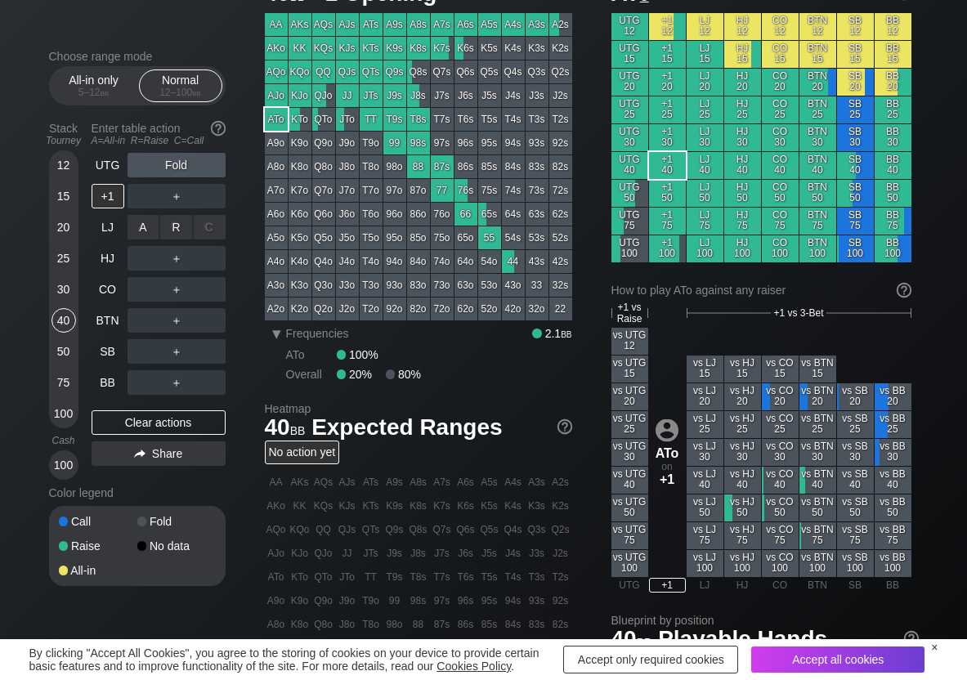
click at [169, 224] on div "R ✕" at bounding box center [176, 227] width 32 height 25
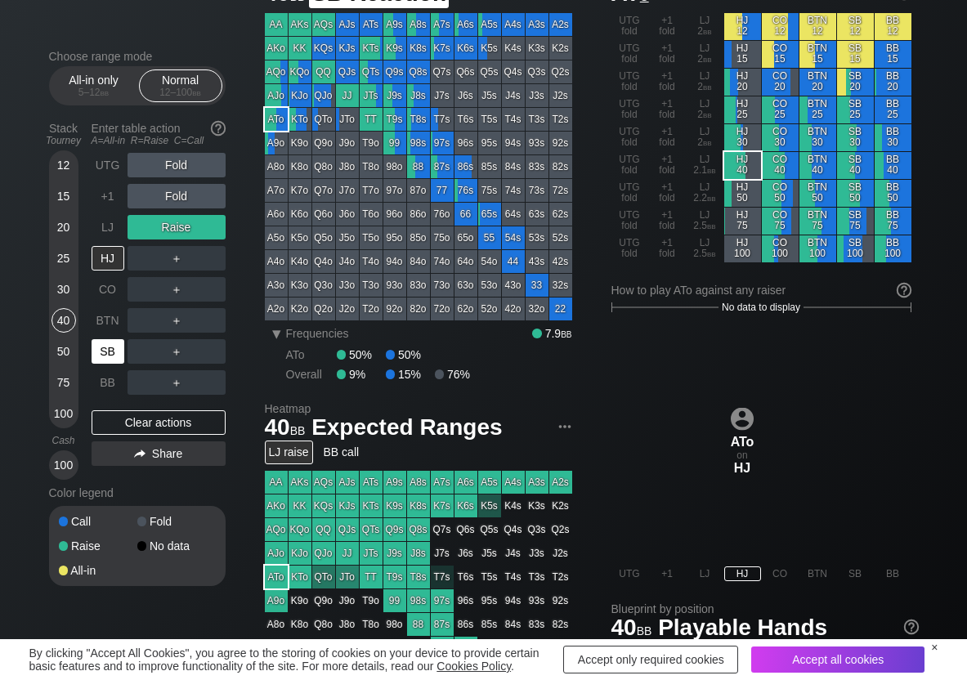
click at [109, 340] on div "SB" at bounding box center [108, 351] width 33 height 25
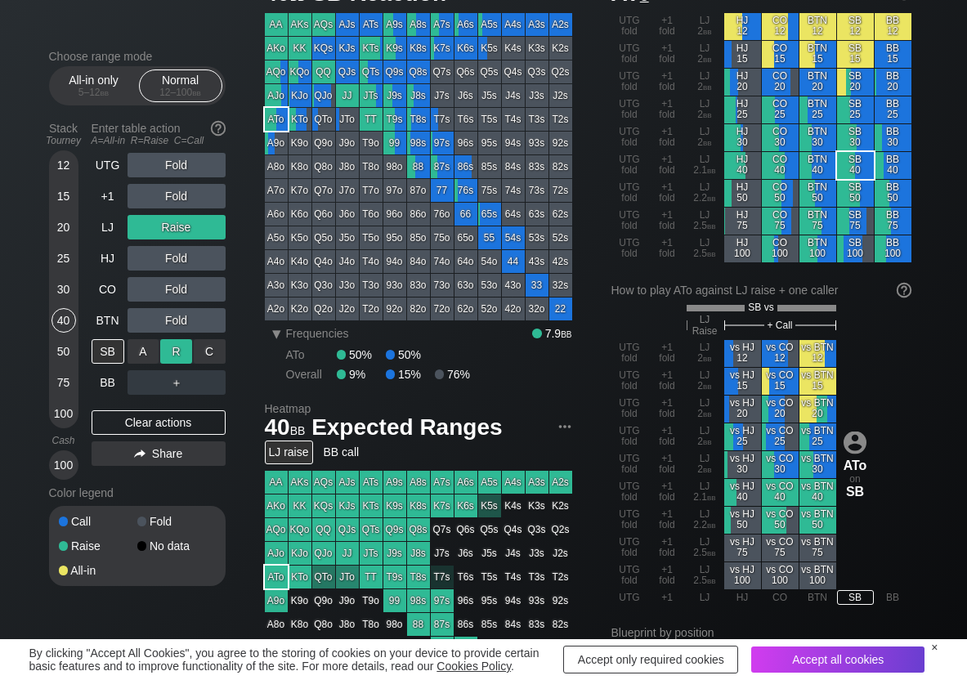
click at [179, 357] on div "R ✕" at bounding box center [176, 351] width 32 height 25
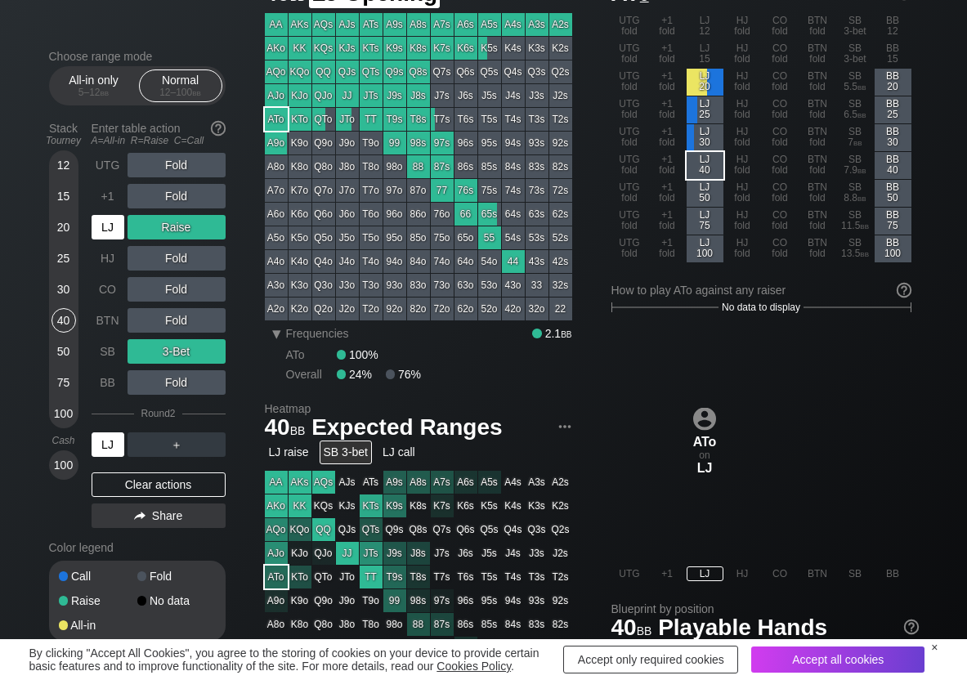
click at [108, 215] on div "LJ" at bounding box center [108, 227] width 33 height 25
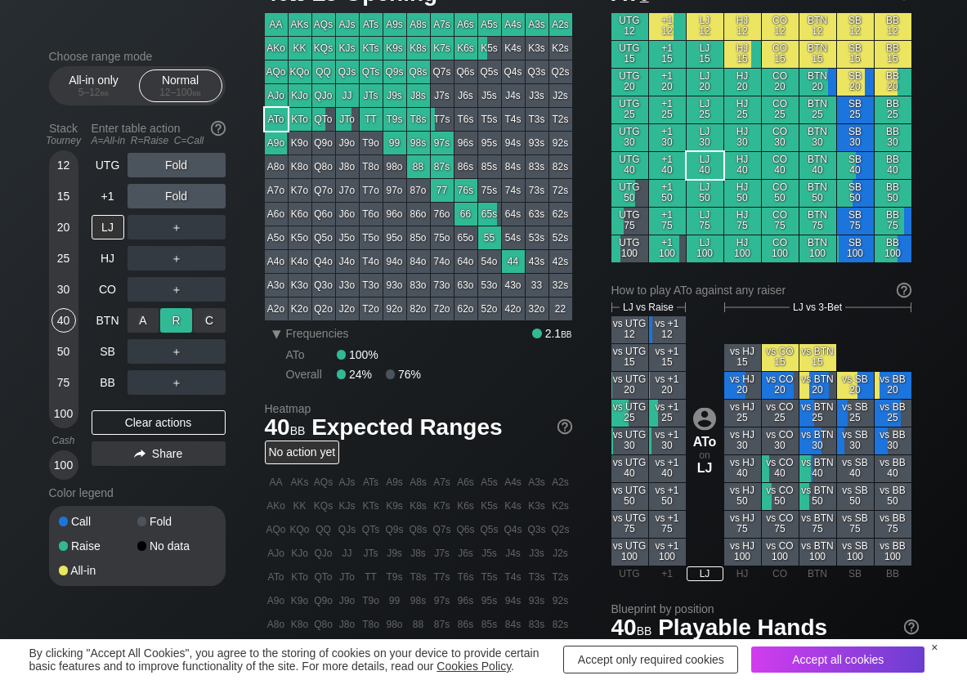
drag, startPoint x: 171, startPoint y: 309, endPoint x: 200, endPoint y: 330, distance: 35.8
click at [171, 311] on div "R ✕" at bounding box center [176, 320] width 32 height 25
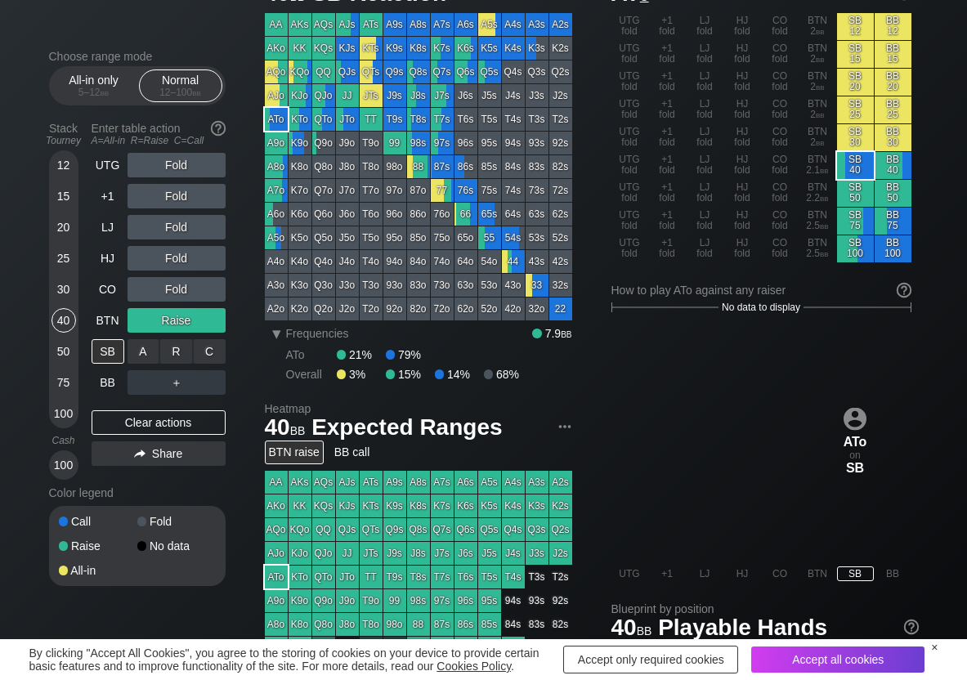
click at [209, 340] on div "C ✕" at bounding box center [210, 351] width 32 height 25
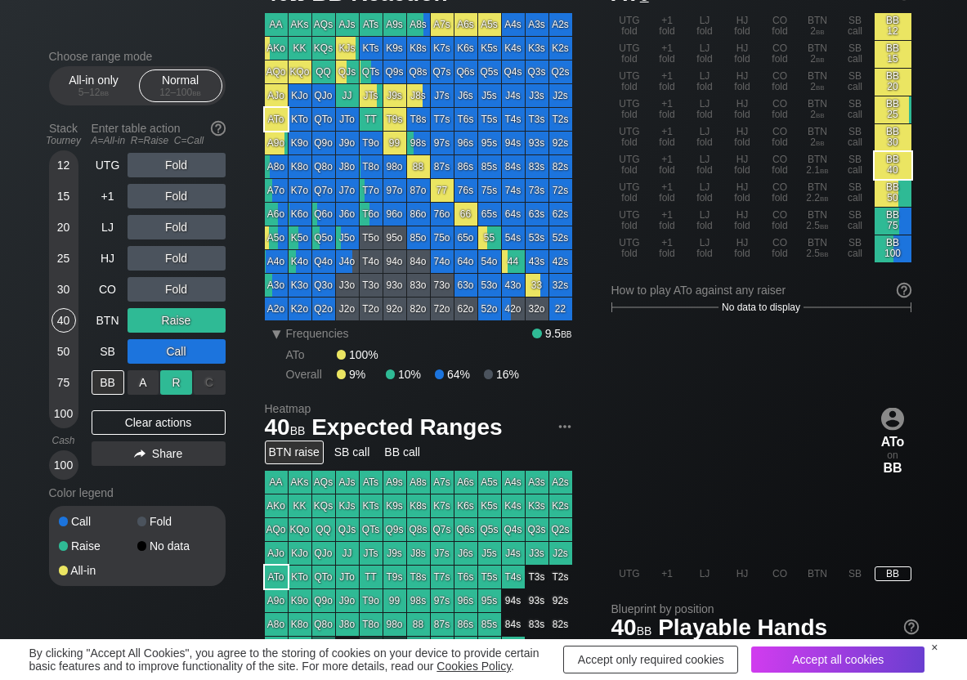
click at [185, 384] on div "R ✕" at bounding box center [176, 382] width 32 height 25
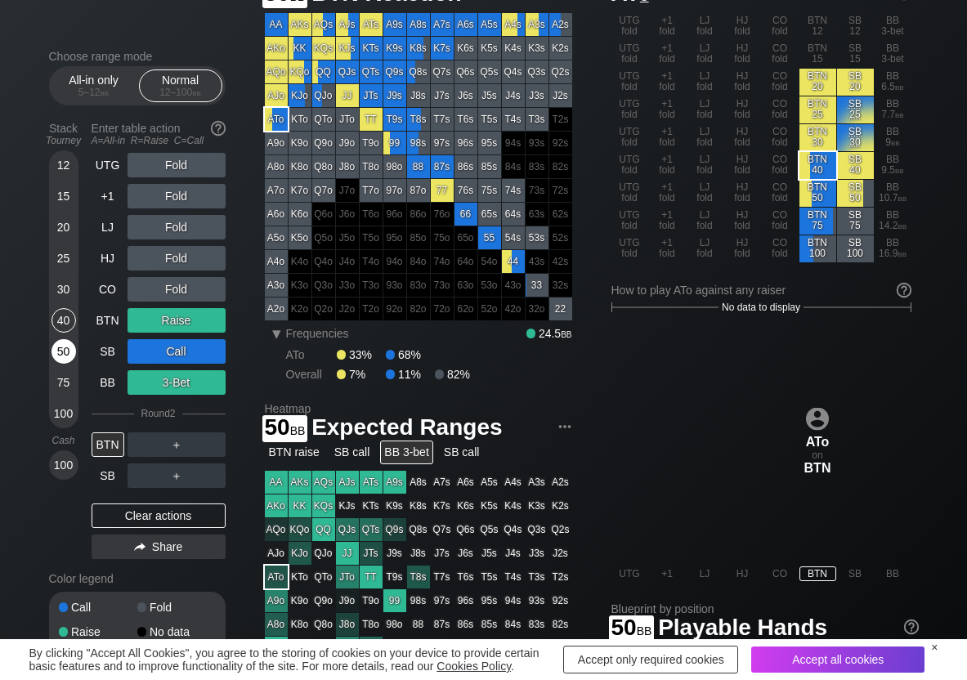
click at [70, 353] on div "50" at bounding box center [64, 351] width 25 height 25
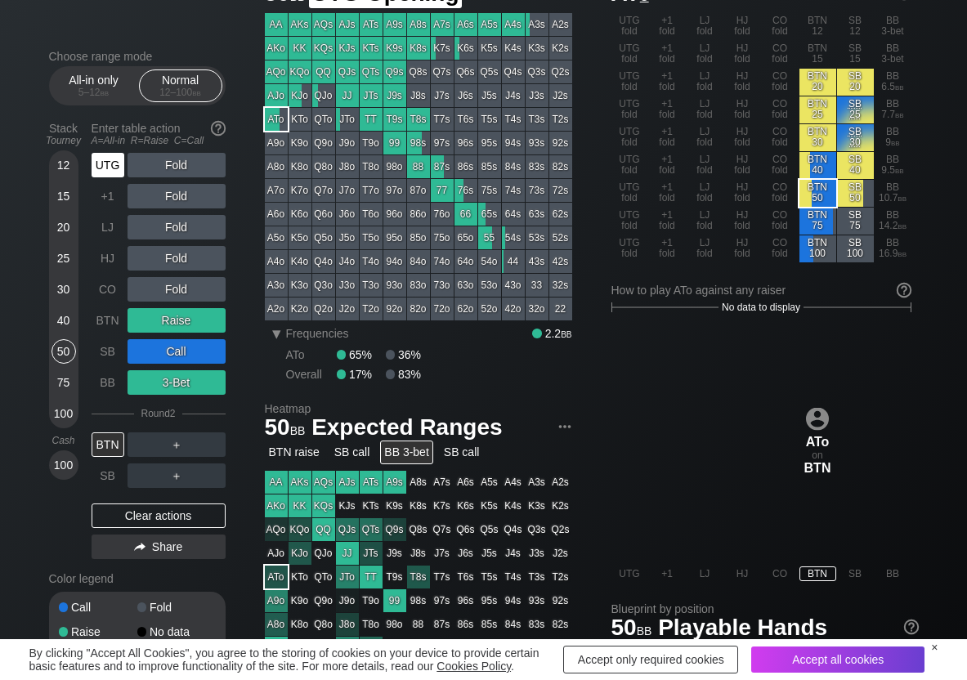
click at [122, 175] on div "UTG" at bounding box center [108, 165] width 33 height 25
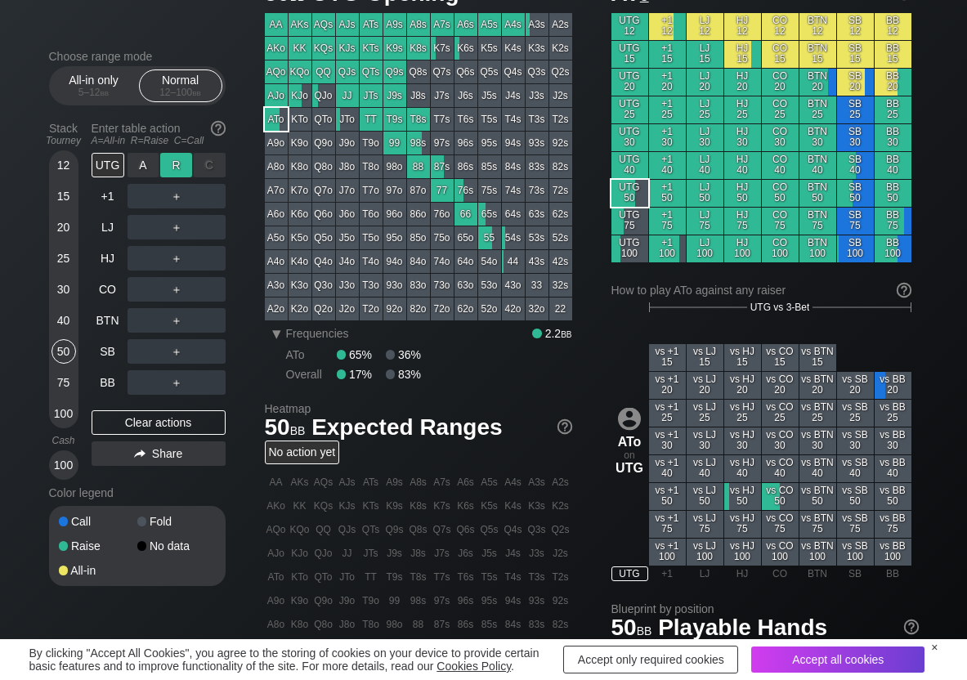
click at [169, 168] on div "R ✕" at bounding box center [176, 165] width 32 height 25
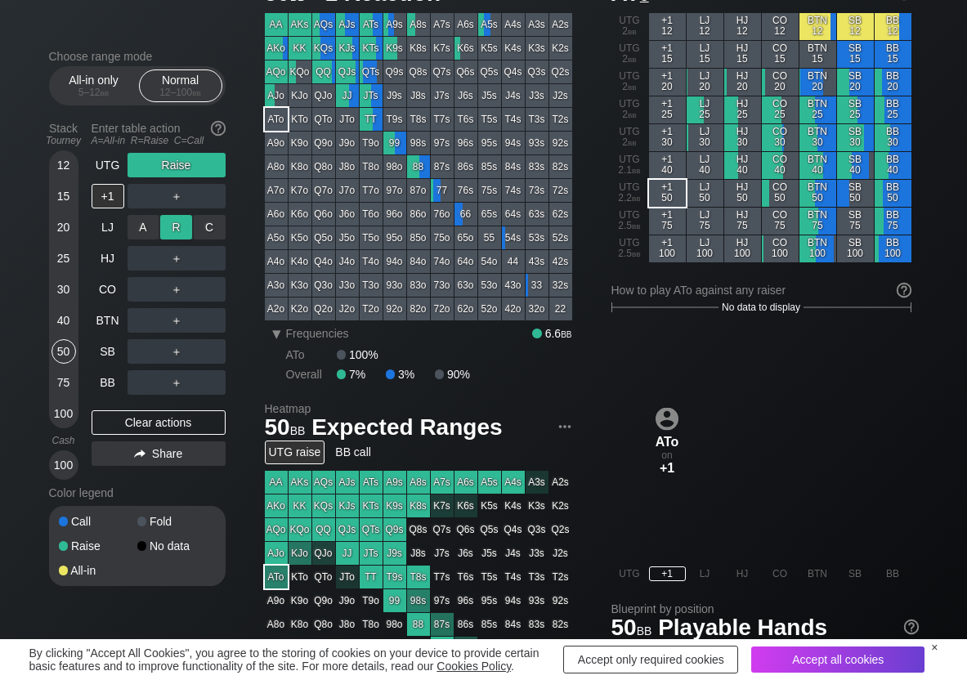
click at [177, 227] on div "R ✕" at bounding box center [176, 227] width 32 height 25
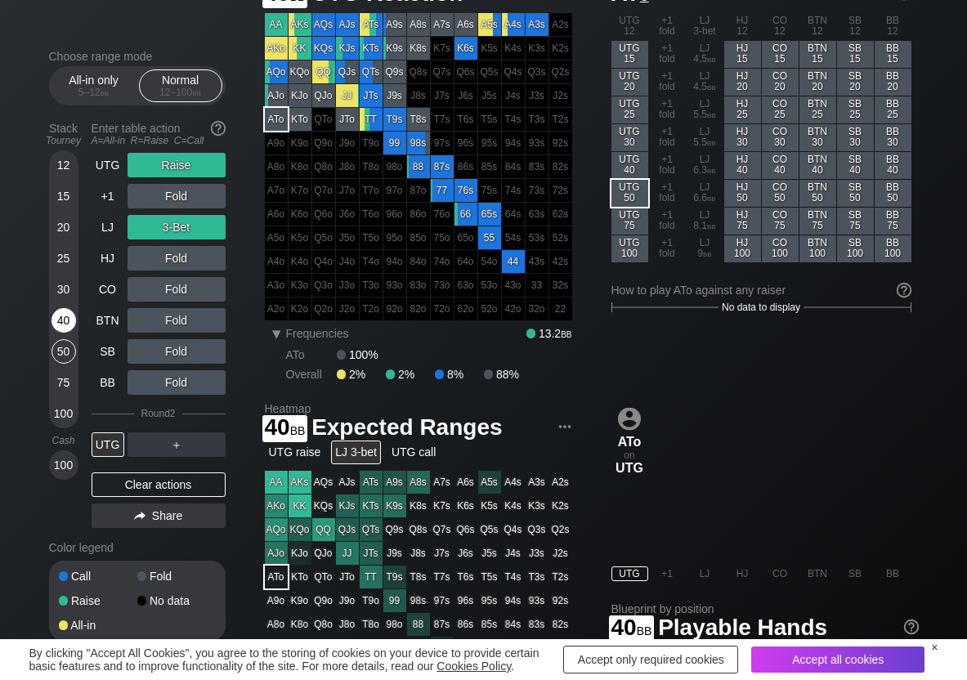
click at [69, 313] on div "40" at bounding box center [64, 320] width 25 height 25
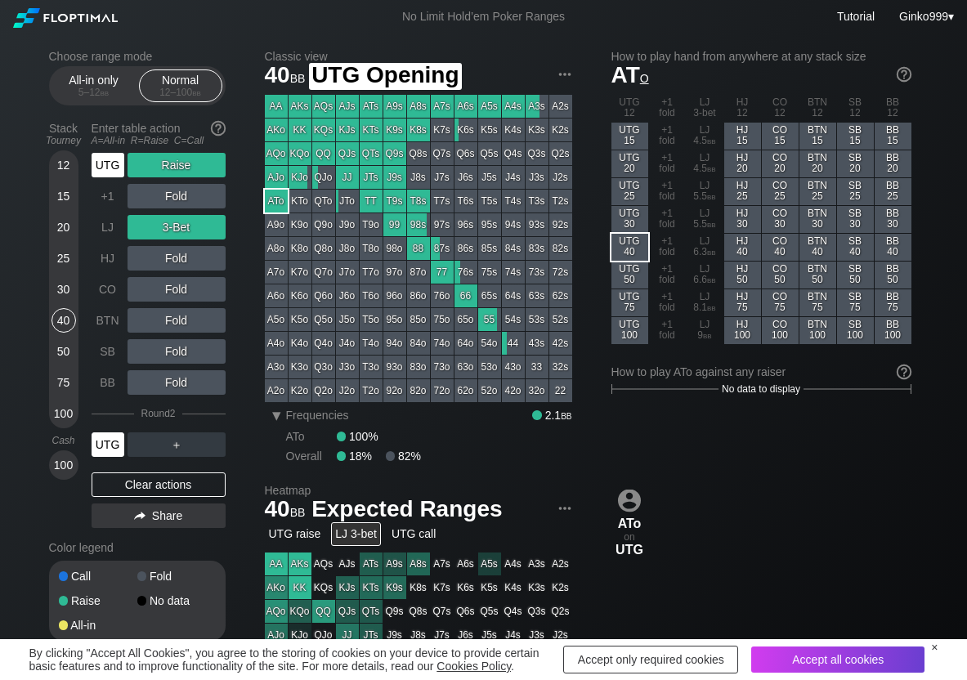
click at [116, 173] on div "UTG" at bounding box center [108, 165] width 33 height 25
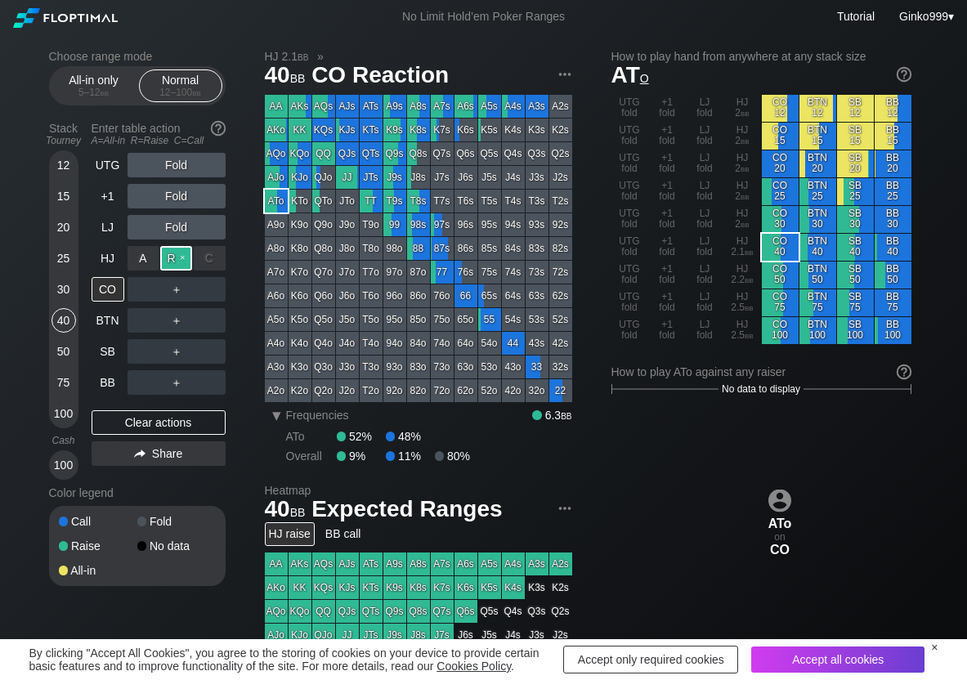
click at [163, 252] on div "R ✕" at bounding box center [176, 258] width 32 height 25
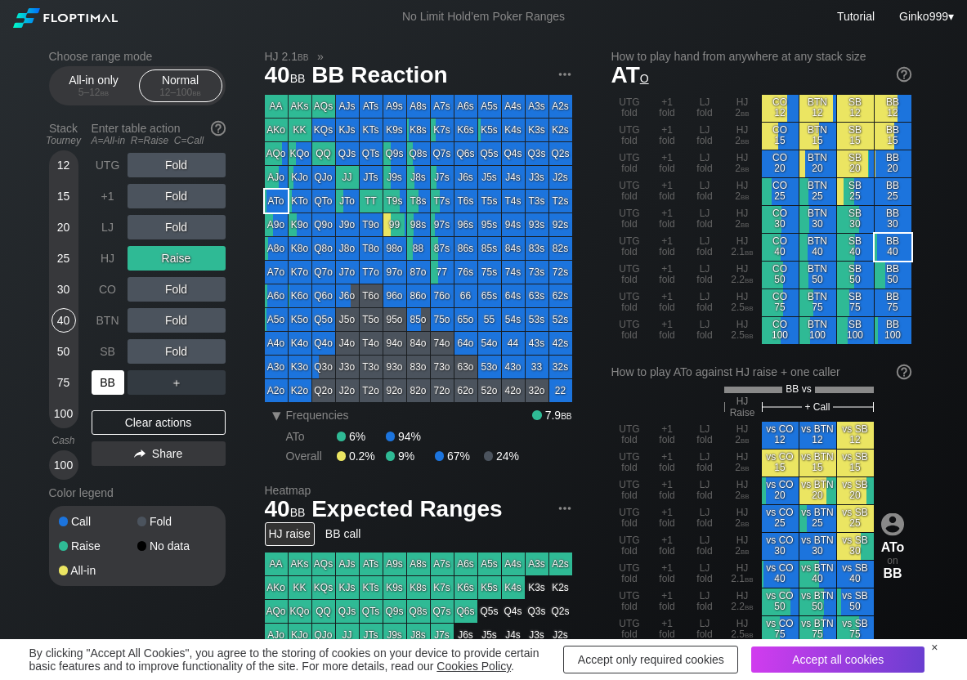
click at [107, 388] on div "BB" at bounding box center [108, 382] width 33 height 25
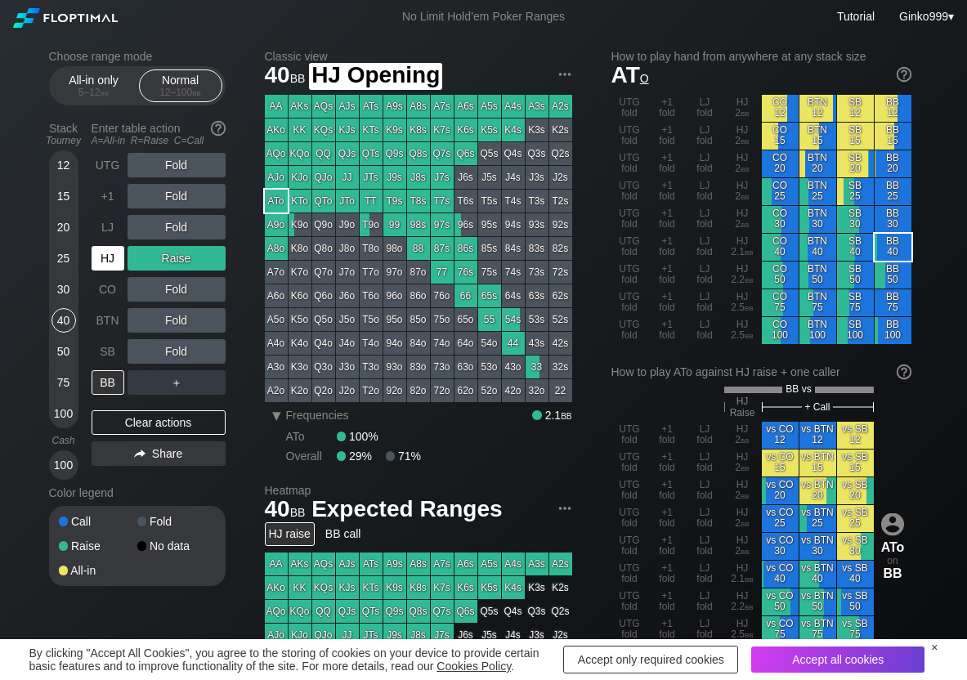
click at [108, 249] on div "HJ" at bounding box center [108, 258] width 33 height 25
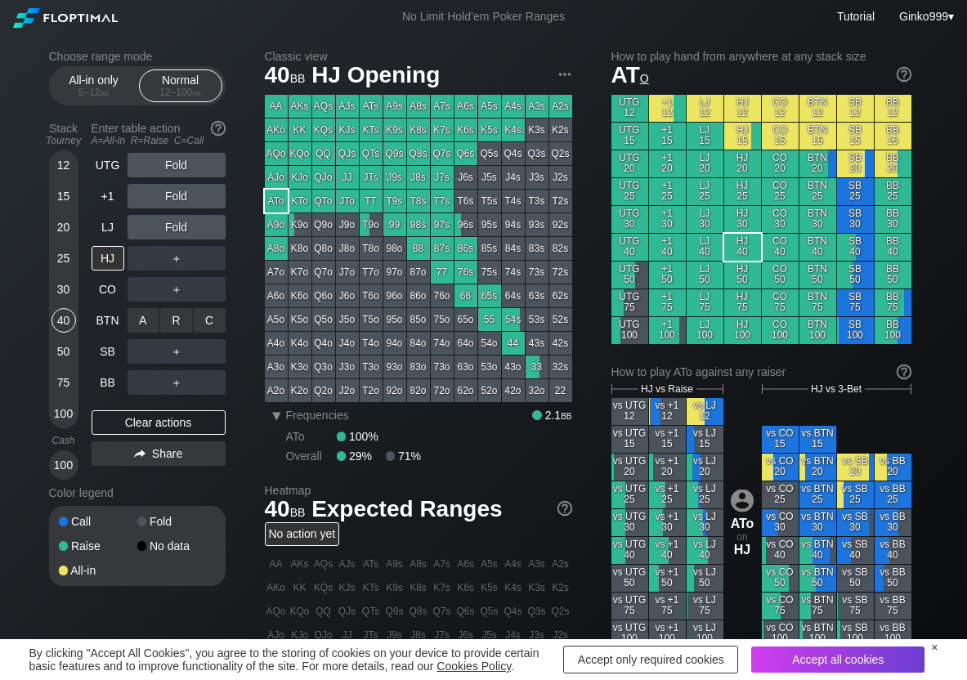
click at [177, 314] on div "R ✕" at bounding box center [176, 320] width 32 height 25
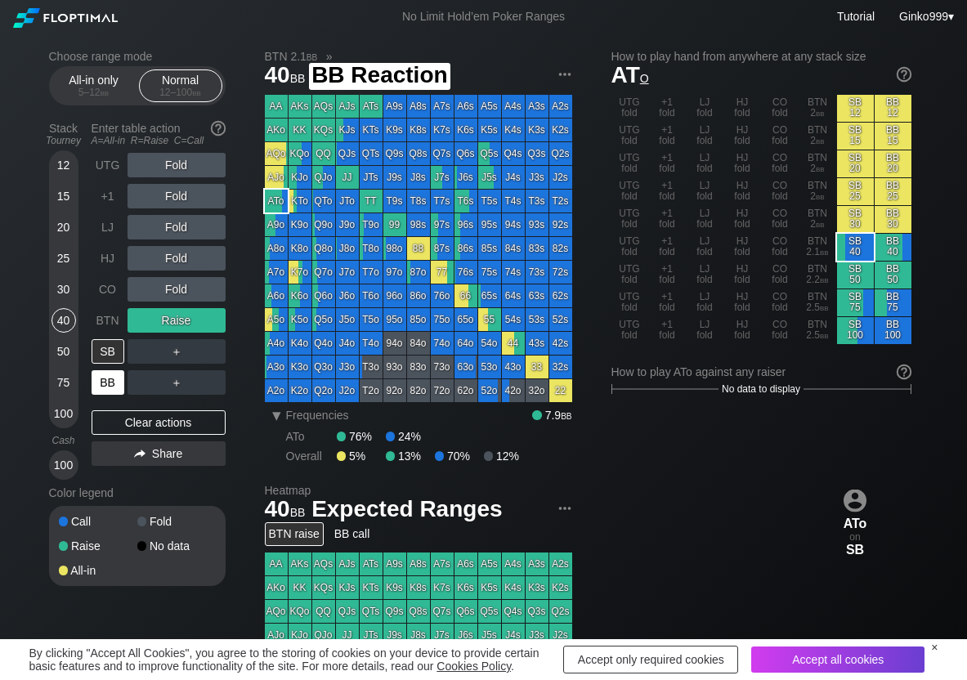
click at [105, 383] on div "BB" at bounding box center [108, 382] width 33 height 25
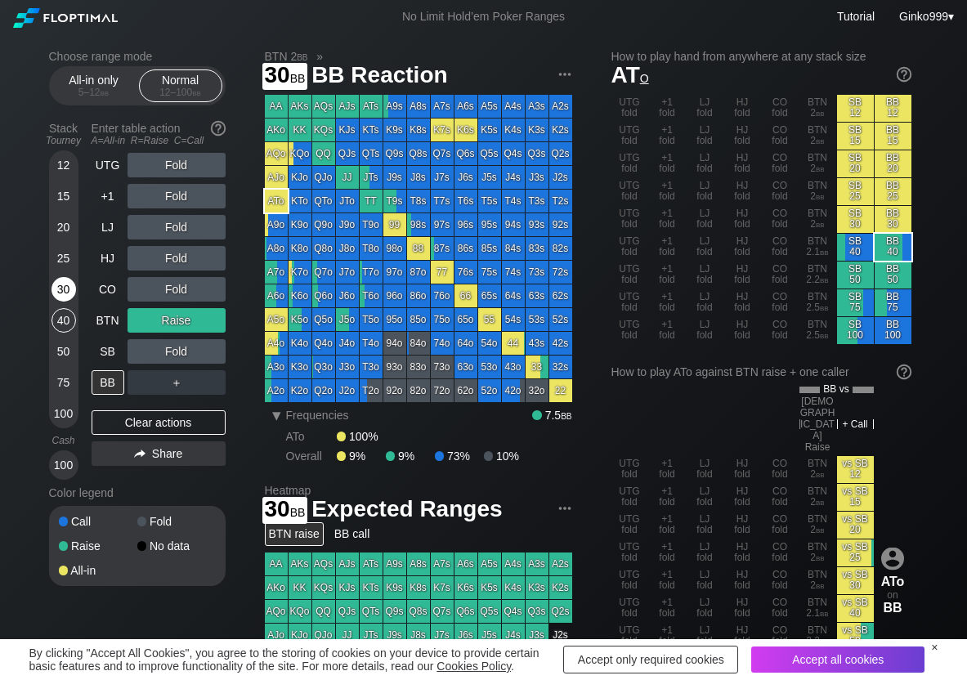
click at [67, 294] on div "30" at bounding box center [64, 289] width 25 height 25
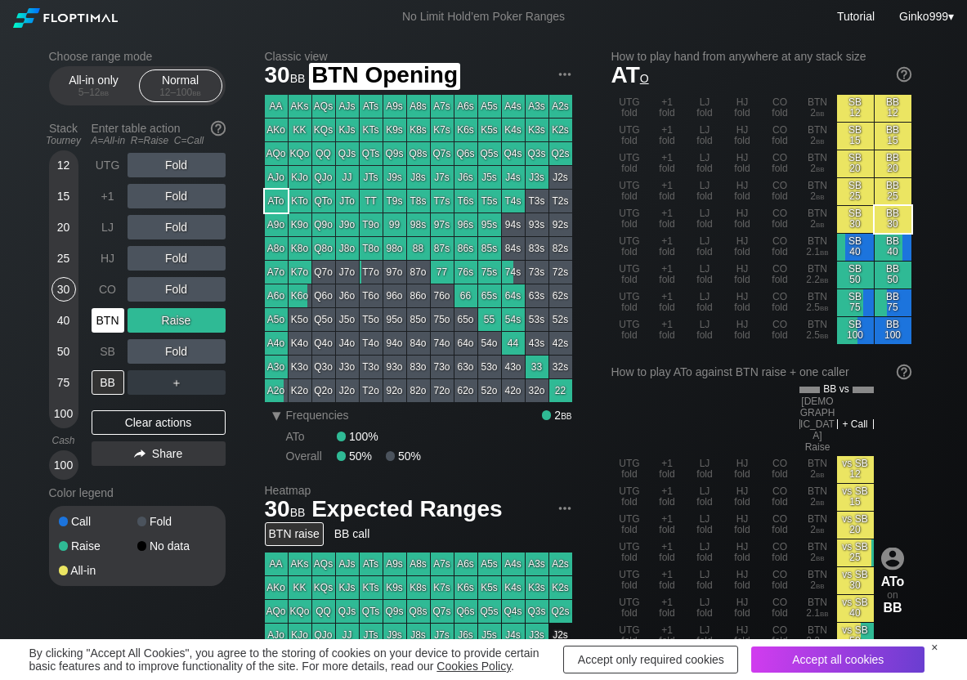
click at [104, 320] on div "BTN" at bounding box center [108, 320] width 33 height 25
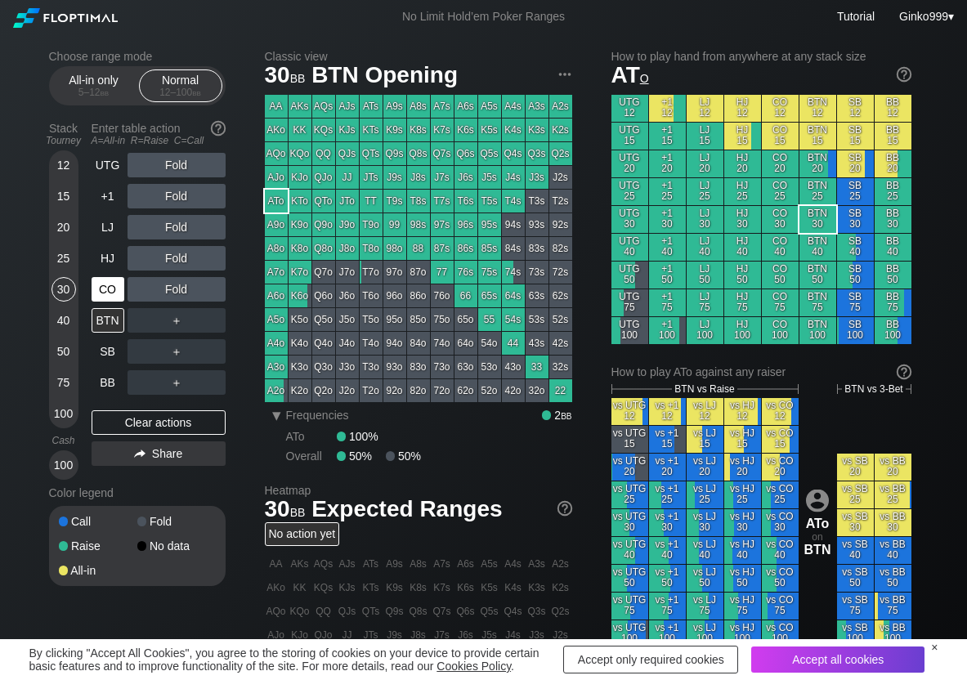
click at [92, 298] on div "CO" at bounding box center [108, 289] width 33 height 25
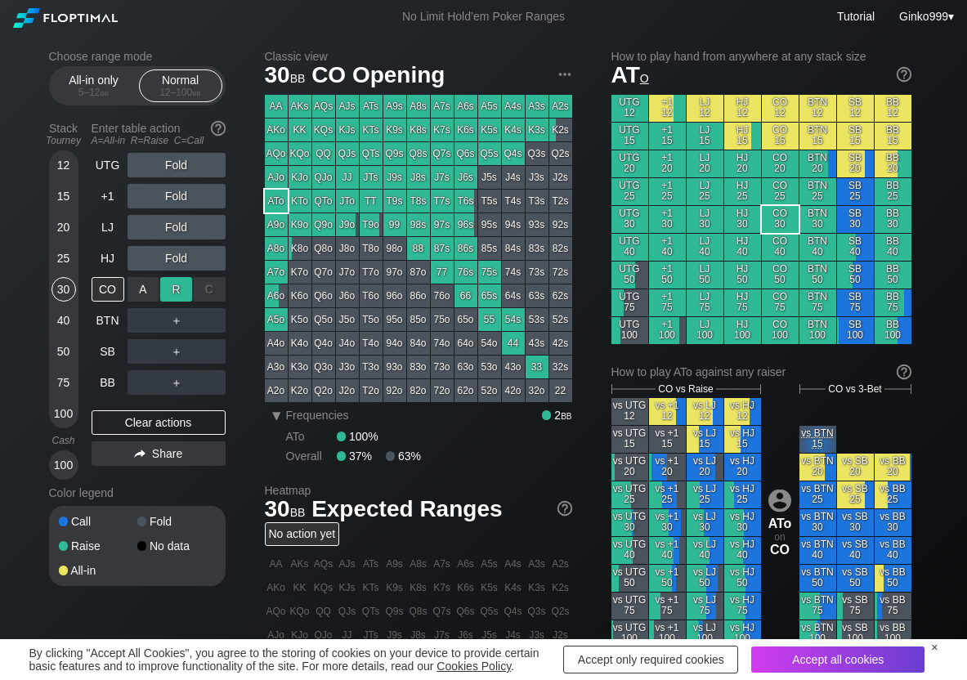
click at [178, 283] on div "R ✕" at bounding box center [176, 289] width 32 height 25
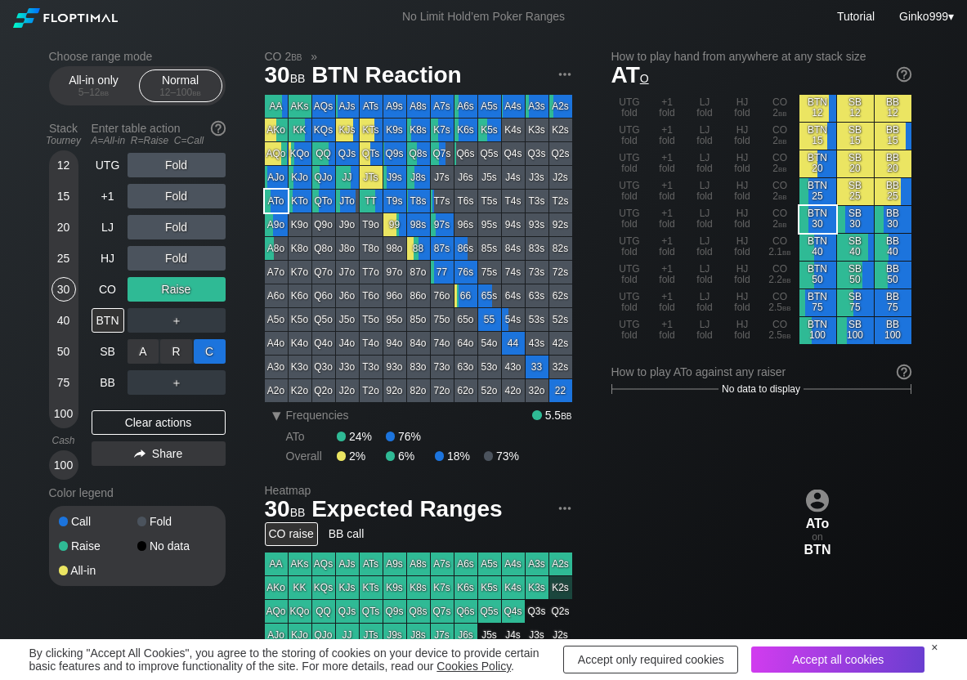
click at [210, 360] on div "C ✕" at bounding box center [210, 351] width 32 height 25
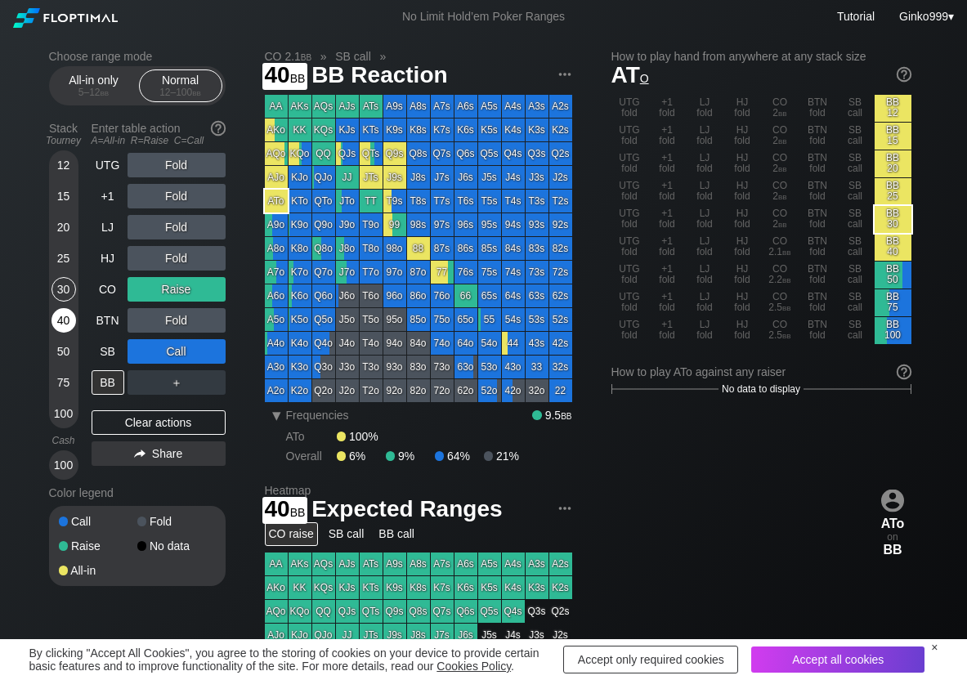
click at [70, 323] on div "40" at bounding box center [64, 320] width 25 height 25
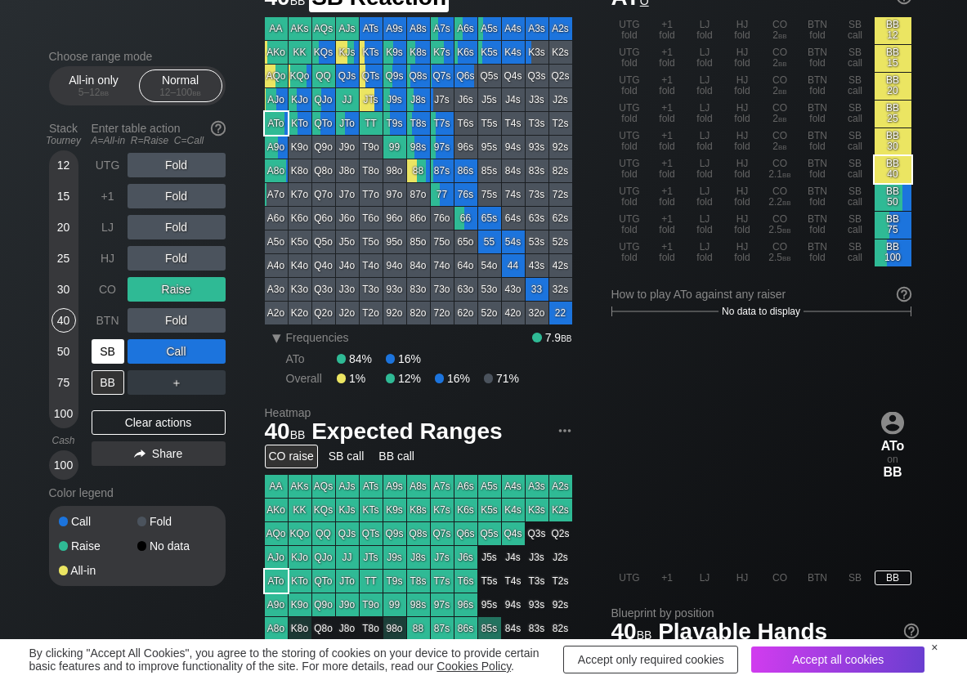
scroll to position [82, 0]
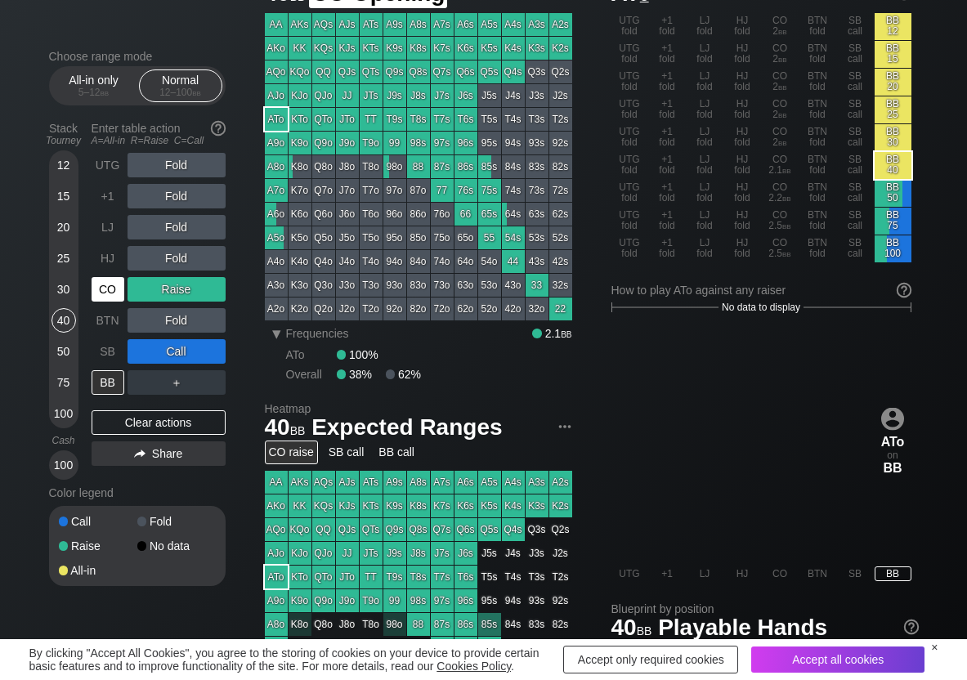
click at [103, 290] on div "CO" at bounding box center [108, 289] width 33 height 25
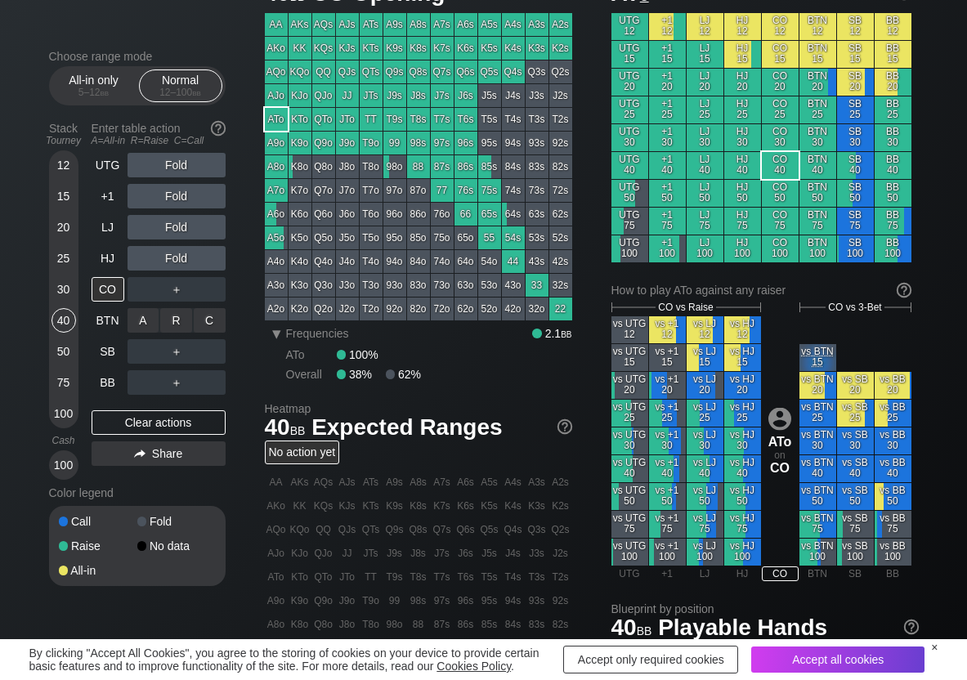
click at [168, 323] on div "R ✕" at bounding box center [176, 320] width 32 height 25
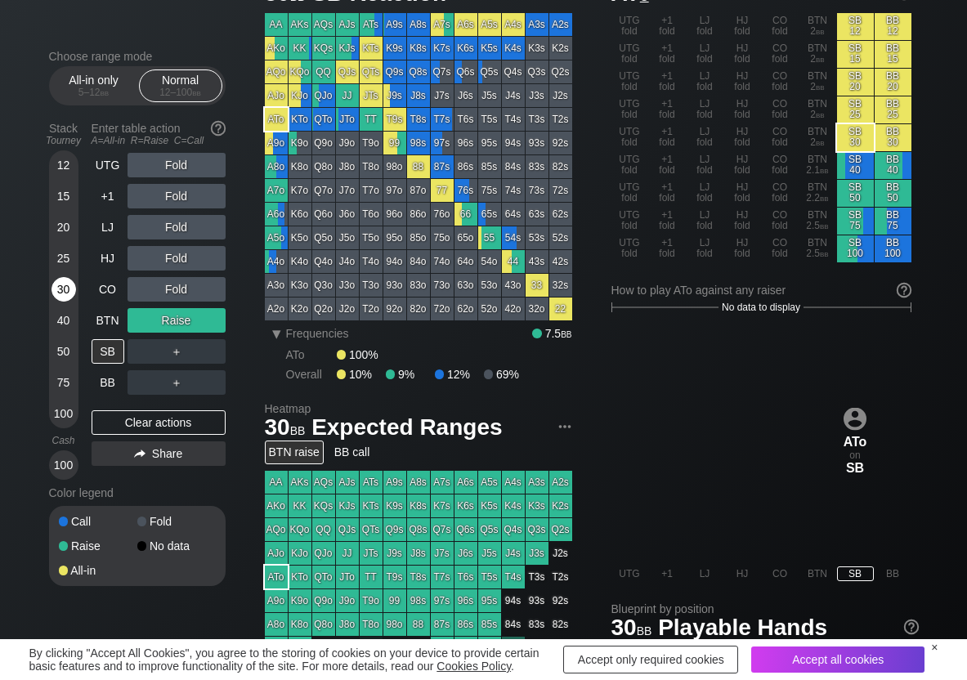
click at [62, 286] on div "30" at bounding box center [64, 289] width 25 height 25
click at [164, 353] on div "R ✕" at bounding box center [176, 351] width 32 height 25
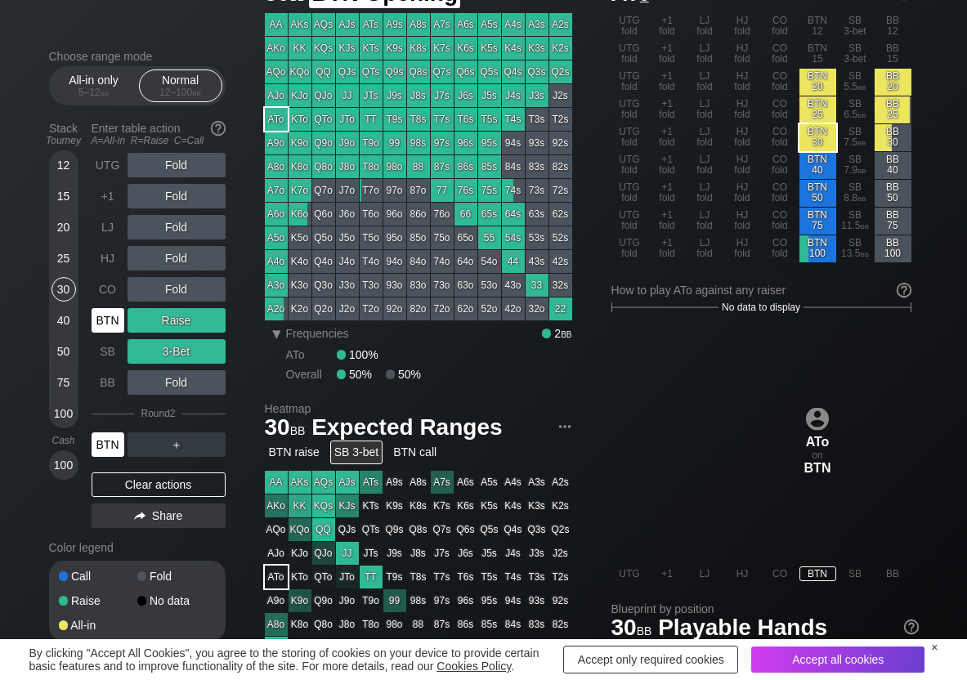
click at [103, 325] on div "BTN" at bounding box center [108, 320] width 33 height 25
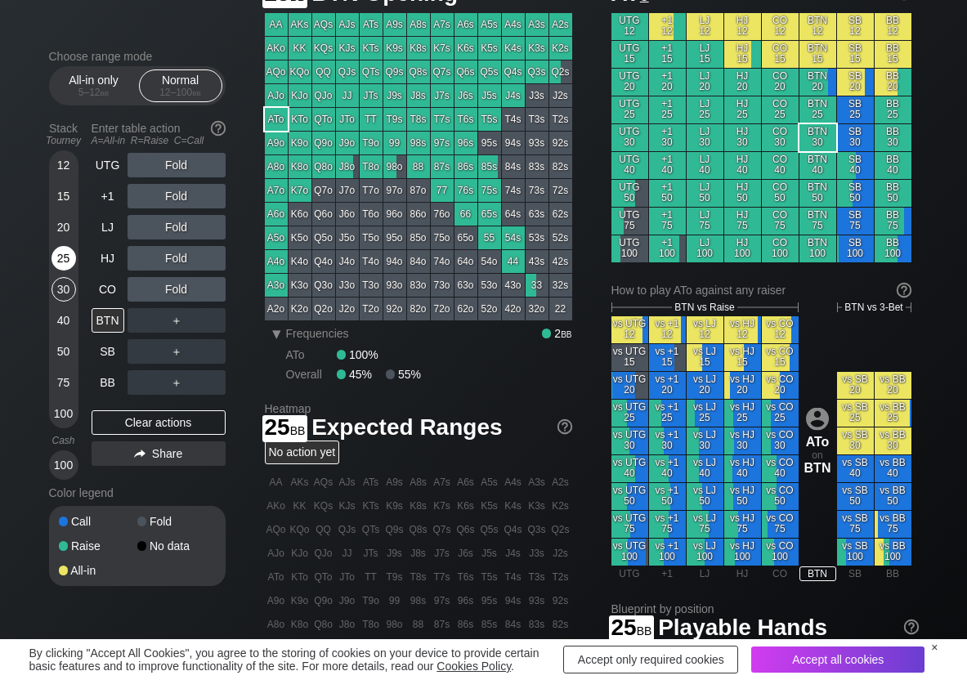
click at [68, 262] on div "25" at bounding box center [64, 258] width 25 height 25
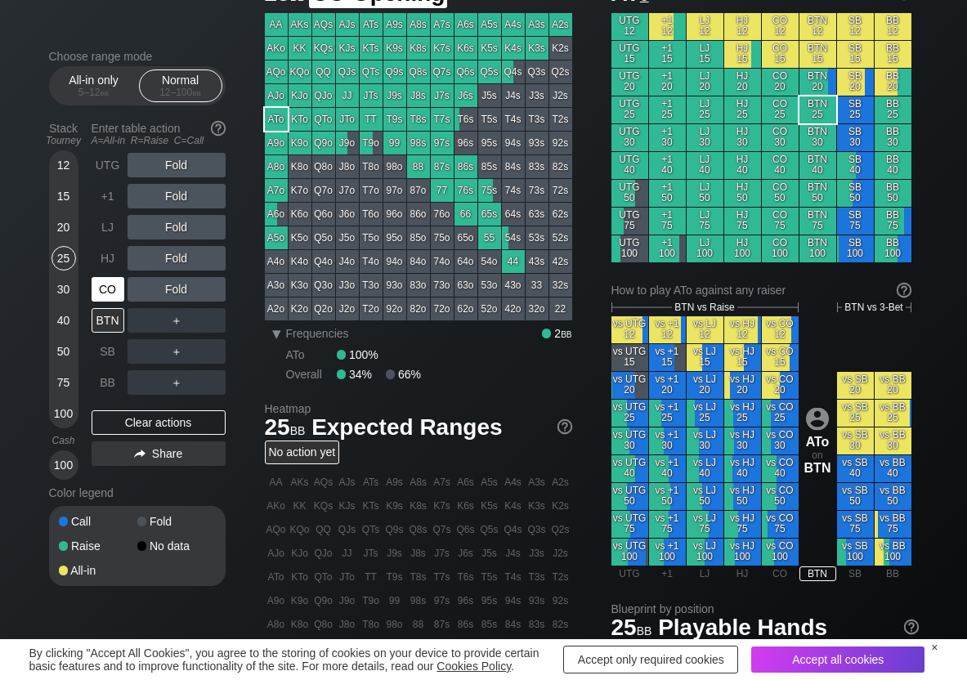
click at [101, 281] on div "CO" at bounding box center [108, 289] width 33 height 25
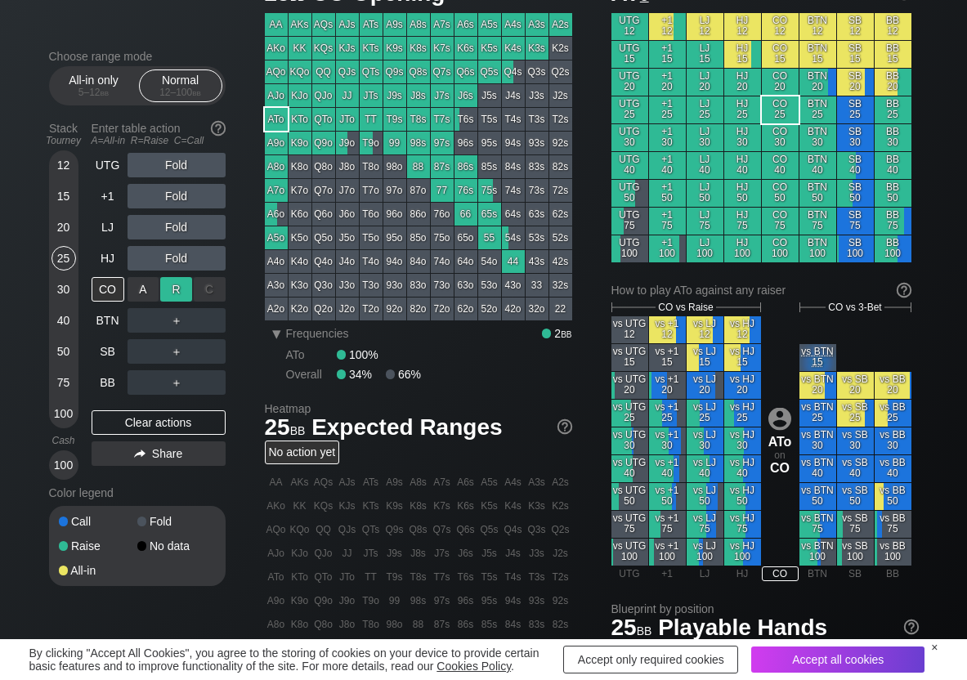
click at [173, 295] on div "R ✕" at bounding box center [176, 289] width 32 height 25
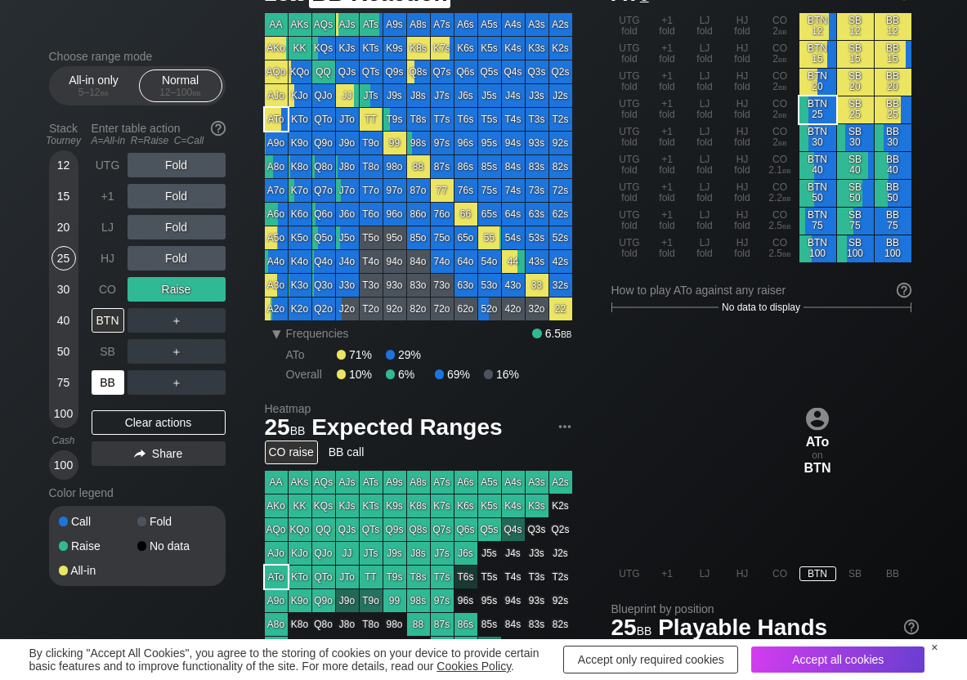
click at [123, 386] on div "BB" at bounding box center [108, 382] width 33 height 25
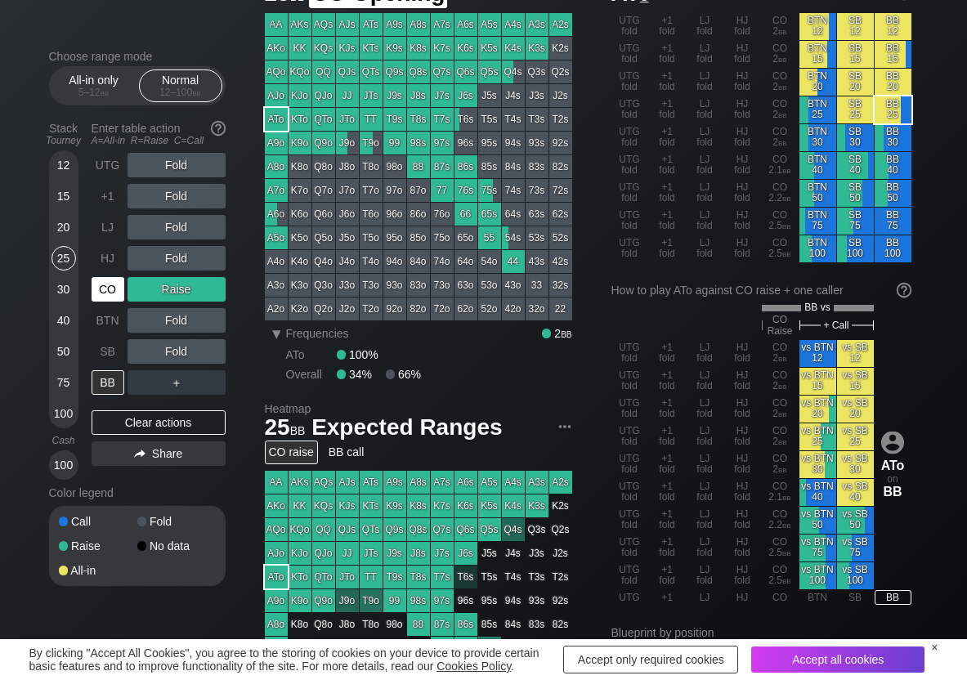
click at [103, 294] on div "CO" at bounding box center [108, 289] width 33 height 25
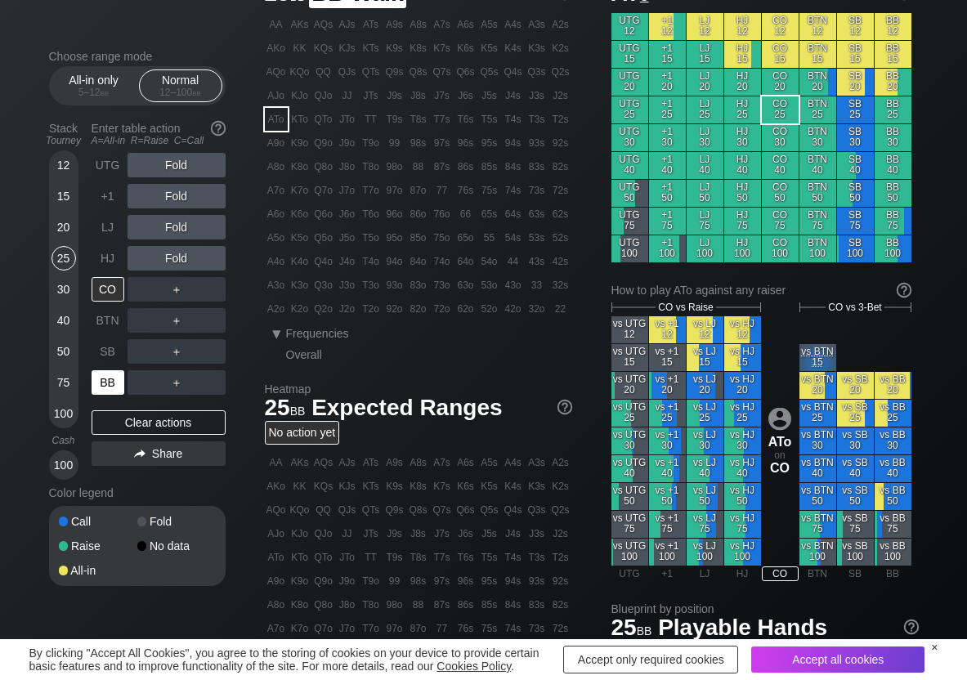
click at [97, 375] on div "BB" at bounding box center [108, 382] width 33 height 25
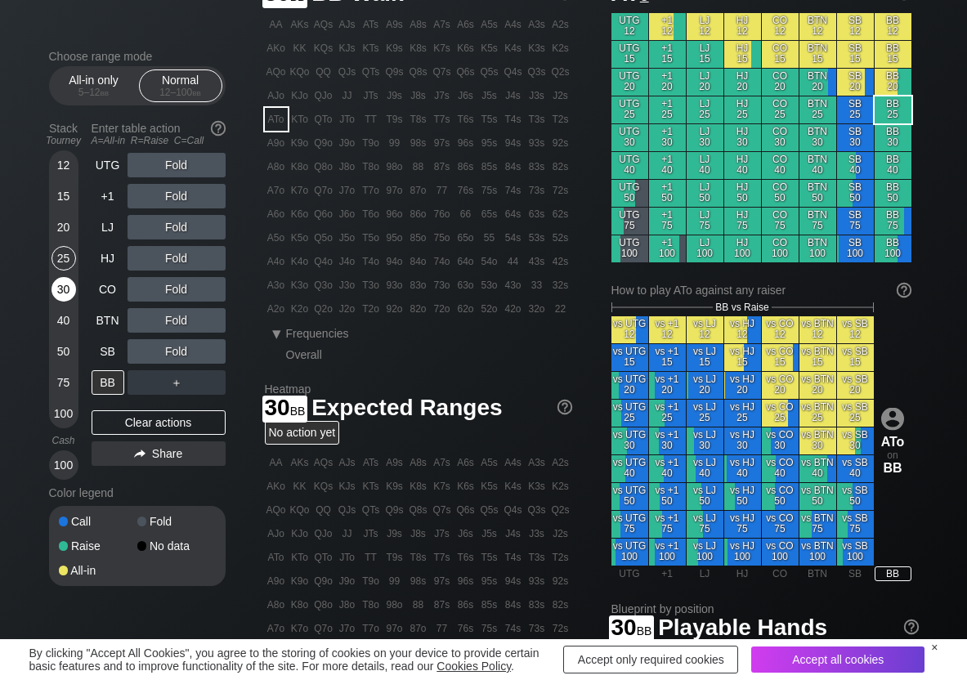
click at [65, 289] on div "30" at bounding box center [64, 289] width 25 height 25
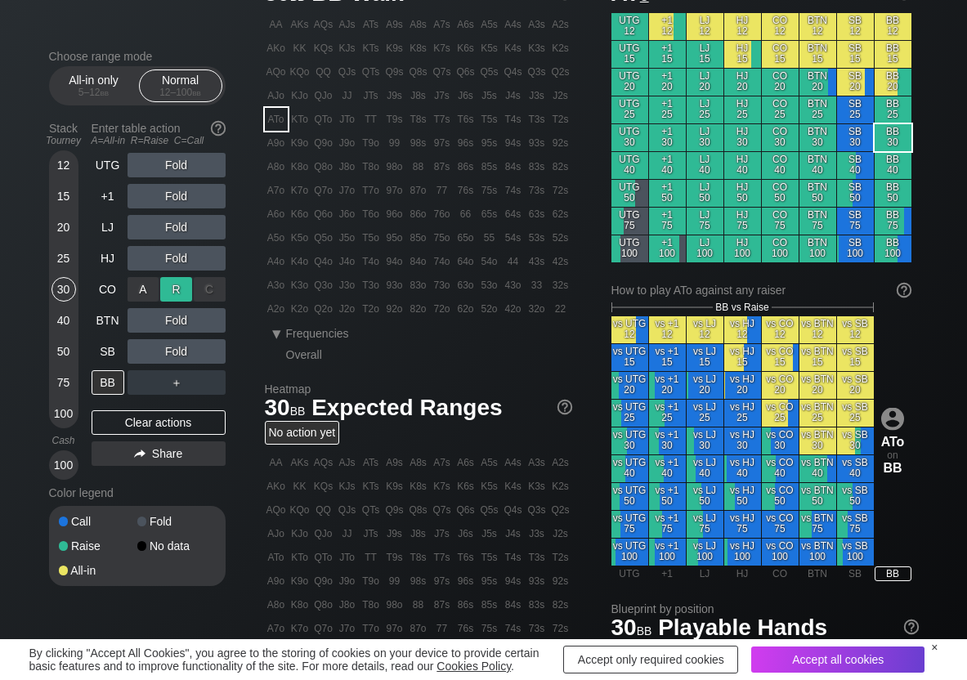
click at [179, 289] on div "R ✕" at bounding box center [176, 289] width 32 height 25
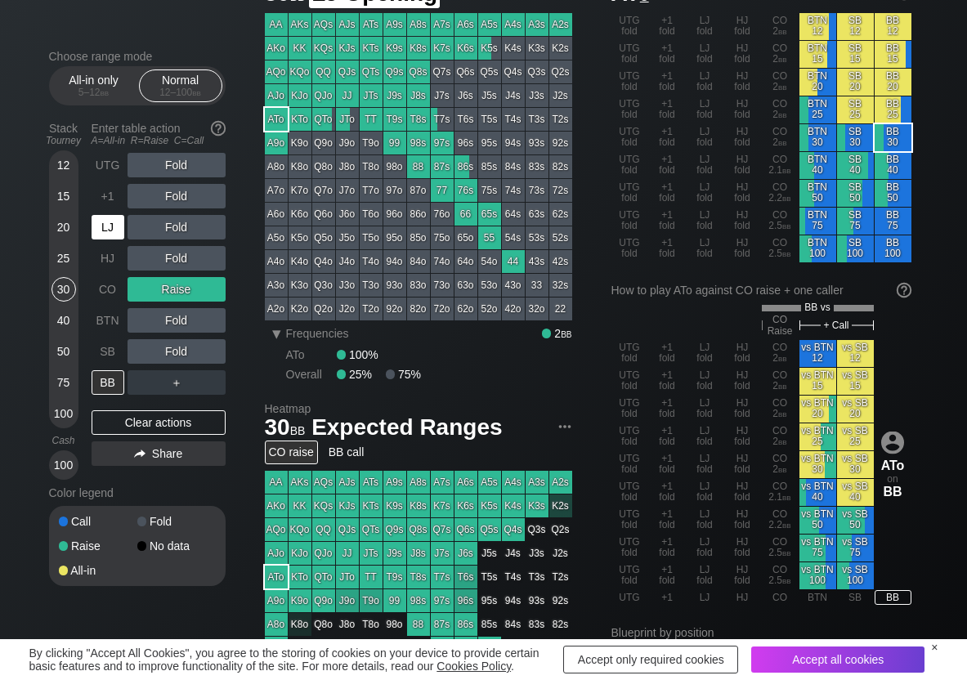
click at [103, 206] on div "+1" at bounding box center [108, 196] width 33 height 25
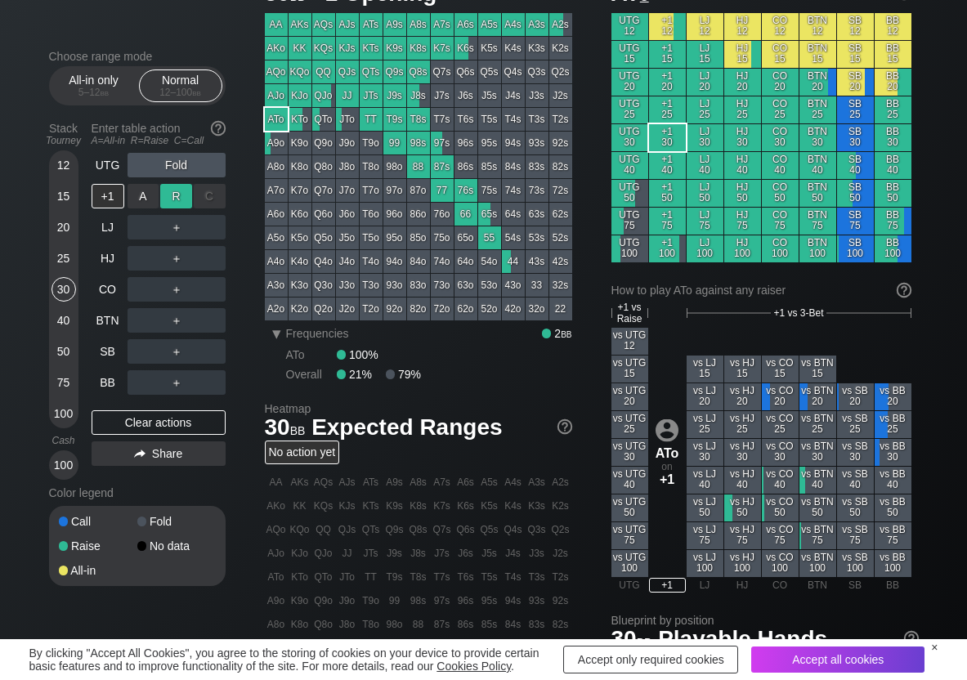
click at [176, 196] on div "R ✕" at bounding box center [176, 196] width 32 height 25
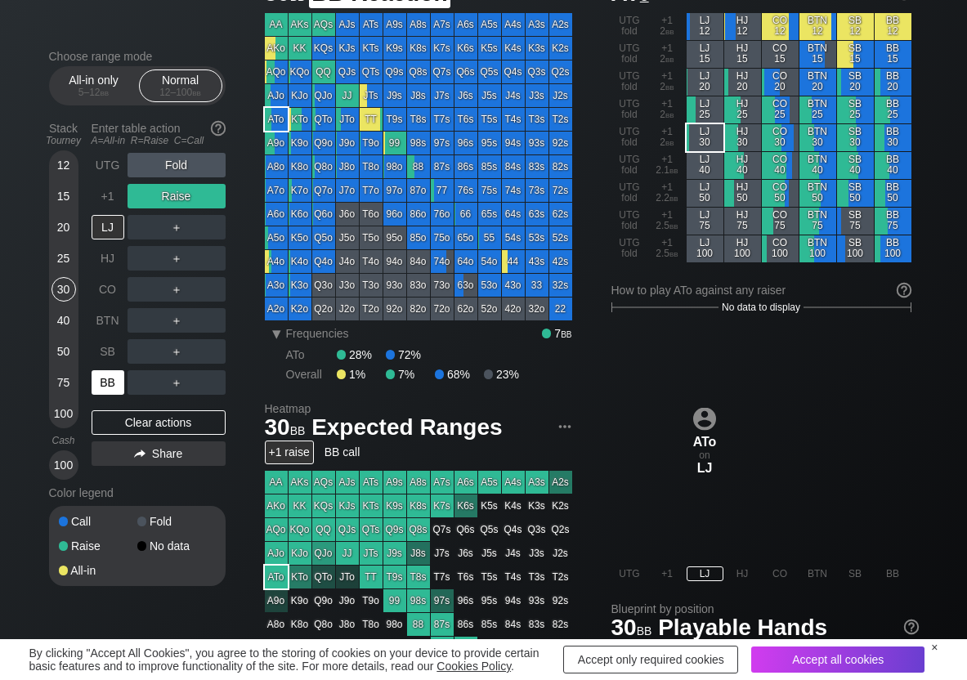
click at [105, 386] on div "BB" at bounding box center [108, 382] width 33 height 25
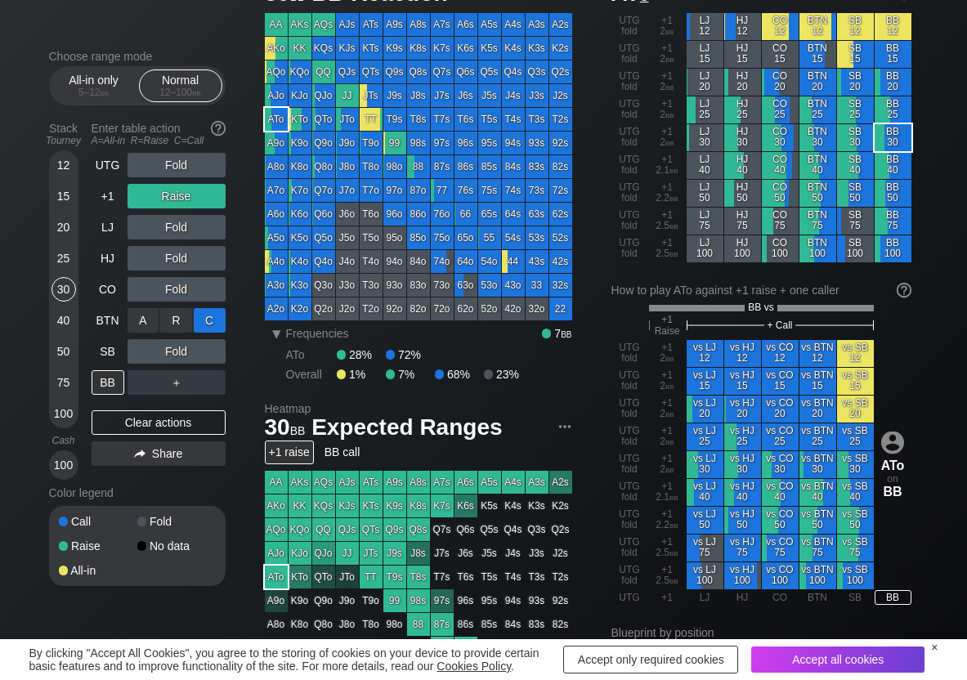
click at [221, 319] on div "C ✕" at bounding box center [210, 320] width 32 height 25
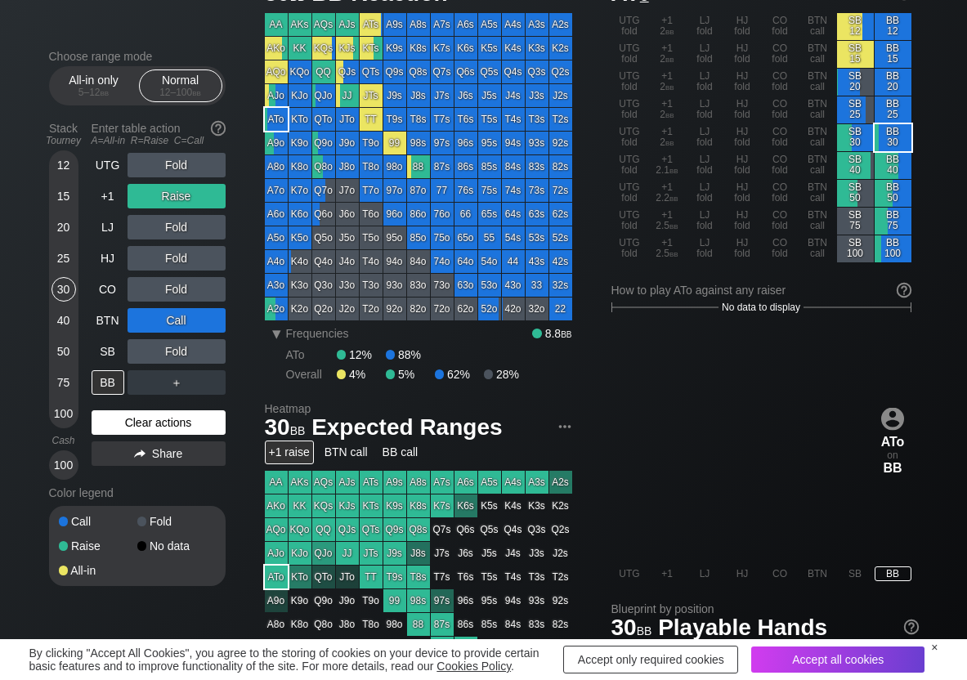
click at [204, 428] on div "Clear actions" at bounding box center [159, 422] width 134 height 25
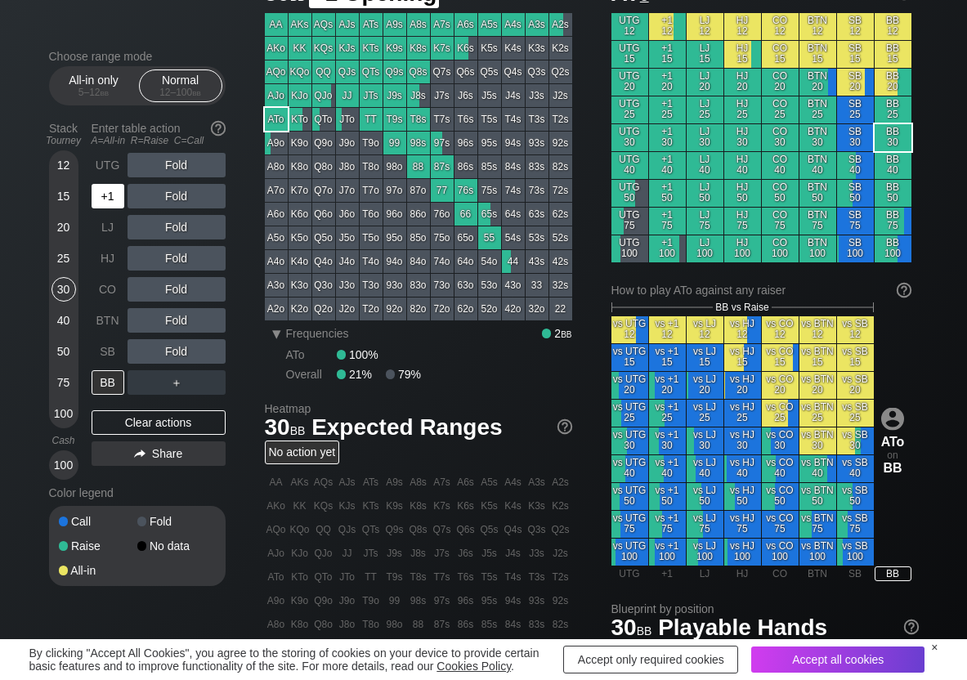
click at [111, 207] on div "+1" at bounding box center [108, 196] width 33 height 25
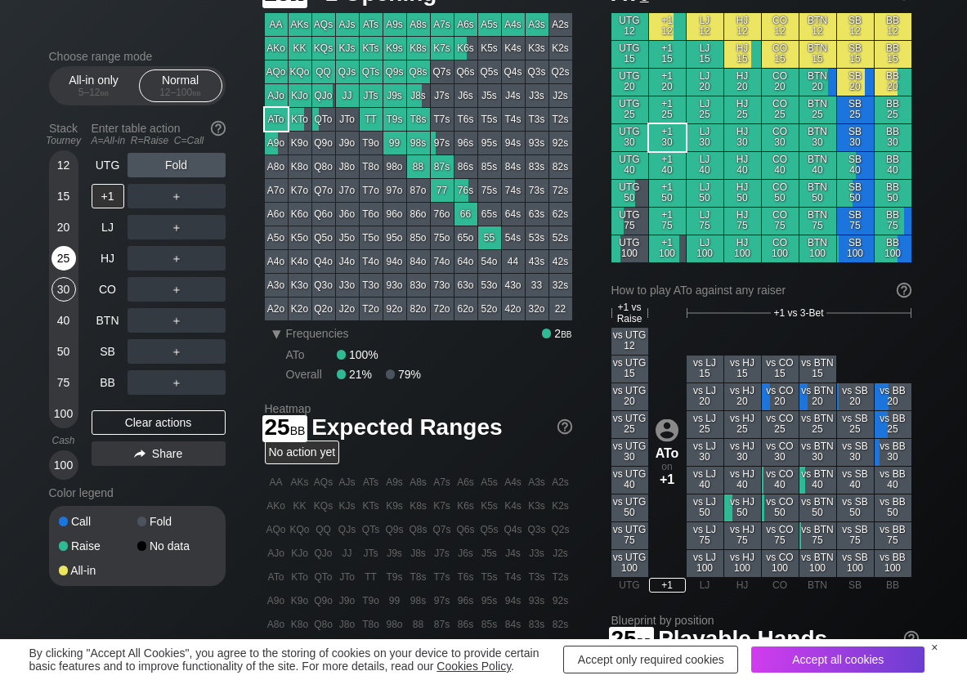
click at [61, 264] on div "25" at bounding box center [64, 258] width 25 height 25
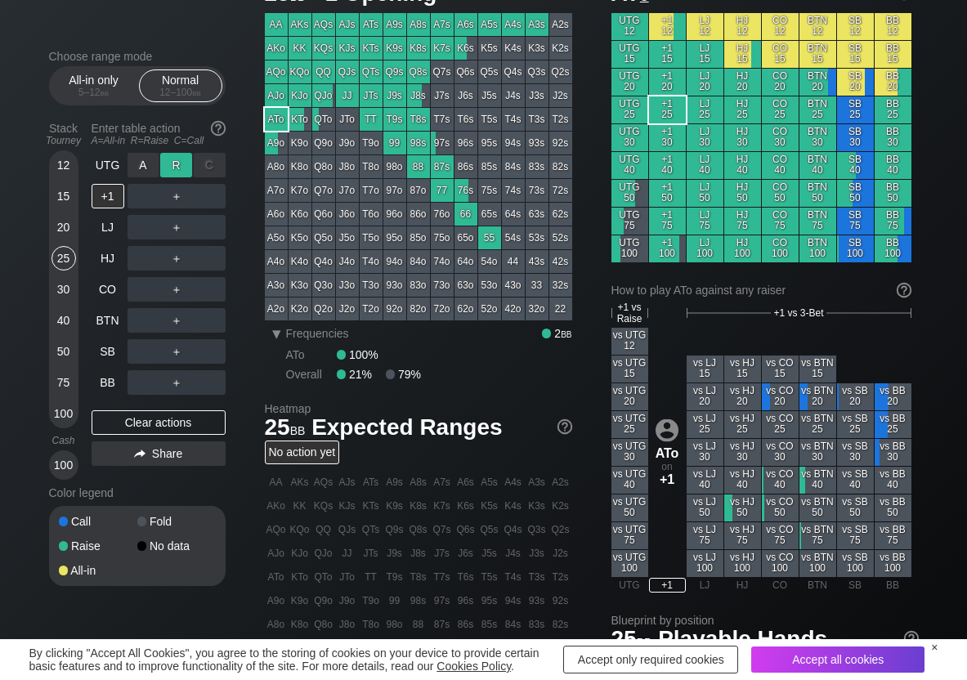
click at [175, 163] on div "R ✕" at bounding box center [176, 165] width 32 height 25
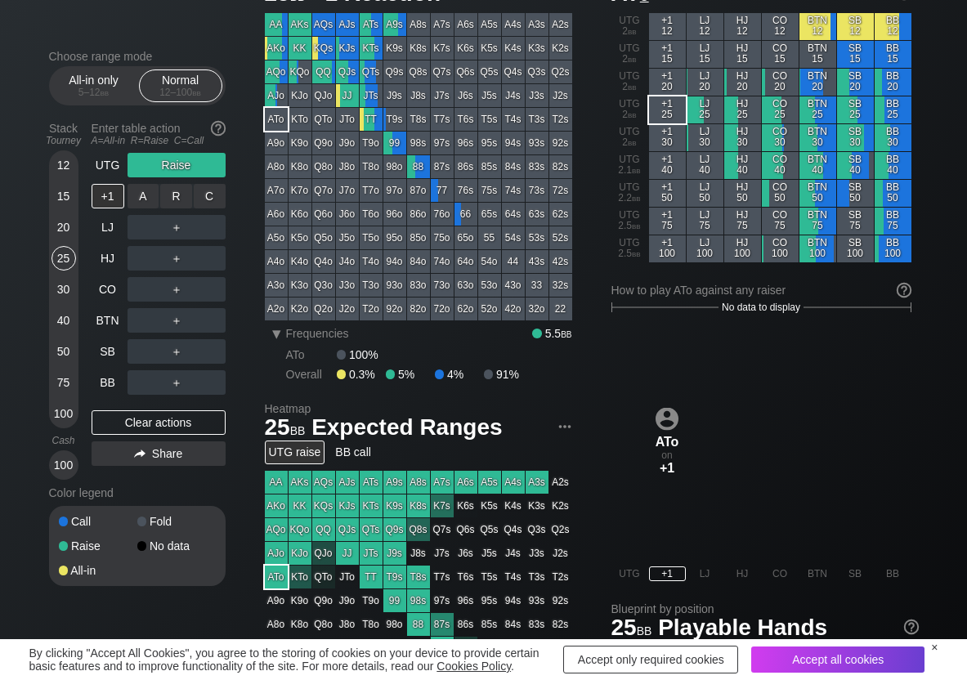
click at [182, 191] on div "R ✕" at bounding box center [176, 196] width 32 height 25
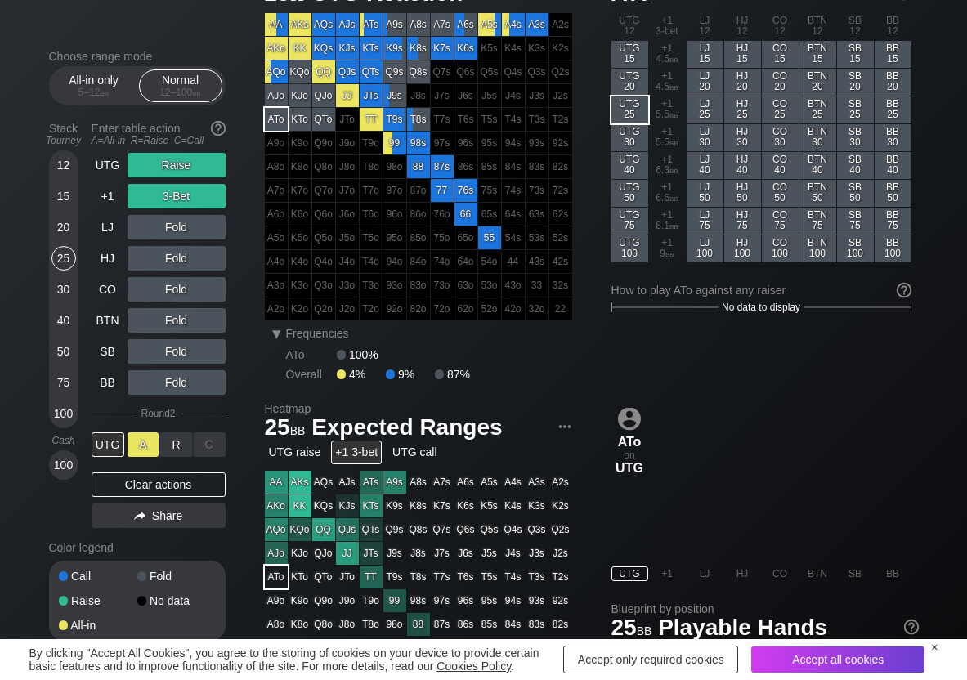
click at [144, 442] on div "A ✕" at bounding box center [144, 445] width 32 height 25
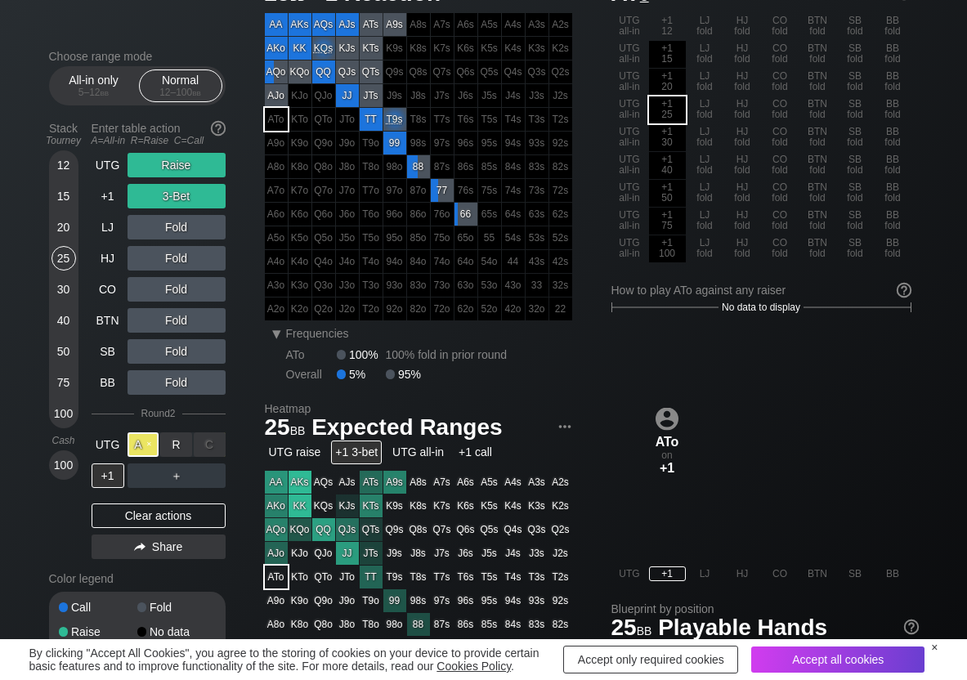
click at [144, 442] on div "A ✕" at bounding box center [144, 445] width 32 height 25
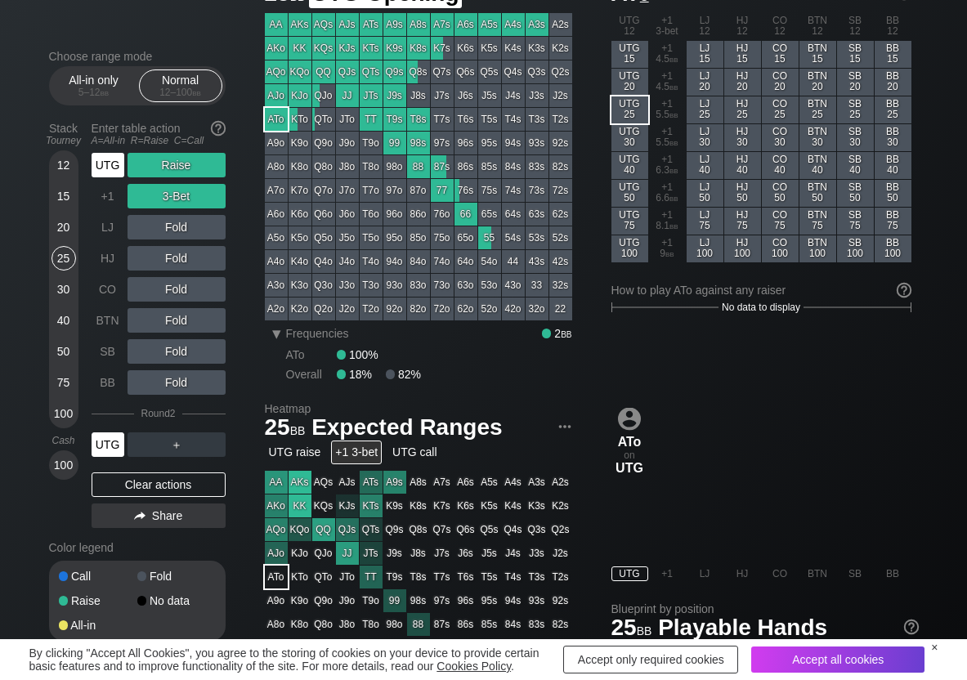
click at [107, 171] on div "UTG" at bounding box center [108, 165] width 33 height 25
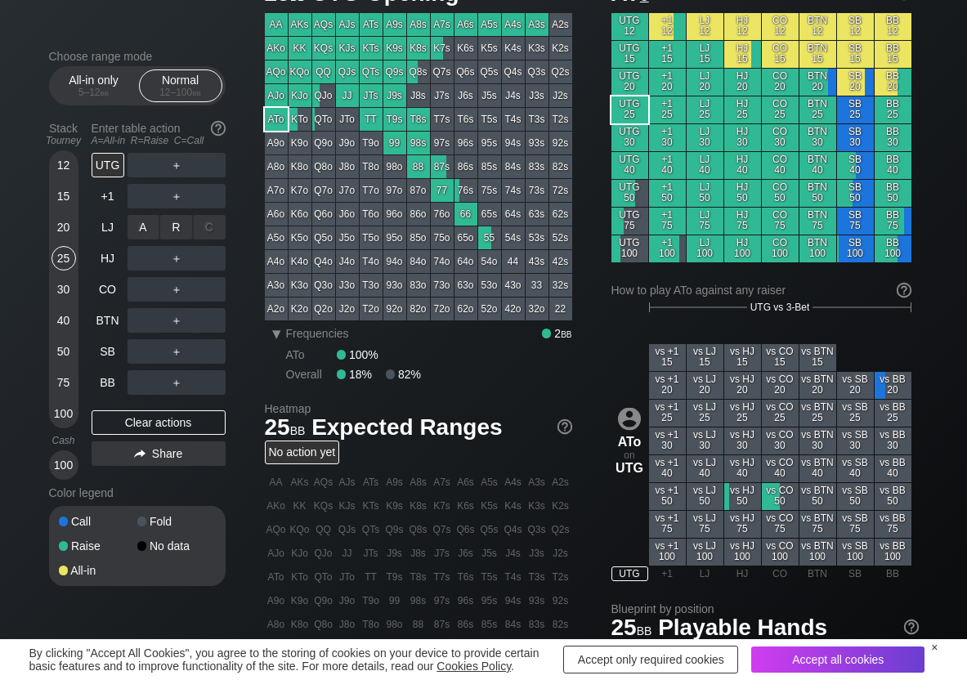
drag, startPoint x: 162, startPoint y: 218, endPoint x: 136, endPoint y: 274, distance: 62.2
click at [170, 222] on div "R ✕" at bounding box center [176, 227] width 32 height 25
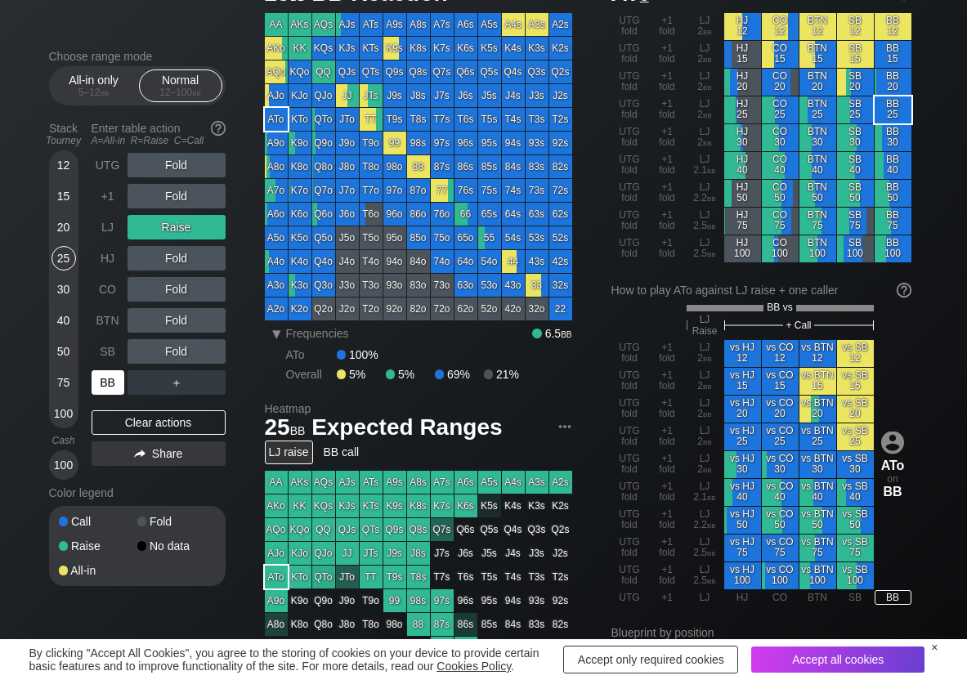
click at [101, 376] on div "BB" at bounding box center [108, 382] width 33 height 25
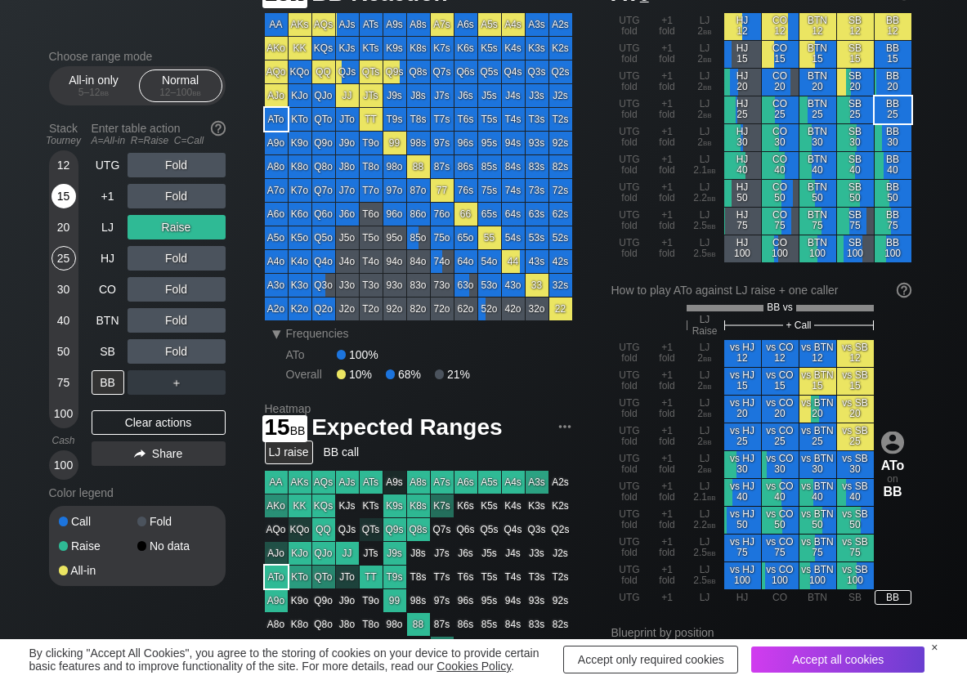
click at [62, 200] on div "15" at bounding box center [64, 196] width 25 height 25
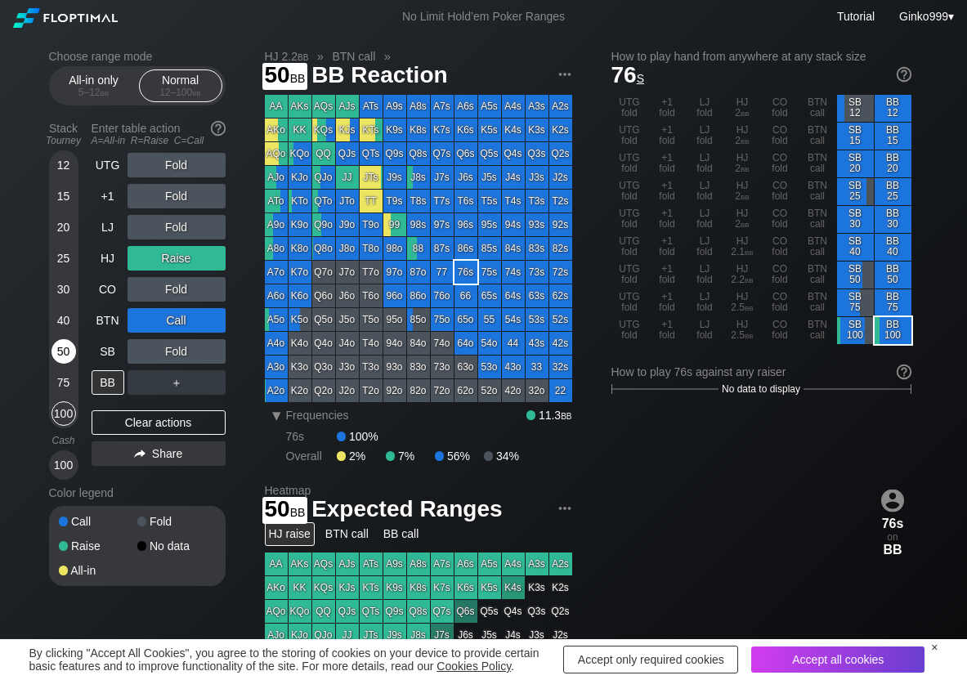
scroll to position [82, 0]
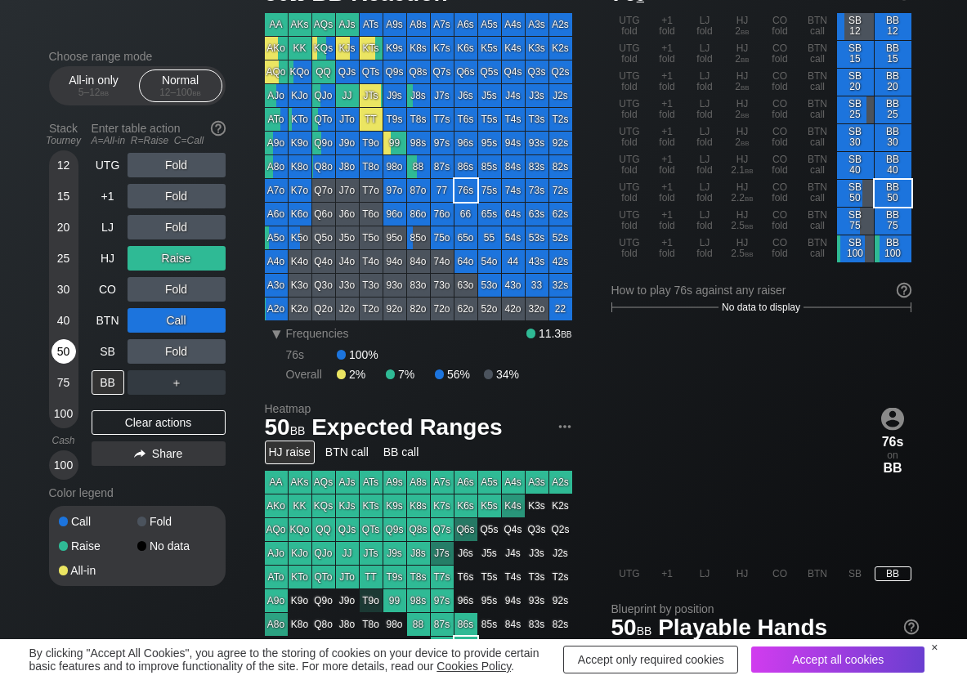
click at [59, 357] on div "50" at bounding box center [64, 351] width 25 height 25
click at [171, 383] on div "R ✕" at bounding box center [176, 382] width 32 height 25
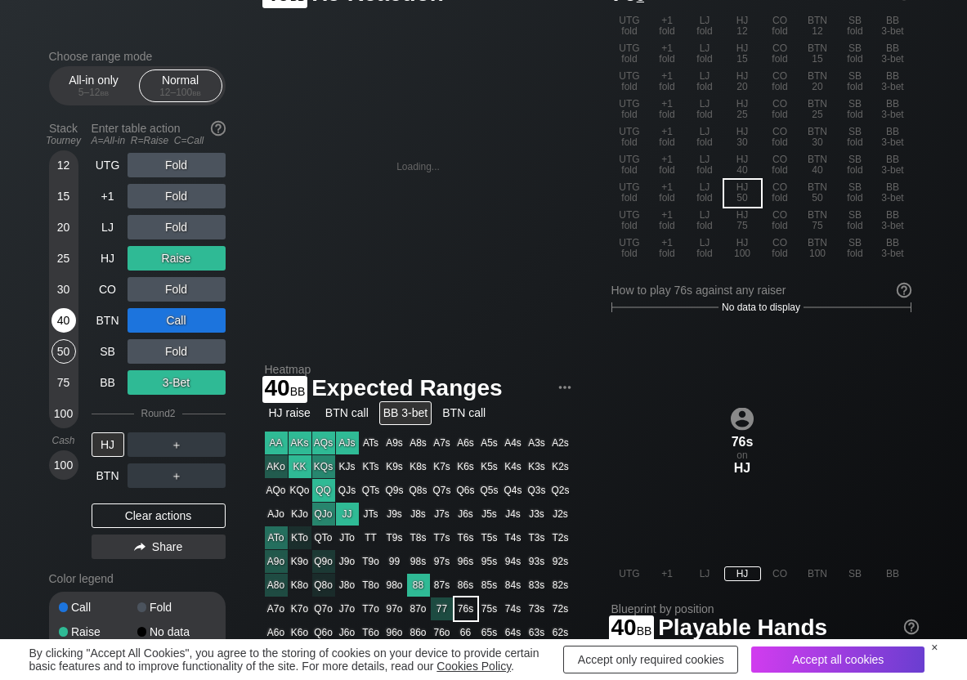
click at [57, 325] on div "40" at bounding box center [64, 320] width 25 height 25
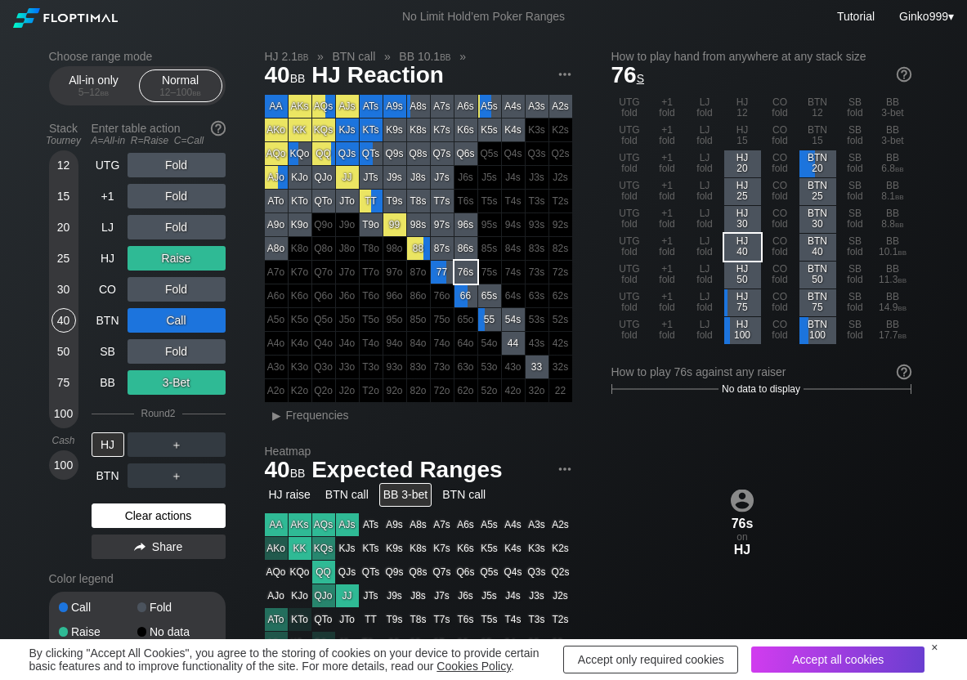
click at [93, 507] on div "Clear actions" at bounding box center [159, 516] width 134 height 25
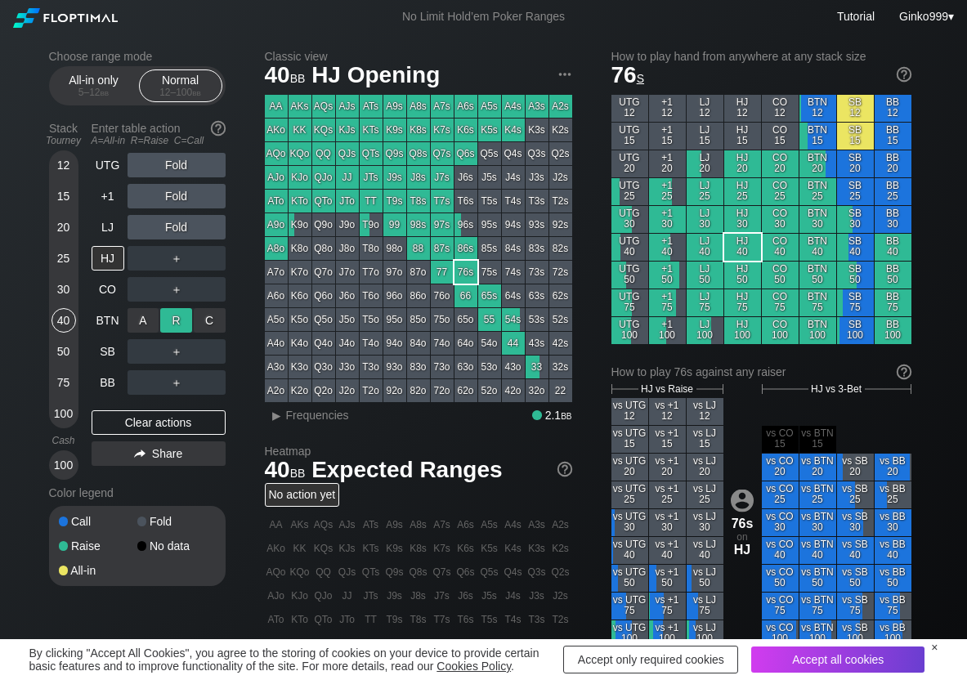
click at [185, 321] on div "R ✕" at bounding box center [176, 320] width 32 height 25
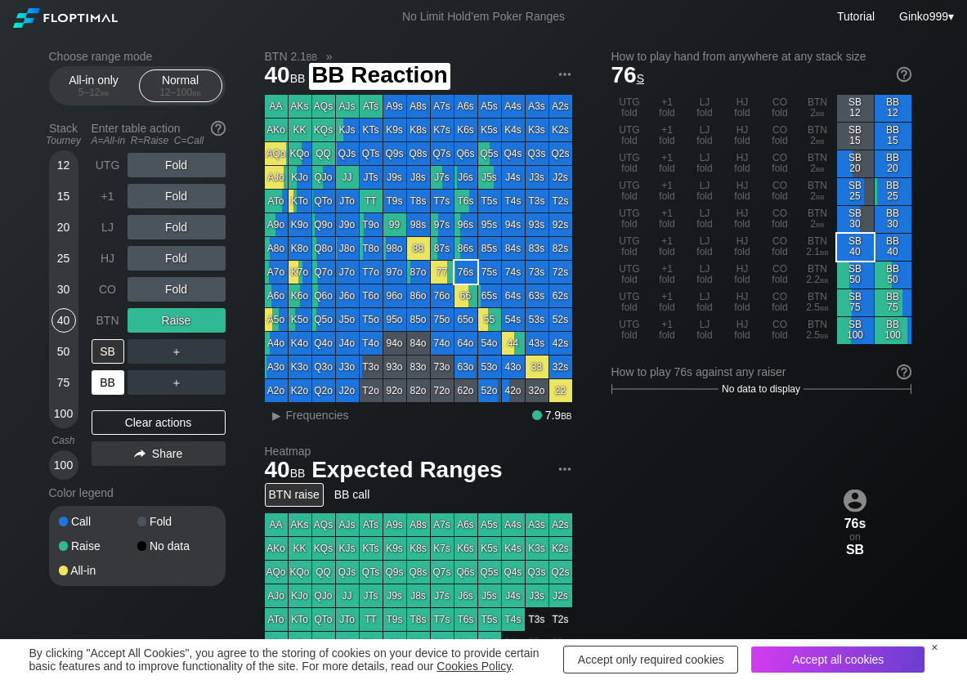
click at [115, 383] on div "BB" at bounding box center [108, 382] width 33 height 25
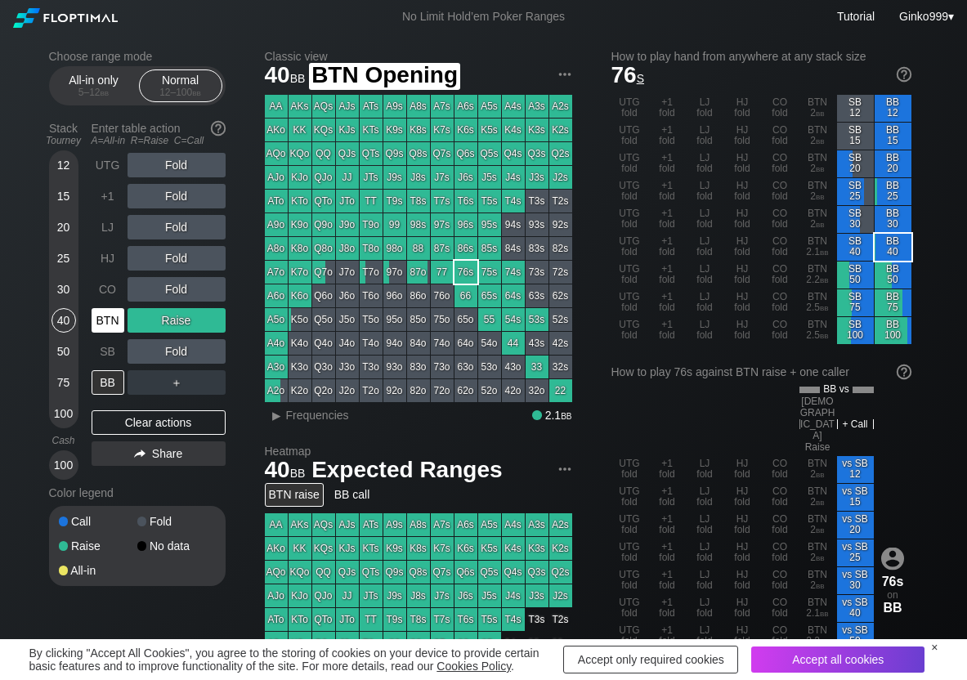
click at [124, 318] on div "BTN" at bounding box center [110, 320] width 36 height 31
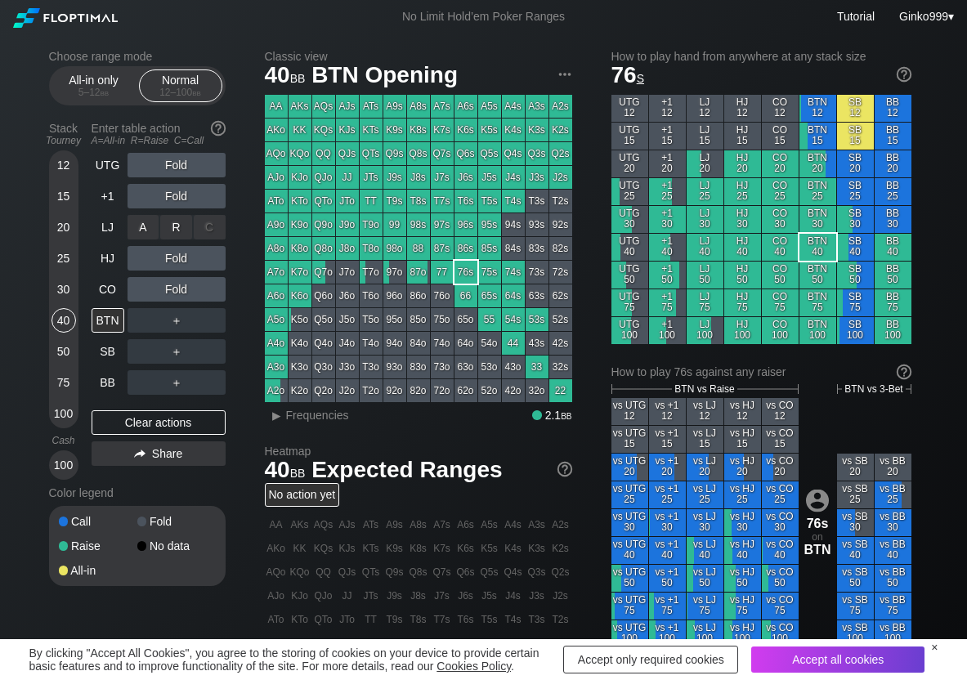
click at [182, 221] on div "R ✕" at bounding box center [176, 227] width 32 height 25
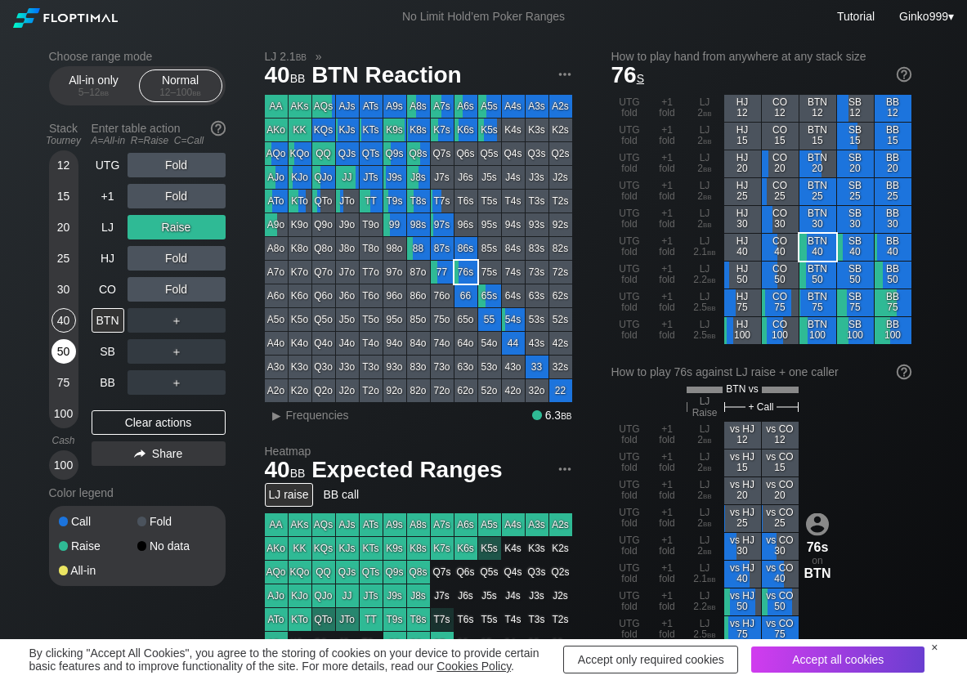
drag, startPoint x: 44, startPoint y: 354, endPoint x: 57, endPoint y: 353, distance: 13.1
click at [44, 353] on div "Choose range mode All-in only 5 – 12 bb Normal 12 – 100 bb Stack Tourney Enter …" at bounding box center [484, 568] width 896 height 1068
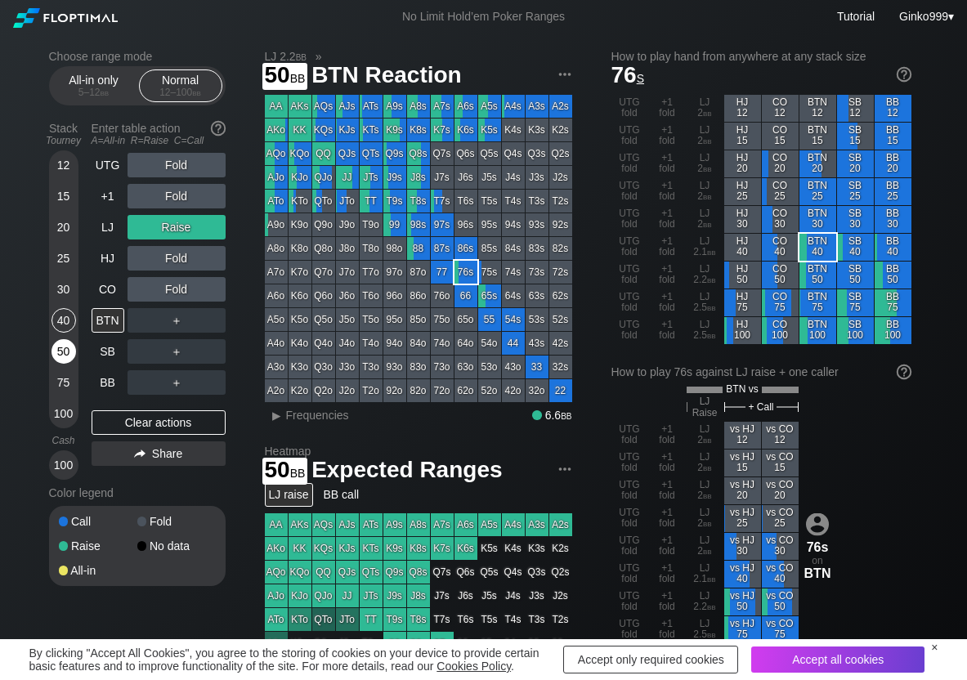
click at [58, 353] on div "50" at bounding box center [64, 351] width 25 height 25
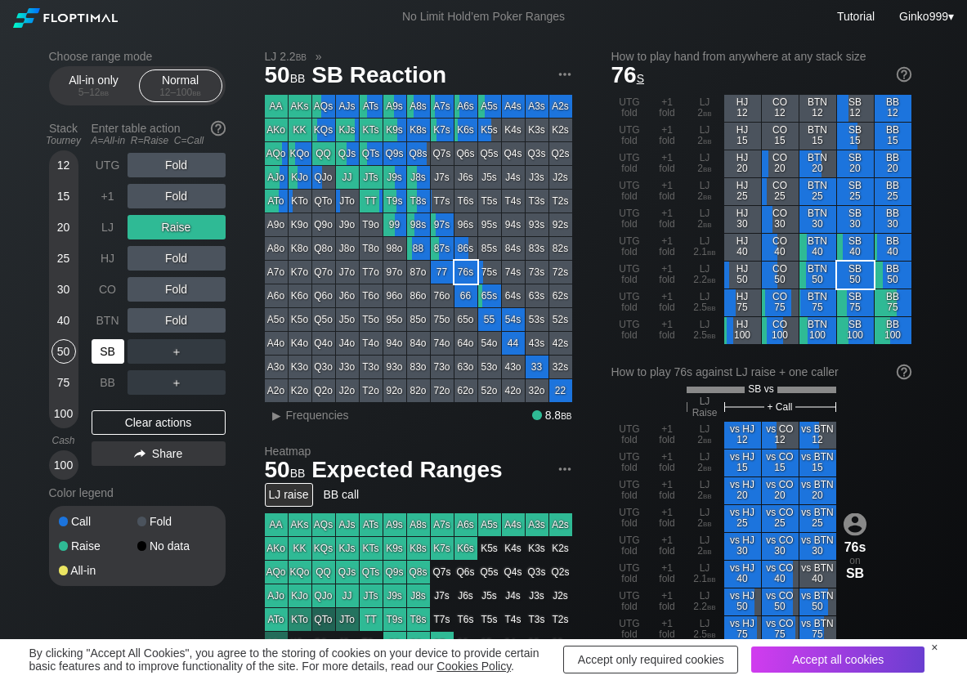
click at [107, 352] on div "SB" at bounding box center [108, 351] width 33 height 25
click at [157, 418] on div "Clear actions" at bounding box center [159, 422] width 134 height 25
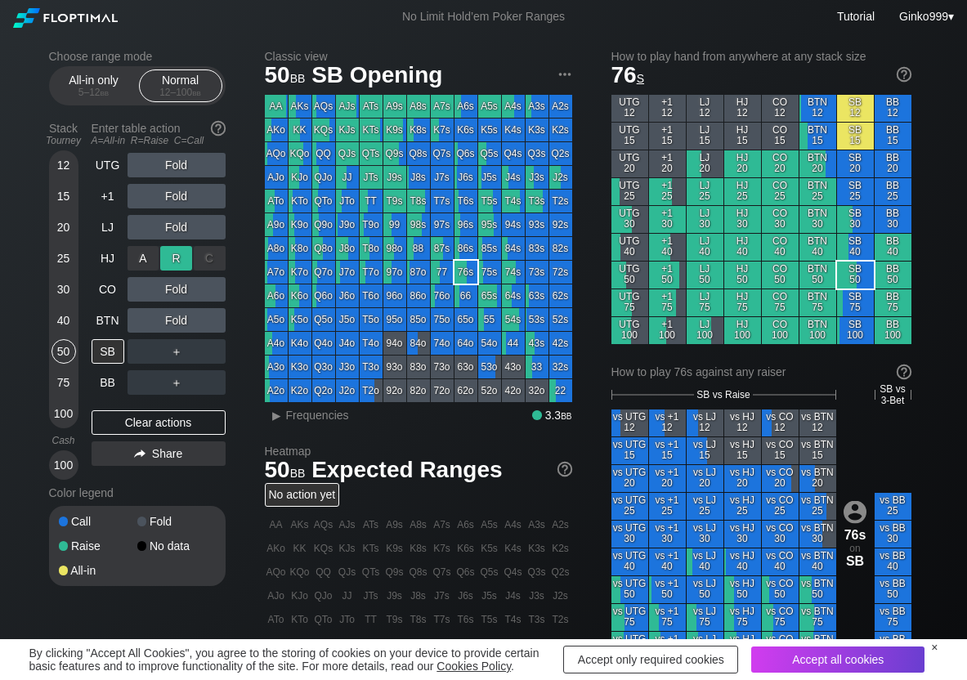
click at [174, 252] on div "R ✕" at bounding box center [176, 258] width 32 height 25
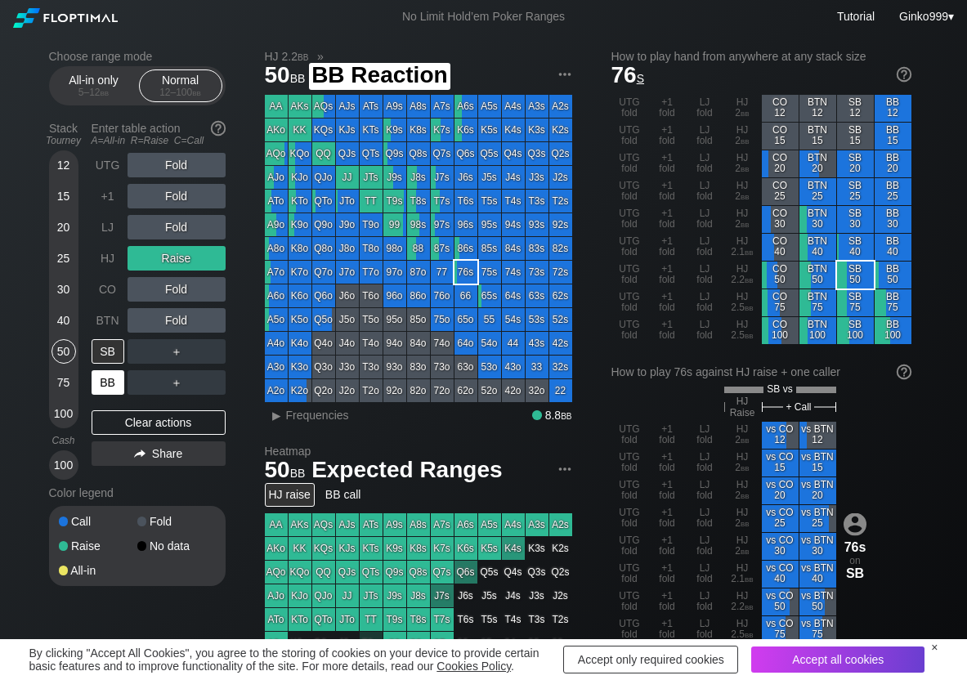
click at [98, 381] on div "BB" at bounding box center [108, 382] width 33 height 25
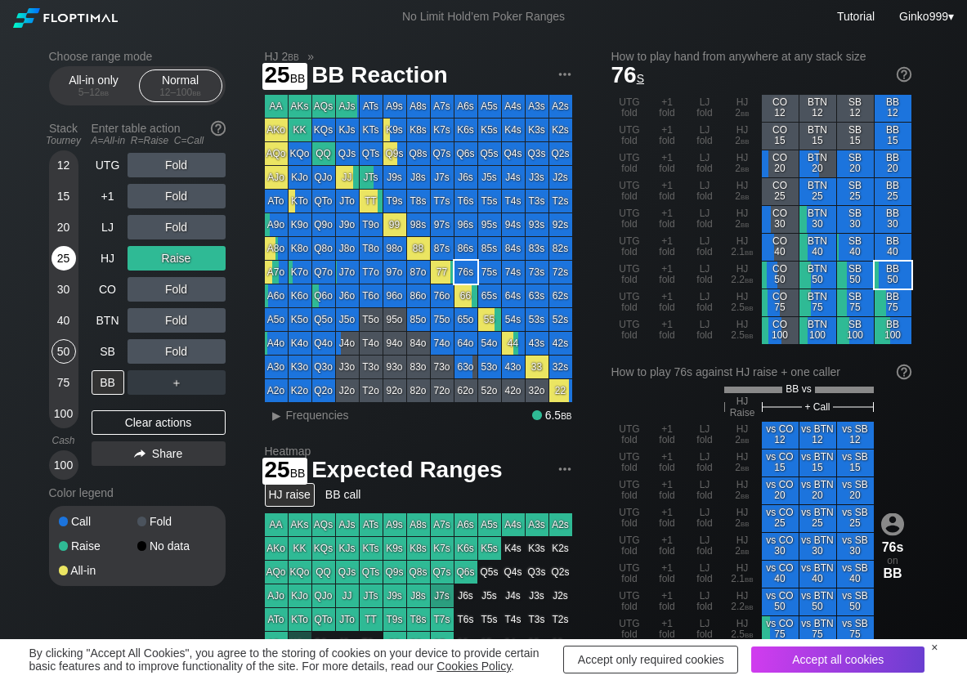
click at [70, 261] on div "25" at bounding box center [64, 258] width 25 height 25
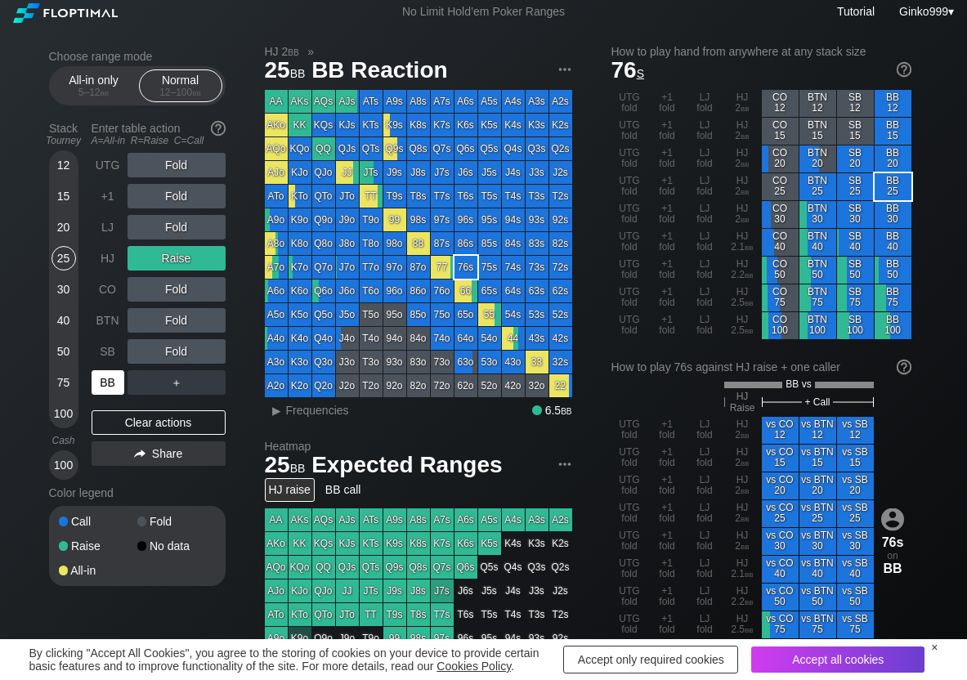
scroll to position [82, 0]
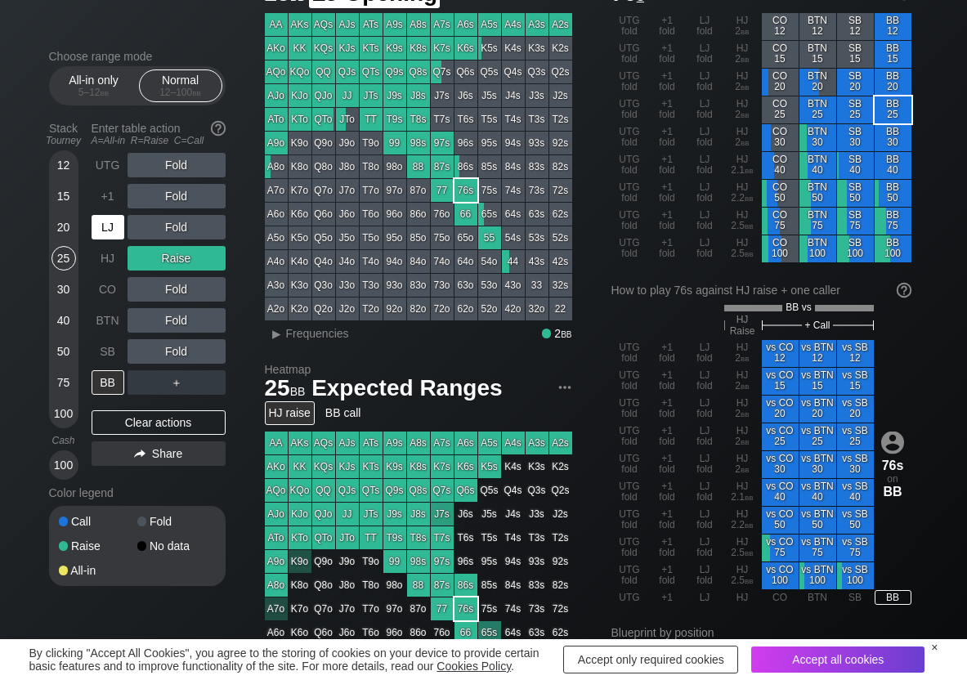
click at [102, 233] on div "LJ" at bounding box center [108, 227] width 33 height 25
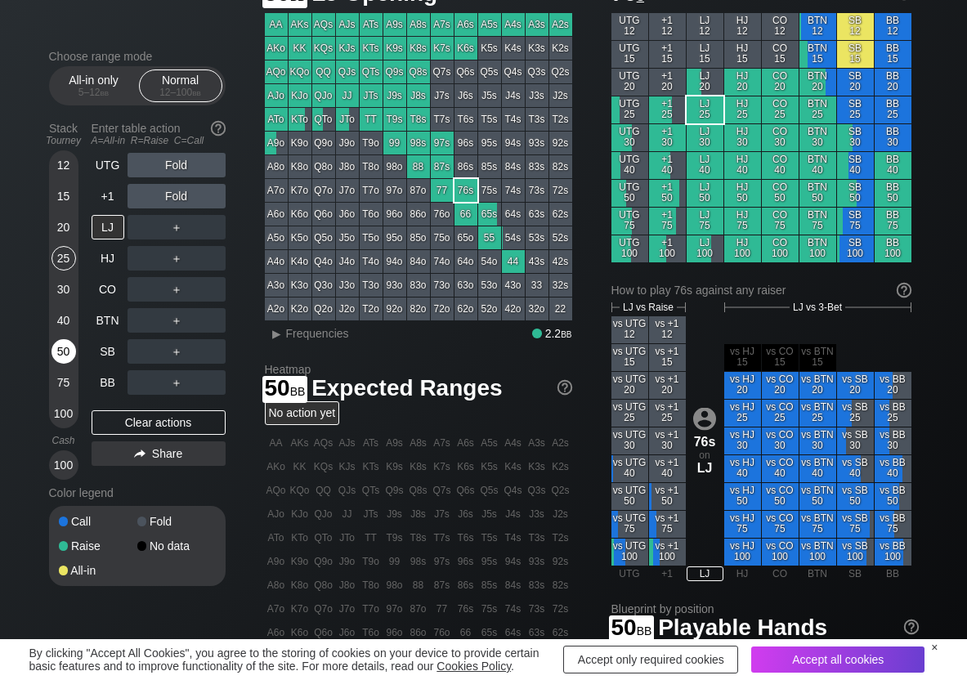
click at [61, 343] on div "50" at bounding box center [64, 351] width 25 height 25
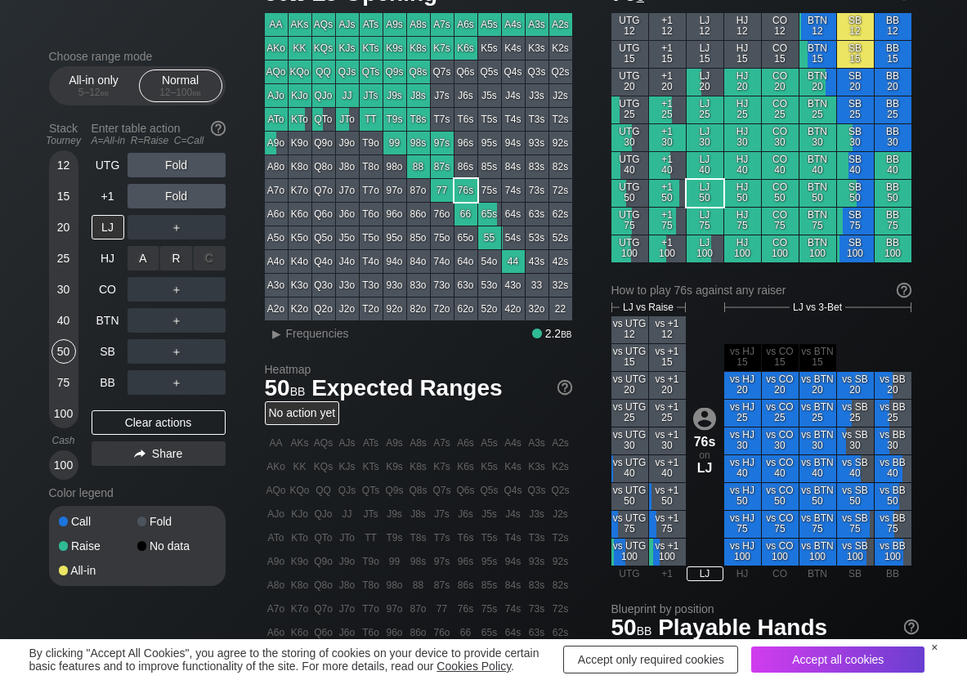
click at [171, 258] on div "R ✕" at bounding box center [176, 258] width 32 height 25
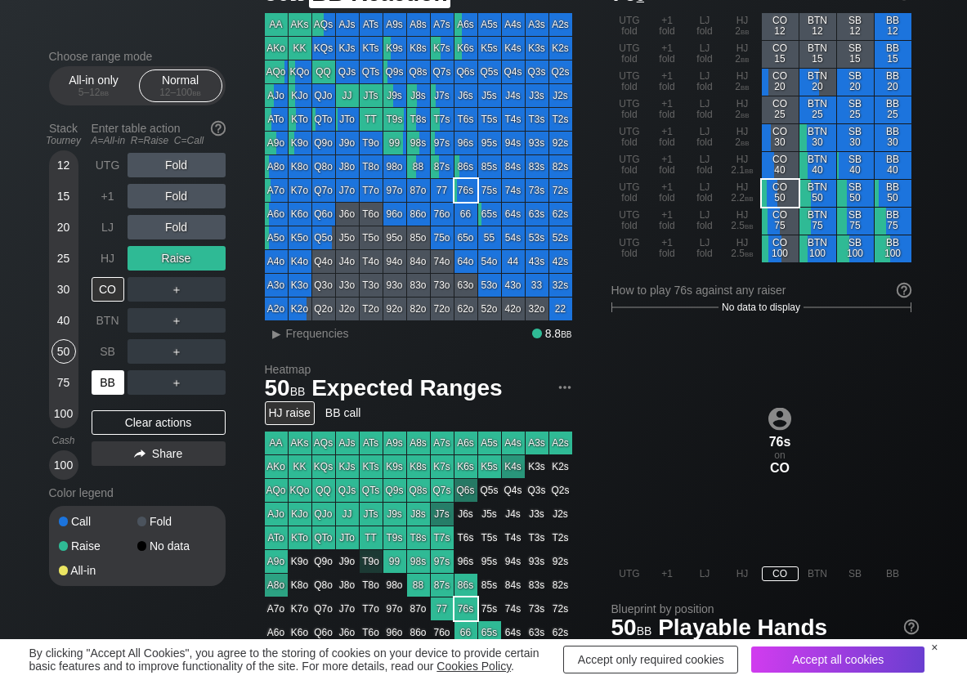
click at [109, 384] on div "BB" at bounding box center [108, 382] width 33 height 25
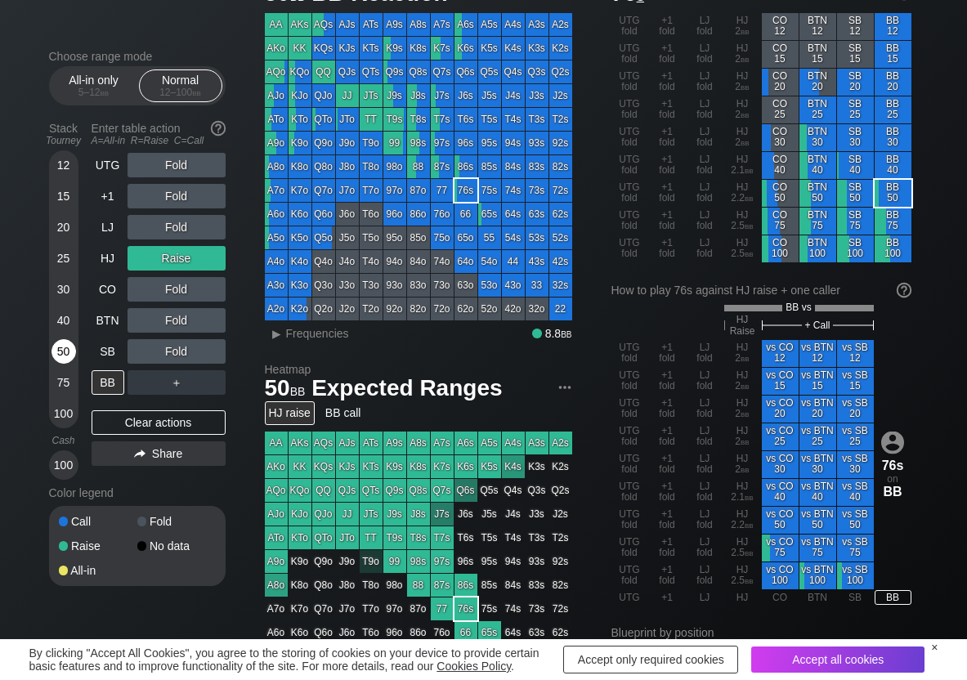
click at [61, 344] on div "50" at bounding box center [64, 351] width 25 height 25
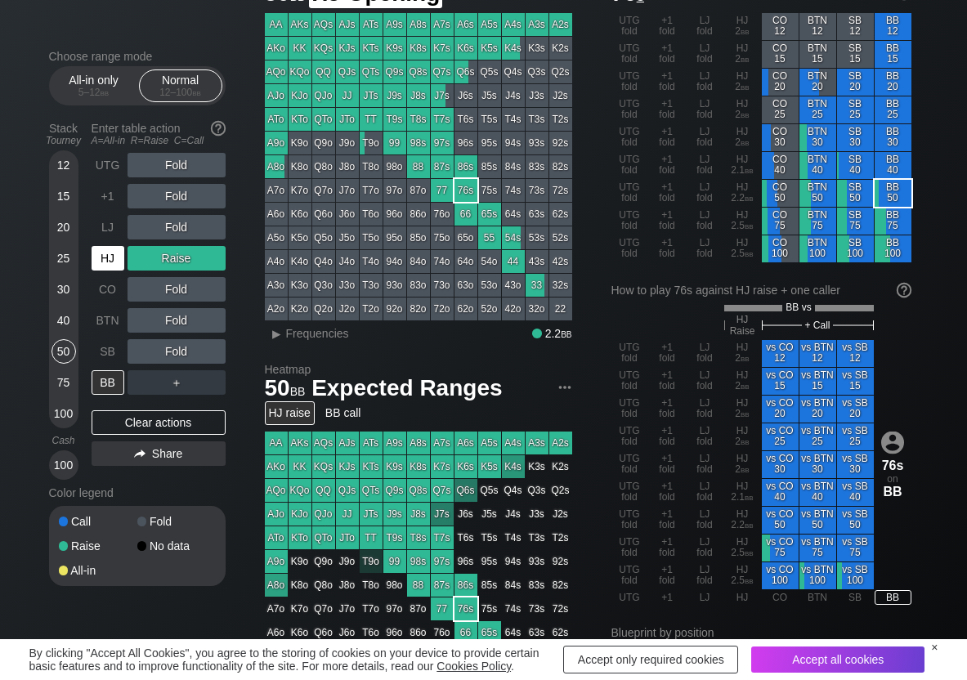
click at [113, 253] on div "HJ" at bounding box center [108, 258] width 33 height 25
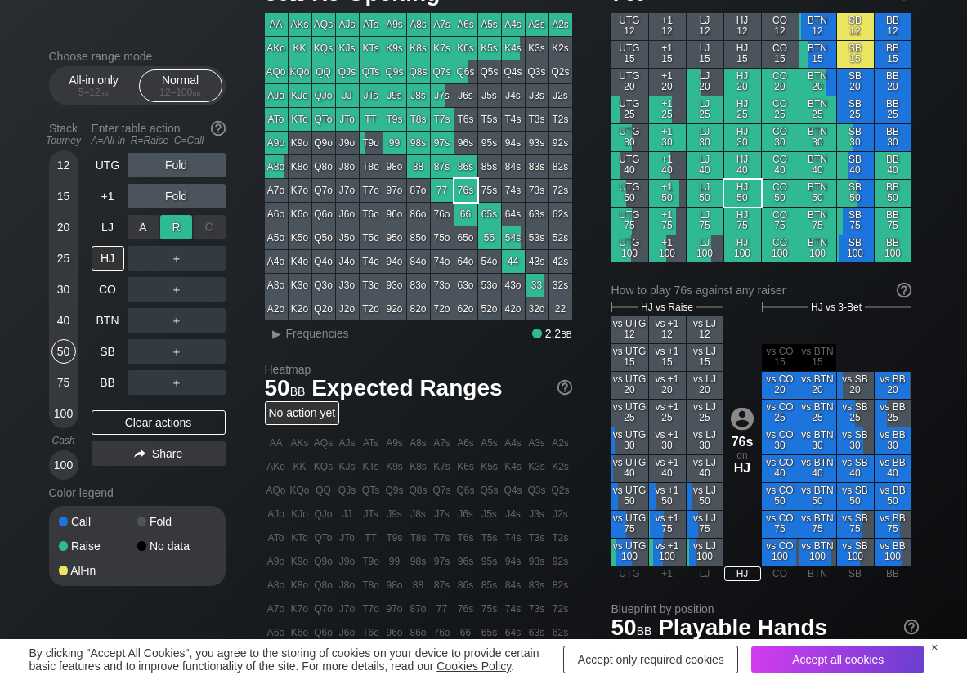
click at [169, 229] on div "R ✕" at bounding box center [176, 227] width 32 height 25
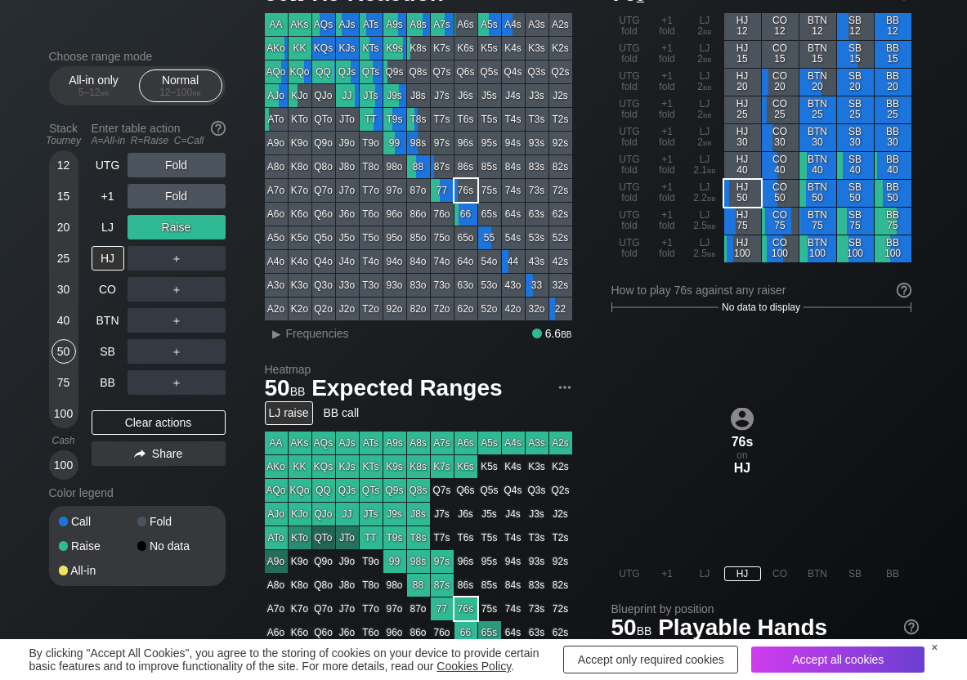
click at [113, 397] on div "UTG Fold +1 Fold LJ Raise HJ ＋ CO ＋ BTN ＋ SB ＋ BB ＋ Clear actions Share" at bounding box center [159, 316] width 134 height 327
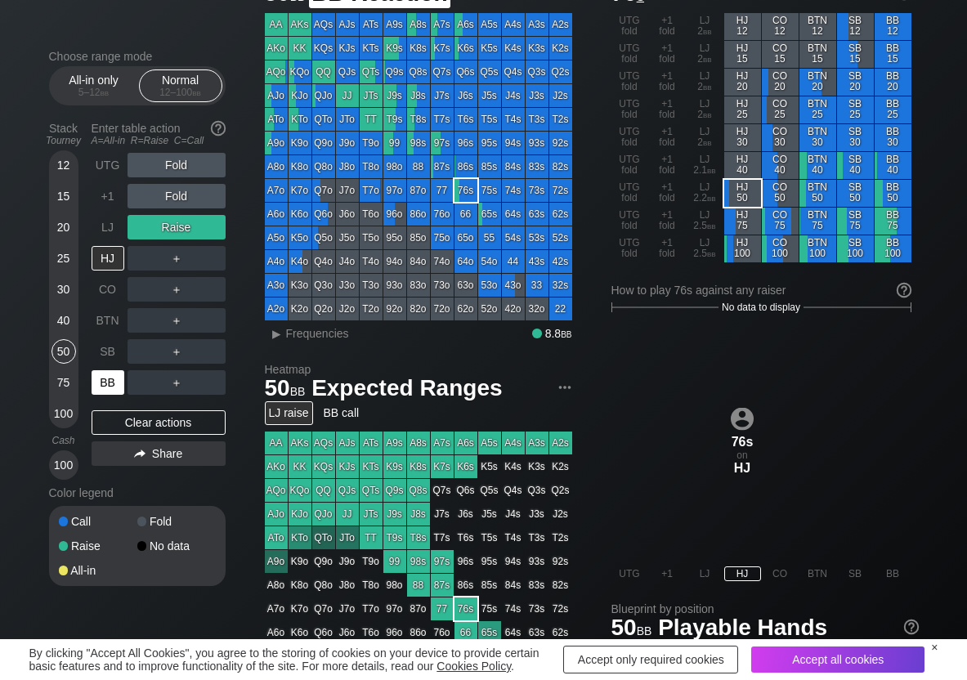
click at [119, 389] on div "BB" at bounding box center [108, 382] width 33 height 25
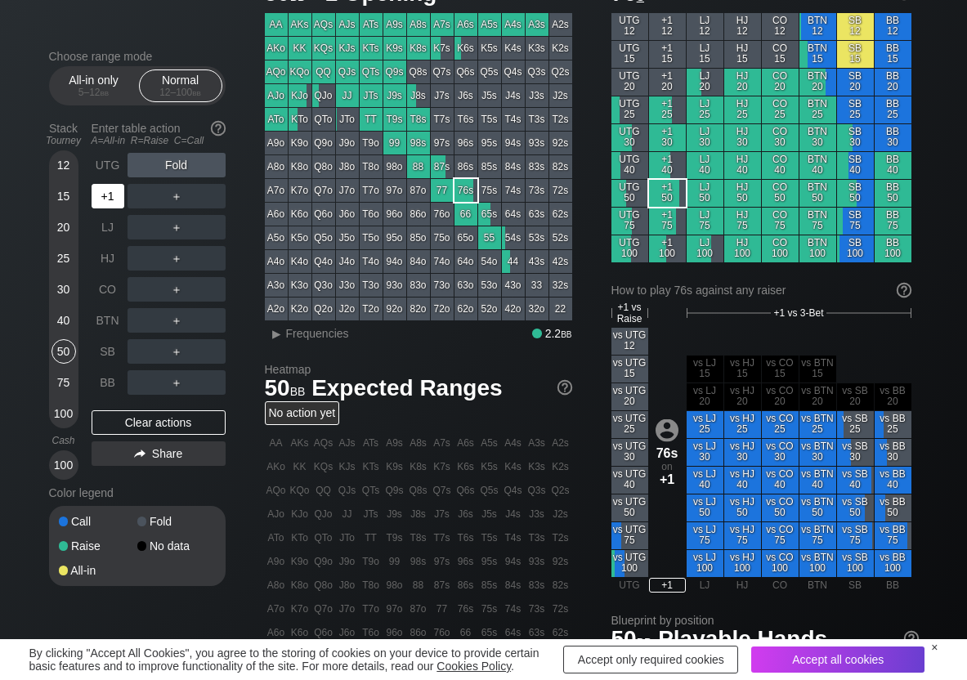
click at [109, 201] on div "+1" at bounding box center [108, 196] width 33 height 25
drag, startPoint x: 171, startPoint y: 329, endPoint x: 111, endPoint y: 352, distance: 63.9
click at [170, 326] on div "R ✕" at bounding box center [176, 320] width 32 height 25
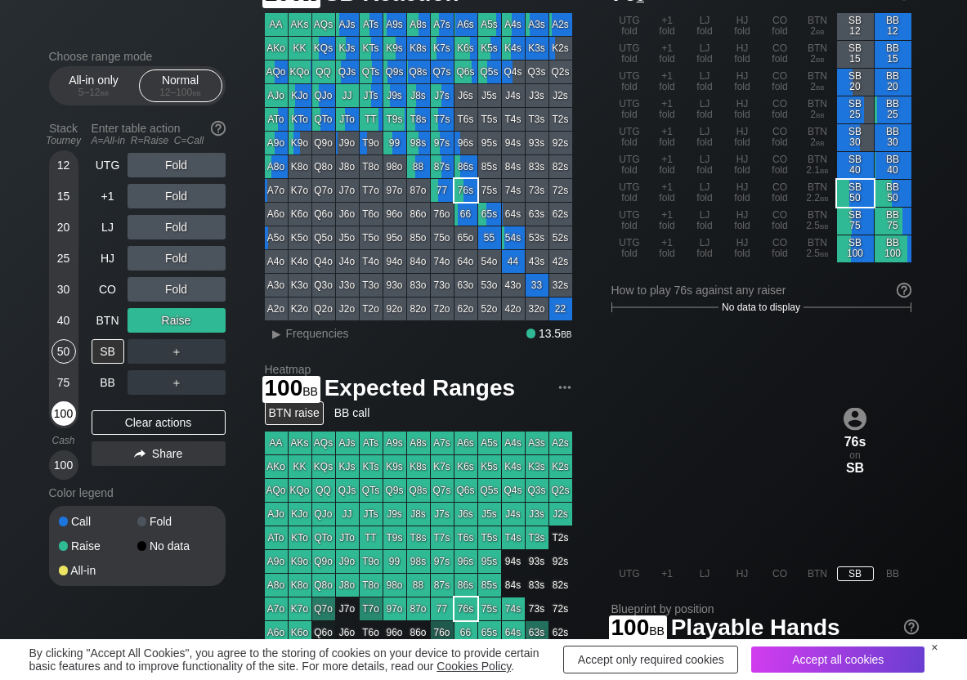
click at [61, 405] on div "100" at bounding box center [64, 413] width 25 height 25
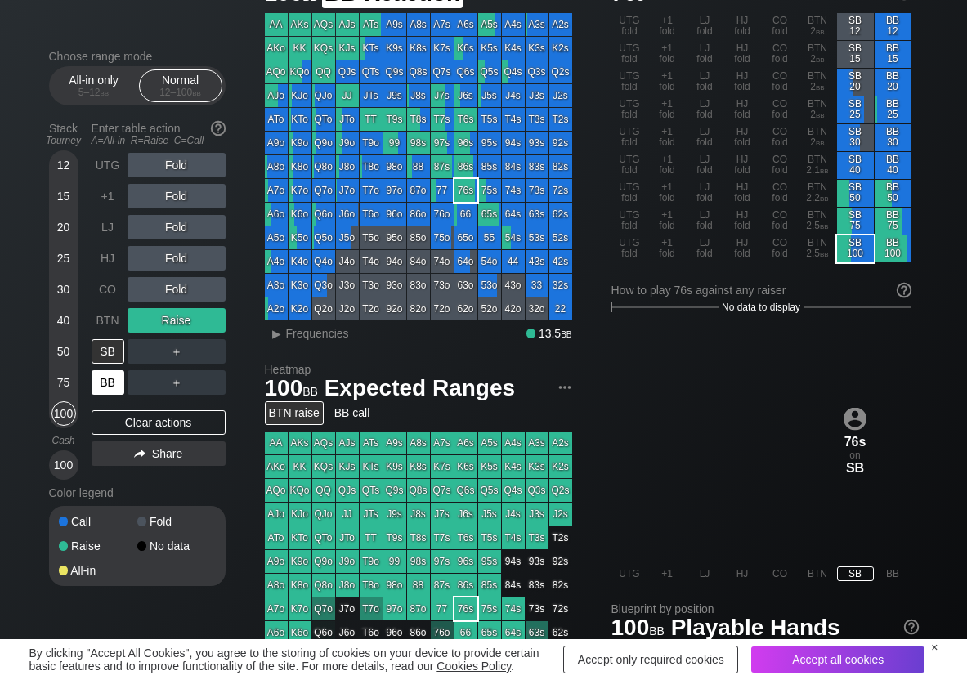
click at [104, 386] on div "BB" at bounding box center [108, 382] width 33 height 25
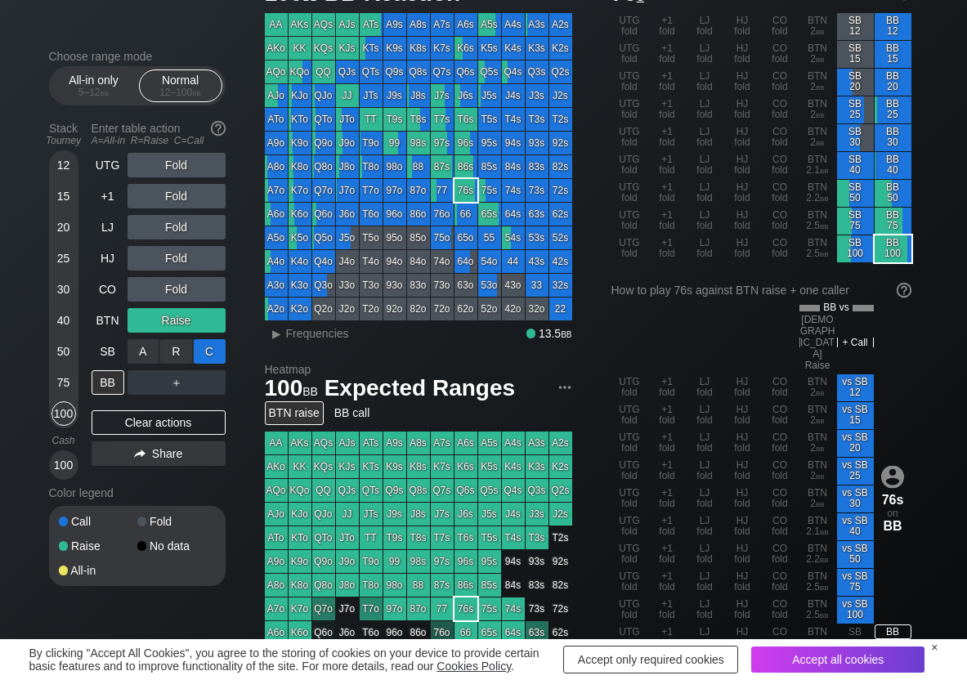
click at [218, 357] on div "C ✕" at bounding box center [210, 351] width 32 height 25
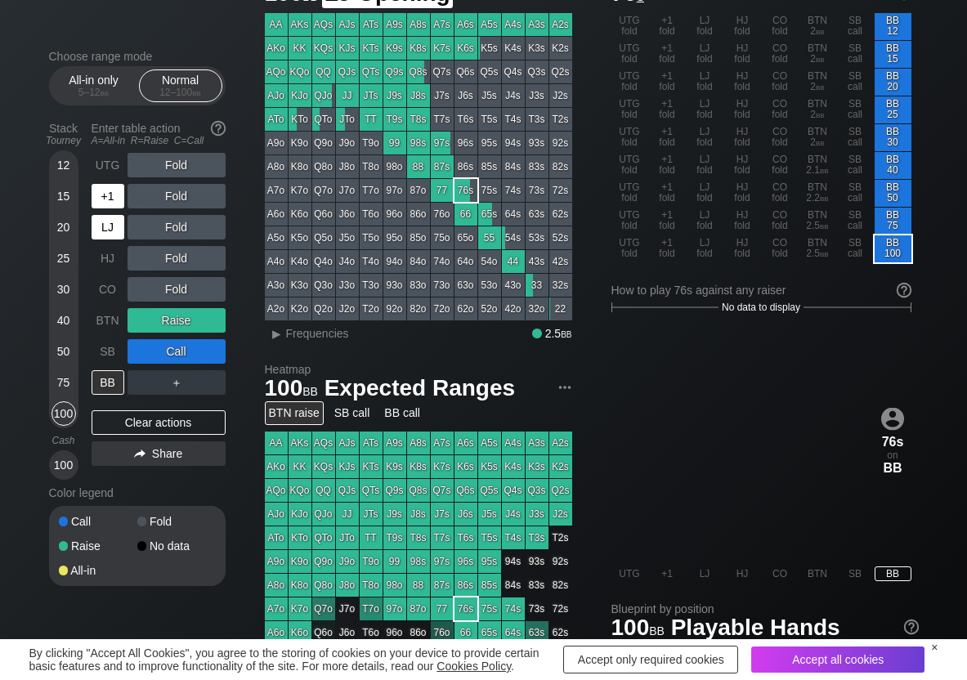
scroll to position [82, 0]
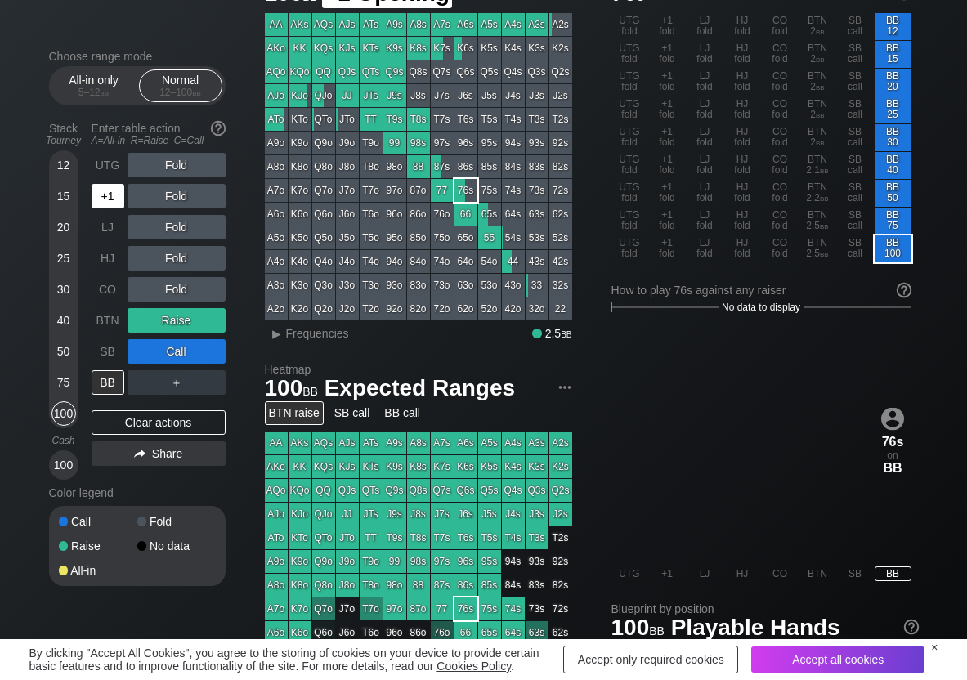
click at [110, 207] on div "+1" at bounding box center [108, 196] width 33 height 25
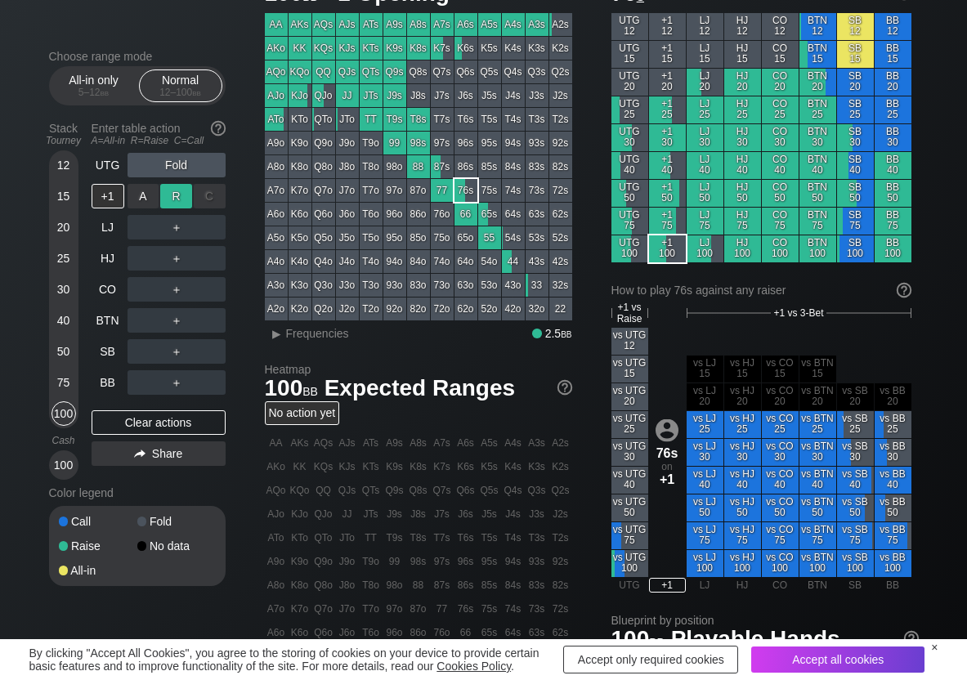
click at [184, 199] on div "R ✕" at bounding box center [176, 196] width 32 height 25
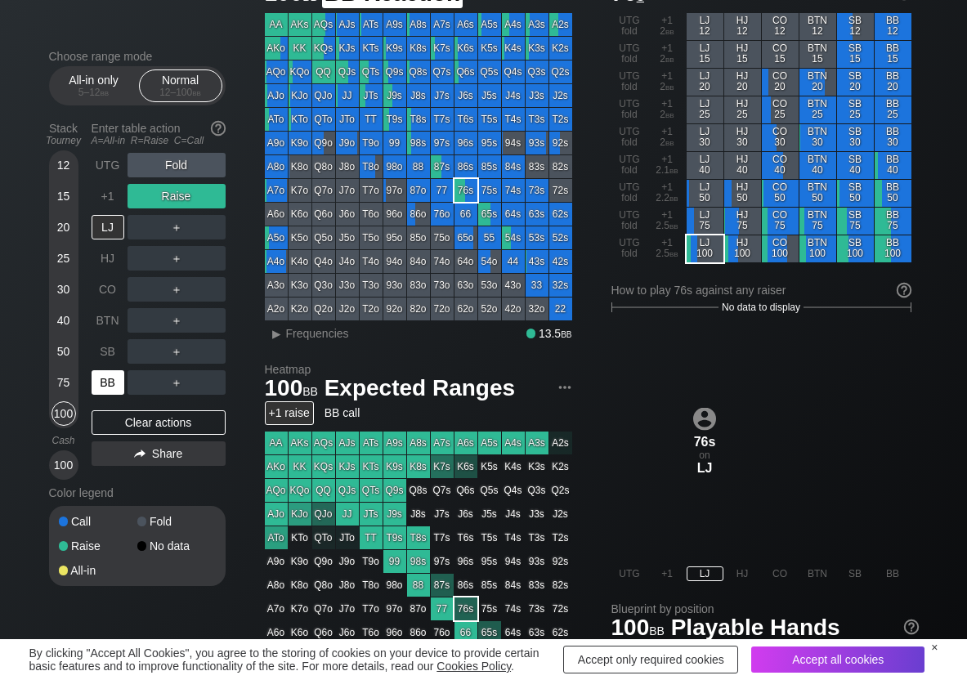
click at [104, 383] on div "BB" at bounding box center [108, 382] width 33 height 25
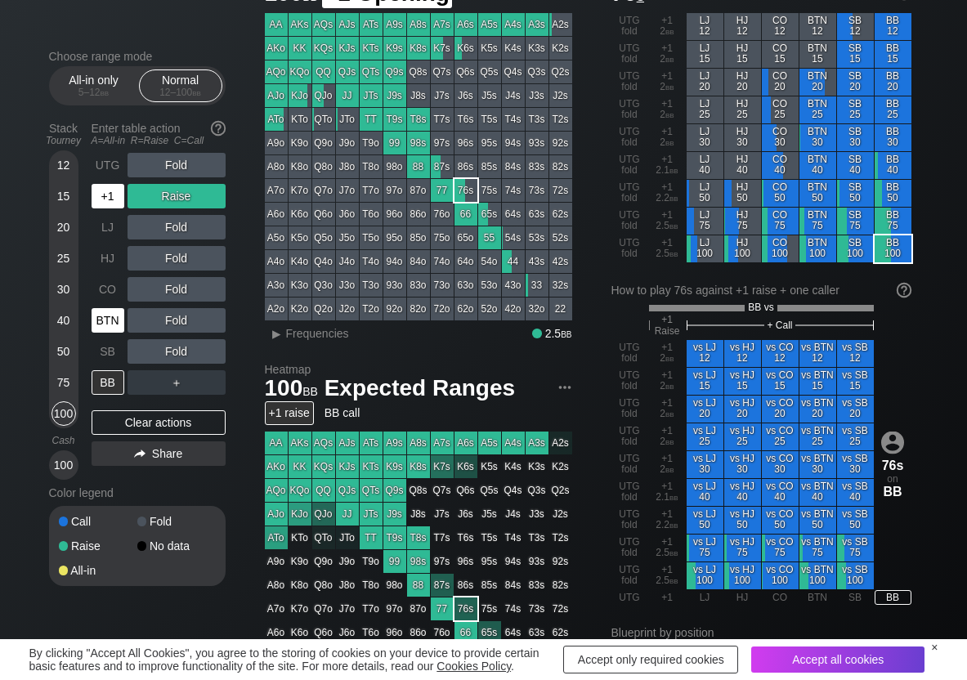
click at [108, 200] on div "+1" at bounding box center [108, 196] width 33 height 25
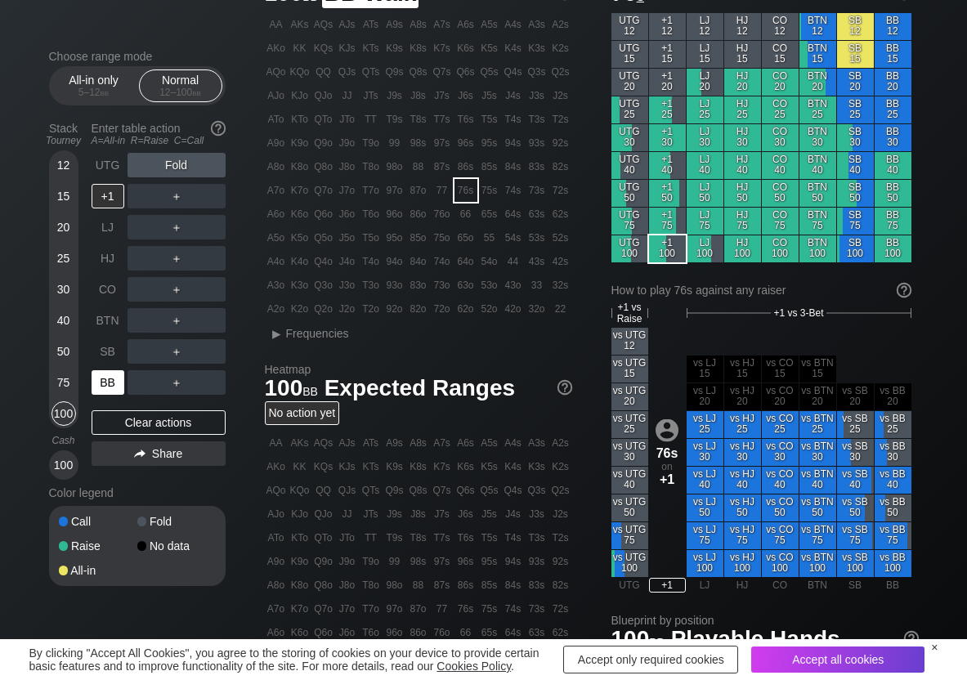
click at [106, 391] on div "BB" at bounding box center [108, 382] width 33 height 25
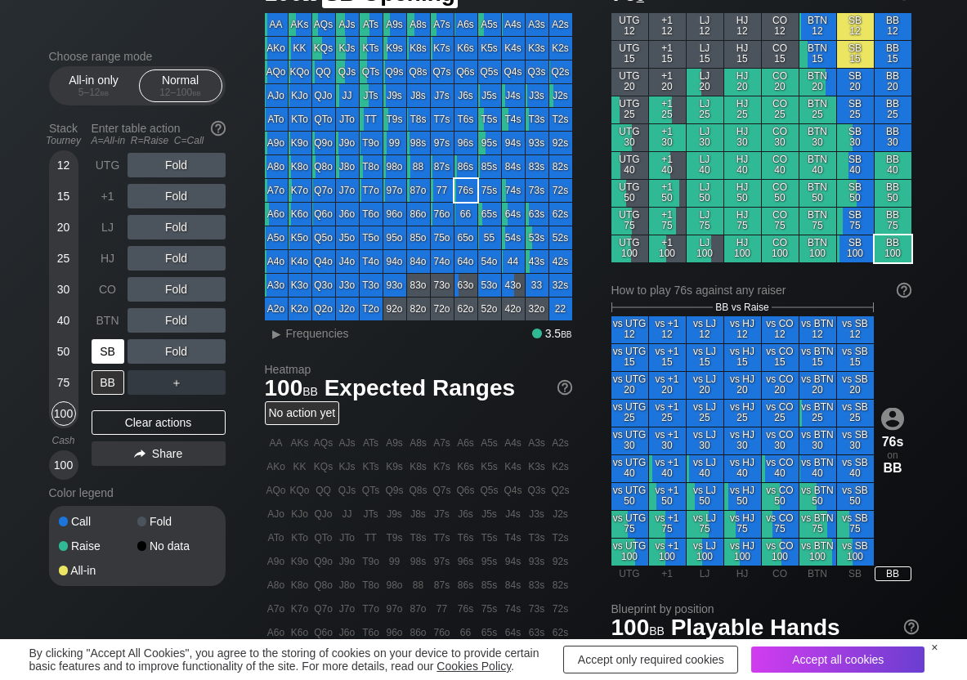
click at [103, 364] on div "SB" at bounding box center [110, 351] width 36 height 31
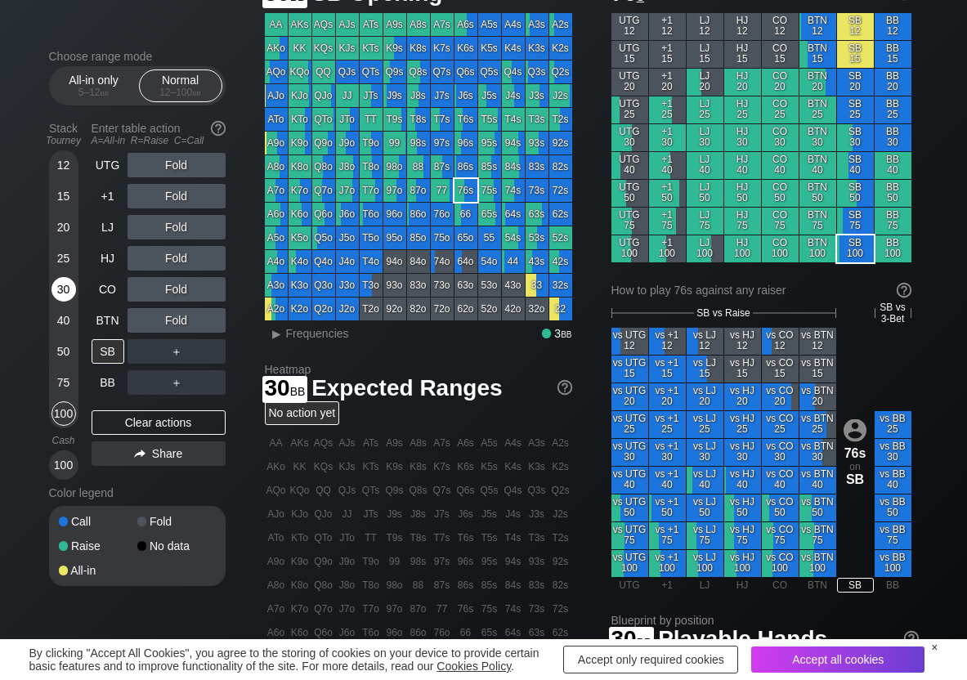
click at [70, 289] on div "30" at bounding box center [64, 289] width 25 height 25
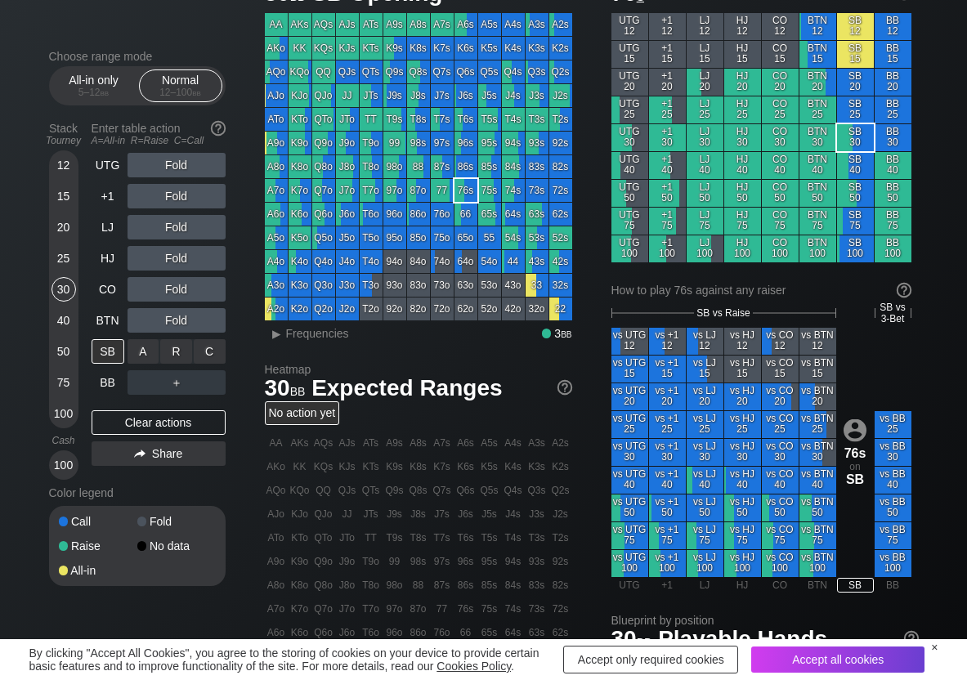
drag, startPoint x: 178, startPoint y: 347, endPoint x: 209, endPoint y: 401, distance: 62.6
click at [182, 355] on div "R ✕" at bounding box center [176, 351] width 32 height 25
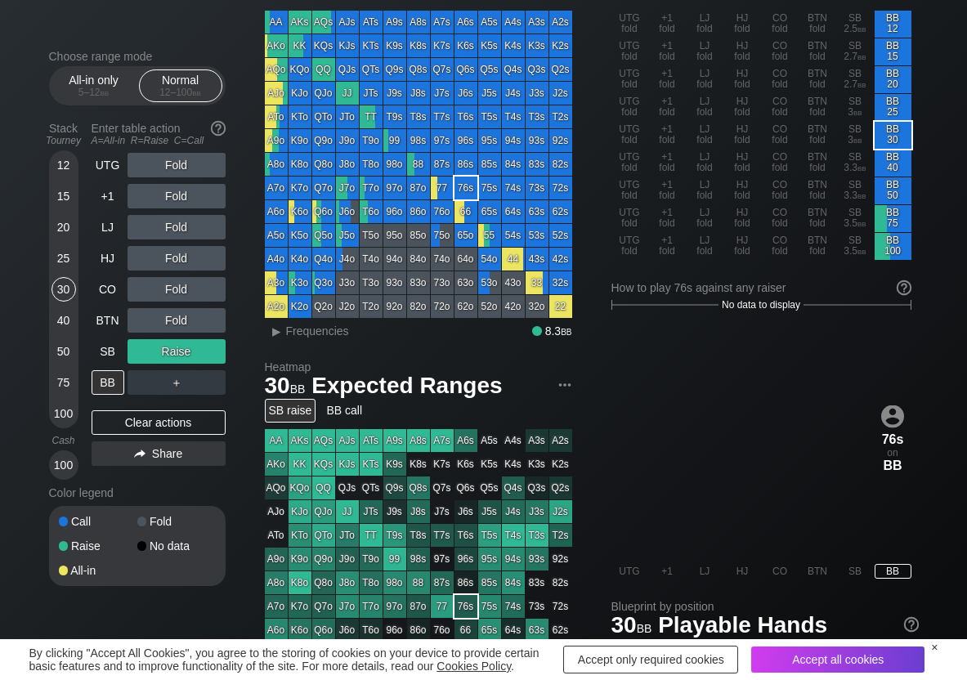
scroll to position [82, 0]
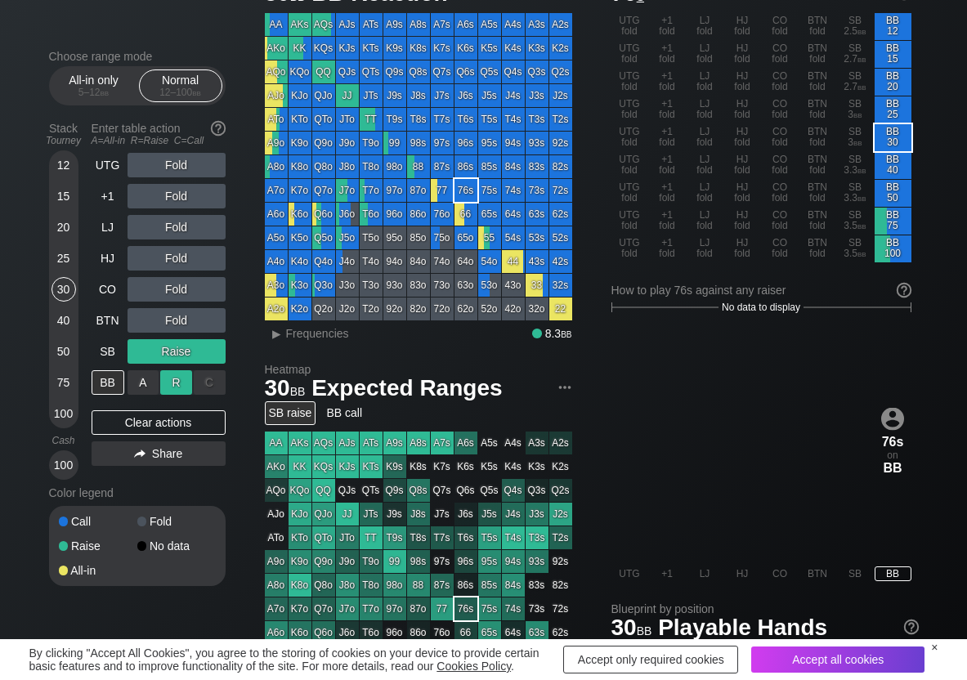
click at [176, 375] on div "R ✕" at bounding box center [176, 382] width 32 height 25
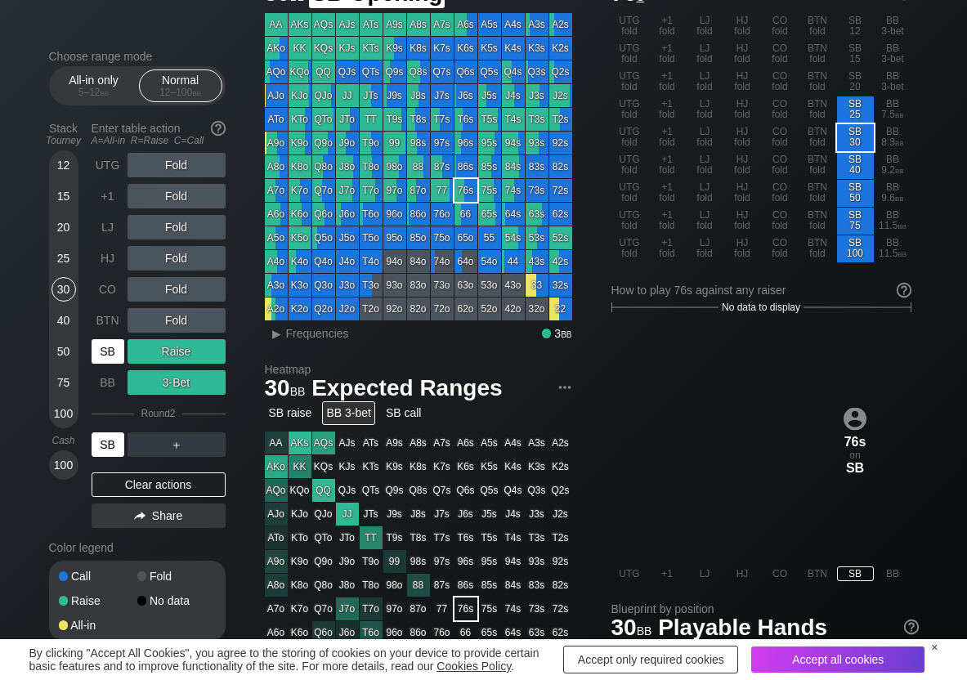
click at [110, 353] on div "SB" at bounding box center [108, 351] width 33 height 25
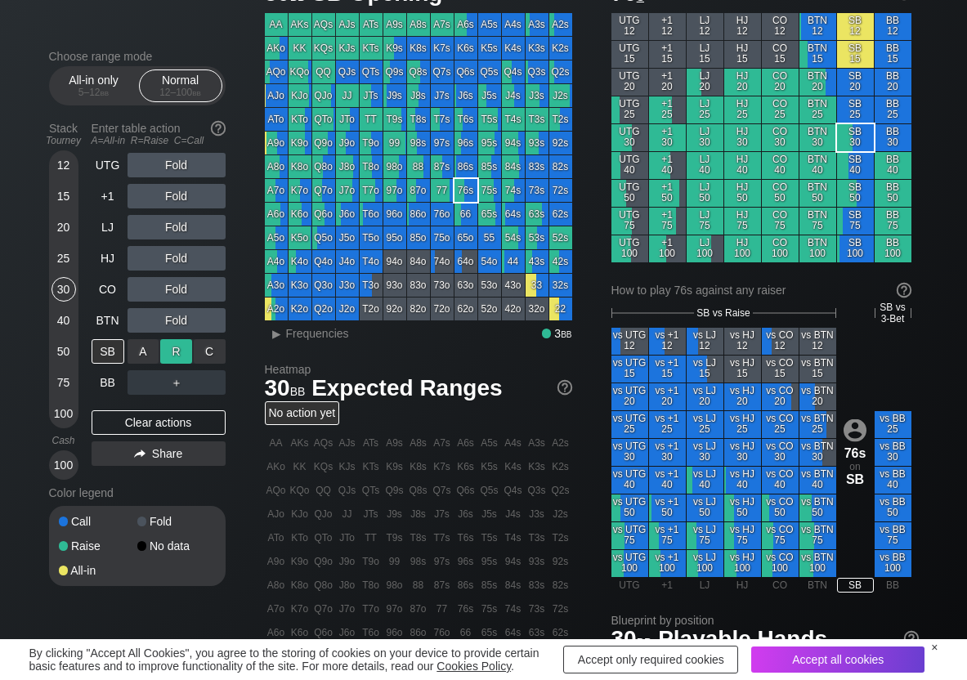
click at [174, 349] on div "R ✕" at bounding box center [176, 351] width 32 height 25
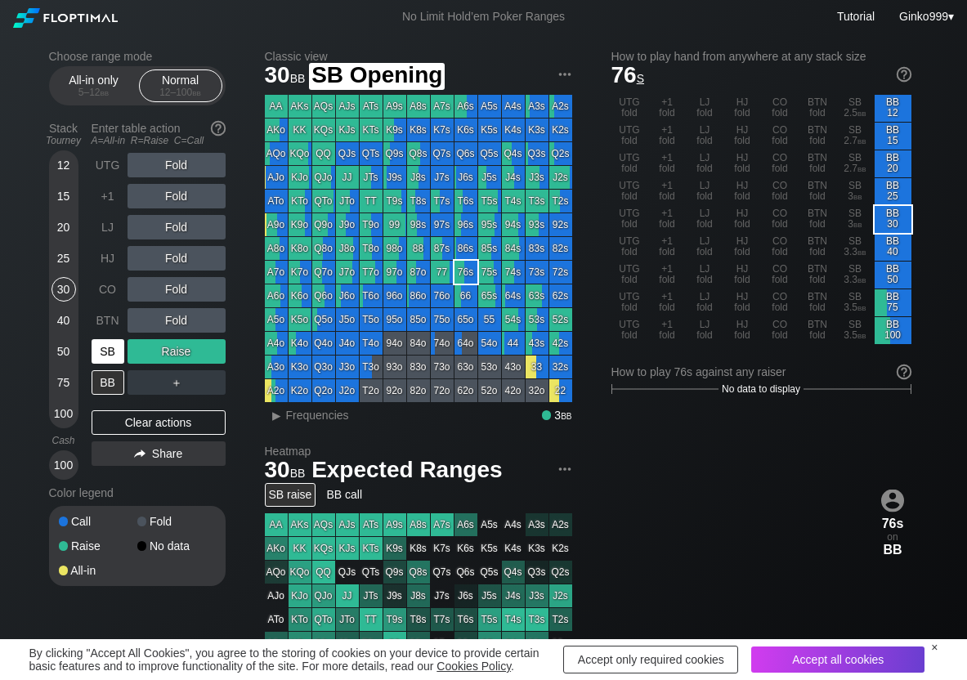
click at [110, 348] on div "SB" at bounding box center [108, 351] width 33 height 25
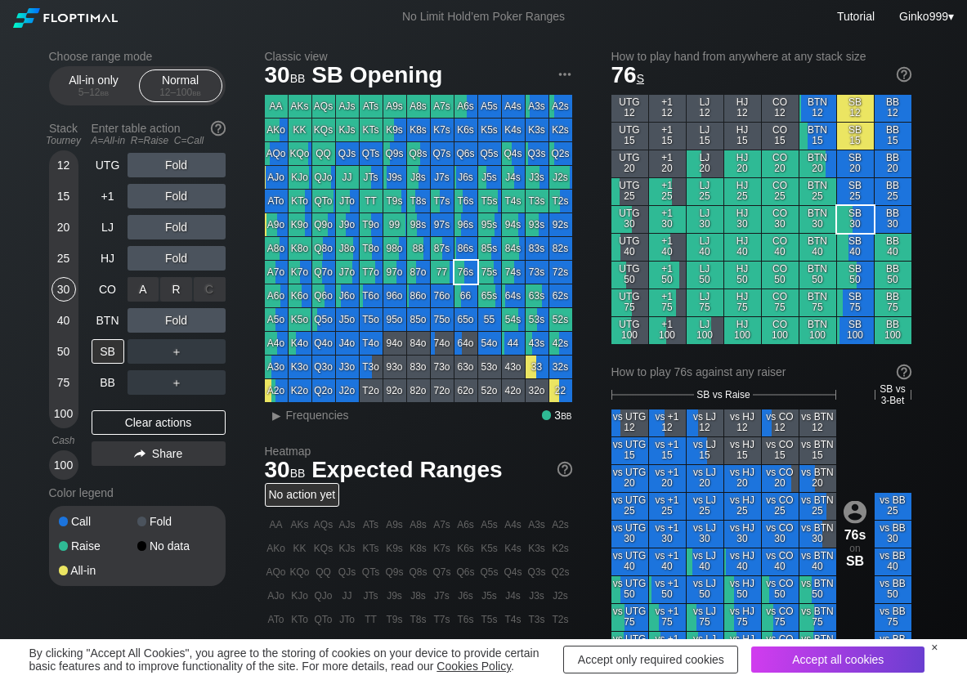
click at [173, 288] on div "R ✕" at bounding box center [176, 289] width 32 height 25
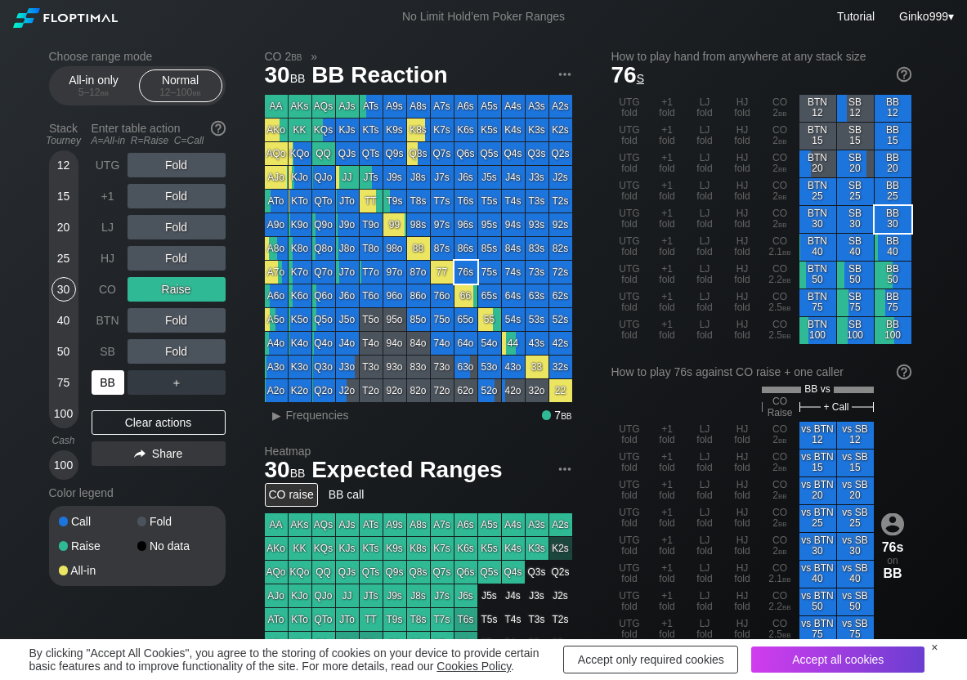
click at [113, 392] on div "BB" at bounding box center [108, 382] width 33 height 25
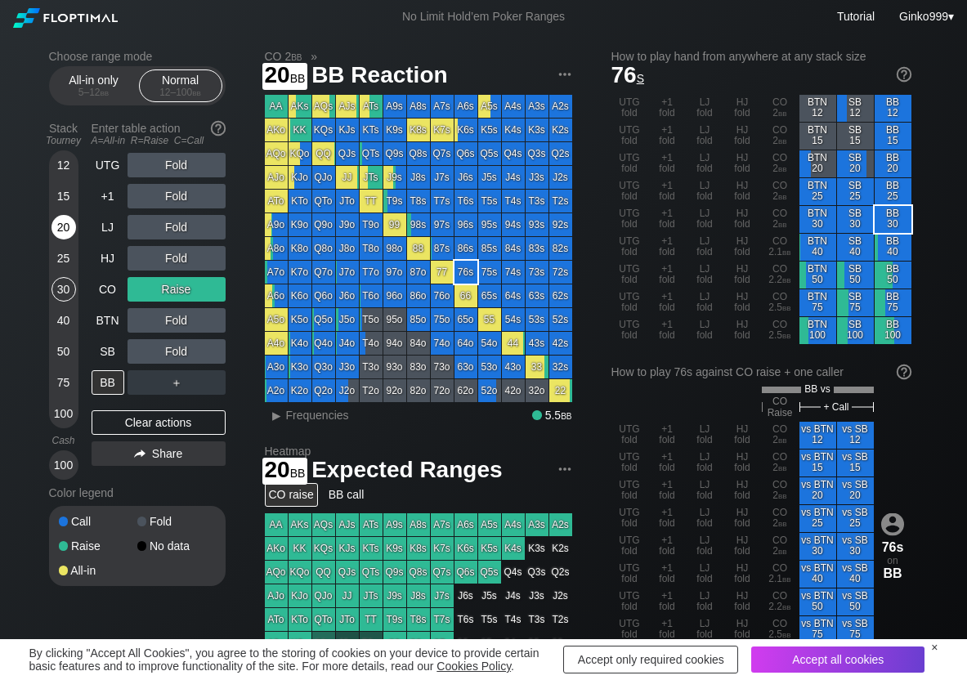
click at [66, 231] on div "20" at bounding box center [64, 227] width 25 height 25
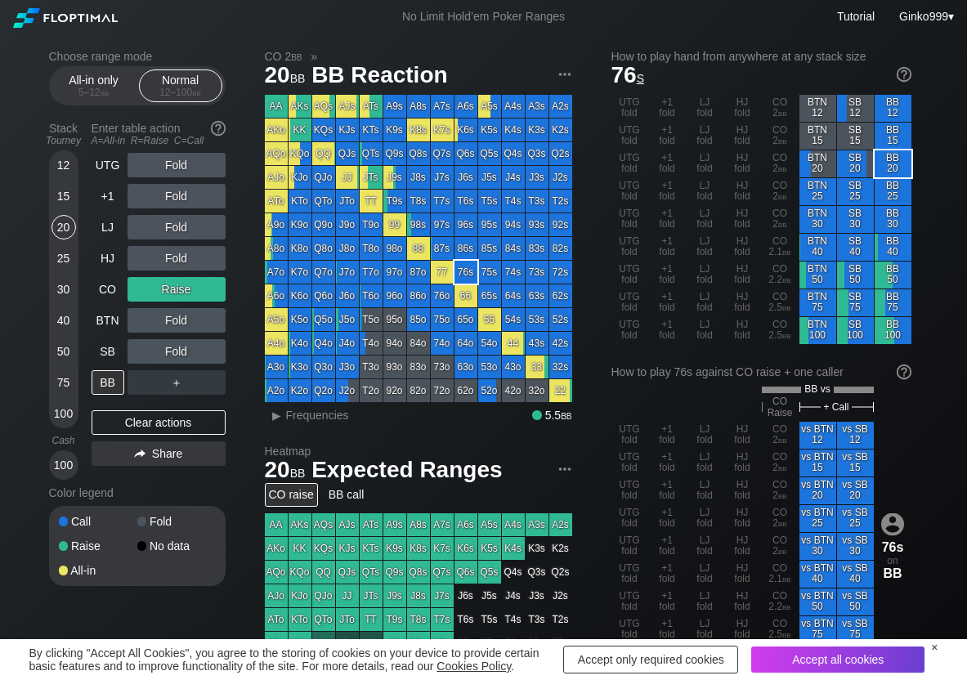
scroll to position [82, 0]
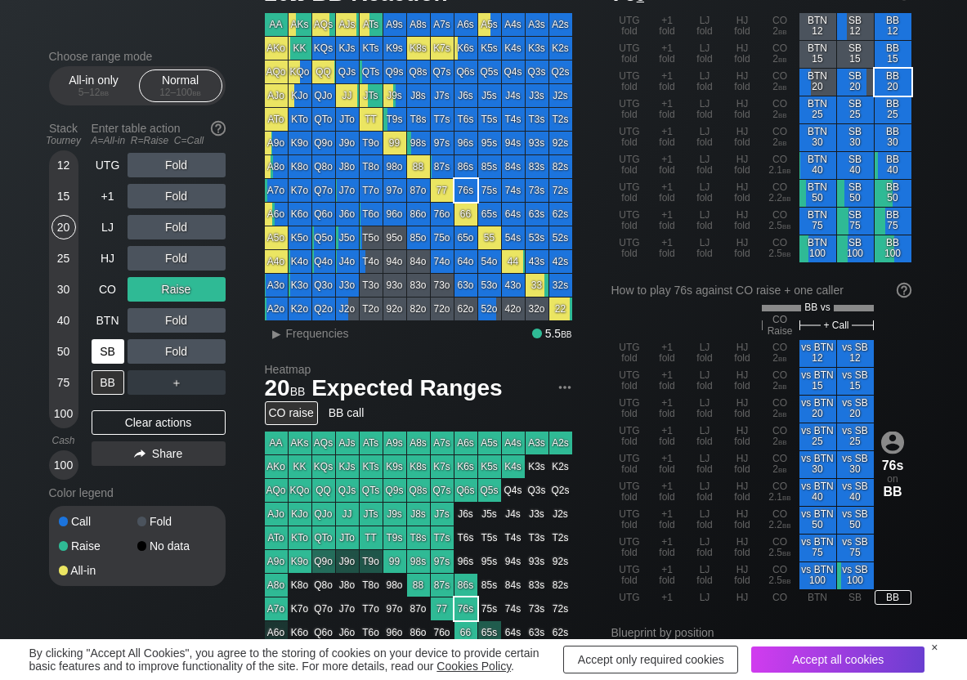
click at [101, 346] on div "SB" at bounding box center [108, 351] width 33 height 25
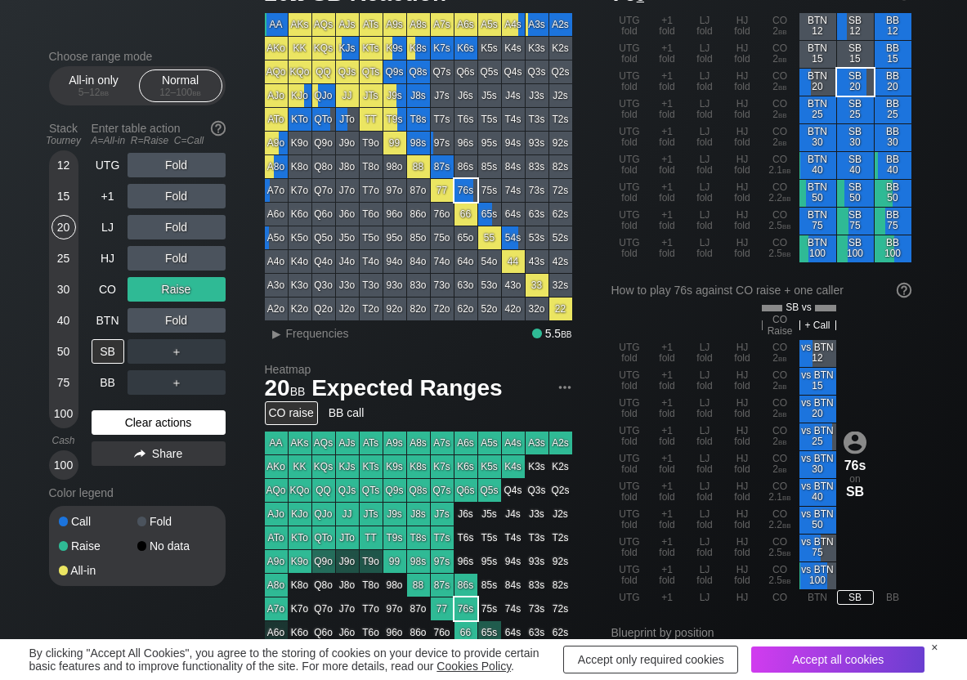
click at [137, 414] on div "Clear actions" at bounding box center [159, 422] width 134 height 25
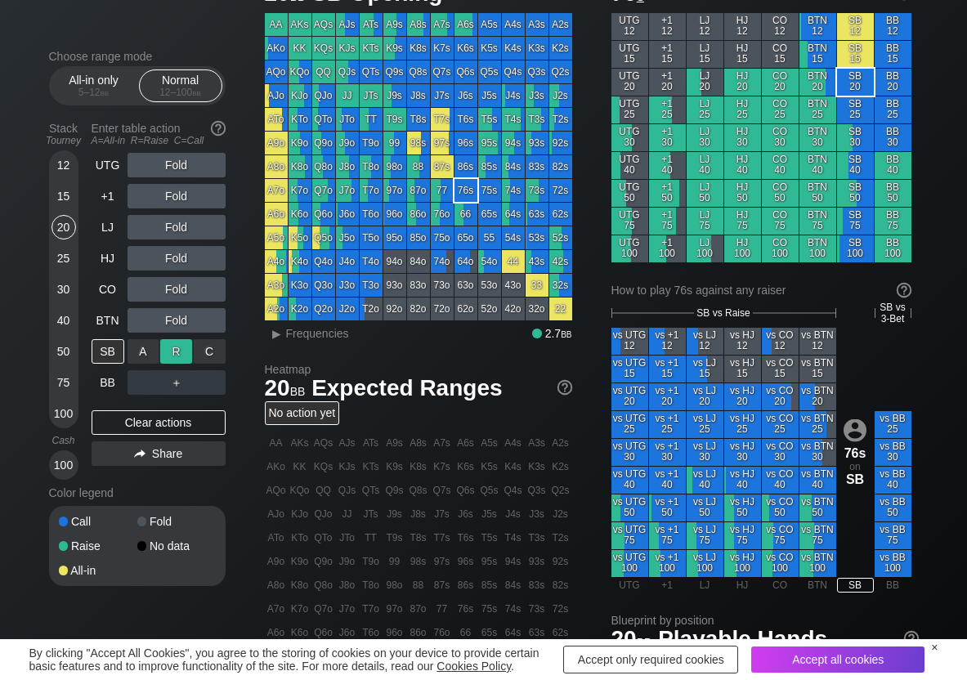
click at [177, 352] on div "R ✕" at bounding box center [176, 351] width 32 height 25
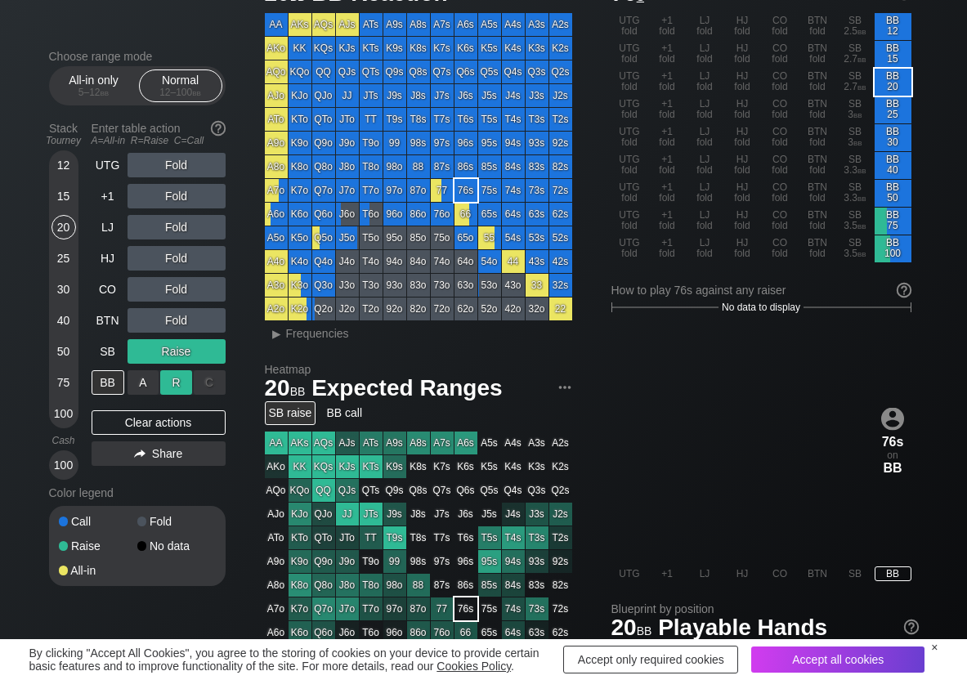
click at [188, 386] on div "R ✕" at bounding box center [176, 382] width 32 height 25
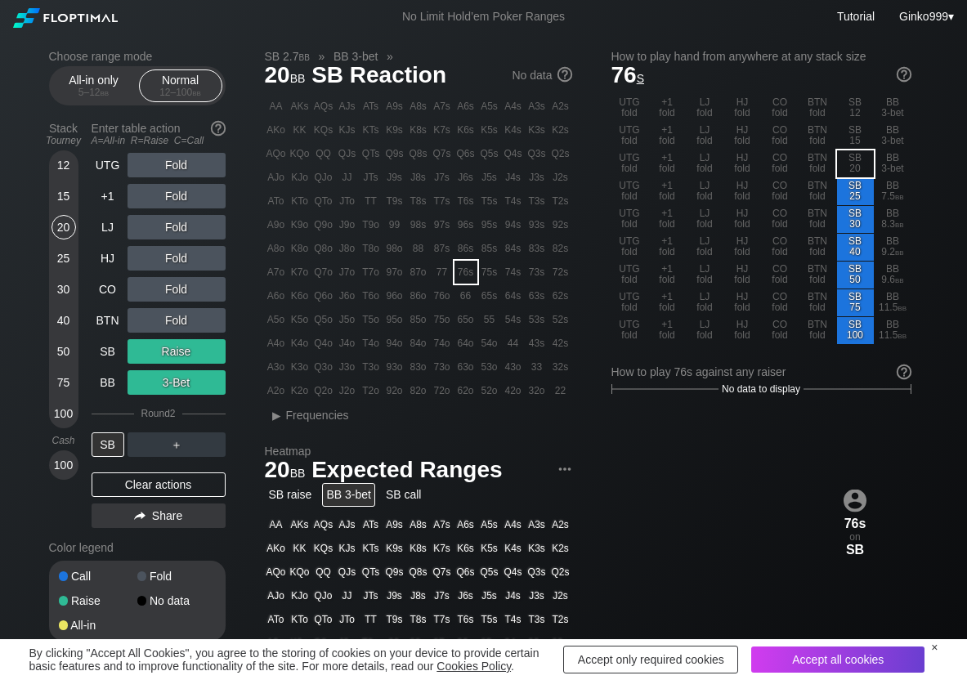
scroll to position [82, 0]
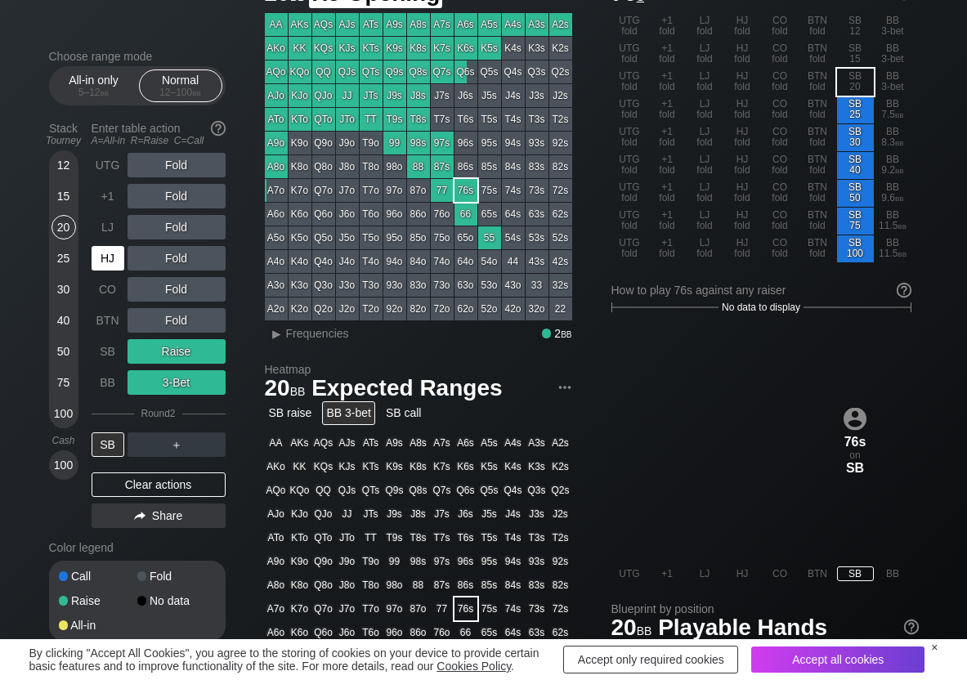
click at [94, 263] on div "HJ" at bounding box center [108, 258] width 33 height 25
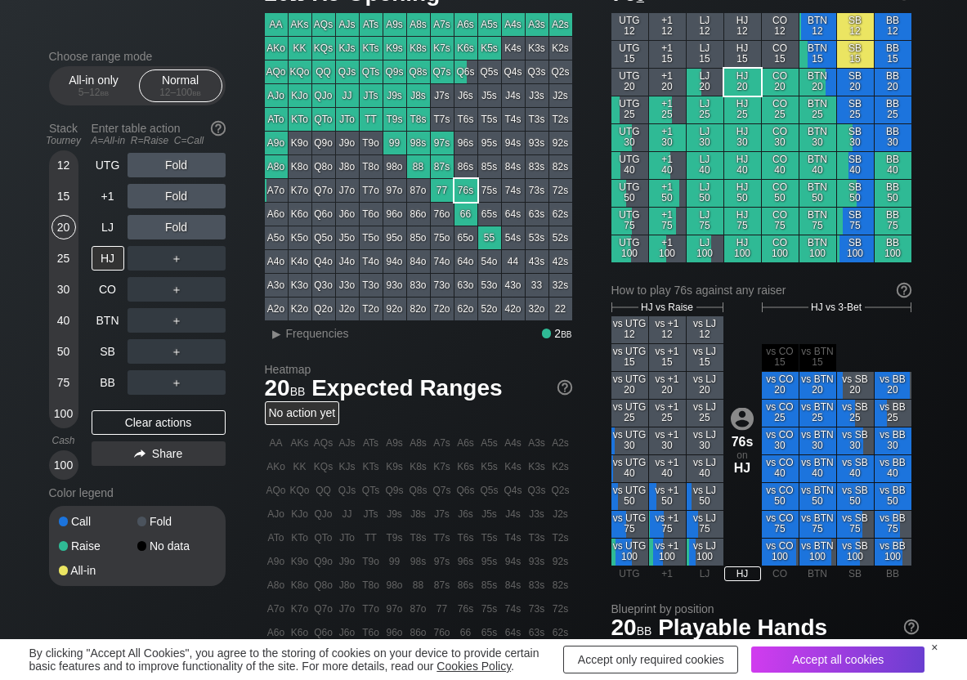
click at [174, 151] on div "Enter table action A=All-in R=Raise C=Call" at bounding box center [159, 134] width 134 height 38
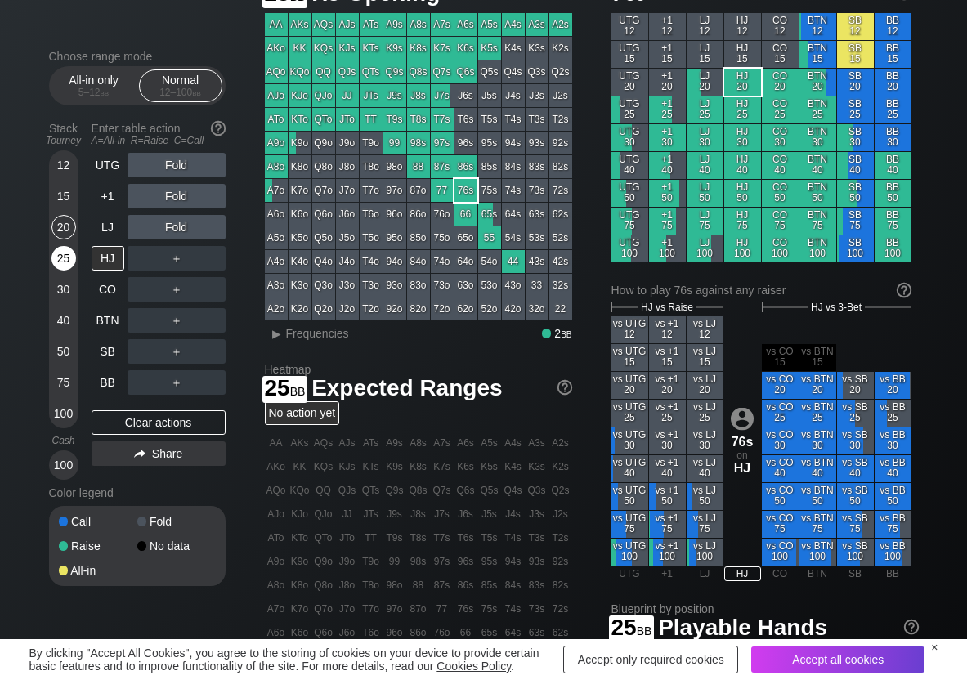
click at [56, 258] on div "25" at bounding box center [64, 258] width 25 height 25
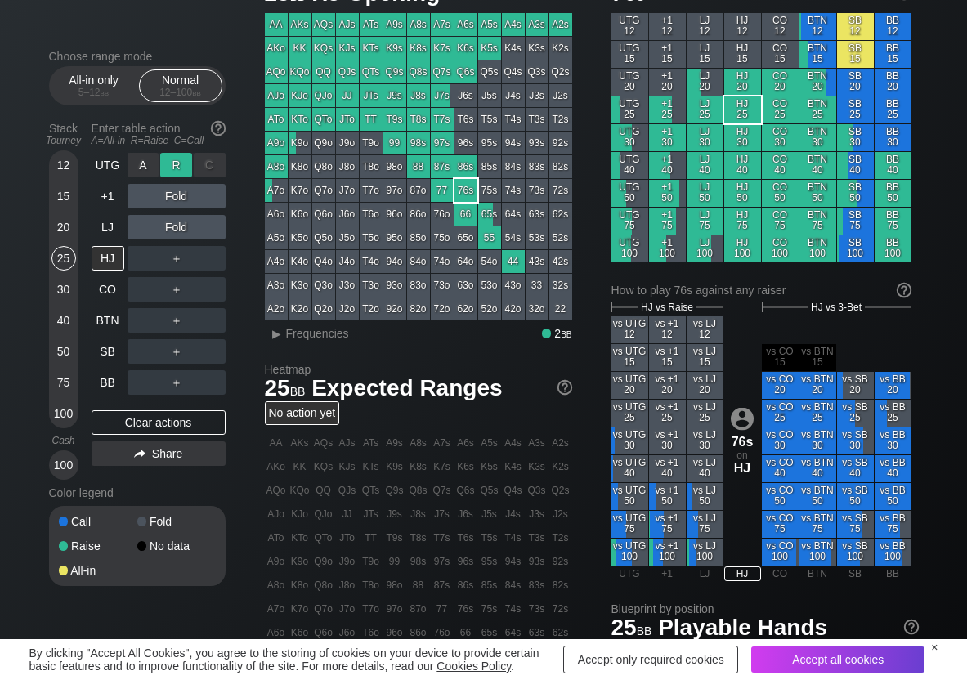
click at [177, 177] on div "R ✕" at bounding box center [176, 165] width 32 height 25
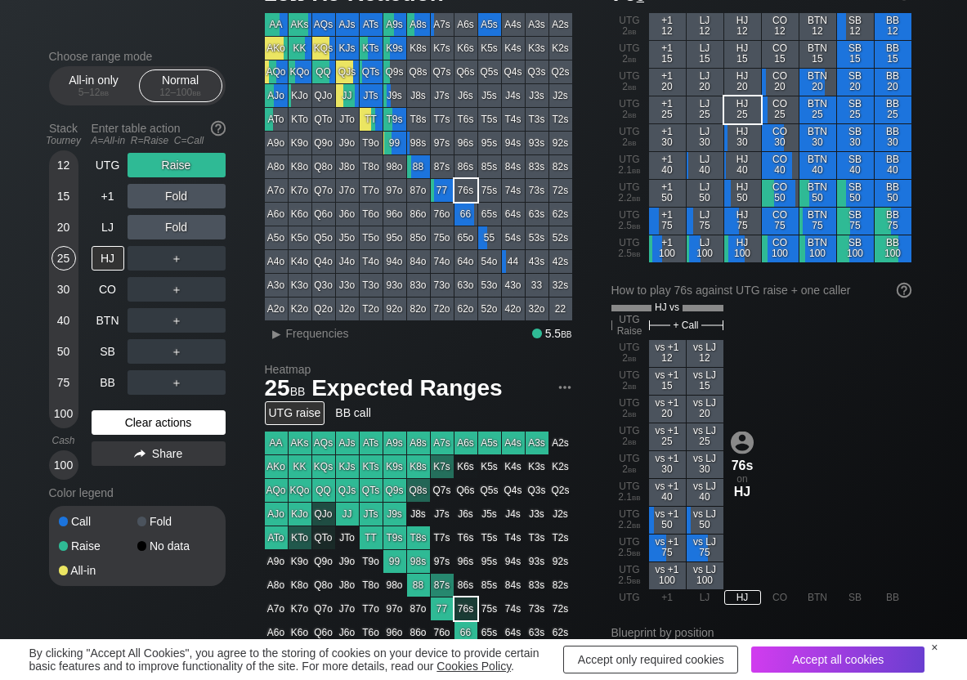
click at [107, 421] on div "Clear actions" at bounding box center [159, 422] width 134 height 25
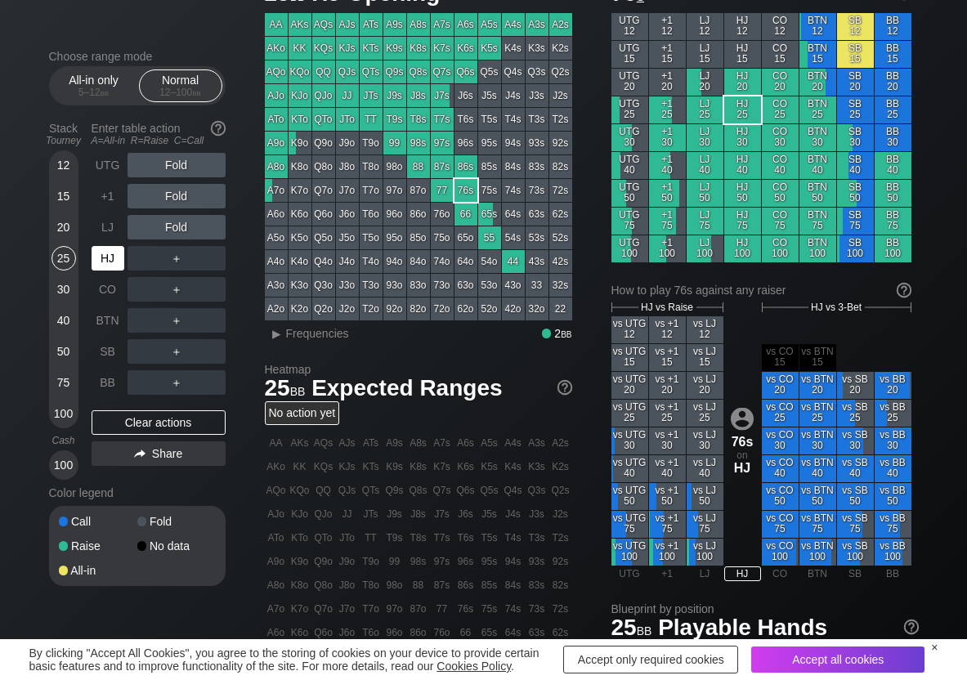
click at [109, 271] on div "HJ" at bounding box center [110, 258] width 36 height 31
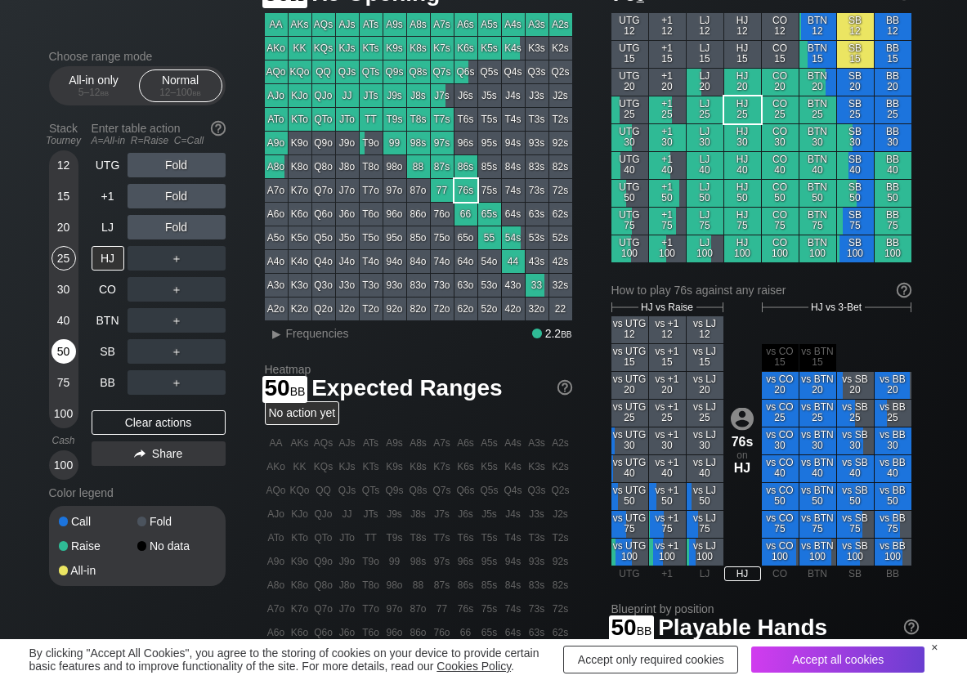
click at [64, 346] on div "50" at bounding box center [64, 351] width 25 height 25
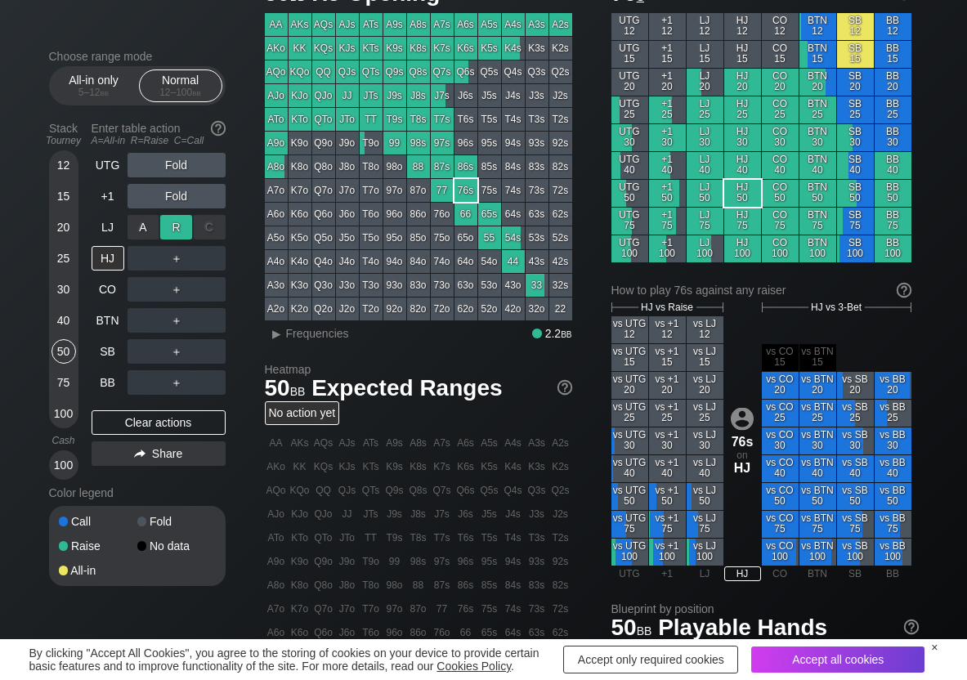
click at [182, 231] on div "R ✕" at bounding box center [176, 227] width 32 height 25
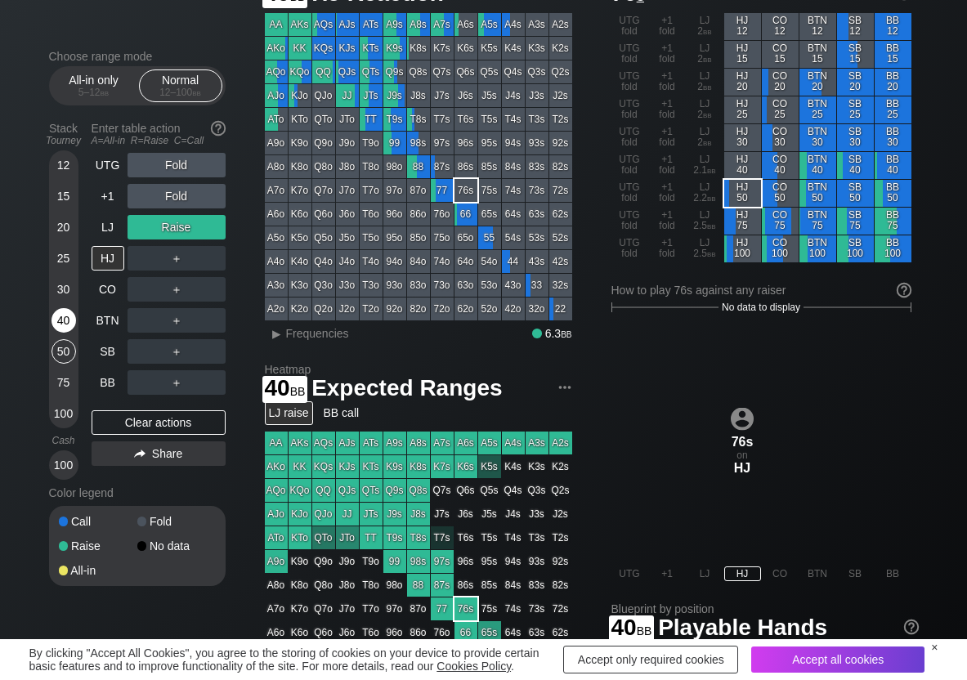
click at [70, 316] on div "40" at bounding box center [64, 320] width 25 height 25
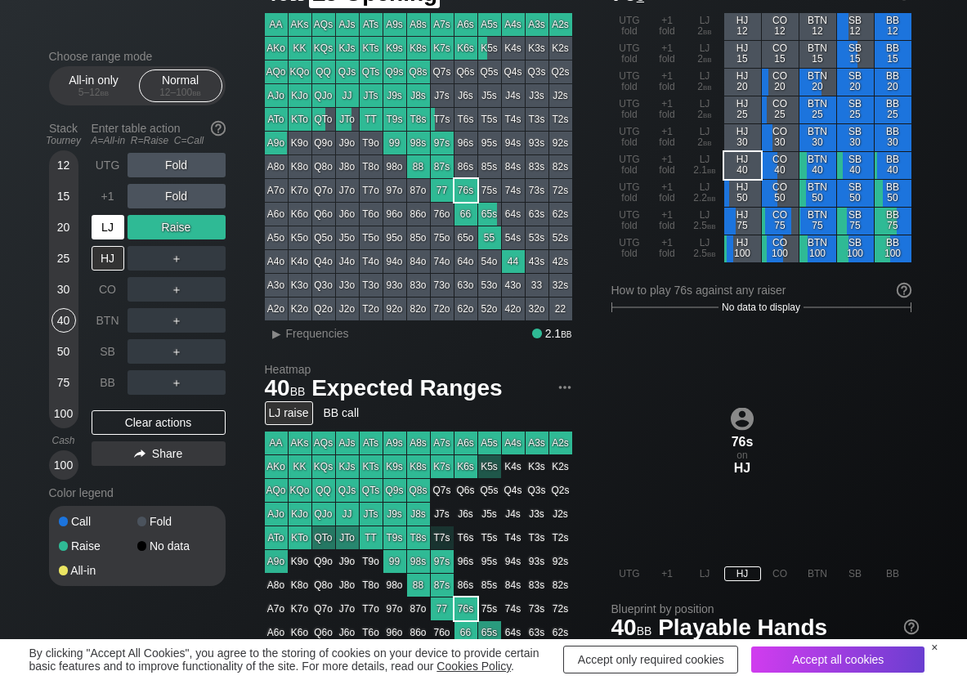
click at [115, 224] on div "LJ" at bounding box center [108, 227] width 33 height 25
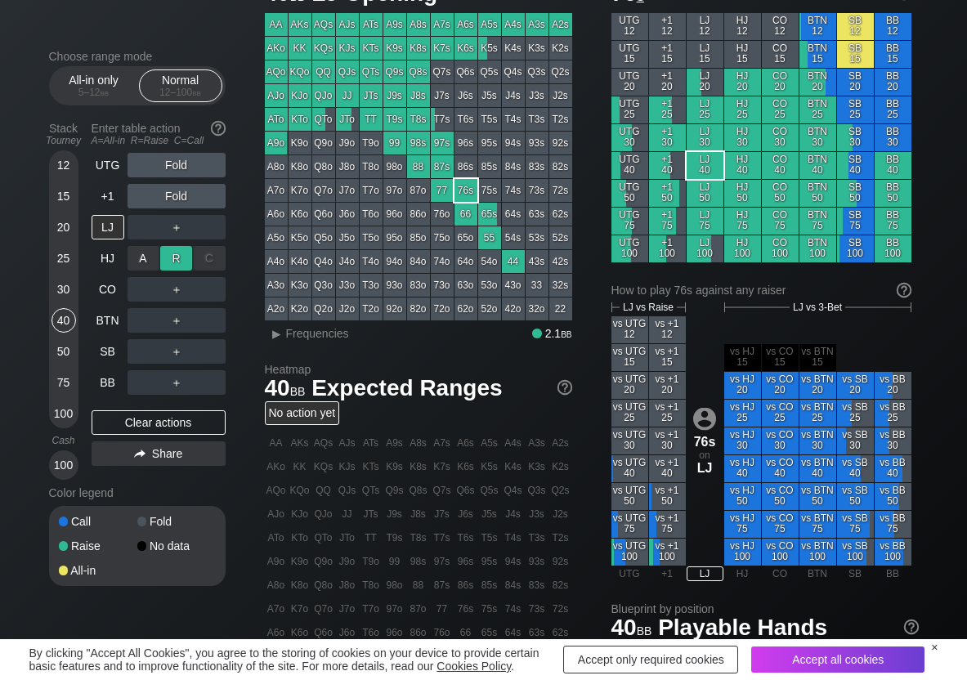
click at [173, 260] on div "R ✕" at bounding box center [176, 258] width 32 height 25
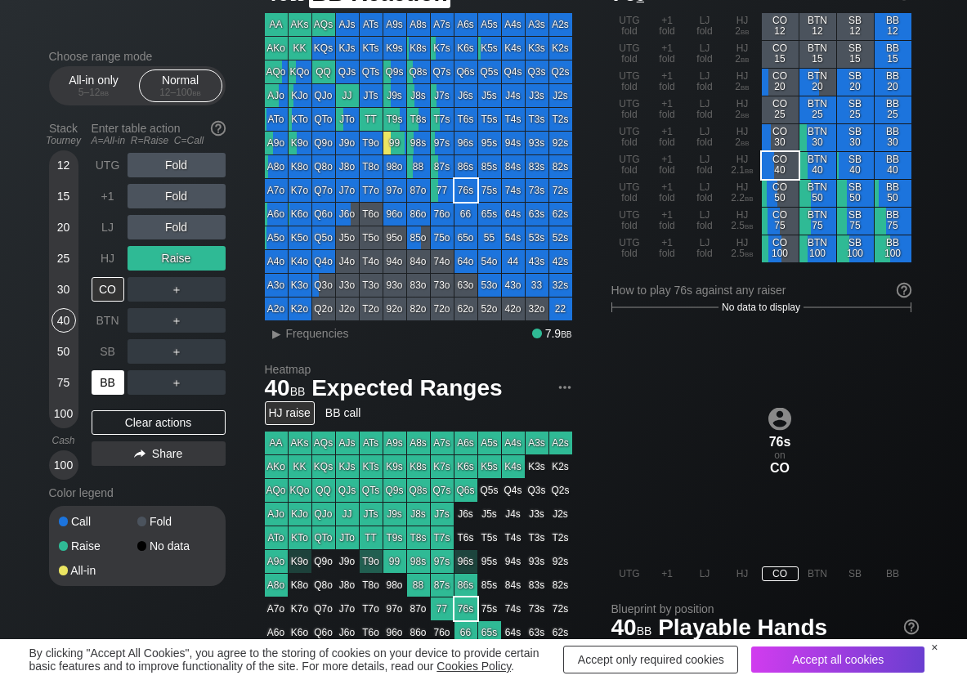
click at [107, 385] on div "BB" at bounding box center [108, 382] width 33 height 25
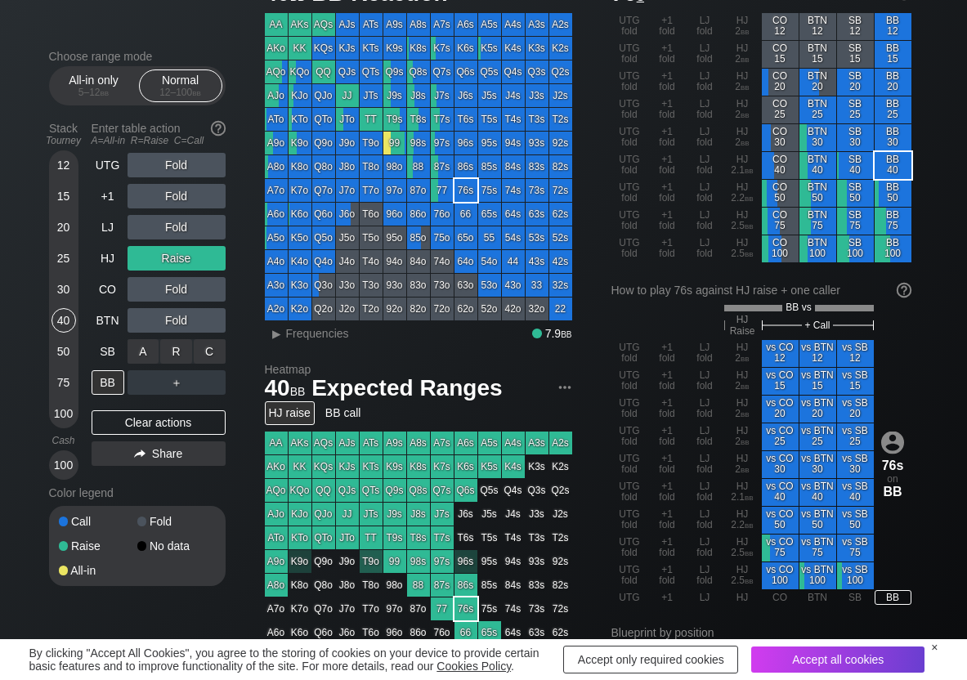
click at [184, 343] on div "R ✕" at bounding box center [176, 351] width 32 height 25
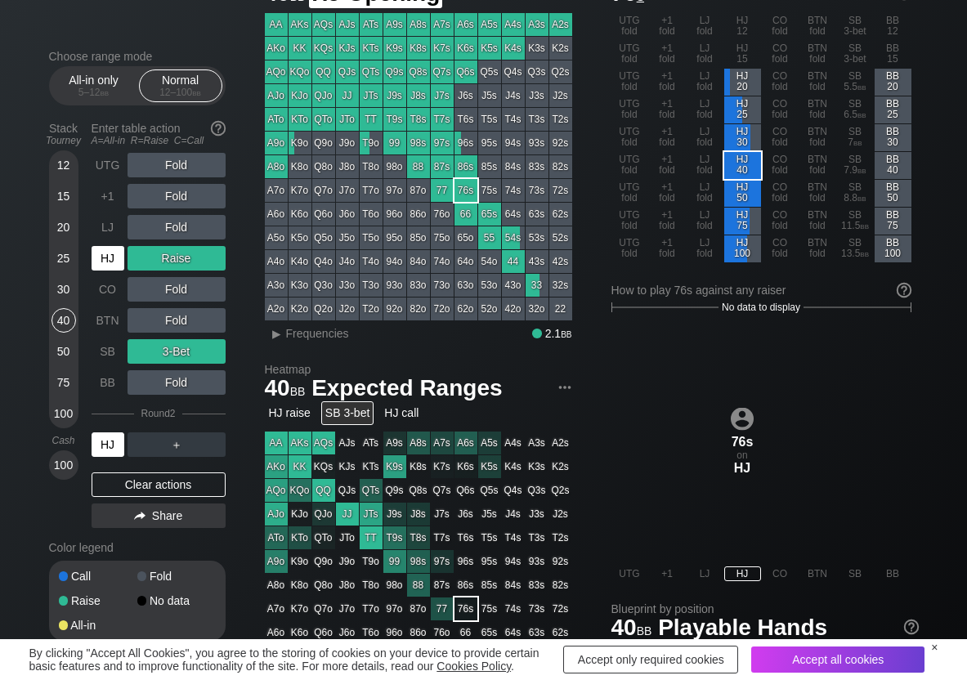
click at [101, 267] on div "HJ" at bounding box center [108, 258] width 33 height 25
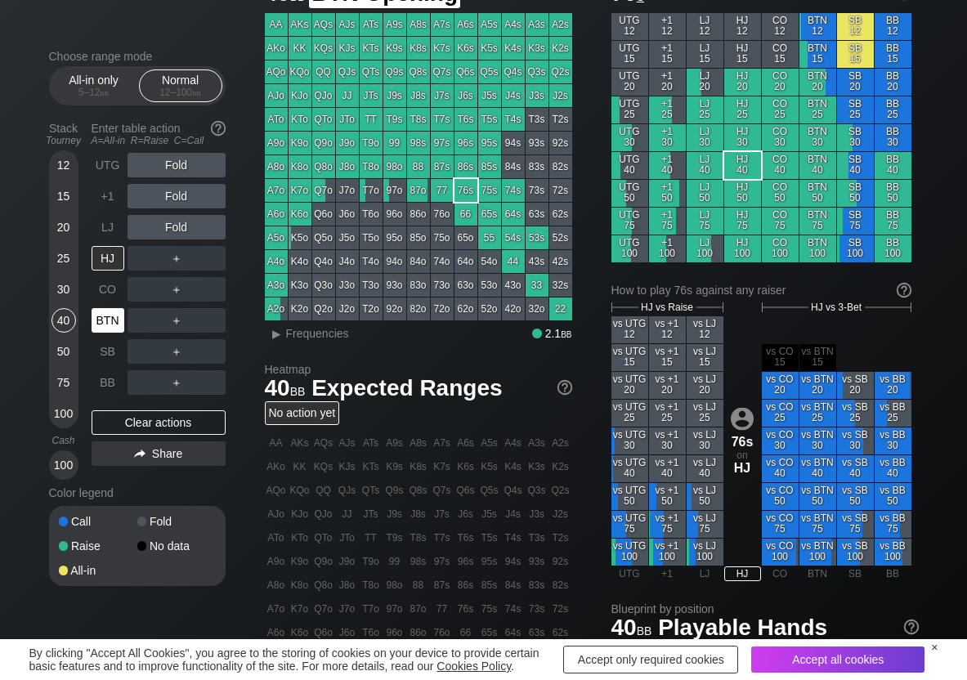
drag, startPoint x: 114, startPoint y: 326, endPoint x: 78, endPoint y: 308, distance: 39.5
click at [114, 327] on div "BTN" at bounding box center [108, 320] width 33 height 25
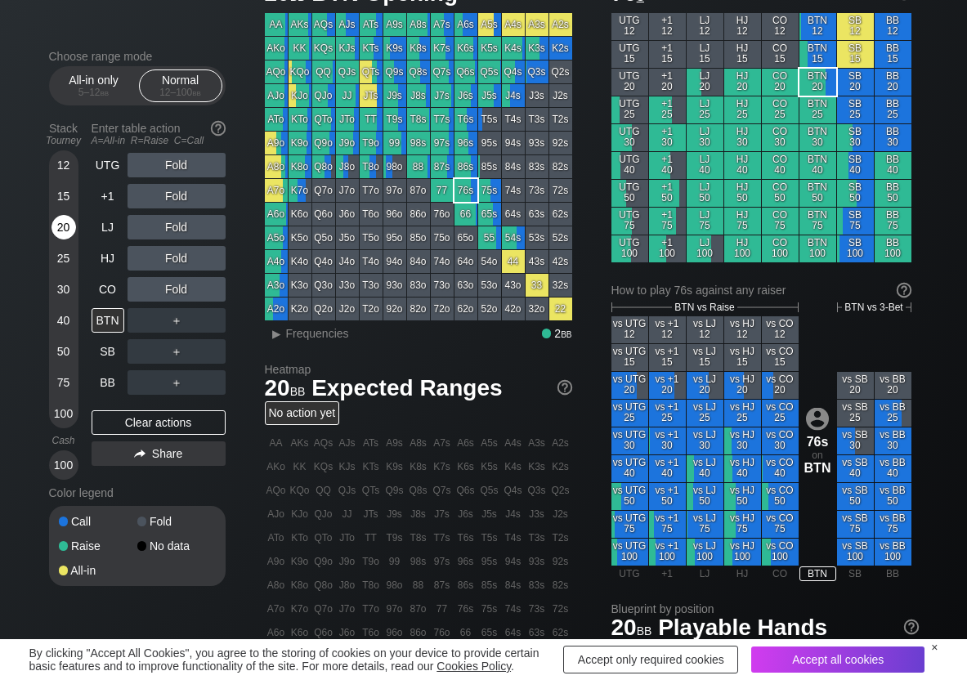
click at [58, 230] on div "20" at bounding box center [64, 227] width 25 height 25
click at [175, 320] on div "R ✕" at bounding box center [176, 320] width 32 height 25
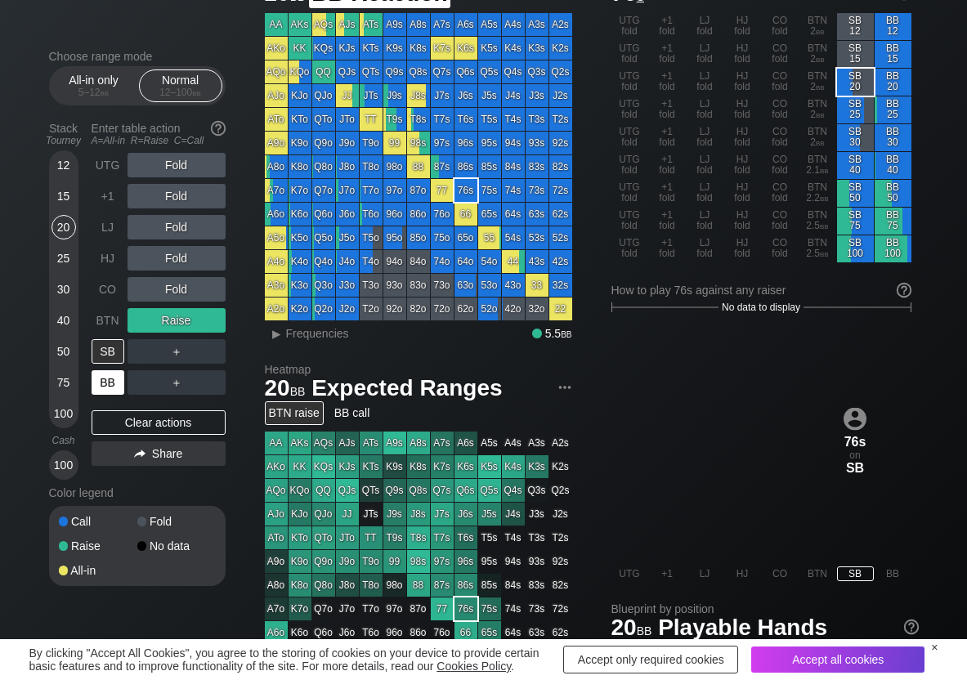
click at [111, 374] on div "BB" at bounding box center [108, 382] width 33 height 25
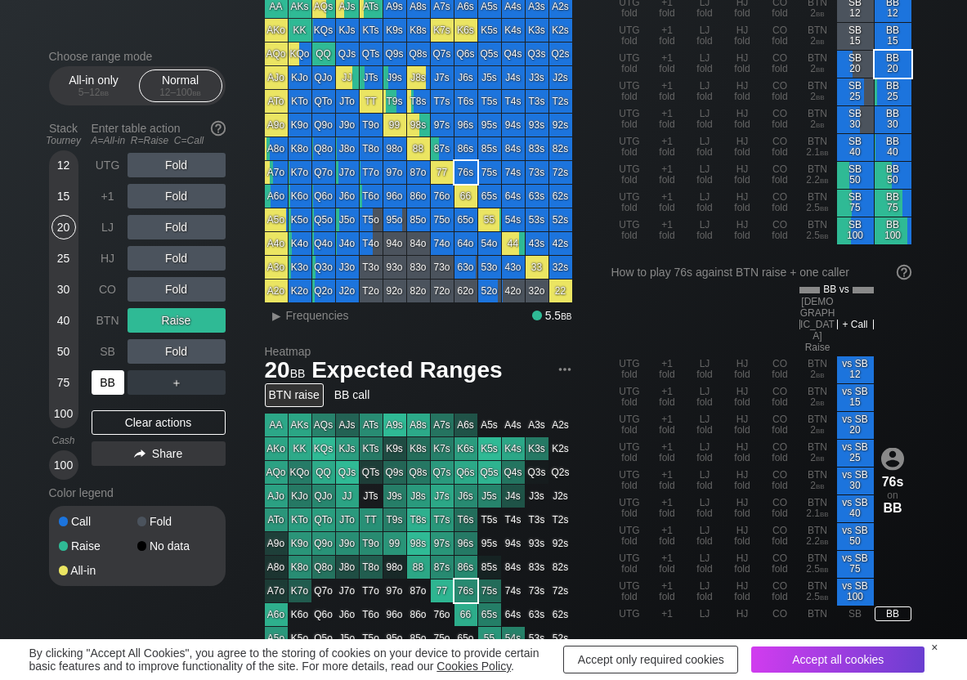
scroll to position [82, 0]
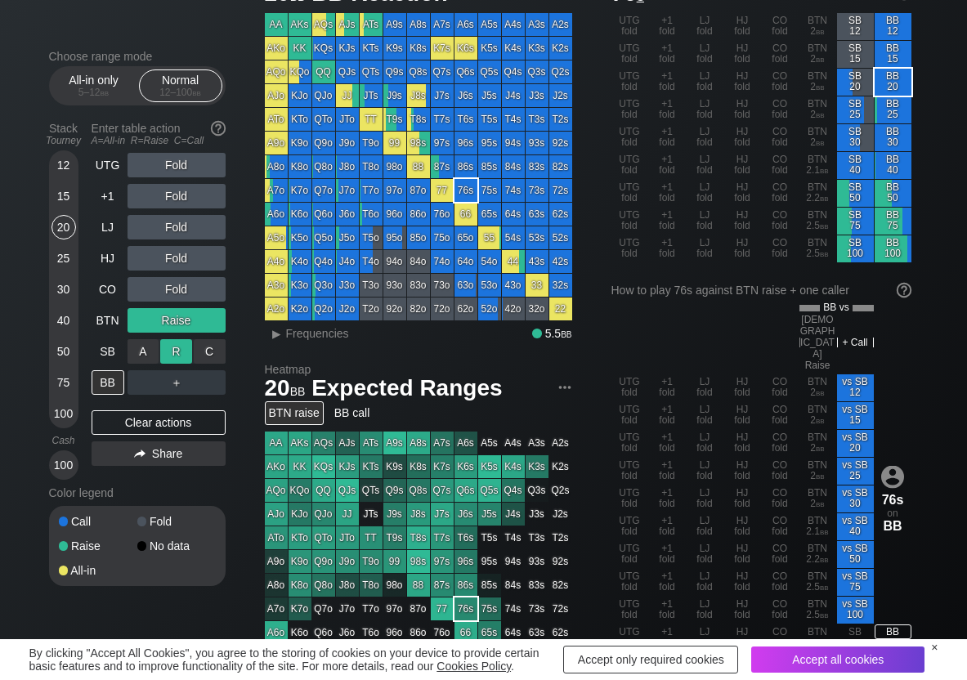
click at [168, 355] on div "R ✕" at bounding box center [176, 351] width 32 height 25
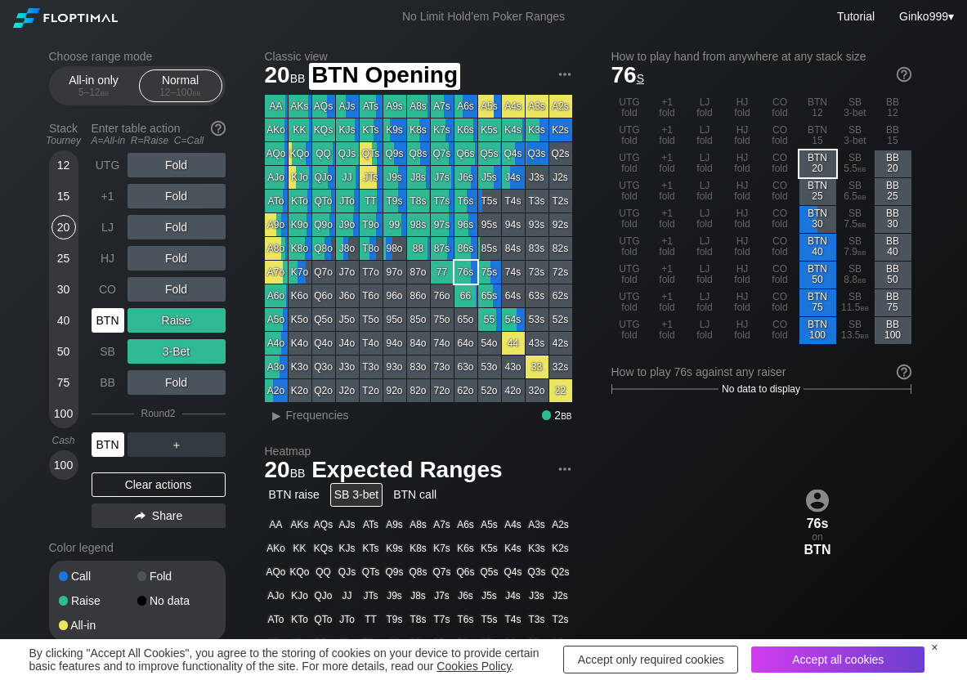
click at [110, 312] on div "BTN" at bounding box center [108, 320] width 33 height 25
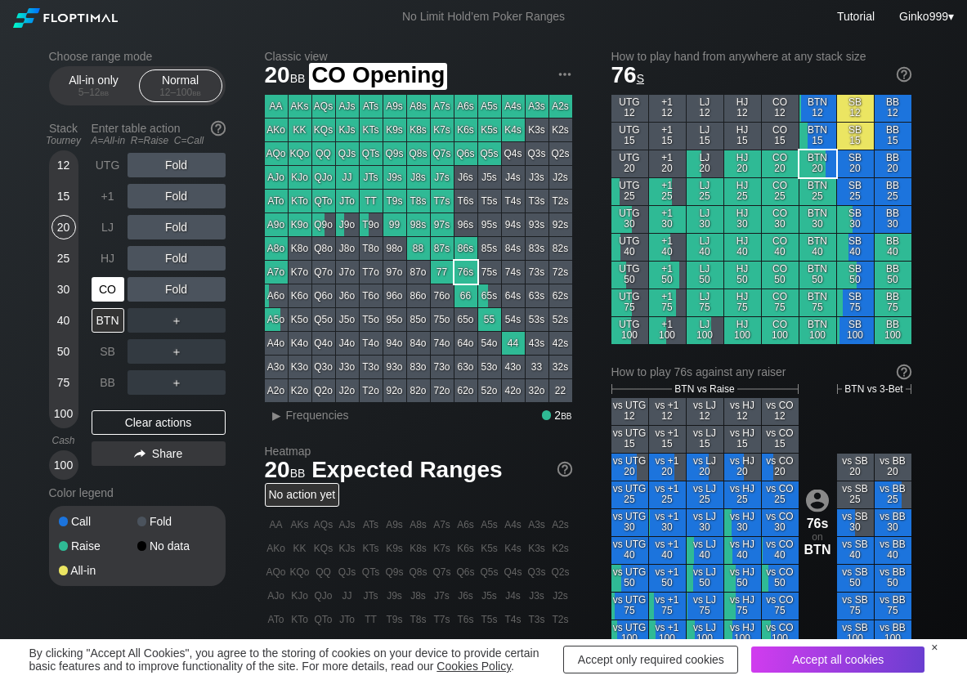
click at [113, 290] on div "CO" at bounding box center [108, 289] width 33 height 25
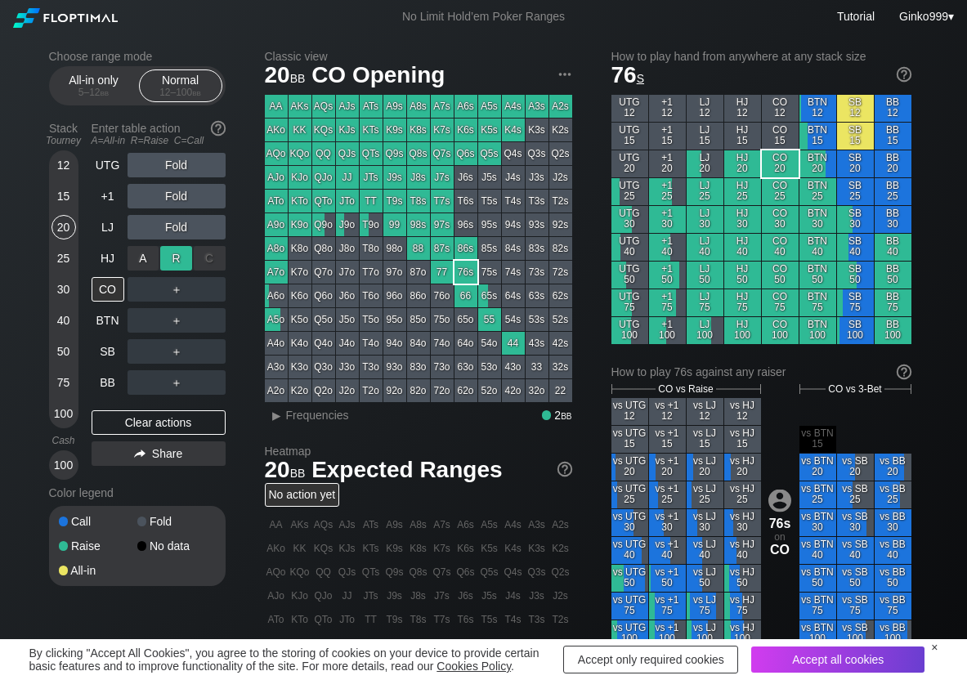
click at [180, 264] on div "R ✕" at bounding box center [176, 258] width 32 height 25
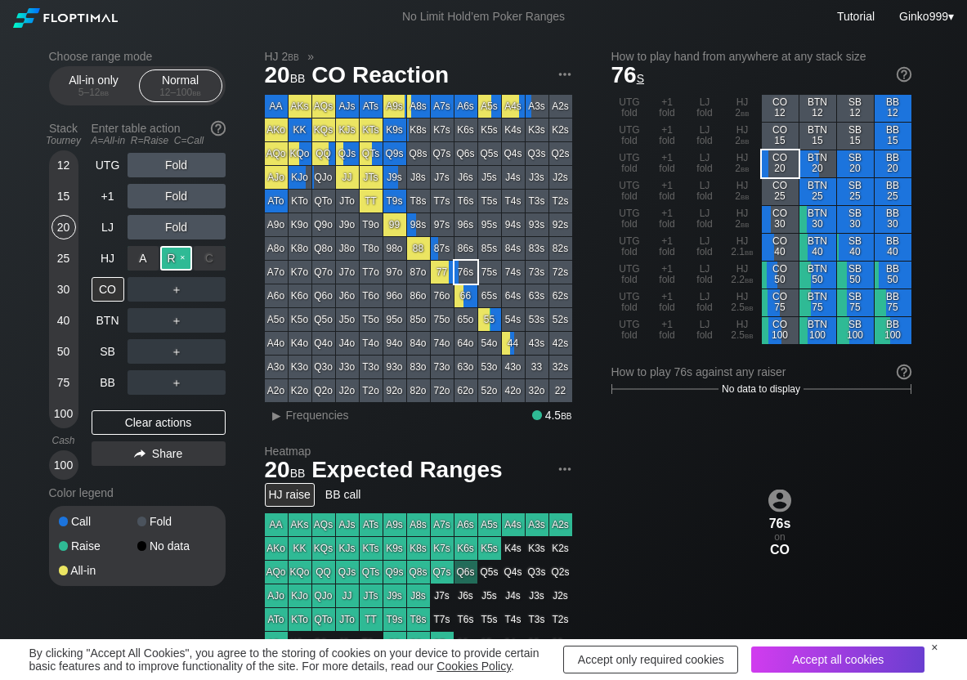
click at [180, 264] on div "R ✕" at bounding box center [176, 258] width 32 height 25
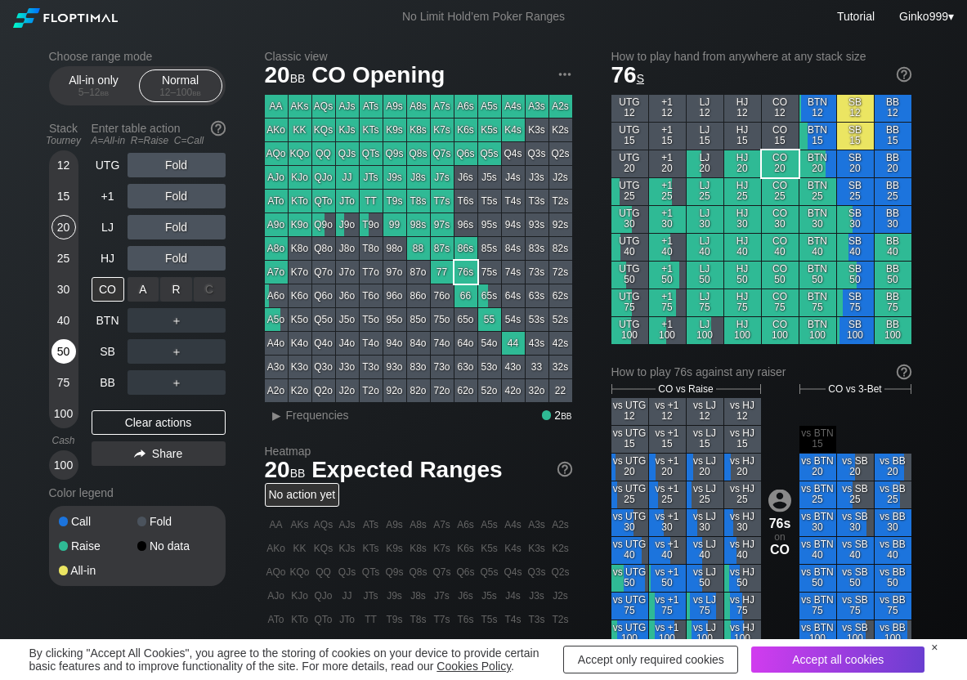
drag, startPoint x: 187, startPoint y: 289, endPoint x: 59, endPoint y: 369, distance: 151.3
click at [181, 292] on div "R ✕" at bounding box center [176, 289] width 32 height 25
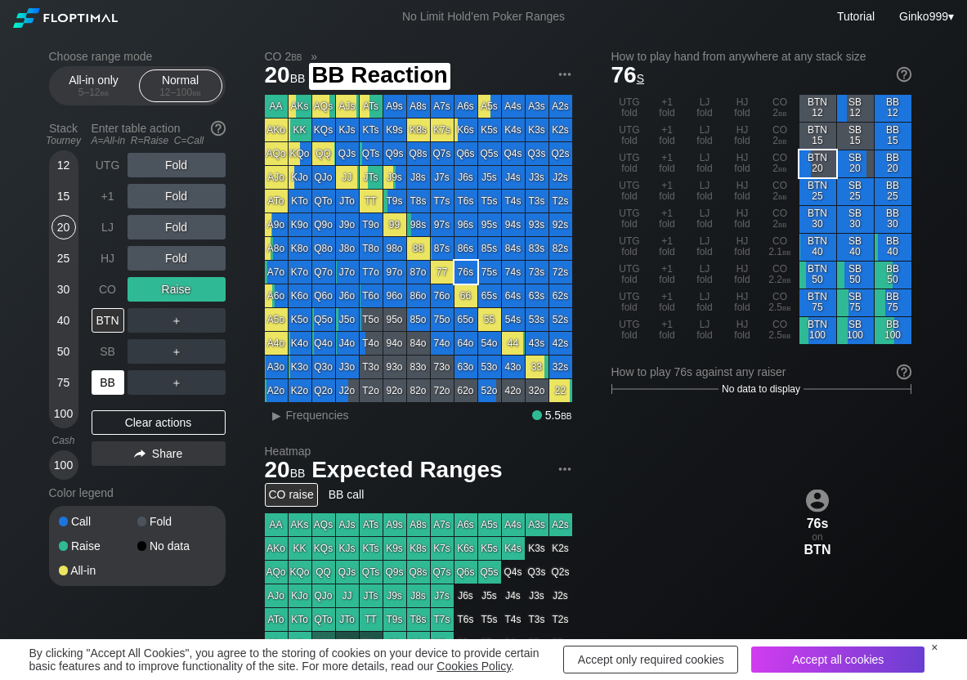
click at [107, 391] on div "BB" at bounding box center [108, 382] width 33 height 25
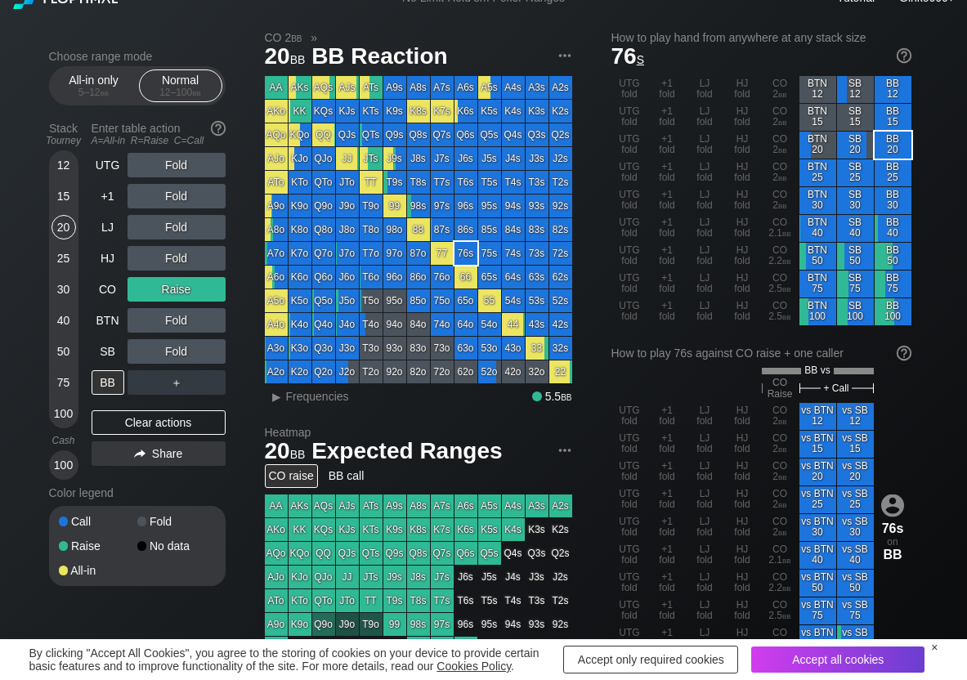
scroll to position [82, 0]
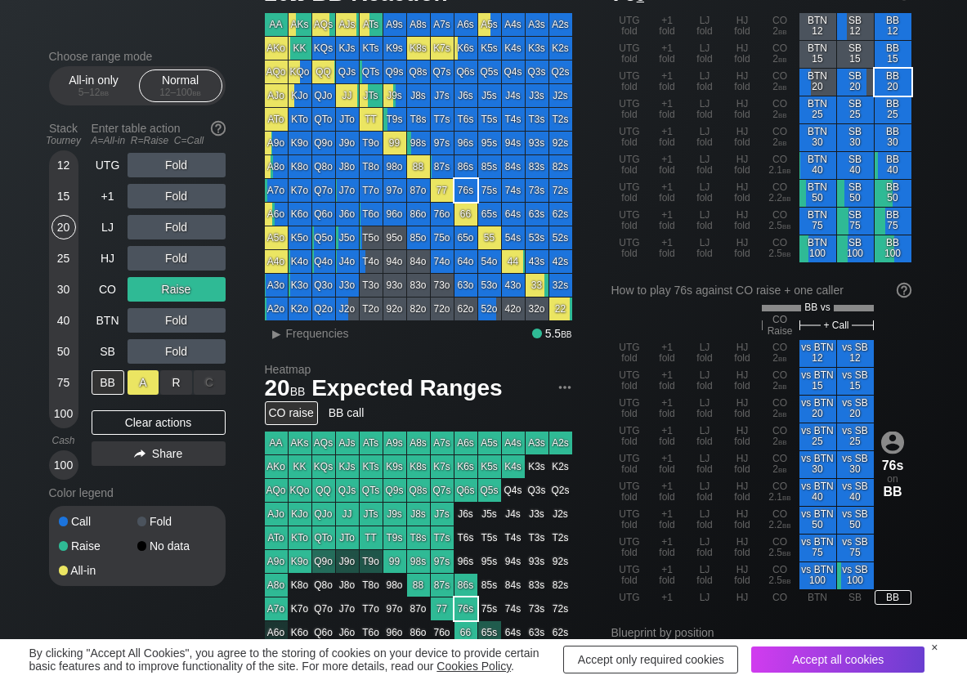
click at [143, 379] on div "A ✕" at bounding box center [144, 382] width 32 height 25
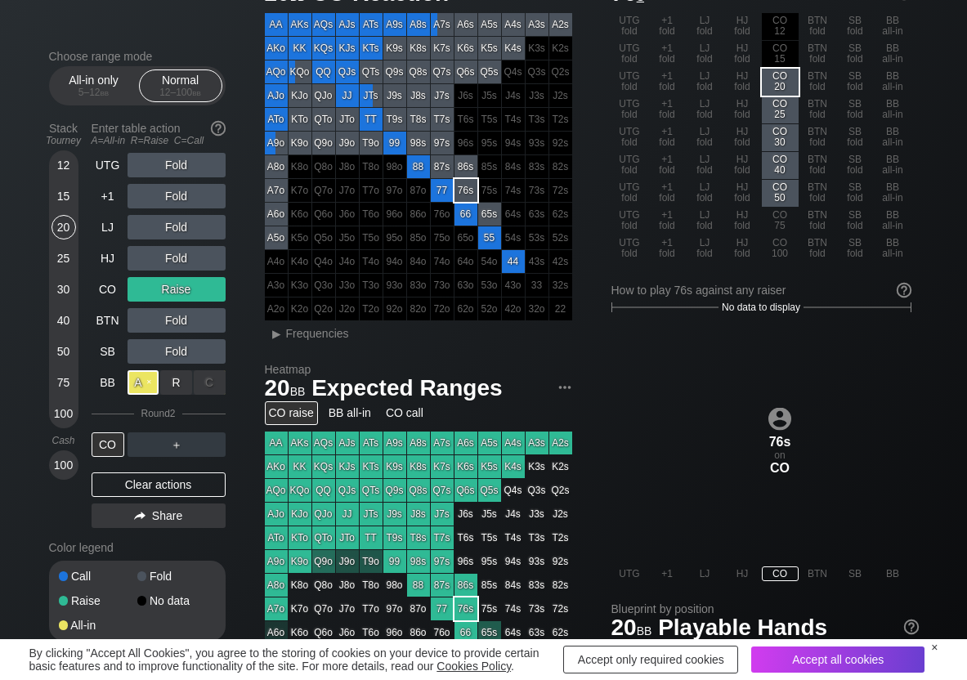
click at [143, 379] on div "A ✕" at bounding box center [144, 382] width 32 height 25
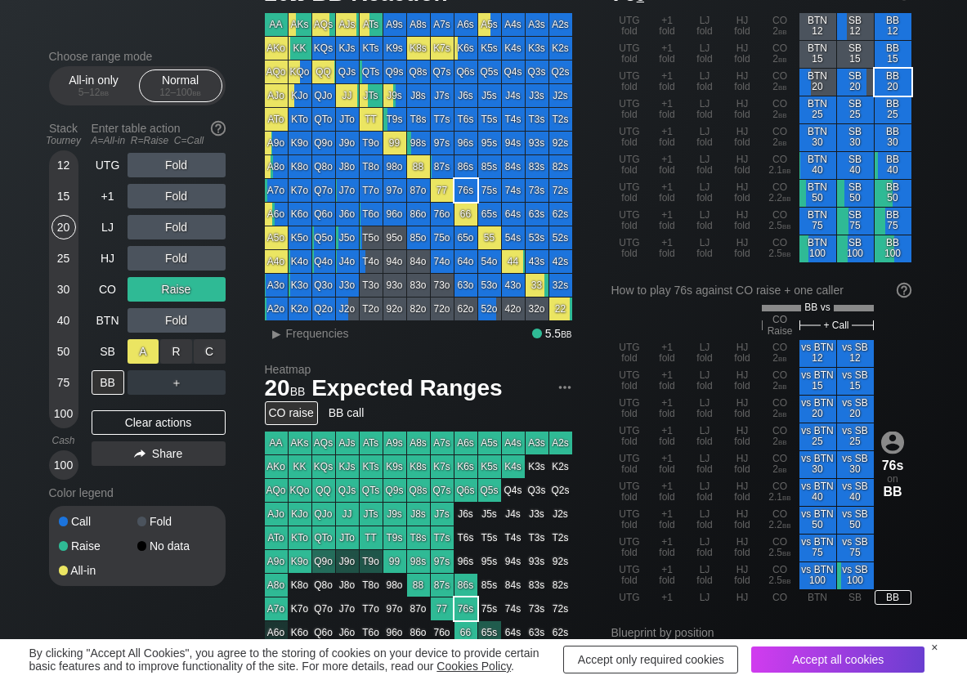
click at [139, 345] on div "A ✕" at bounding box center [144, 351] width 32 height 25
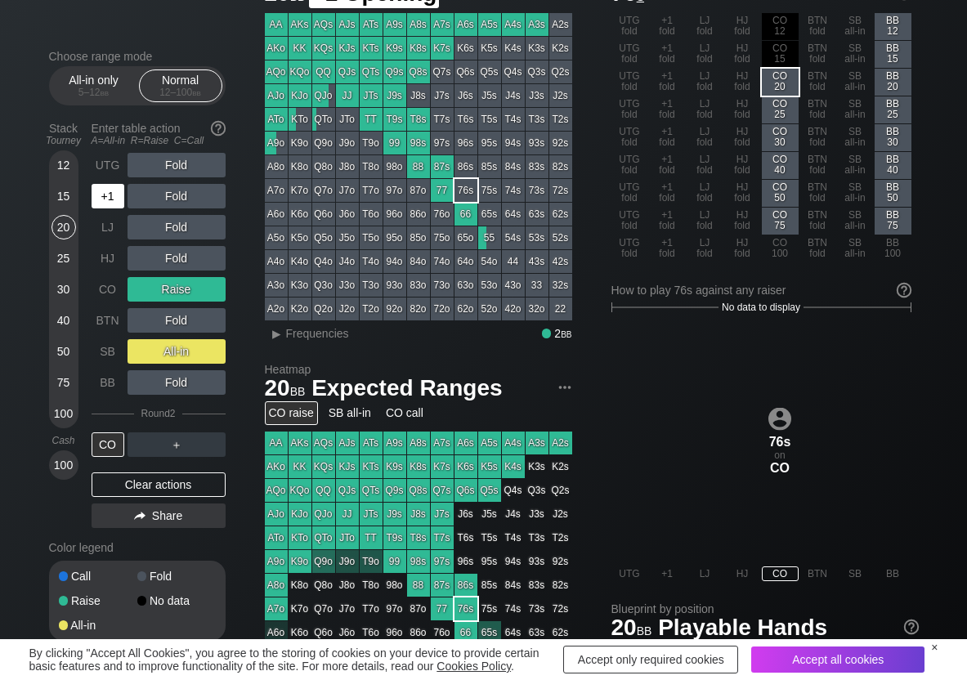
click at [112, 196] on div "+1" at bounding box center [108, 196] width 33 height 25
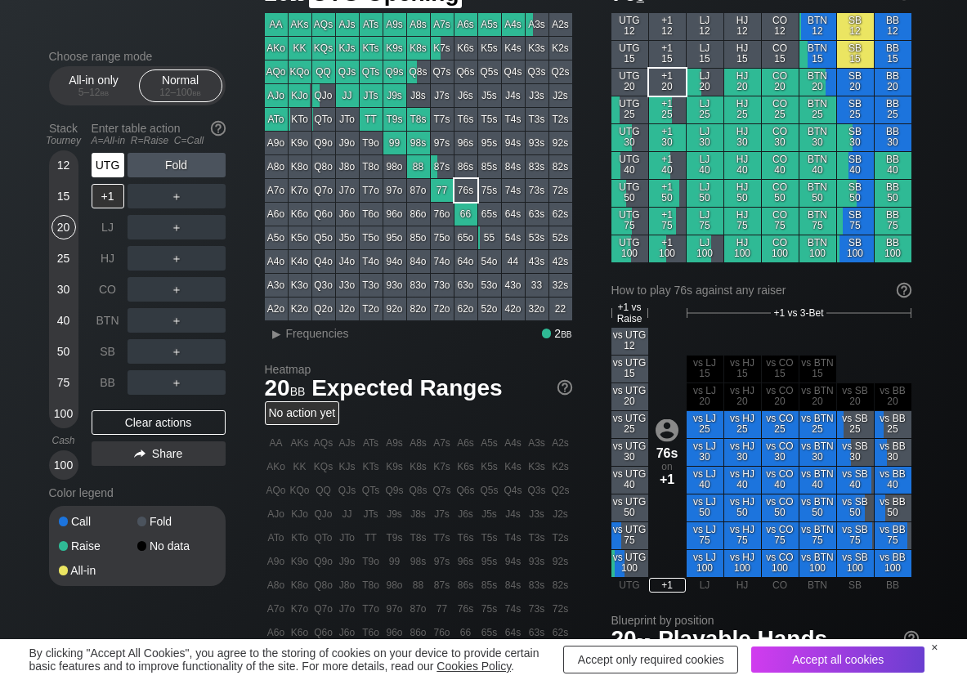
click at [106, 169] on div "UTG" at bounding box center [108, 165] width 33 height 25
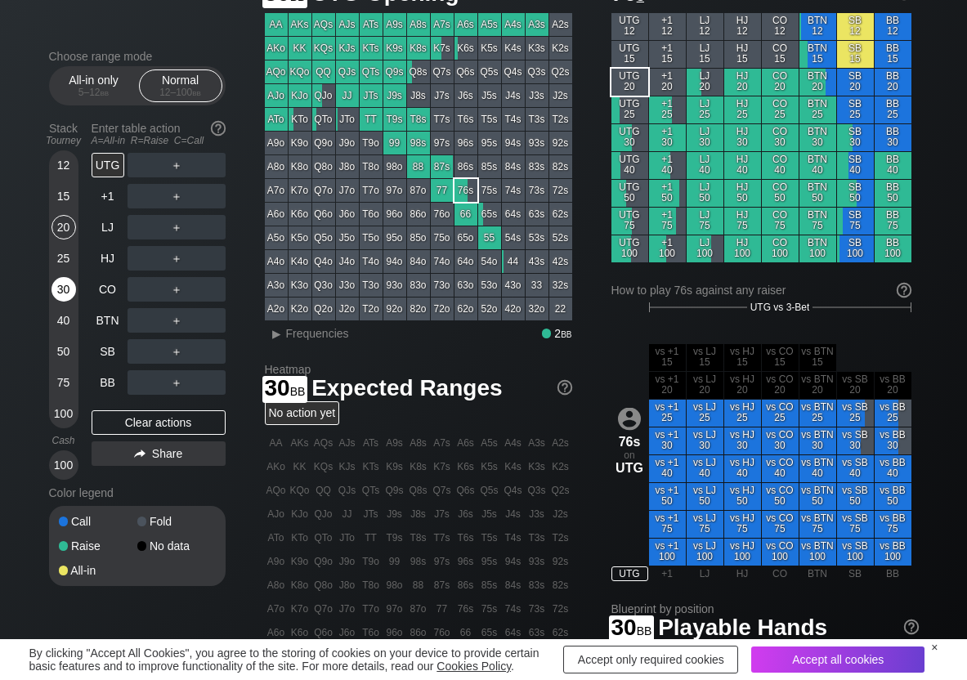
click at [57, 280] on div "30" at bounding box center [64, 289] width 25 height 25
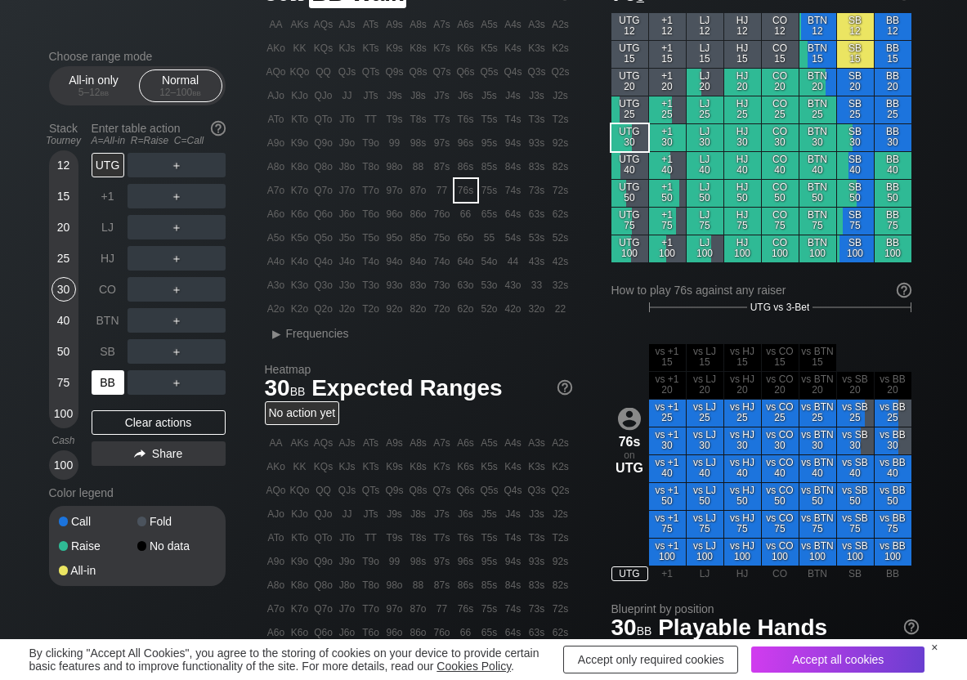
click at [103, 386] on div "BB" at bounding box center [108, 382] width 33 height 25
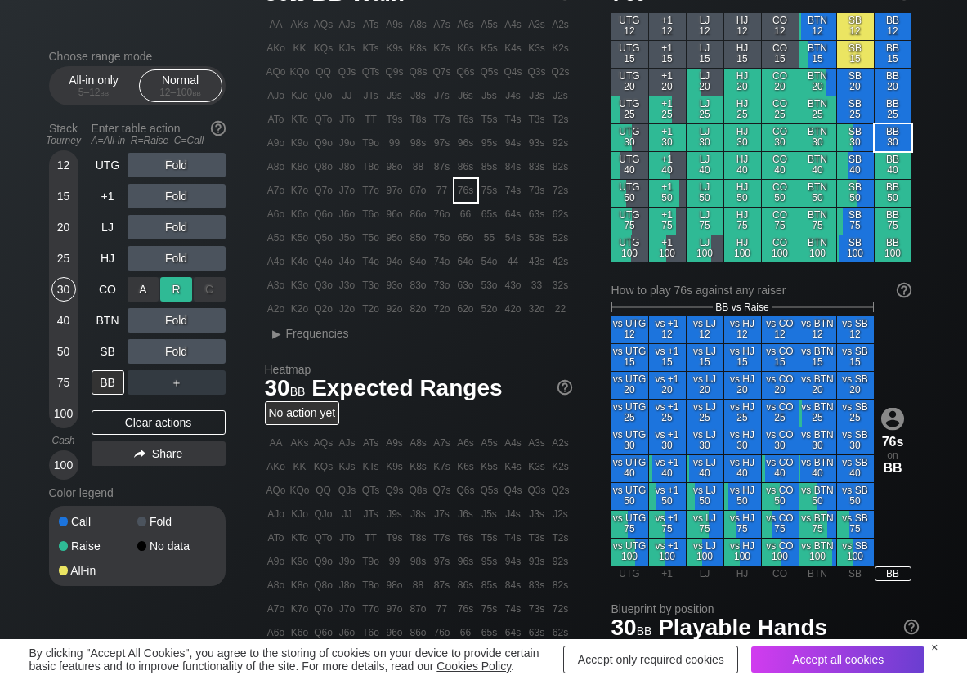
click at [178, 283] on div "R ✕" at bounding box center [176, 289] width 32 height 25
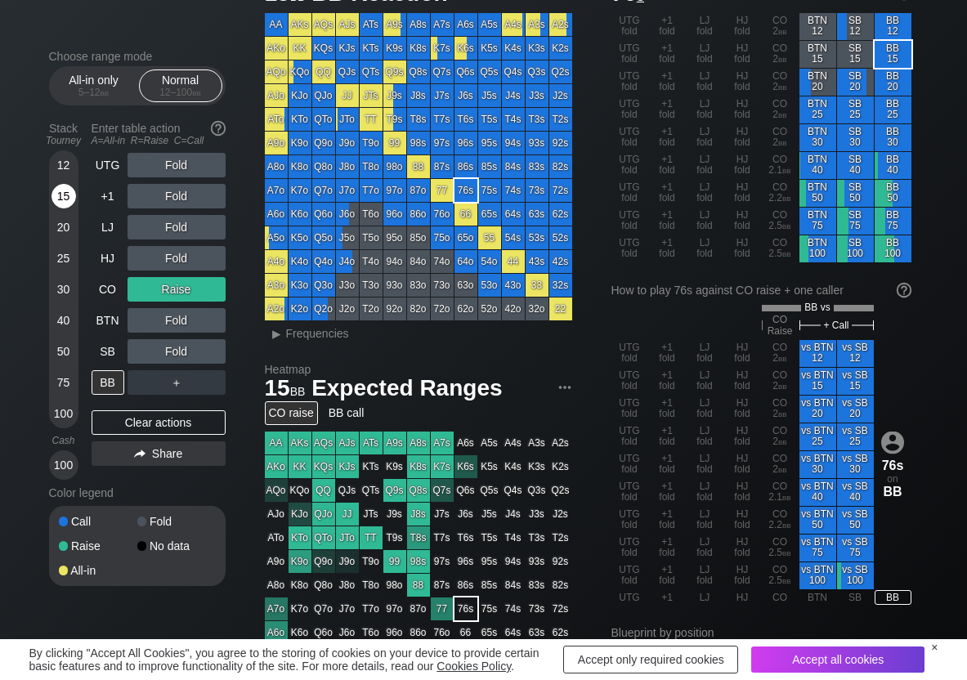
click at [70, 192] on div "15" at bounding box center [64, 196] width 25 height 25
click at [105, 384] on div "BB" at bounding box center [108, 382] width 33 height 25
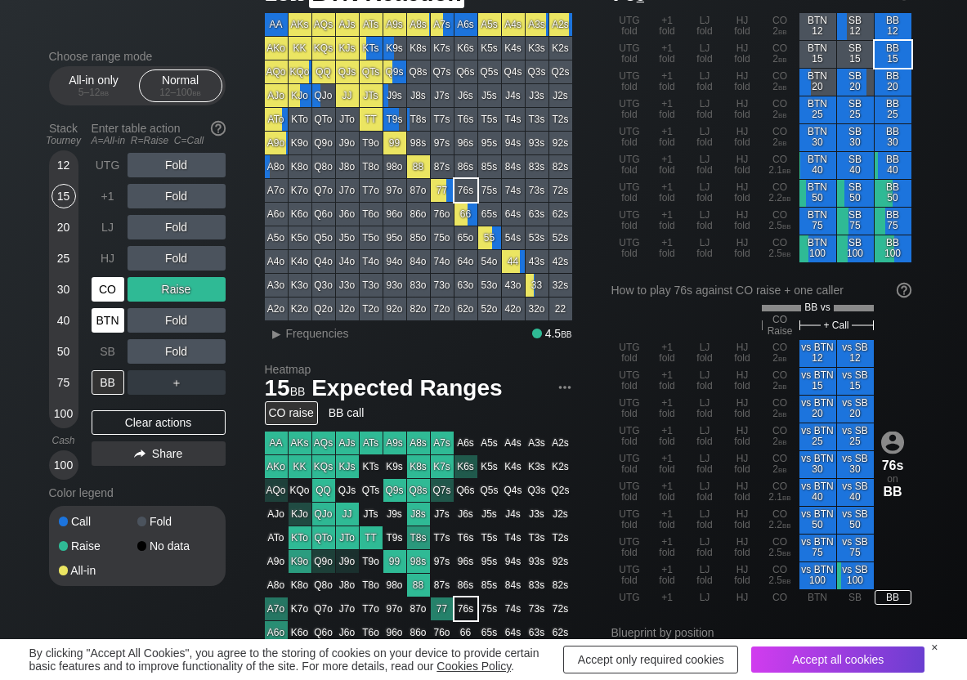
click at [114, 298] on div "CO" at bounding box center [108, 289] width 33 height 25
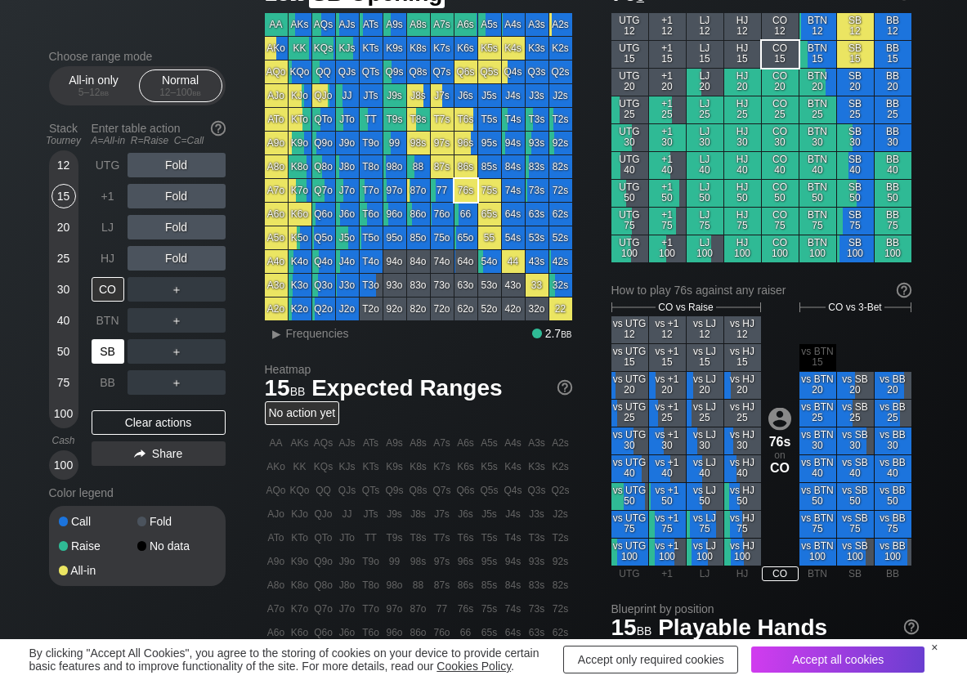
click at [105, 356] on div "SB" at bounding box center [108, 351] width 33 height 25
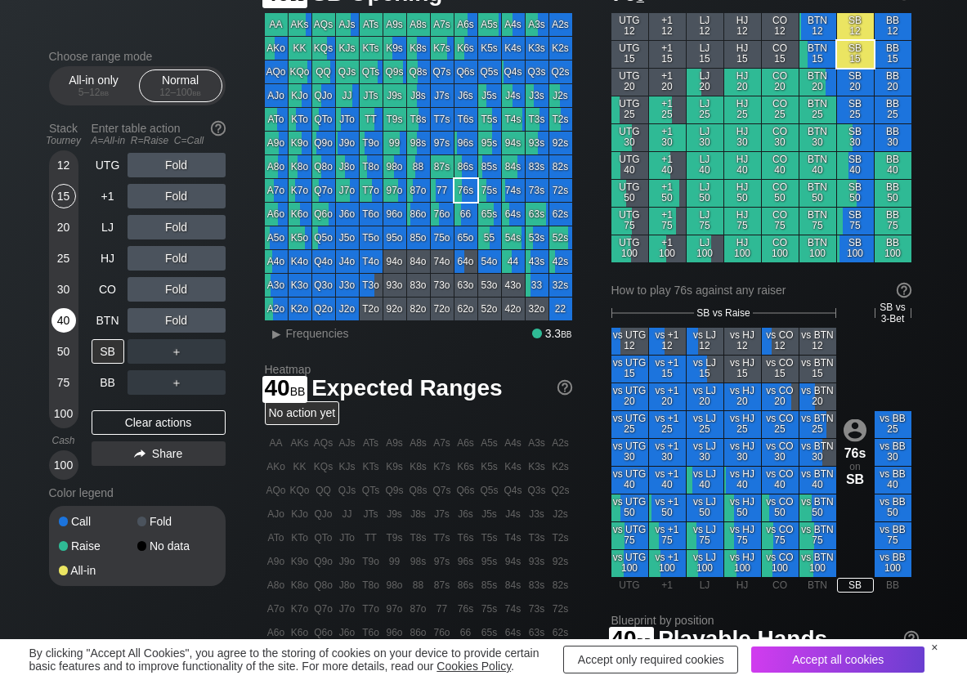
click at [66, 323] on div "40" at bounding box center [64, 320] width 25 height 25
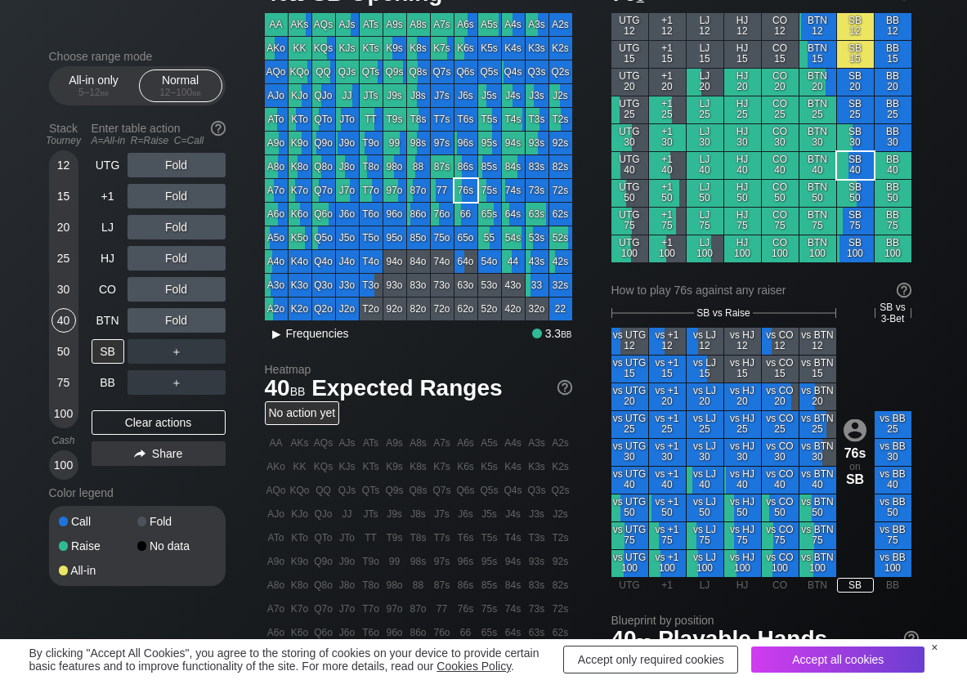
click at [334, 331] on span "Frequencies" at bounding box center [317, 333] width 63 height 13
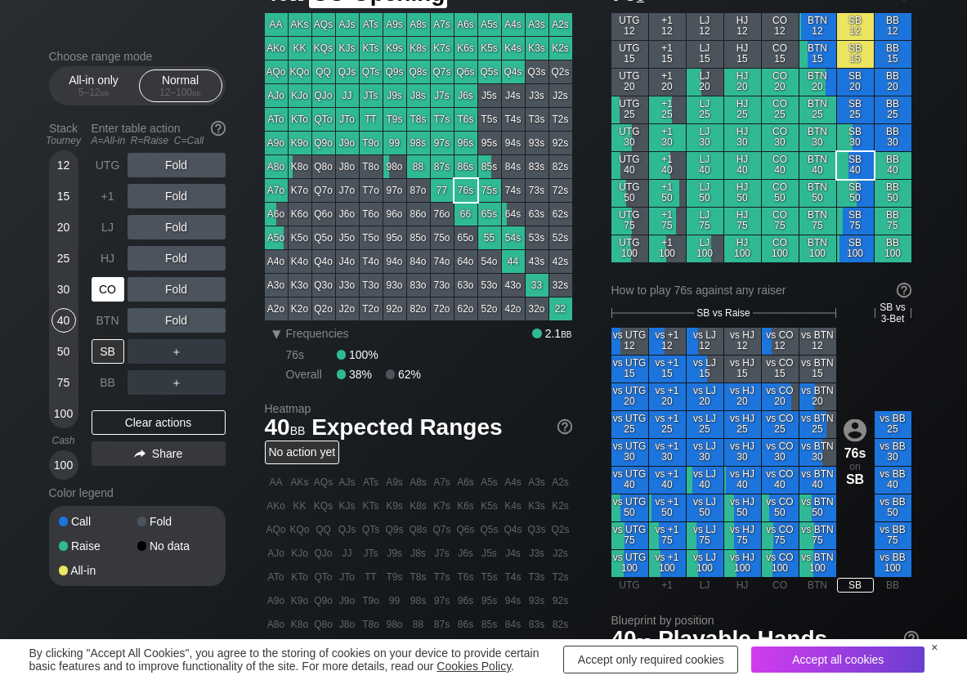
click at [124, 296] on div "CO" at bounding box center [110, 289] width 36 height 31
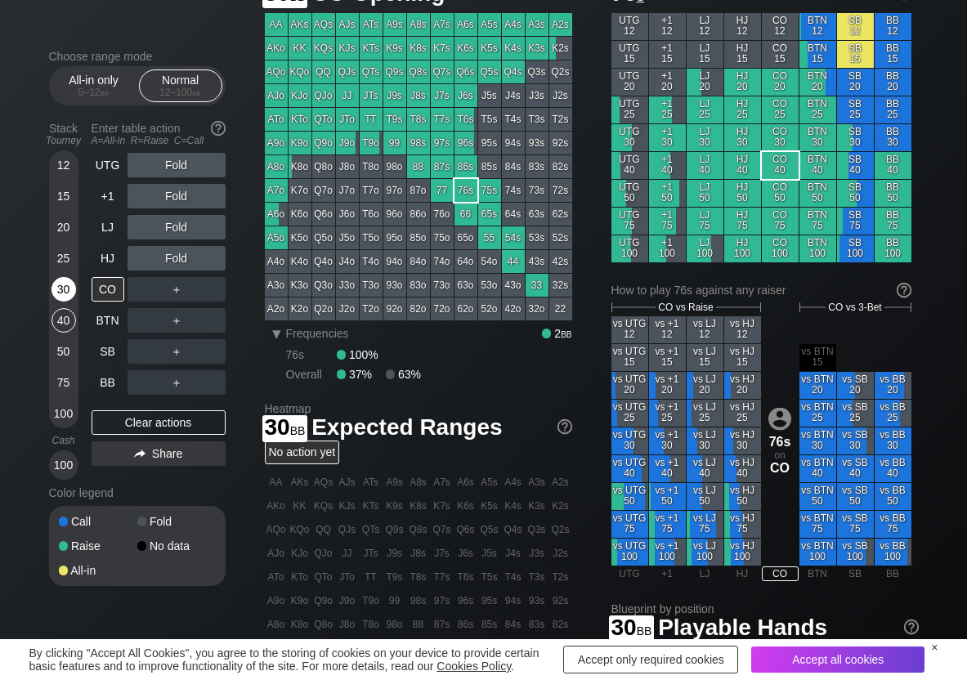
click at [61, 290] on div "30" at bounding box center [64, 289] width 25 height 25
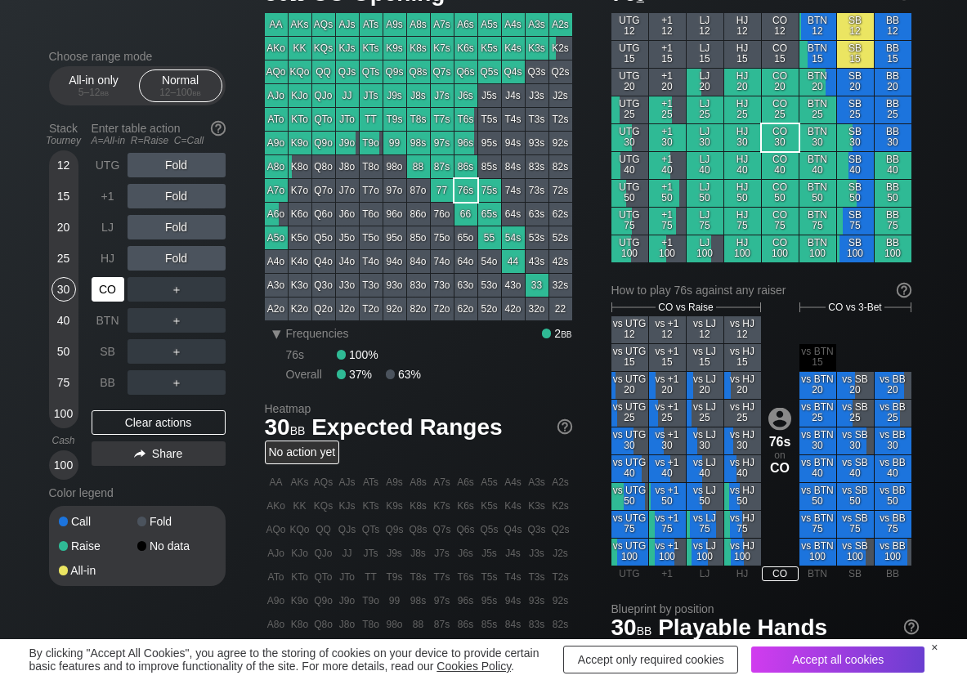
click at [106, 293] on div "CO" at bounding box center [108, 289] width 33 height 25
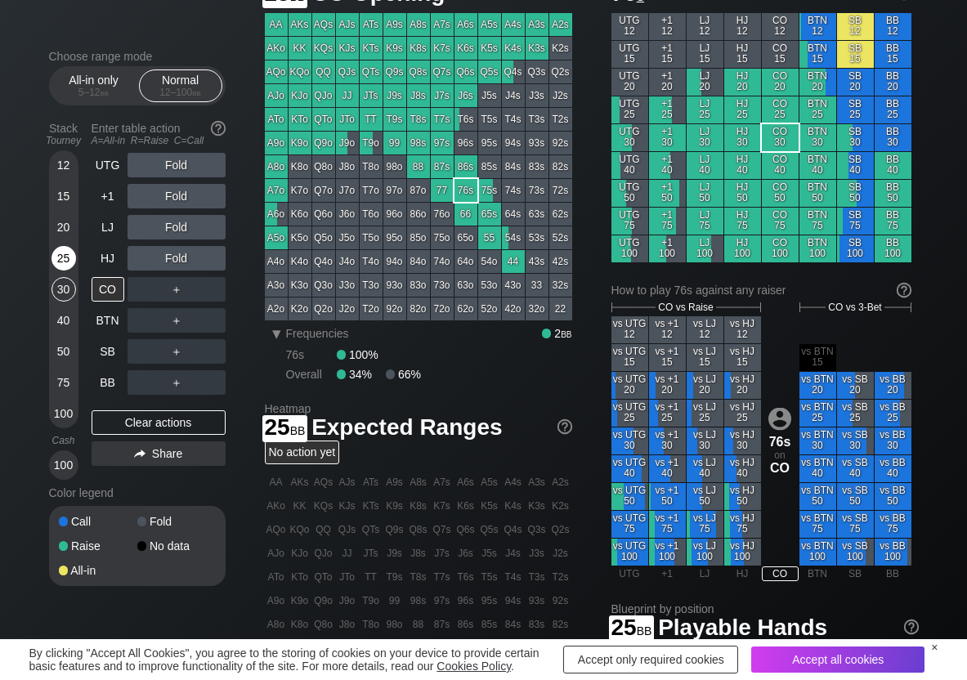
click at [58, 258] on div "25" at bounding box center [64, 258] width 25 height 25
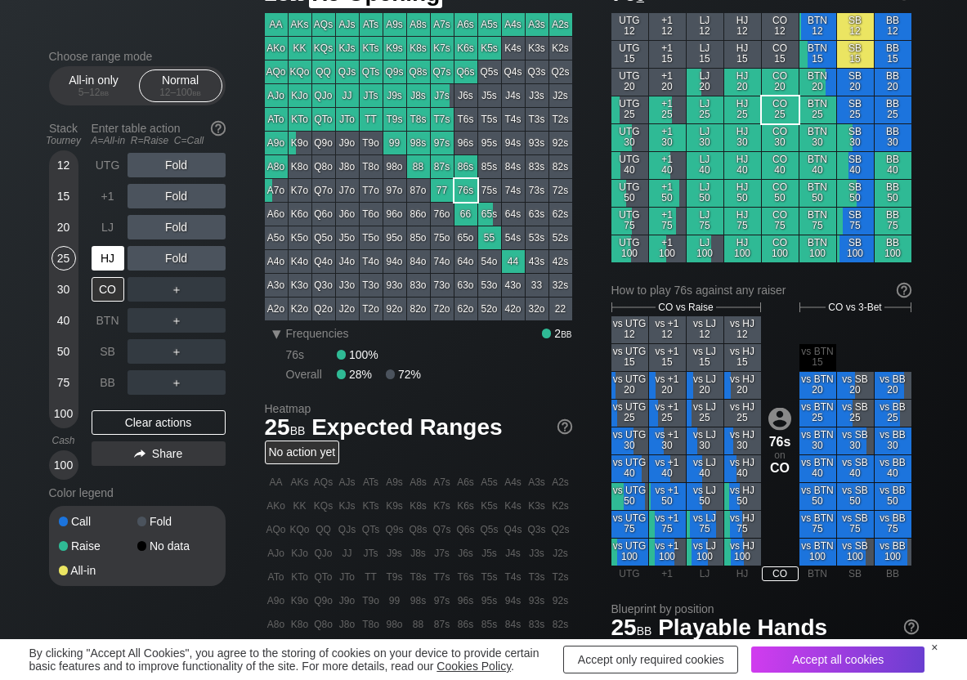
click at [119, 256] on div "HJ" at bounding box center [108, 258] width 33 height 25
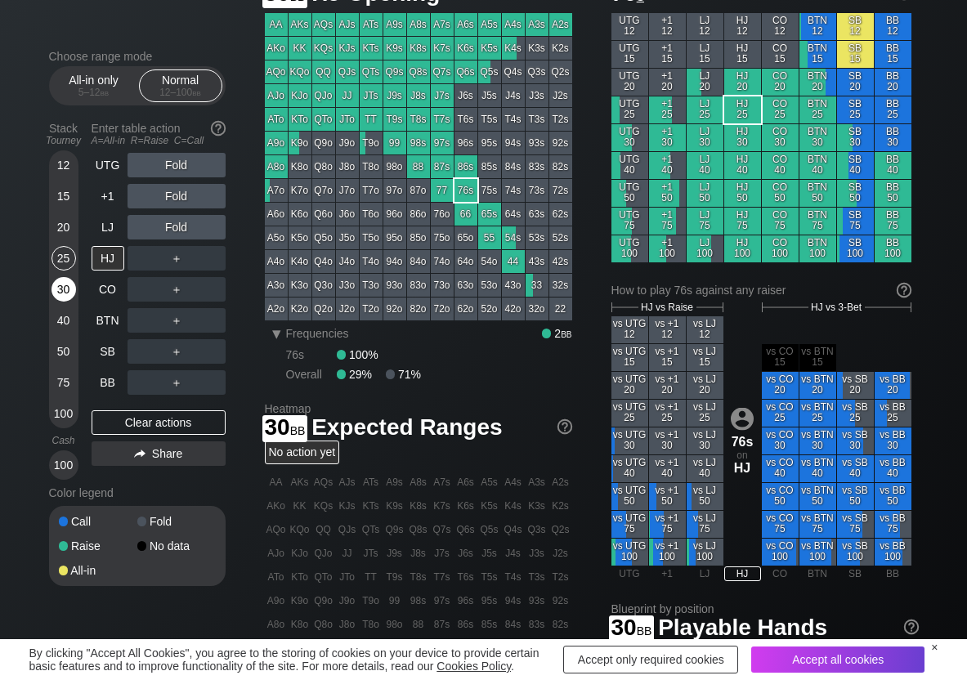
click at [61, 291] on div "30" at bounding box center [64, 289] width 25 height 25
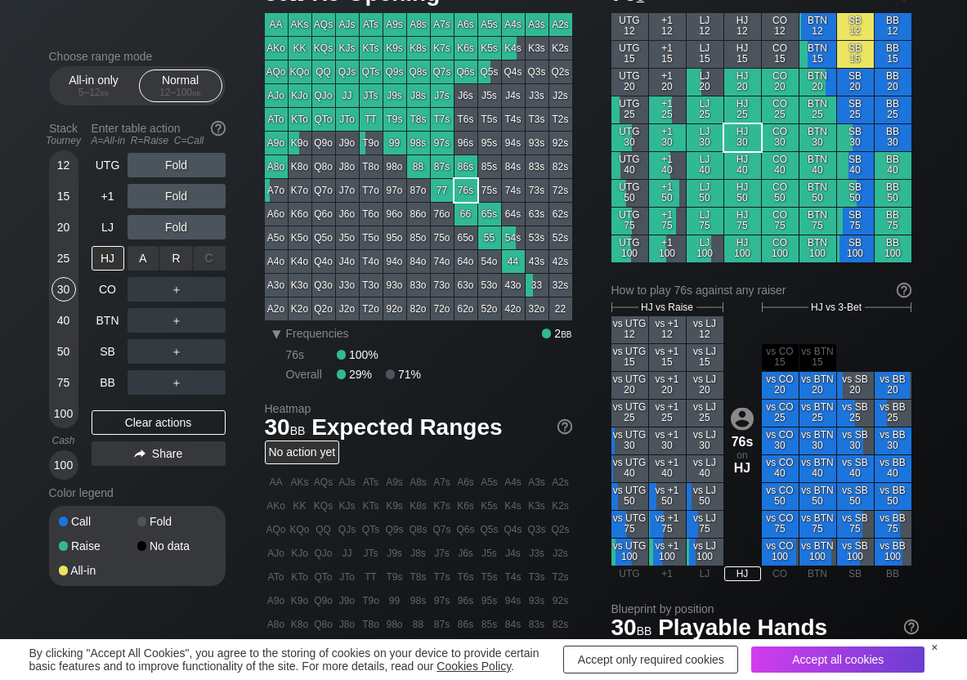
click at [180, 256] on div "R ✕" at bounding box center [176, 258] width 32 height 25
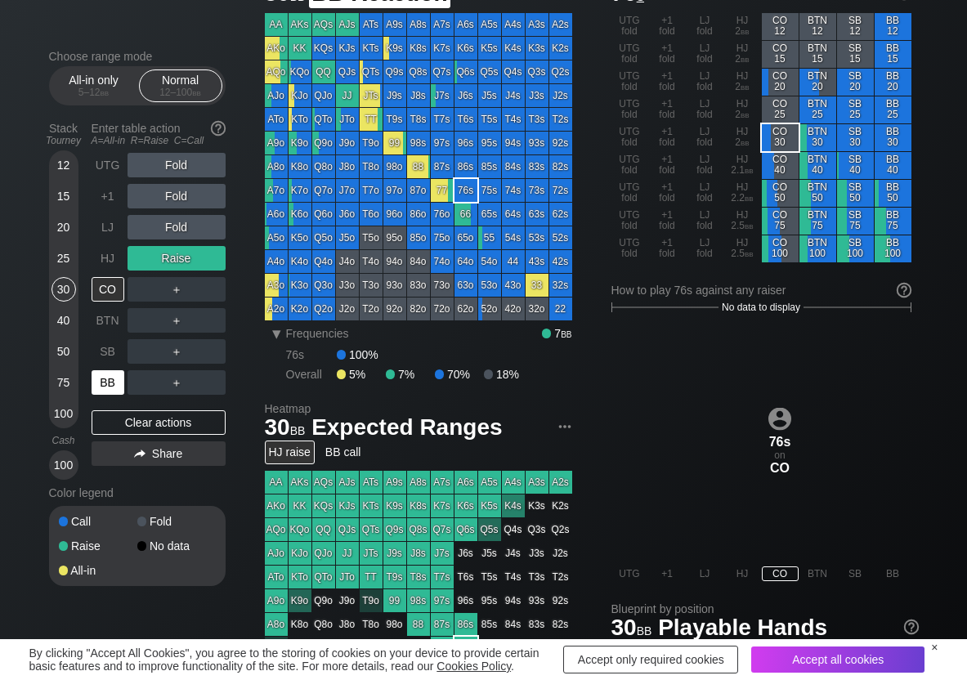
click at [122, 370] on div "BB" at bounding box center [110, 382] width 36 height 31
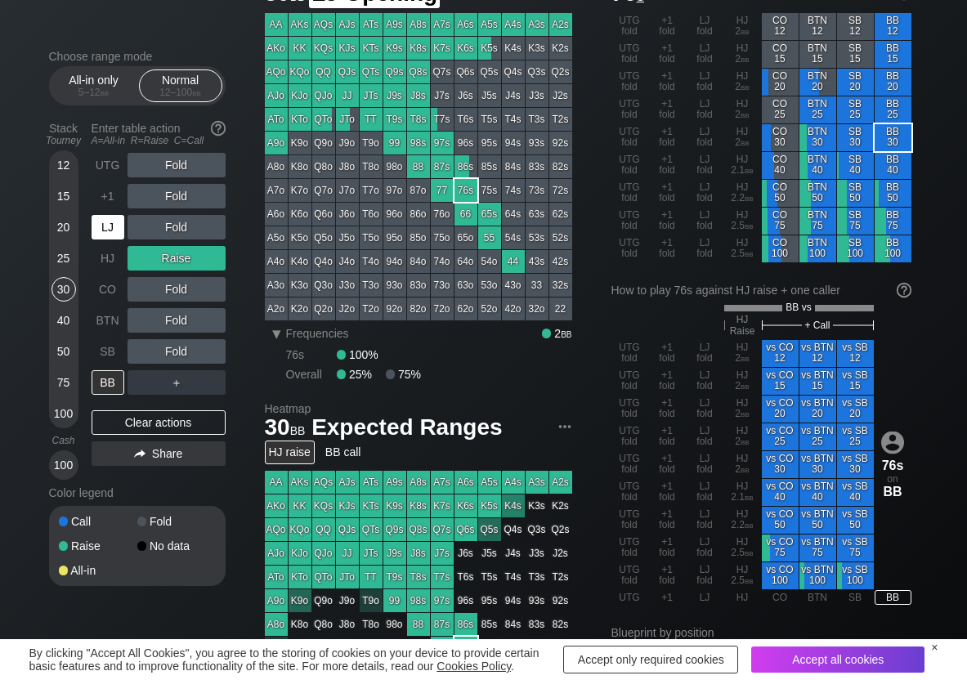
click at [125, 228] on div "LJ" at bounding box center [110, 227] width 36 height 31
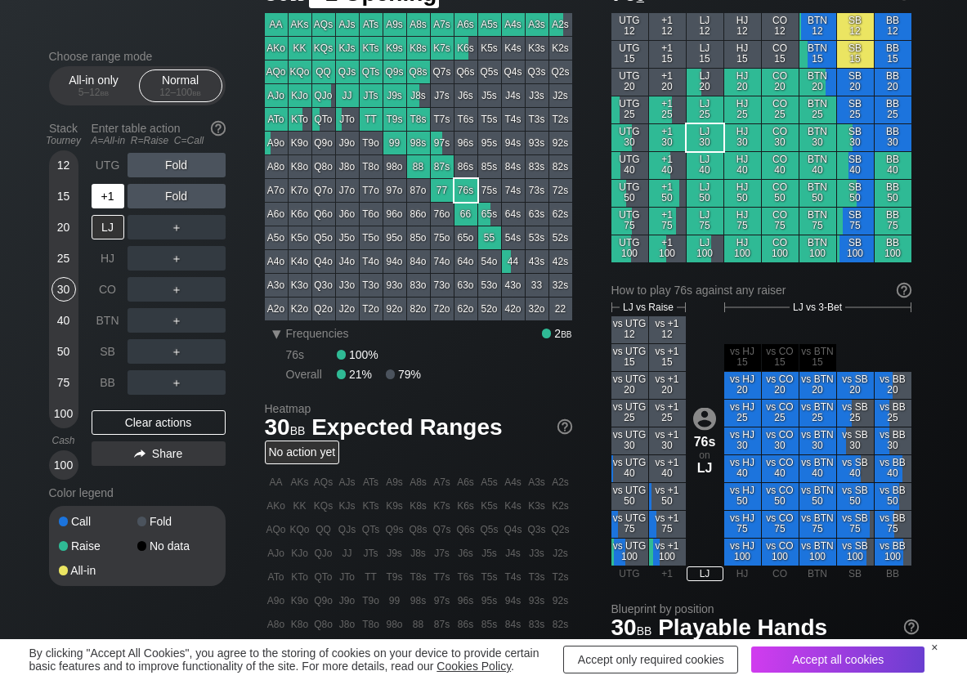
drag, startPoint x: 102, startPoint y: 192, endPoint x: 121, endPoint y: 190, distance: 19.0
click at [106, 192] on div "+1" at bounding box center [108, 196] width 33 height 25
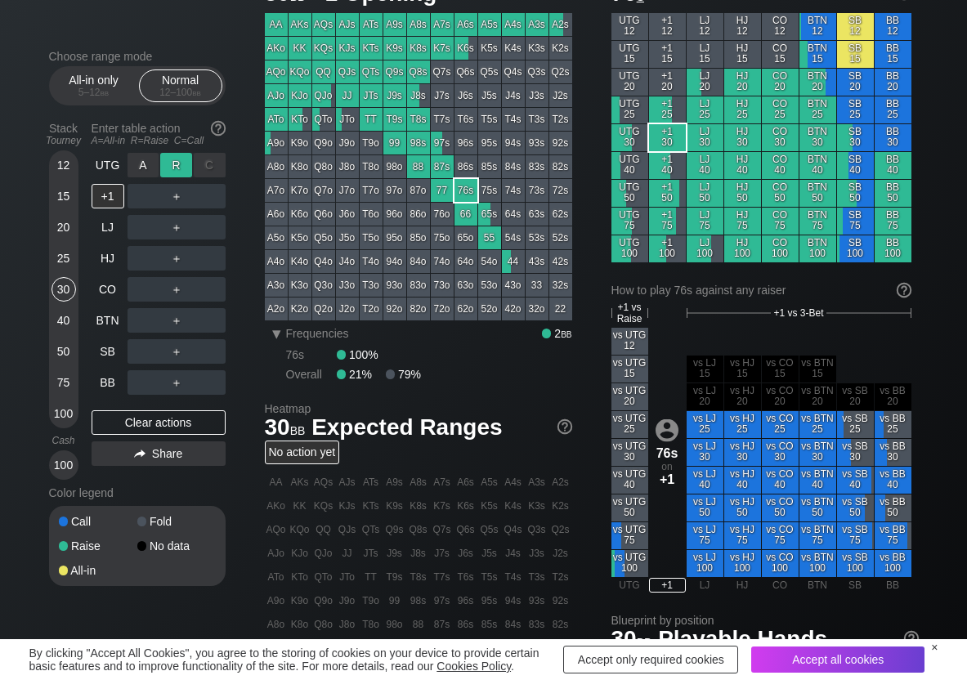
click at [176, 170] on div "R ✕" at bounding box center [176, 165] width 32 height 25
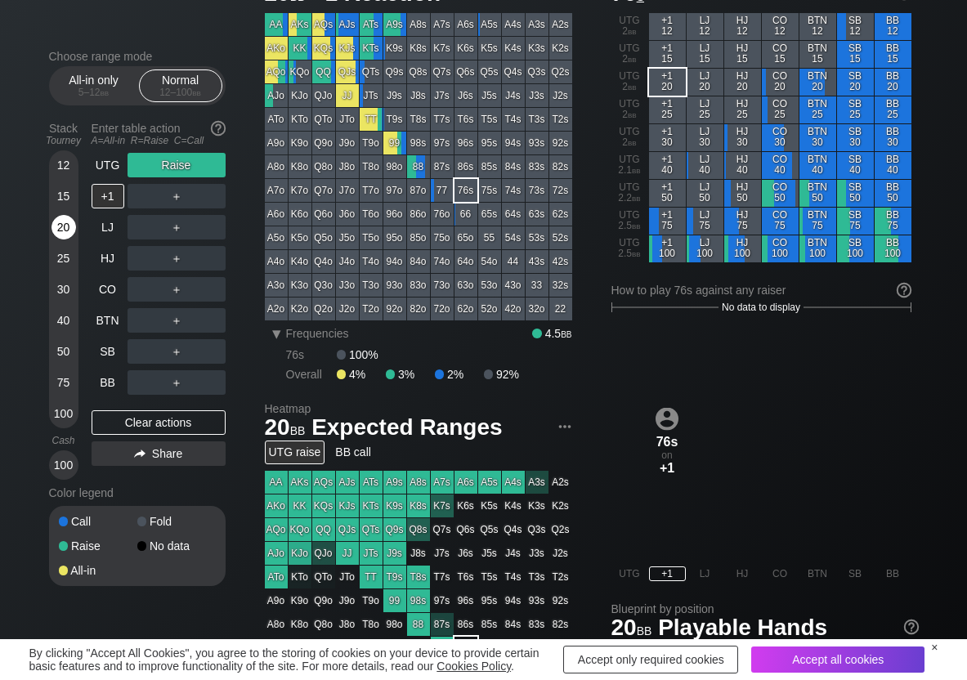
click at [65, 222] on div "20" at bounding box center [64, 227] width 25 height 25
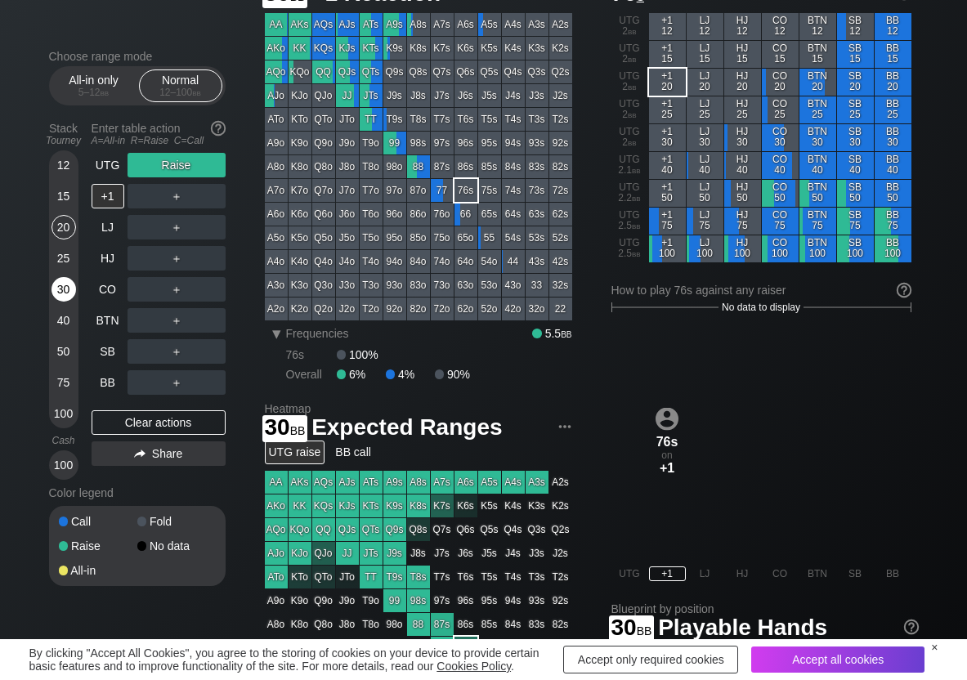
click at [70, 287] on div "30" at bounding box center [64, 289] width 25 height 25
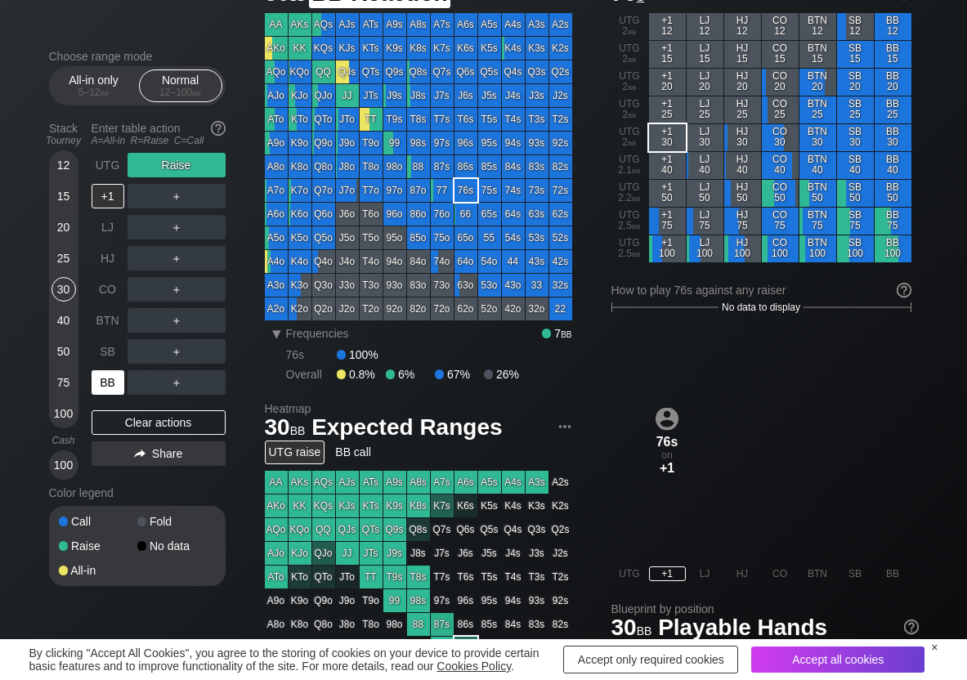
click at [105, 382] on div "BB" at bounding box center [108, 382] width 33 height 25
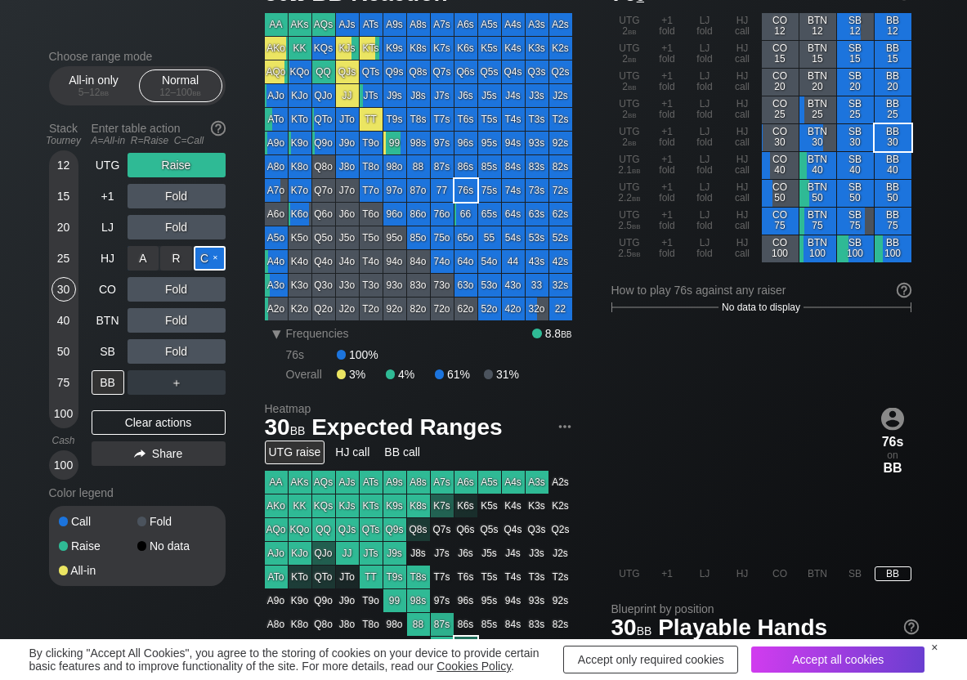
click at [215, 257] on div "C ✕" at bounding box center [210, 258] width 32 height 25
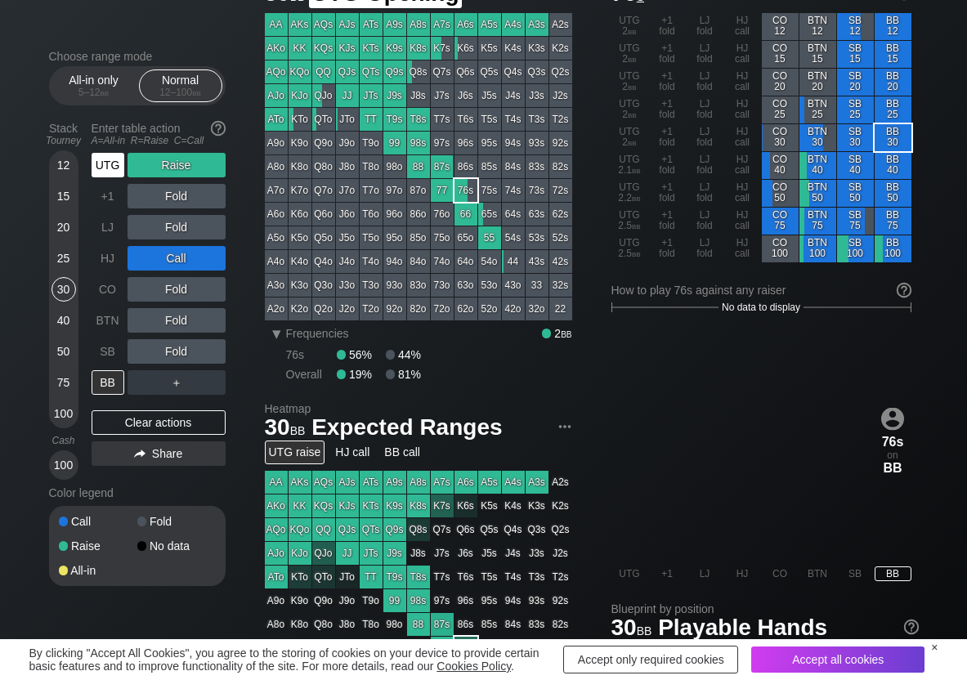
click at [111, 166] on div "UTG" at bounding box center [108, 165] width 33 height 25
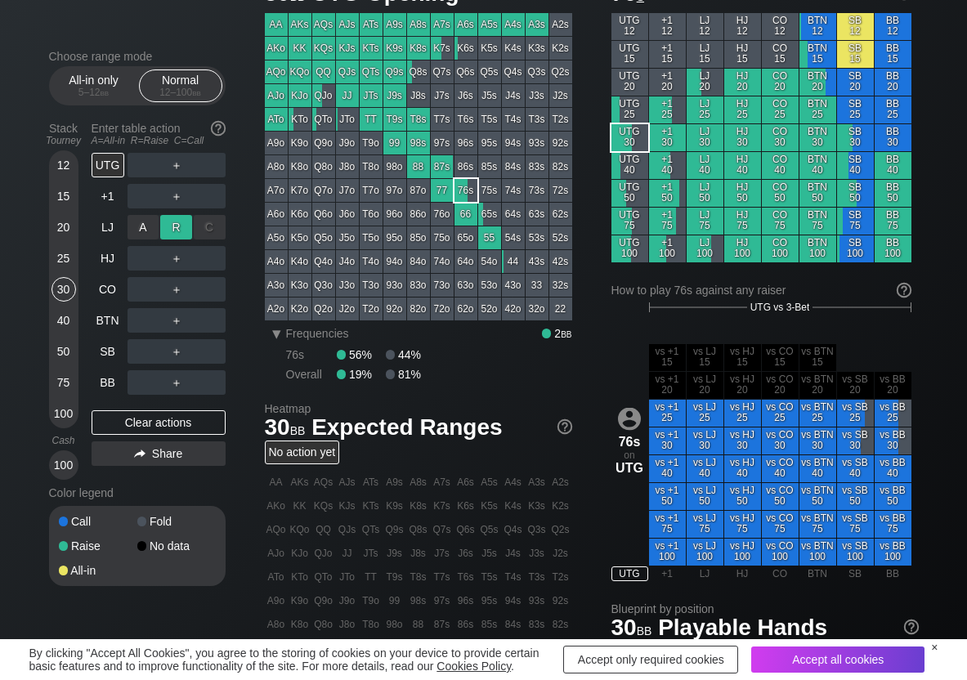
click at [173, 226] on div "R ✕" at bounding box center [176, 227] width 32 height 25
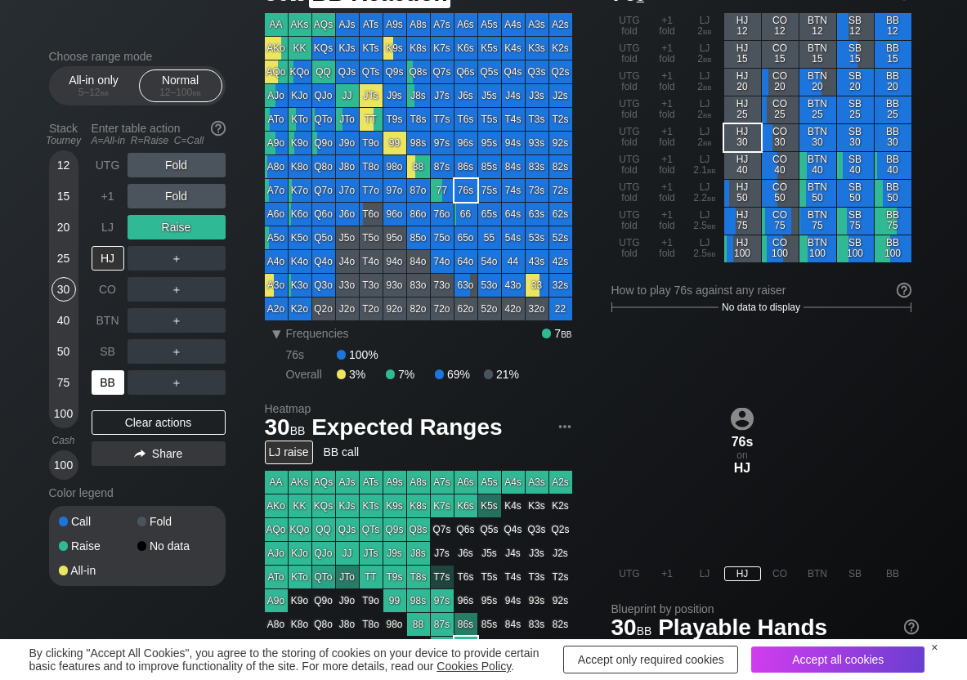
click at [100, 385] on div "BB" at bounding box center [108, 382] width 33 height 25
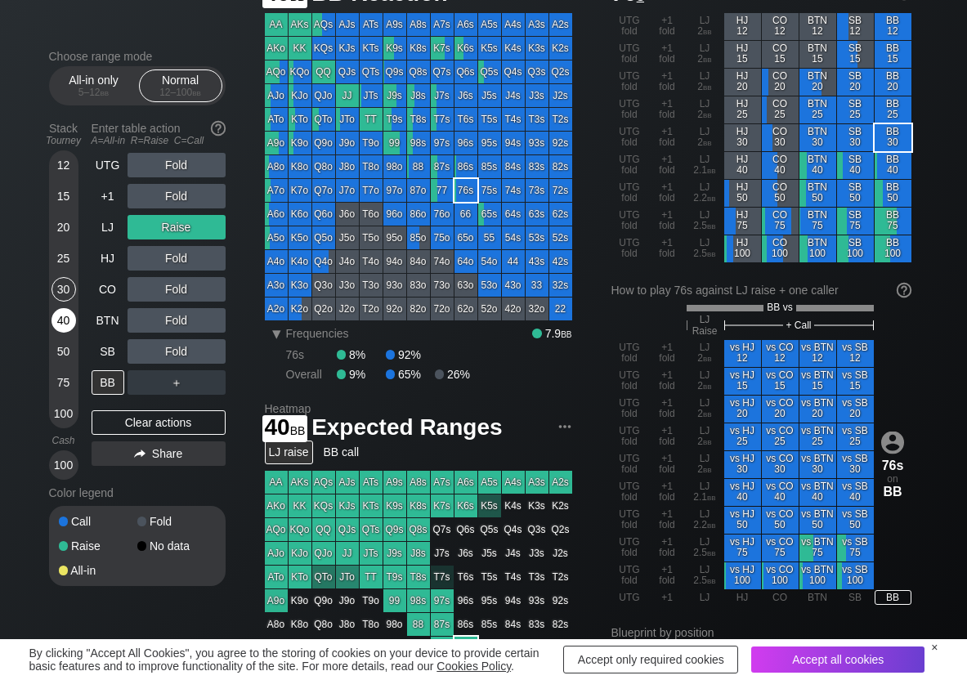
click at [56, 322] on div "40" at bounding box center [64, 320] width 25 height 25
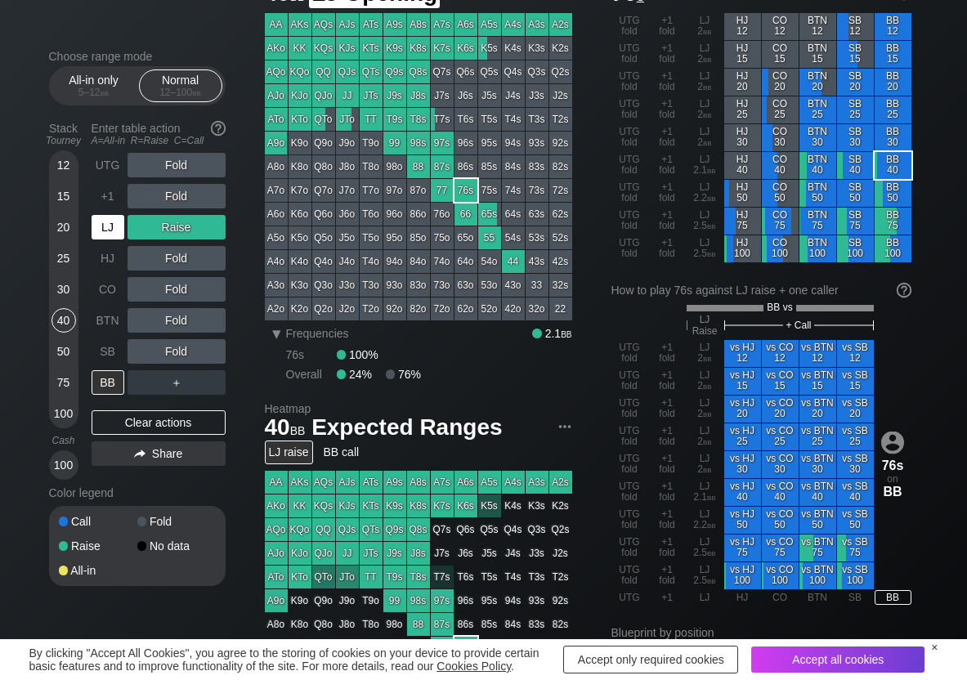
click at [97, 225] on div "LJ" at bounding box center [108, 227] width 33 height 25
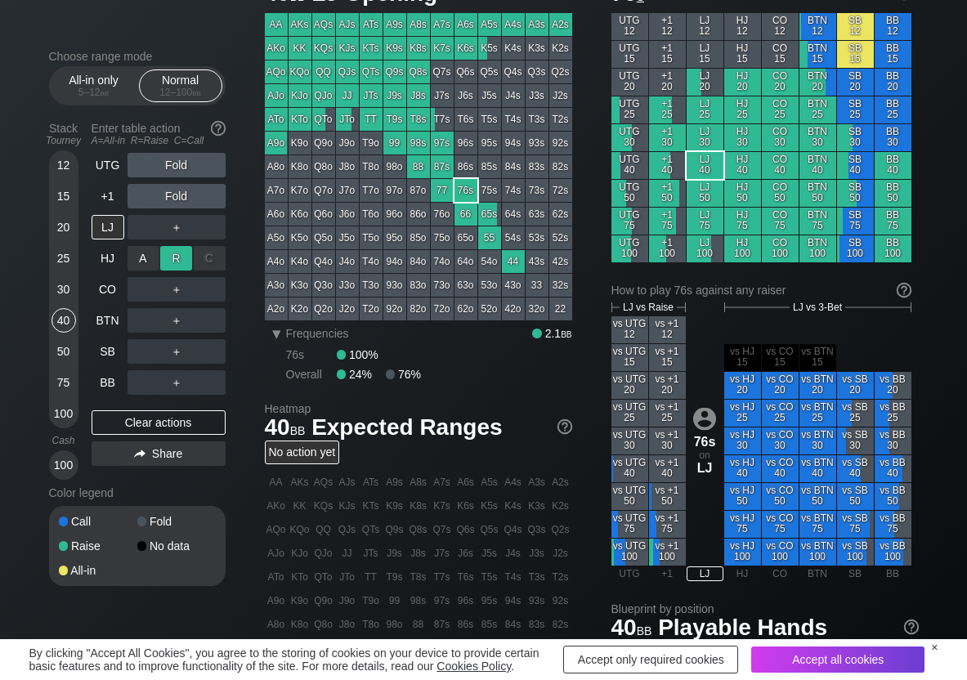
click at [178, 252] on div "R ✕" at bounding box center [176, 258] width 32 height 25
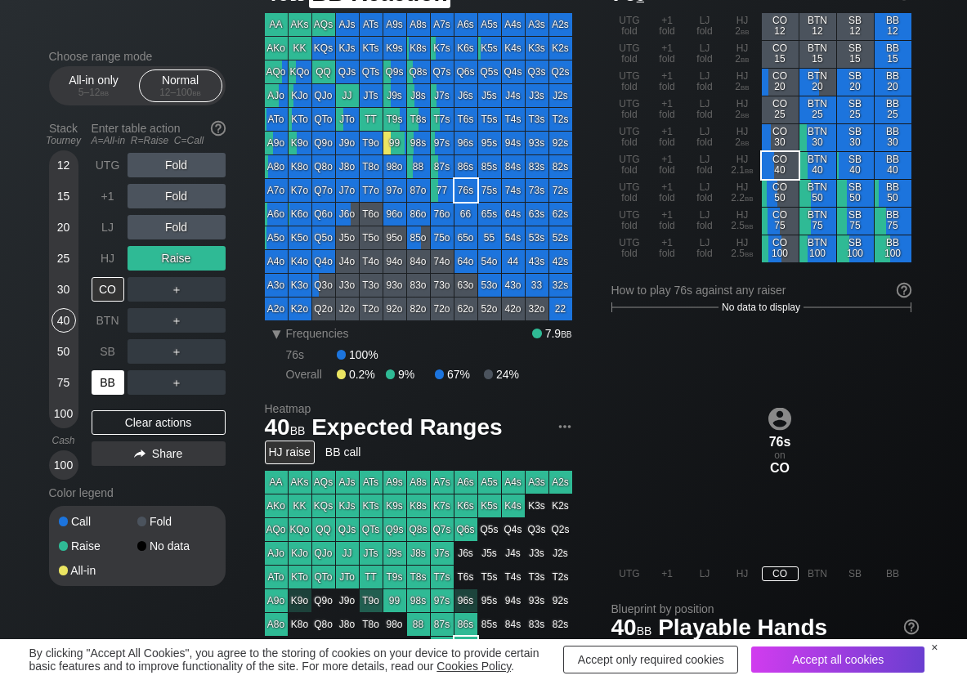
click at [106, 389] on div "BB" at bounding box center [108, 382] width 33 height 25
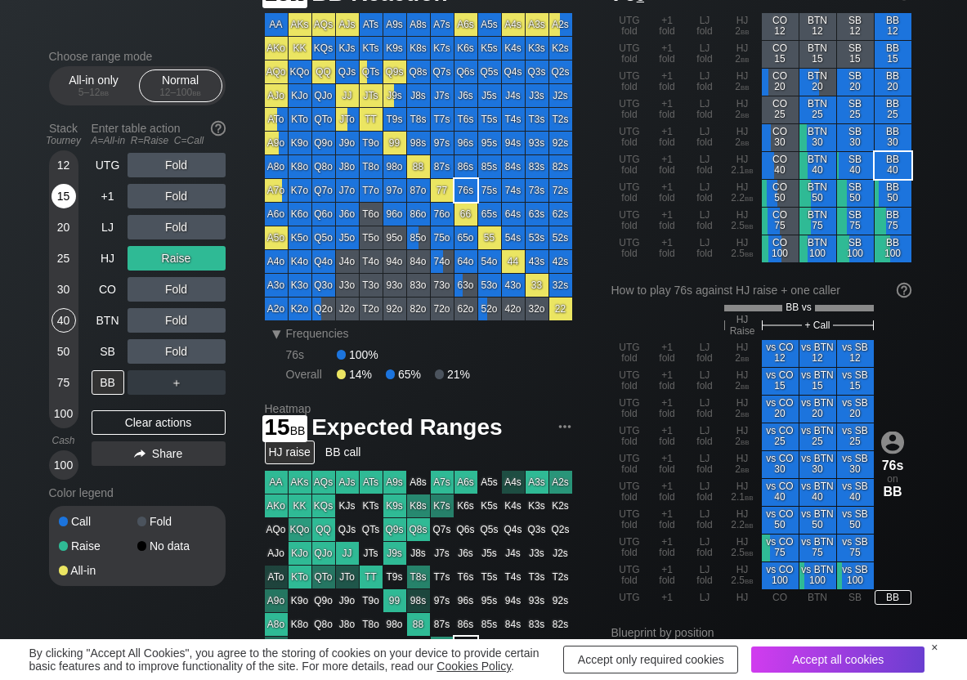
click at [61, 200] on div "15" at bounding box center [64, 196] width 25 height 25
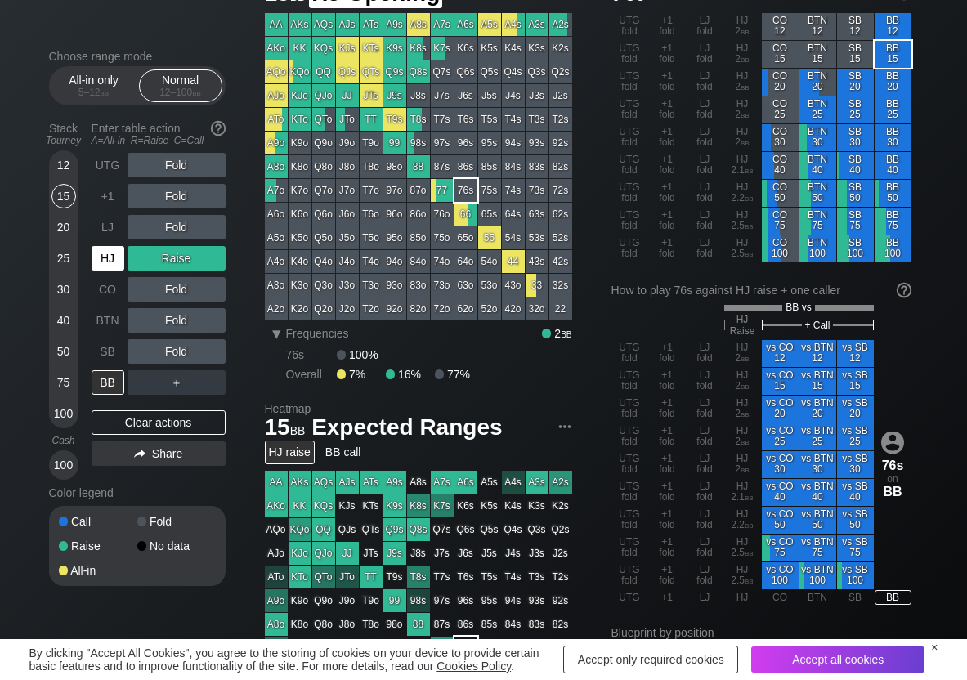
click at [111, 271] on div "HJ" at bounding box center [110, 258] width 36 height 31
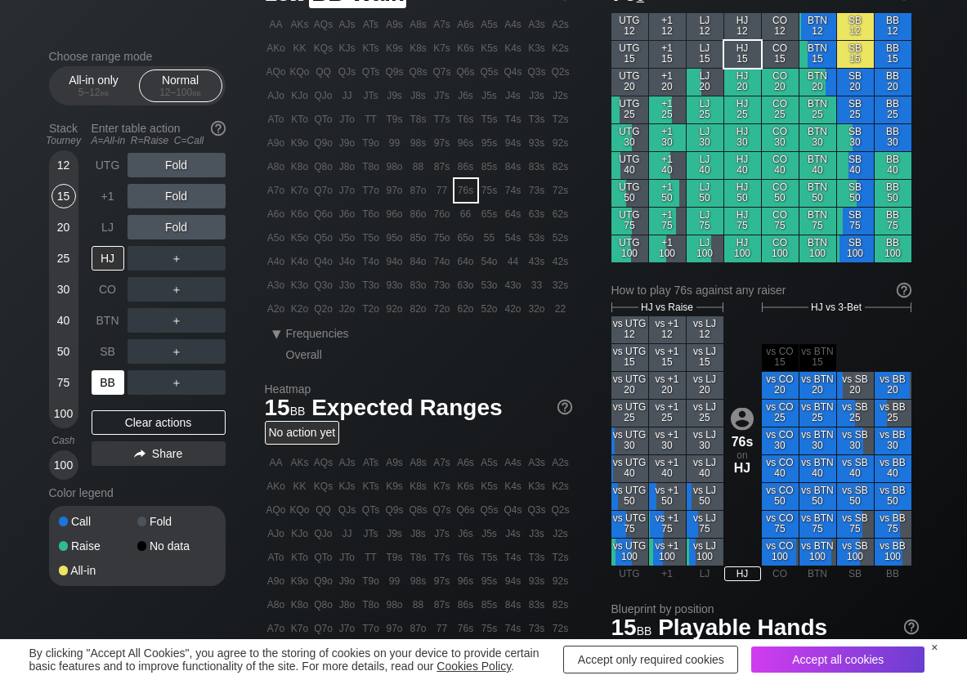
click at [122, 369] on div "BB" at bounding box center [110, 382] width 36 height 31
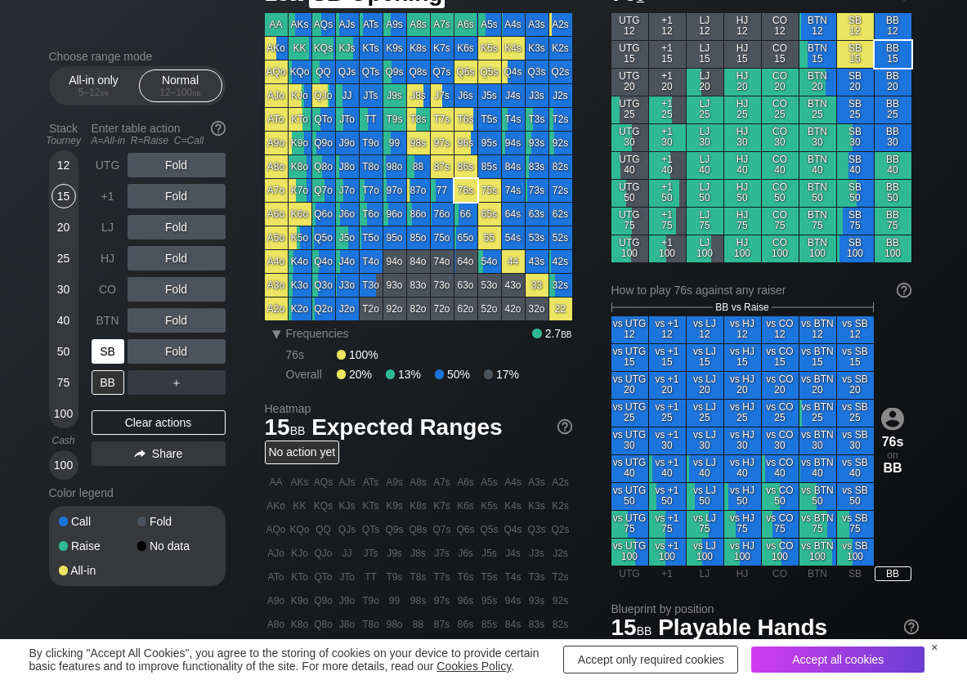
click at [115, 354] on div "SB" at bounding box center [108, 351] width 33 height 25
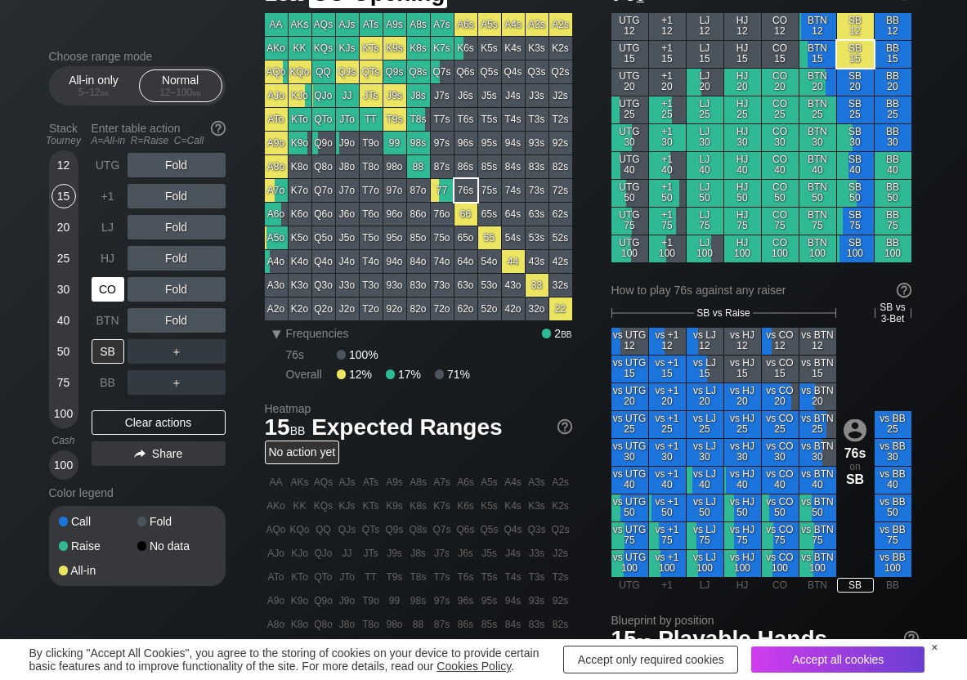
click at [109, 292] on div "CO" at bounding box center [108, 289] width 33 height 25
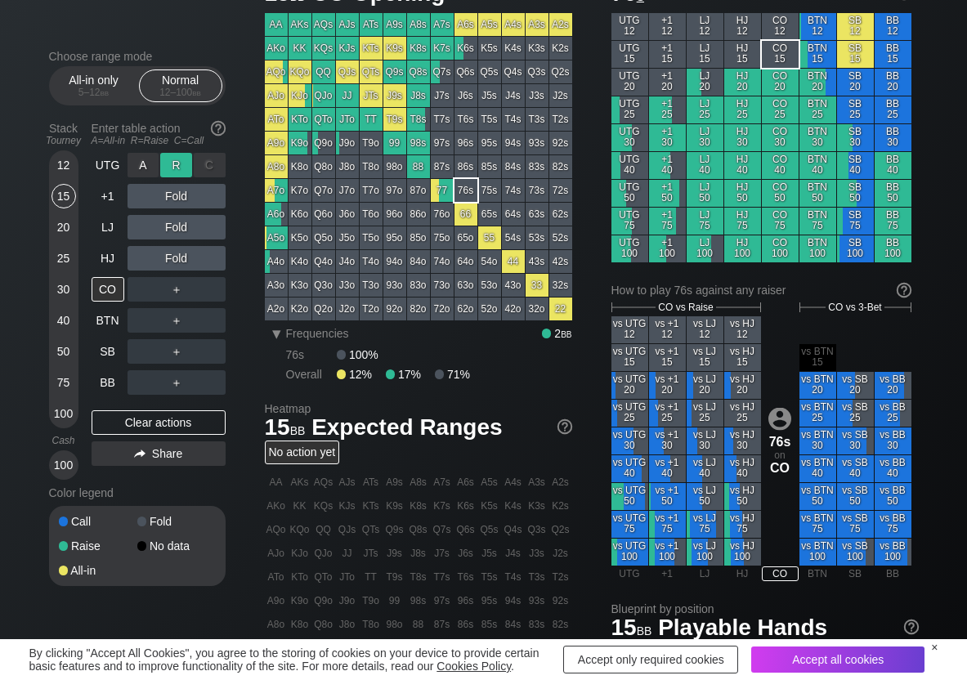
click at [185, 161] on div "R ✕" at bounding box center [176, 165] width 32 height 25
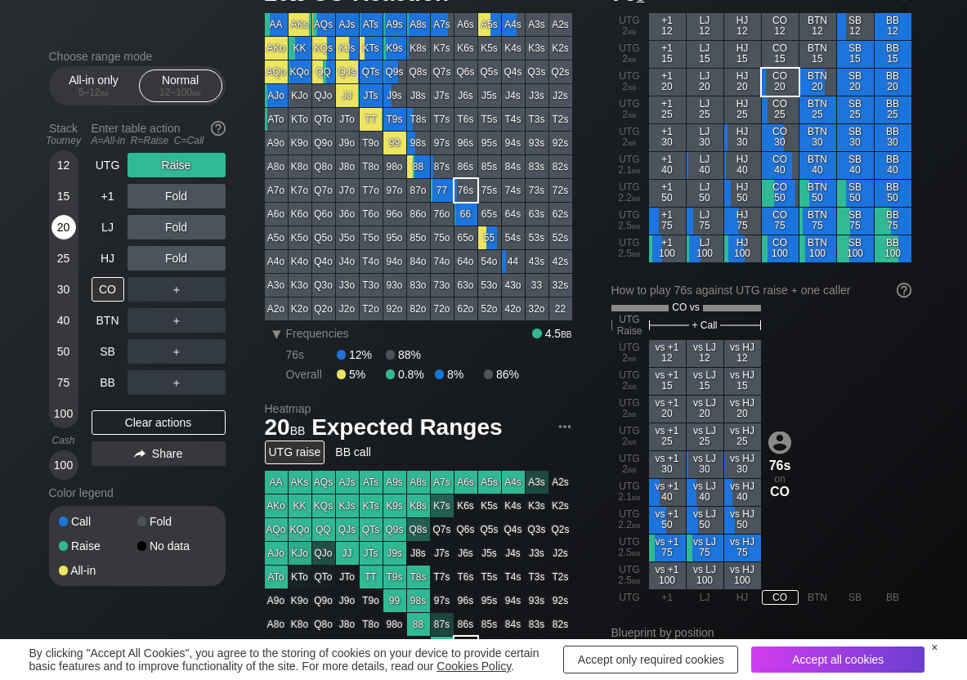
click at [66, 223] on div "20" at bounding box center [64, 227] width 25 height 25
drag, startPoint x: 206, startPoint y: 293, endPoint x: 190, endPoint y: 305, distance: 20.4
click at [204, 294] on div "C ✕" at bounding box center [210, 289] width 32 height 25
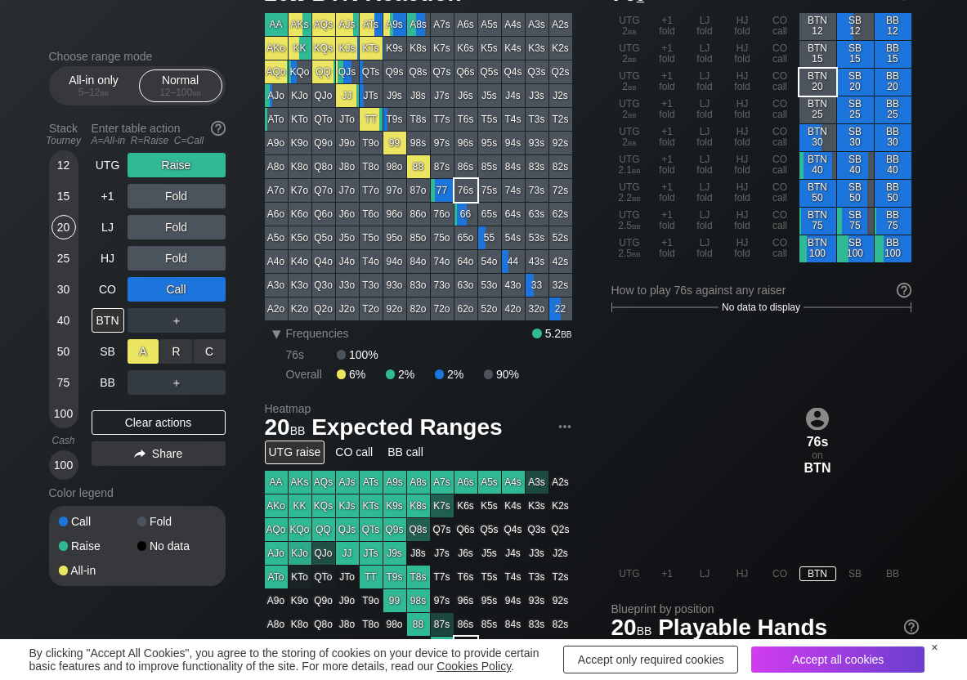
click at [144, 347] on div "A ✕" at bounding box center [144, 351] width 32 height 25
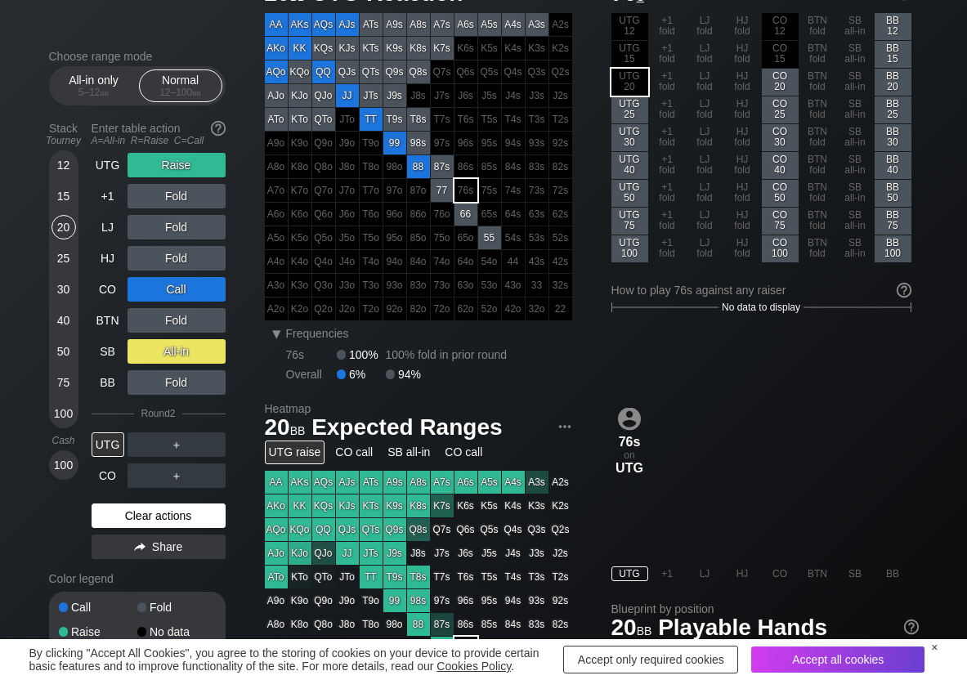
click at [128, 525] on div "Clear actions" at bounding box center [159, 516] width 134 height 25
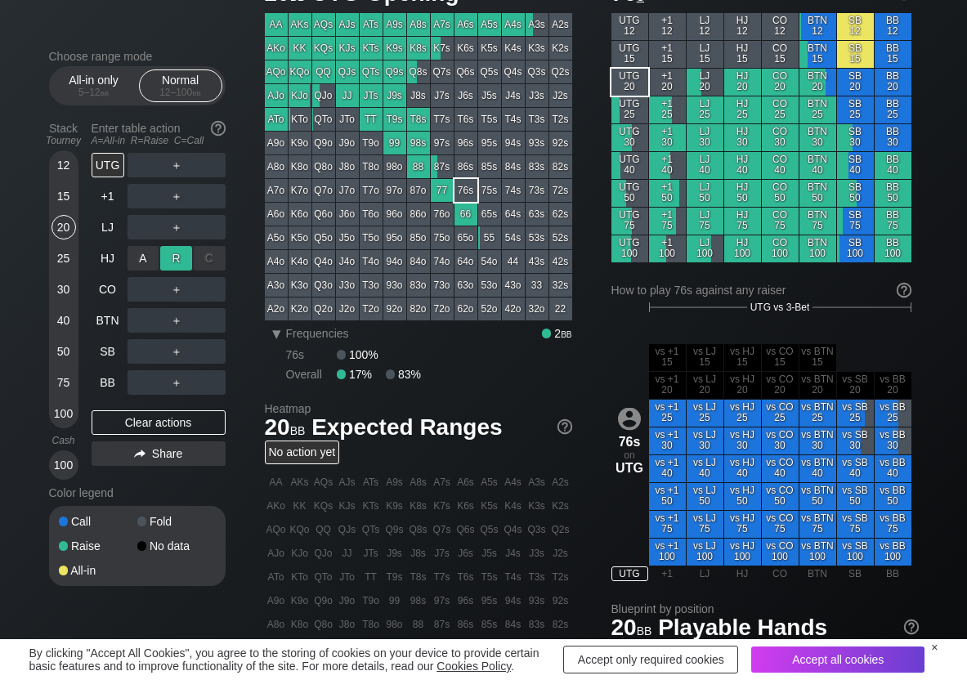
click at [186, 256] on div "R ✕" at bounding box center [176, 258] width 32 height 25
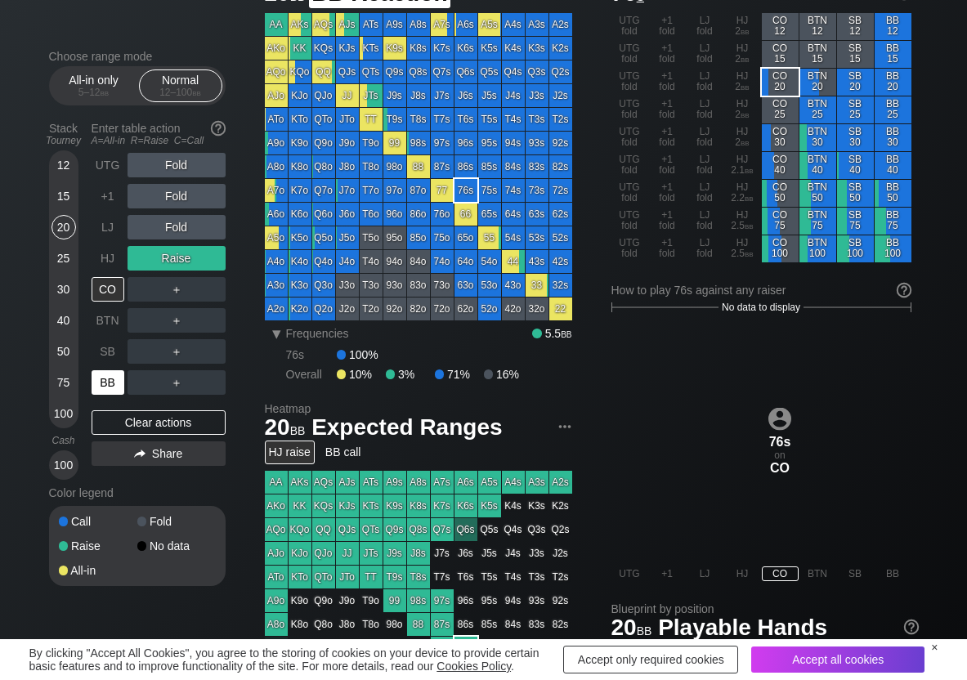
click at [105, 381] on div "BB" at bounding box center [108, 382] width 33 height 25
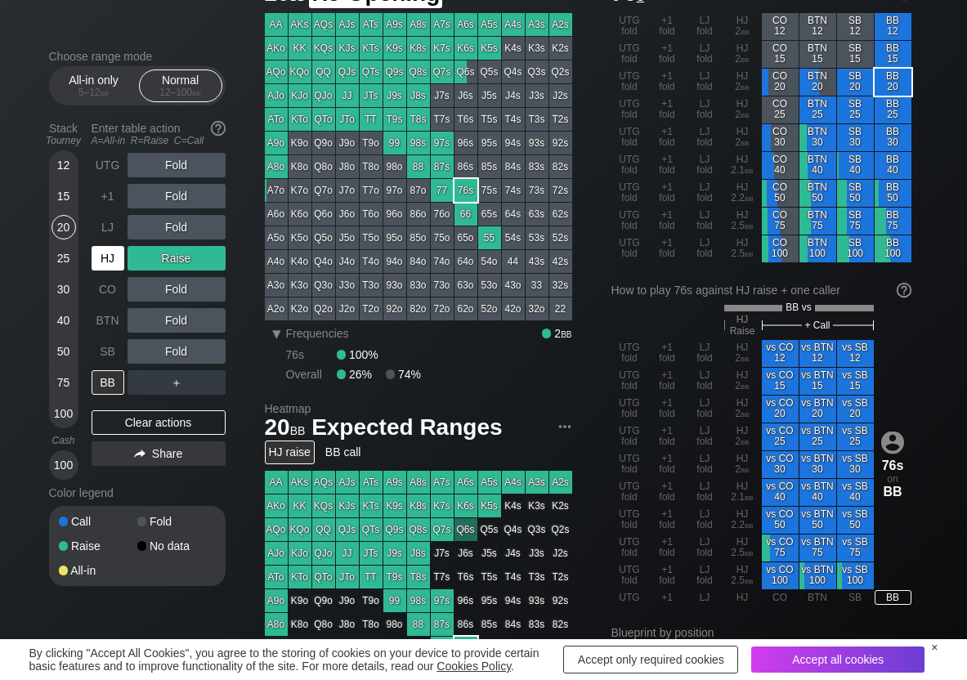
click at [105, 257] on div "HJ" at bounding box center [108, 258] width 33 height 25
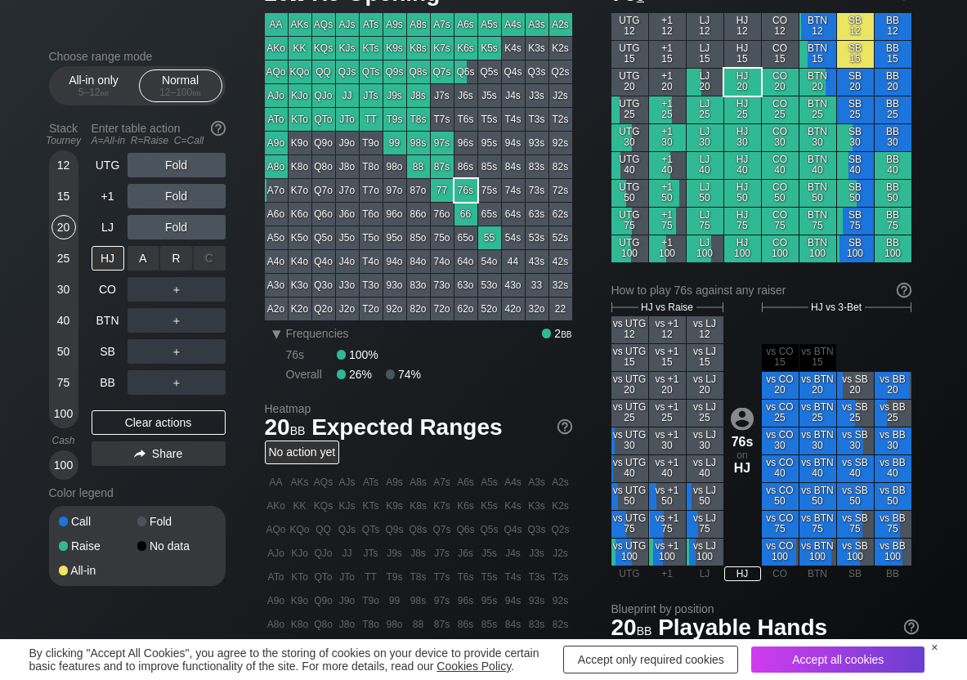
click at [172, 262] on div "R ✕" at bounding box center [176, 258] width 32 height 25
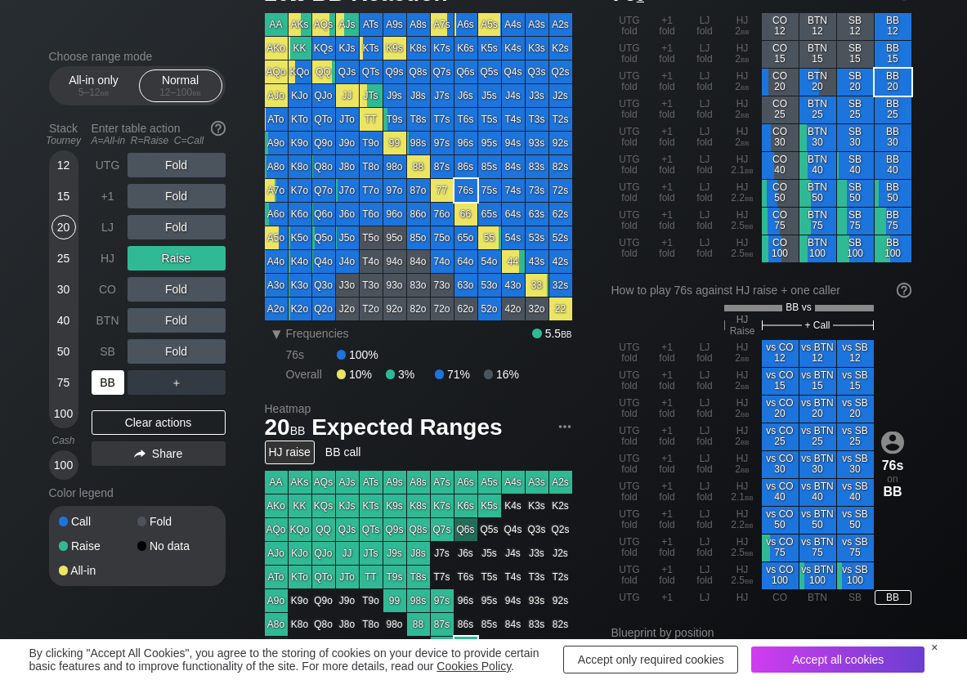
click at [109, 384] on div "BB" at bounding box center [108, 382] width 33 height 25
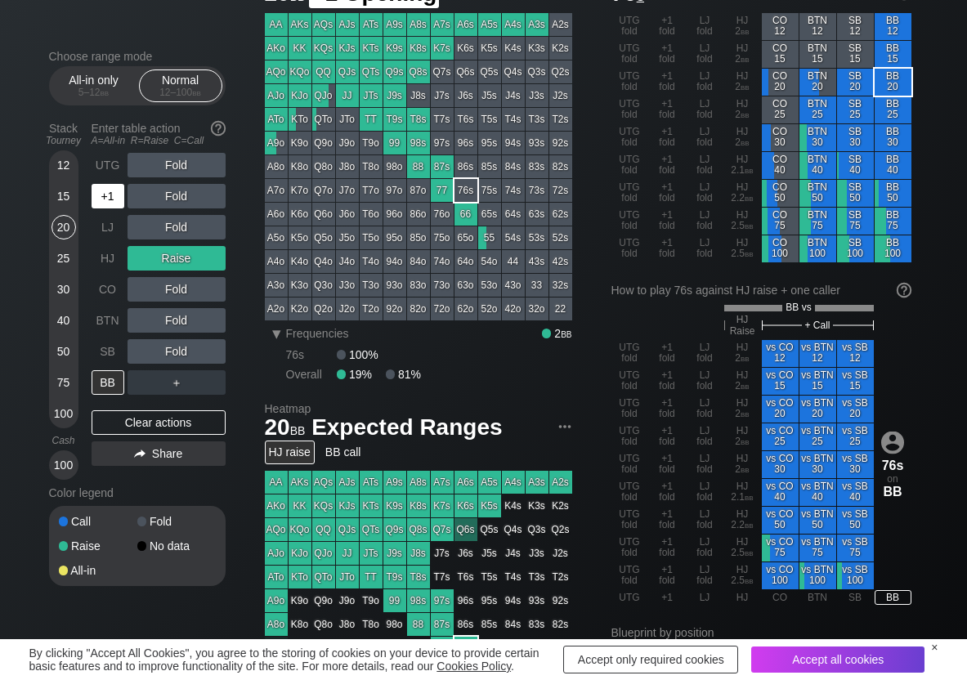
click at [102, 191] on div "+1" at bounding box center [108, 196] width 33 height 25
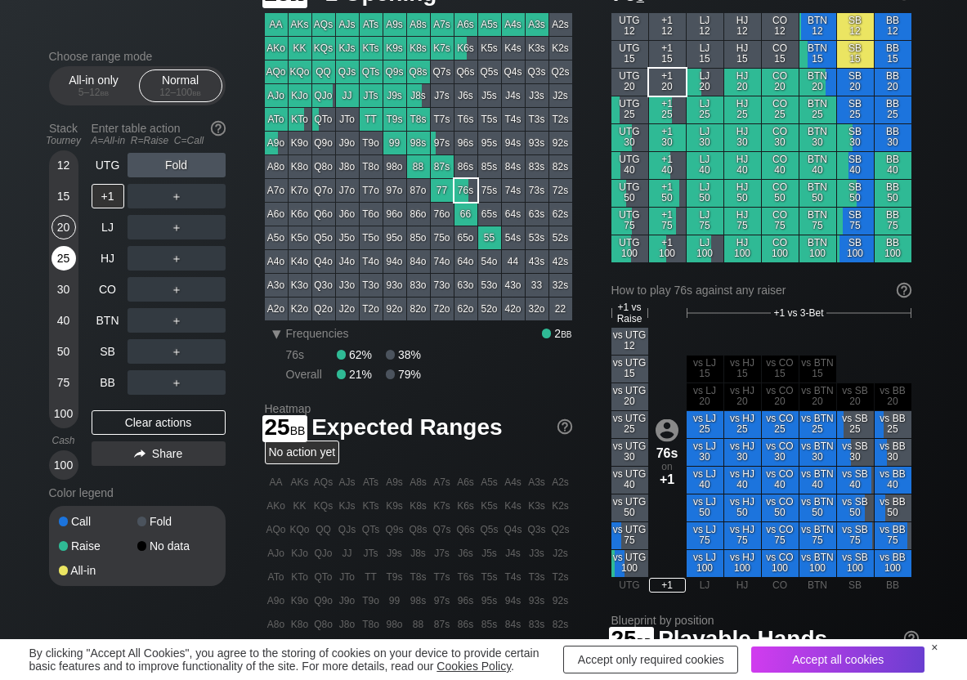
click at [64, 260] on div "25" at bounding box center [64, 258] width 25 height 25
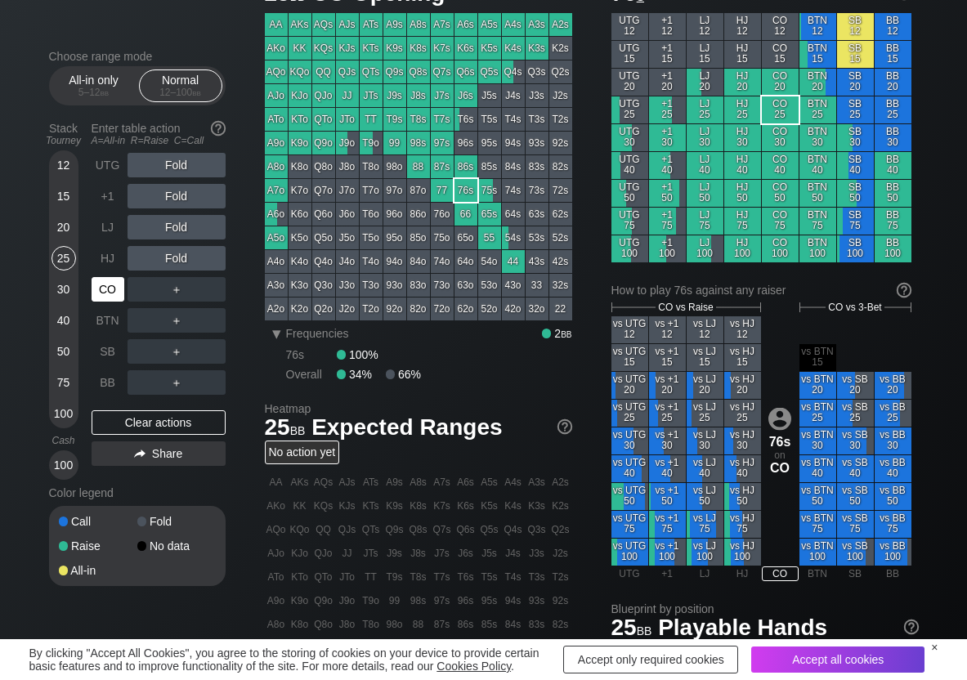
click at [109, 292] on div "CO" at bounding box center [108, 289] width 33 height 25
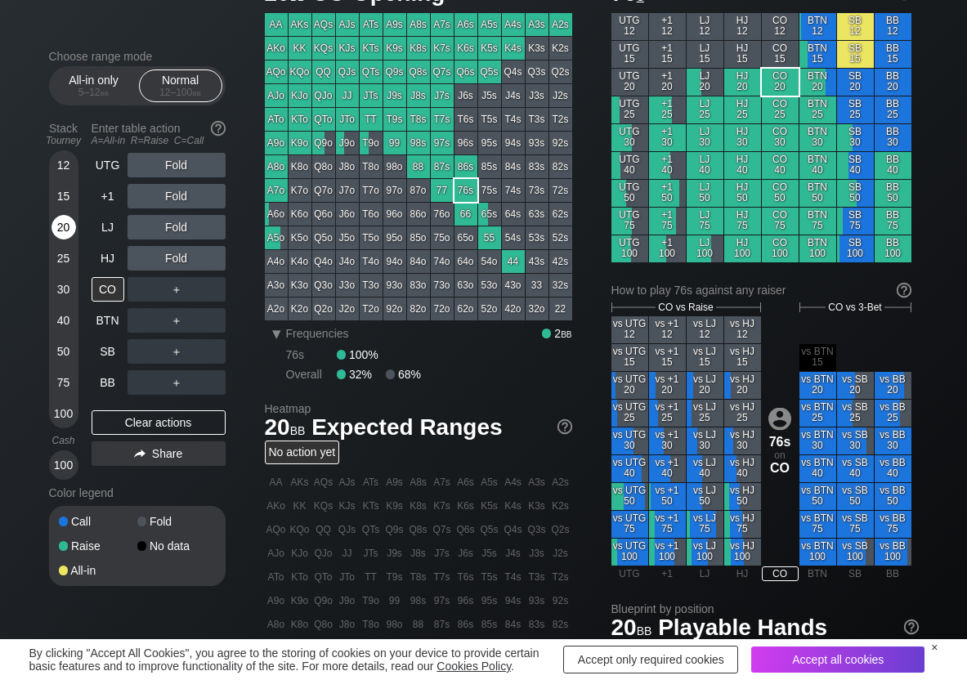
click at [70, 227] on div "20" at bounding box center [64, 227] width 25 height 25
click at [168, 168] on div "R ✕" at bounding box center [176, 165] width 32 height 25
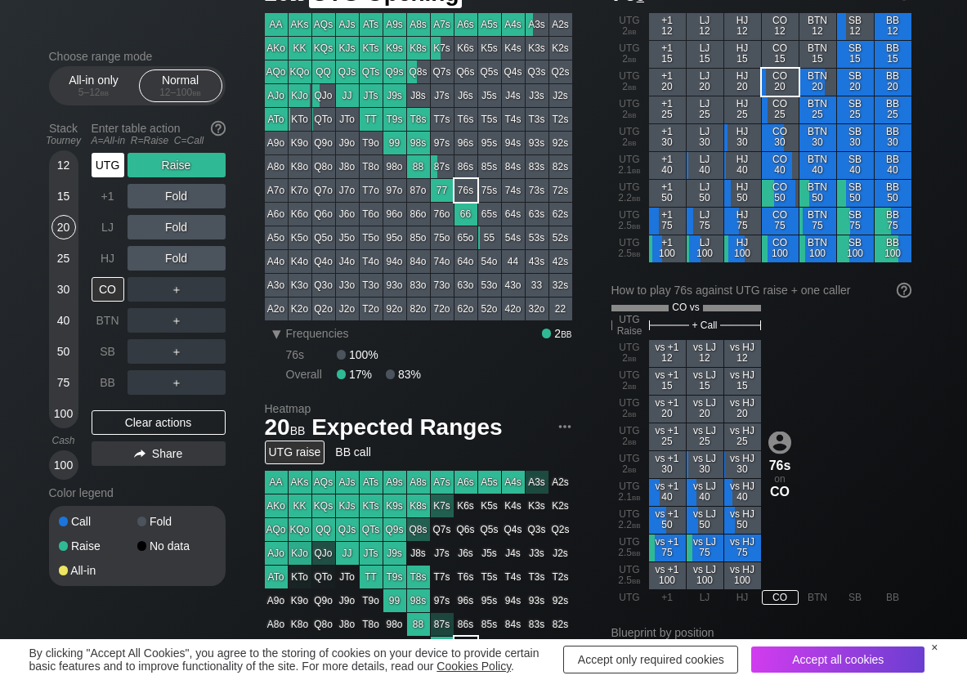
click at [123, 163] on div "UTG" at bounding box center [108, 165] width 33 height 25
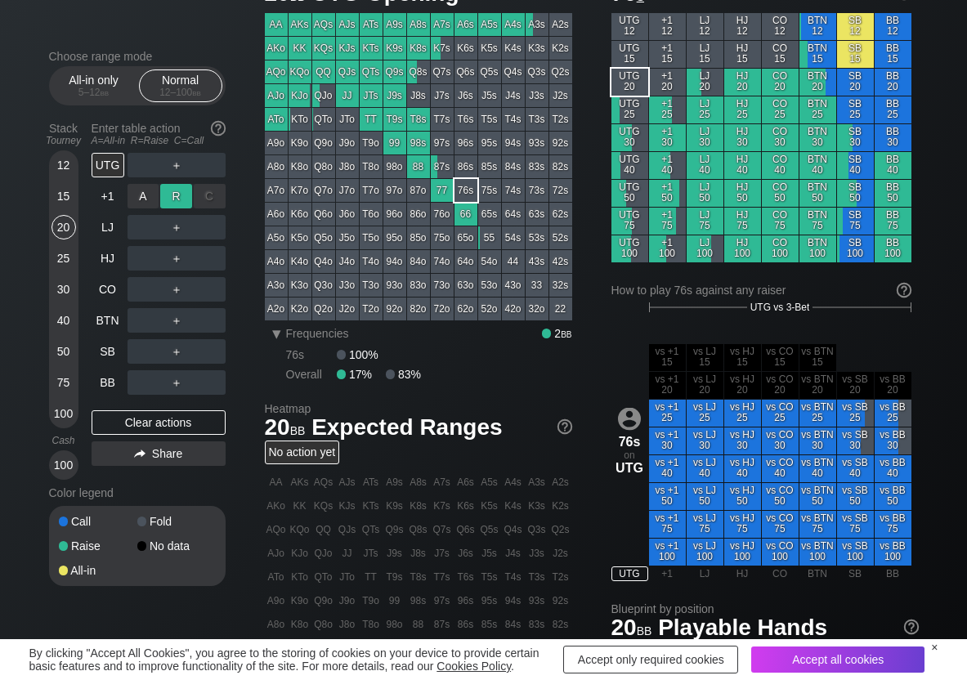
click at [169, 195] on div "R ✕" at bounding box center [176, 196] width 32 height 25
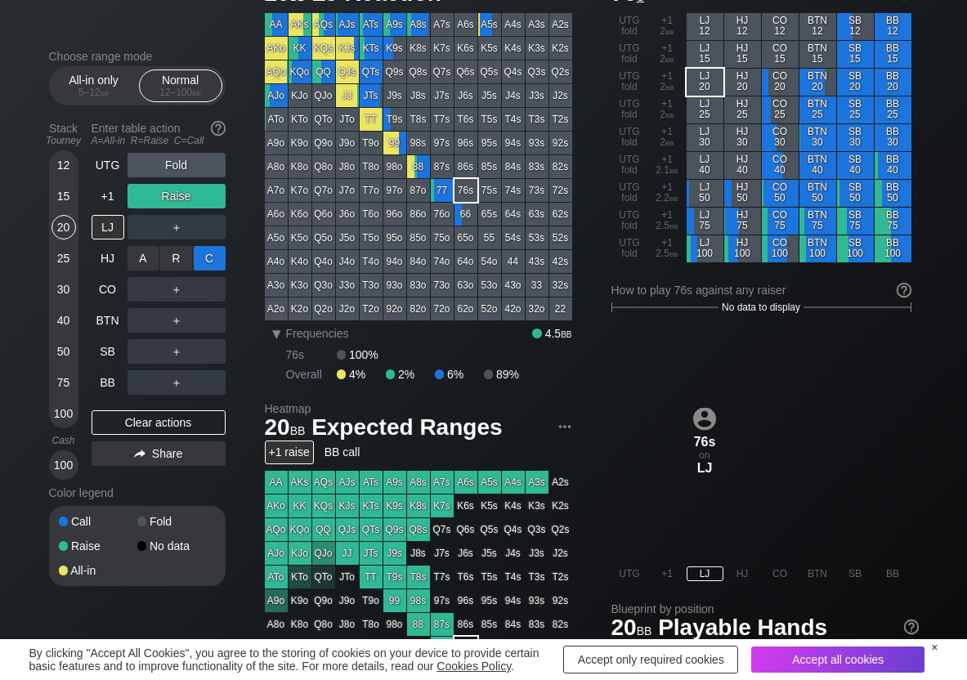
click at [206, 254] on div "C ✕" at bounding box center [210, 258] width 32 height 25
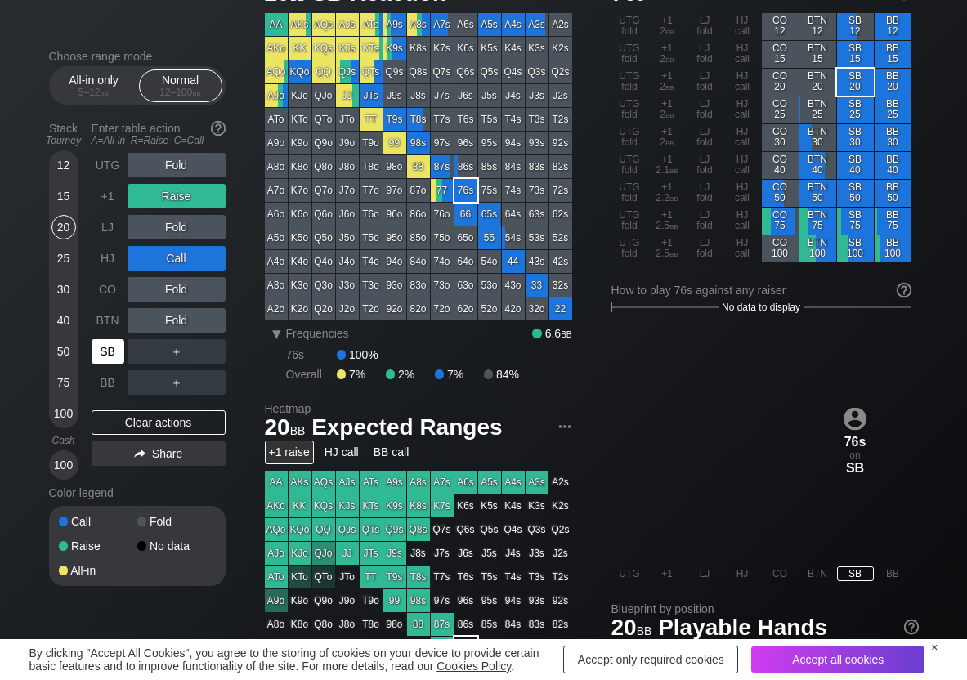
click at [119, 347] on div "SB" at bounding box center [108, 351] width 33 height 25
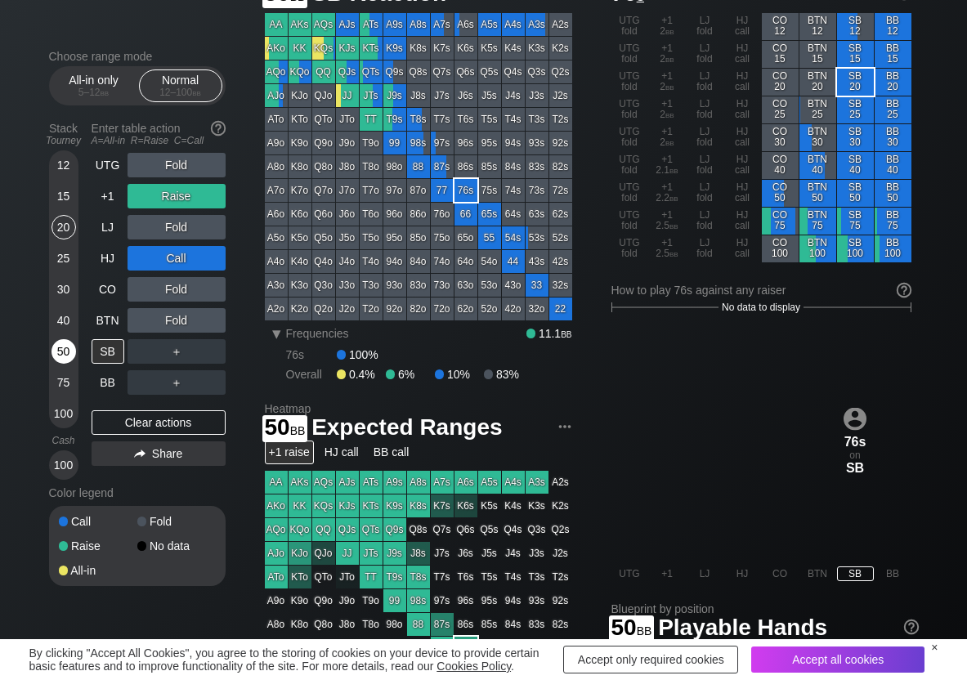
click at [70, 350] on div "50" at bounding box center [64, 351] width 25 height 25
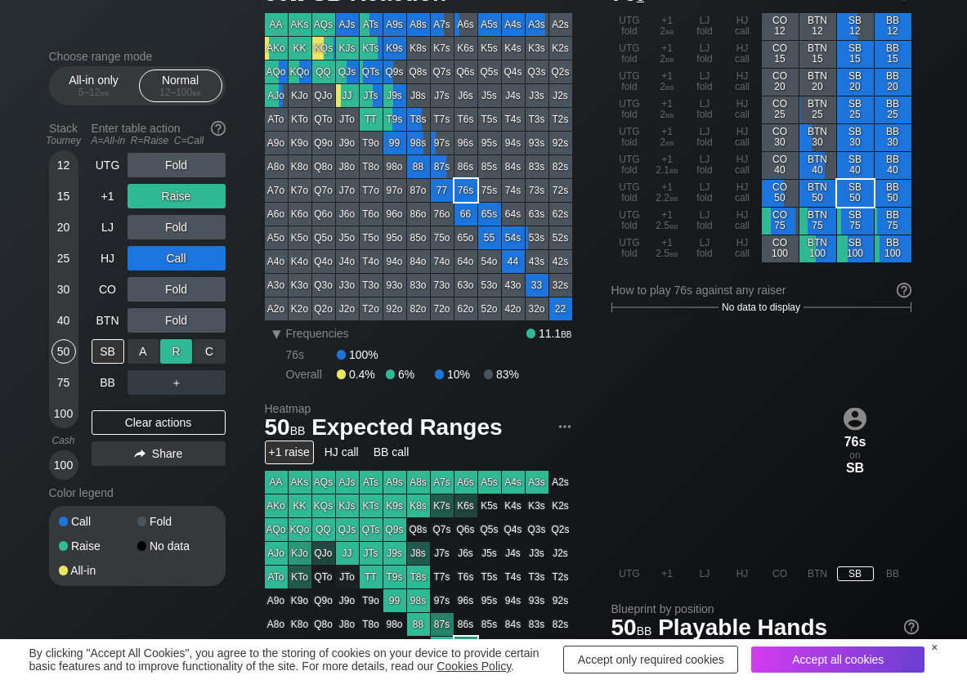
click at [176, 348] on div "R ✕" at bounding box center [176, 351] width 32 height 25
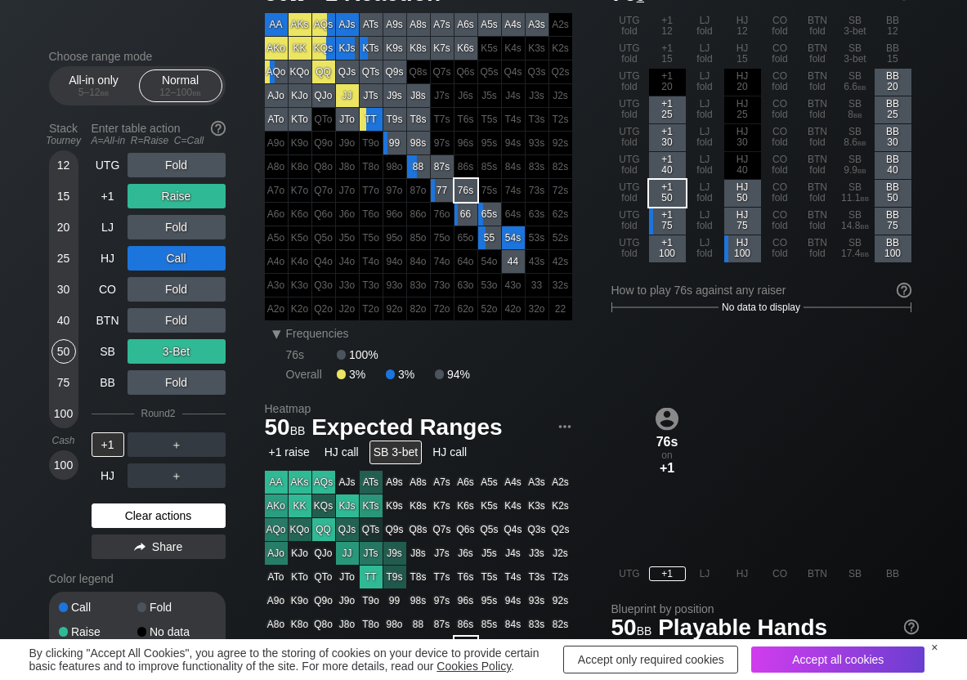
click at [126, 525] on div "Clear actions" at bounding box center [159, 516] width 134 height 25
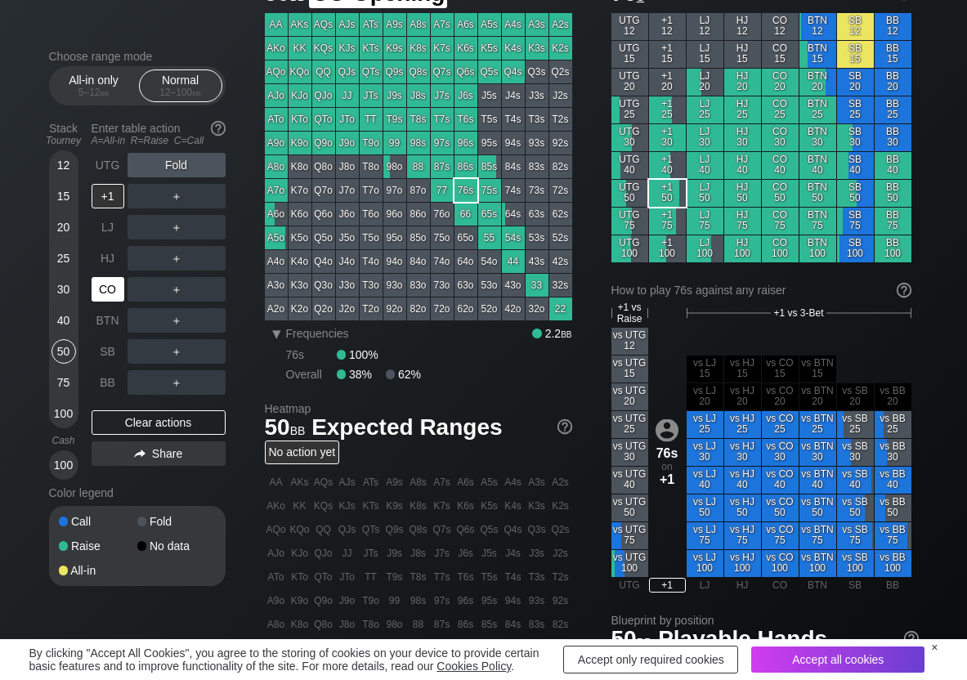
click at [109, 298] on div "CO" at bounding box center [108, 289] width 33 height 25
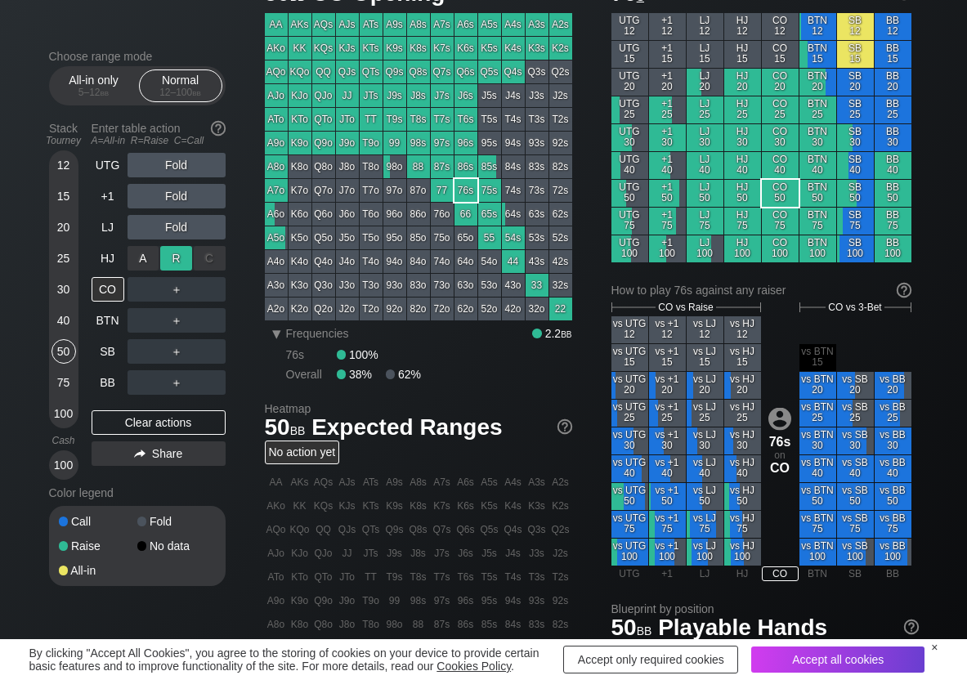
click at [174, 262] on div "R ✕" at bounding box center [176, 258] width 32 height 25
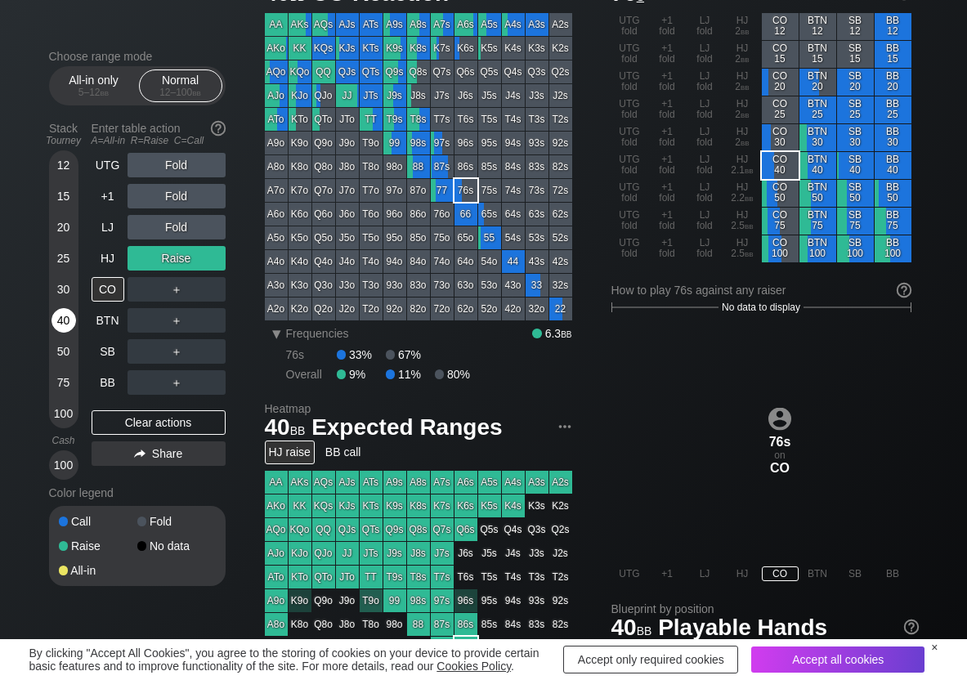
click at [63, 322] on div "40" at bounding box center [64, 320] width 25 height 25
click at [210, 285] on div "C ✕" at bounding box center [210, 289] width 32 height 25
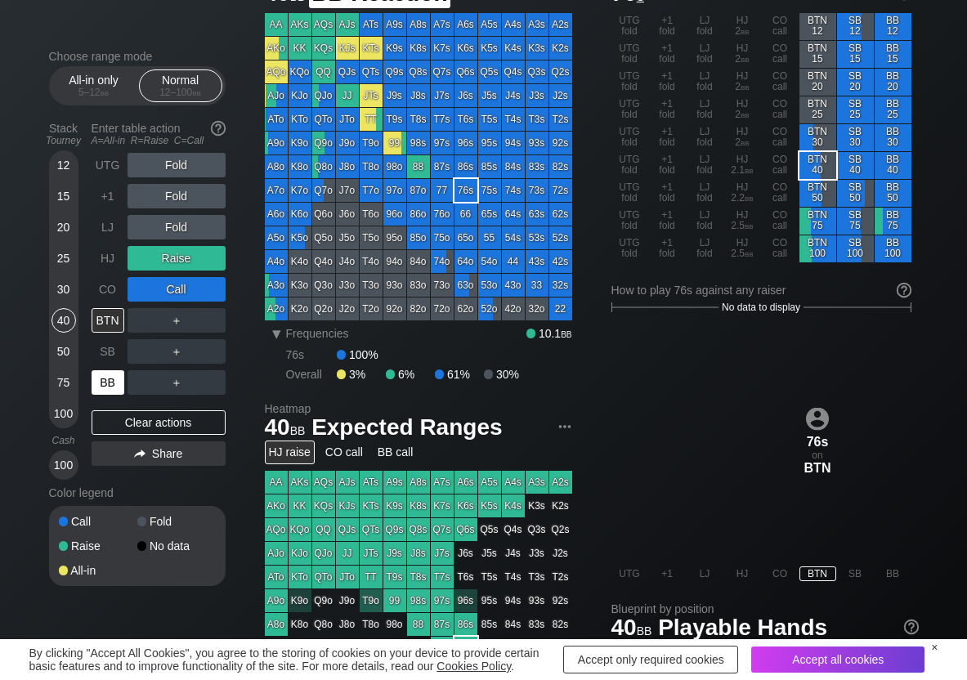
click at [114, 394] on div "BB" at bounding box center [108, 382] width 33 height 25
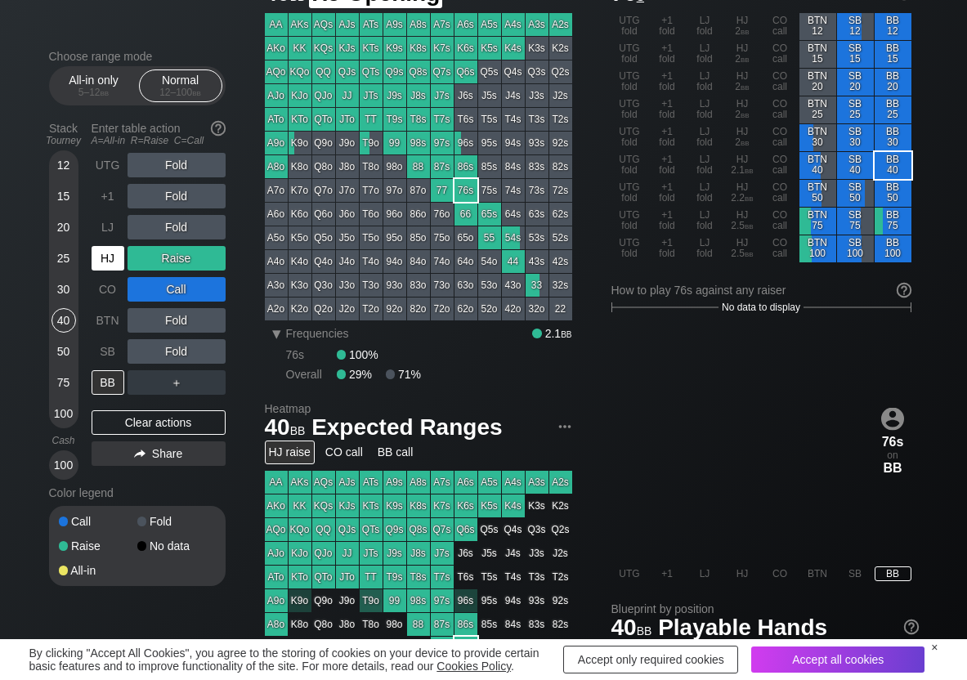
click at [120, 264] on div "HJ" at bounding box center [108, 258] width 33 height 25
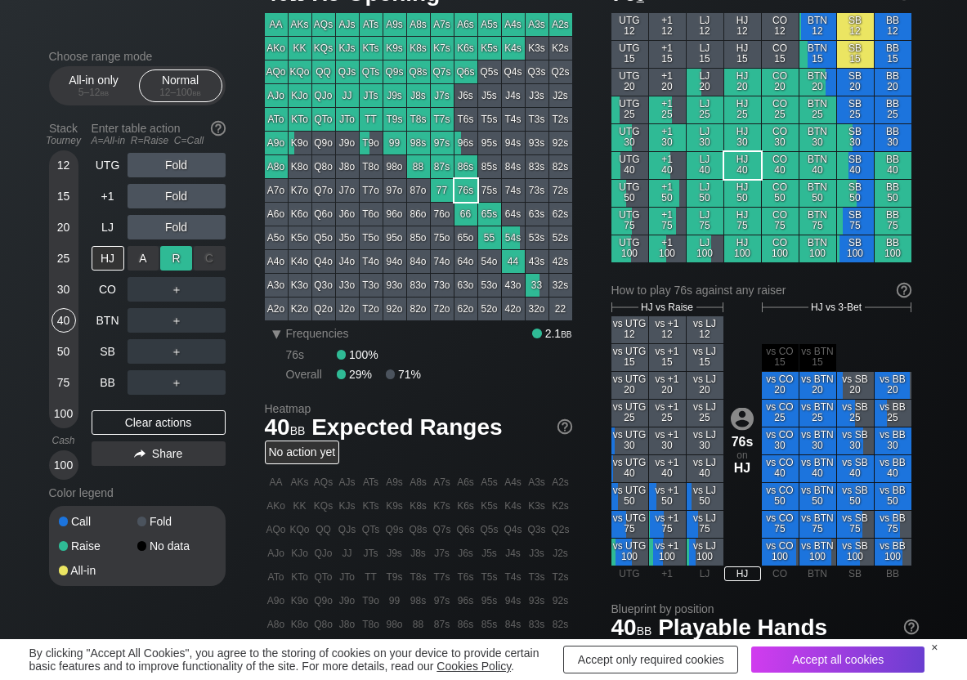
click at [175, 265] on div "R ✕" at bounding box center [176, 258] width 32 height 25
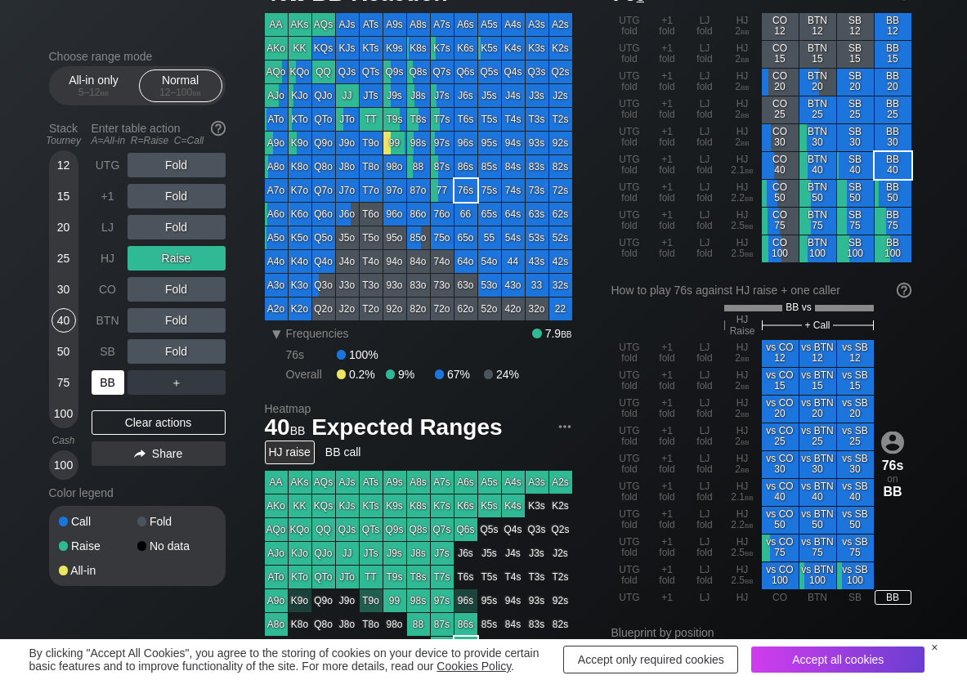
click at [105, 393] on div "BB" at bounding box center [108, 382] width 33 height 25
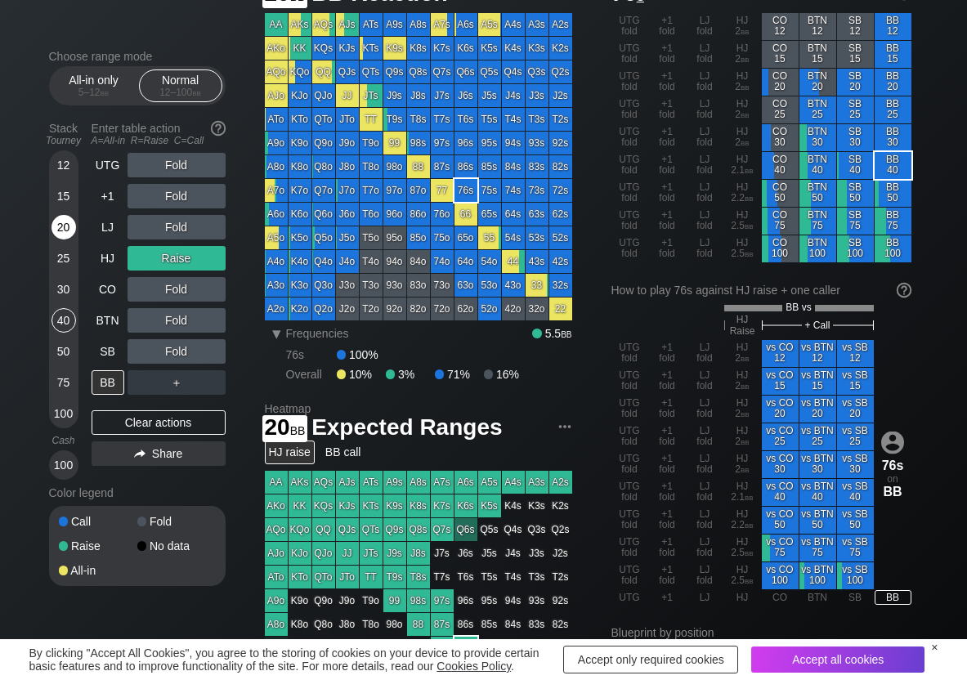
click at [72, 231] on div "20" at bounding box center [64, 227] width 25 height 25
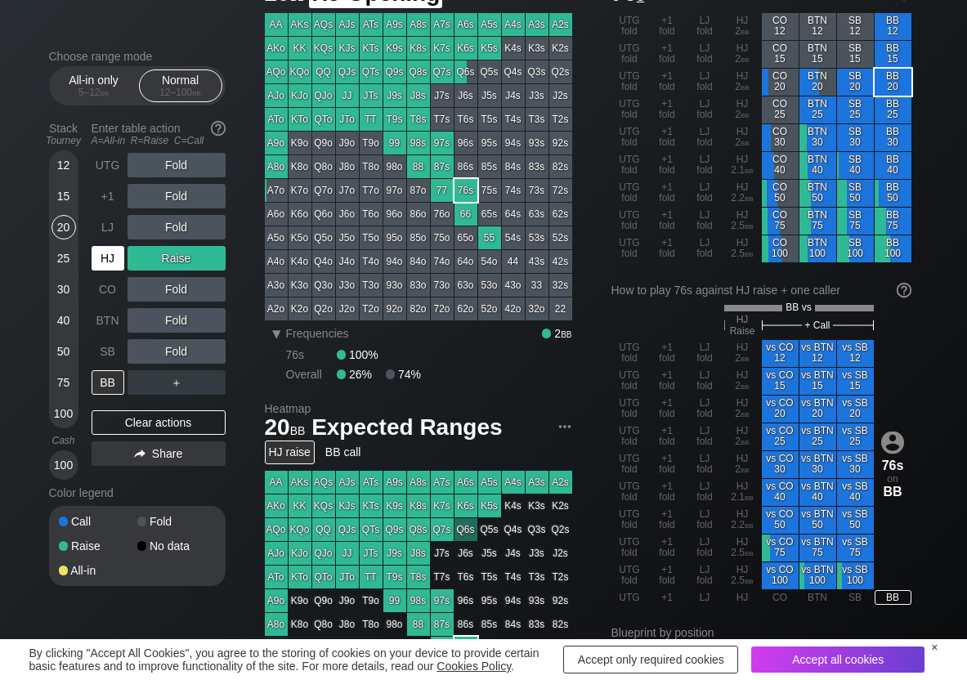
click at [95, 262] on div "HJ" at bounding box center [108, 258] width 33 height 25
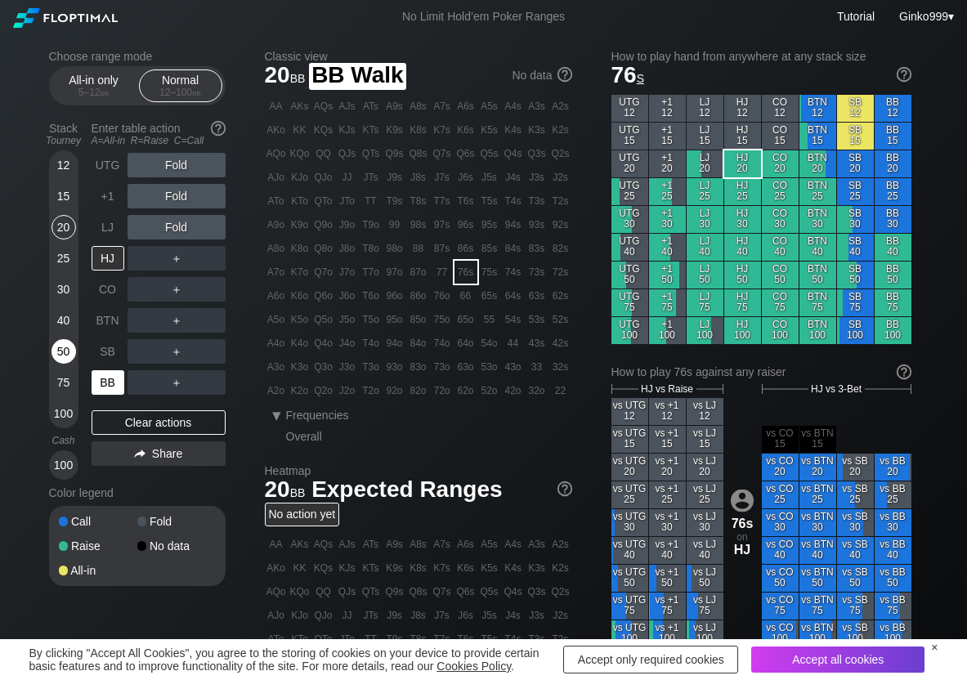
drag, startPoint x: 108, startPoint y: 376, endPoint x: 65, endPoint y: 351, distance: 49.5
click at [103, 377] on div "BB" at bounding box center [108, 382] width 33 height 25
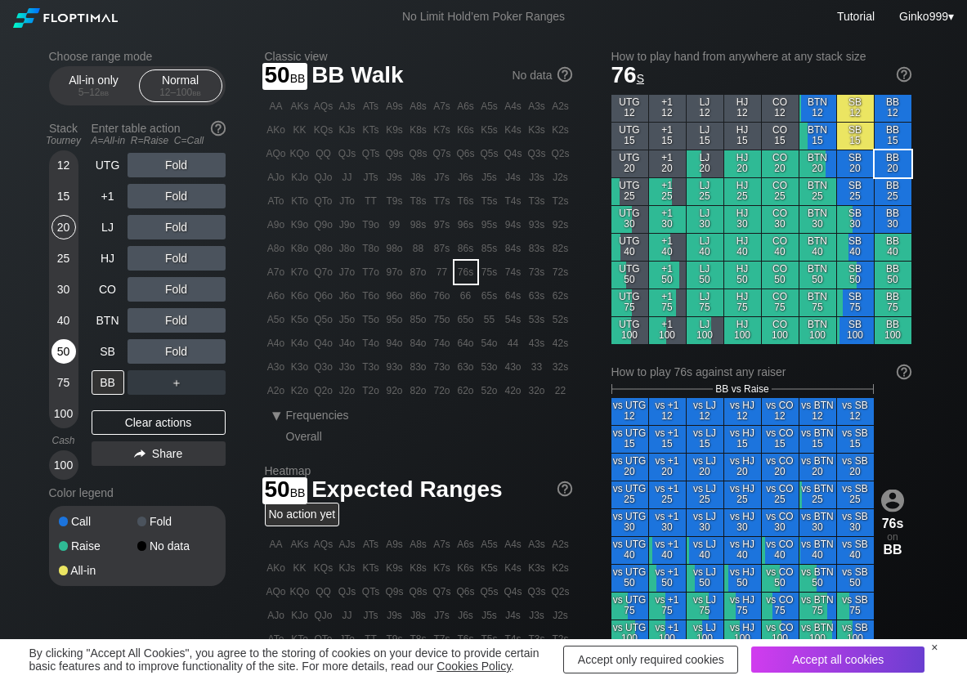
click at [63, 348] on div "50" at bounding box center [64, 351] width 25 height 25
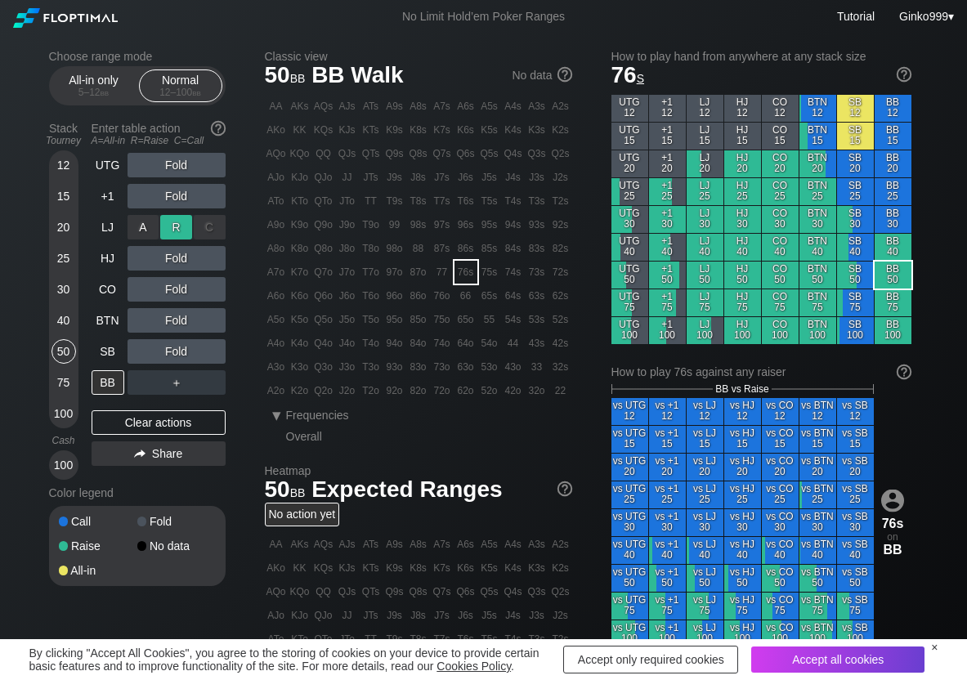
click at [177, 223] on div "R ✕" at bounding box center [176, 227] width 32 height 25
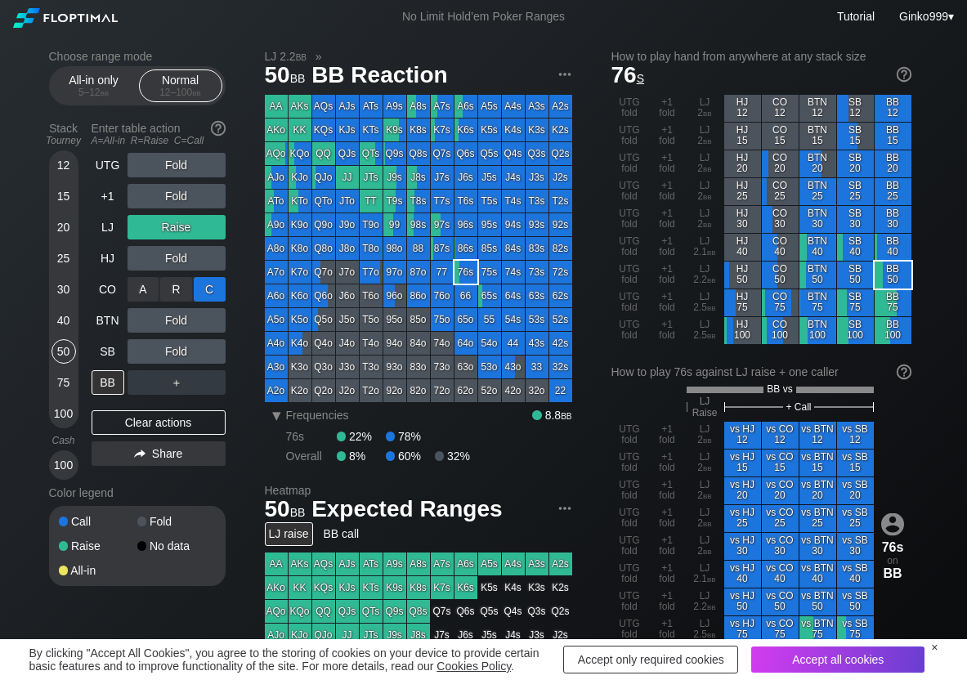
click at [211, 295] on div "C ✕" at bounding box center [210, 289] width 32 height 25
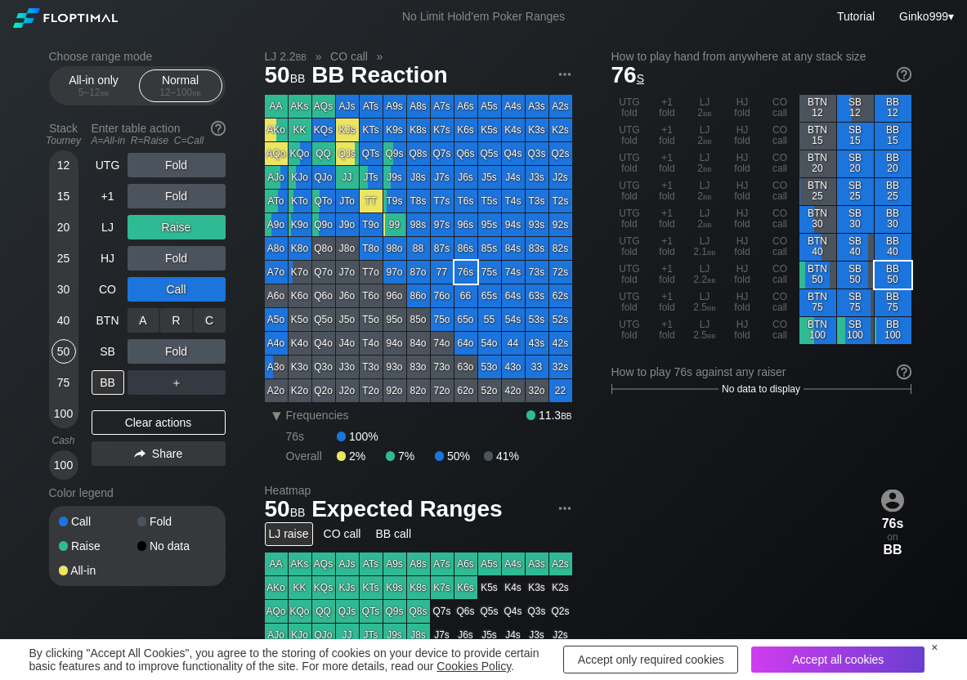
click at [212, 320] on div "C ✕" at bounding box center [210, 320] width 32 height 25
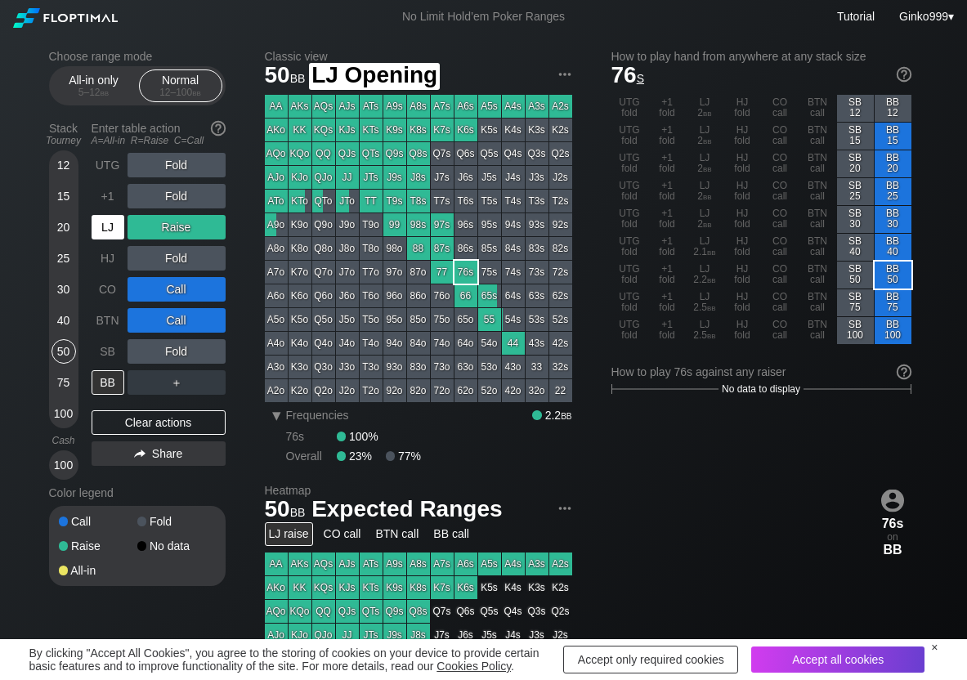
click at [109, 224] on div "LJ" at bounding box center [108, 227] width 33 height 25
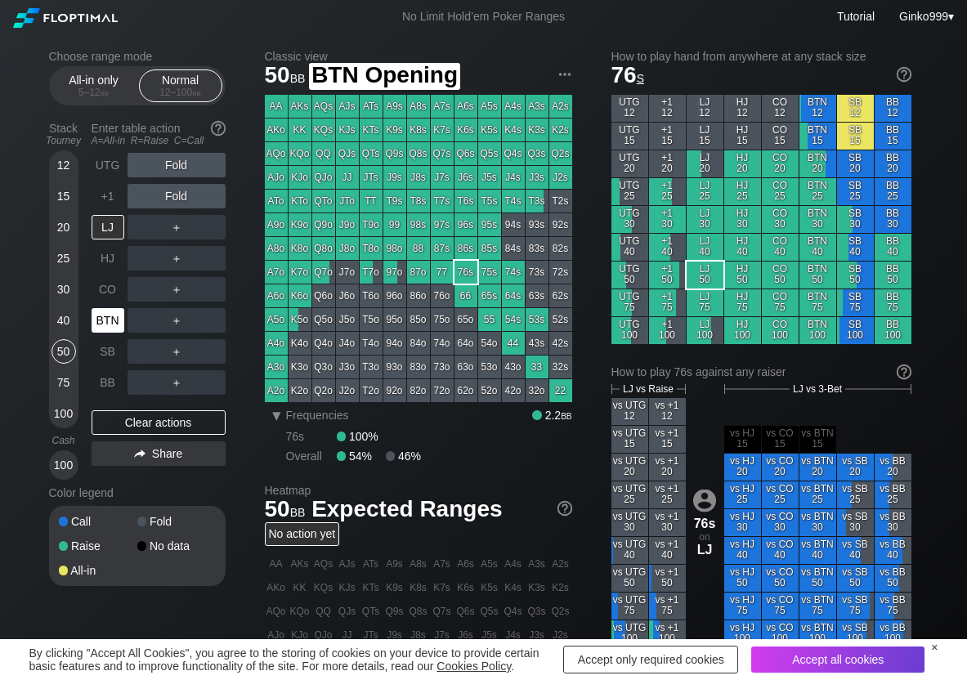
click at [101, 333] on div "BTN" at bounding box center [110, 320] width 36 height 31
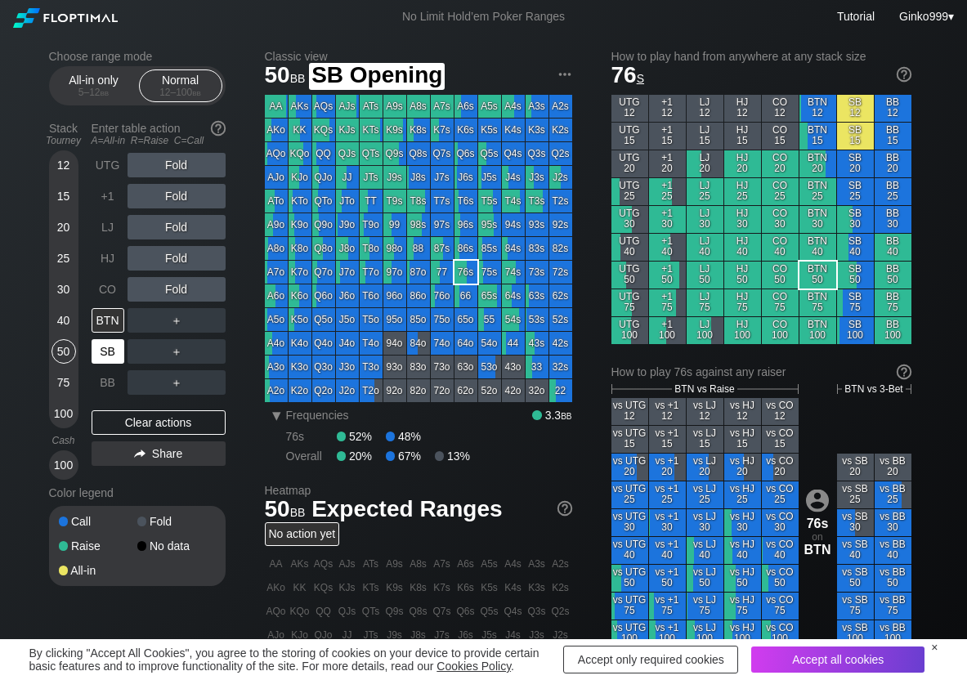
click at [103, 348] on div "SB" at bounding box center [108, 351] width 33 height 25
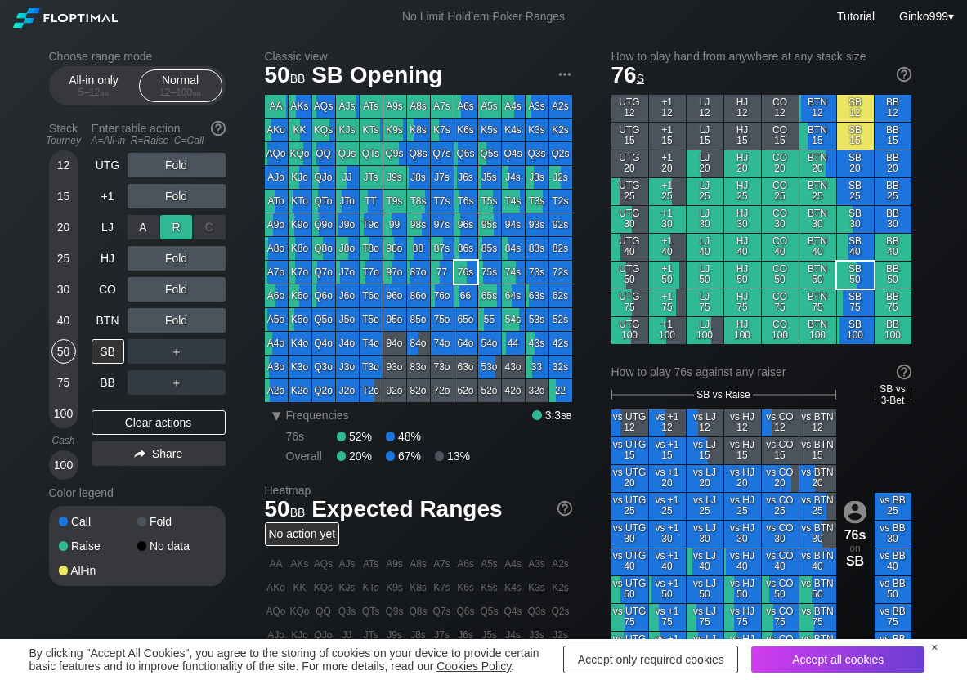
click at [181, 226] on div "R ✕" at bounding box center [176, 227] width 32 height 25
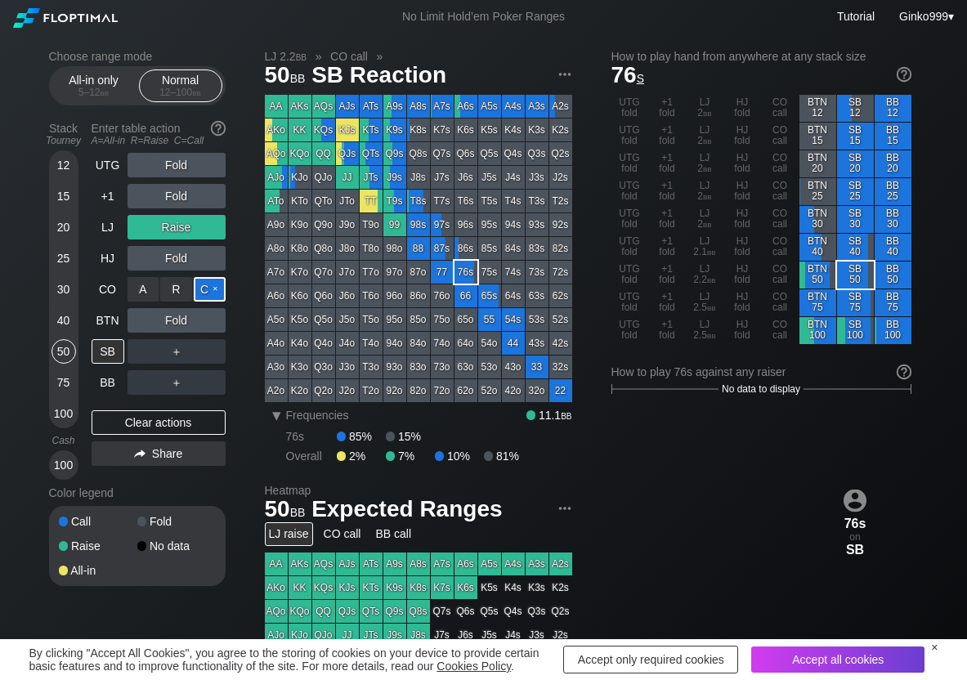
click at [209, 294] on div "C ✕" at bounding box center [210, 289] width 32 height 25
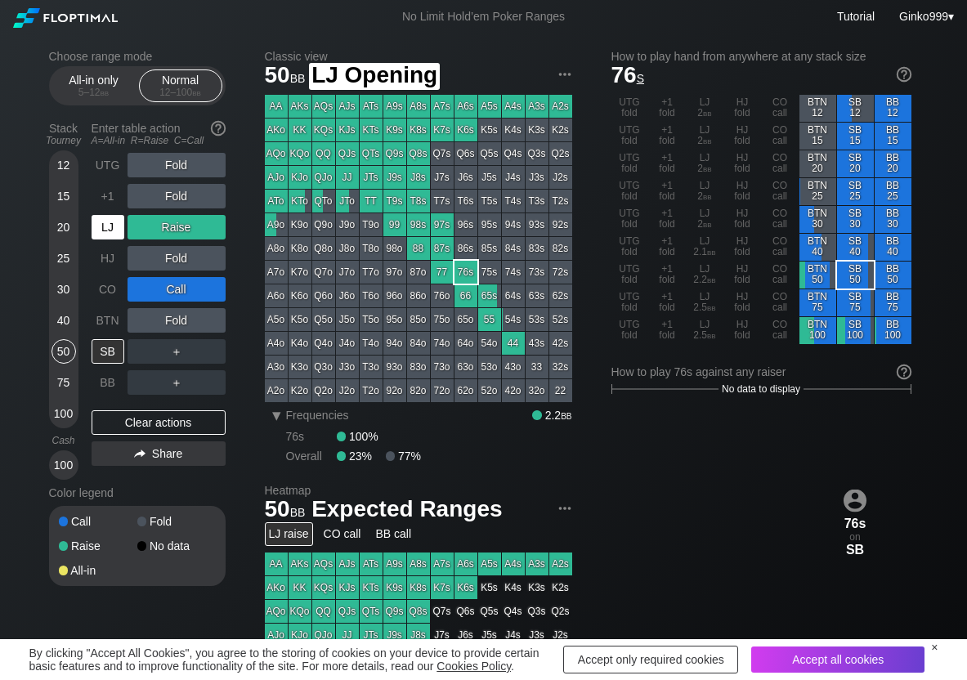
click at [105, 232] on div "LJ" at bounding box center [108, 227] width 33 height 25
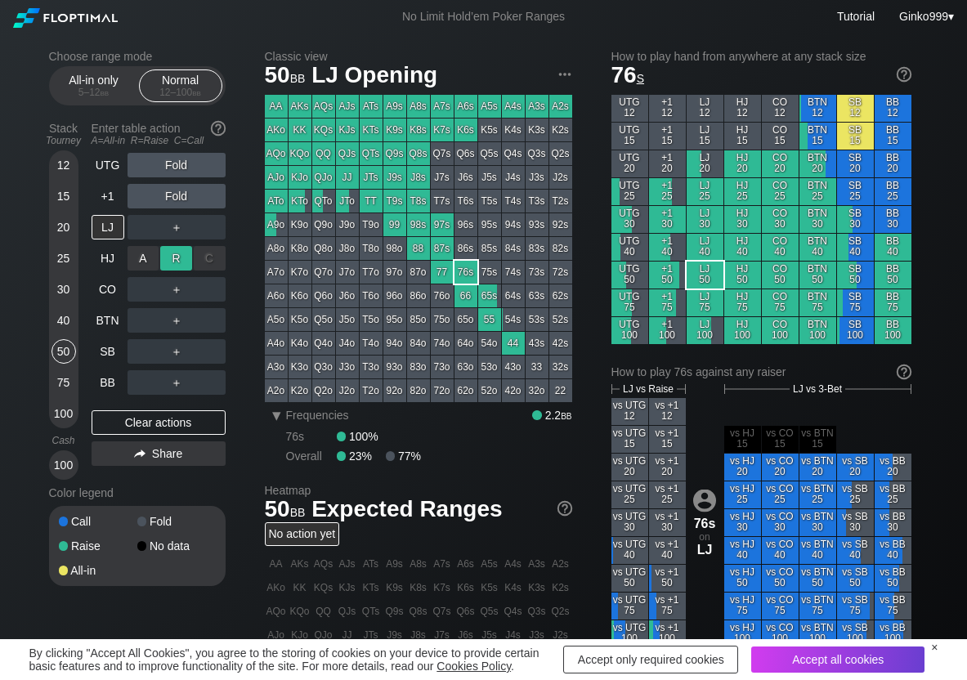
click at [172, 256] on div "R ✕" at bounding box center [176, 258] width 32 height 25
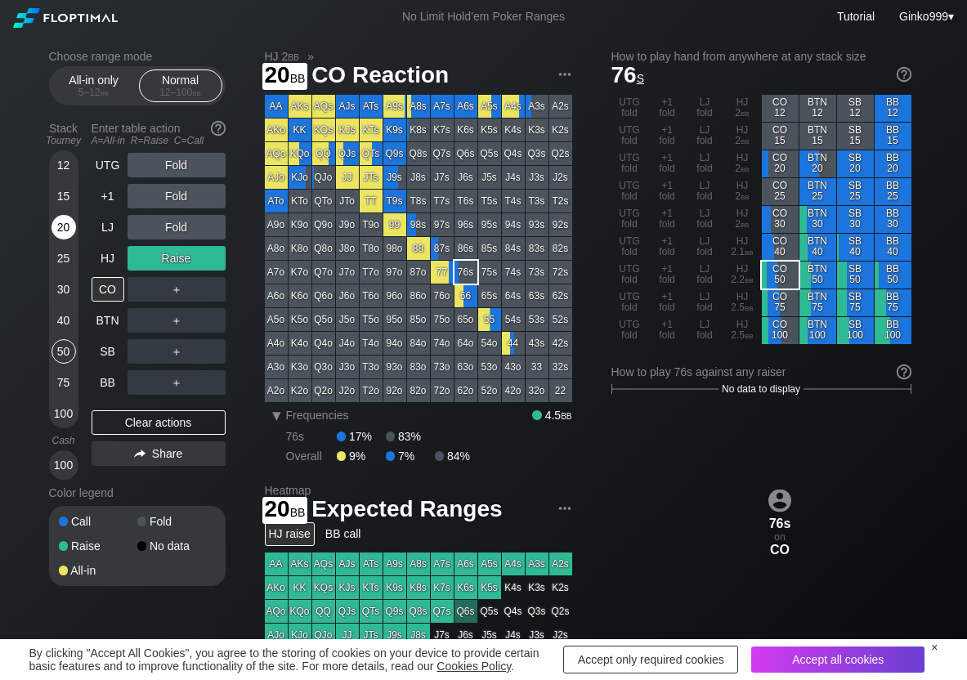
click at [70, 232] on div "20" at bounding box center [64, 227] width 25 height 25
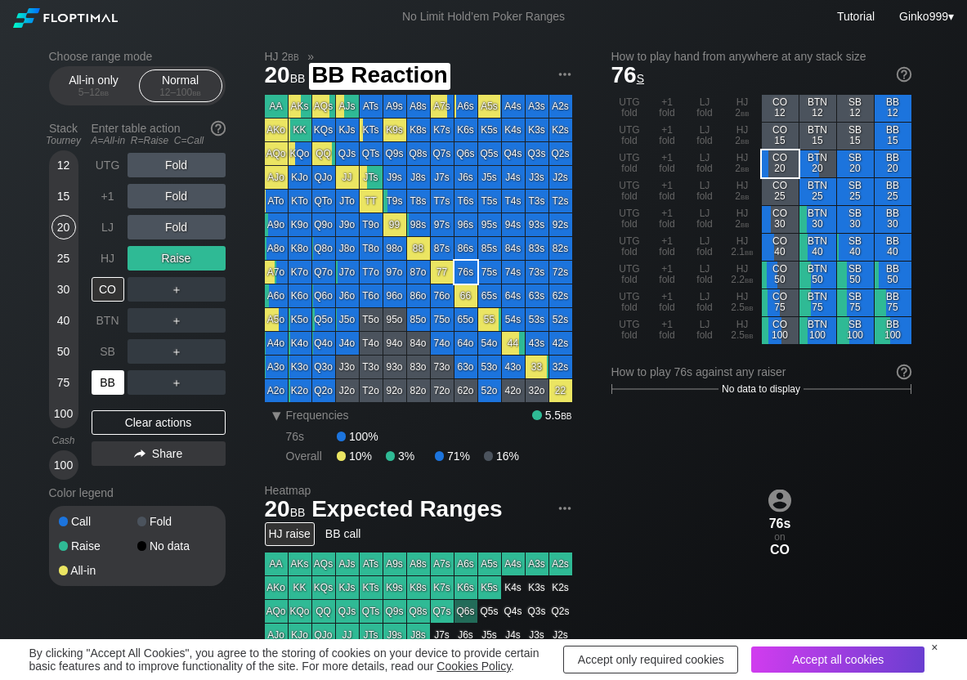
click at [105, 379] on div "BB" at bounding box center [108, 382] width 33 height 25
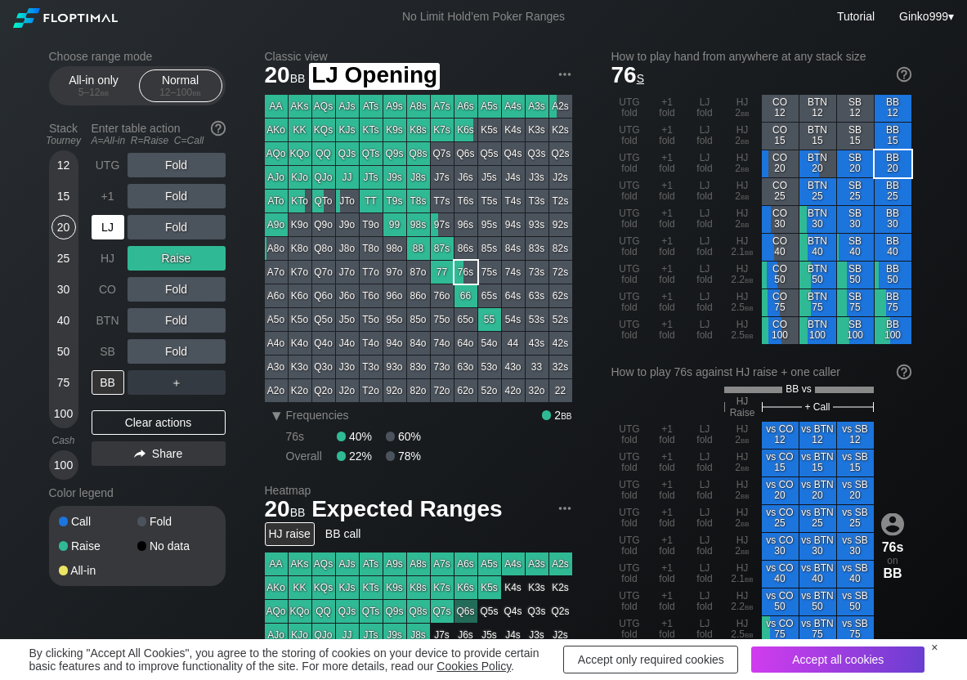
click at [101, 231] on div "LJ" at bounding box center [108, 227] width 33 height 25
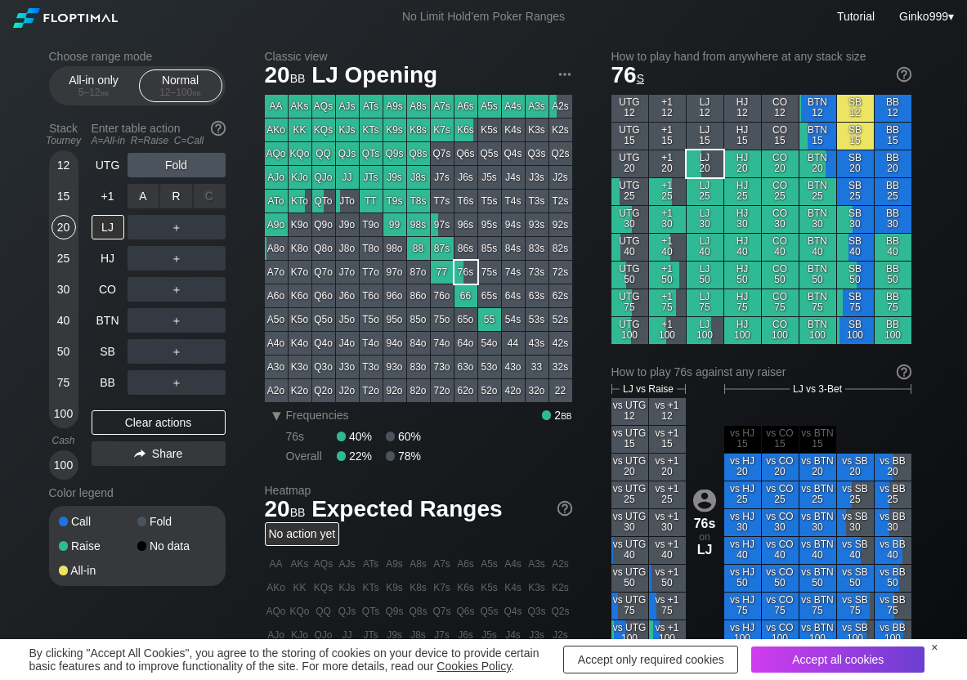
click at [173, 194] on div "R ✕" at bounding box center [176, 196] width 32 height 25
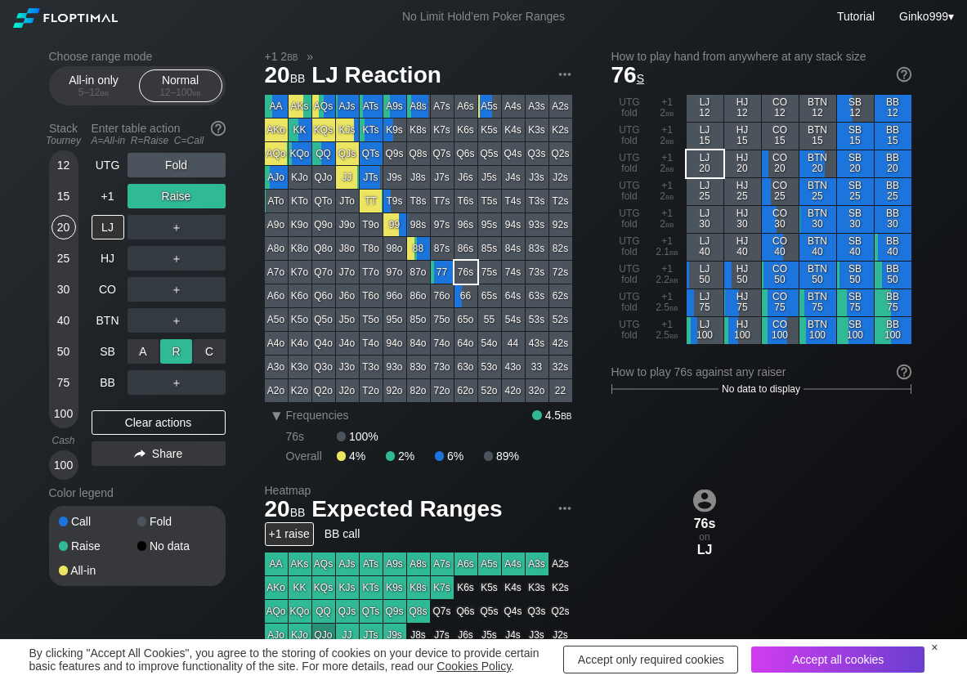
click at [180, 348] on div "R ✕" at bounding box center [176, 351] width 32 height 25
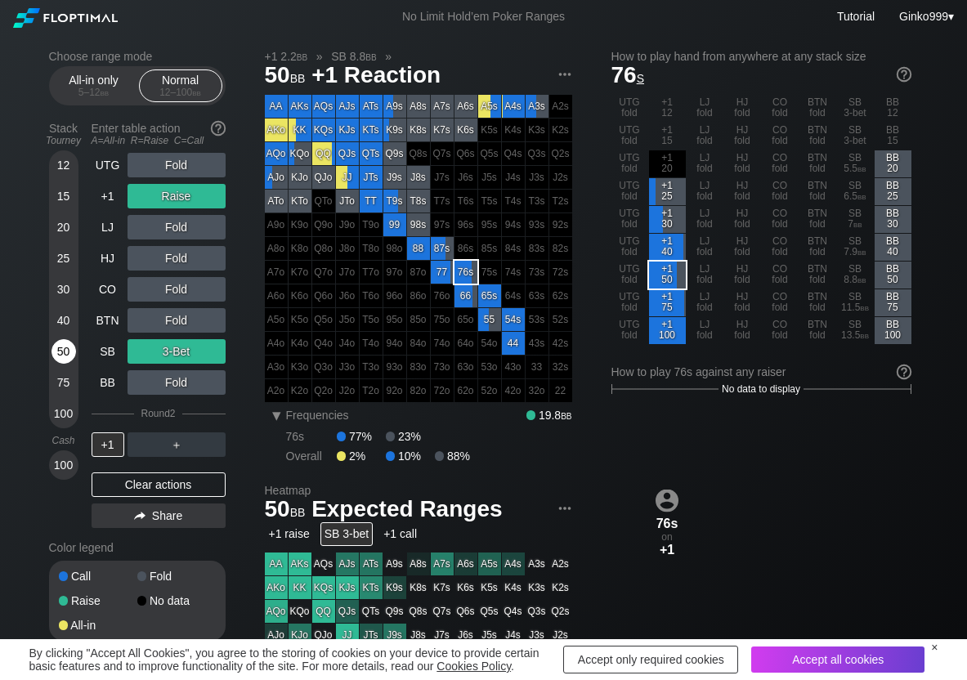
click at [63, 356] on div "50" at bounding box center [64, 351] width 25 height 25
click at [149, 471] on div "UTG Fold +1 Raise LJ Fold HJ Fold CO Fold BTN Fold SB 3-Bet BB Fold Round 2 +1 …" at bounding box center [159, 344] width 134 height 382
click at [150, 484] on div "Clear actions" at bounding box center [159, 485] width 134 height 25
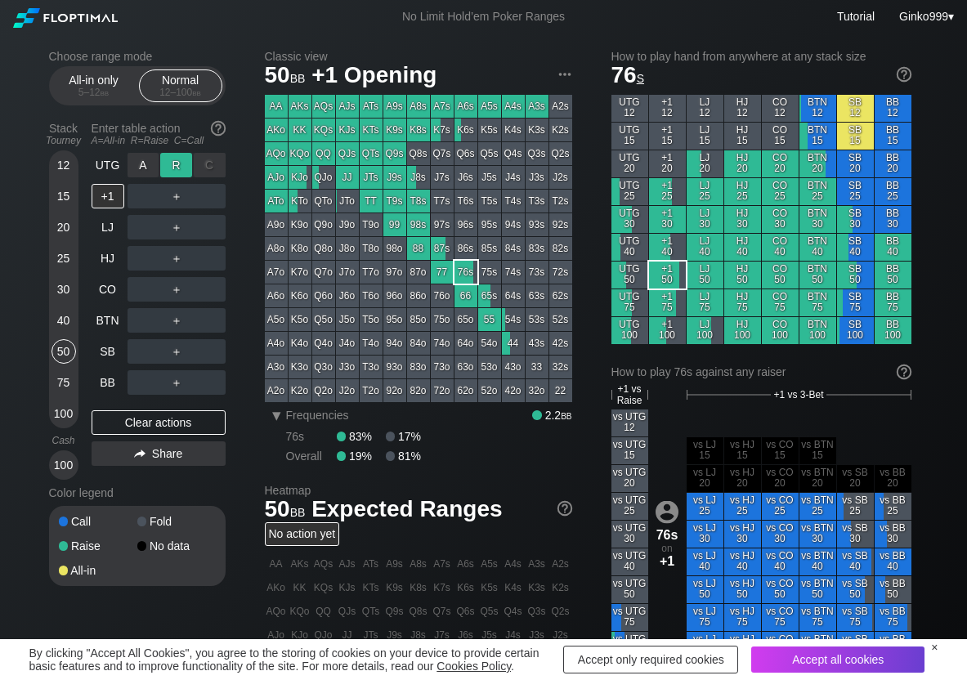
click at [177, 164] on div "R ✕" at bounding box center [176, 165] width 32 height 25
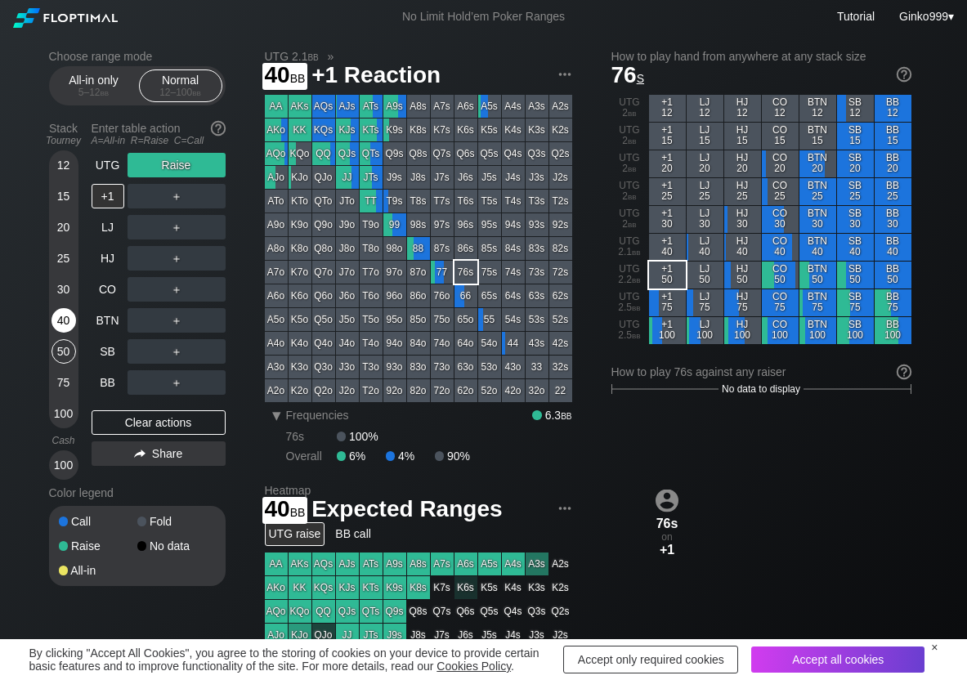
click at [64, 325] on div "40" at bounding box center [64, 320] width 25 height 25
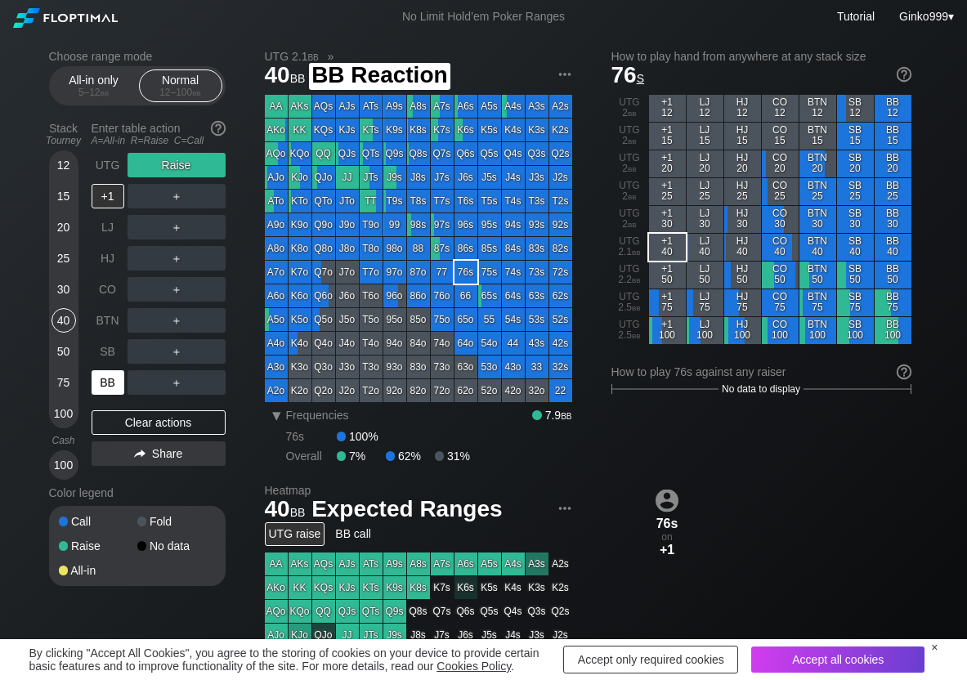
click at [103, 378] on div "BB" at bounding box center [108, 382] width 33 height 25
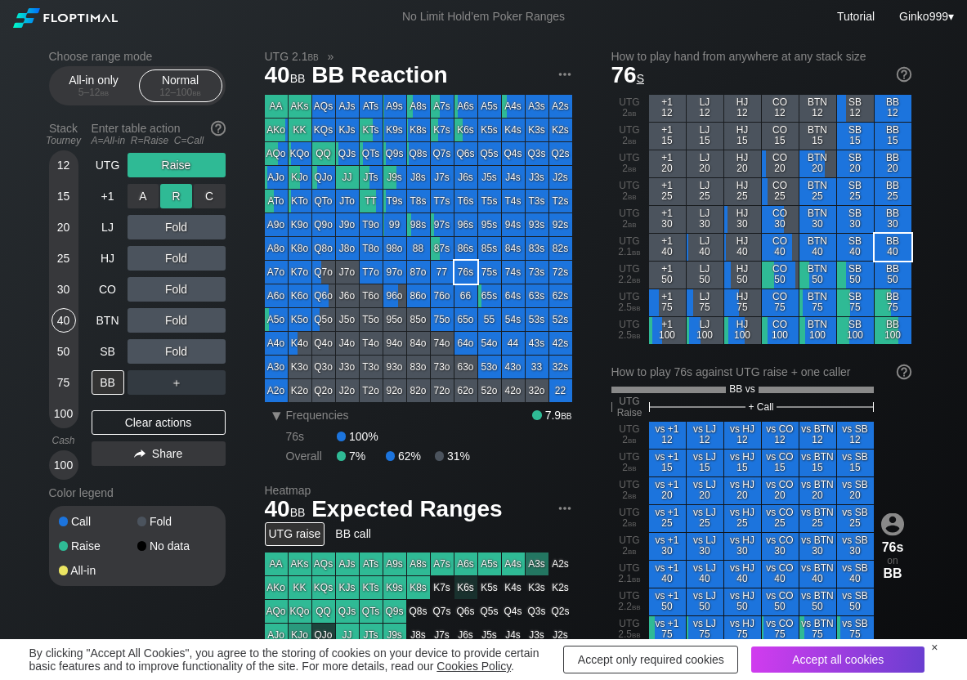
click at [186, 191] on div "R ✕" at bounding box center [176, 196] width 32 height 25
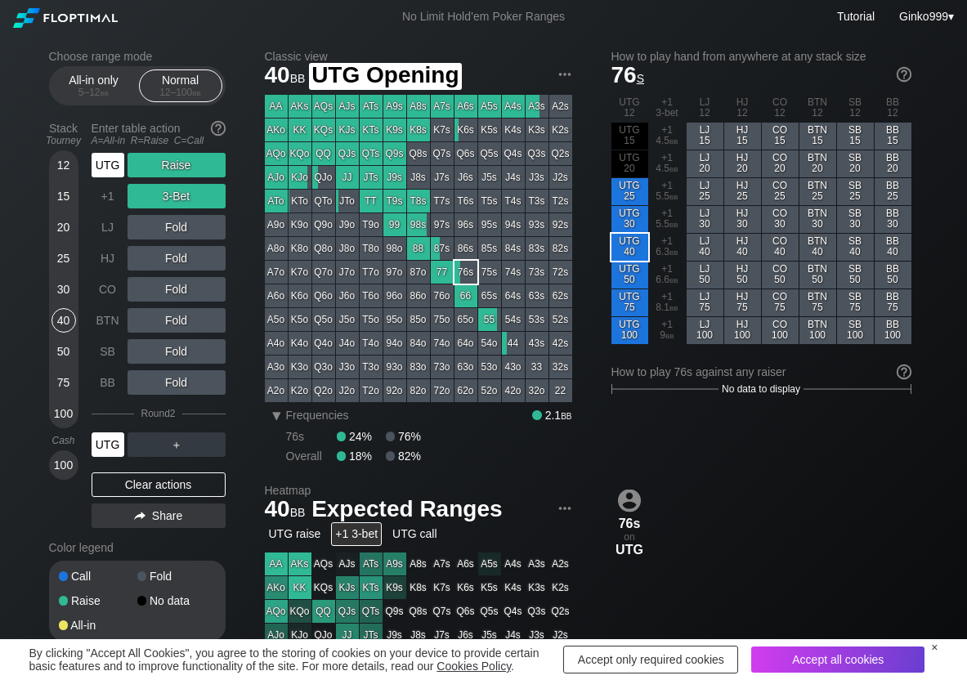
click at [111, 174] on div "UTG" at bounding box center [108, 165] width 33 height 25
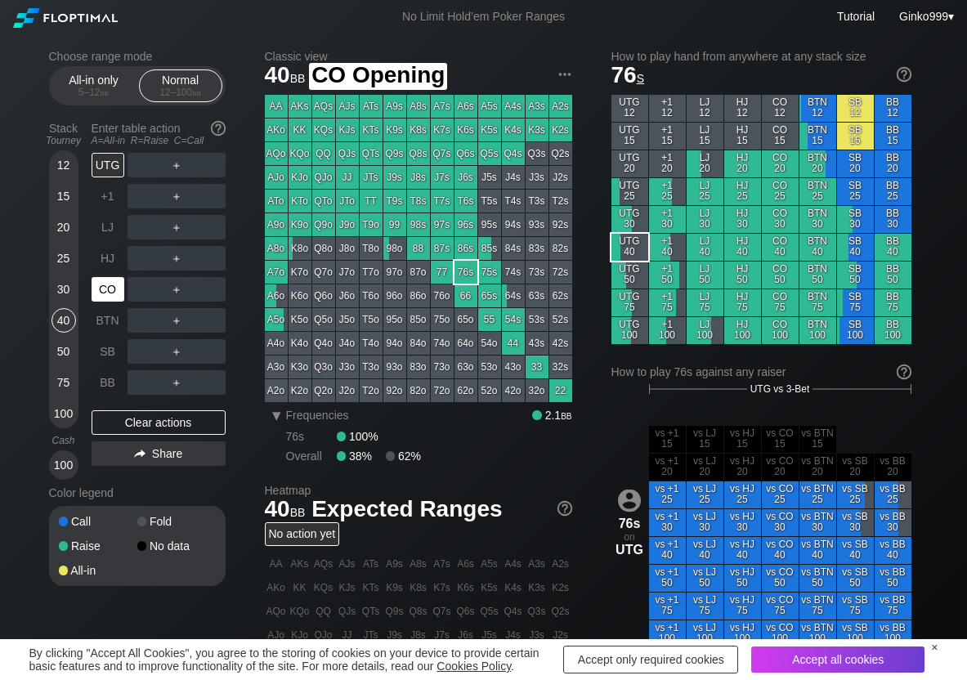
click at [102, 298] on div "CO" at bounding box center [108, 289] width 33 height 25
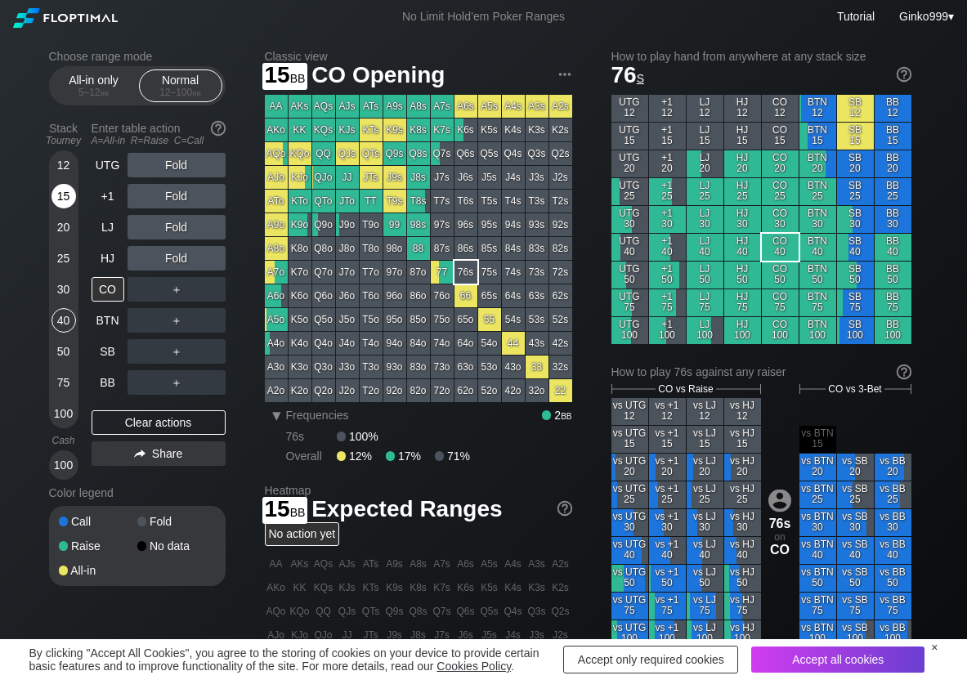
click at [56, 197] on div "15" at bounding box center [64, 196] width 25 height 25
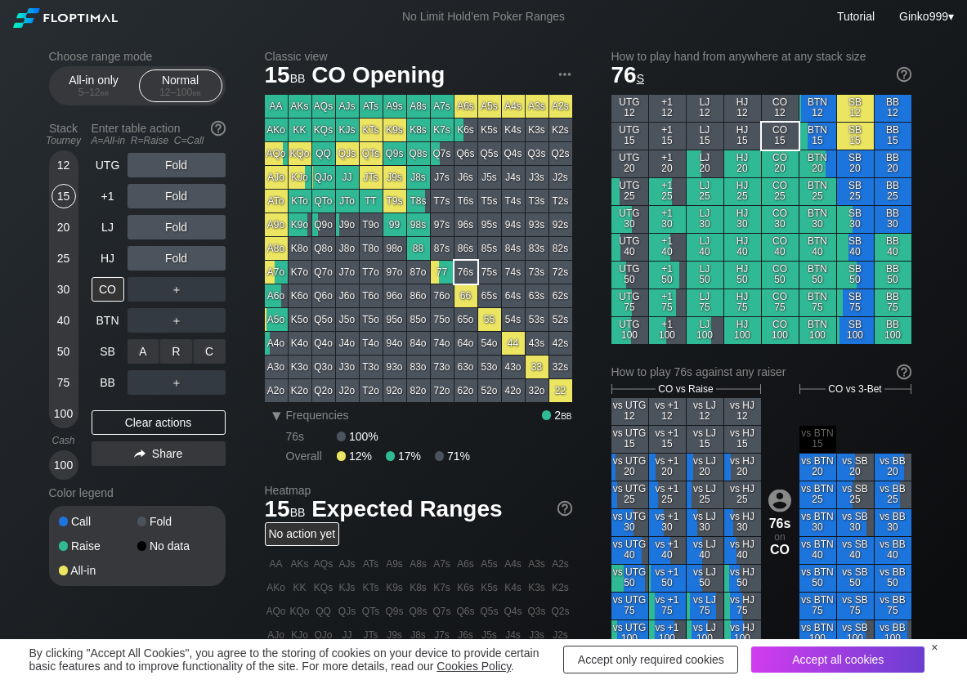
drag, startPoint x: 199, startPoint y: 339, endPoint x: 217, endPoint y: 357, distance: 25.4
click at [217, 357] on div "C ✕" at bounding box center [210, 351] width 32 height 25
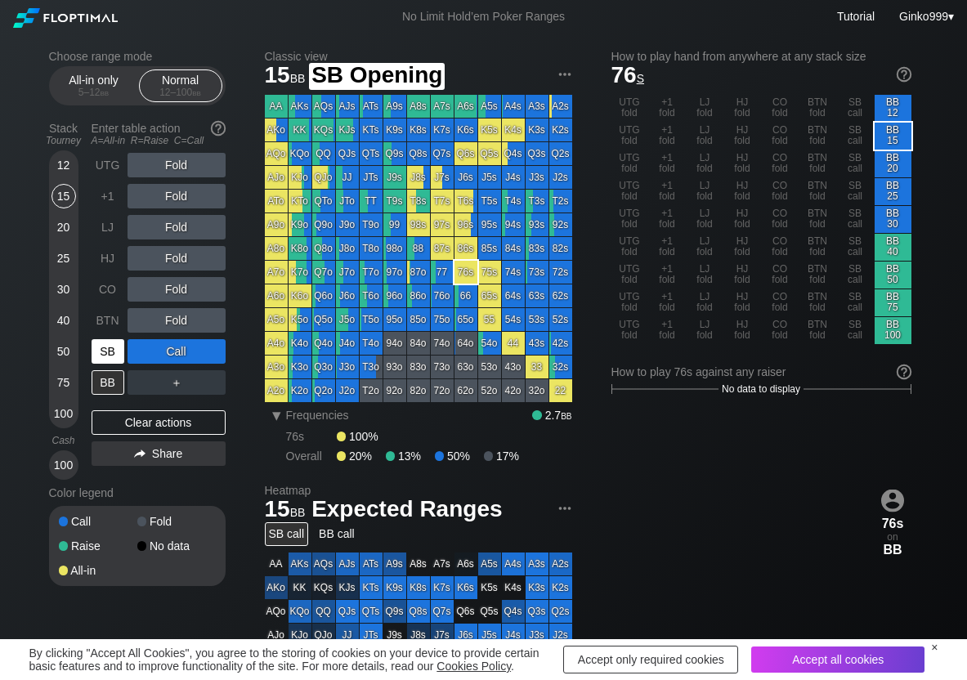
click at [106, 361] on div "SB" at bounding box center [108, 351] width 33 height 25
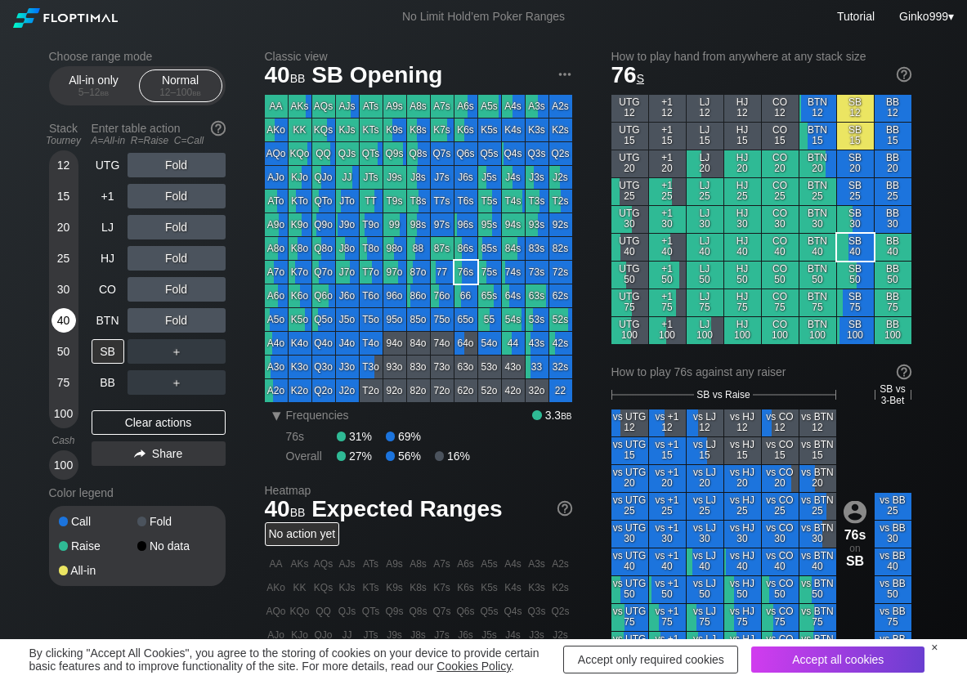
click at [55, 330] on div "40" at bounding box center [64, 320] width 25 height 25
click at [182, 358] on div "R ✕" at bounding box center [176, 351] width 32 height 25
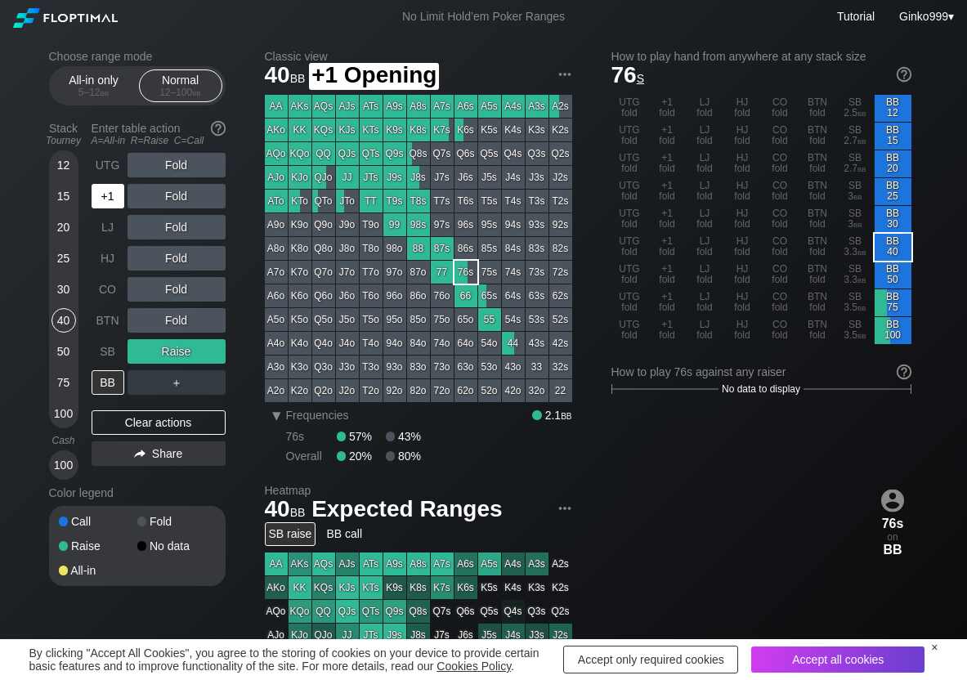
click at [112, 203] on div "+1" at bounding box center [108, 196] width 33 height 25
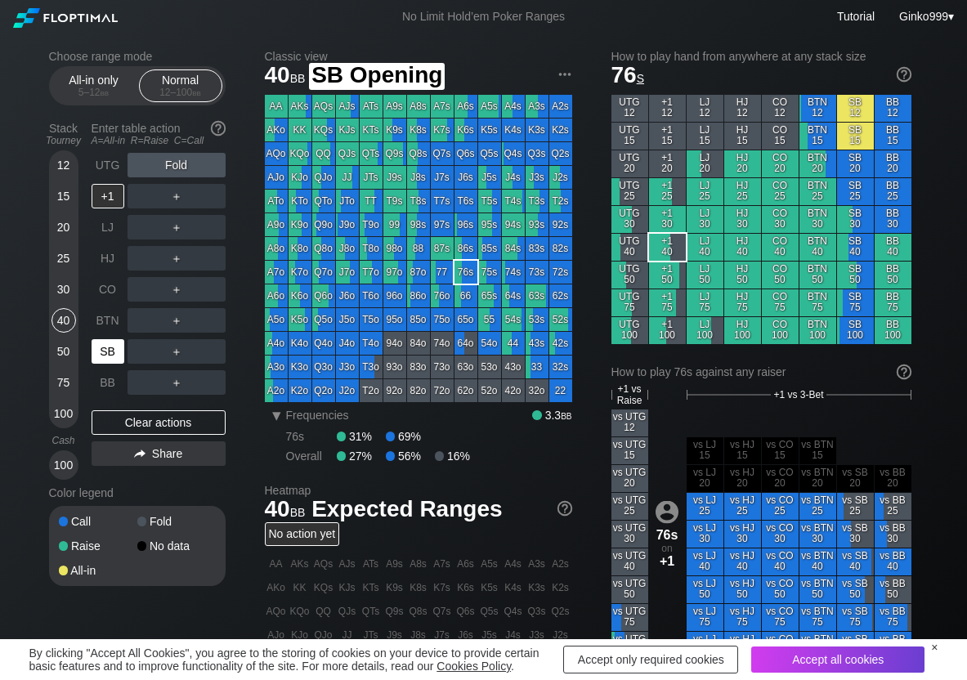
click at [114, 343] on div "SB" at bounding box center [108, 351] width 33 height 25
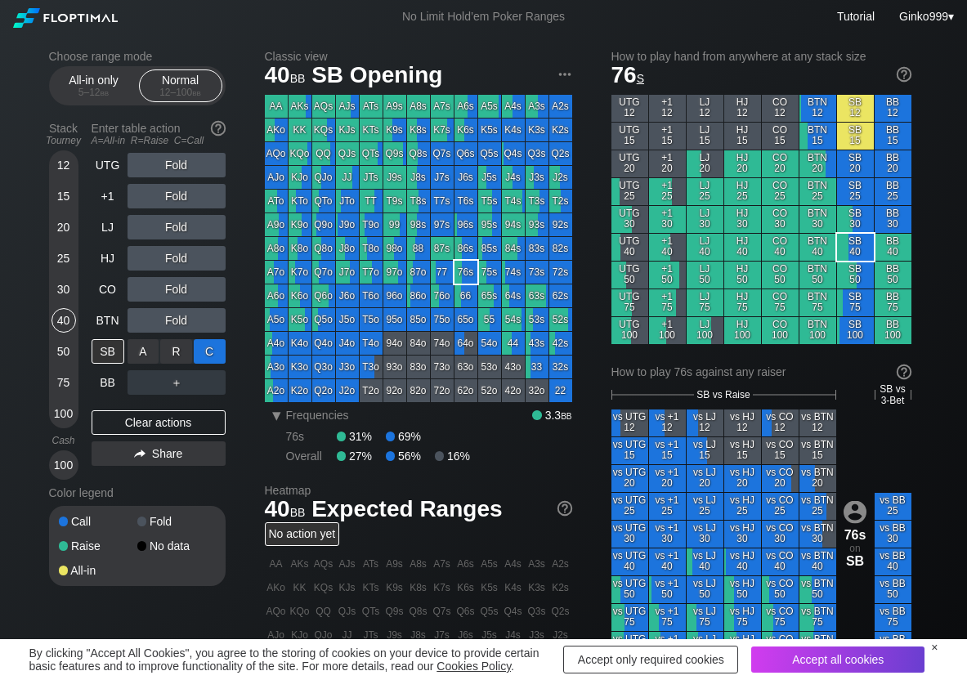
click at [216, 352] on div "C ✕" at bounding box center [210, 351] width 32 height 25
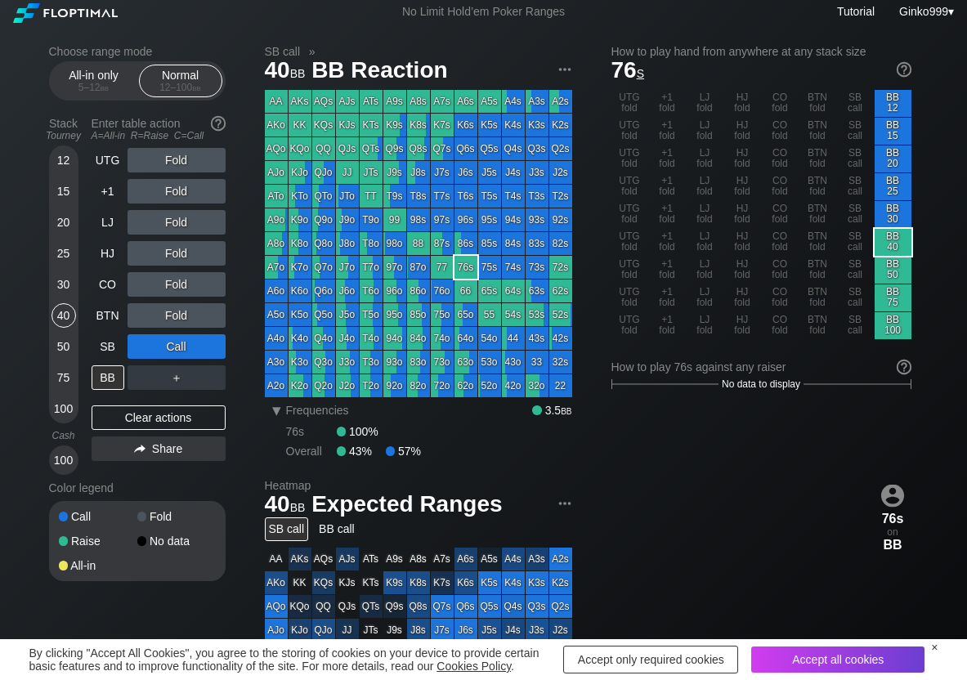
scroll to position [82, 0]
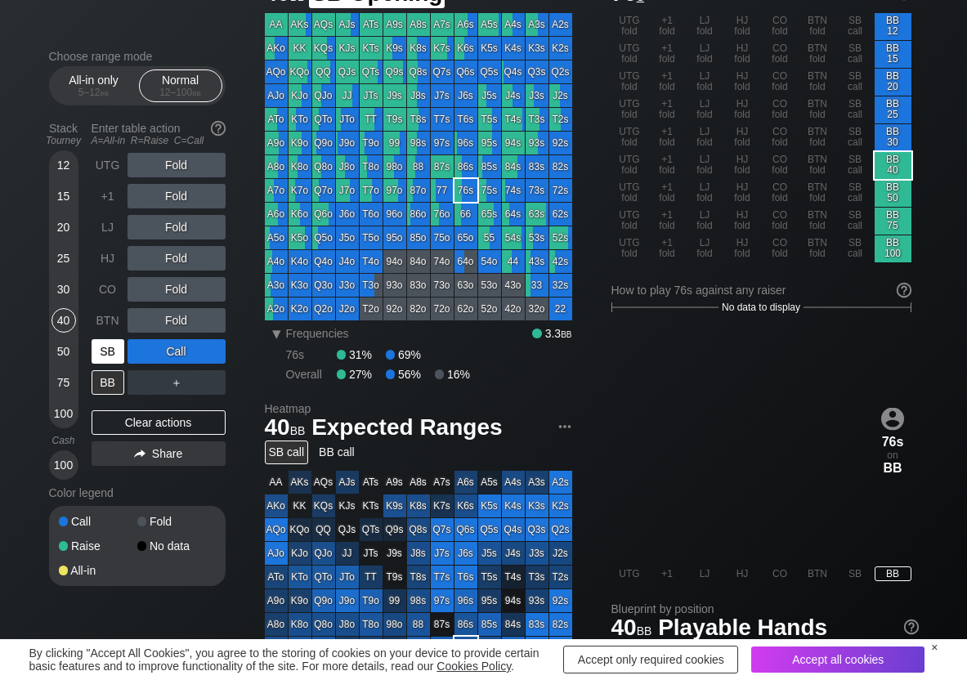
click at [107, 354] on div "SB" at bounding box center [108, 351] width 33 height 25
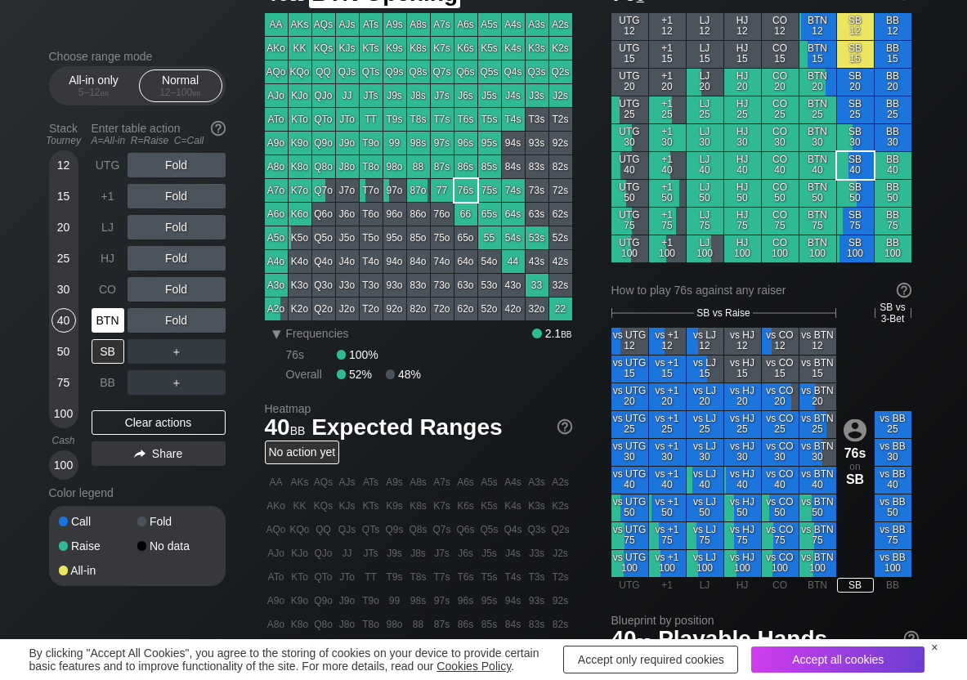
click at [108, 319] on div "BTN" at bounding box center [108, 320] width 33 height 25
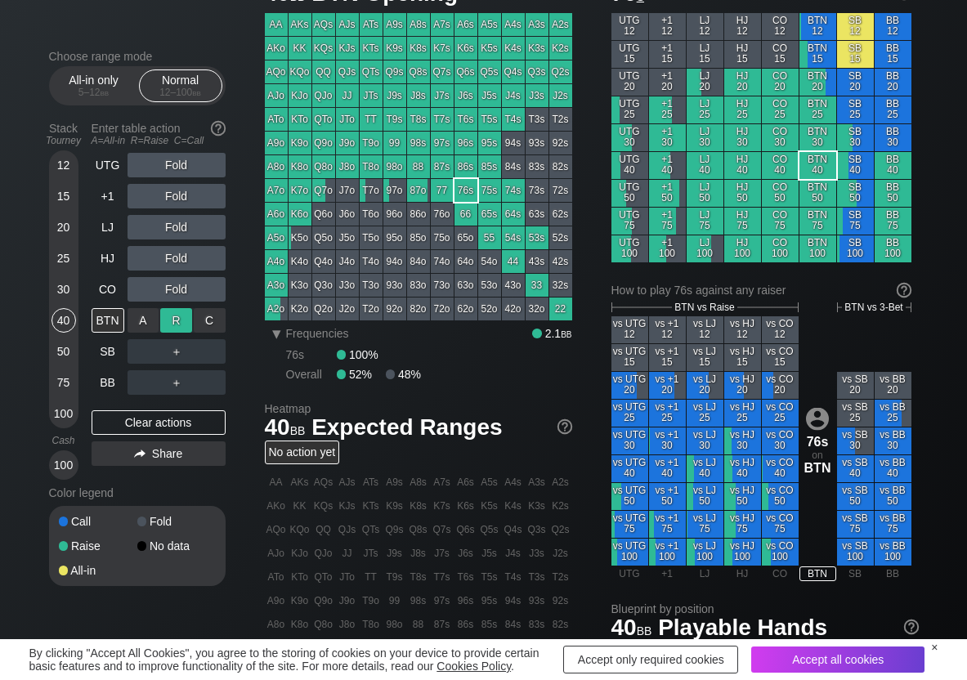
click at [164, 321] on div "R ✕" at bounding box center [176, 320] width 32 height 25
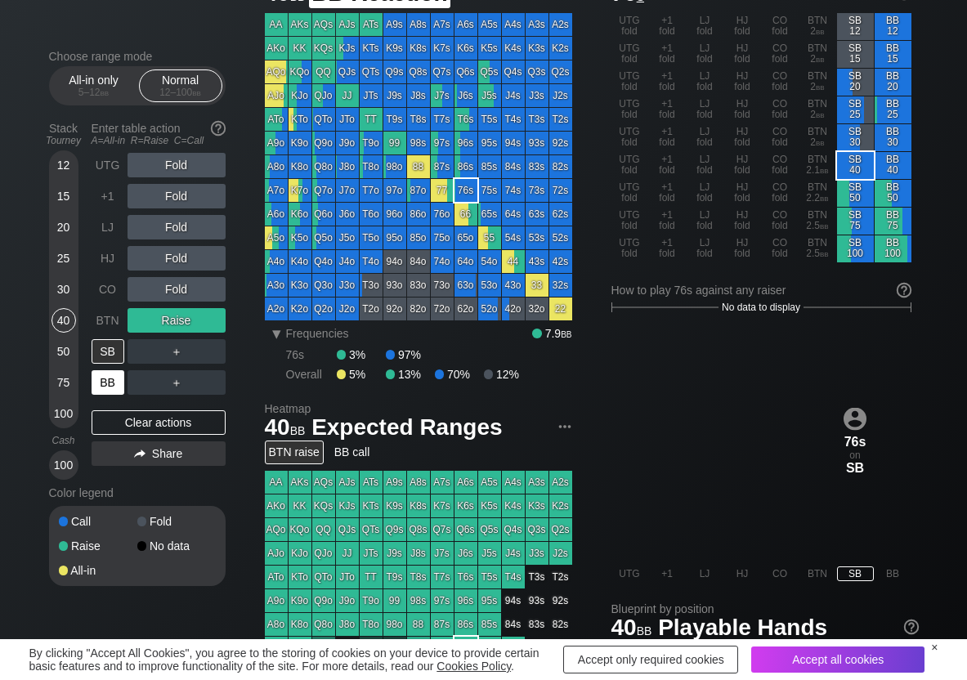
click at [107, 382] on div "BB" at bounding box center [108, 382] width 33 height 25
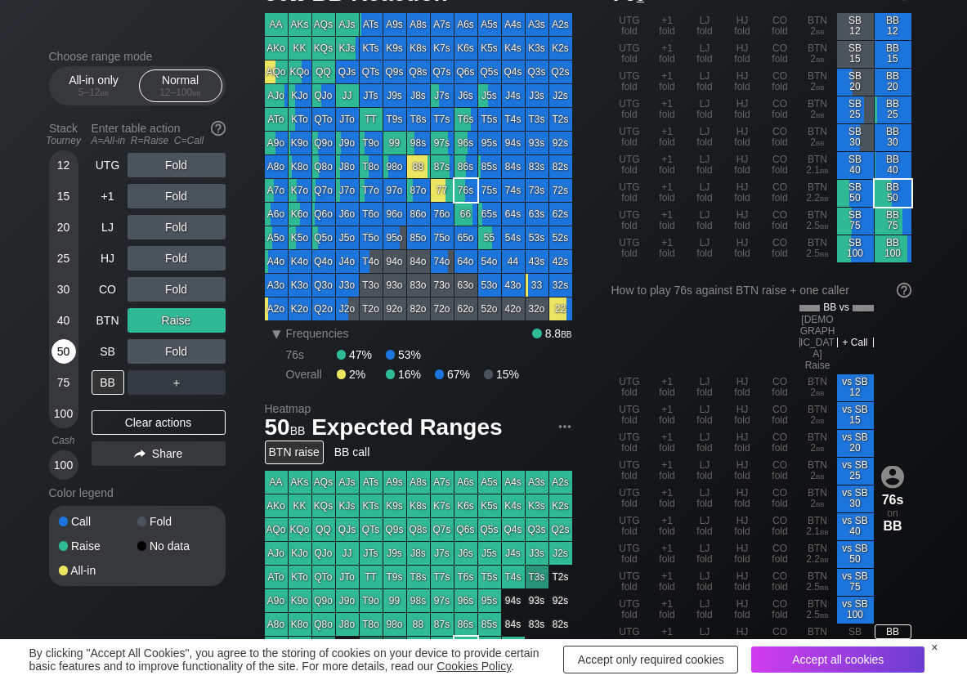
click at [64, 354] on div "50" at bounding box center [64, 351] width 25 height 25
click at [177, 352] on div "R ✕" at bounding box center [176, 351] width 32 height 25
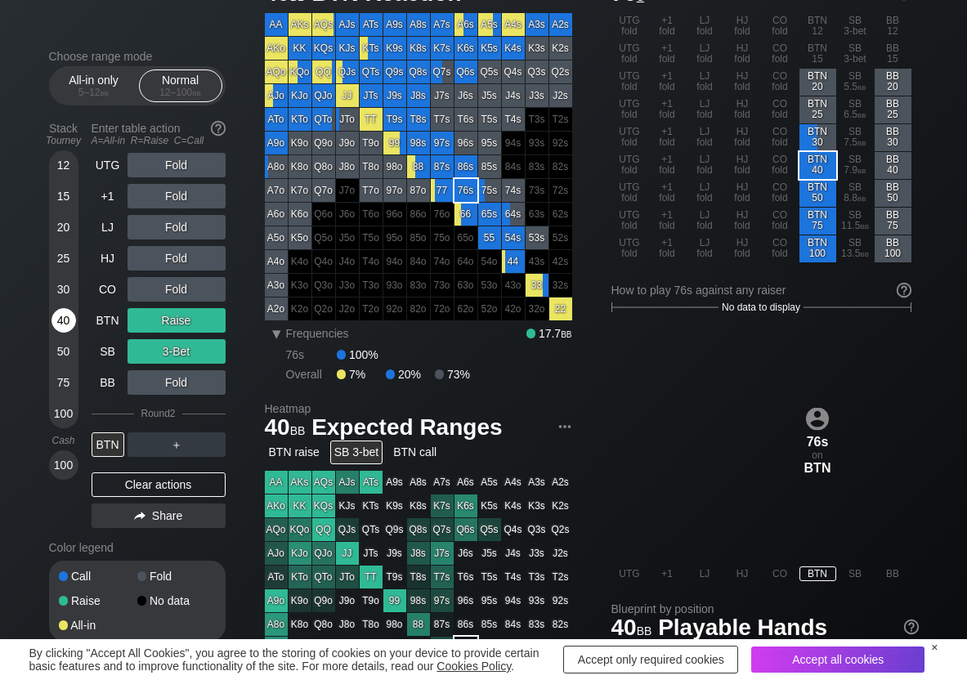
click at [61, 319] on div "40" at bounding box center [64, 320] width 25 height 25
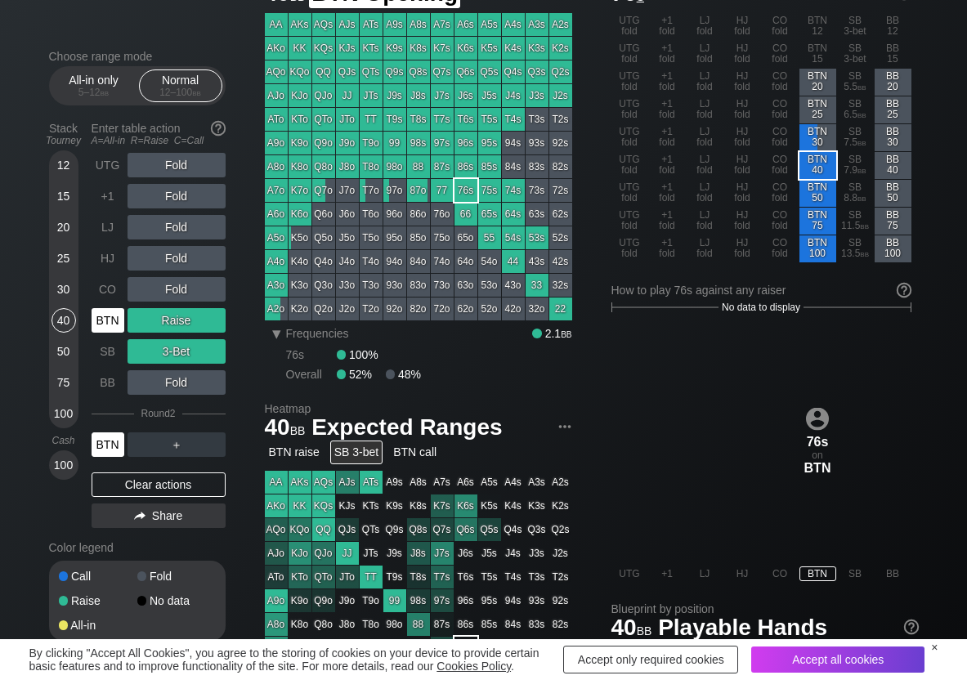
click at [107, 321] on div "BTN" at bounding box center [108, 320] width 33 height 25
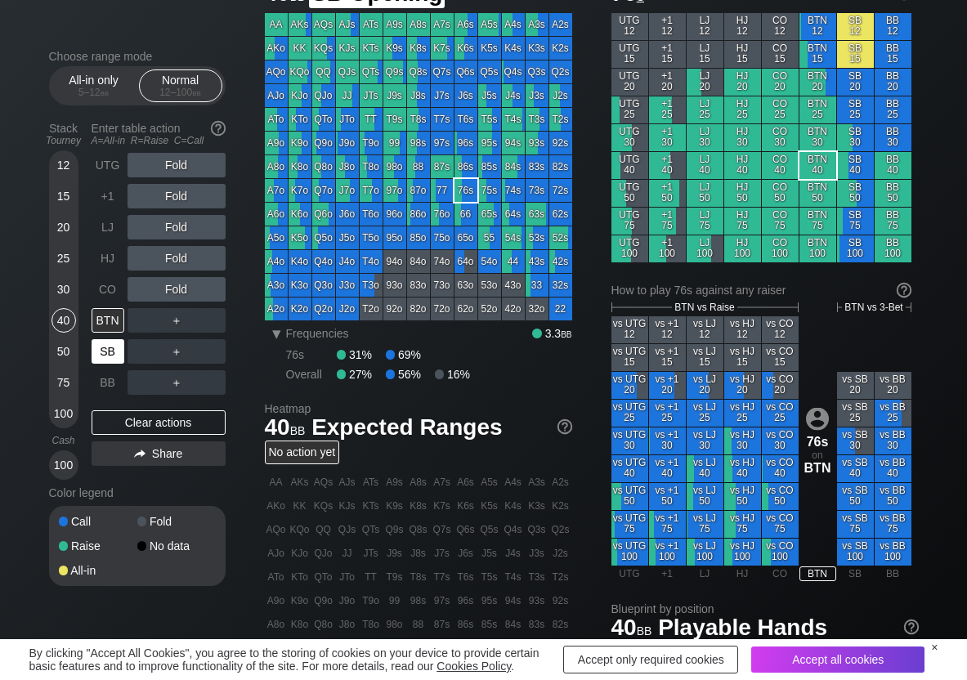
click at [118, 356] on div "SB" at bounding box center [108, 351] width 33 height 25
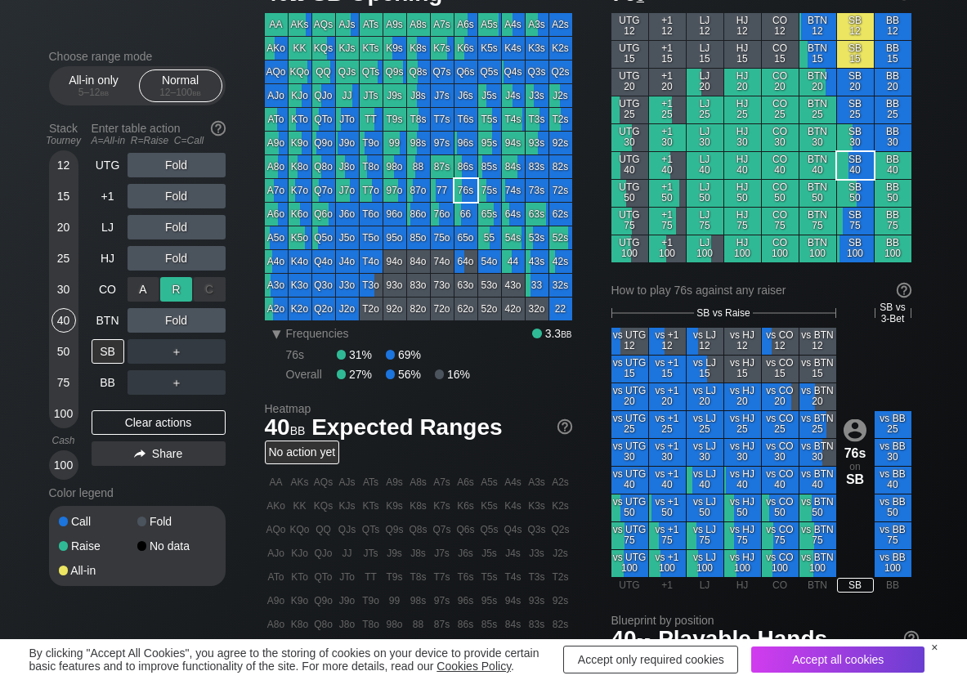
click at [186, 286] on div "R ✕" at bounding box center [176, 289] width 32 height 25
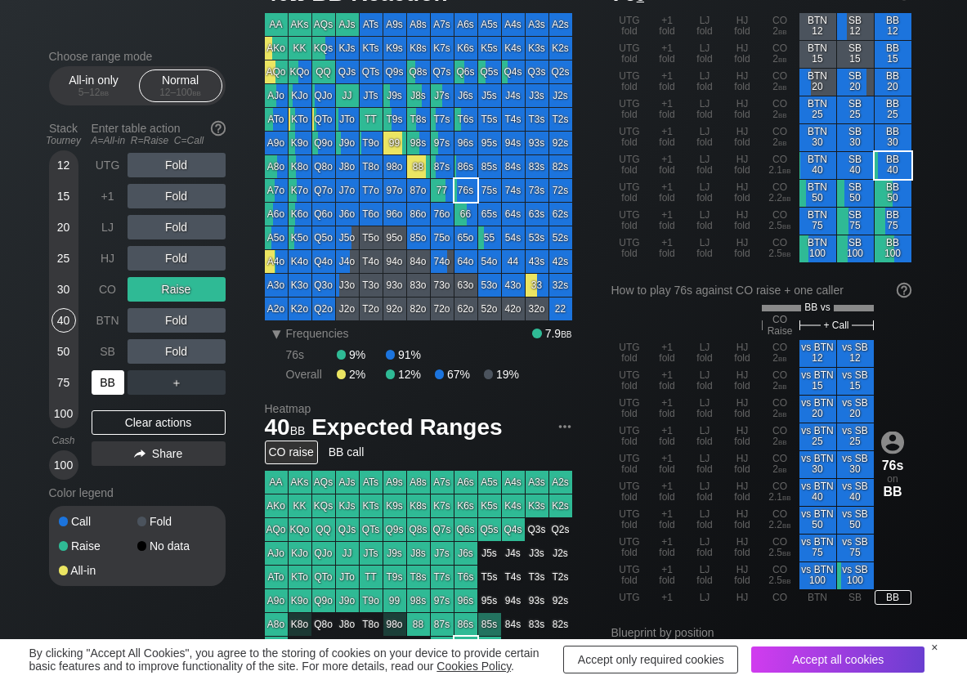
click at [114, 377] on div "BB" at bounding box center [108, 382] width 33 height 25
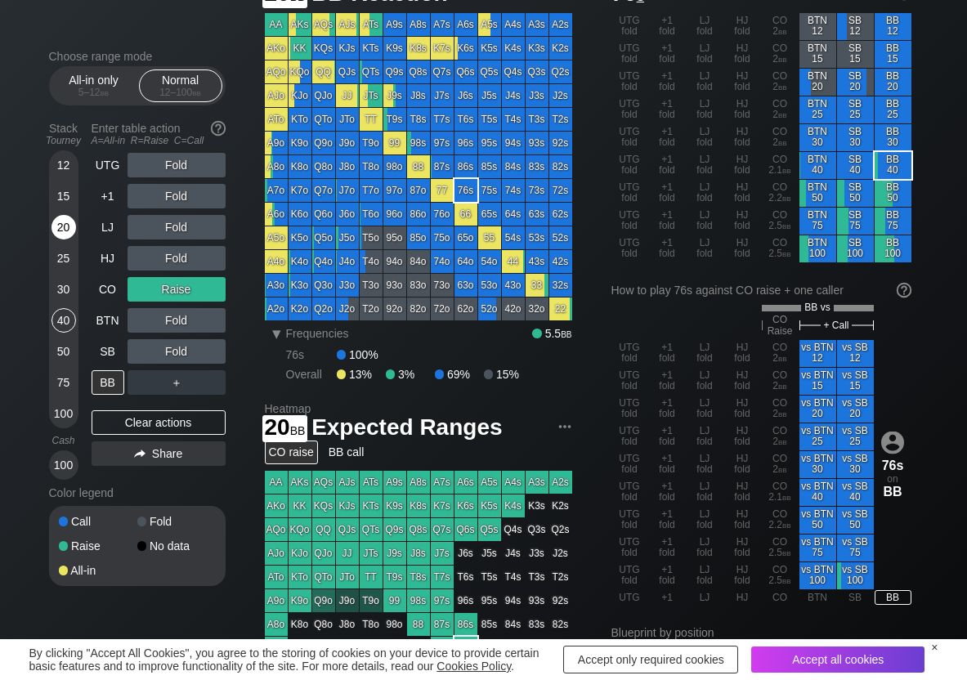
click at [65, 227] on div "20" at bounding box center [64, 227] width 25 height 25
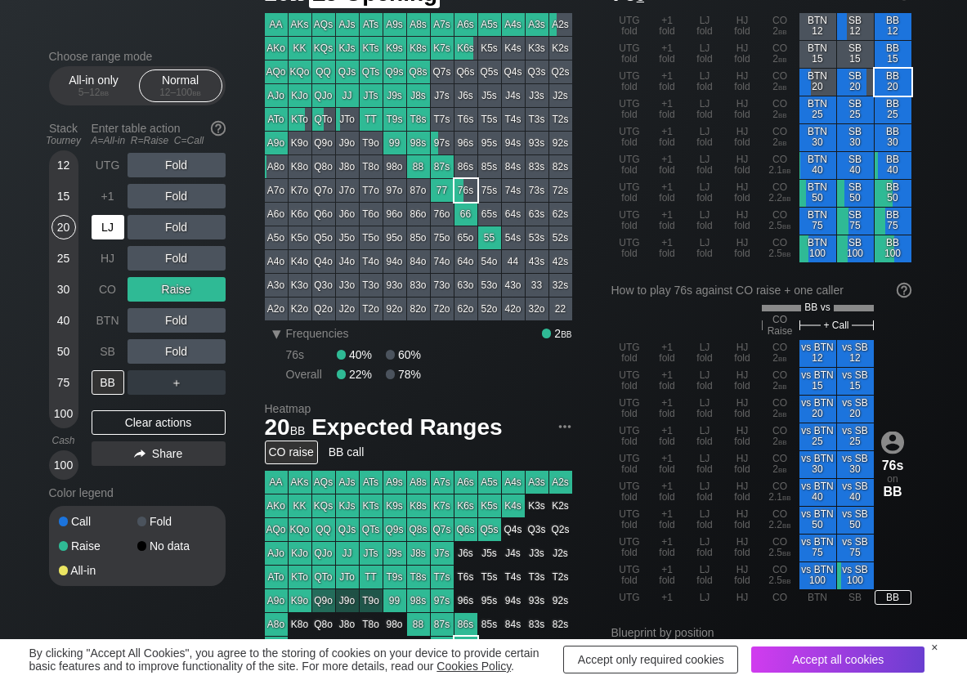
click at [114, 235] on div "LJ" at bounding box center [108, 227] width 33 height 25
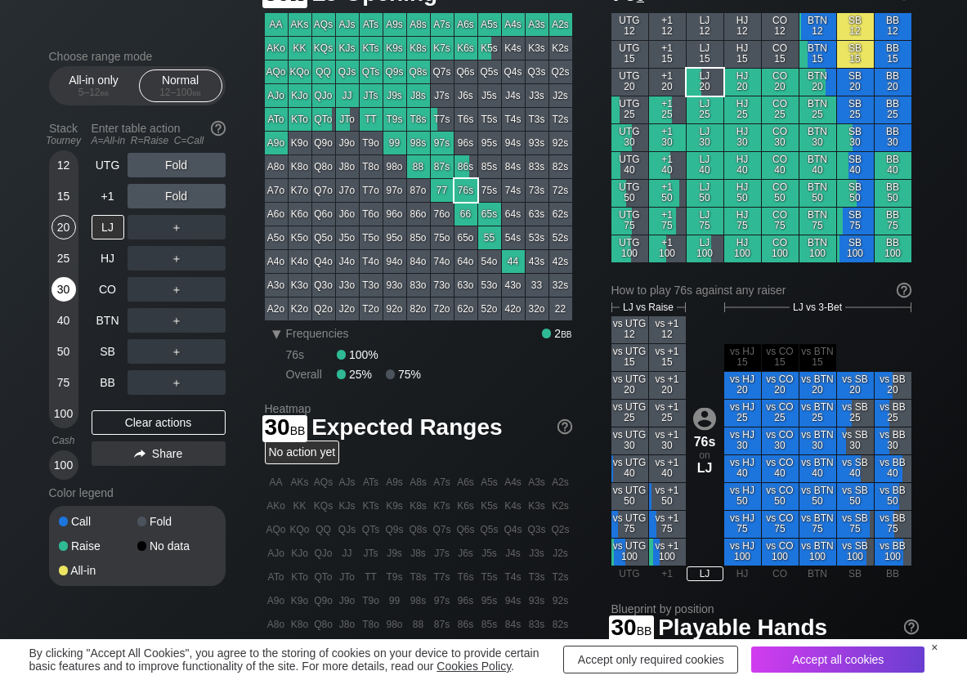
click at [61, 292] on div "30" at bounding box center [64, 289] width 25 height 25
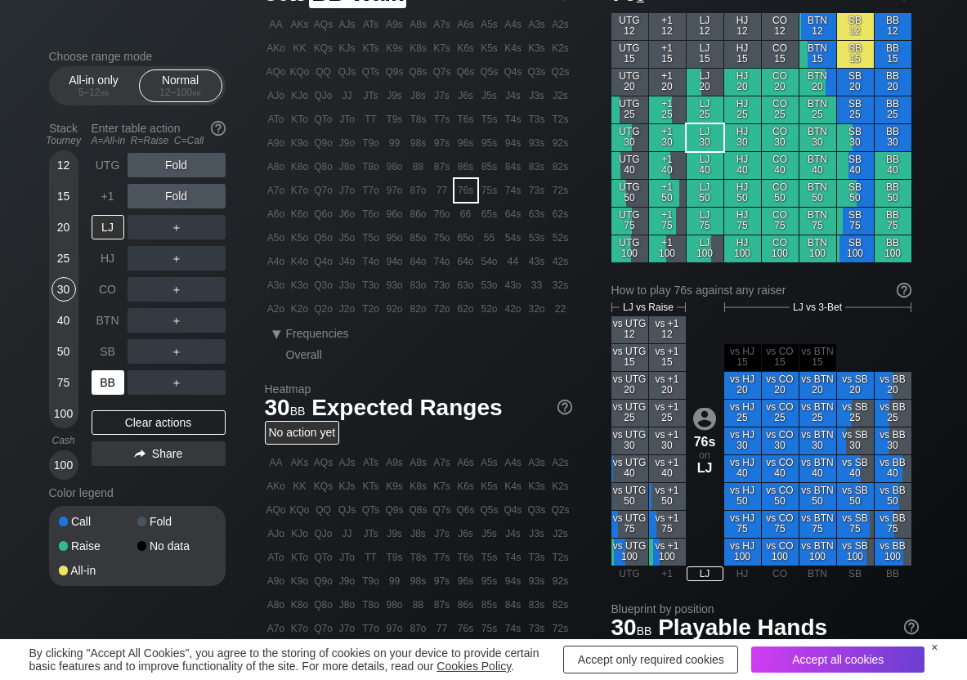
click at [92, 384] on div "BB" at bounding box center [108, 382] width 33 height 25
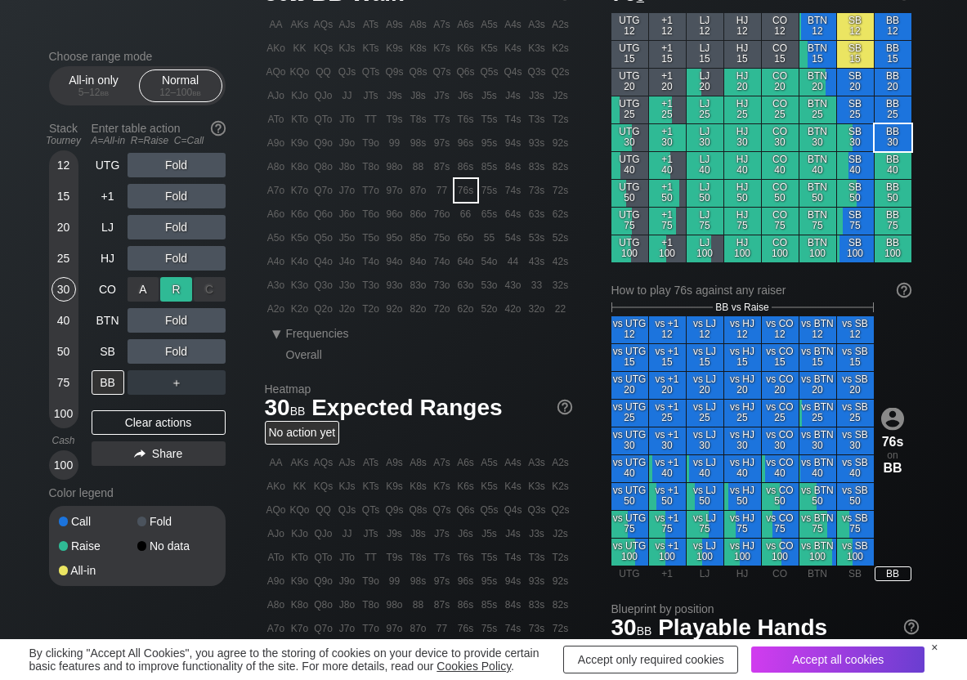
click at [173, 294] on div "R ✕" at bounding box center [176, 289] width 32 height 25
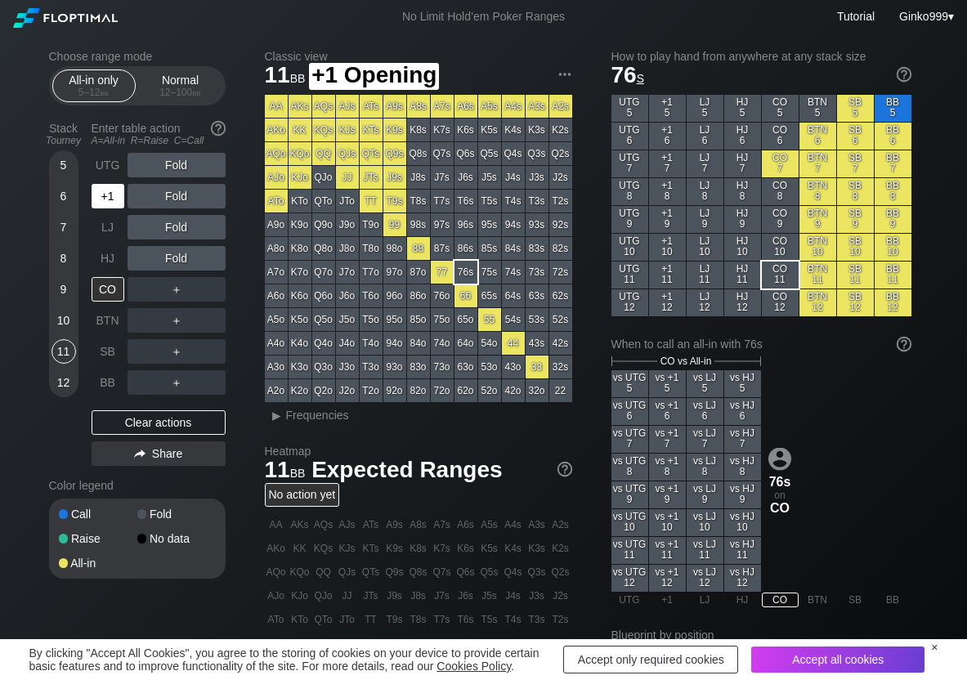
click at [102, 195] on div "+1" at bounding box center [108, 196] width 33 height 25
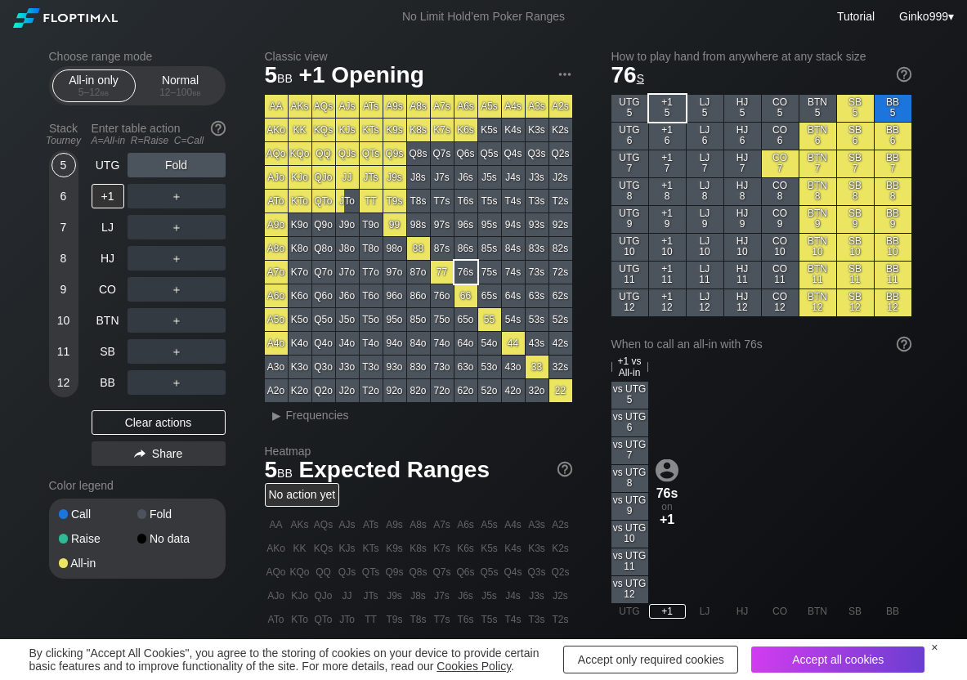
drag, startPoint x: 73, startPoint y: 161, endPoint x: 80, endPoint y: 188, distance: 28.0
click at [70, 162] on div "5" at bounding box center [64, 165] width 25 height 25
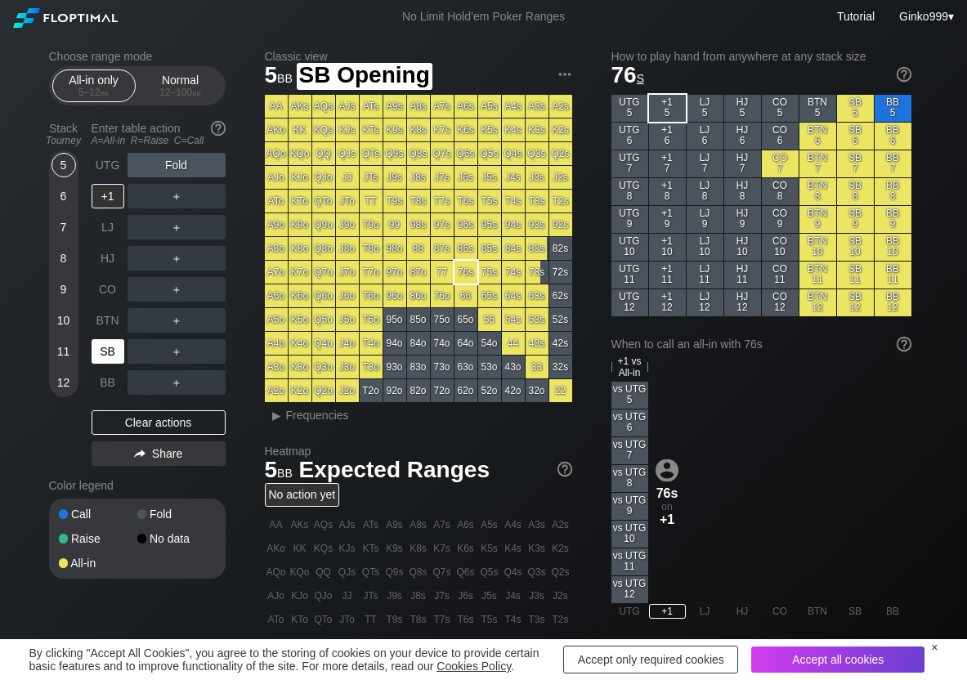
click at [117, 352] on div "SB" at bounding box center [108, 351] width 33 height 25
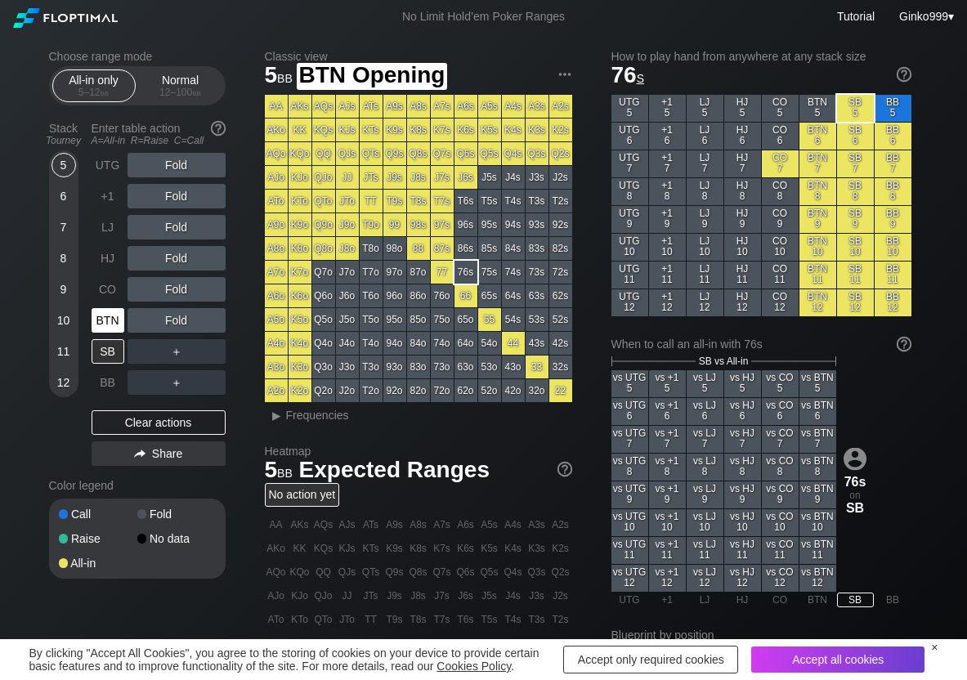
click at [98, 319] on div "BTN" at bounding box center [108, 320] width 33 height 25
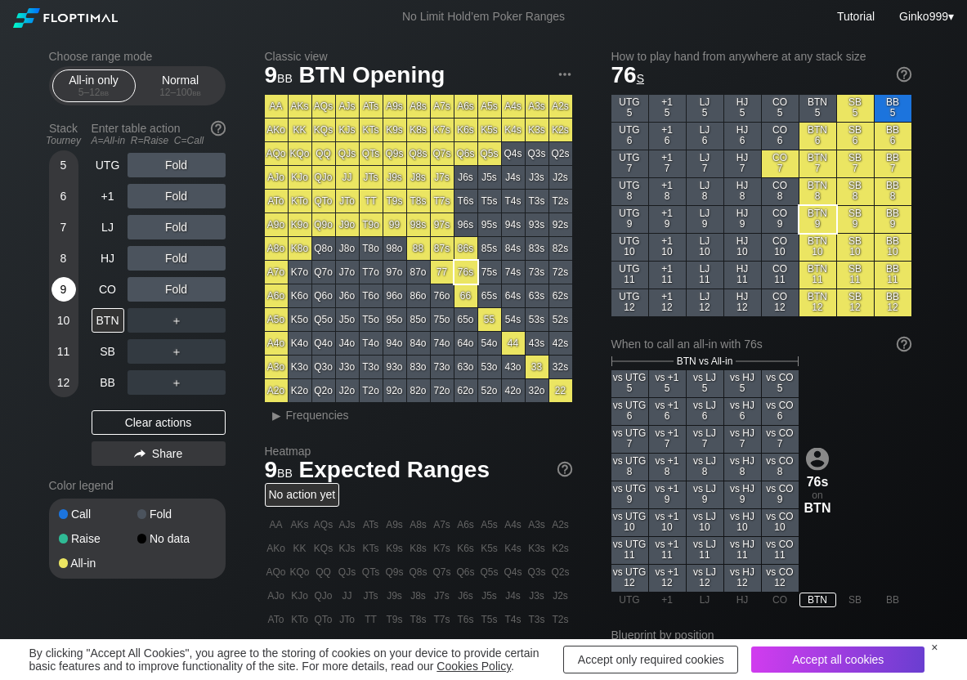
click at [58, 285] on div "9" at bounding box center [64, 289] width 25 height 25
click at [145, 160] on div "A ✕" at bounding box center [144, 165] width 32 height 25
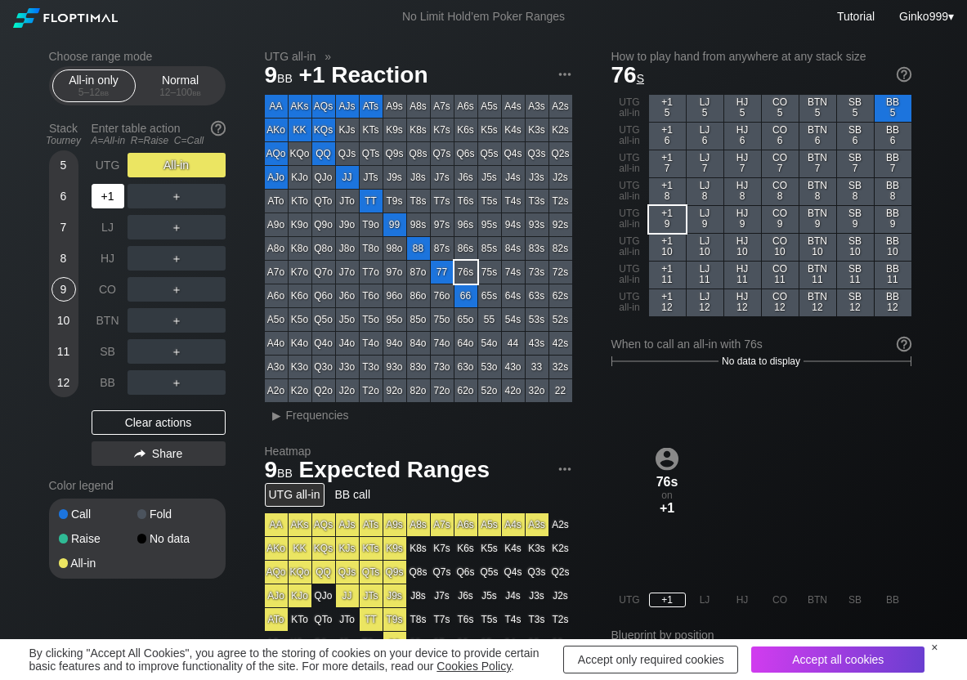
click at [106, 189] on div "+1" at bounding box center [108, 196] width 33 height 25
click at [78, 196] on div "Stack Tourney Enter table action A=All-in R=Raise C=Call 5 6 7 8 [PHONE_NUMBER]…" at bounding box center [137, 293] width 177 height 357
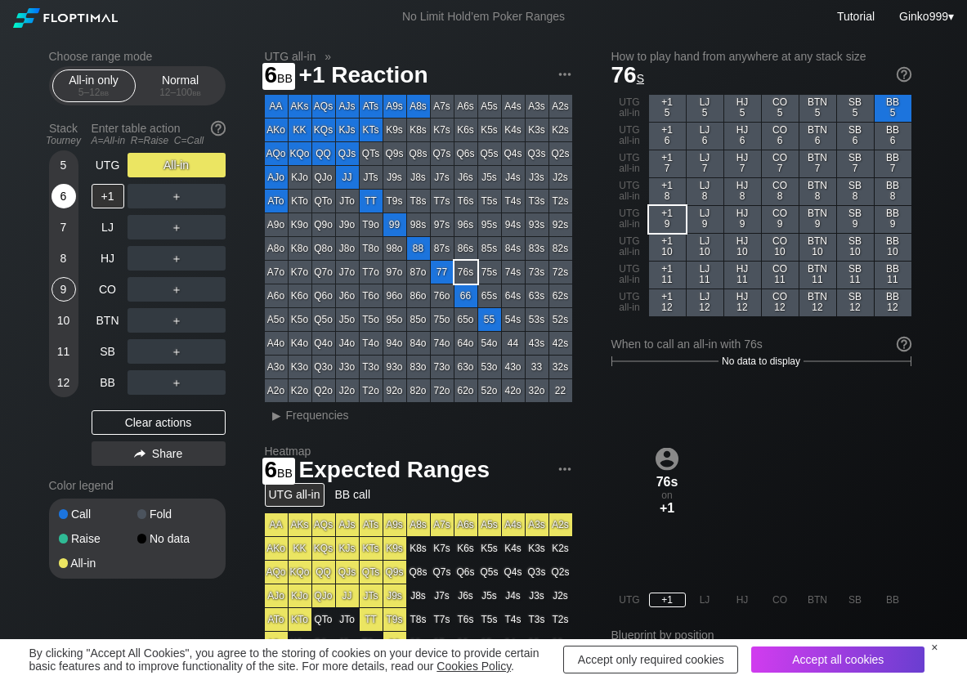
click at [64, 201] on div "6" at bounding box center [64, 196] width 25 height 25
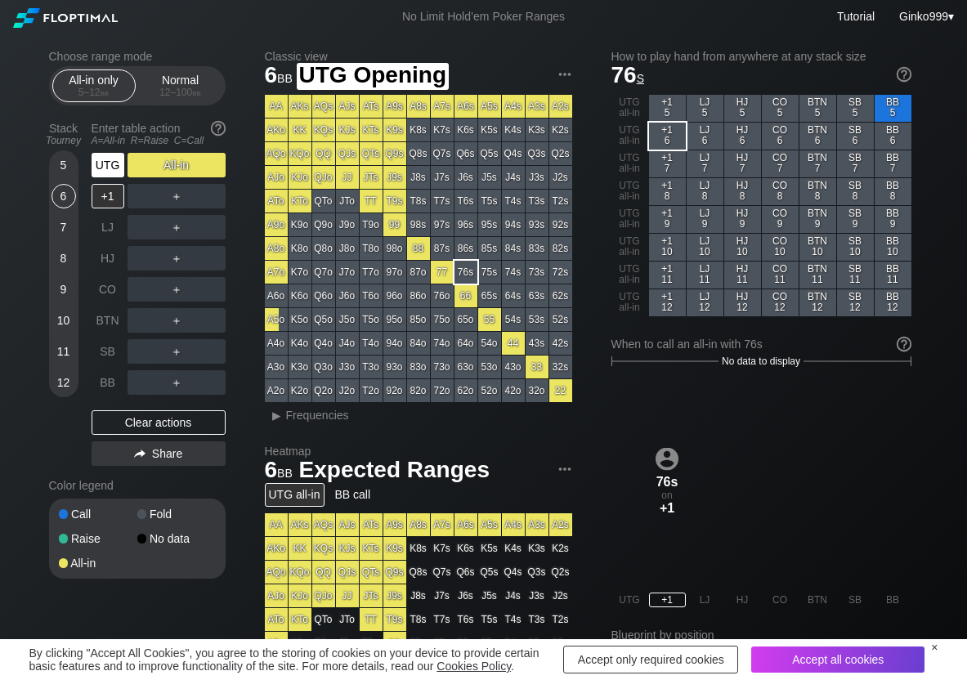
click at [101, 164] on div "UTG" at bounding box center [108, 165] width 33 height 25
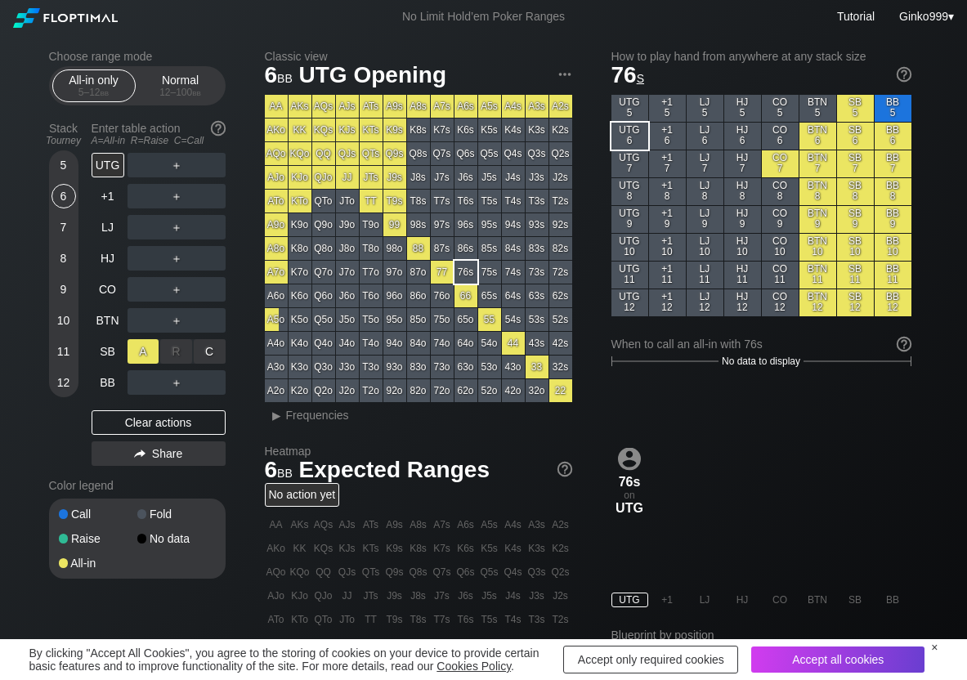
click at [150, 350] on div "A ✕" at bounding box center [144, 351] width 32 height 25
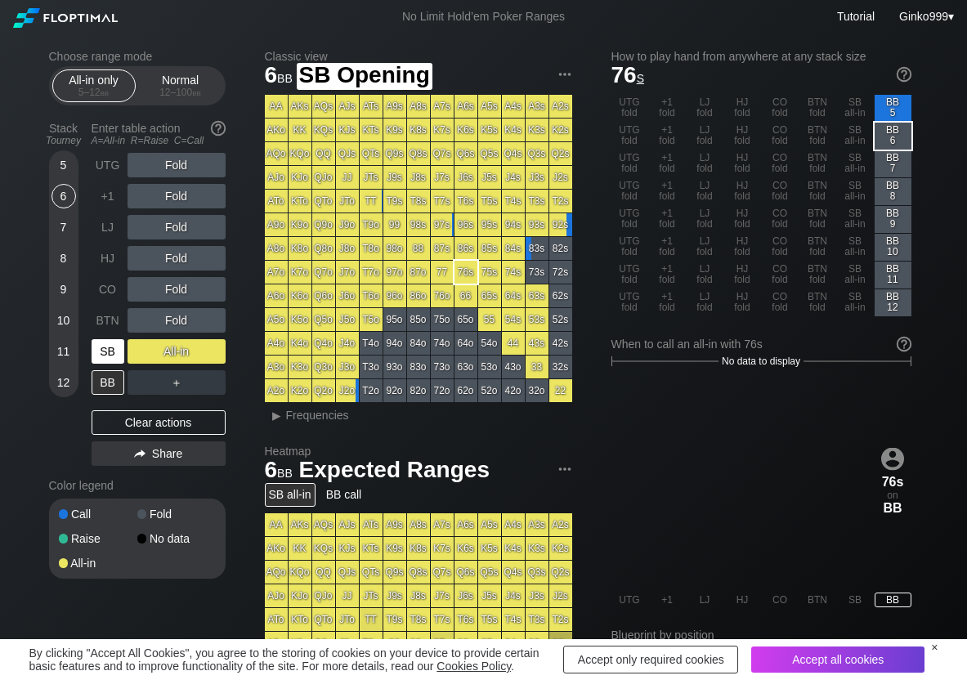
click at [104, 353] on div "SB" at bounding box center [108, 351] width 33 height 25
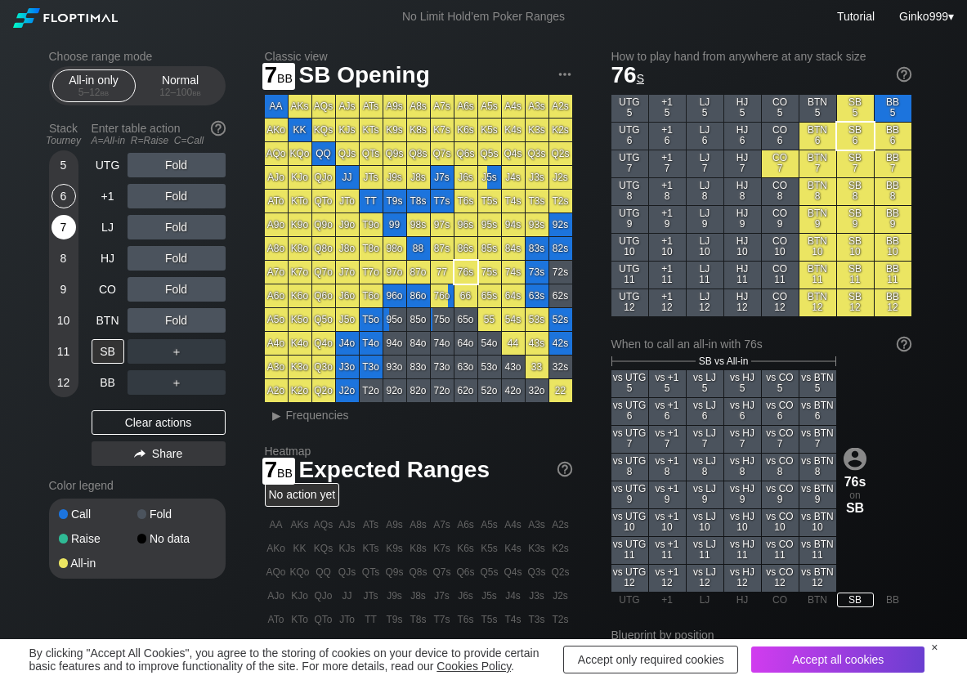
click at [64, 221] on div "7" at bounding box center [64, 227] width 25 height 25
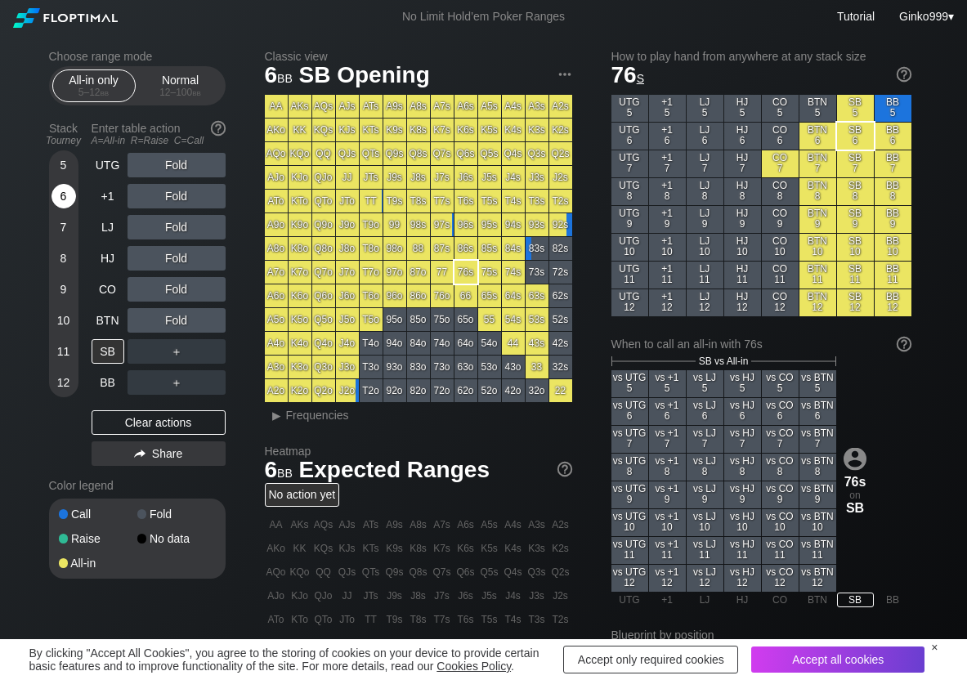
click at [69, 191] on div "6" at bounding box center [64, 196] width 25 height 25
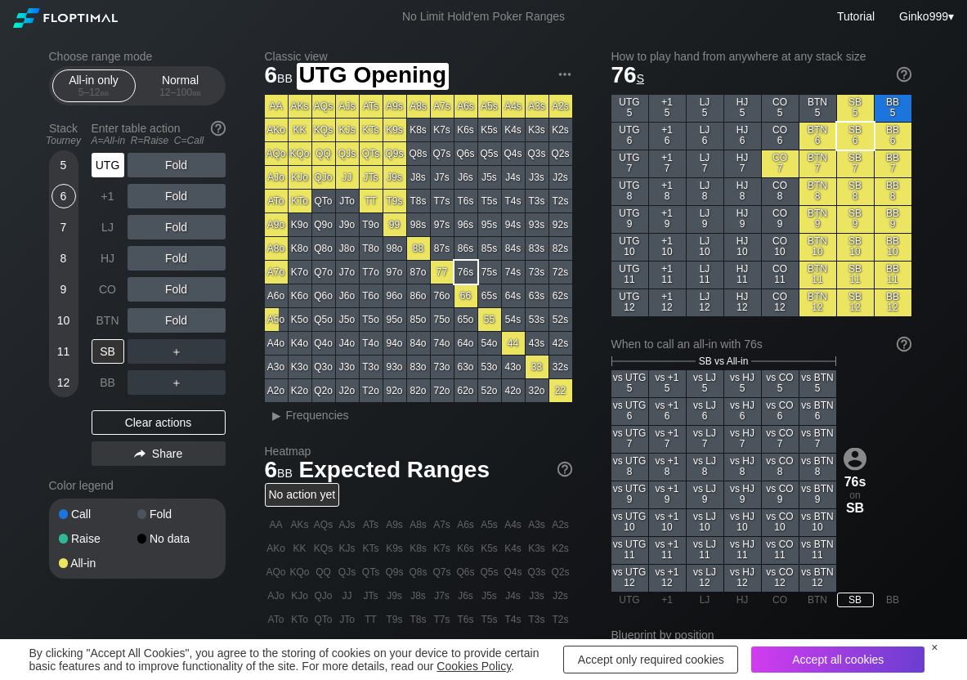
click at [102, 173] on div "UTG" at bounding box center [108, 165] width 33 height 25
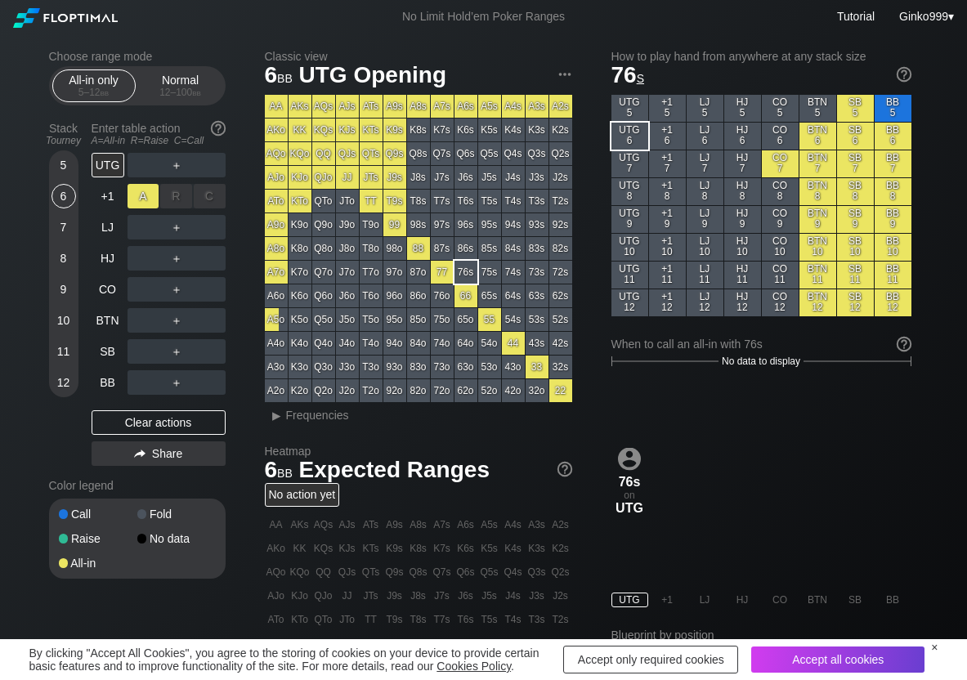
click at [145, 197] on div "A ✕" at bounding box center [144, 196] width 32 height 25
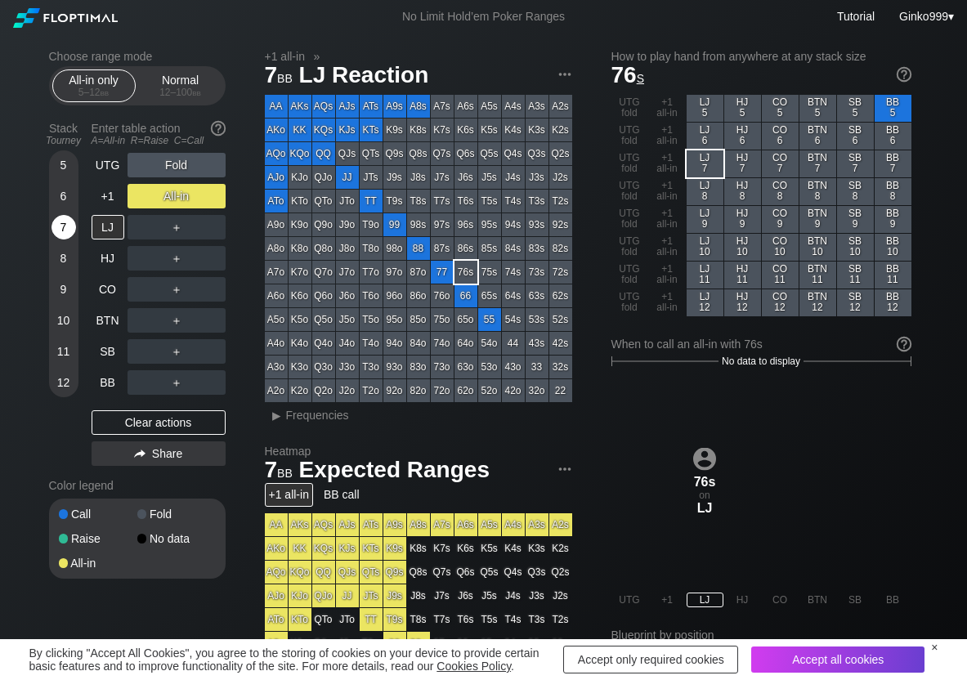
click at [69, 227] on div "7" at bounding box center [64, 227] width 25 height 25
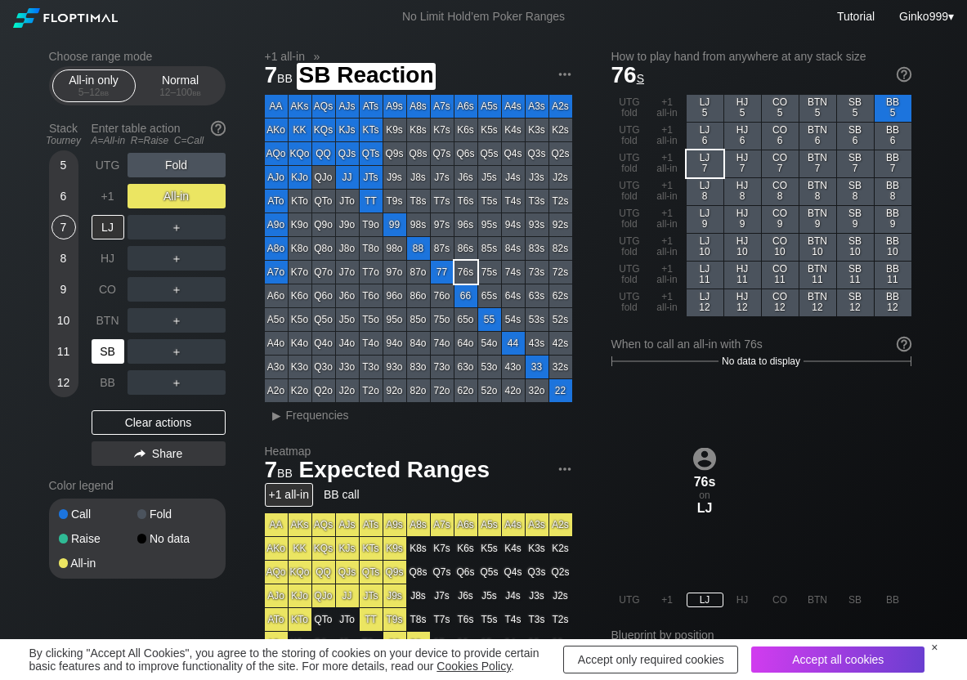
click at [104, 360] on div "SB" at bounding box center [108, 351] width 33 height 25
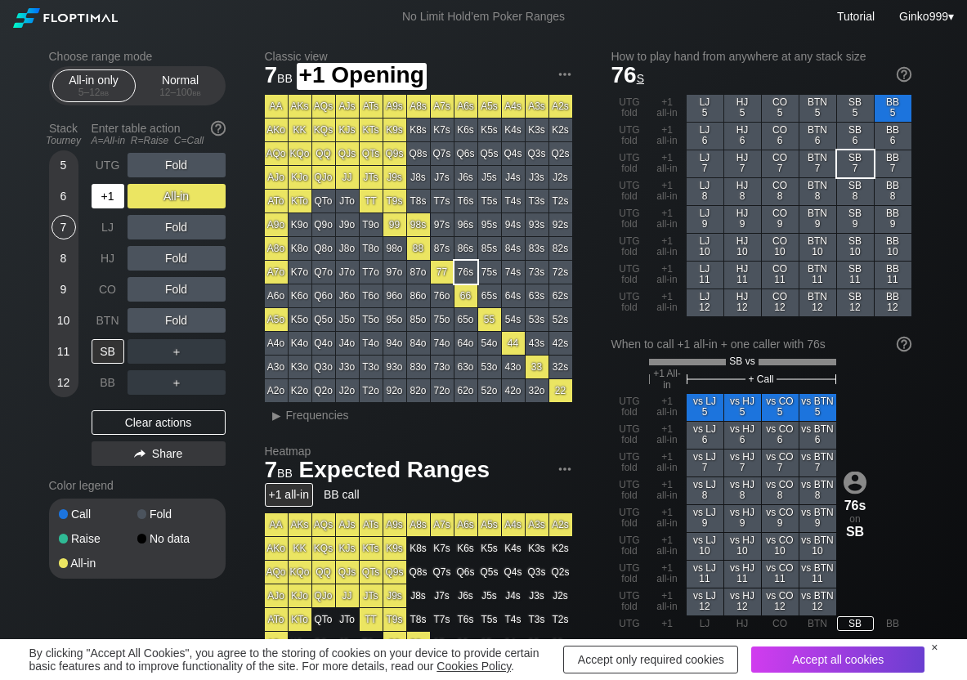
click at [118, 190] on div "+1" at bounding box center [108, 196] width 33 height 25
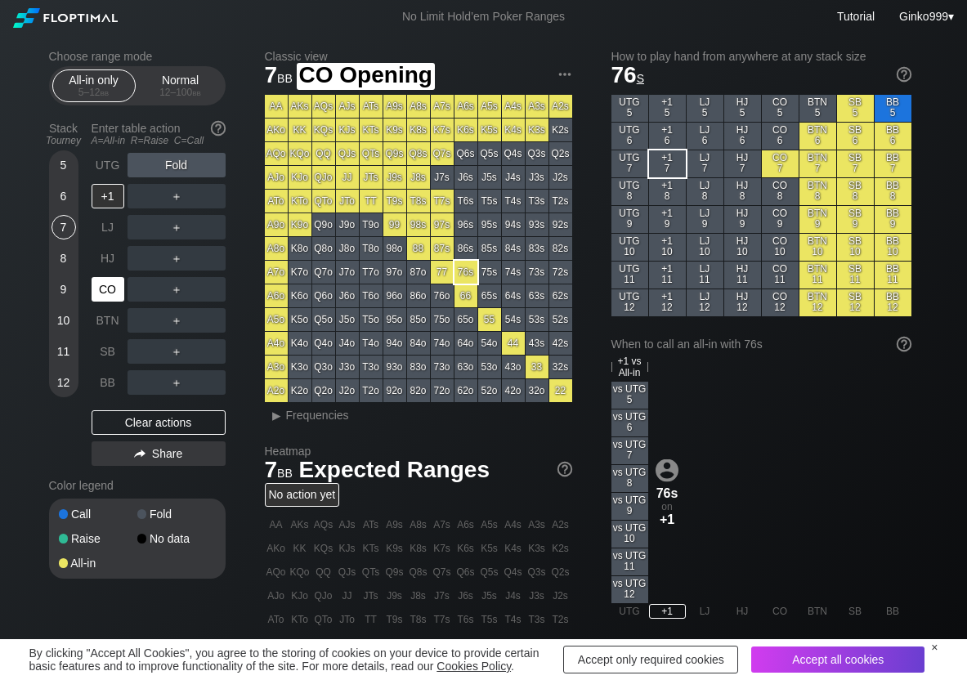
click at [112, 289] on div "CO" at bounding box center [108, 289] width 33 height 25
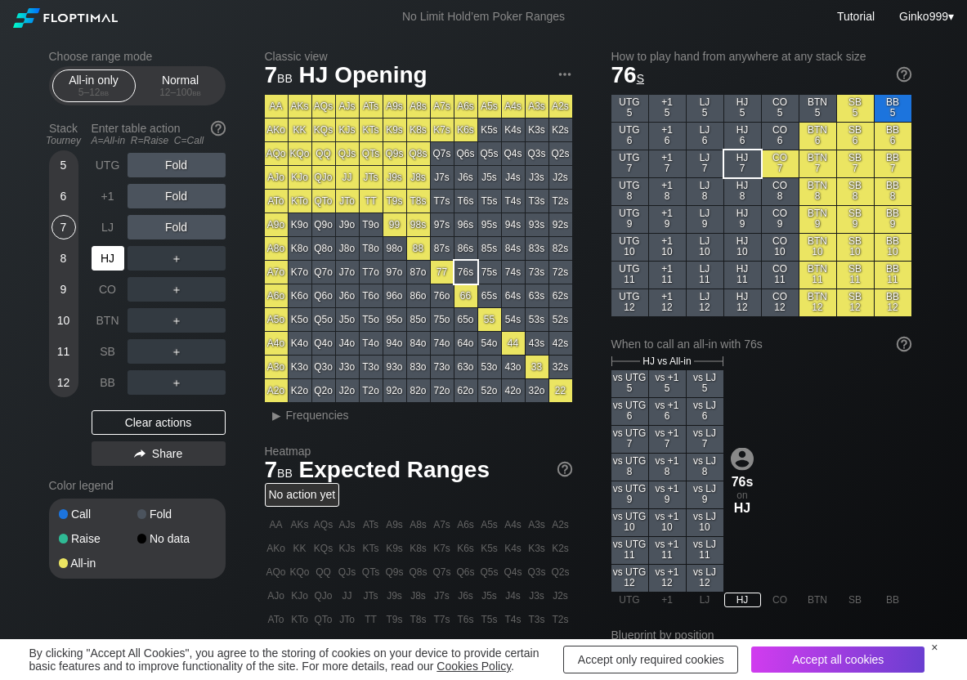
click at [100, 252] on div "HJ" at bounding box center [108, 258] width 33 height 25
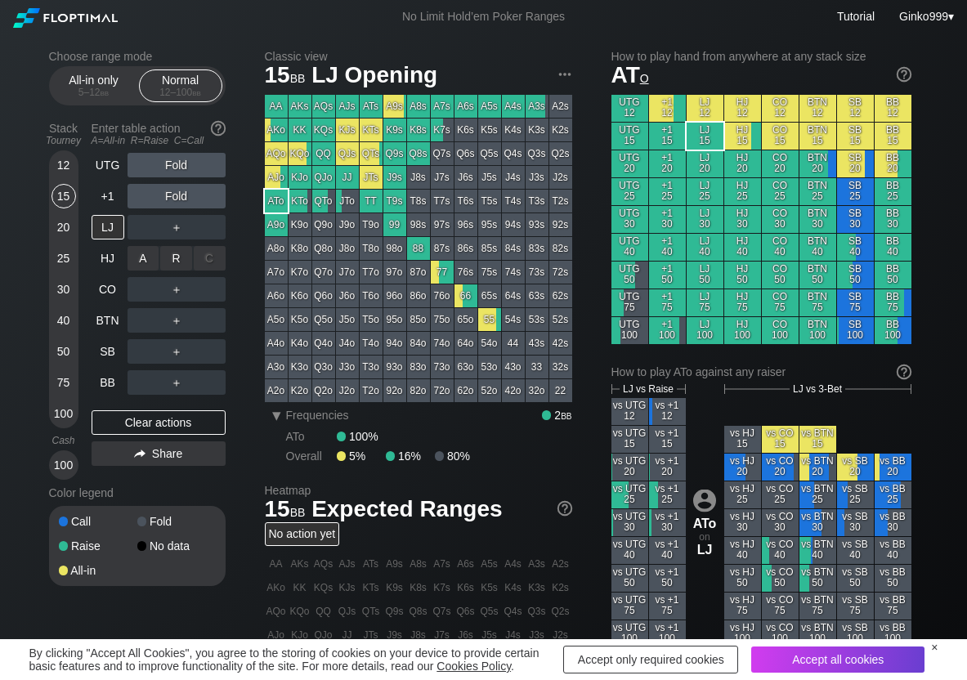
scroll to position [82, 0]
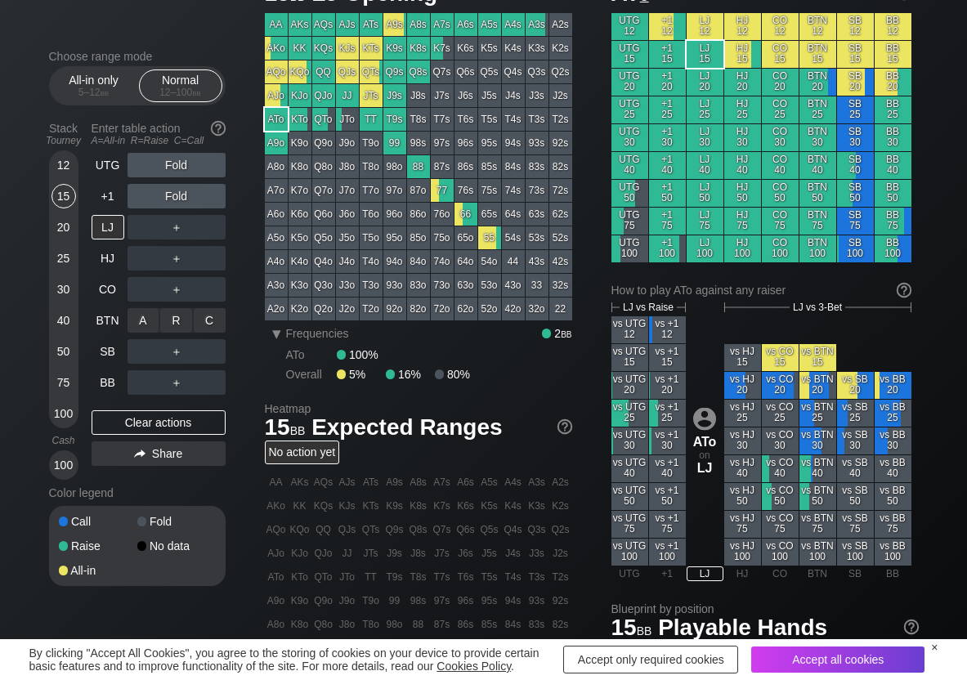
click at [172, 326] on div "R ✕" at bounding box center [176, 320] width 32 height 25
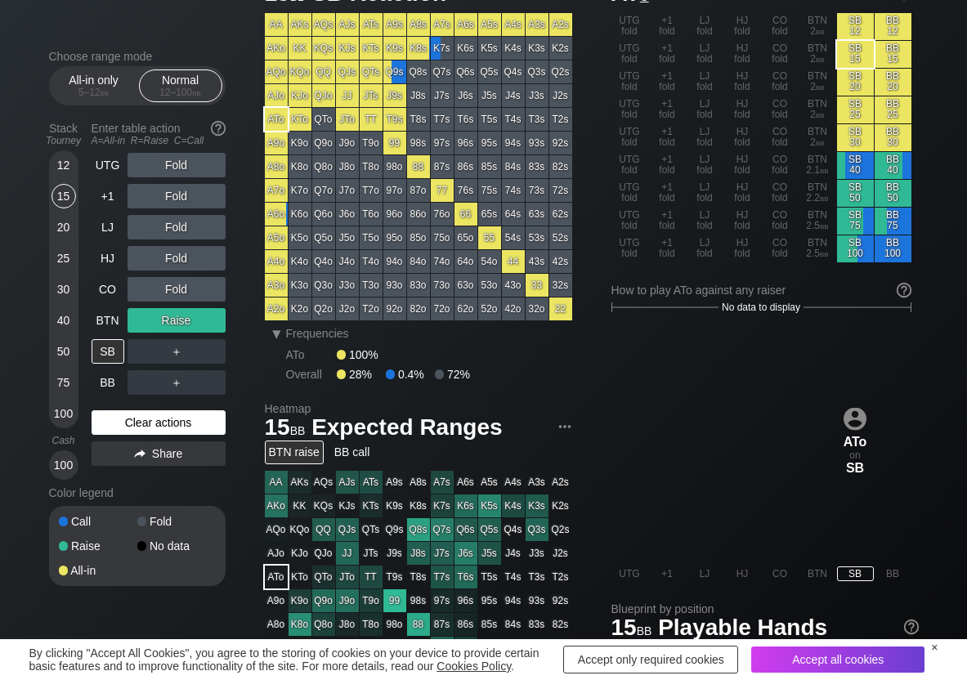
click at [157, 419] on div "Clear actions" at bounding box center [159, 422] width 134 height 25
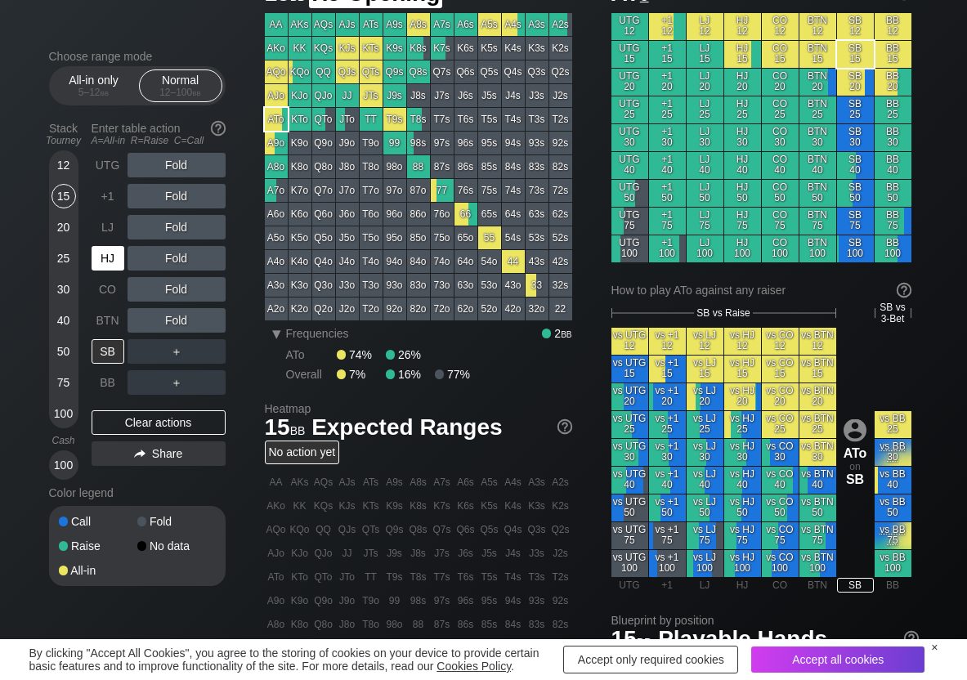
click at [110, 261] on div "HJ" at bounding box center [108, 258] width 33 height 25
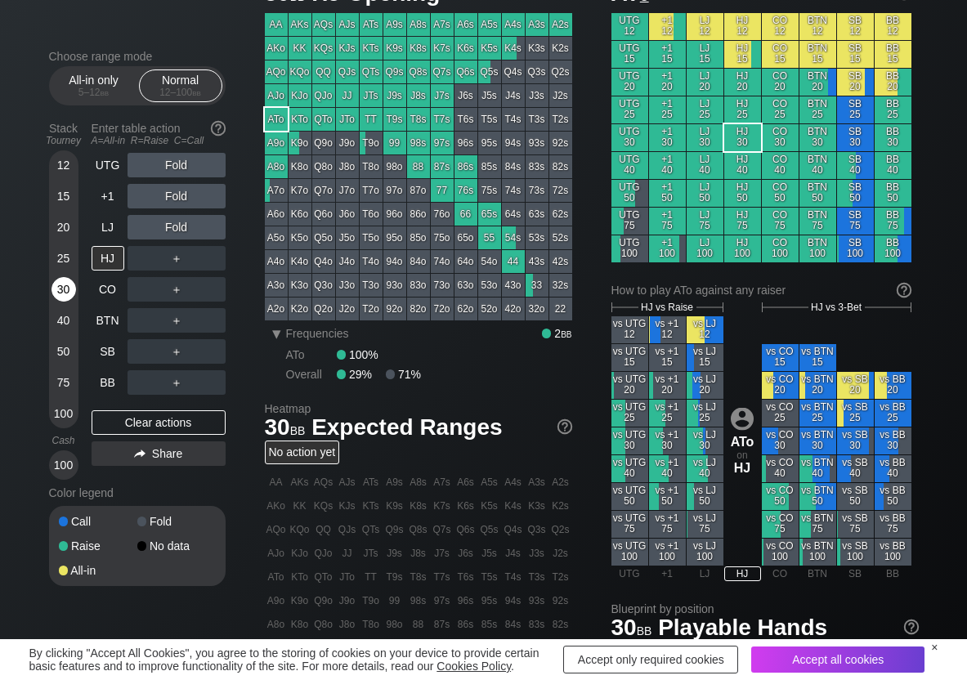
click at [57, 288] on div "30" at bounding box center [64, 289] width 25 height 25
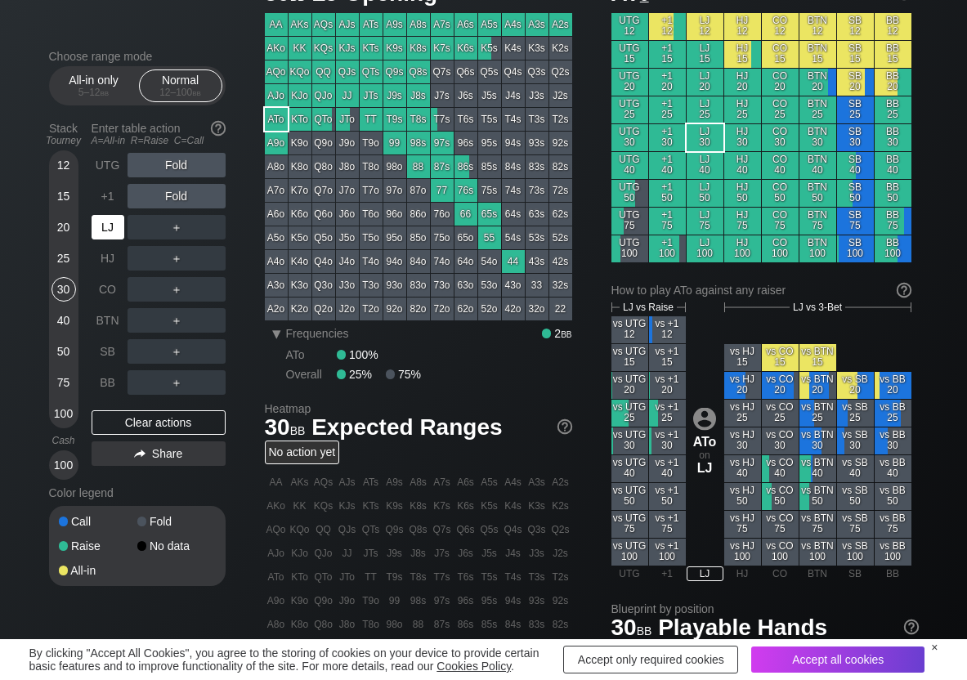
click at [112, 231] on div "LJ" at bounding box center [108, 227] width 33 height 25
click at [183, 235] on div "R ✕" at bounding box center [176, 227] width 32 height 25
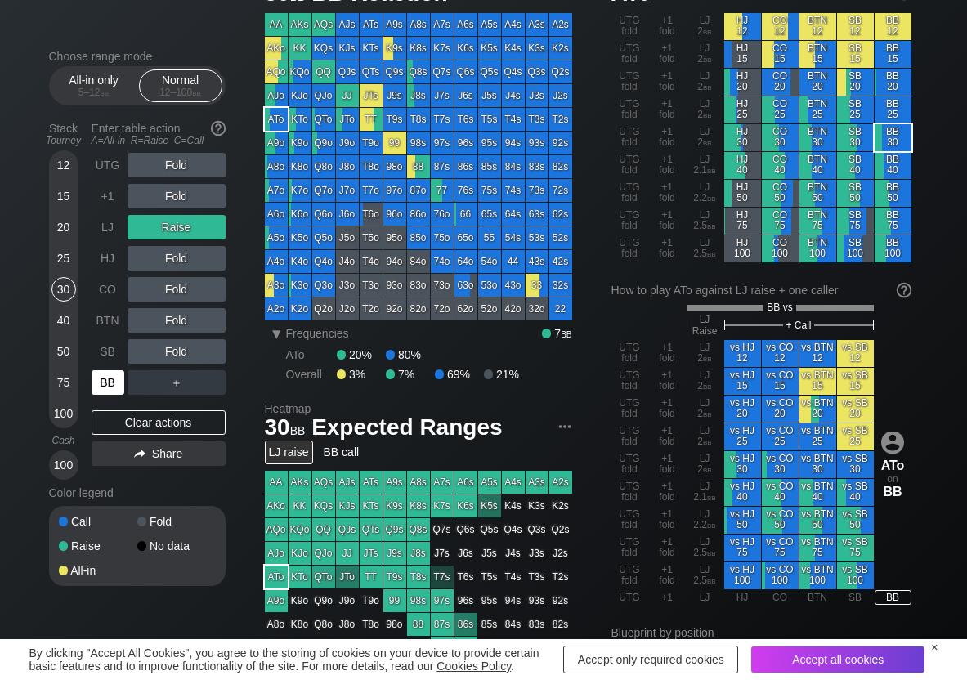
click at [101, 388] on div "BB" at bounding box center [108, 382] width 33 height 25
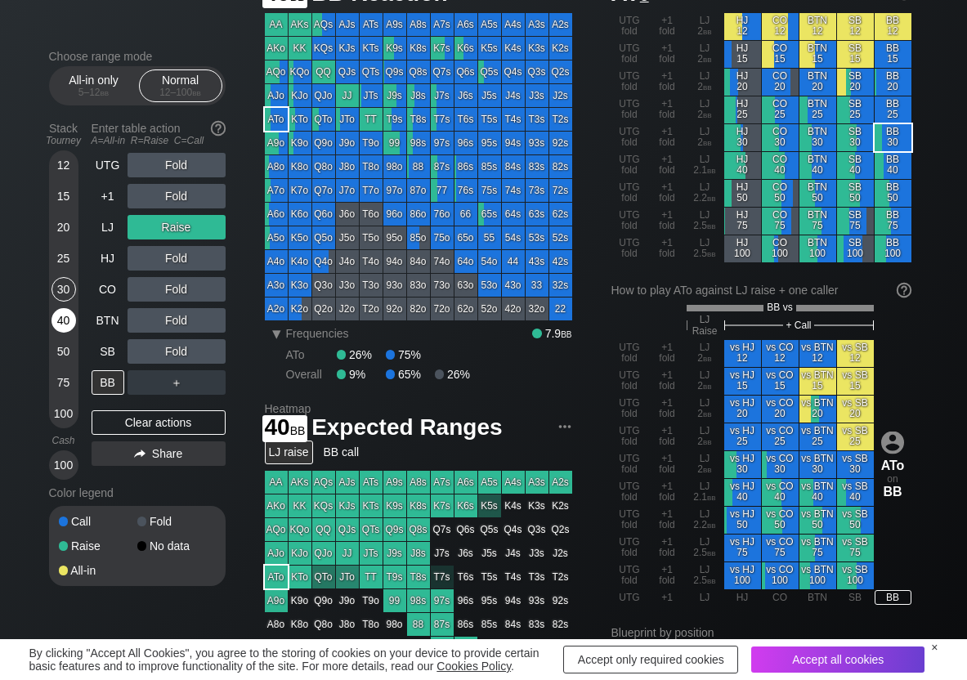
click at [66, 325] on div "40" at bounding box center [64, 320] width 25 height 25
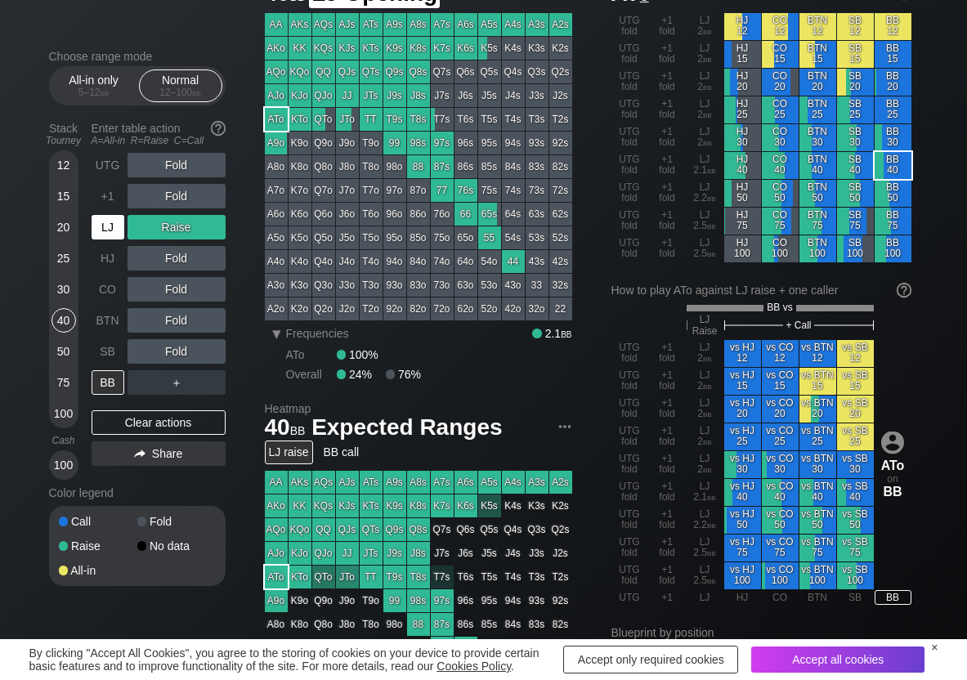
click at [117, 227] on div "LJ" at bounding box center [108, 227] width 33 height 25
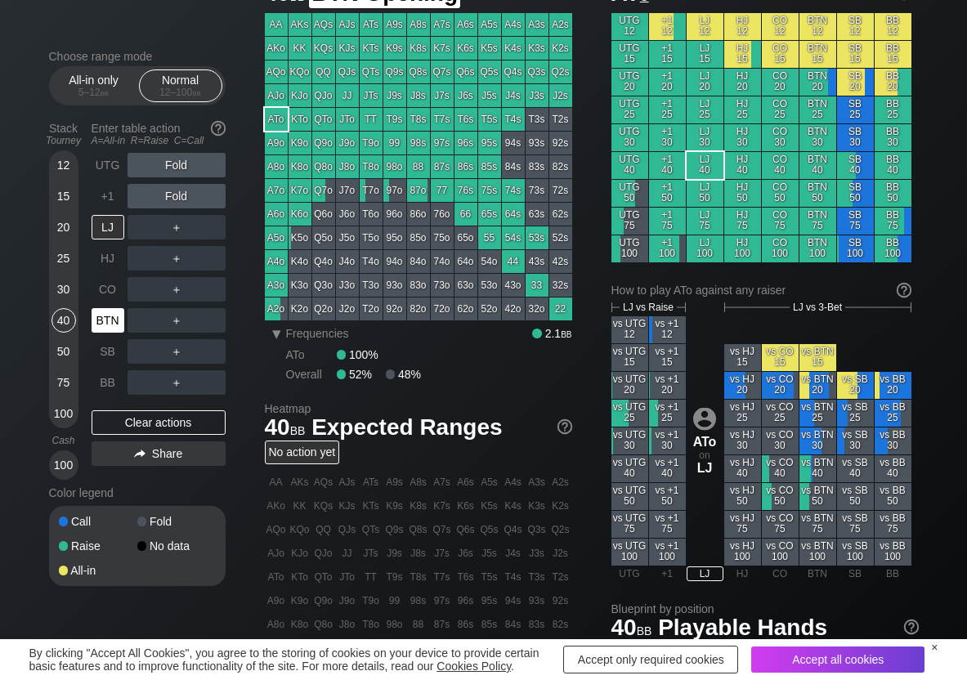
drag, startPoint x: 114, startPoint y: 322, endPoint x: 84, endPoint y: 316, distance: 31.0
click at [114, 323] on div "BTN" at bounding box center [108, 320] width 33 height 25
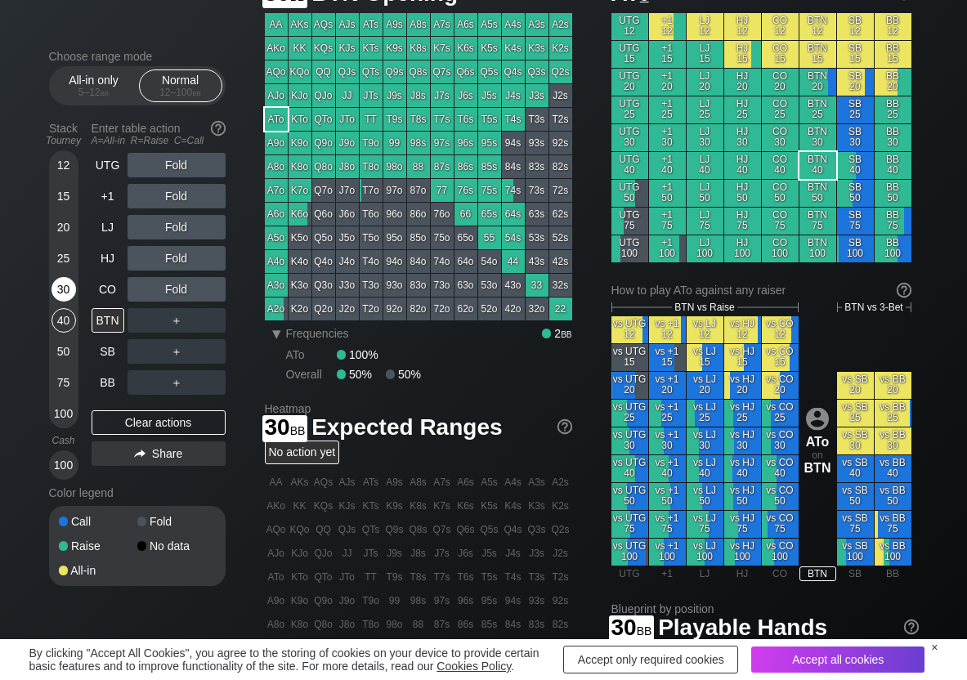
click at [70, 289] on div "30" at bounding box center [64, 289] width 25 height 25
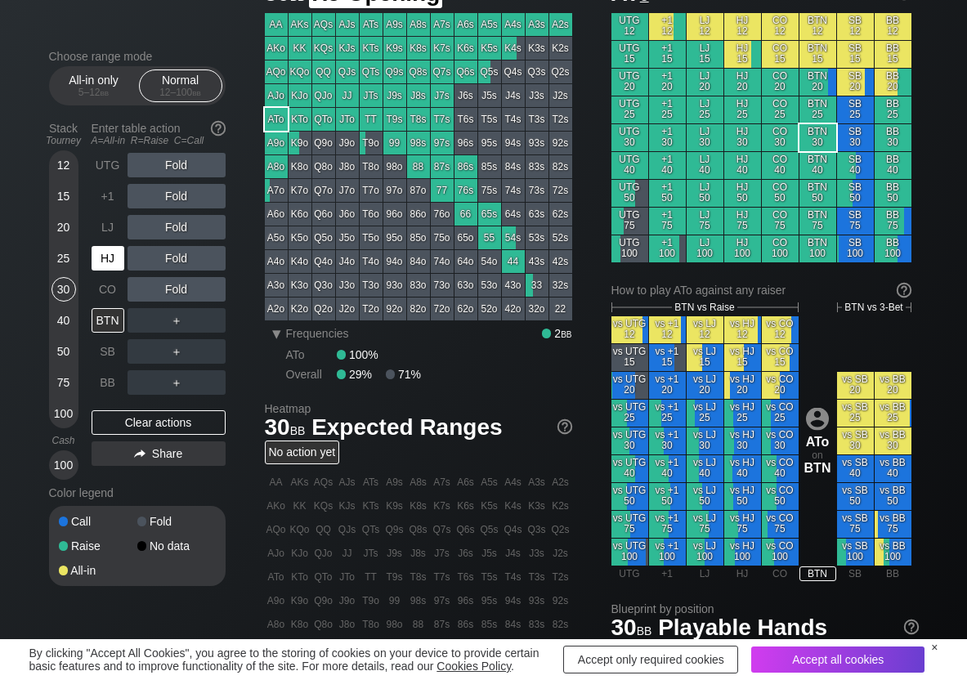
click at [101, 261] on div "HJ" at bounding box center [108, 258] width 33 height 25
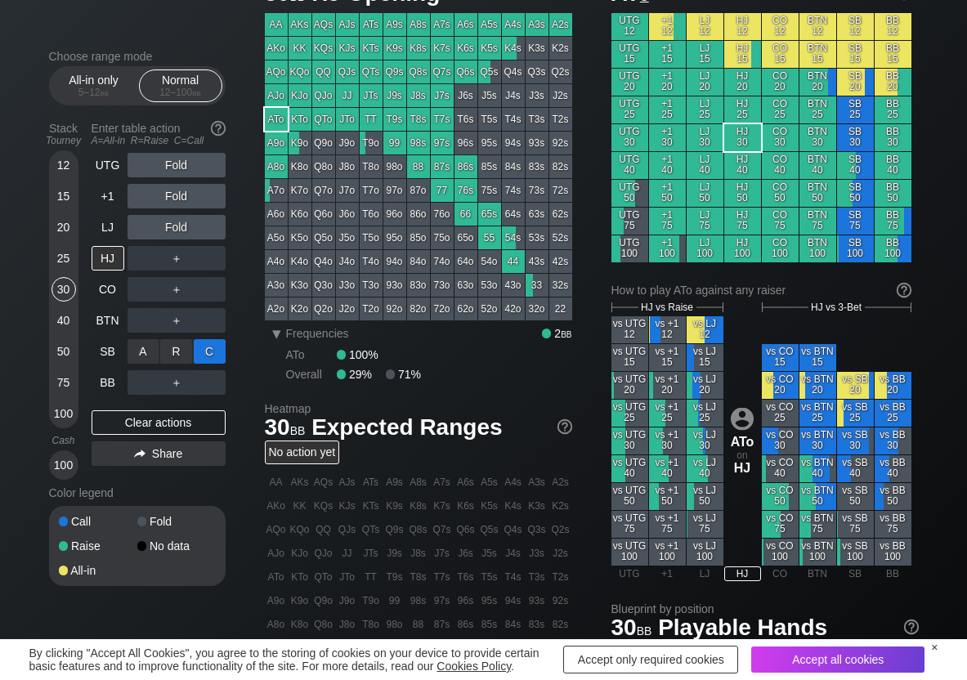
click at [217, 343] on div "C ✕" at bounding box center [210, 351] width 32 height 25
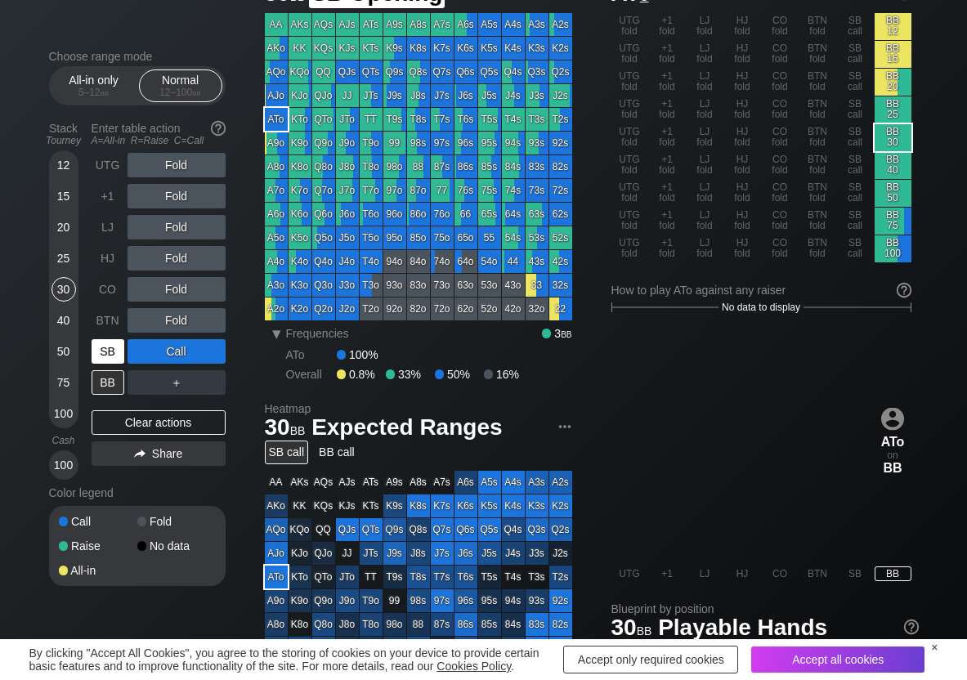
click at [111, 360] on div "SB" at bounding box center [108, 351] width 33 height 25
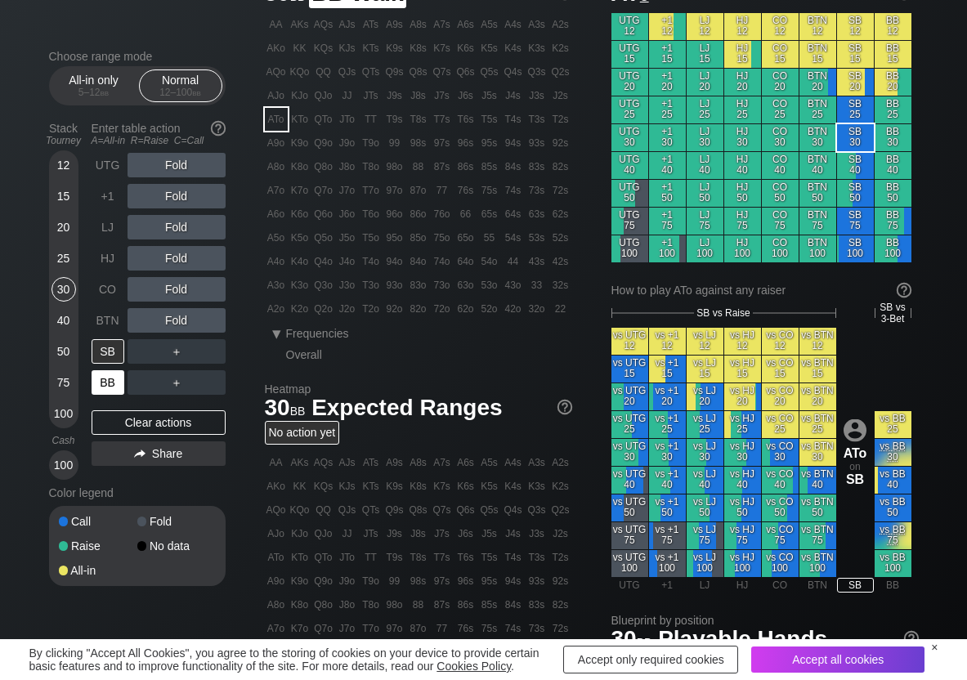
click at [101, 378] on div "BB" at bounding box center [108, 382] width 33 height 25
